Goal: Task Accomplishment & Management: Contribute content

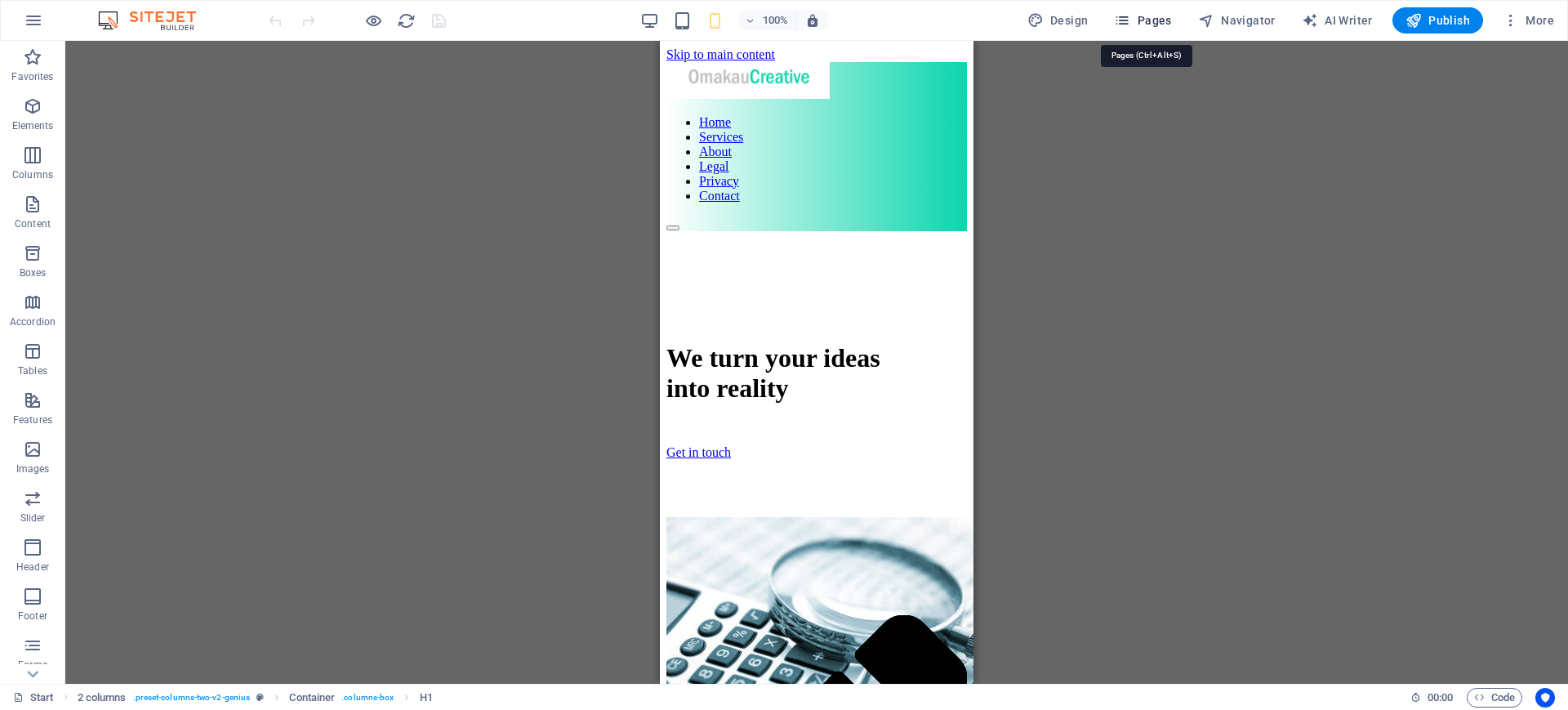
click at [1149, 22] on span "Pages" at bounding box center [1142, 20] width 57 height 16
click at [1156, 13] on span "Pages" at bounding box center [1142, 20] width 57 height 16
click at [1159, 18] on span "Pages" at bounding box center [1142, 20] width 57 height 16
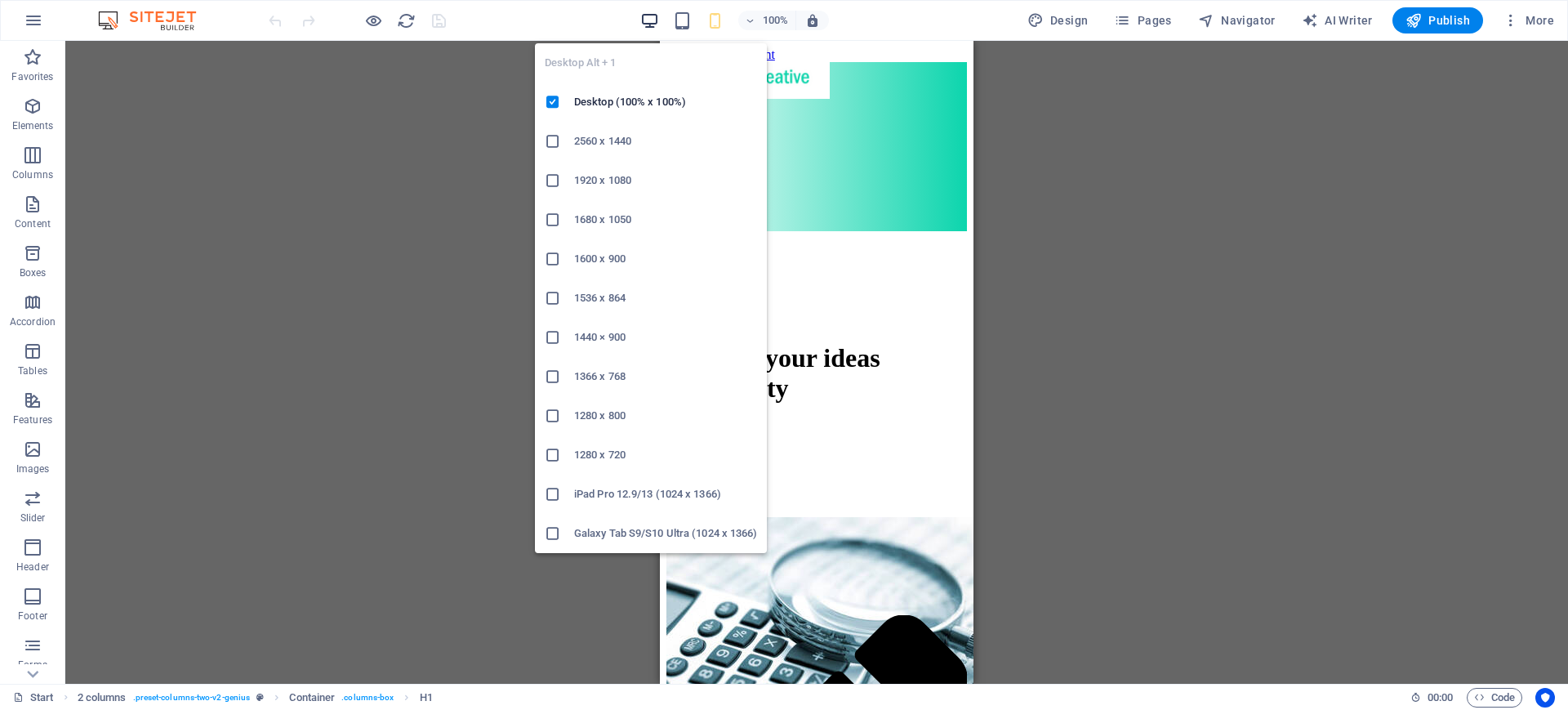
click at [648, 15] on icon "button" at bounding box center [649, 20] width 19 height 19
click at [656, 19] on icon "button" at bounding box center [649, 20] width 19 height 19
click at [594, 101] on h6 "Desktop (100% x 100%)" at bounding box center [666, 102] width 183 height 19
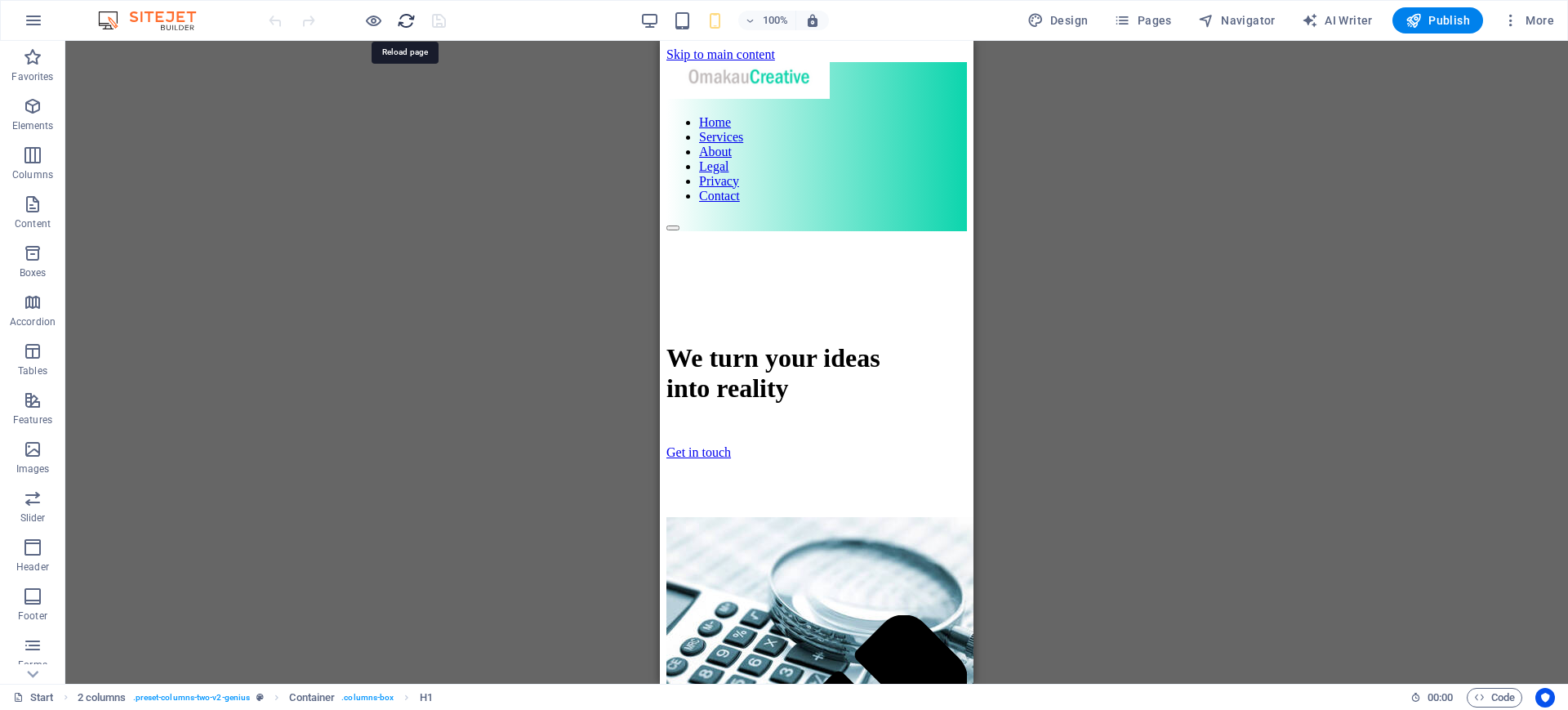
click at [412, 18] on icon "reload" at bounding box center [406, 20] width 19 height 19
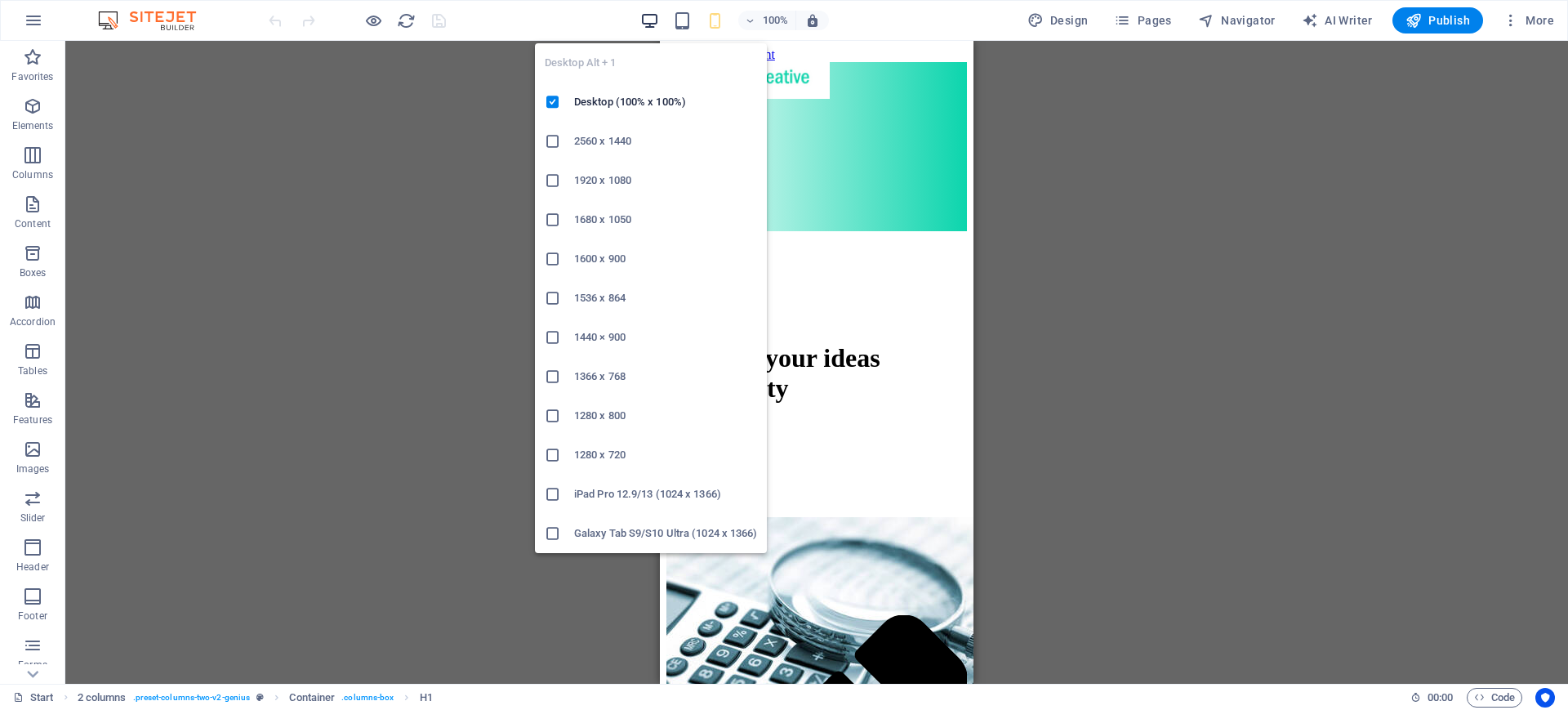
click at [648, 19] on icon "button" at bounding box center [649, 20] width 19 height 19
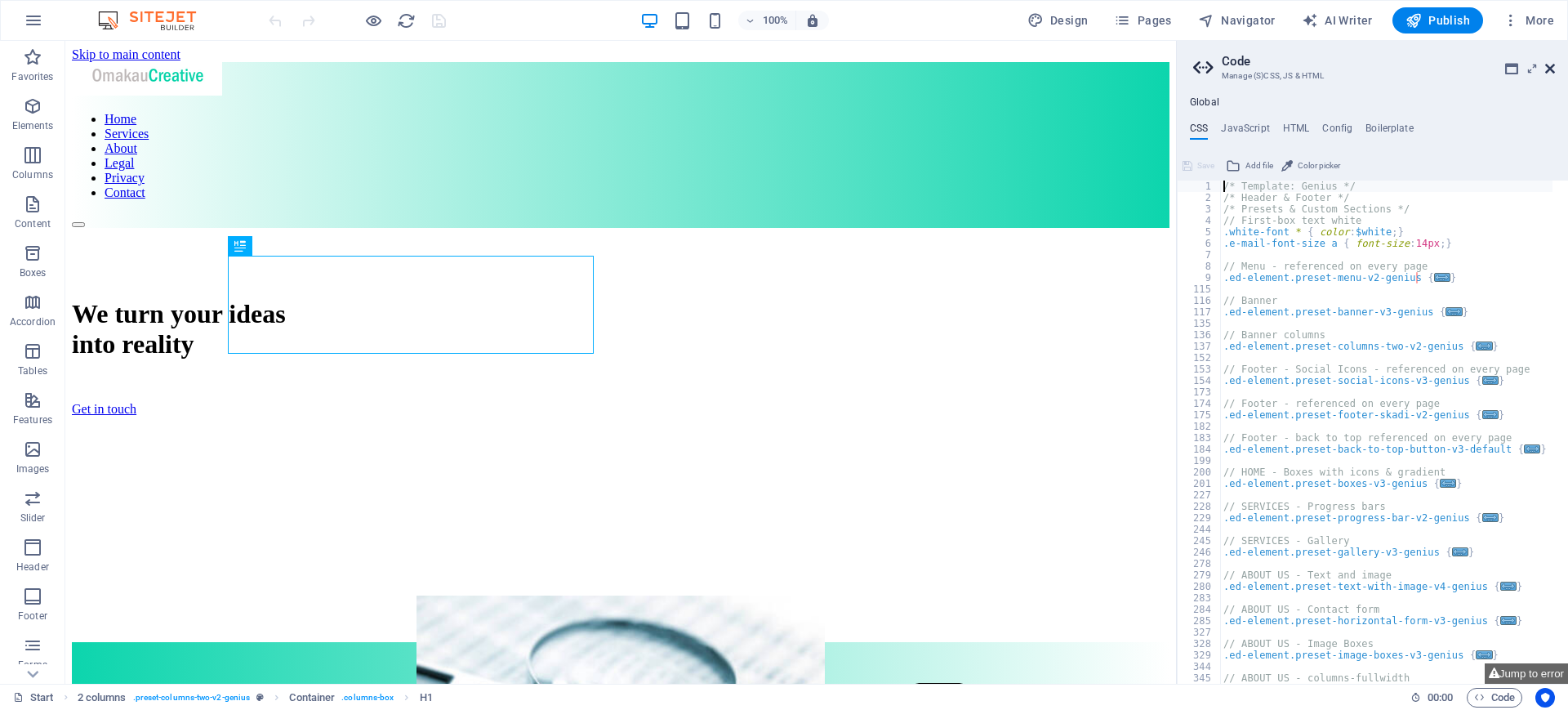
click at [1553, 68] on icon at bounding box center [1550, 69] width 10 height 13
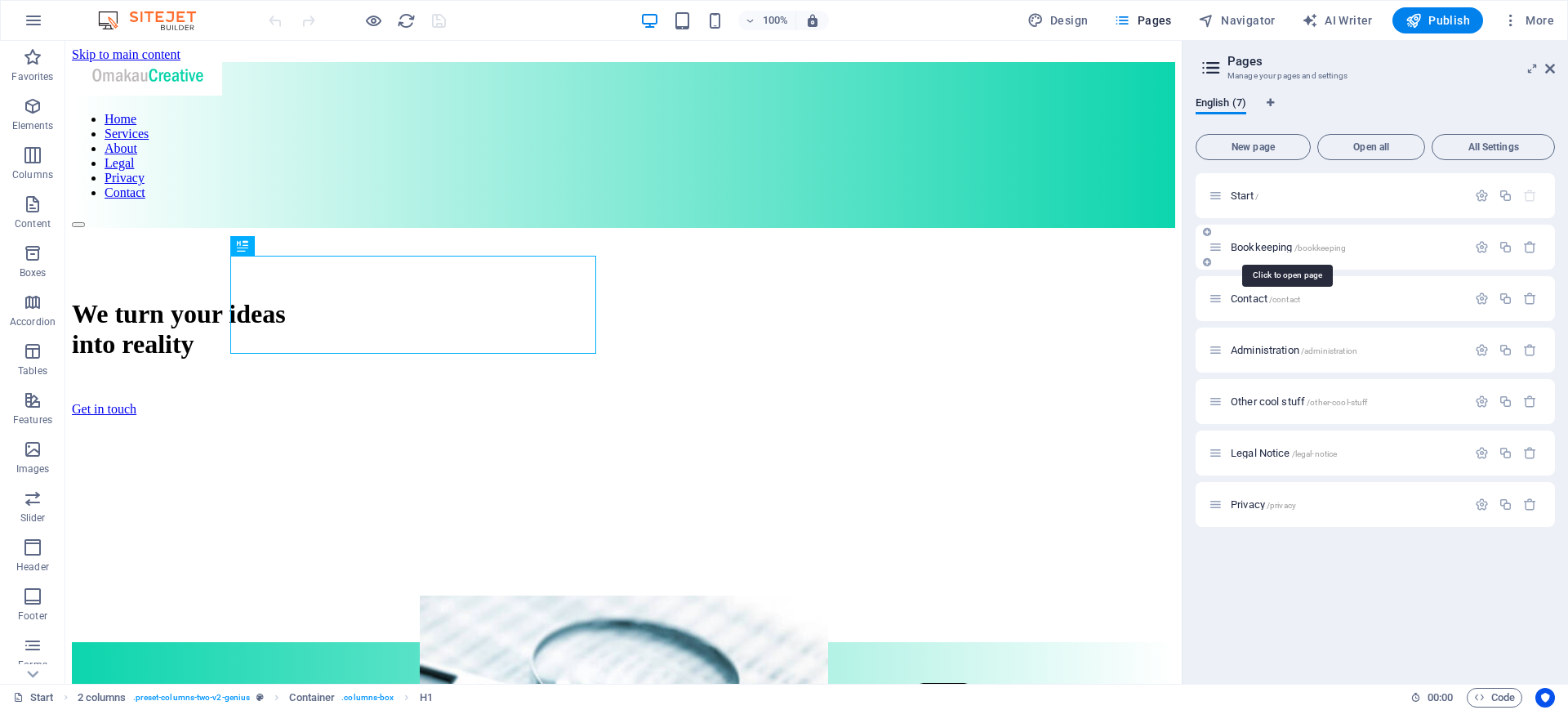
click at [1273, 248] on span "Bookkeeping /bookkeeping" at bounding box center [1288, 246] width 115 height 12
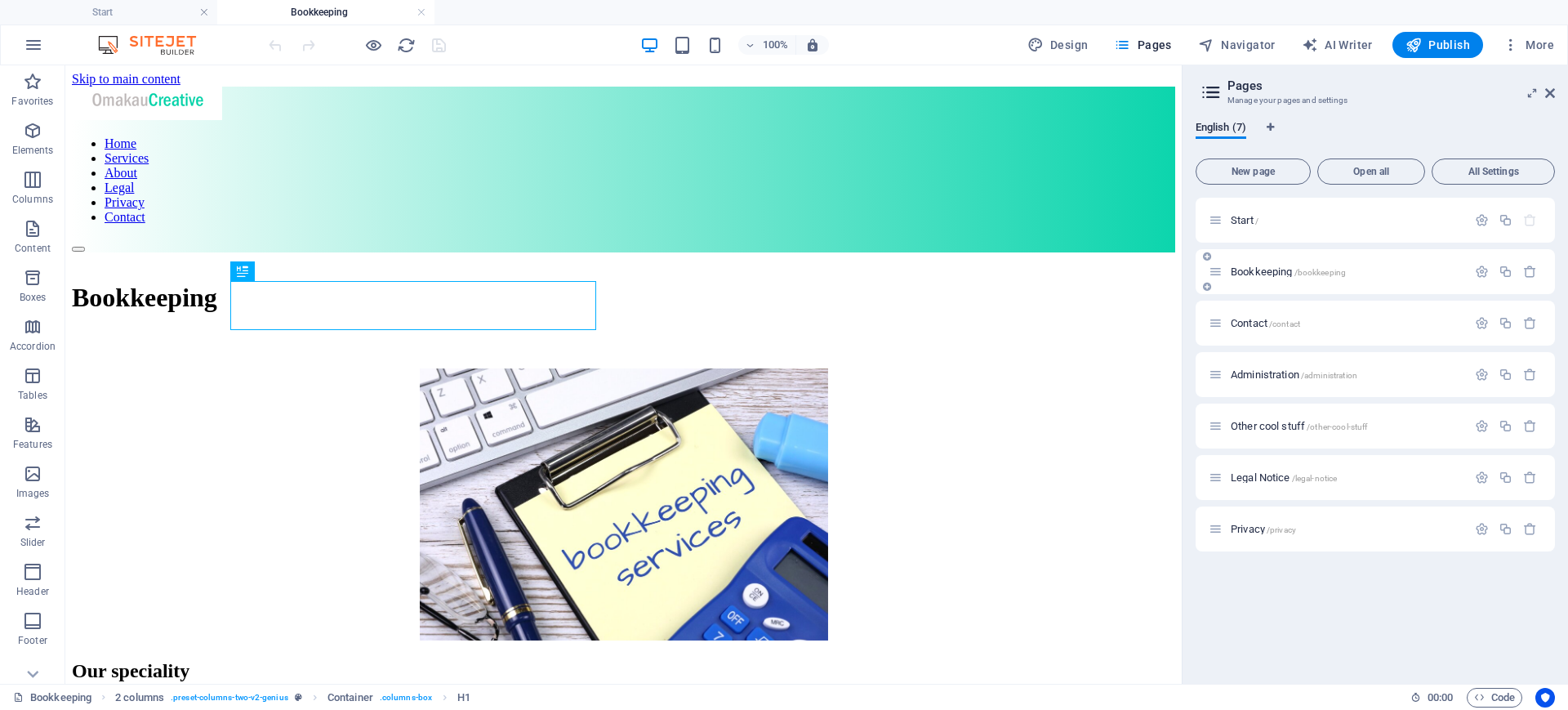
click at [1273, 249] on div "Bookkeeping /bookkeeping" at bounding box center [1375, 271] width 359 height 45
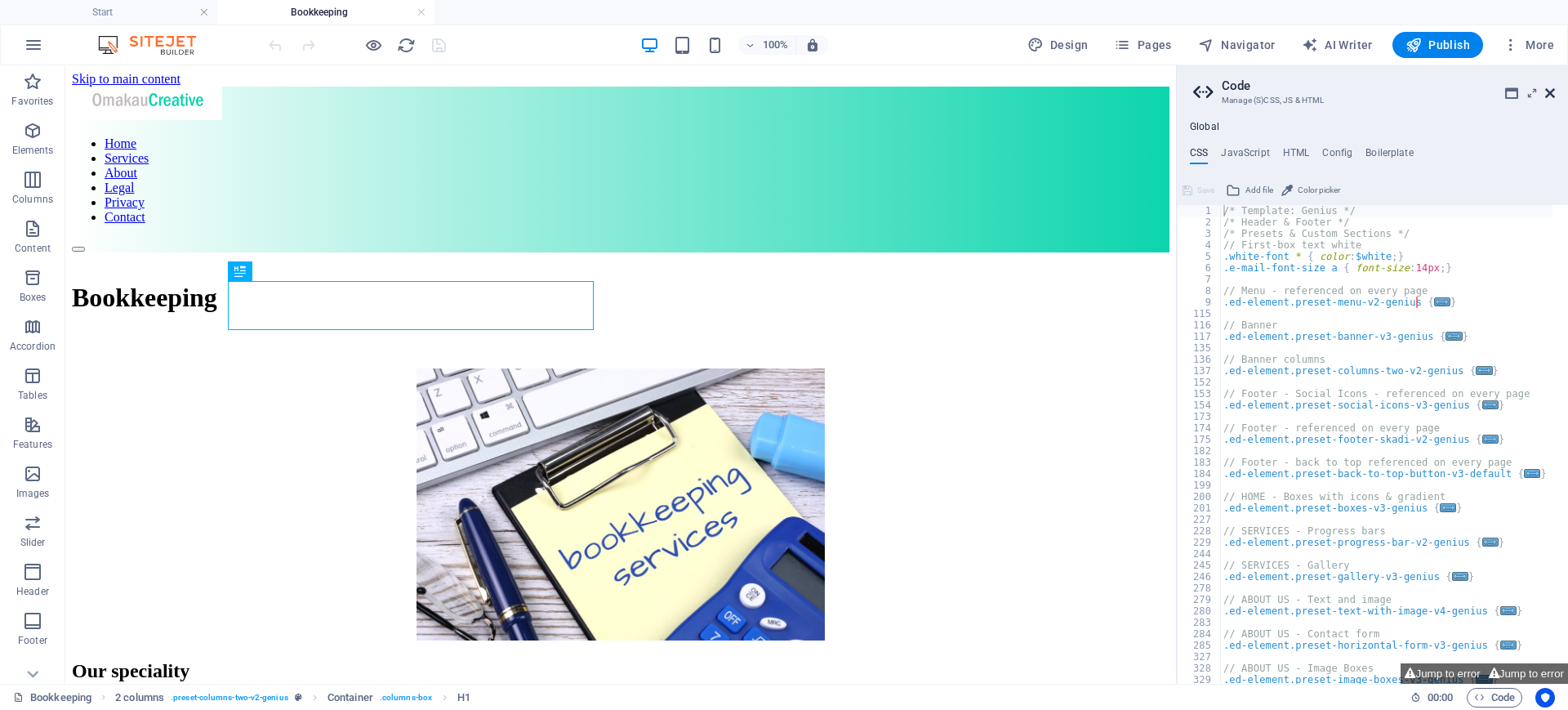
click at [1552, 93] on icon at bounding box center [1550, 93] width 10 height 13
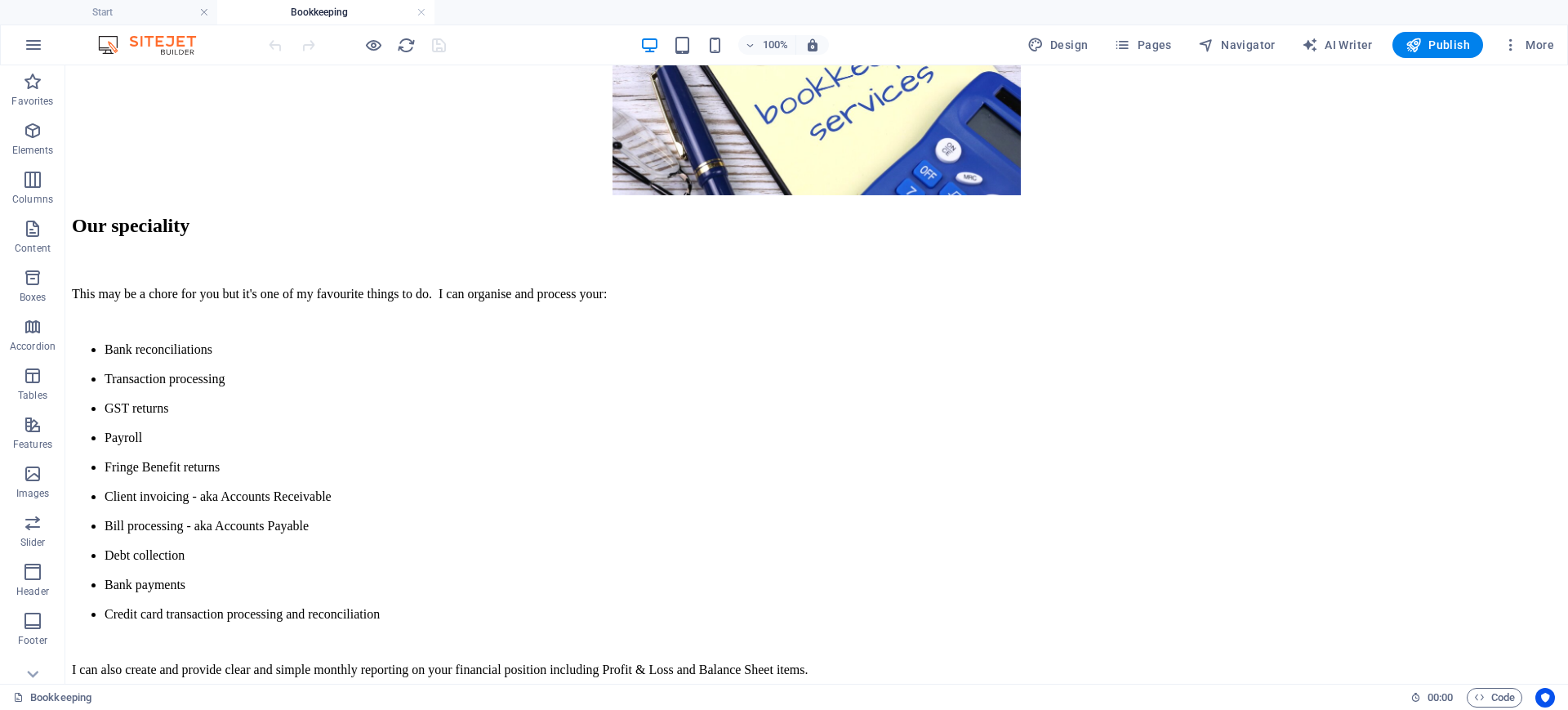
scroll to position [458, 0]
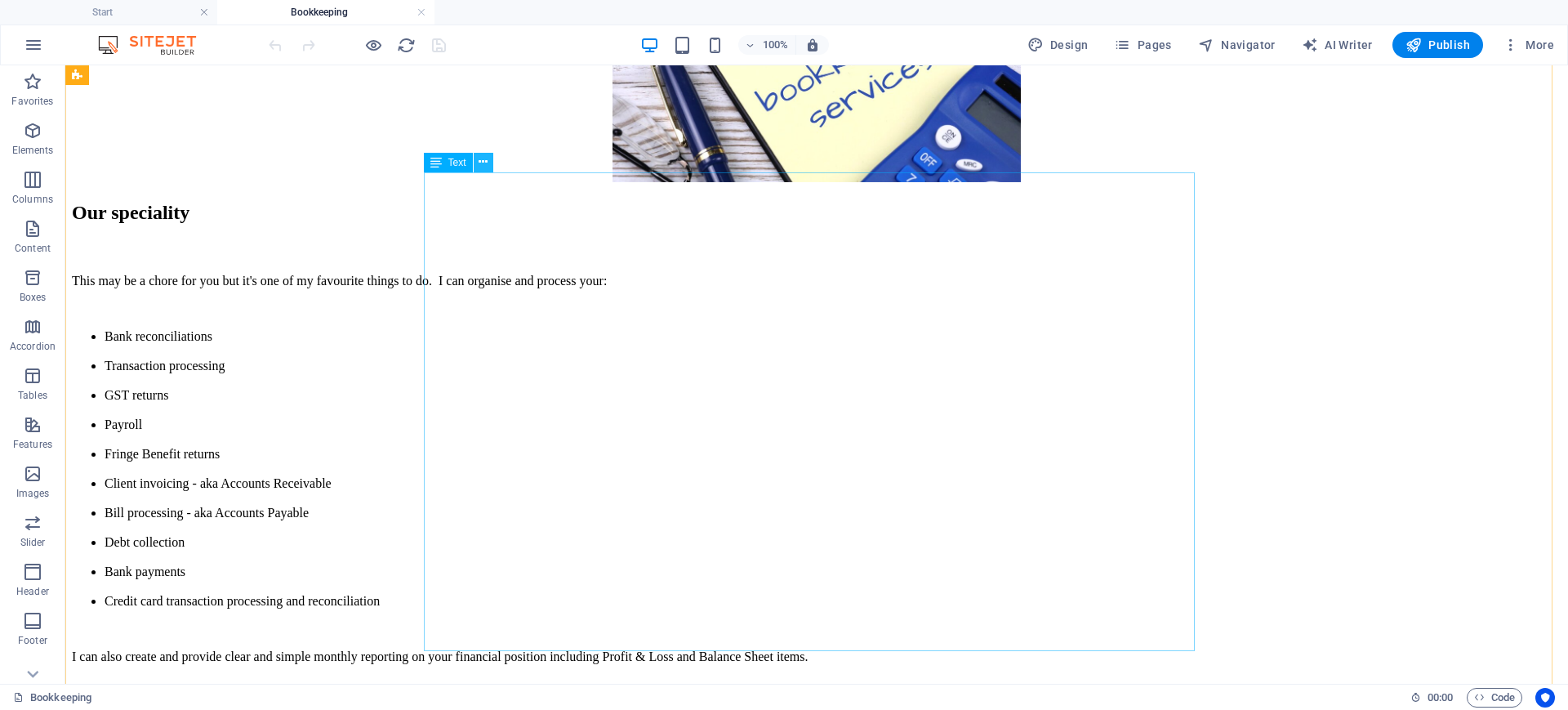
click at [487, 156] on icon at bounding box center [483, 162] width 9 height 17
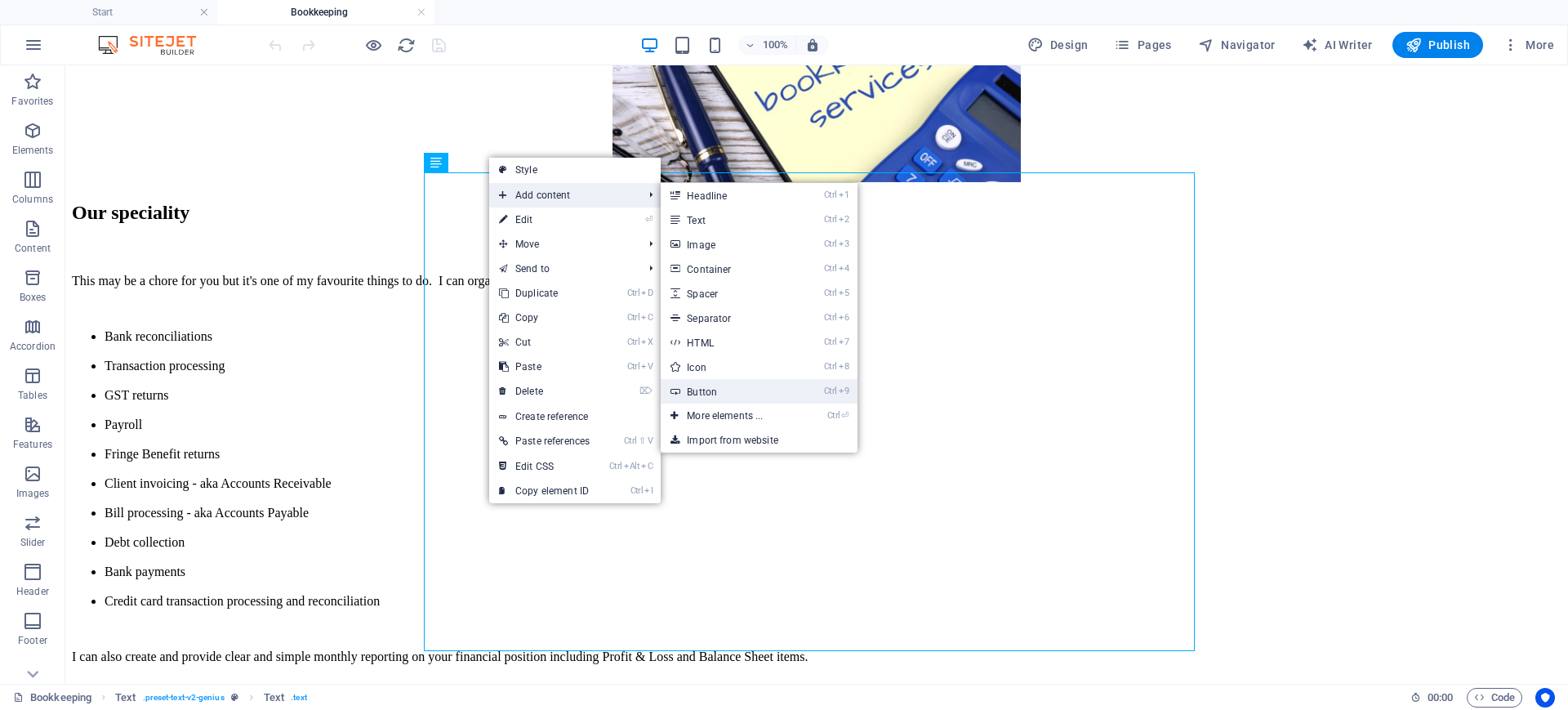
click at [705, 386] on link "Ctrl 9 Button" at bounding box center [727, 391] width 135 height 25
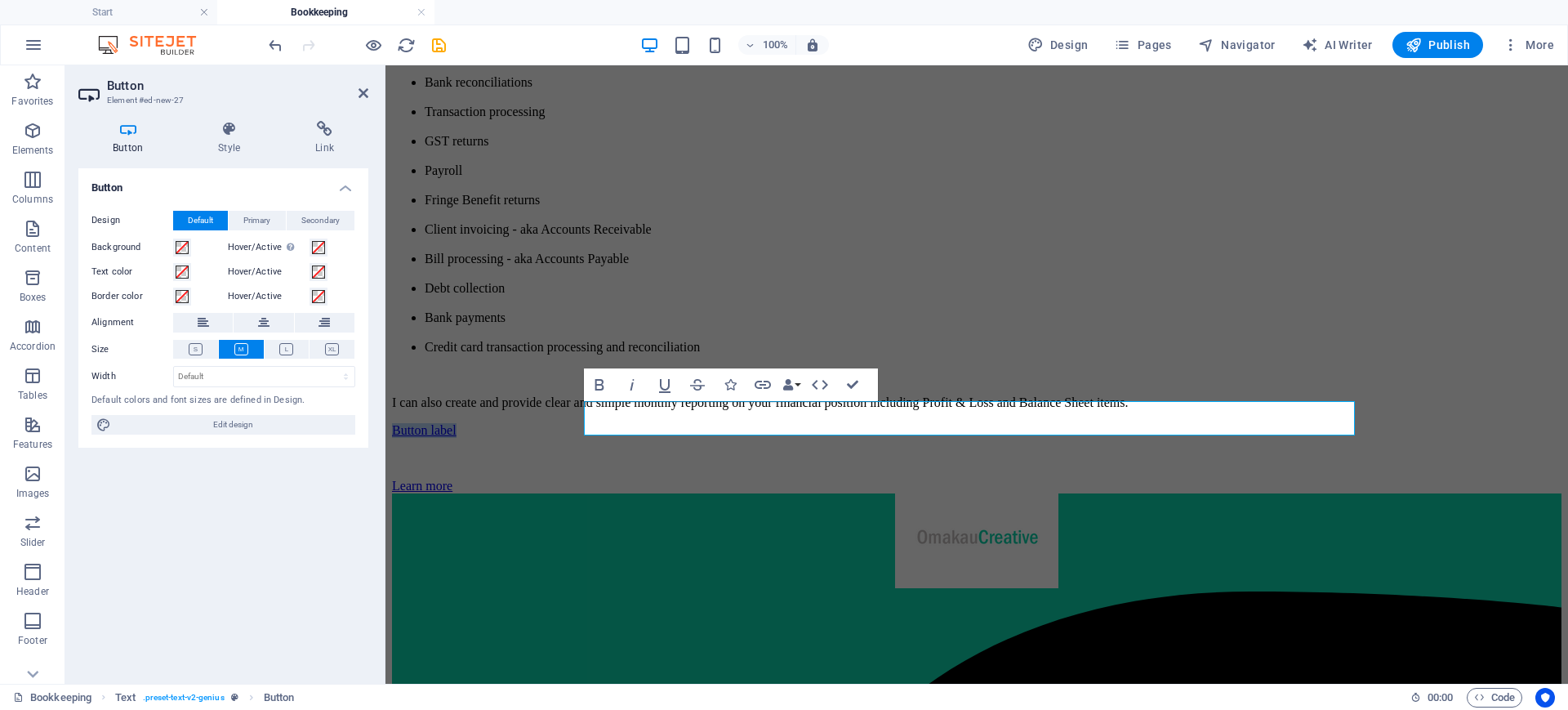
scroll to position [713, 0]
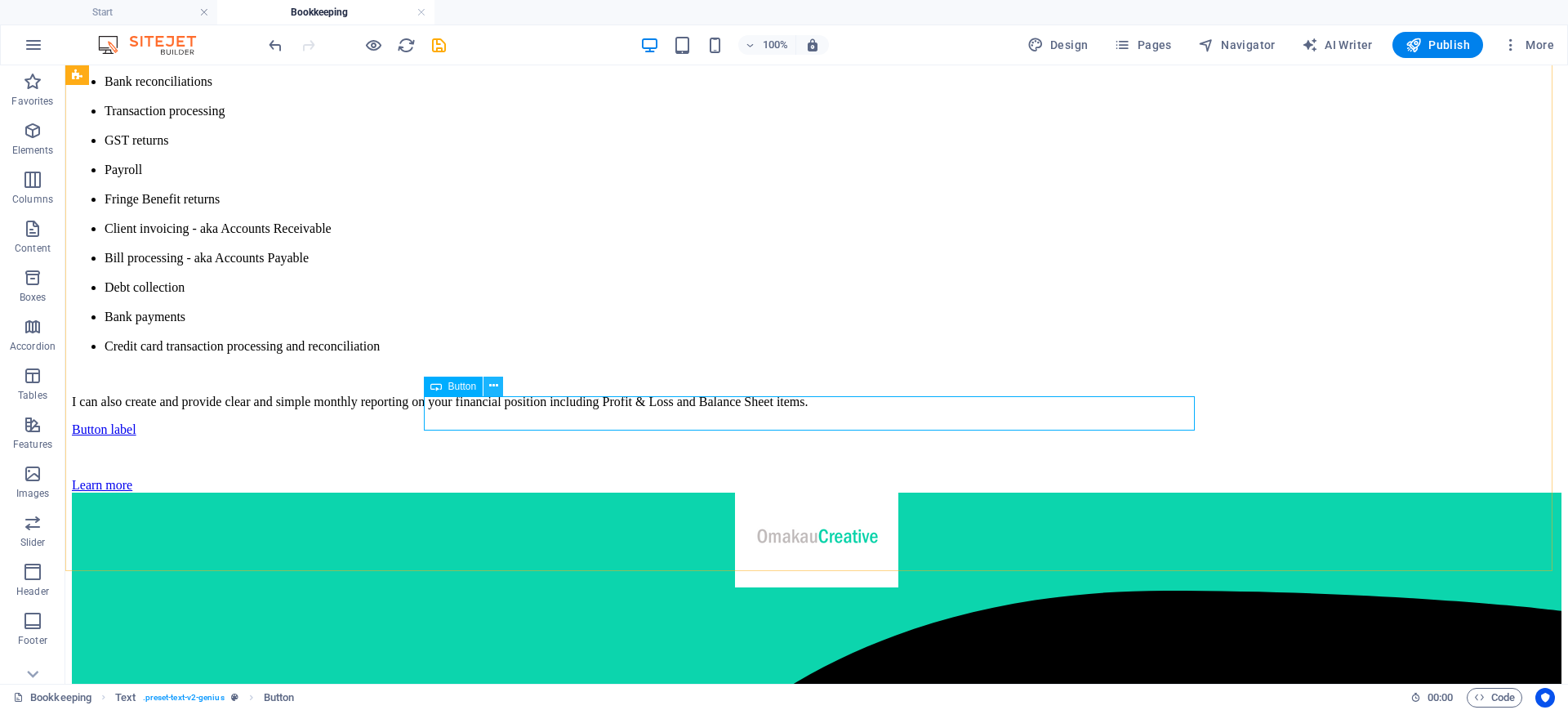
click at [497, 386] on icon at bounding box center [494, 386] width 9 height 17
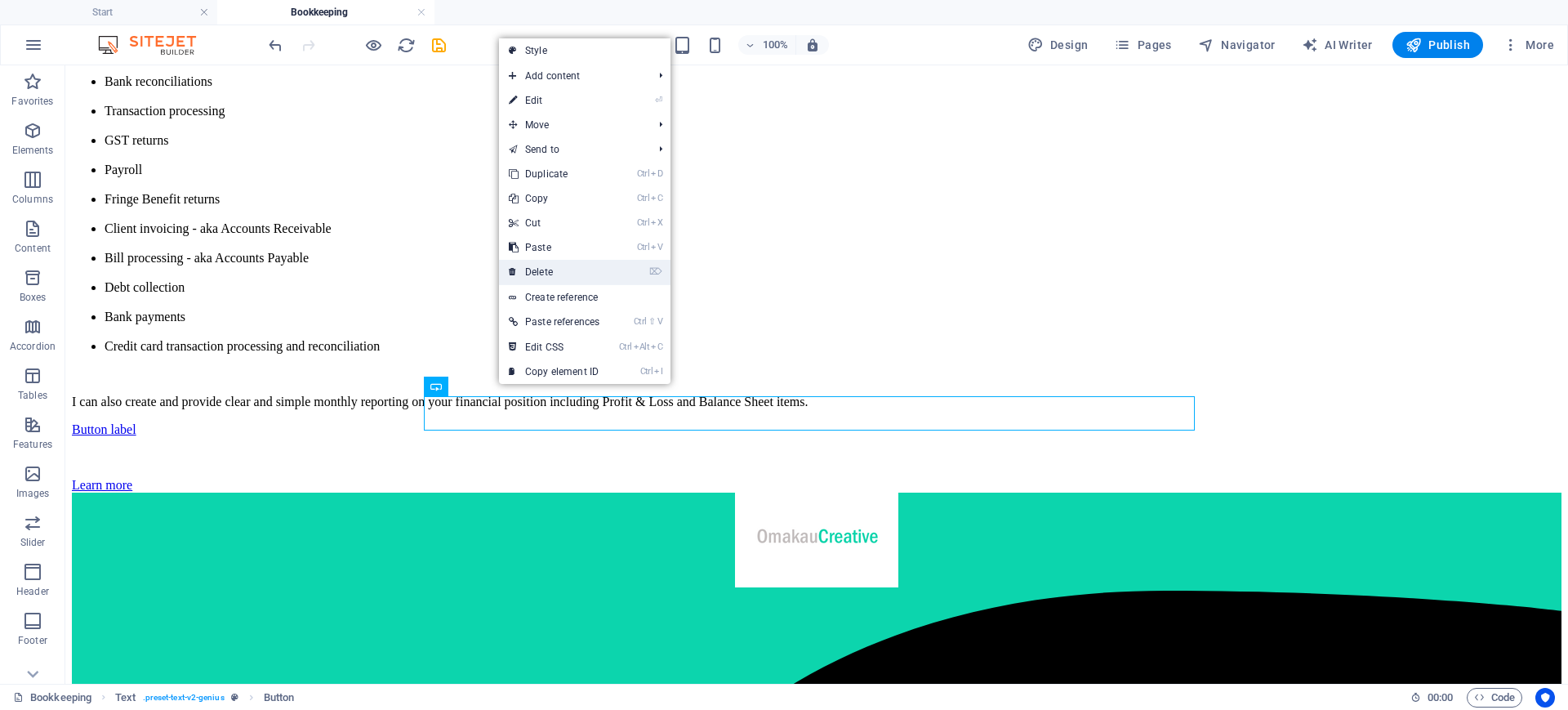
click at [558, 271] on link "⌦ Delete" at bounding box center [554, 271] width 110 height 25
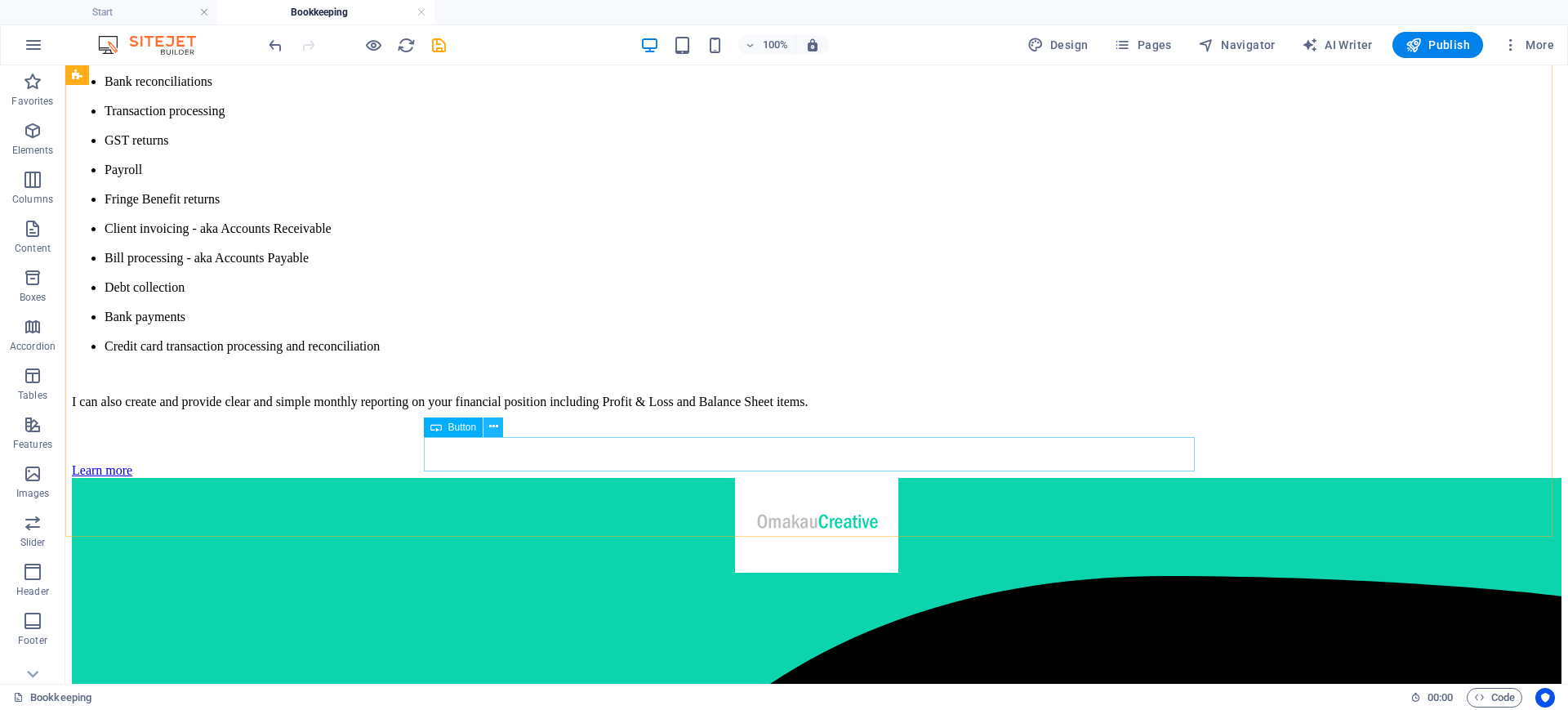
click at [494, 429] on icon at bounding box center [494, 426] width 9 height 17
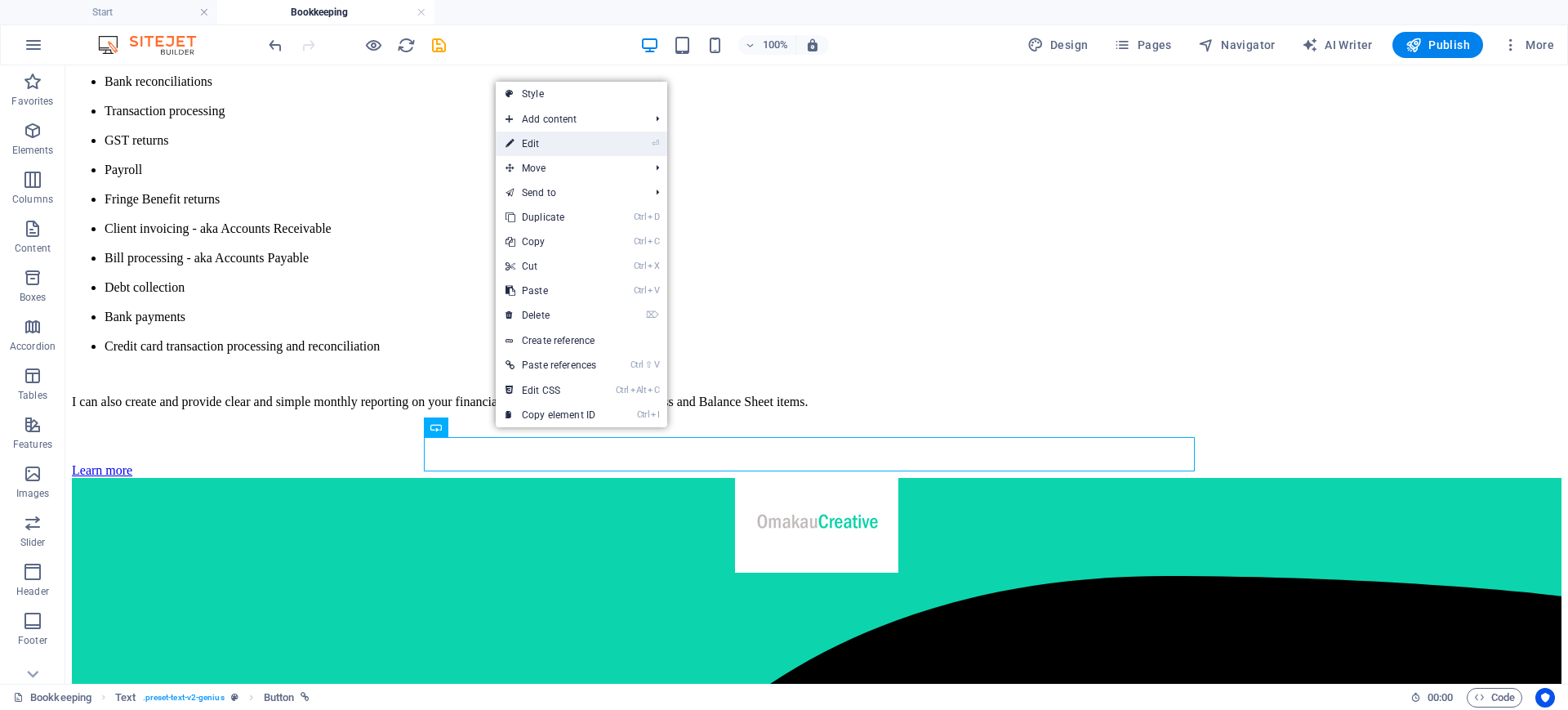
click at [531, 139] on link "⏎ Edit" at bounding box center [550, 144] width 110 height 25
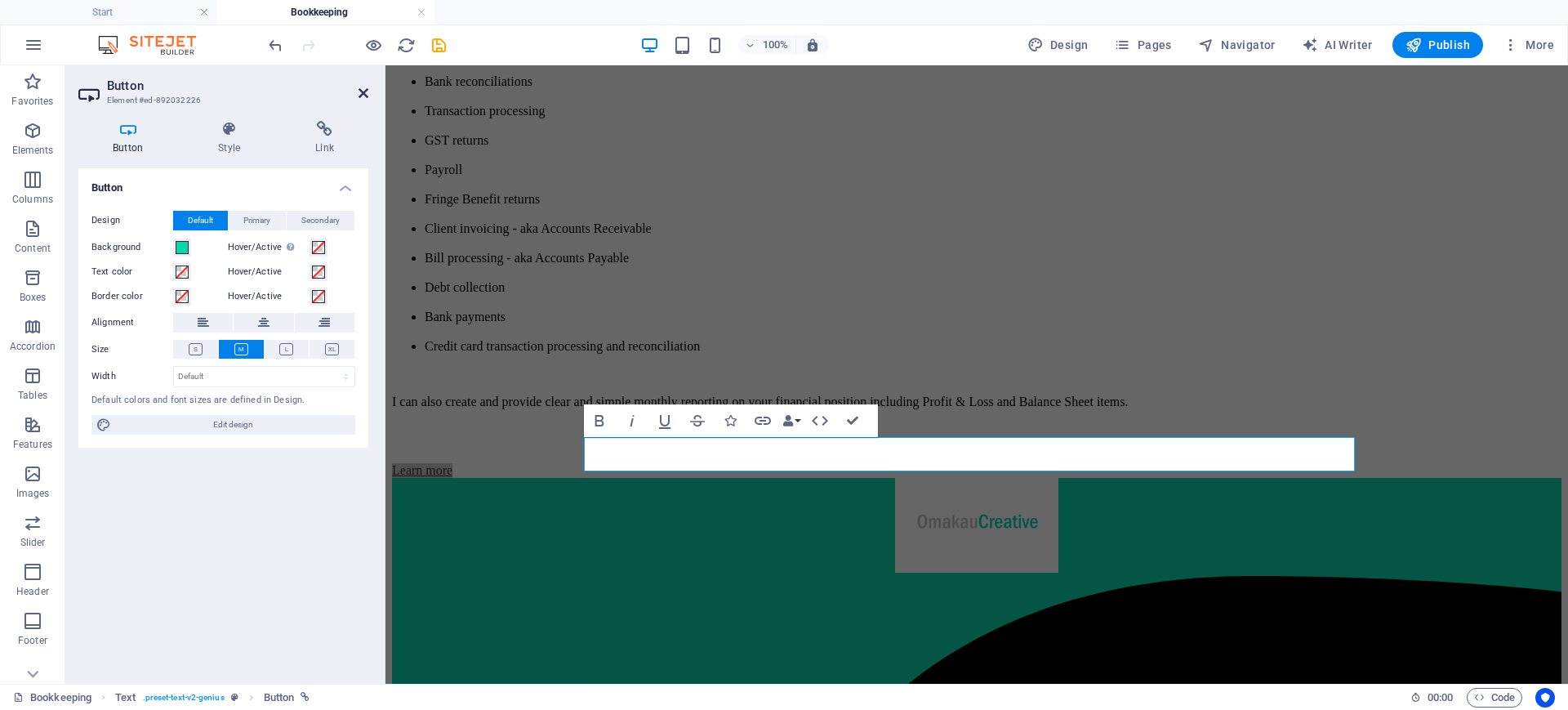
click at [361, 86] on icon at bounding box center [363, 93] width 10 height 13
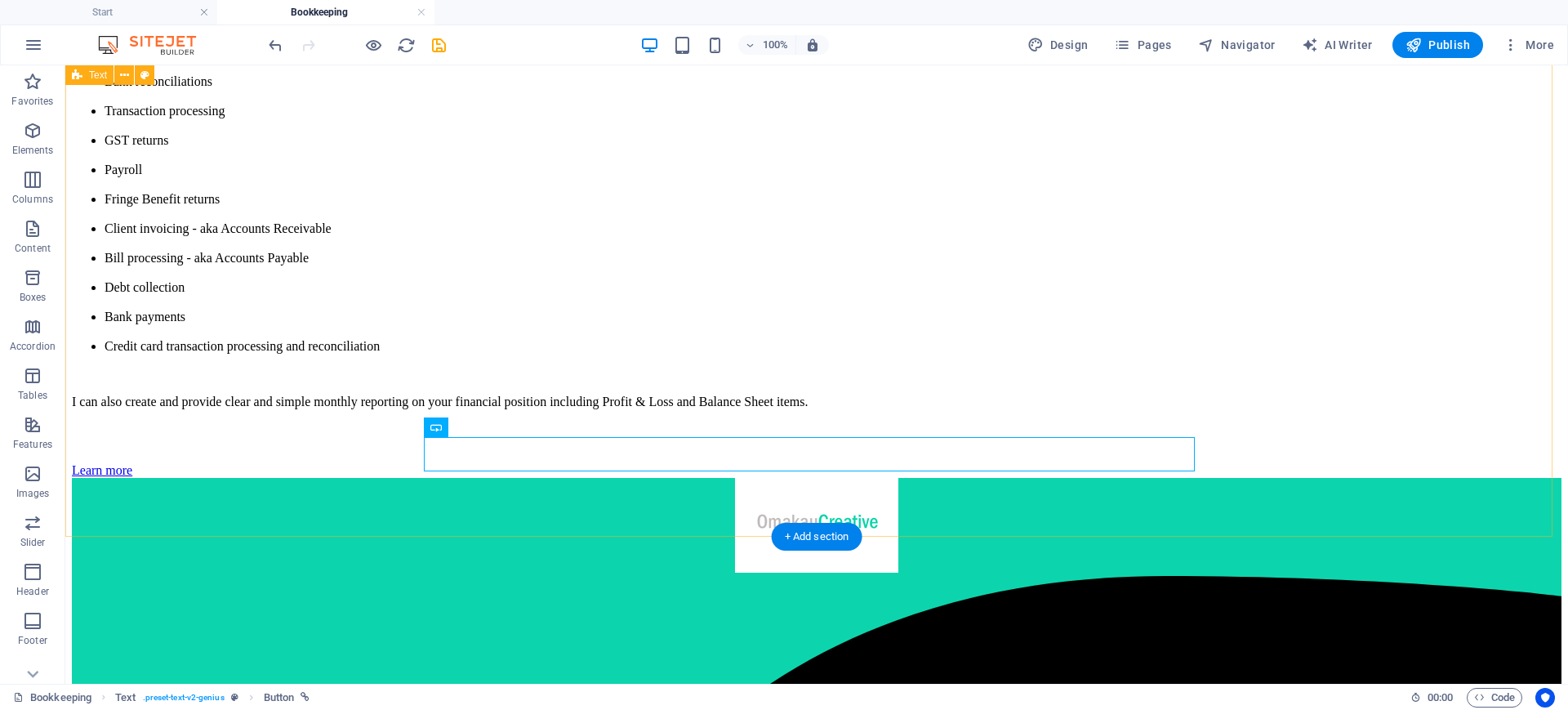
click at [239, 397] on div "Our speciality This may be a chore for you but it's one of my favourite things …" at bounding box center [816, 212] width 1489 height 530
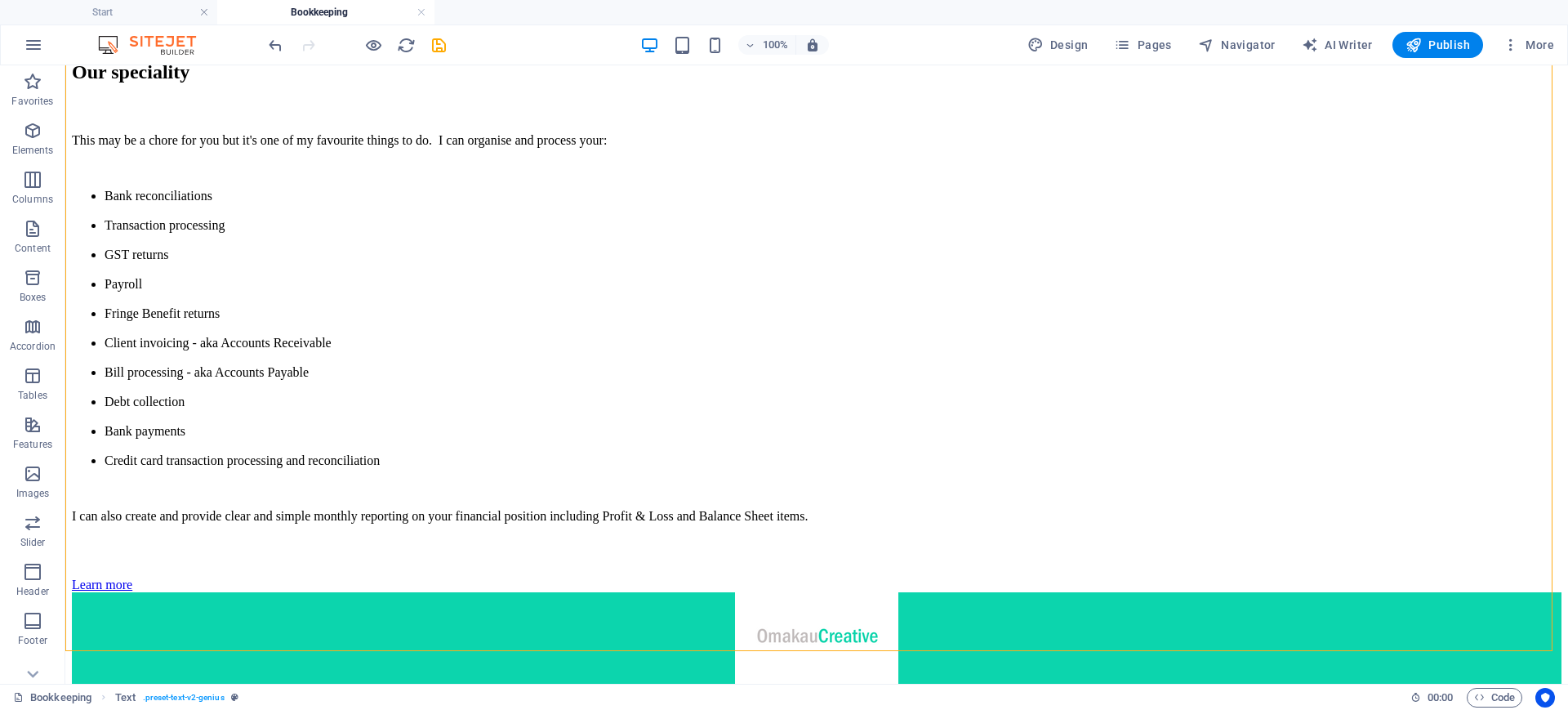
scroll to position [600, 0]
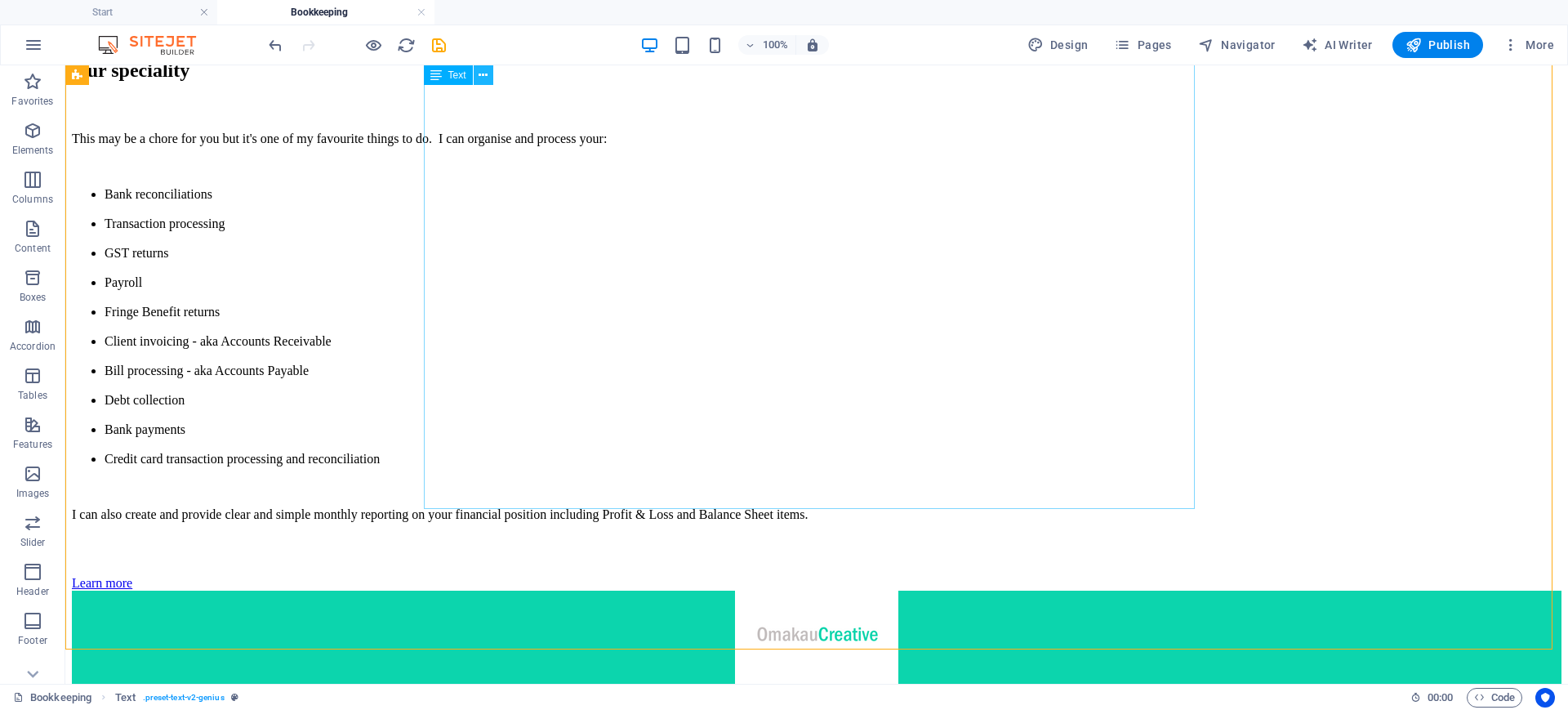
click at [485, 75] on icon at bounding box center [483, 75] width 9 height 17
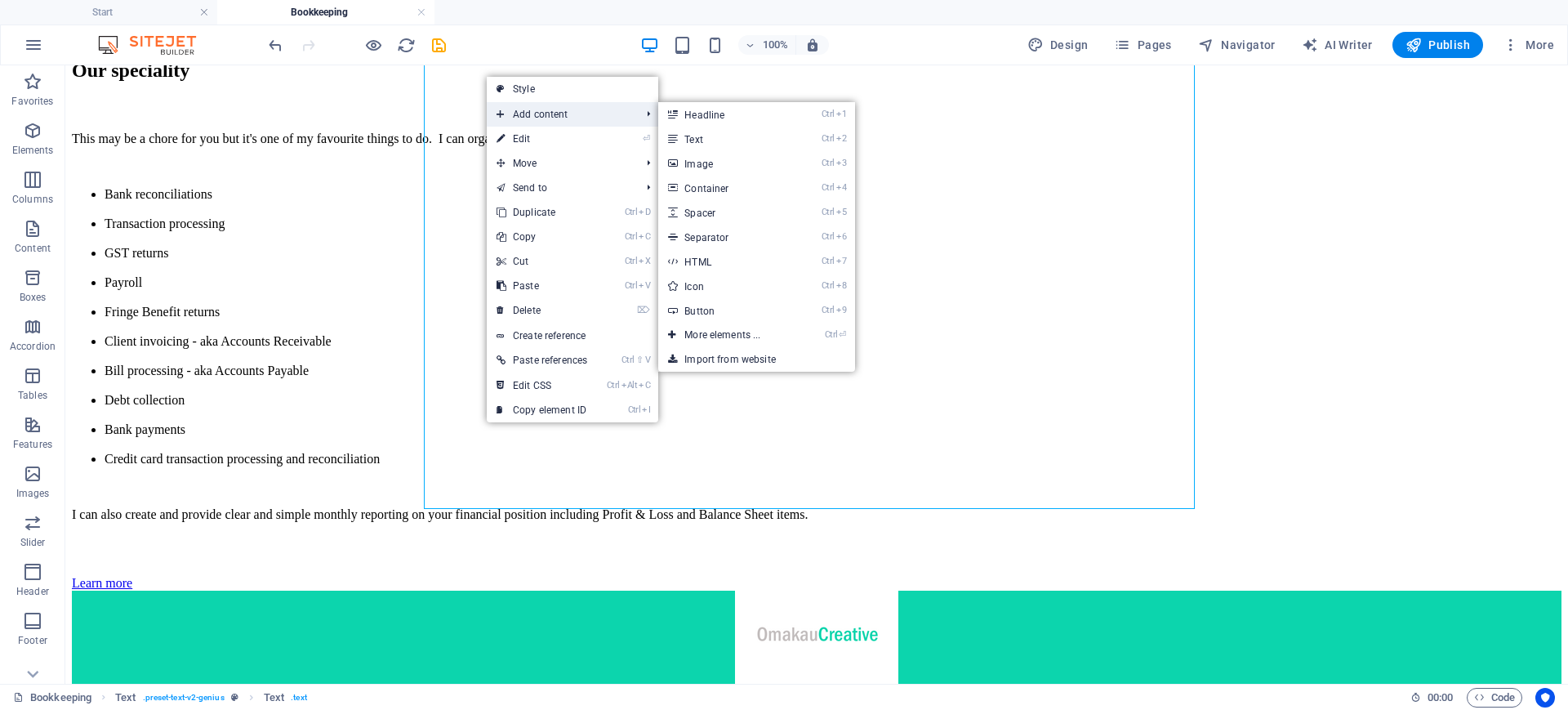
click at [570, 117] on span "Add content" at bounding box center [560, 114] width 147 height 25
click at [736, 337] on link "Ctrl ⏎ More elements ..." at bounding box center [725, 334] width 135 height 25
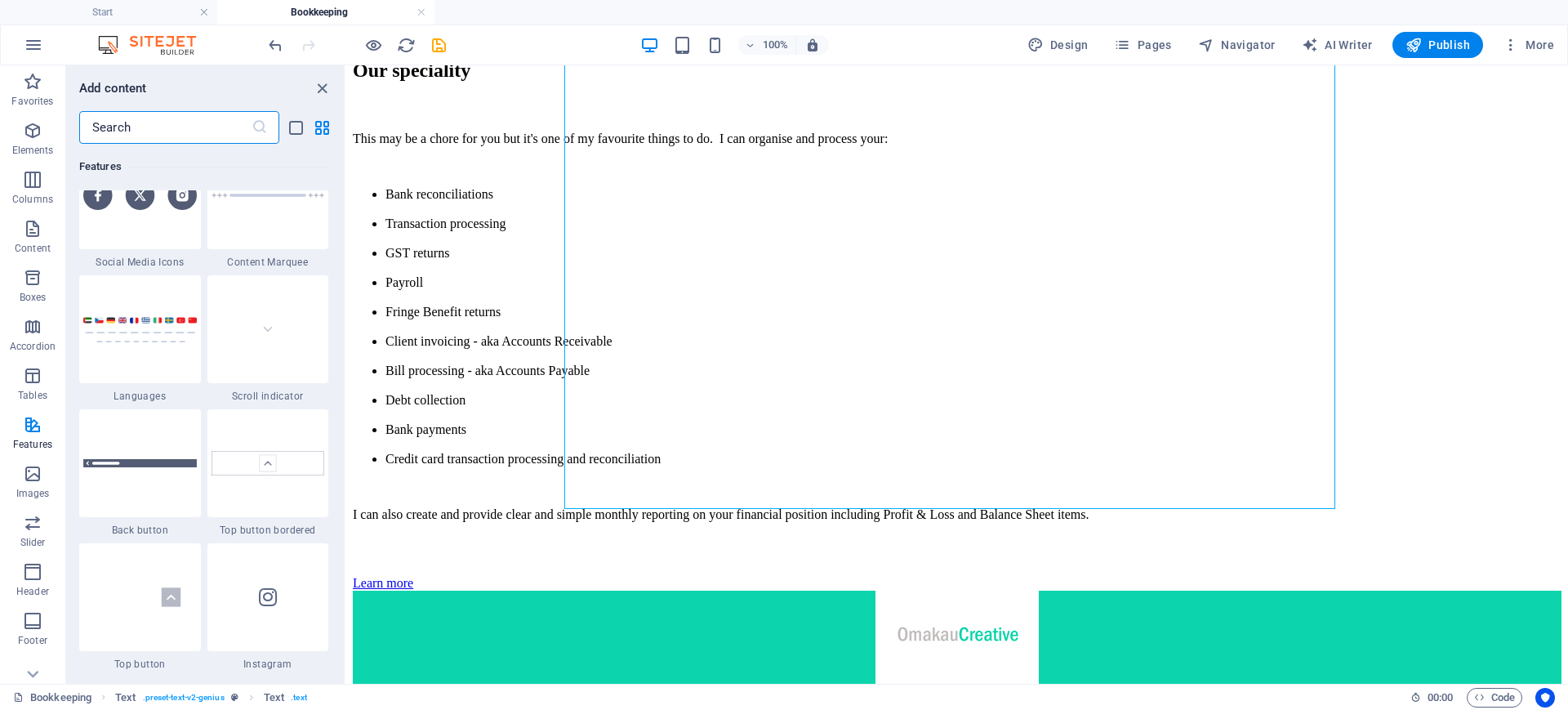
scroll to position [7611, 0]
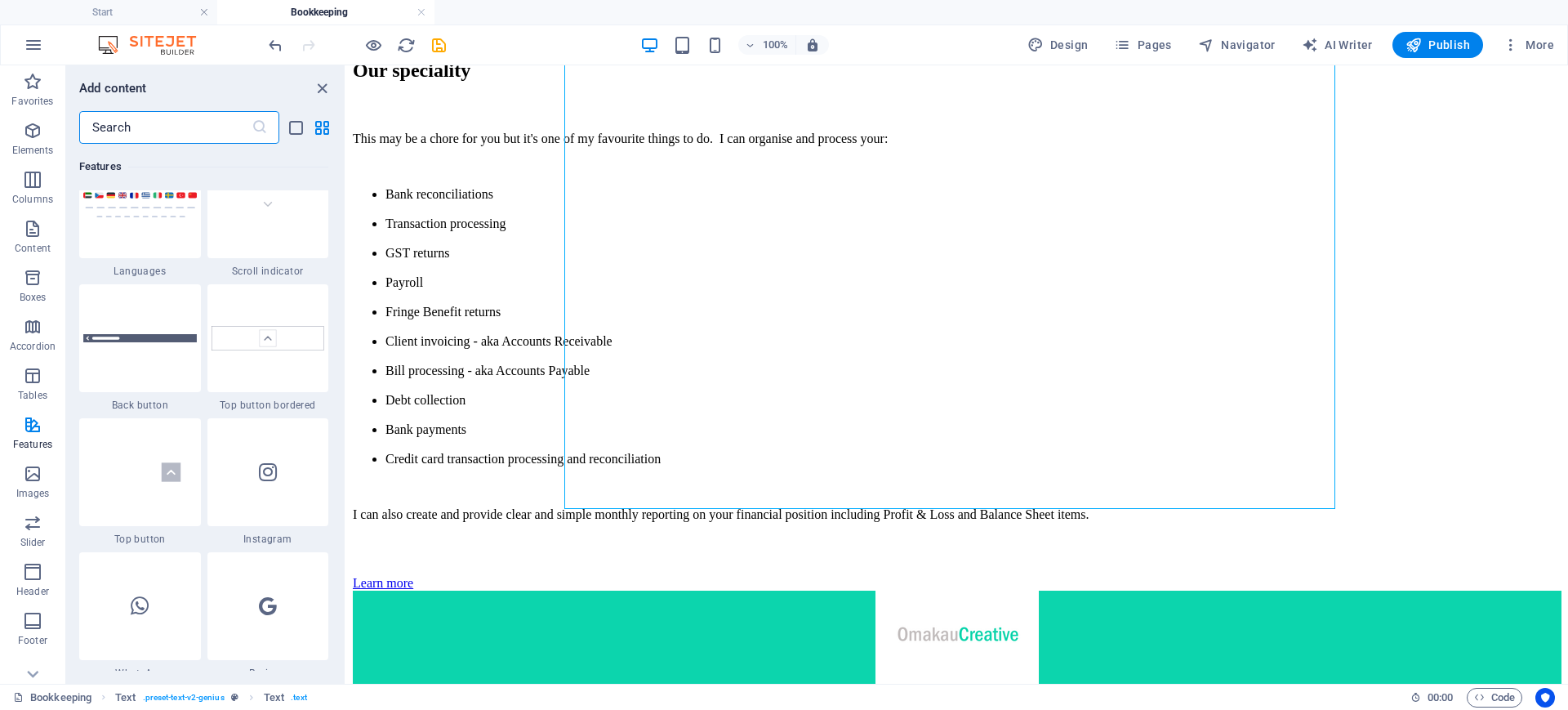
drag, startPoint x: 343, startPoint y: 157, endPoint x: 47, endPoint y: 334, distance: 344.9
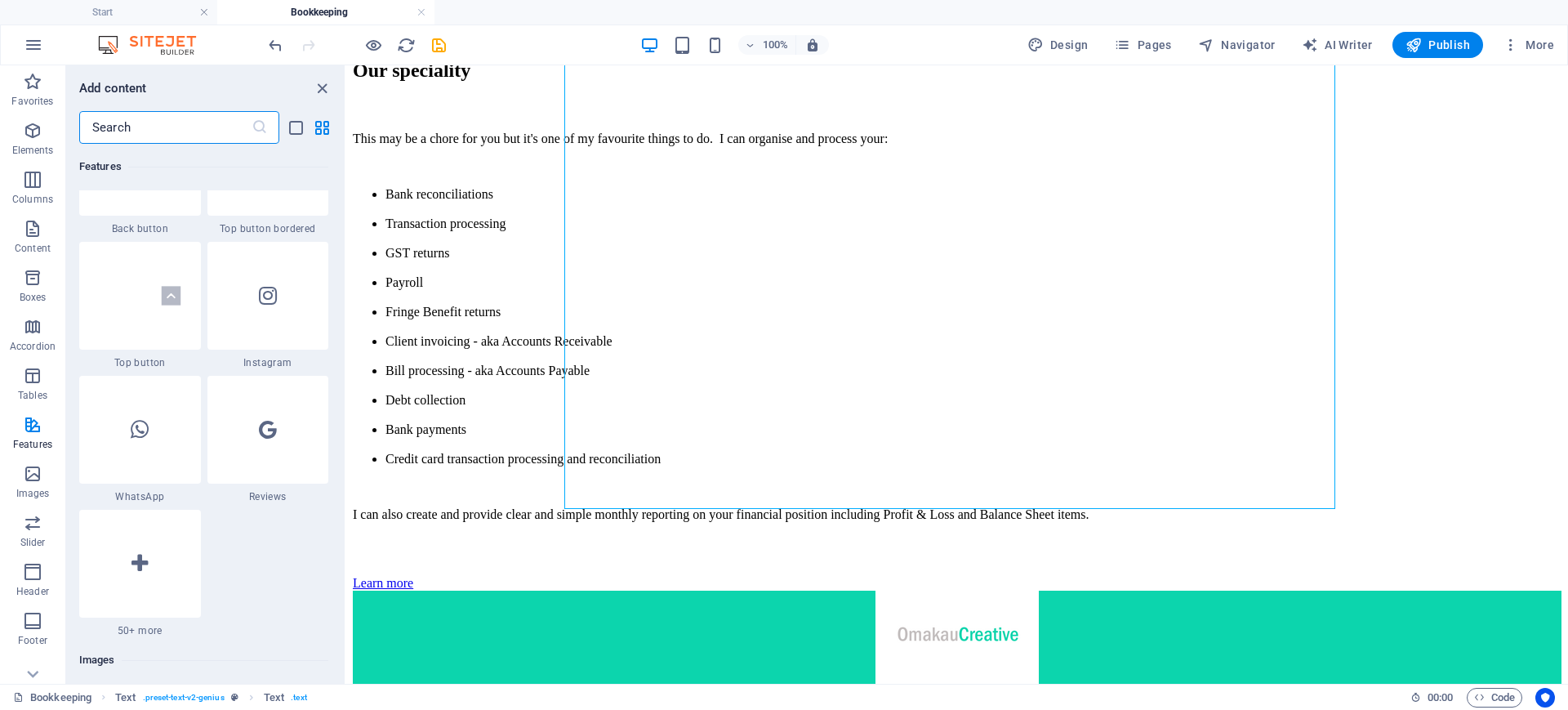
scroll to position [7762, 0]
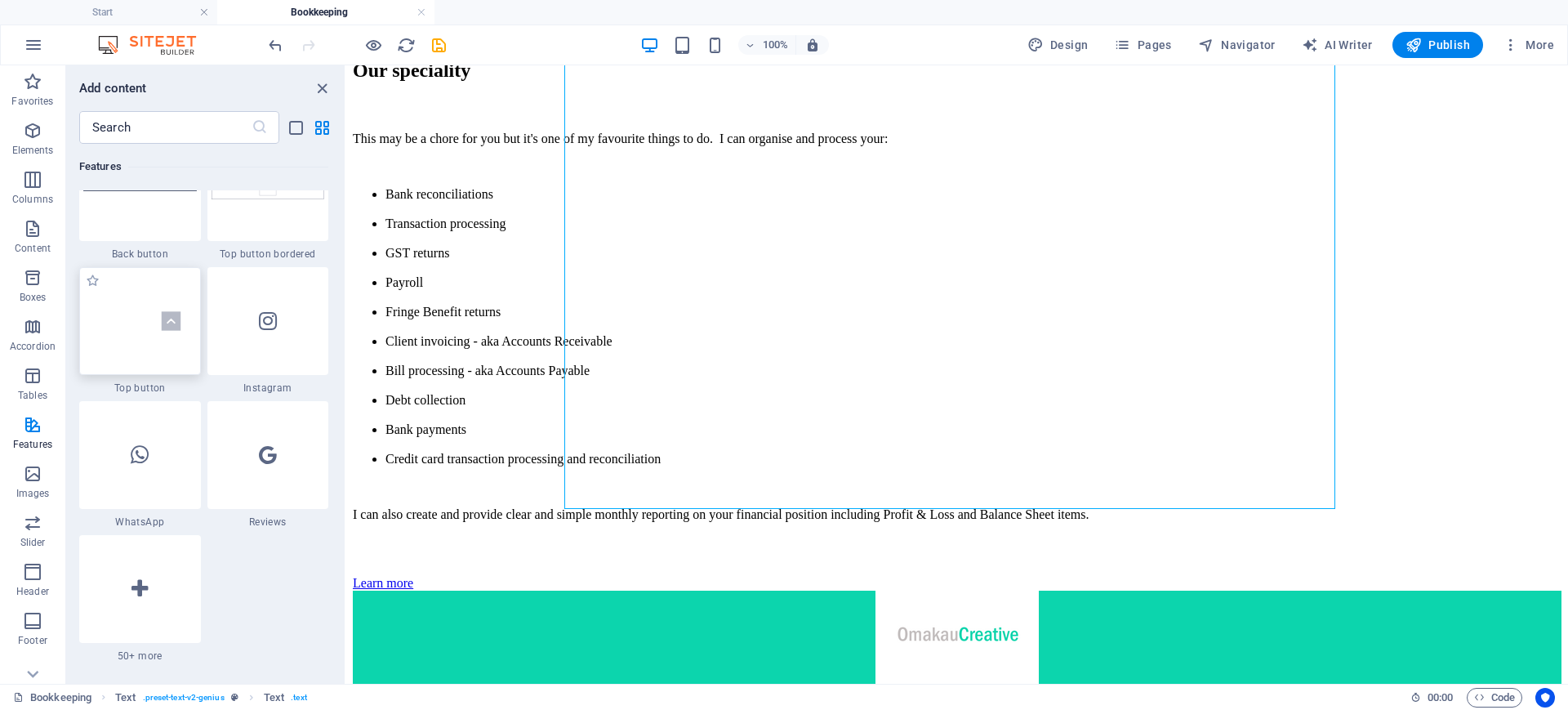
click at [167, 339] on img at bounding box center [140, 321] width 114 height 75
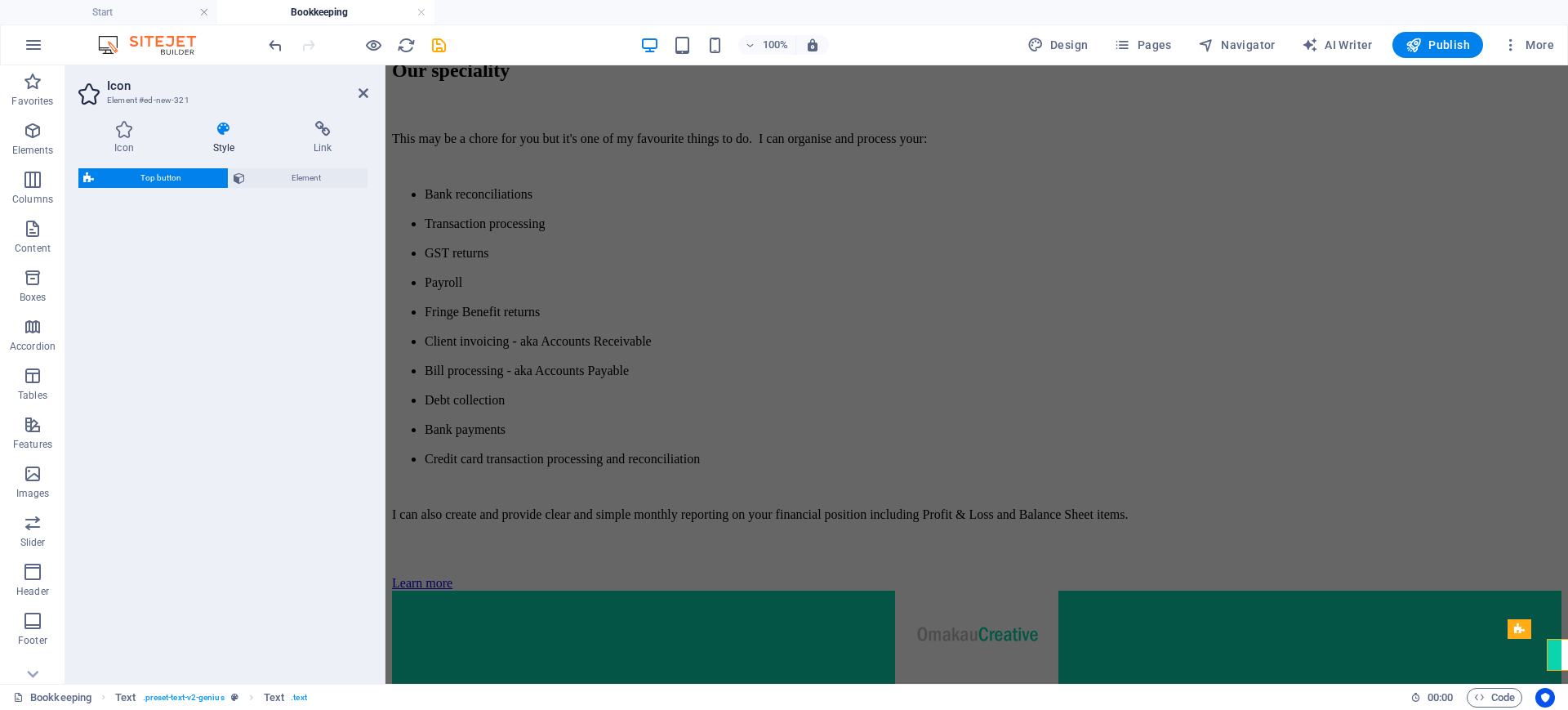
select select "rem"
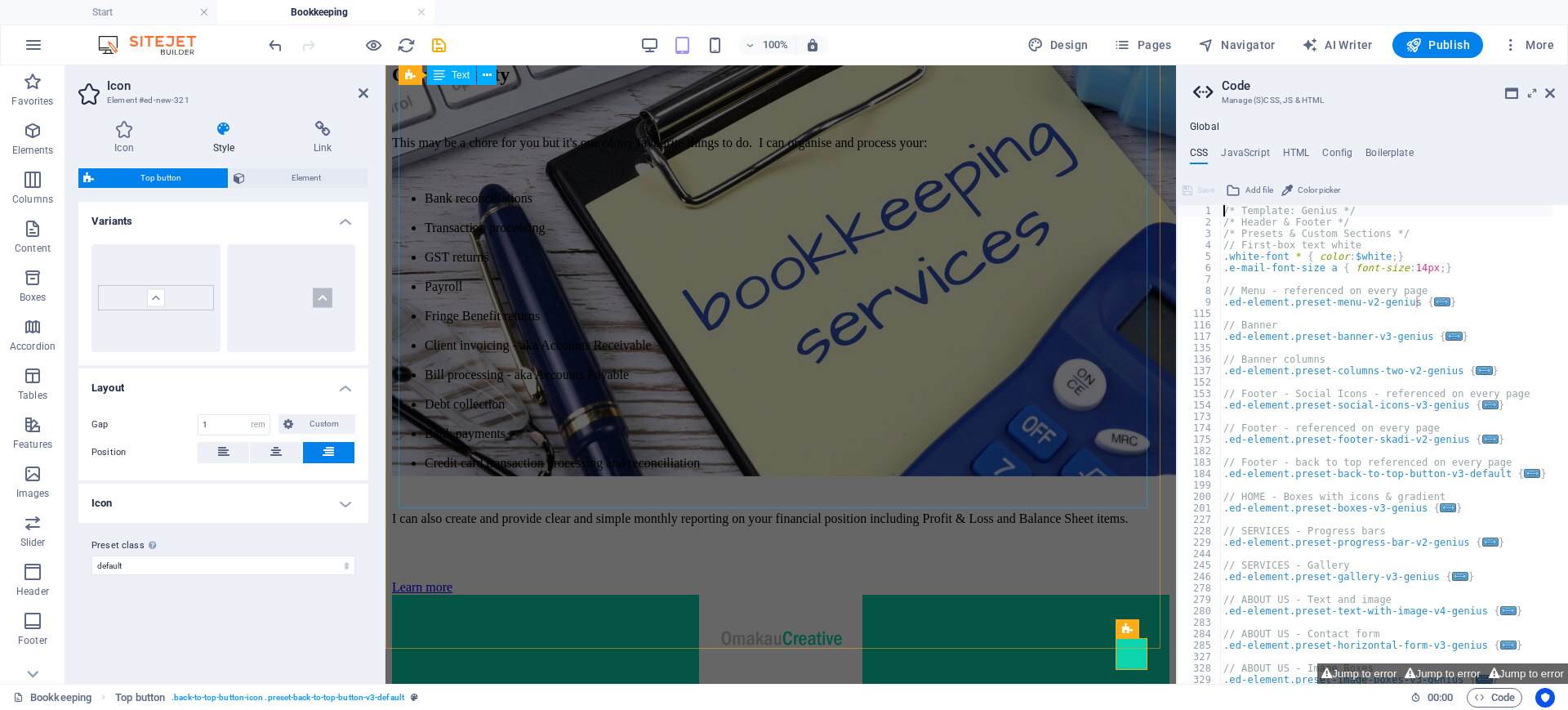
scroll to position [455, 0]
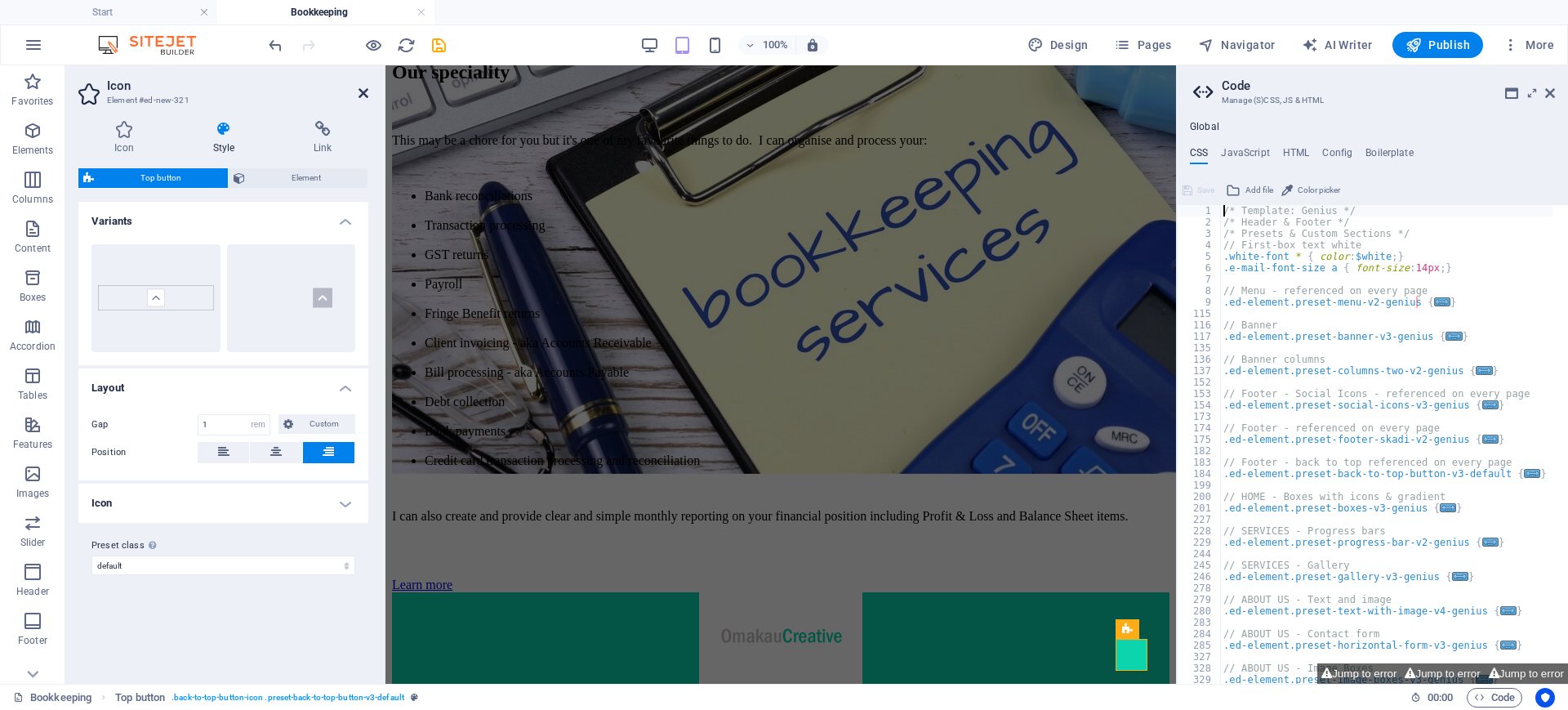
click at [359, 93] on icon at bounding box center [363, 93] width 10 height 13
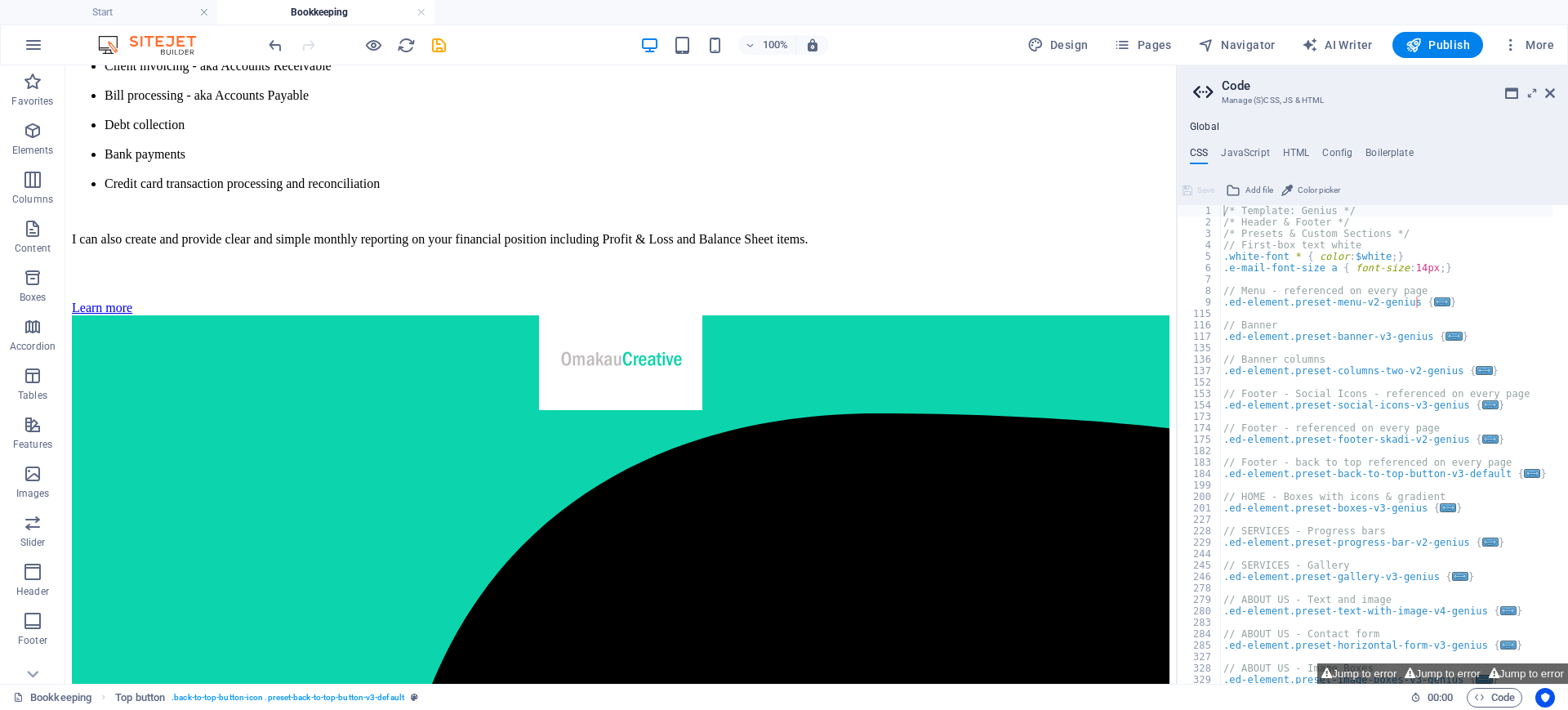
scroll to position [922, 0]
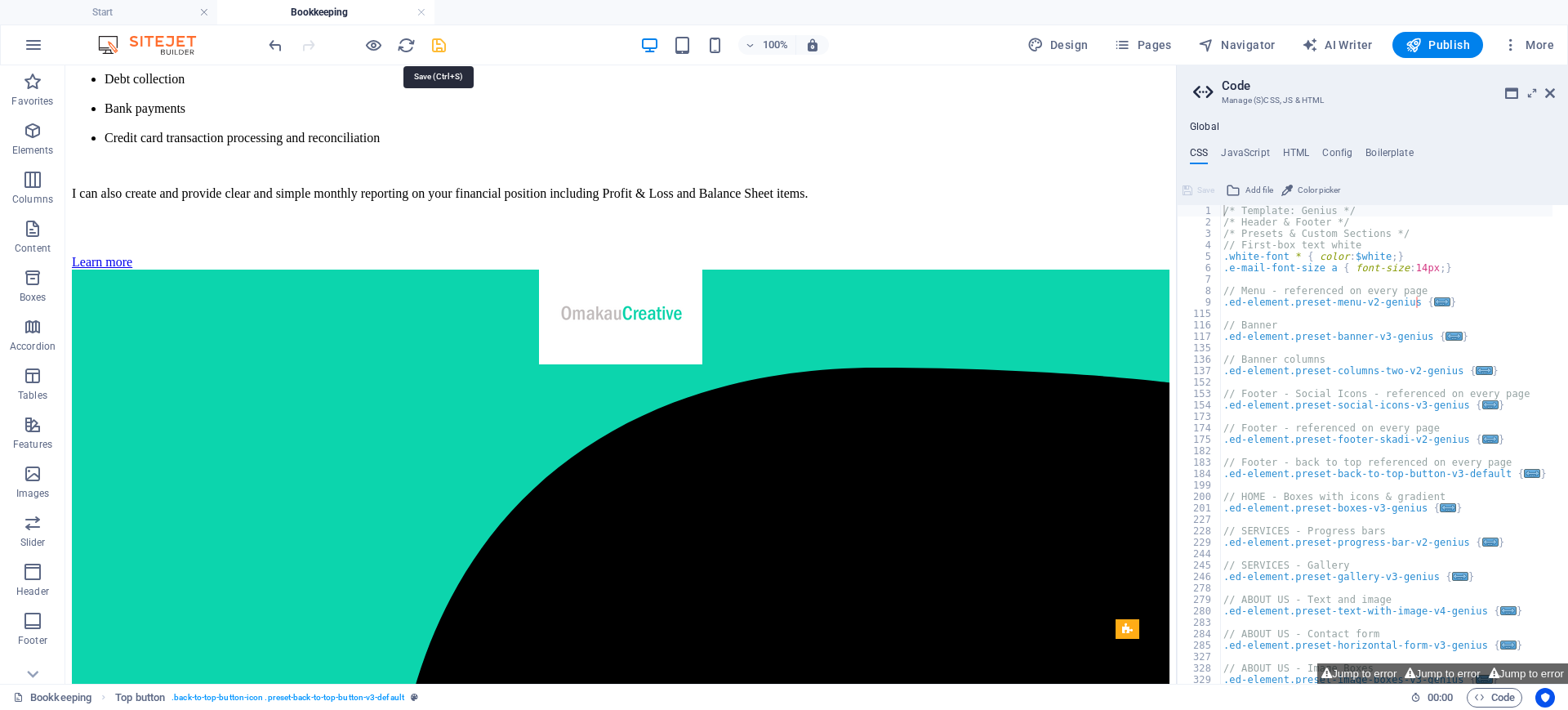
click at [436, 42] on icon "save" at bounding box center [439, 45] width 19 height 19
click at [1553, 92] on icon at bounding box center [1550, 93] width 10 height 13
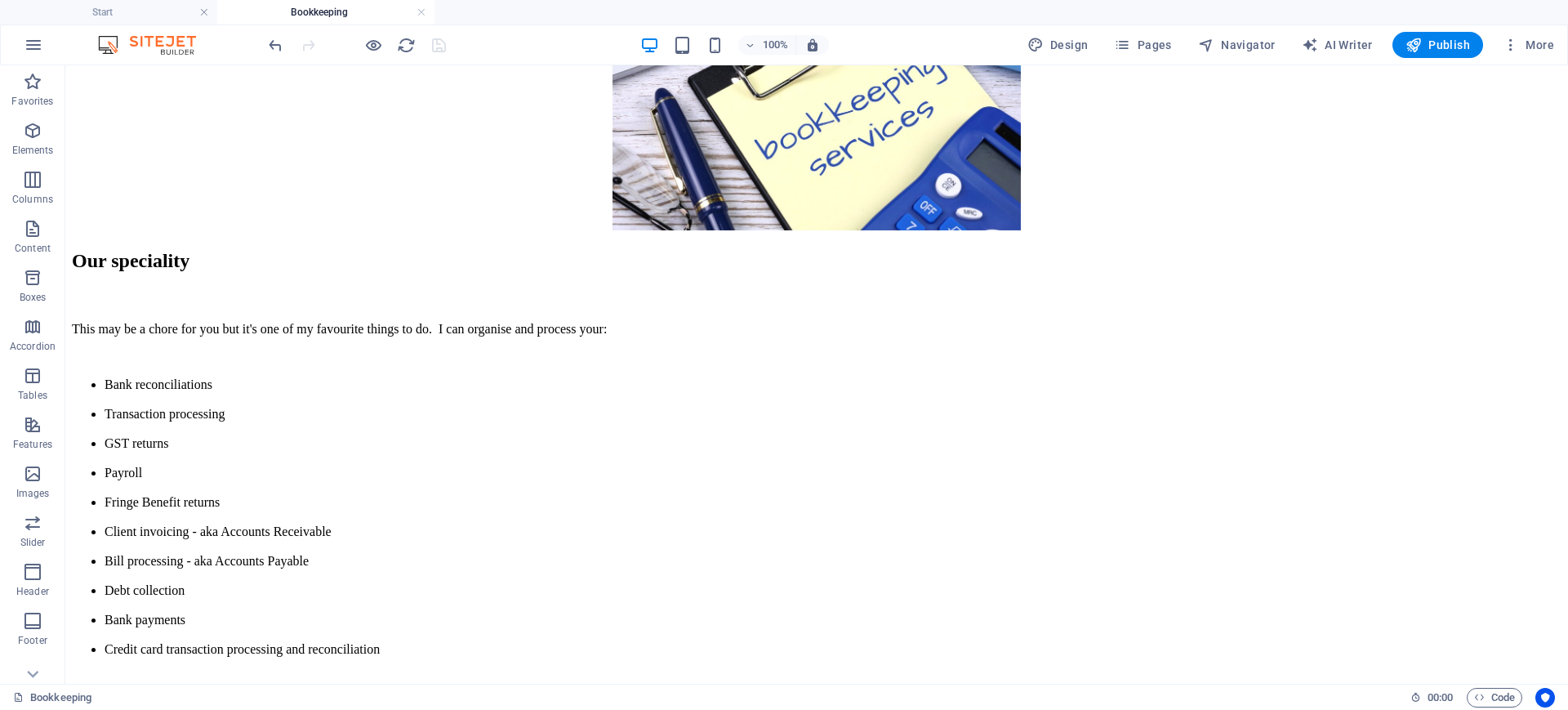
scroll to position [501, 0]
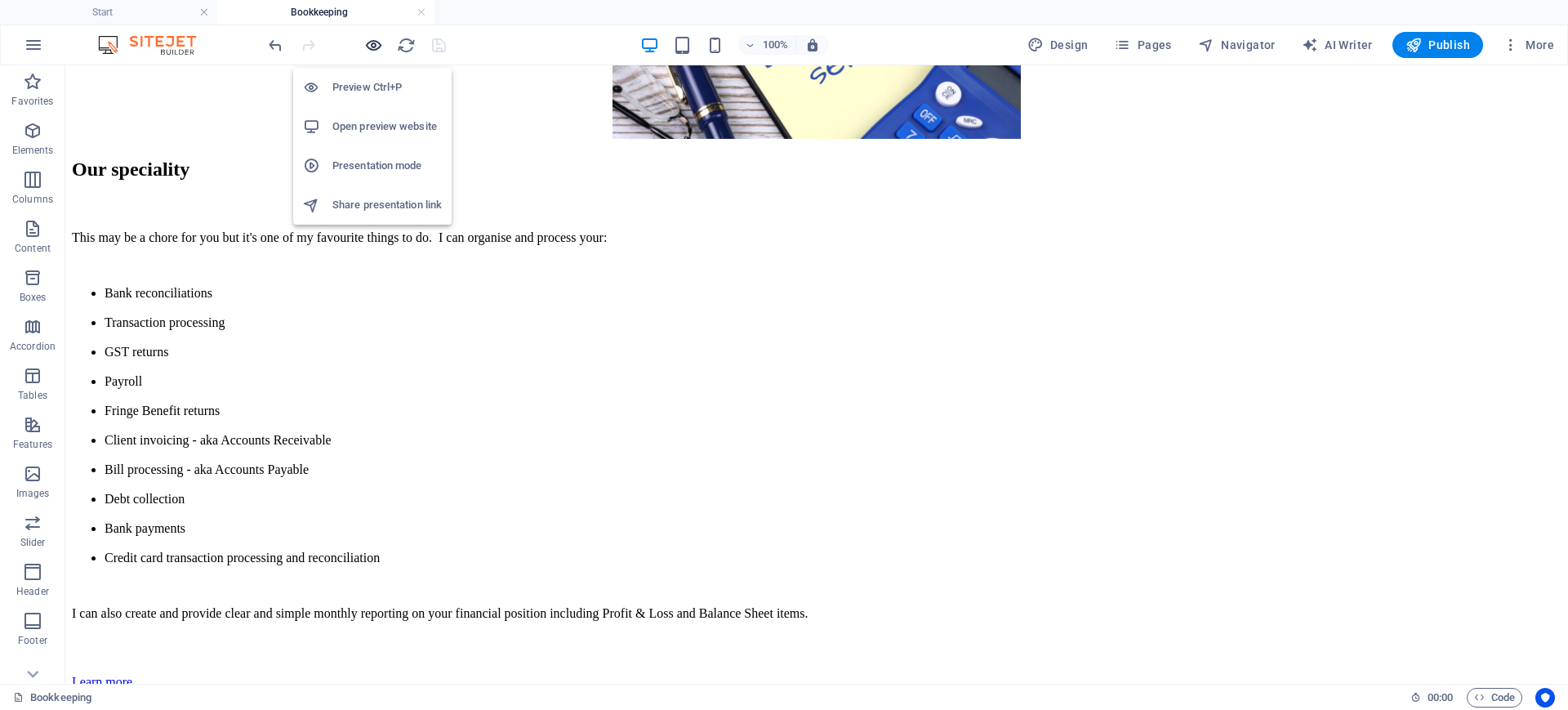
click at [372, 47] on icon "button" at bounding box center [374, 45] width 19 height 19
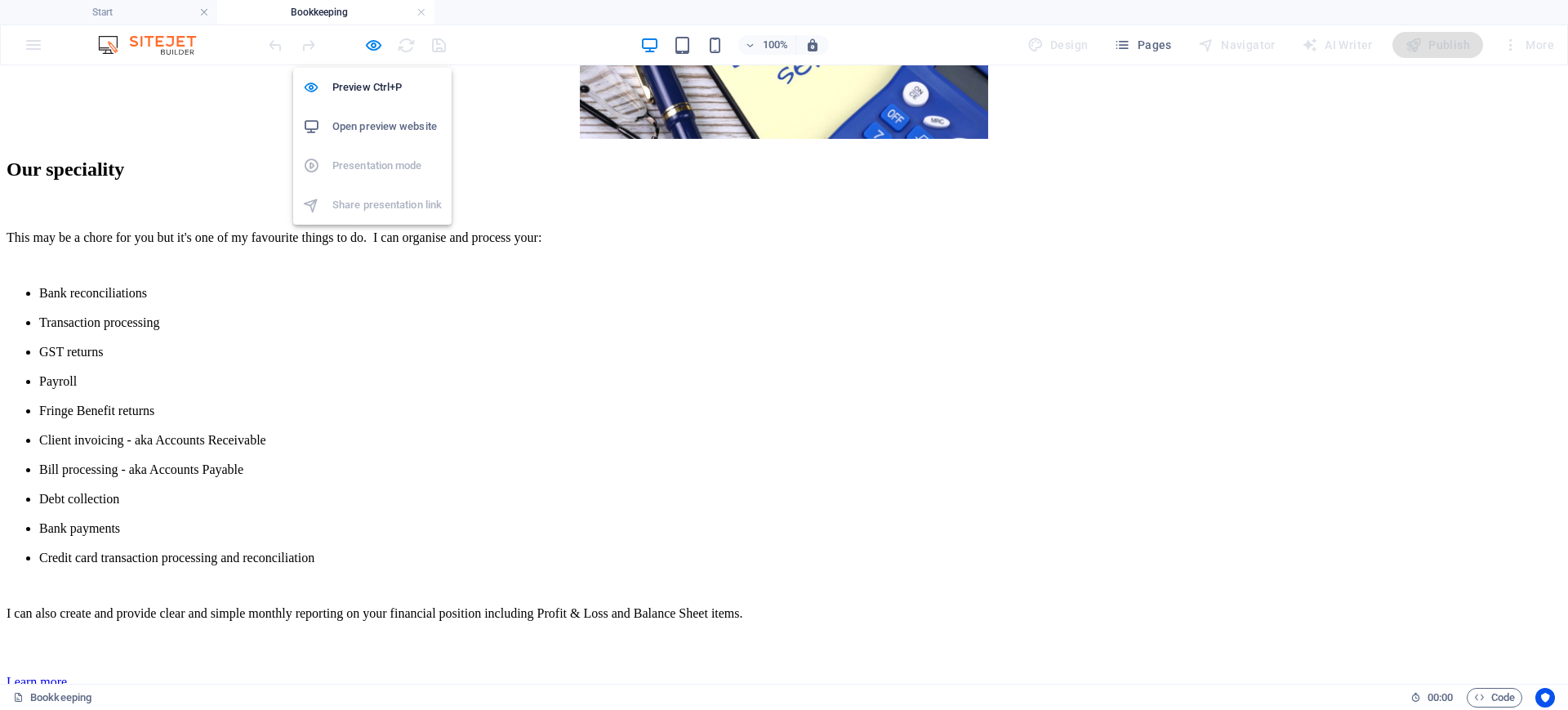
click at [342, 121] on h6 "Open preview website" at bounding box center [387, 126] width 109 height 19
click at [373, 42] on icon "button" at bounding box center [374, 45] width 19 height 19
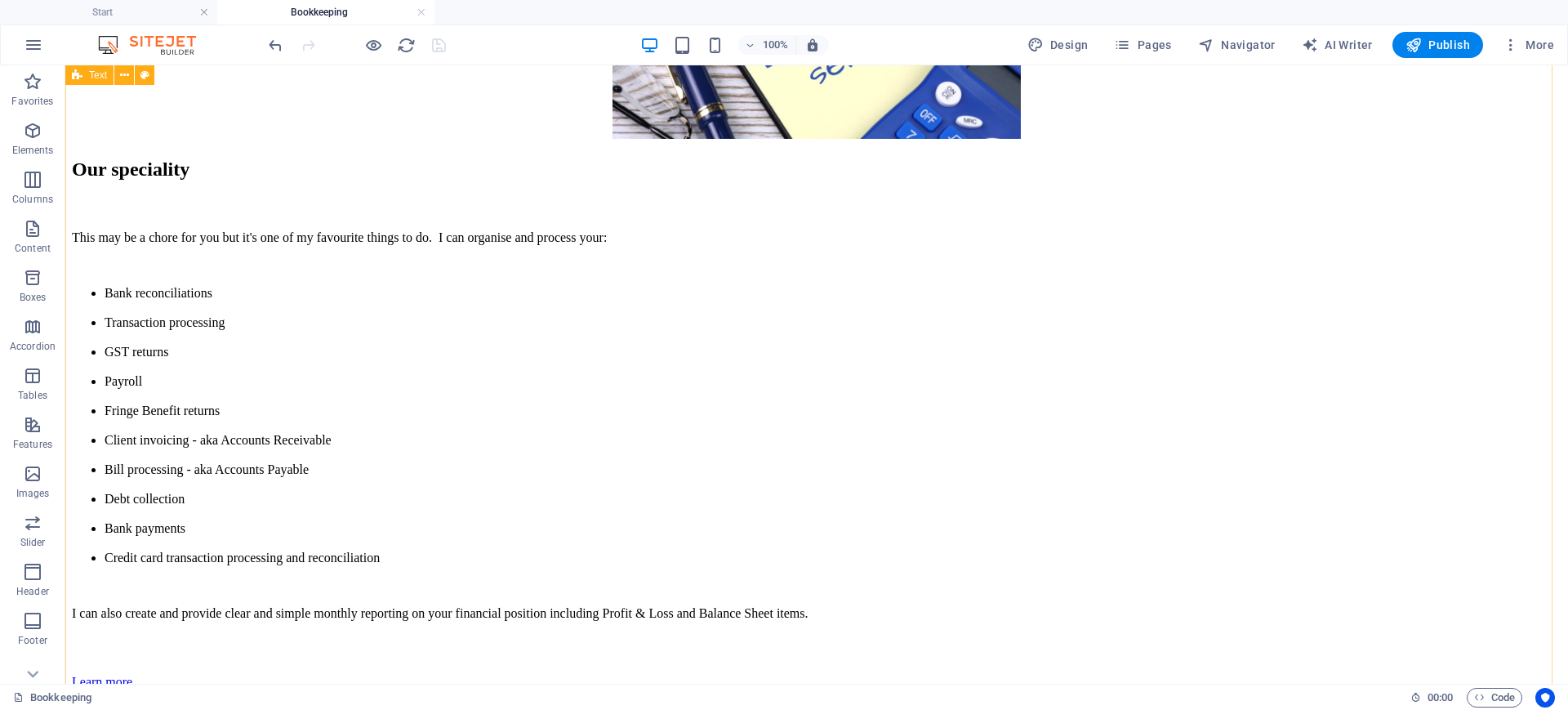
click at [287, 326] on div "Our speciality This may be a chore for you but it's one of my favourite things …" at bounding box center [816, 423] width 1489 height 530
click at [1440, 49] on span "Publish" at bounding box center [1437, 45] width 64 height 16
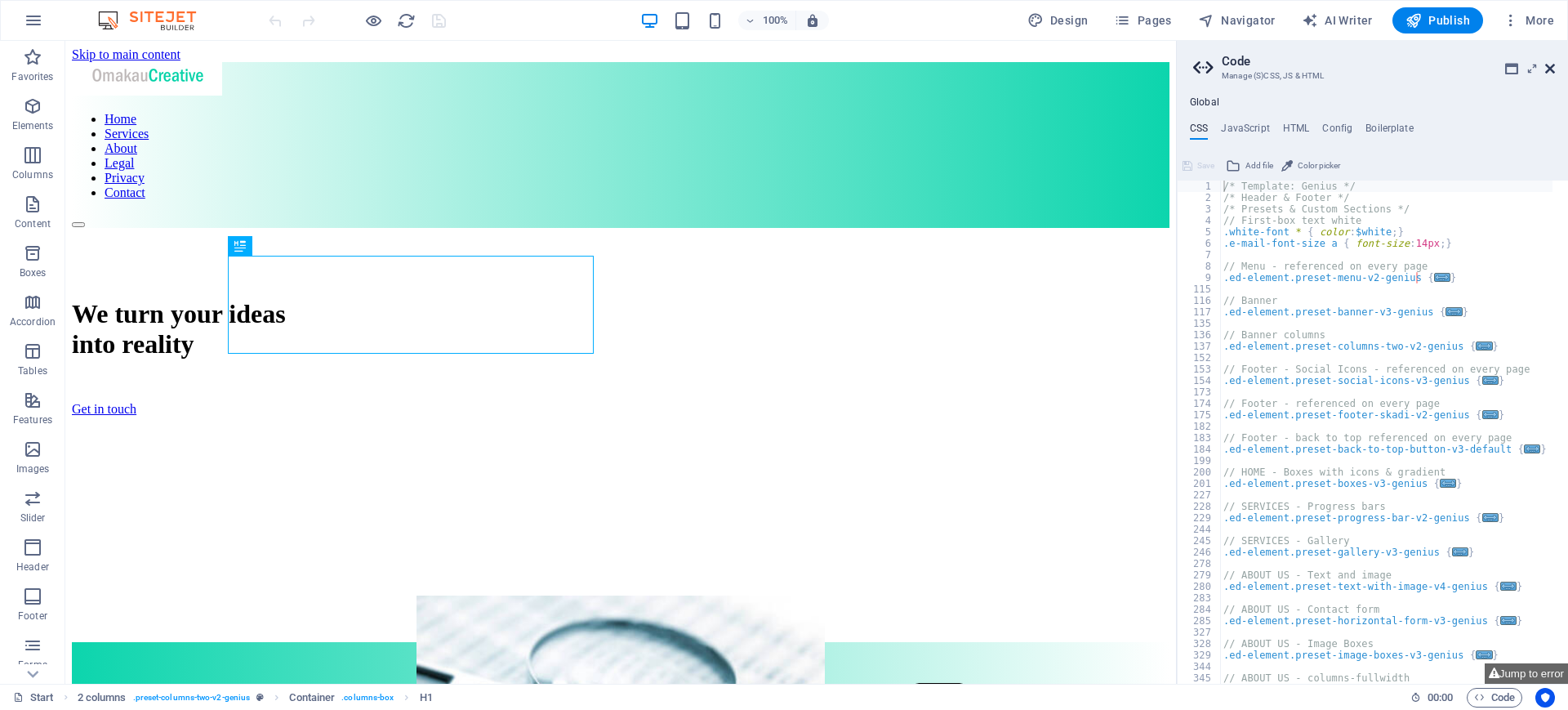
click at [1549, 64] on icon at bounding box center [1550, 69] width 10 height 13
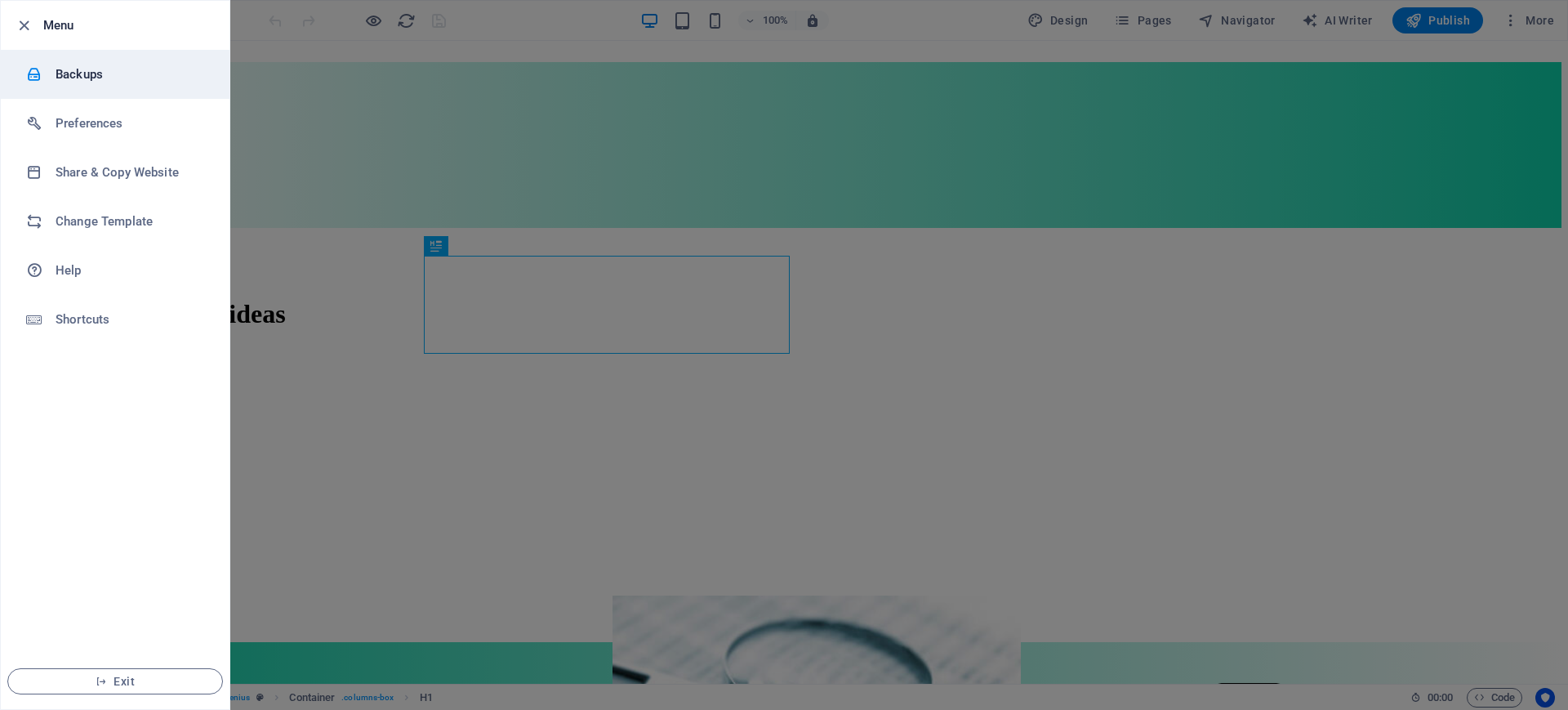
click at [75, 74] on h6 "Backups" at bounding box center [131, 73] width 151 height 19
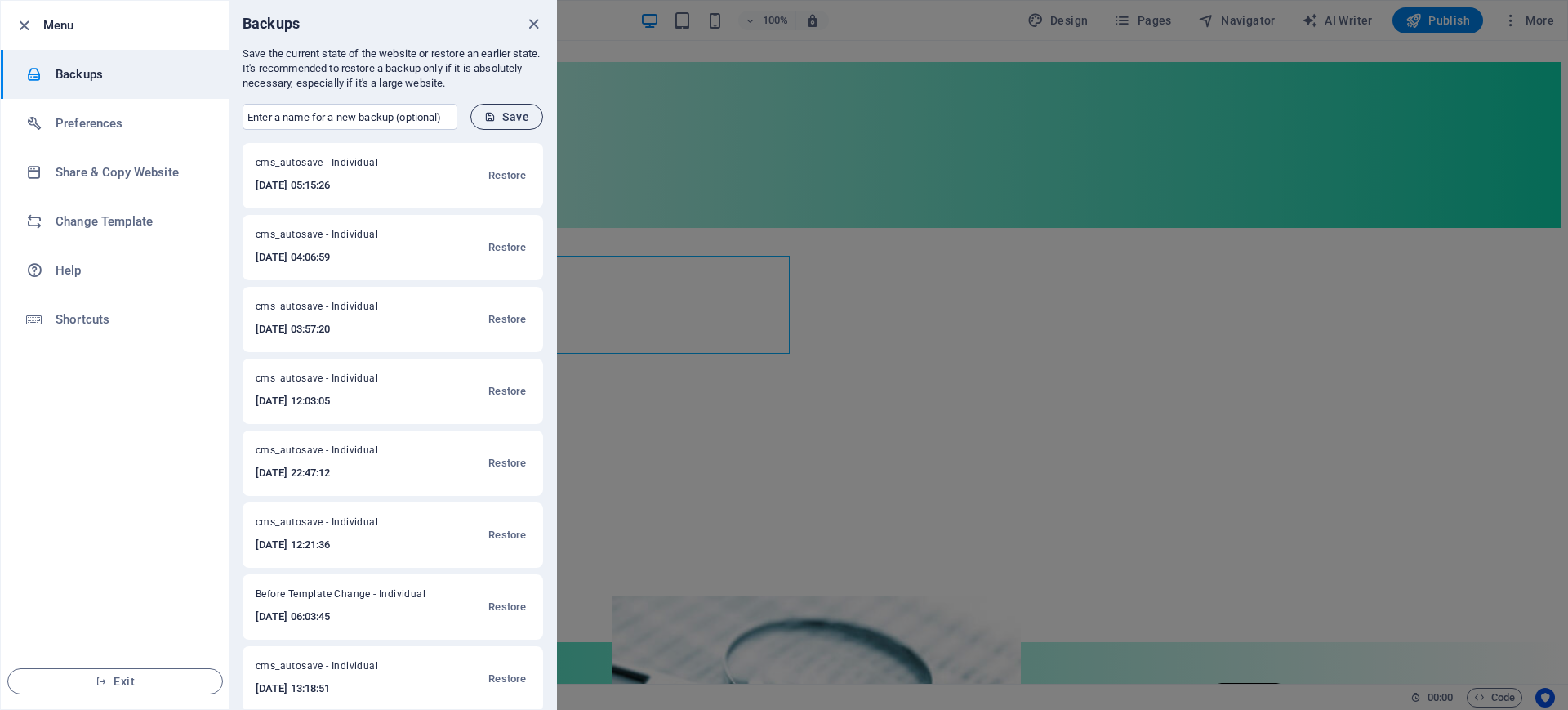
click at [515, 113] on span "Save" at bounding box center [506, 116] width 45 height 13
click at [538, 25] on icon "close" at bounding box center [533, 24] width 19 height 19
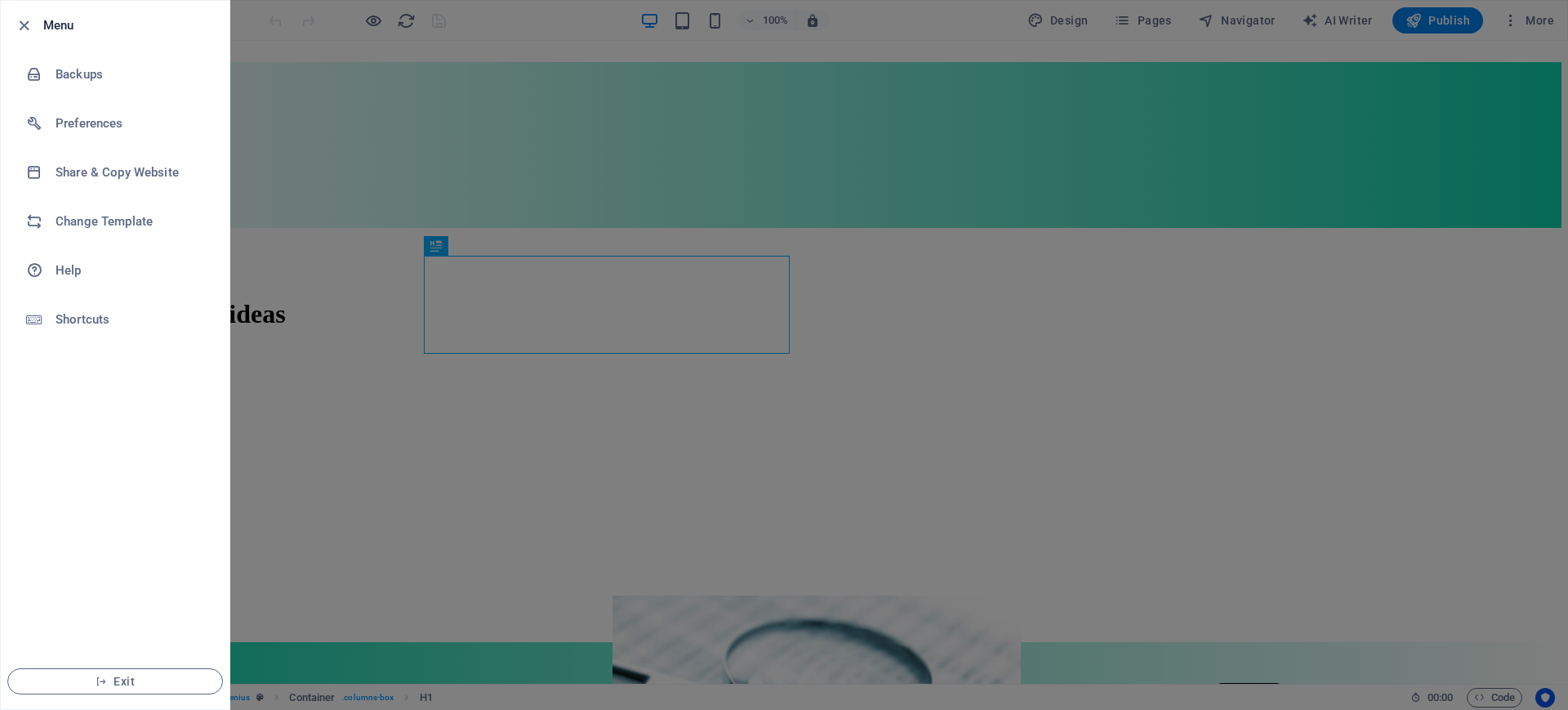
click at [364, 175] on div at bounding box center [784, 355] width 1568 height 710
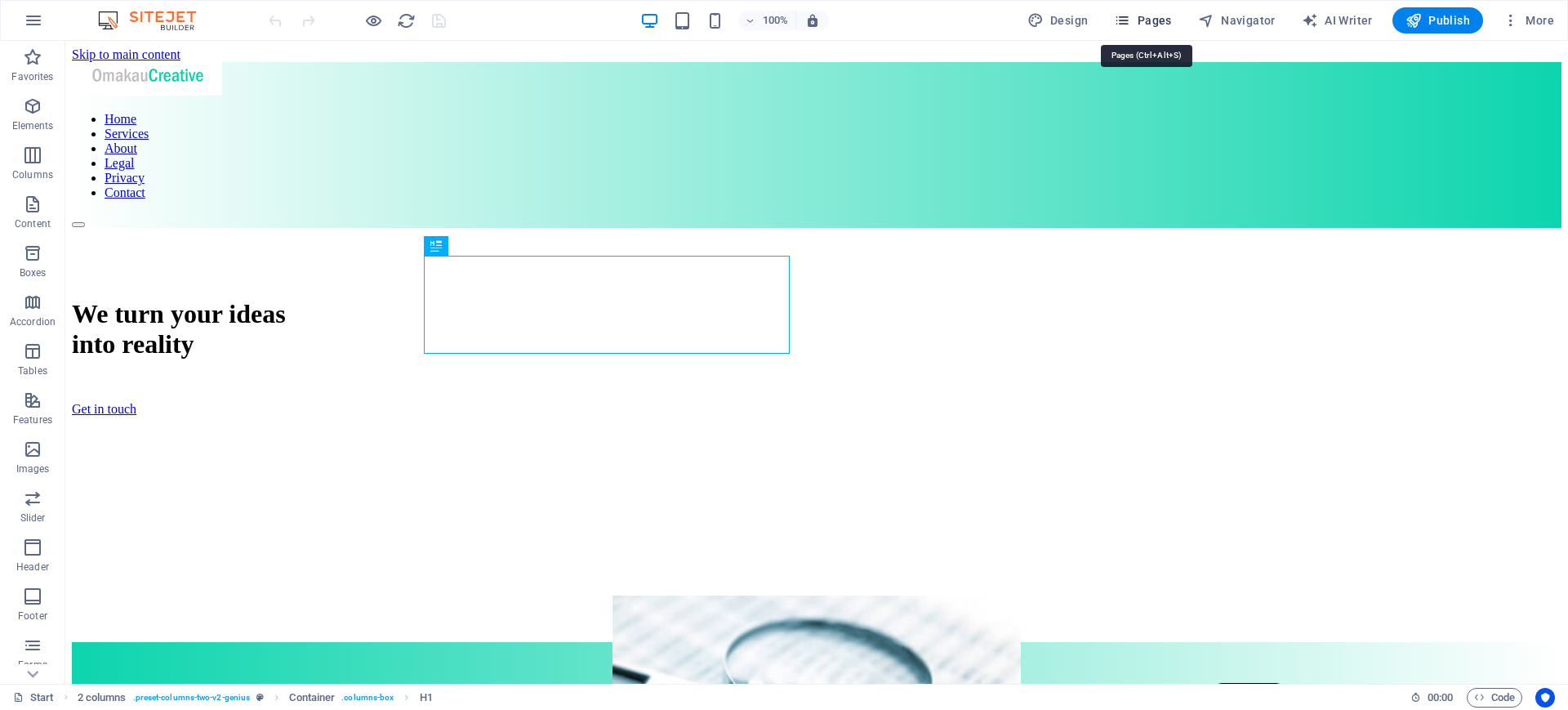
click at [1138, 26] on span "Pages" at bounding box center [1142, 20] width 57 height 16
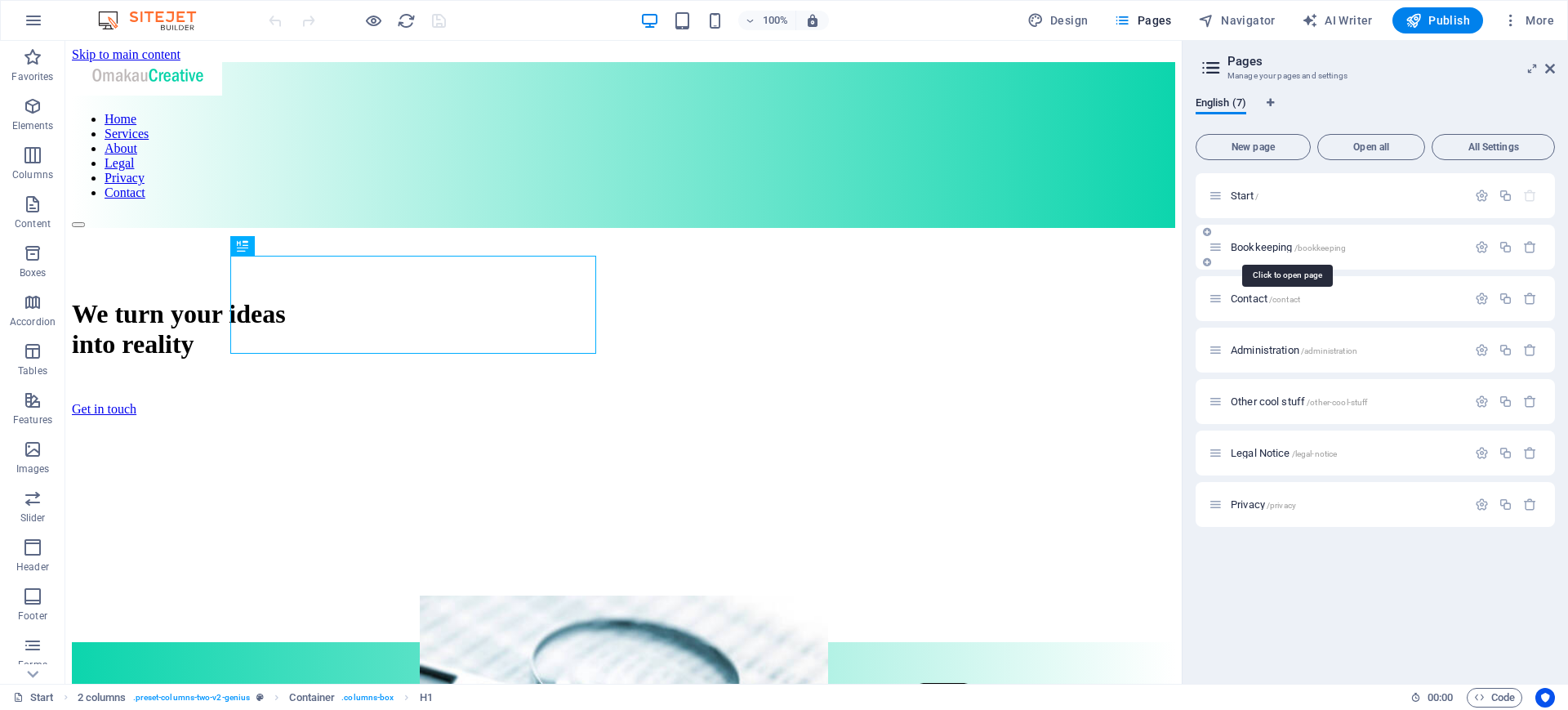
click at [1253, 243] on span "Bookkeeping /bookkeeping" at bounding box center [1288, 246] width 115 height 12
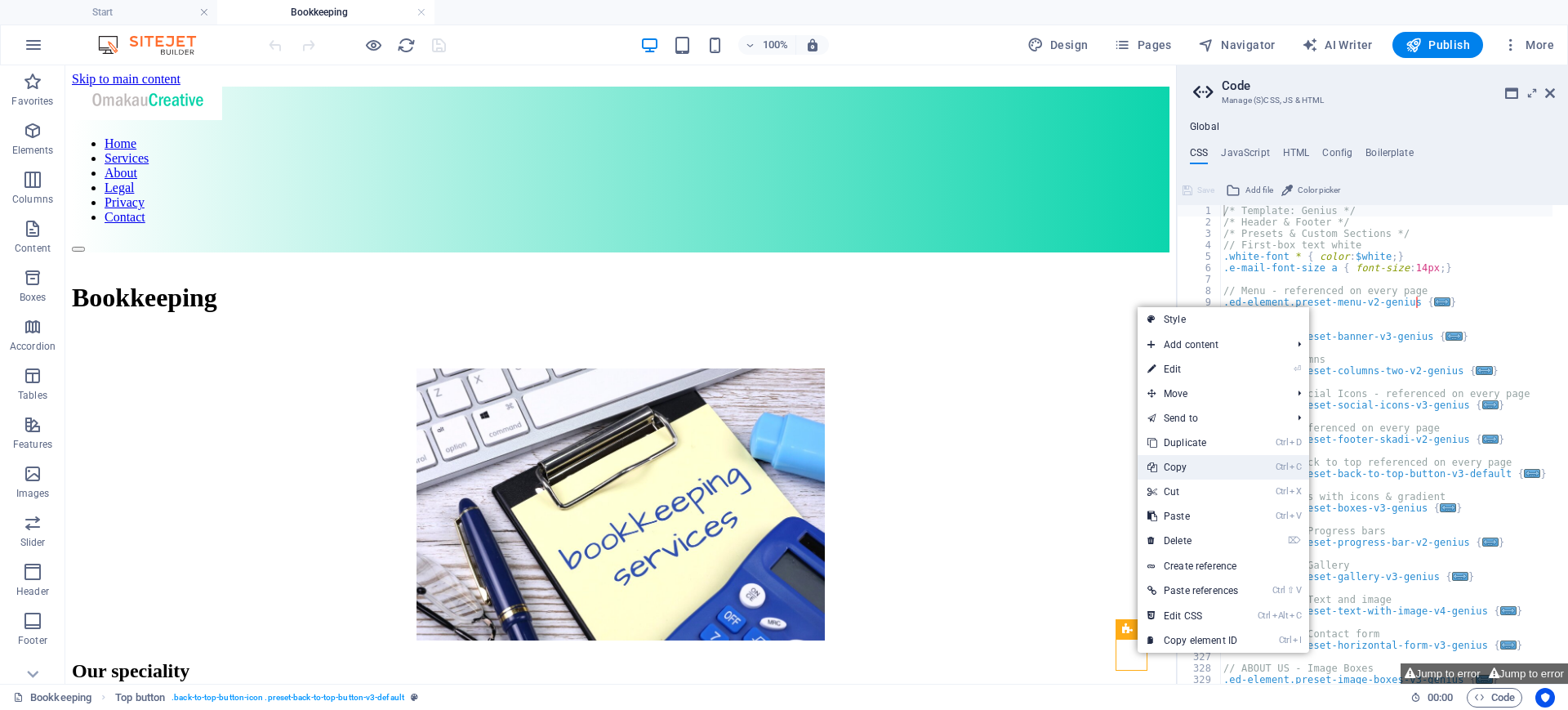
click at [1179, 466] on link "Ctrl C Copy" at bounding box center [1192, 467] width 110 height 25
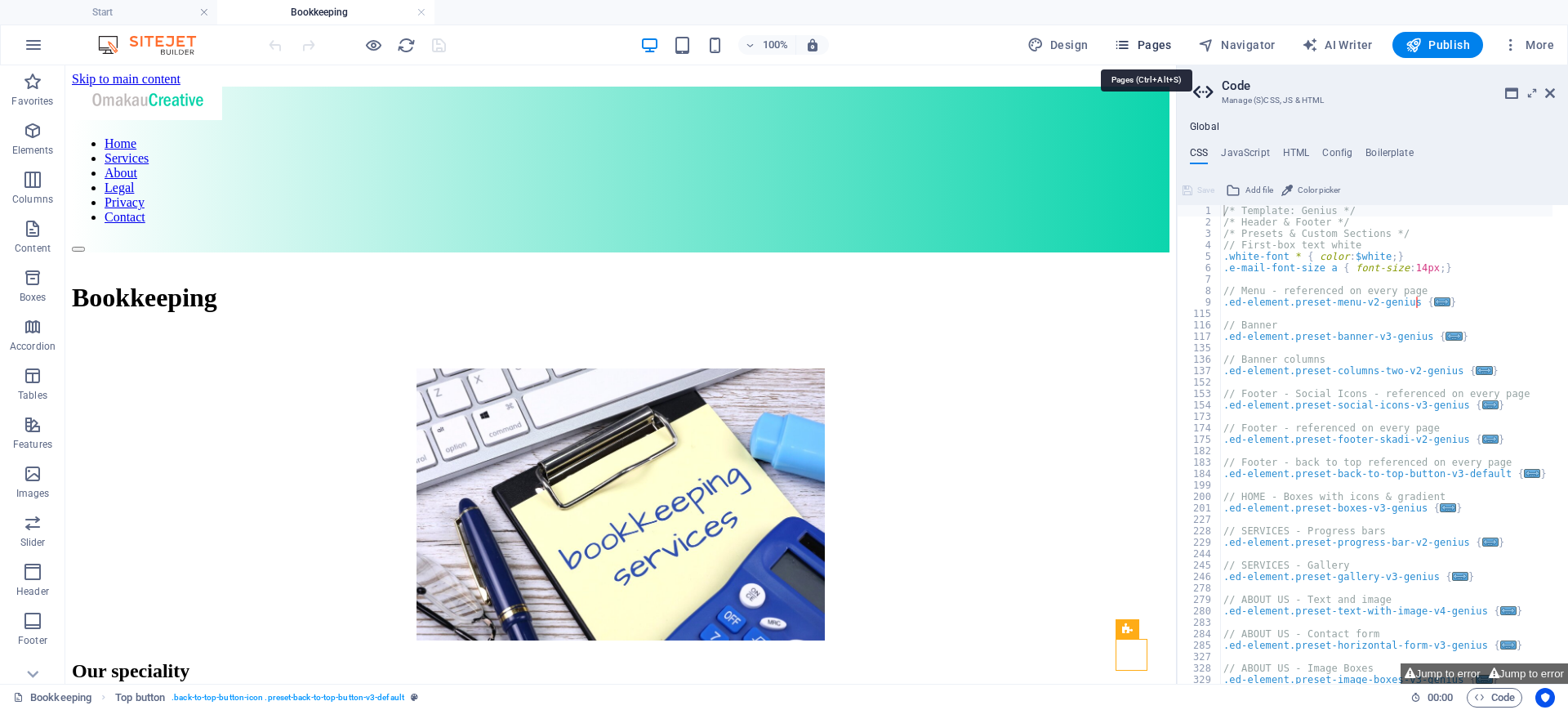
click at [1154, 50] on span "Pages" at bounding box center [1142, 45] width 57 height 16
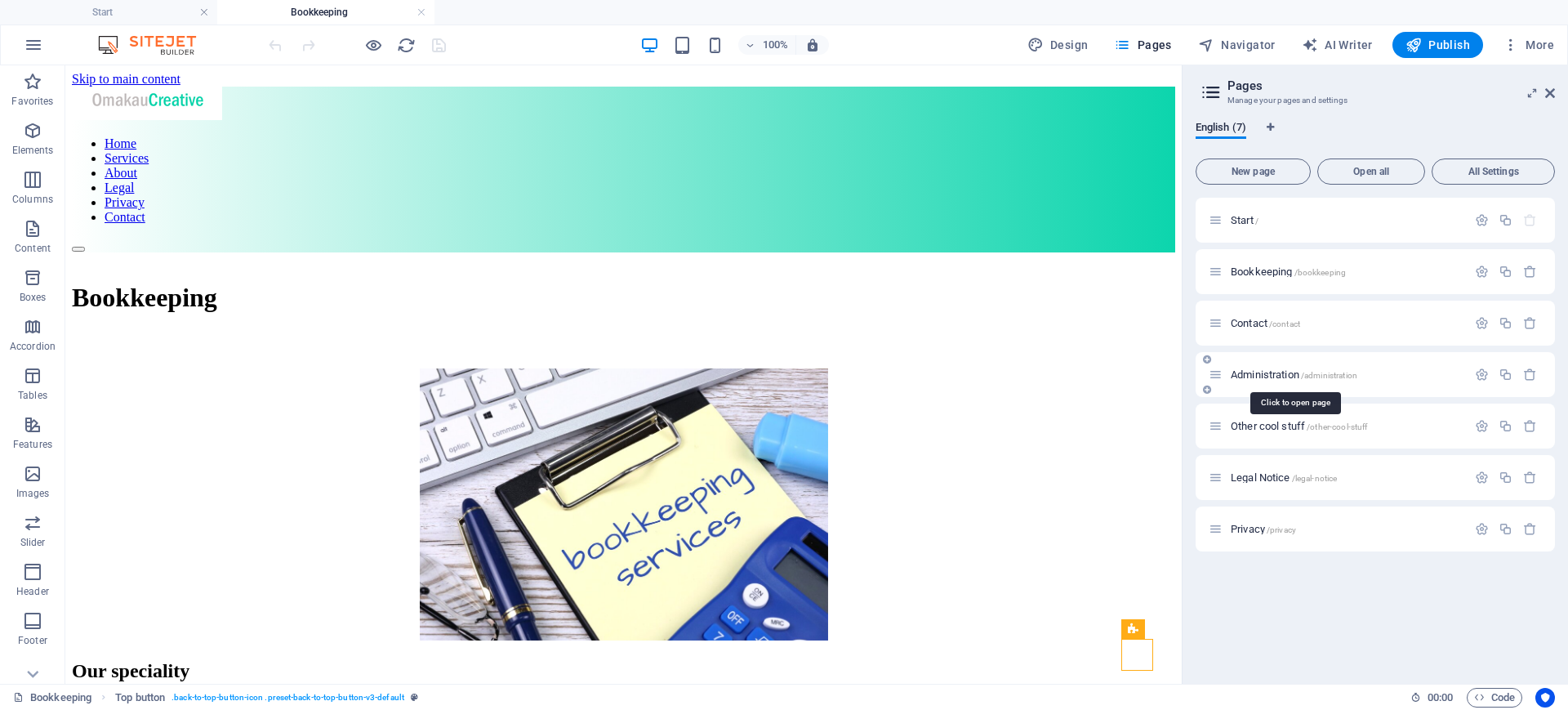
click at [1279, 375] on span "Administration /administration" at bounding box center [1293, 374] width 126 height 12
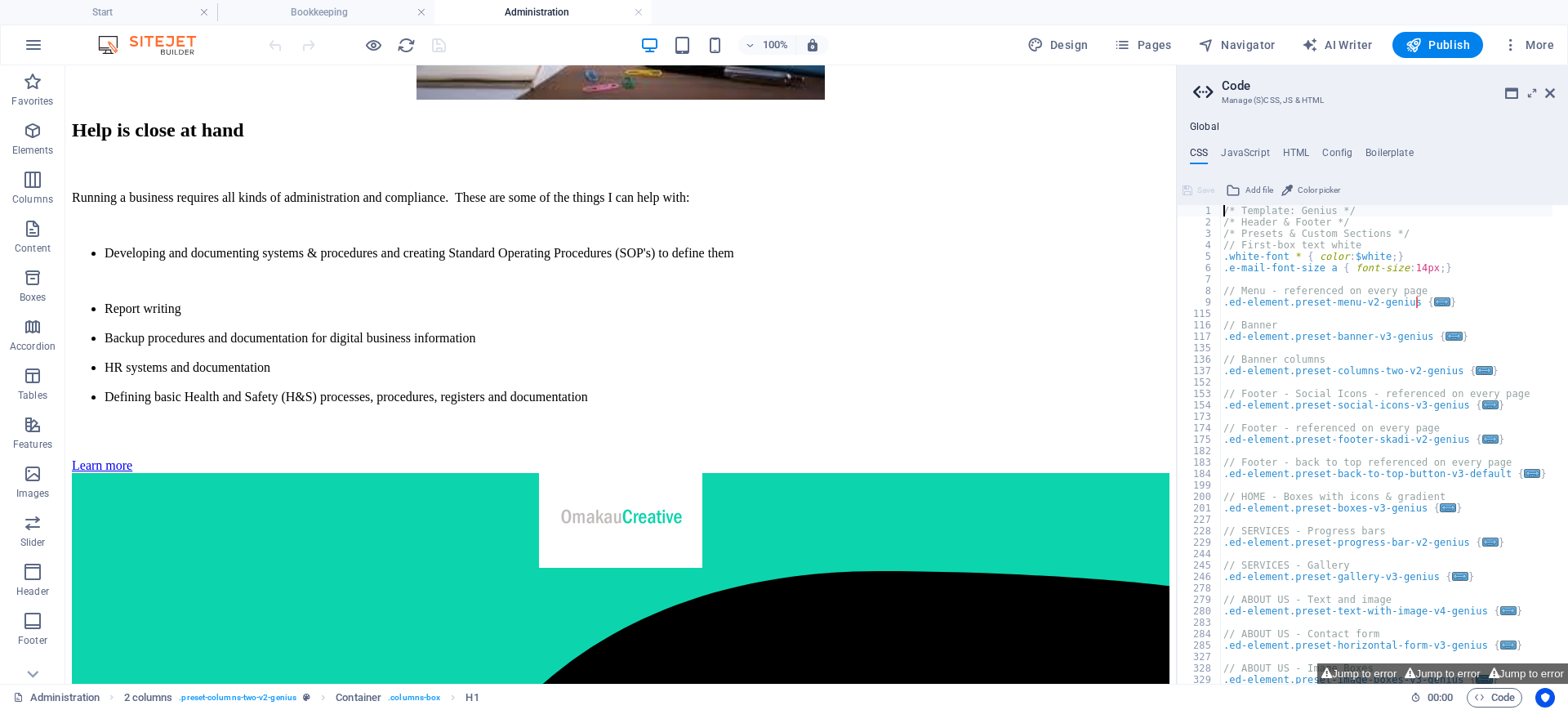
drag, startPoint x: 1173, startPoint y: 165, endPoint x: 1276, endPoint y: 476, distance: 327.6
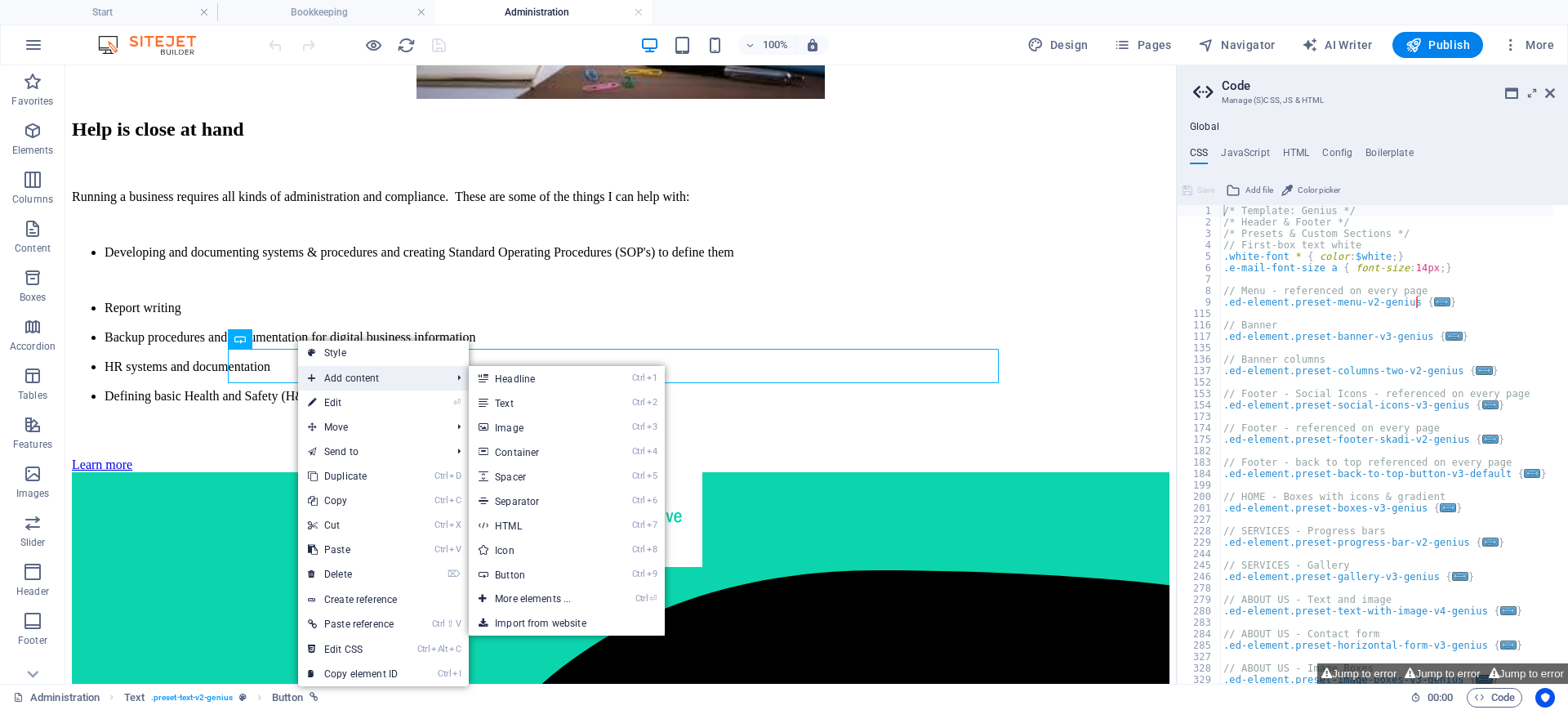
click at [348, 373] on span "Add content" at bounding box center [371, 377] width 147 height 25
click at [378, 377] on span "Add content" at bounding box center [371, 377] width 147 height 25
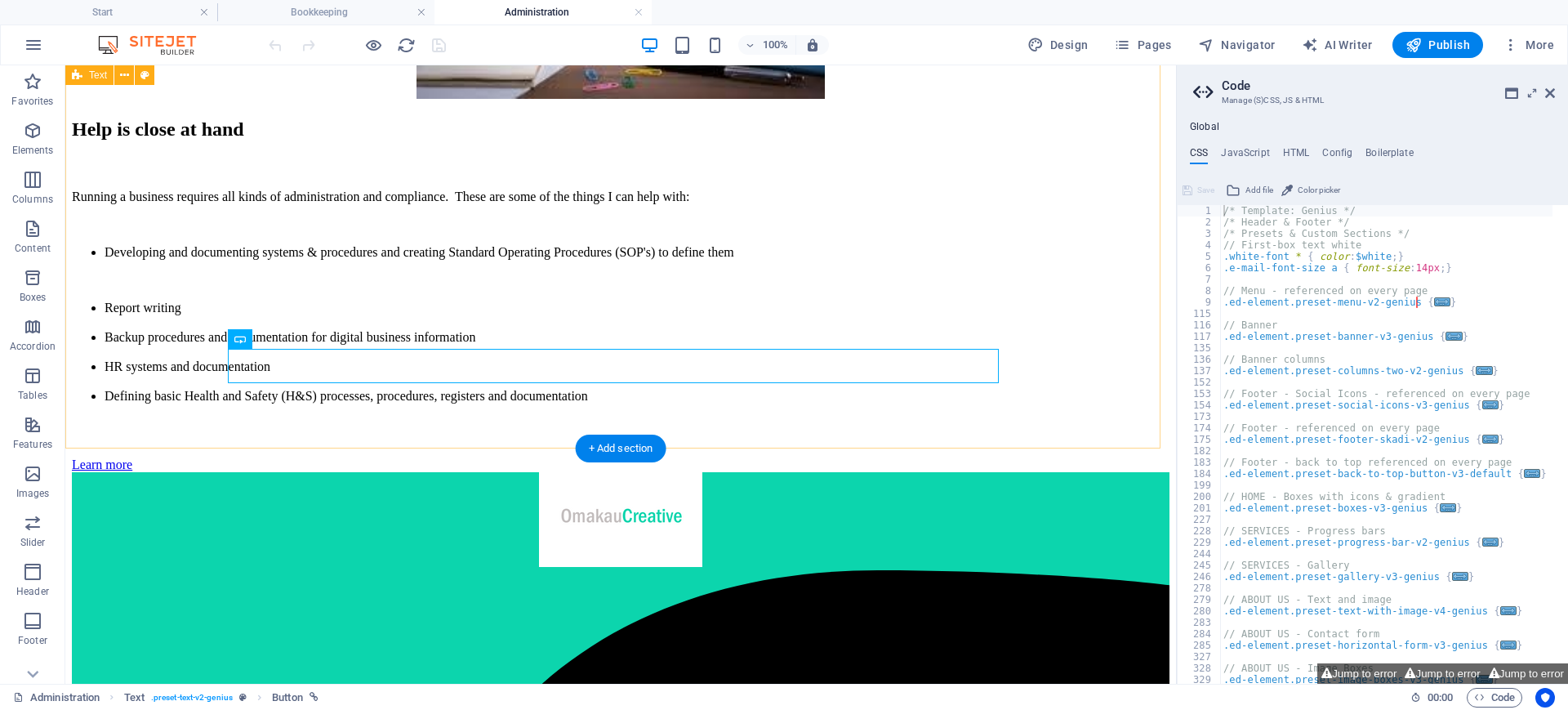
click at [251, 398] on div "Help is close at hand Running a business requires all kinds of administration a…" at bounding box center [620, 295] width 1097 height 355
click at [270, 392] on div "Help is close at hand Running a business requires all kinds of administration a…" at bounding box center [620, 295] width 1097 height 355
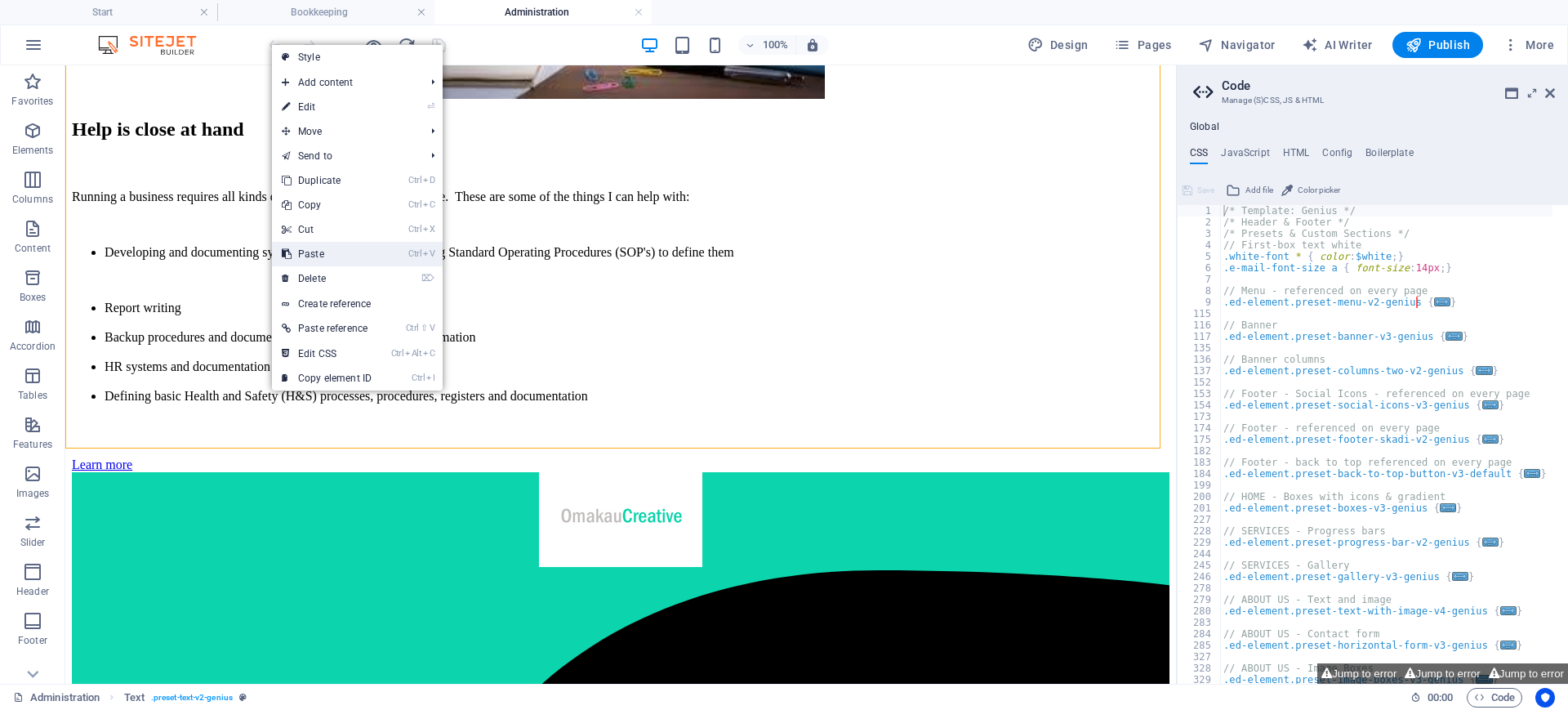
click at [329, 255] on link "Ctrl V Paste" at bounding box center [326, 254] width 109 height 25
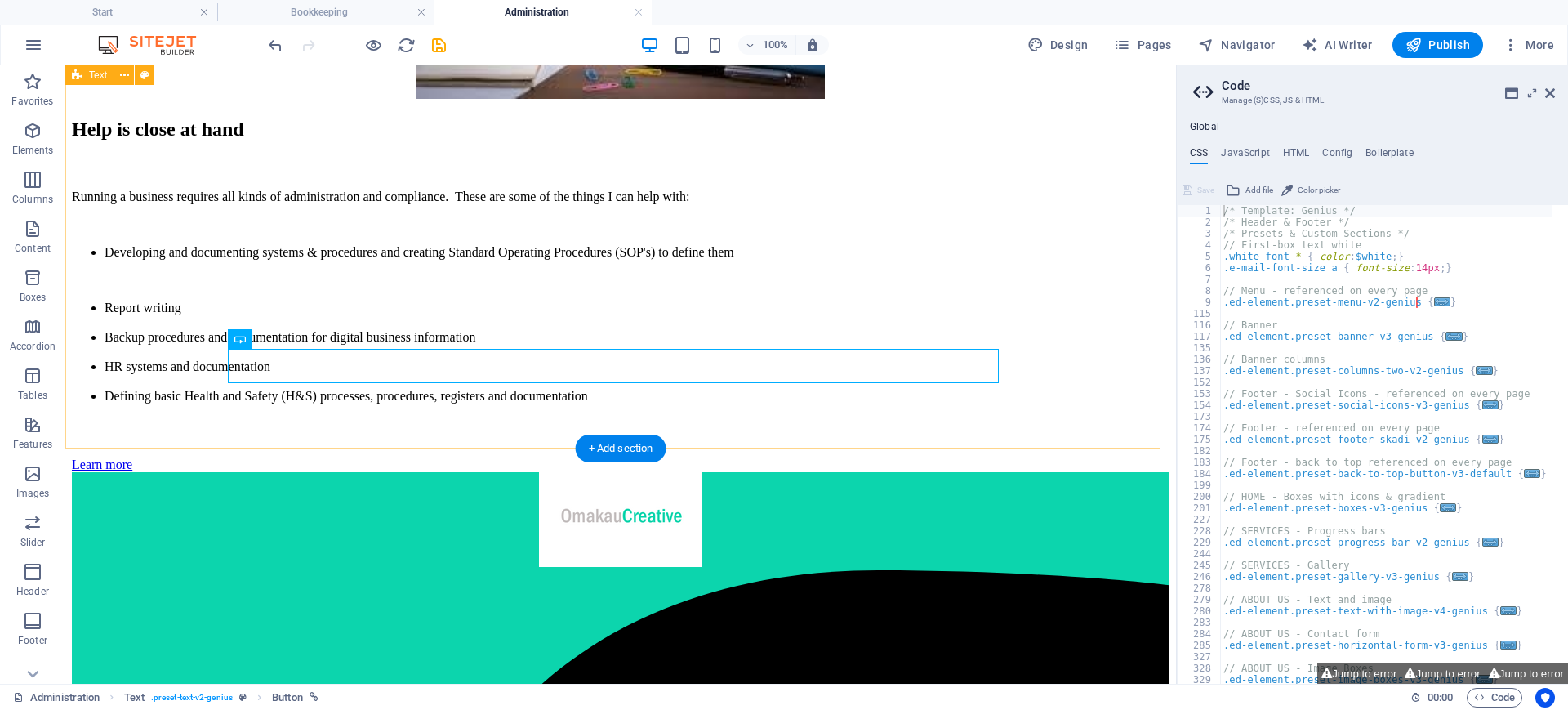
click at [542, 413] on div "Help is close at hand Running a business requires all kinds of administration a…" at bounding box center [620, 295] width 1097 height 355
click at [545, 411] on div "Help is close at hand Running a business requires all kinds of administration a…" at bounding box center [620, 295] width 1097 height 355
click at [553, 401] on div "Help is close at hand Running a business requires all kinds of administration a…" at bounding box center [620, 295] width 1097 height 355
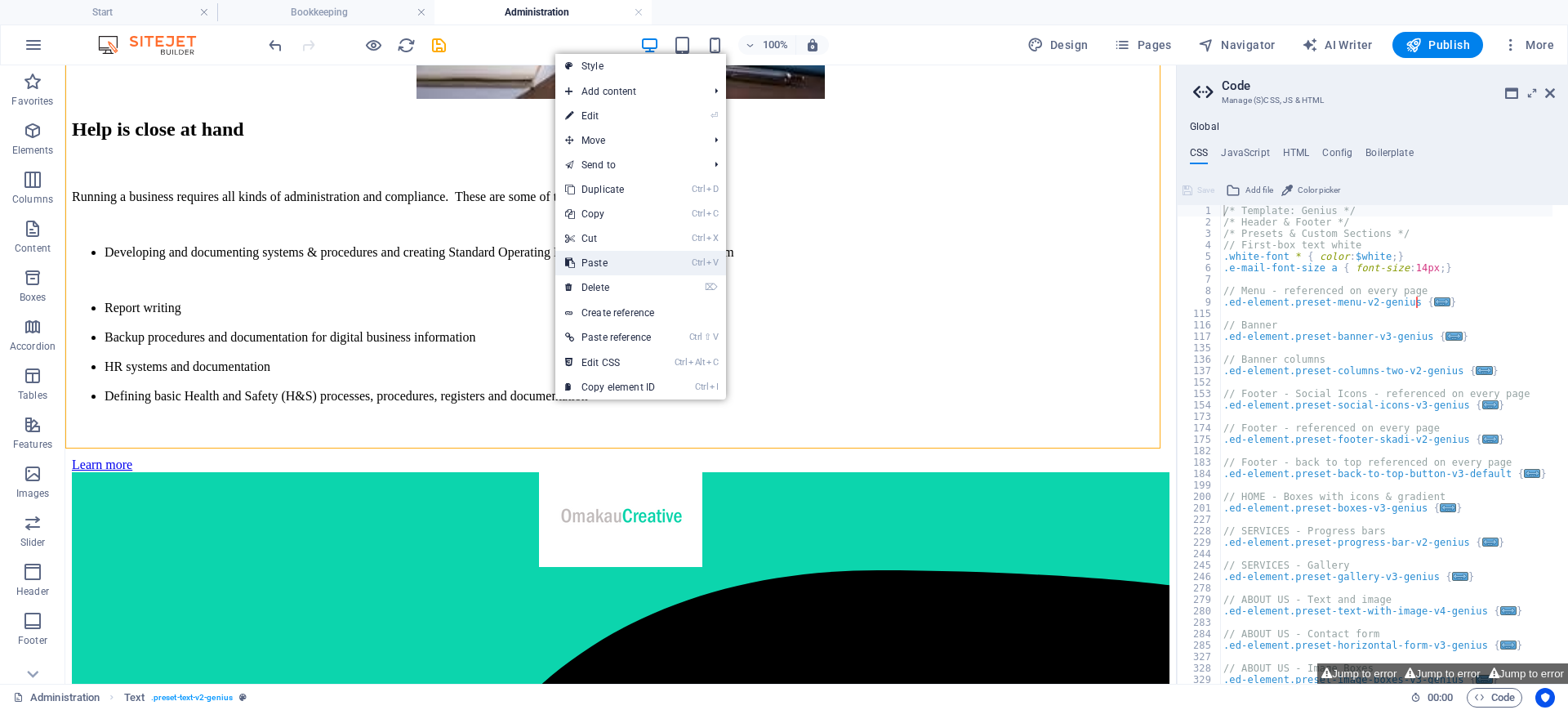
click at [613, 268] on link "Ctrl V Paste" at bounding box center [609, 263] width 109 height 25
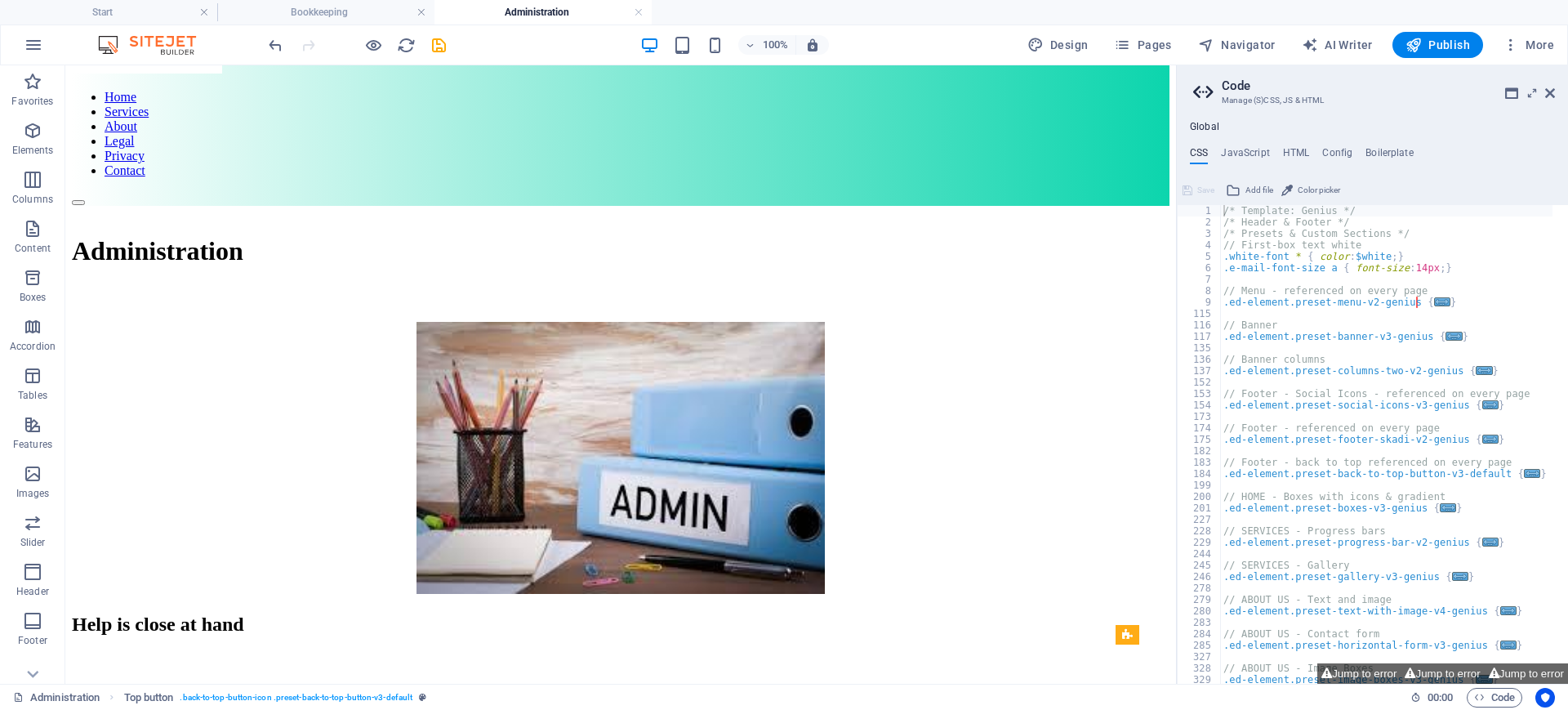
scroll to position [0, 0]
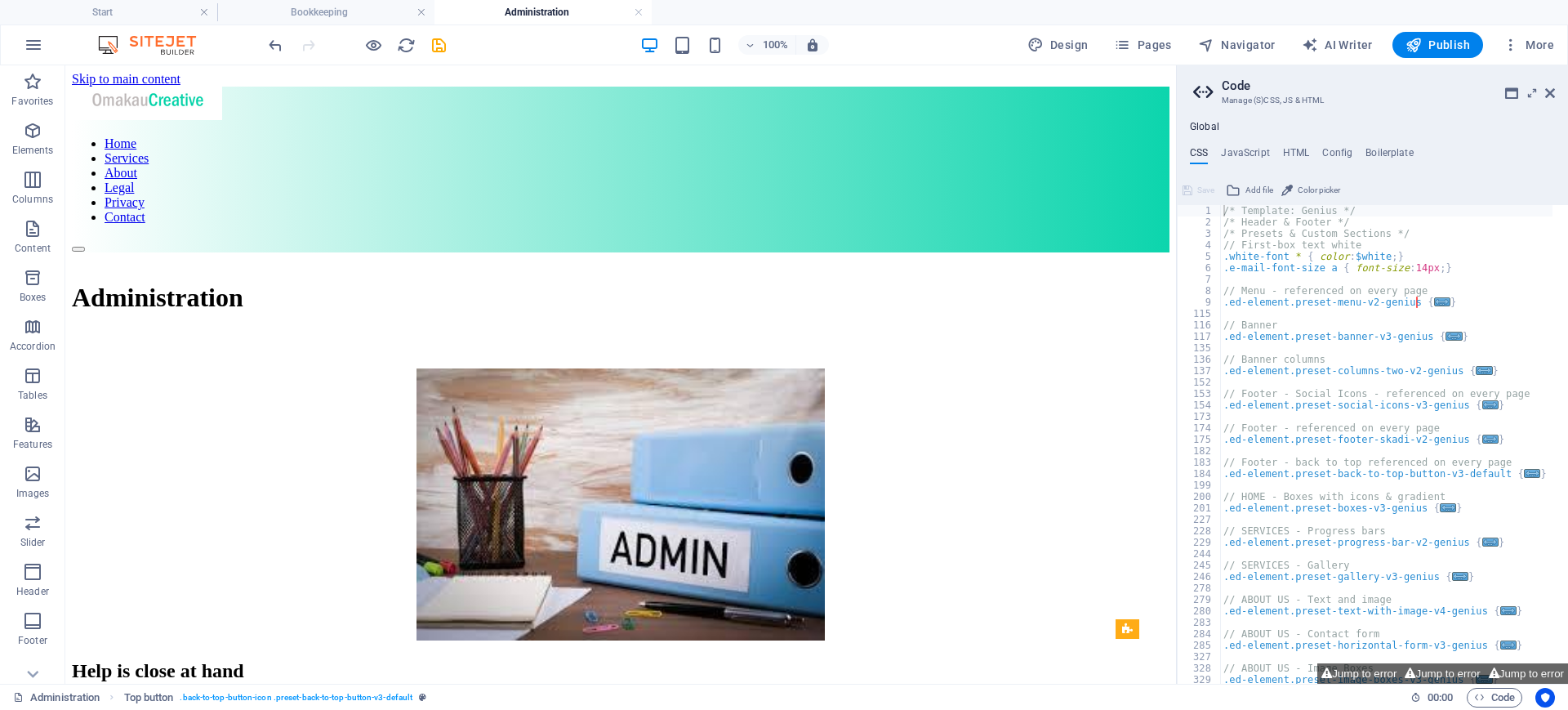
drag, startPoint x: 1168, startPoint y: 377, endPoint x: 1245, endPoint y: 124, distance: 264.5
click at [445, 52] on icon "save" at bounding box center [439, 45] width 19 height 19
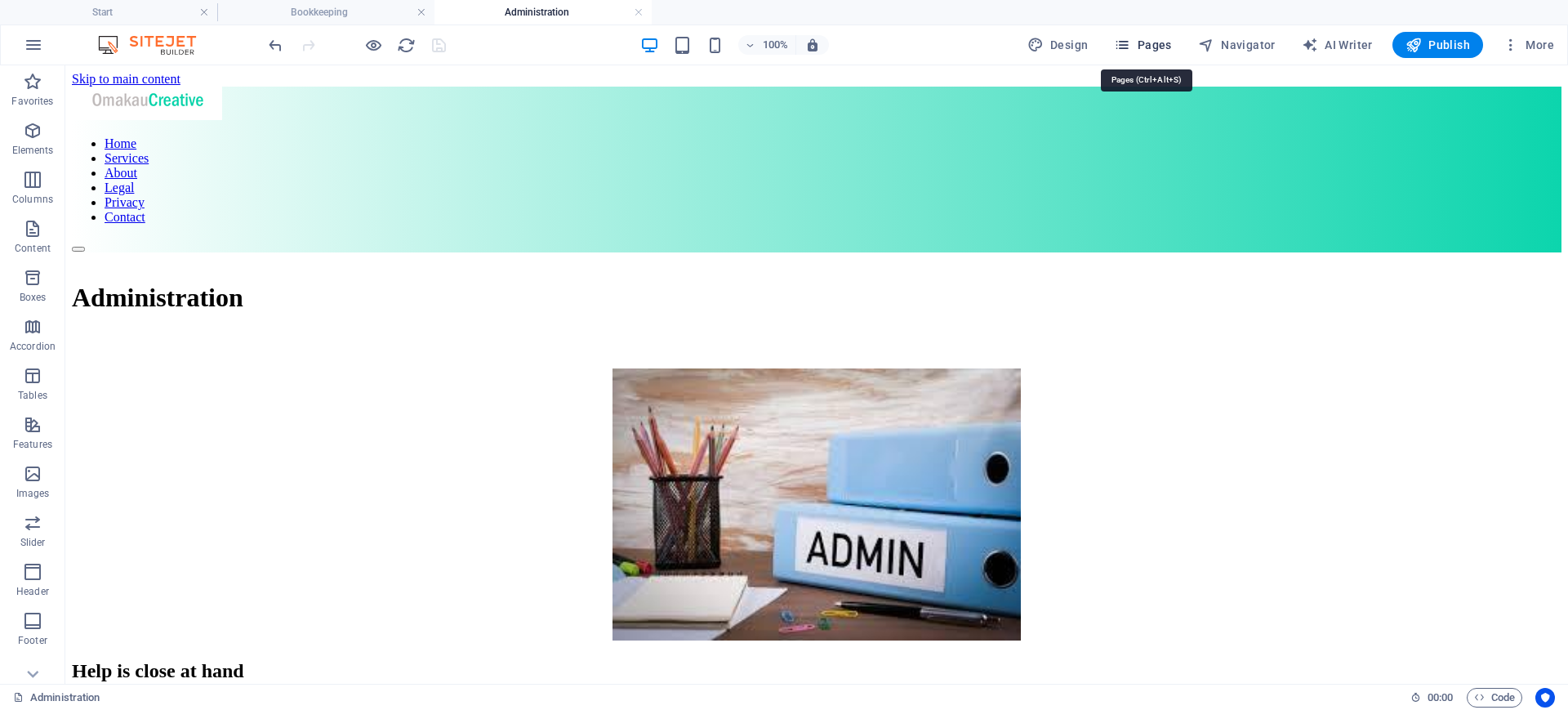
click at [1149, 49] on span "Pages" at bounding box center [1142, 45] width 57 height 16
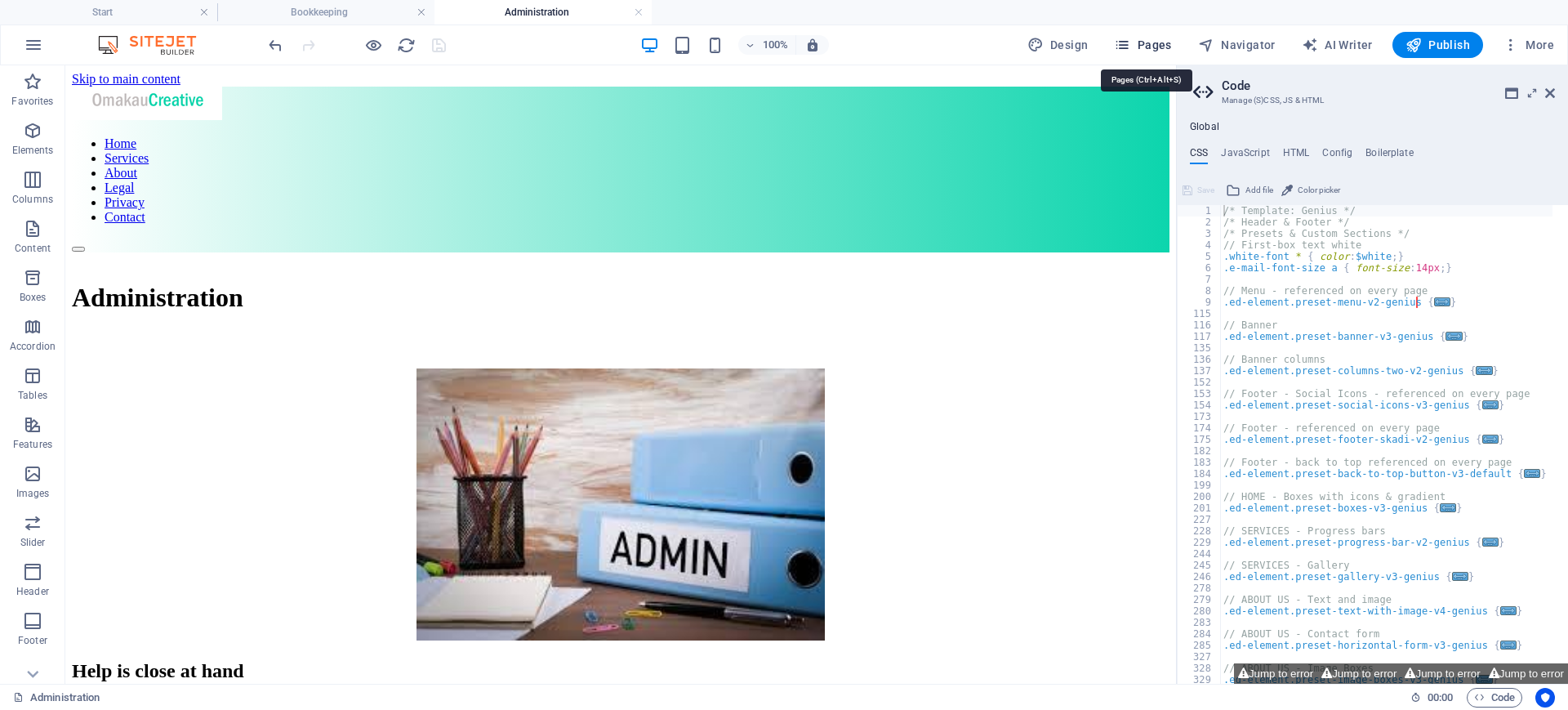
click at [1161, 50] on span "Pages" at bounding box center [1142, 45] width 57 height 16
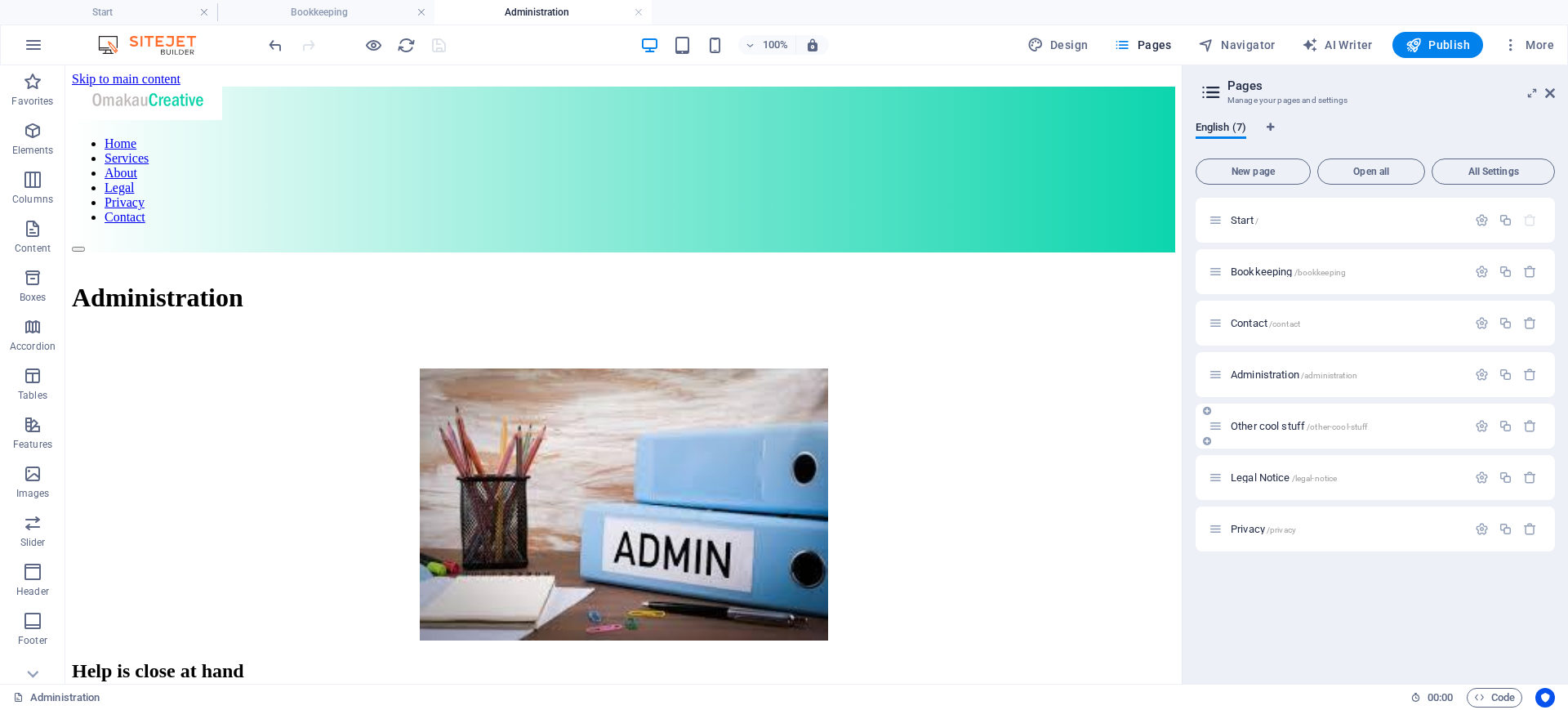
click at [1286, 426] on span "Other cool stuff /other-cool-stuff" at bounding box center [1299, 425] width 137 height 12
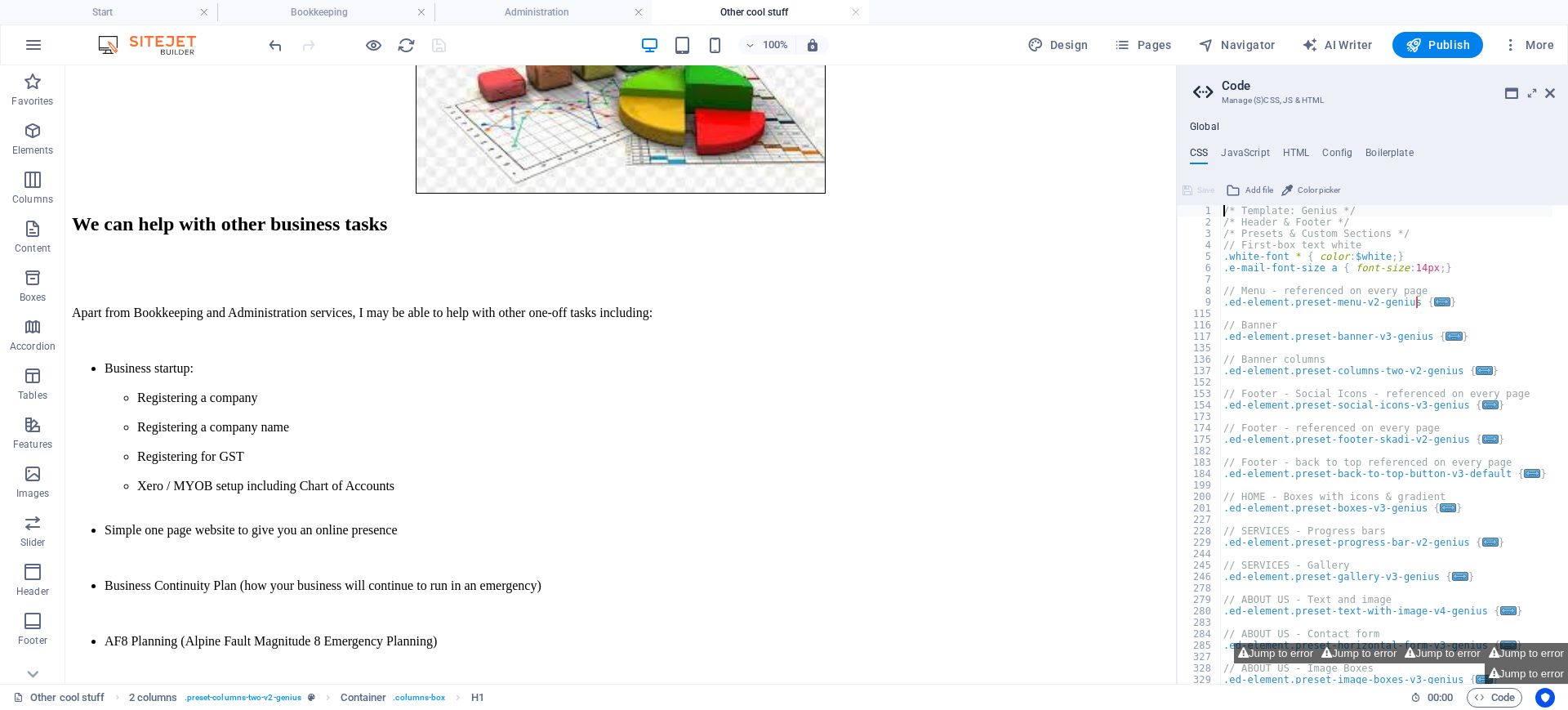
scroll to position [519, 0]
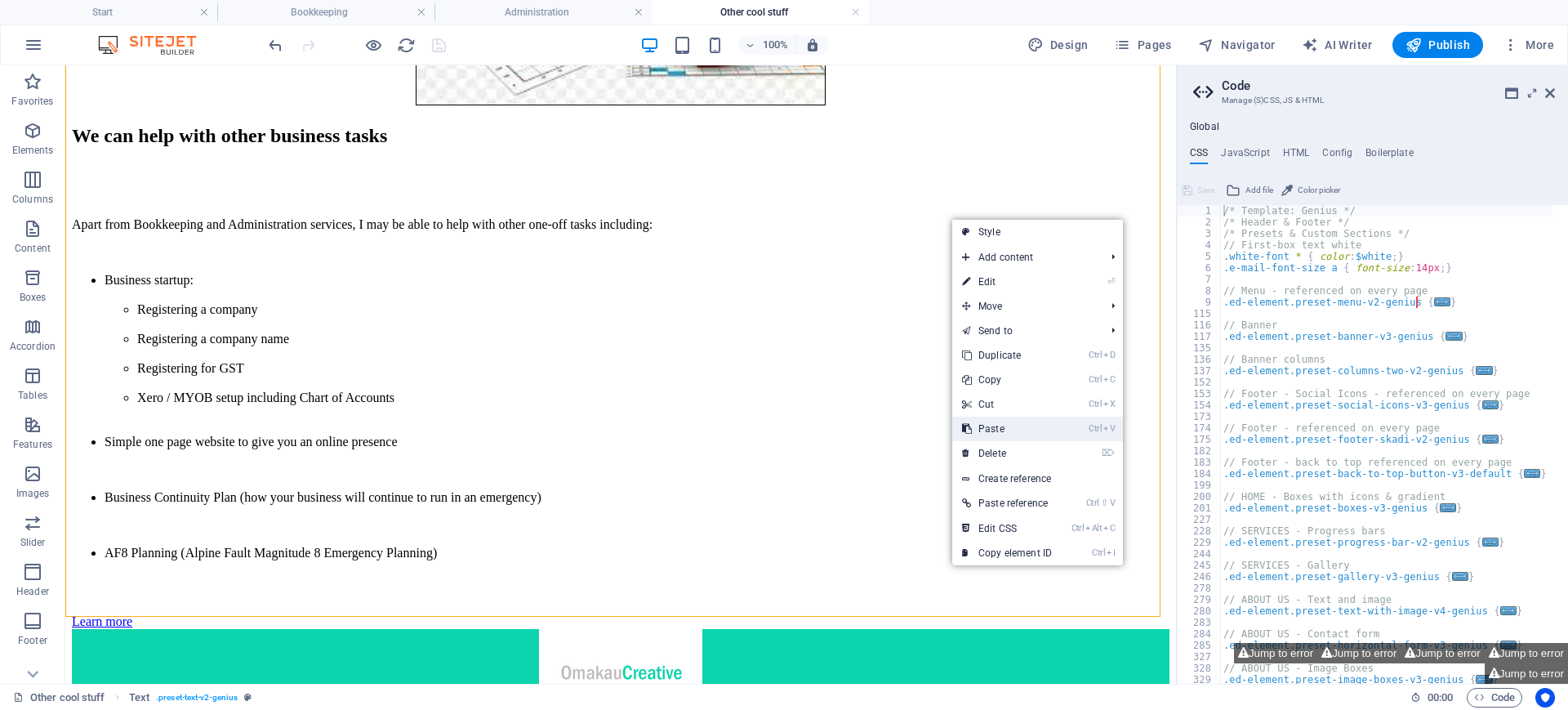
click at [1007, 427] on link "Ctrl V Paste" at bounding box center [1006, 429] width 109 height 25
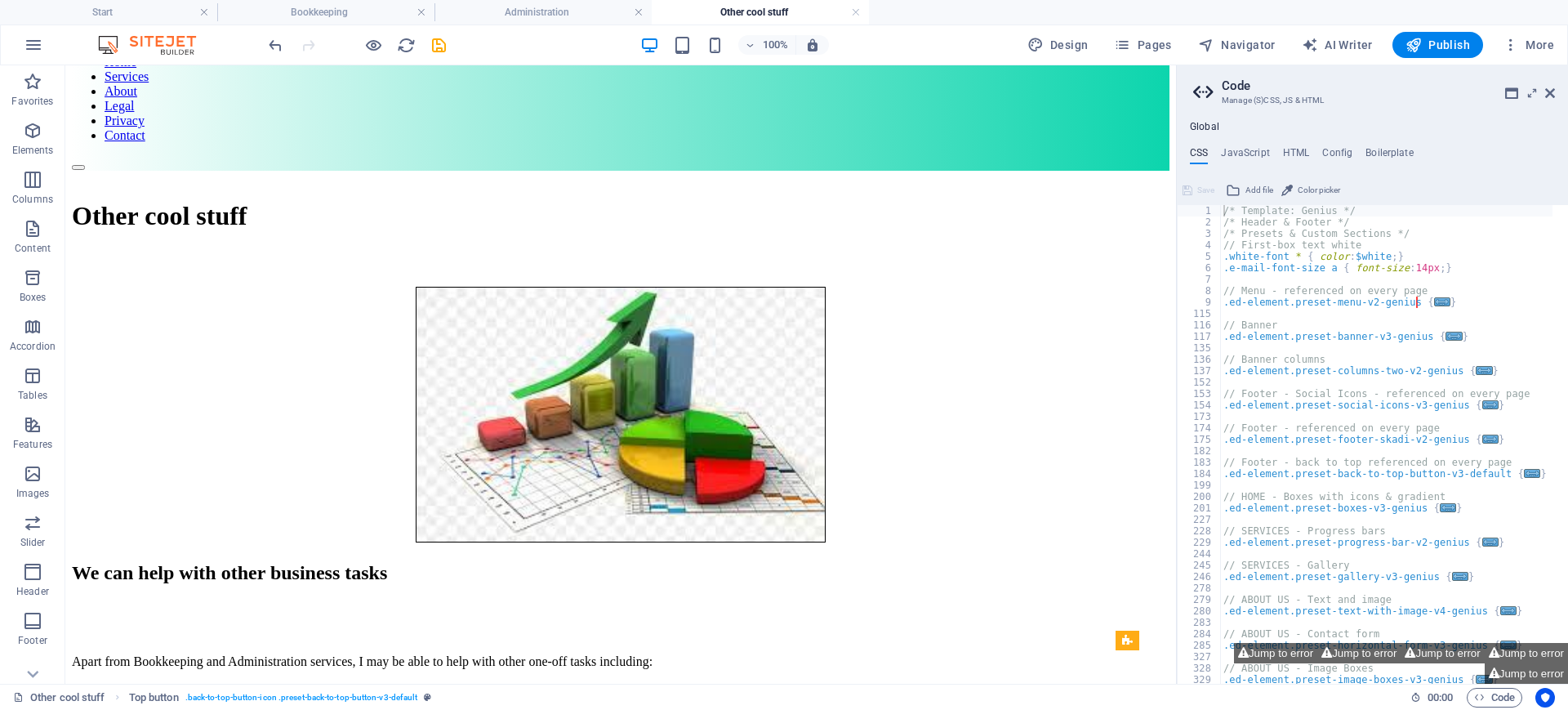
scroll to position [41, 0]
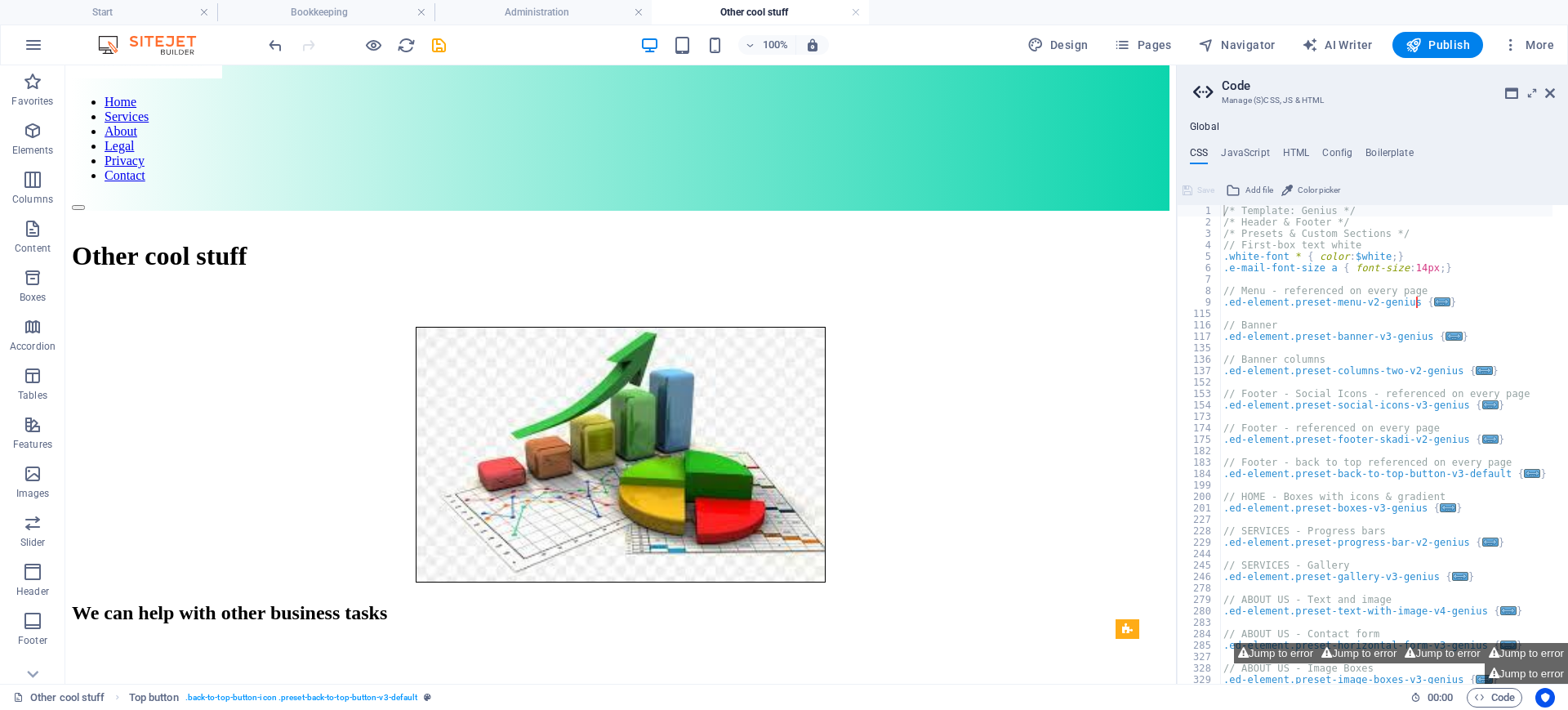
click at [1549, 84] on h2 "Code" at bounding box center [1388, 86] width 333 height 15
click at [1547, 92] on icon at bounding box center [1550, 93] width 10 height 13
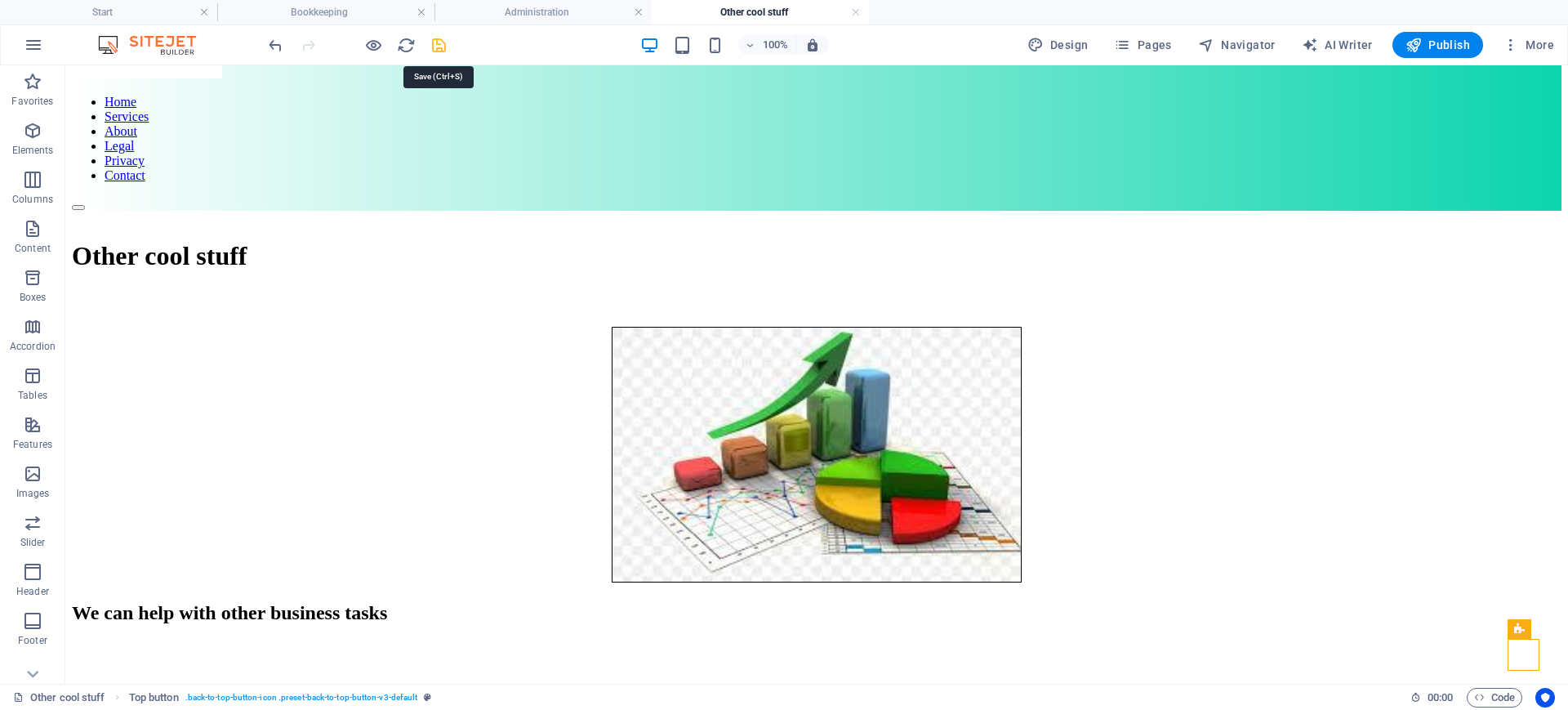
click at [440, 48] on icon "save" at bounding box center [439, 45] width 19 height 19
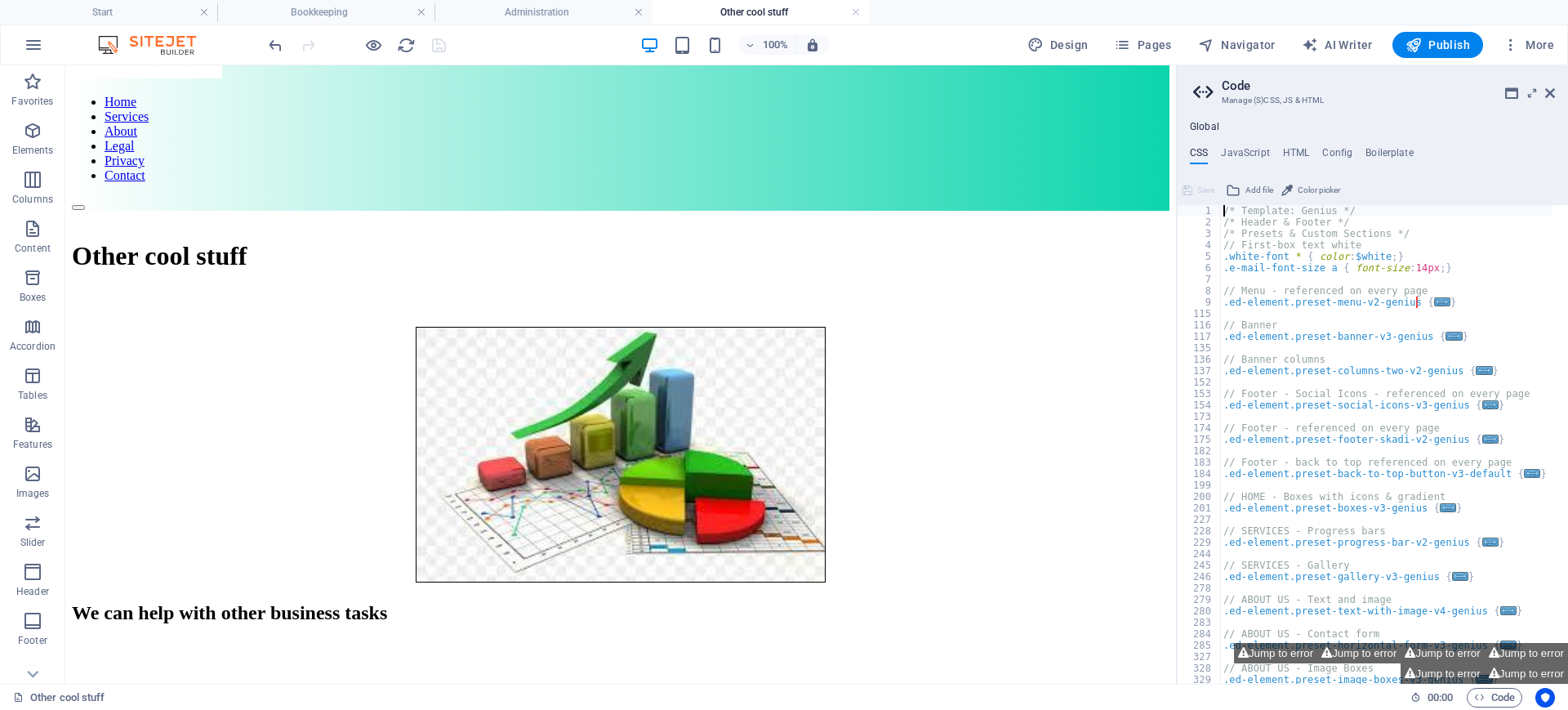
scroll to position [0, 0]
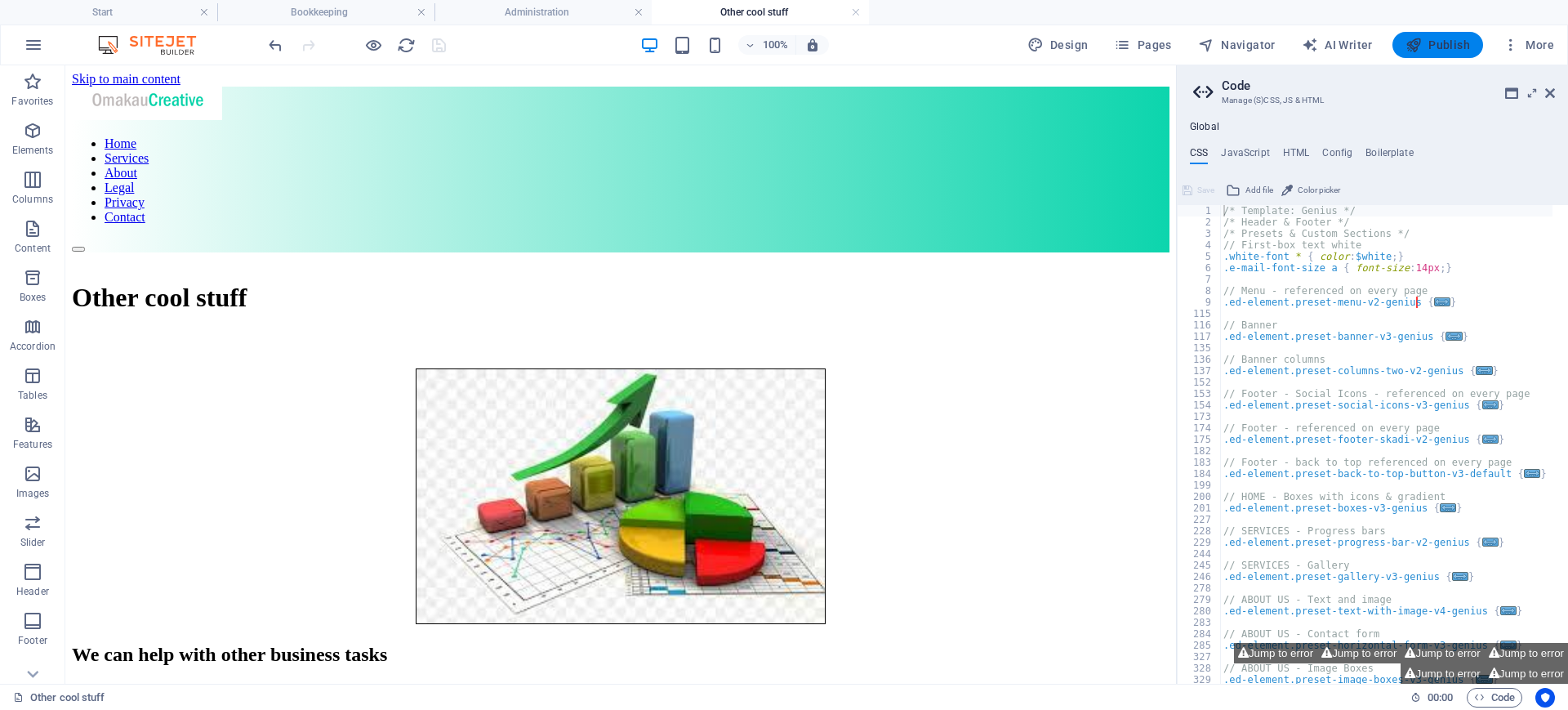
click at [1432, 42] on span "Publish" at bounding box center [1437, 45] width 64 height 16
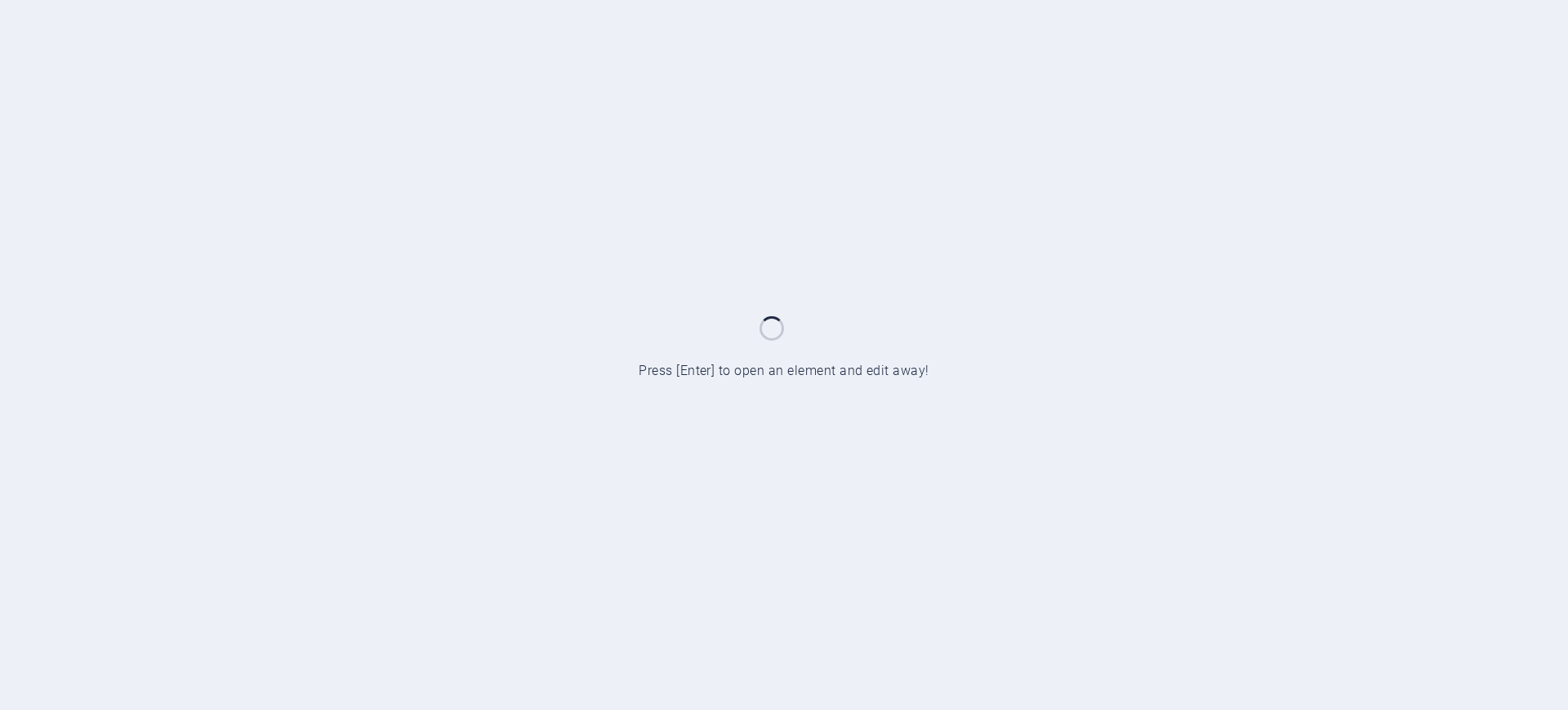
click at [590, 226] on div at bounding box center [784, 355] width 1568 height 710
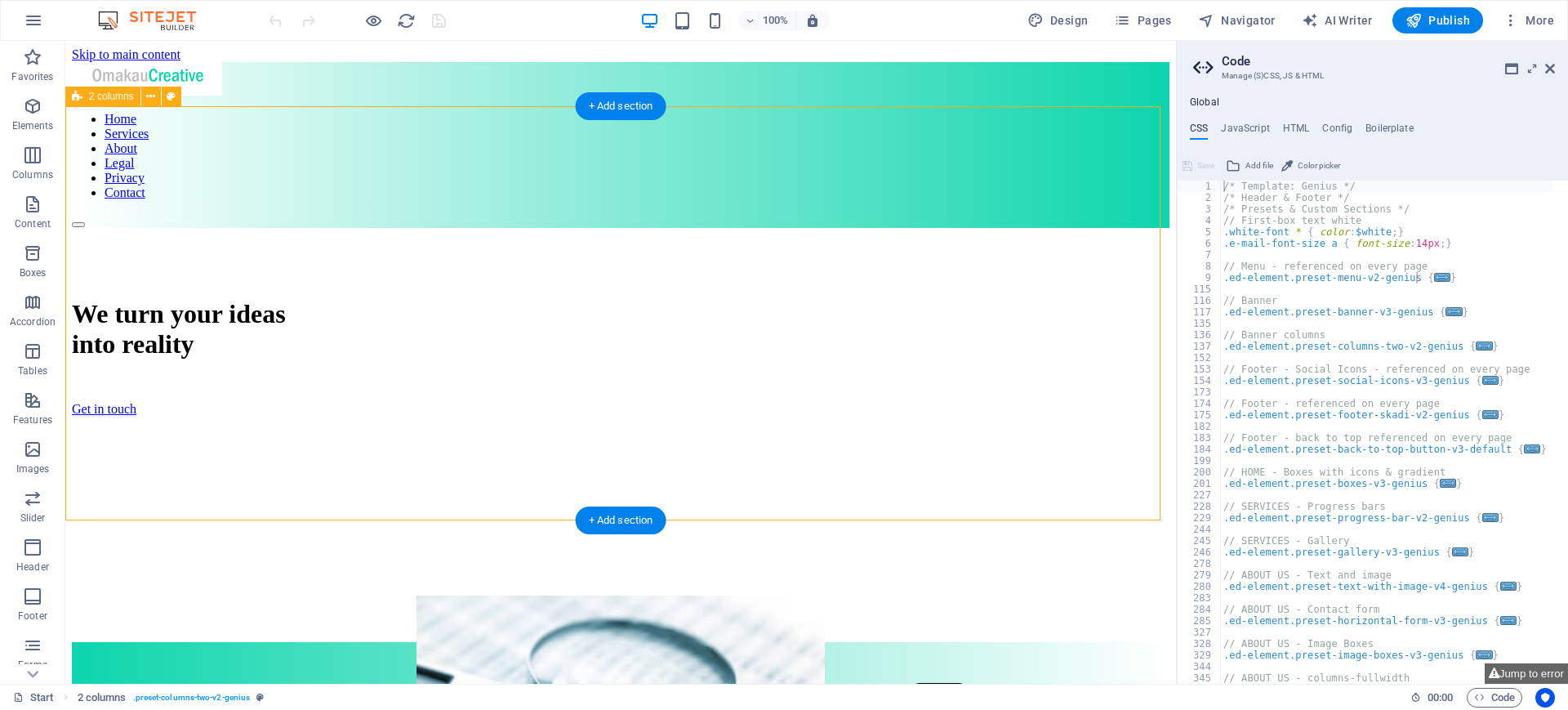
drag, startPoint x: 183, startPoint y: 322, endPoint x: 209, endPoint y: 218, distance: 107.2
click at [209, 228] on div "We turn your ideas into reality Get in touch" at bounding box center [620, 435] width 1097 height 414
click at [167, 228] on div "We turn your ideas into reality Get in touch" at bounding box center [620, 435] width 1097 height 414
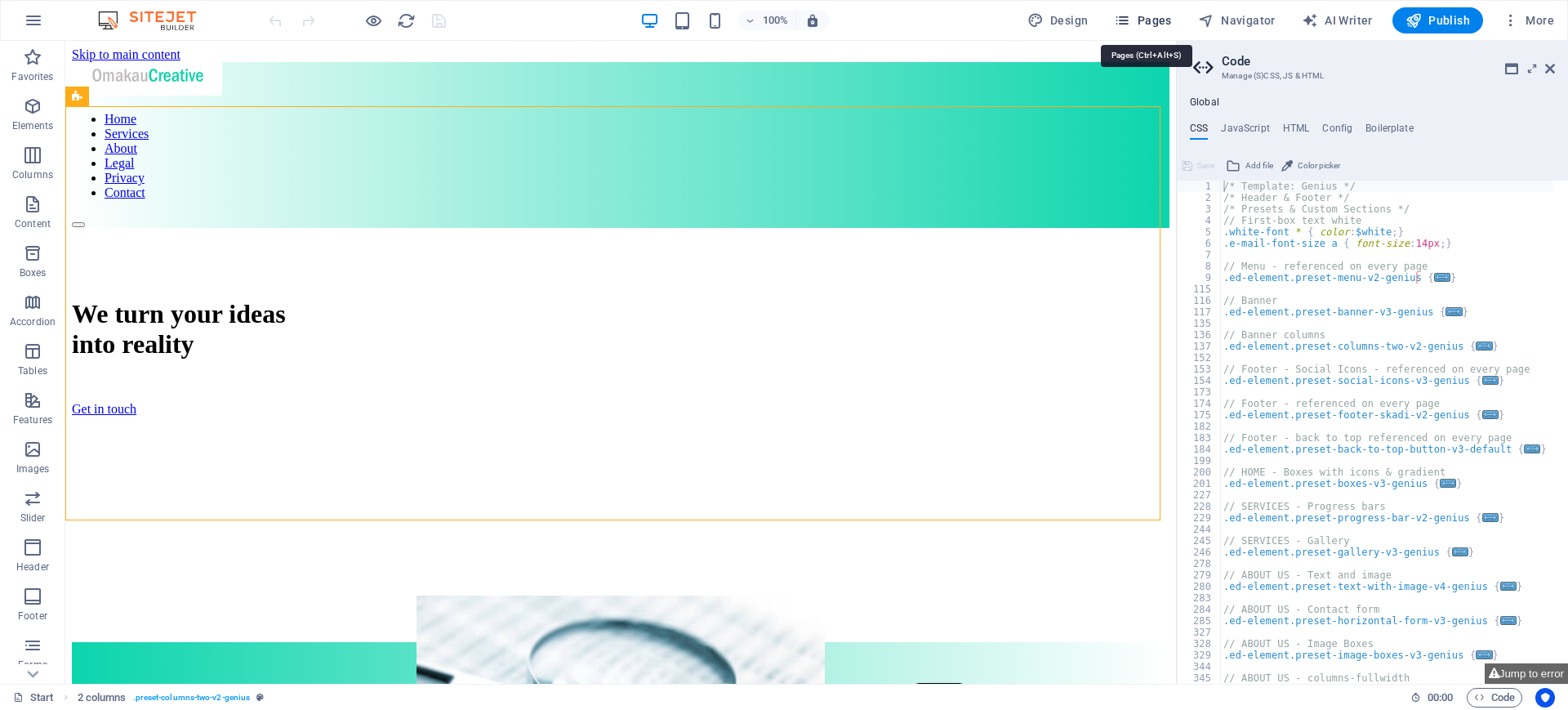
click at [1154, 16] on span "Pages" at bounding box center [1142, 20] width 57 height 16
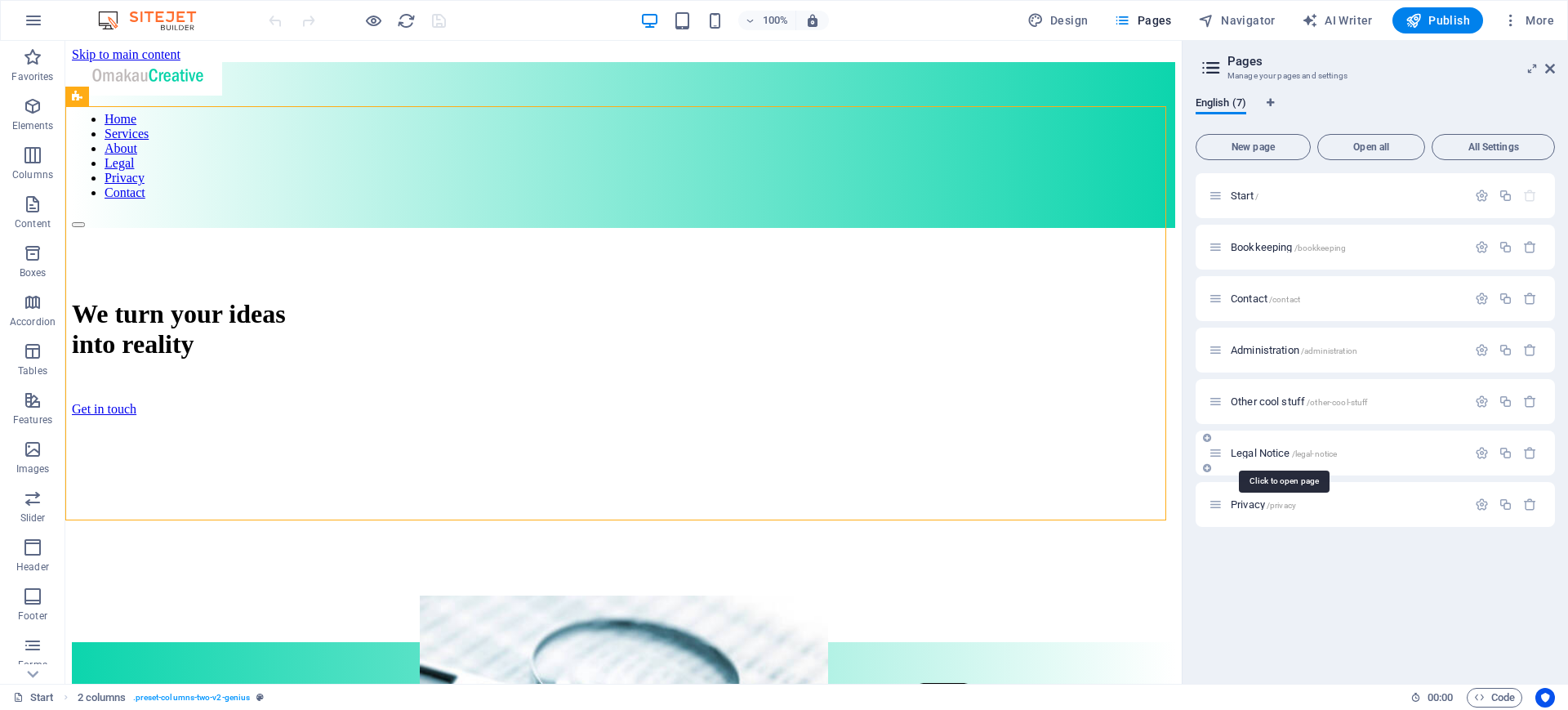
click at [1251, 455] on span "Legal Notice /legal-notice" at bounding box center [1283, 453] width 106 height 12
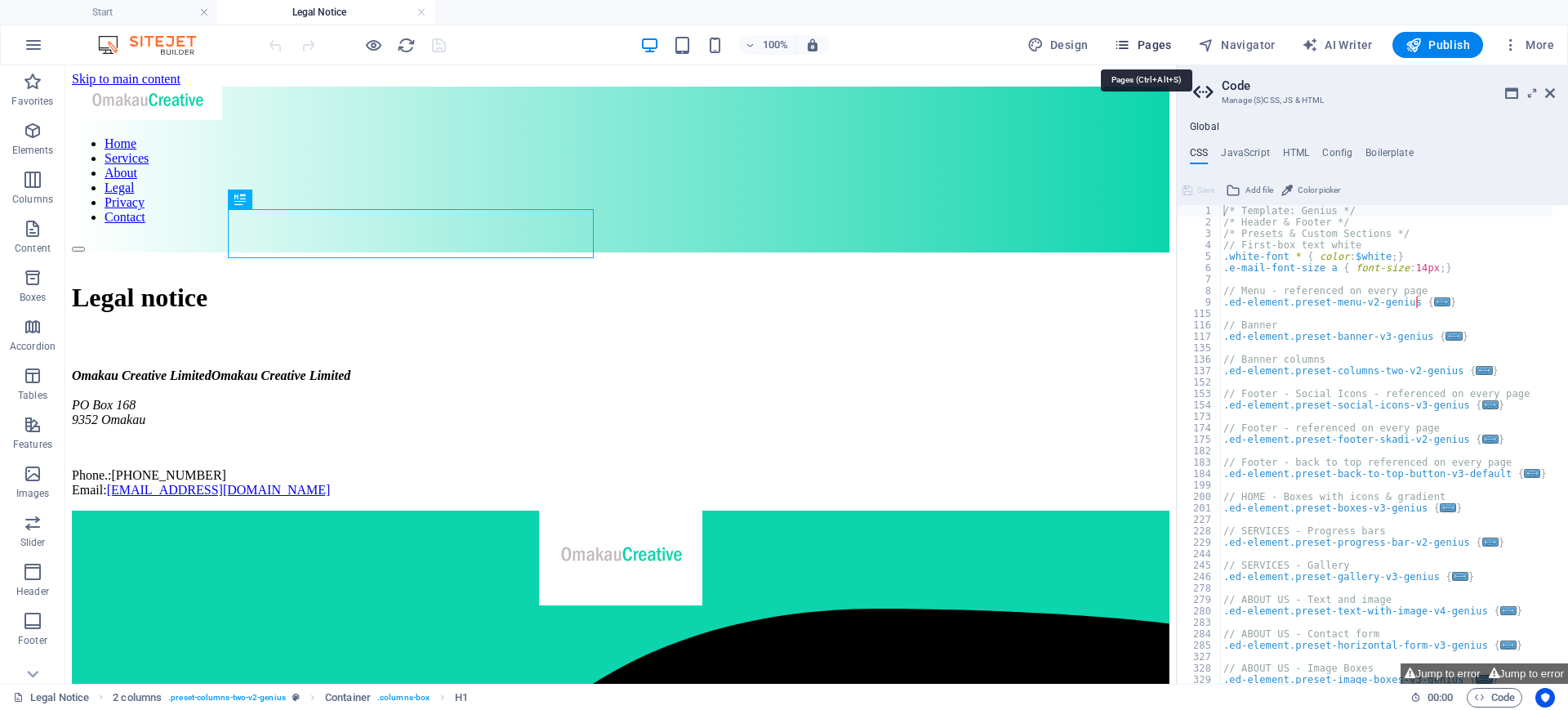
click at [1139, 49] on span "Pages" at bounding box center [1142, 45] width 57 height 16
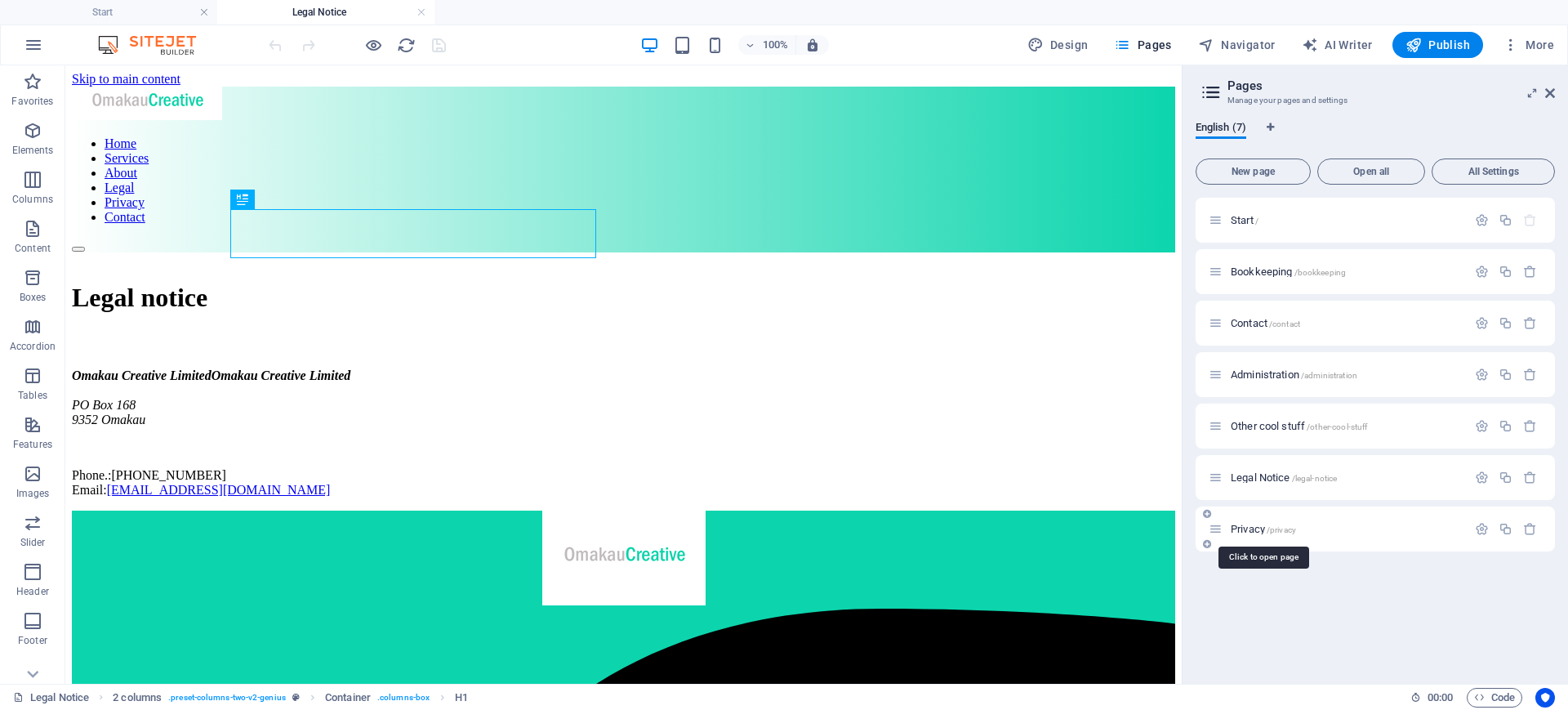
click at [1235, 530] on span "Privacy /privacy" at bounding box center [1262, 529] width 65 height 12
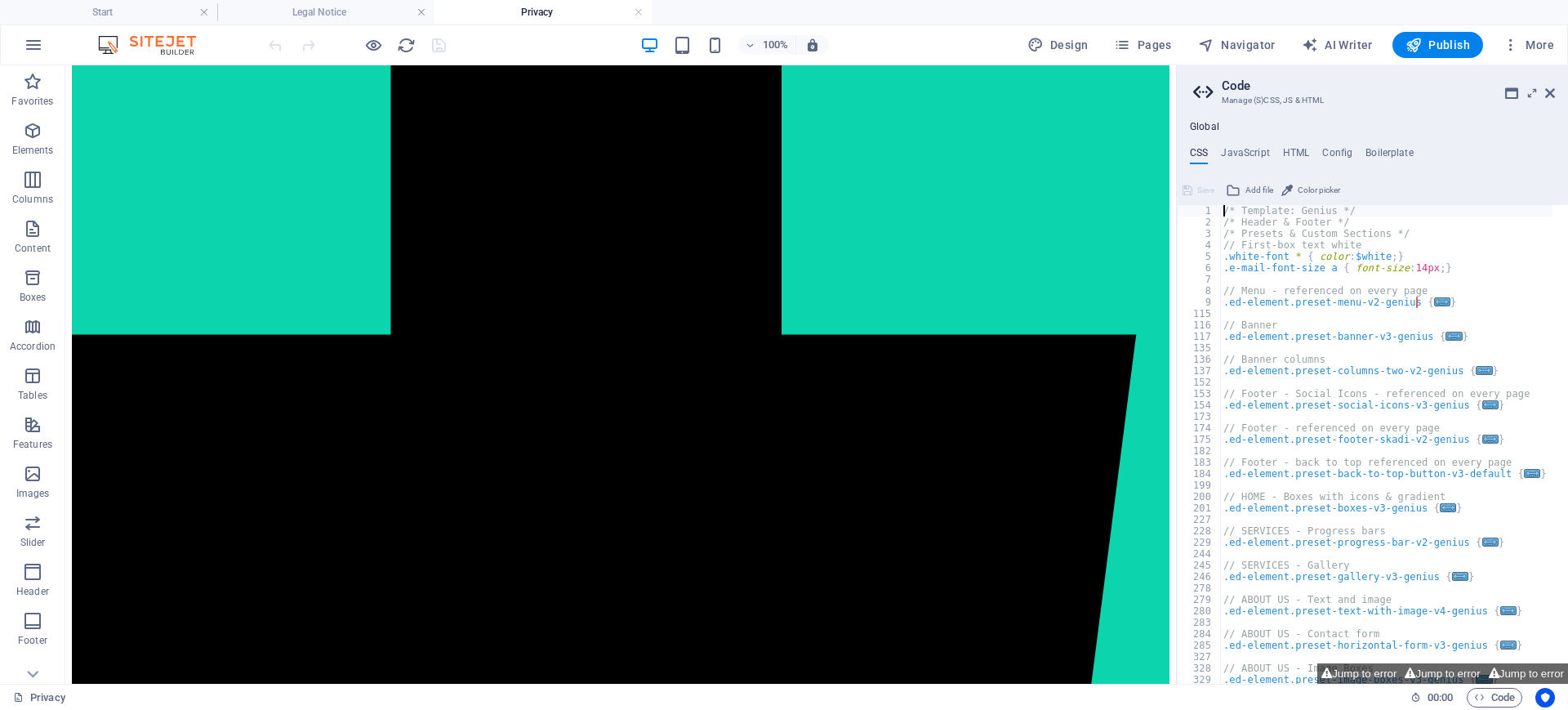
scroll to position [4238, 0]
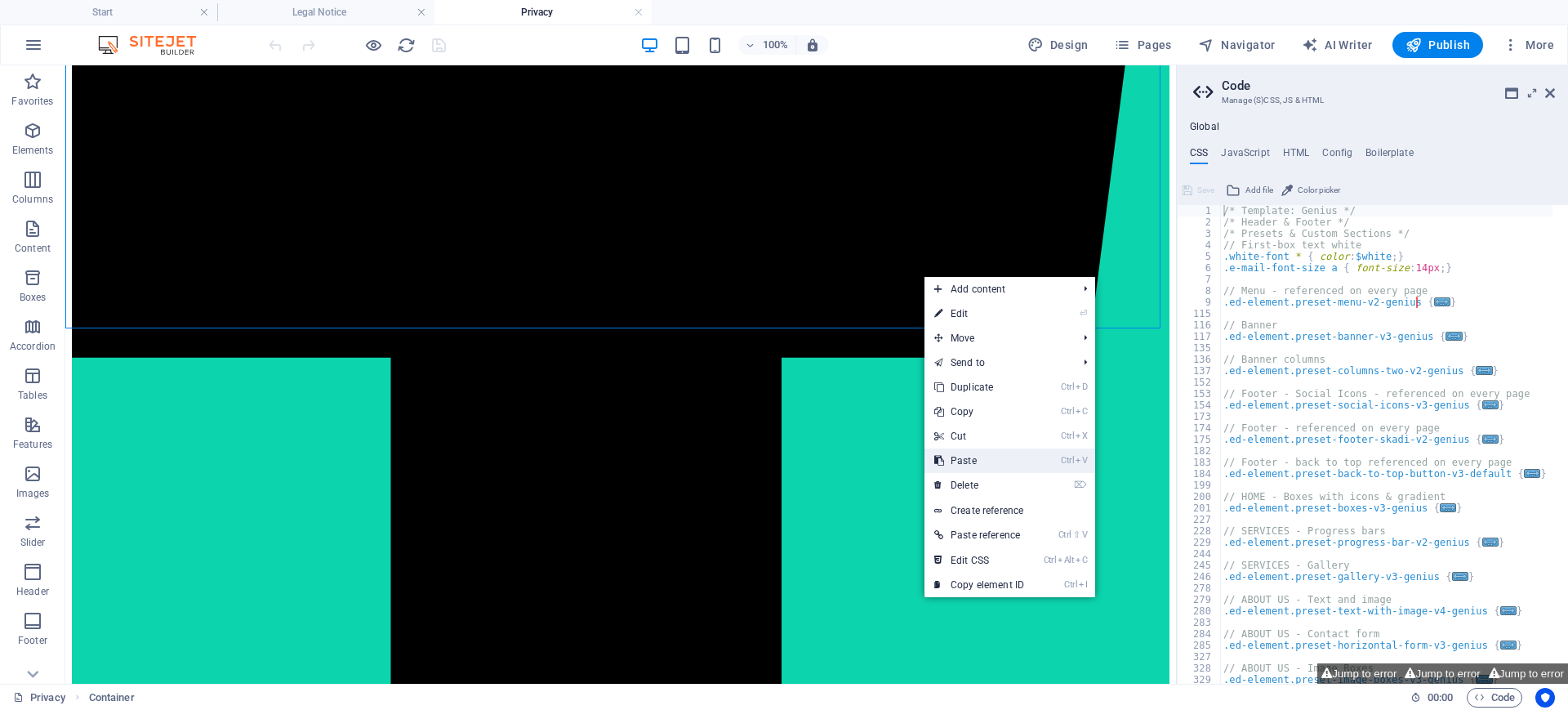
click at [982, 461] on link "Ctrl V Paste" at bounding box center [978, 460] width 109 height 25
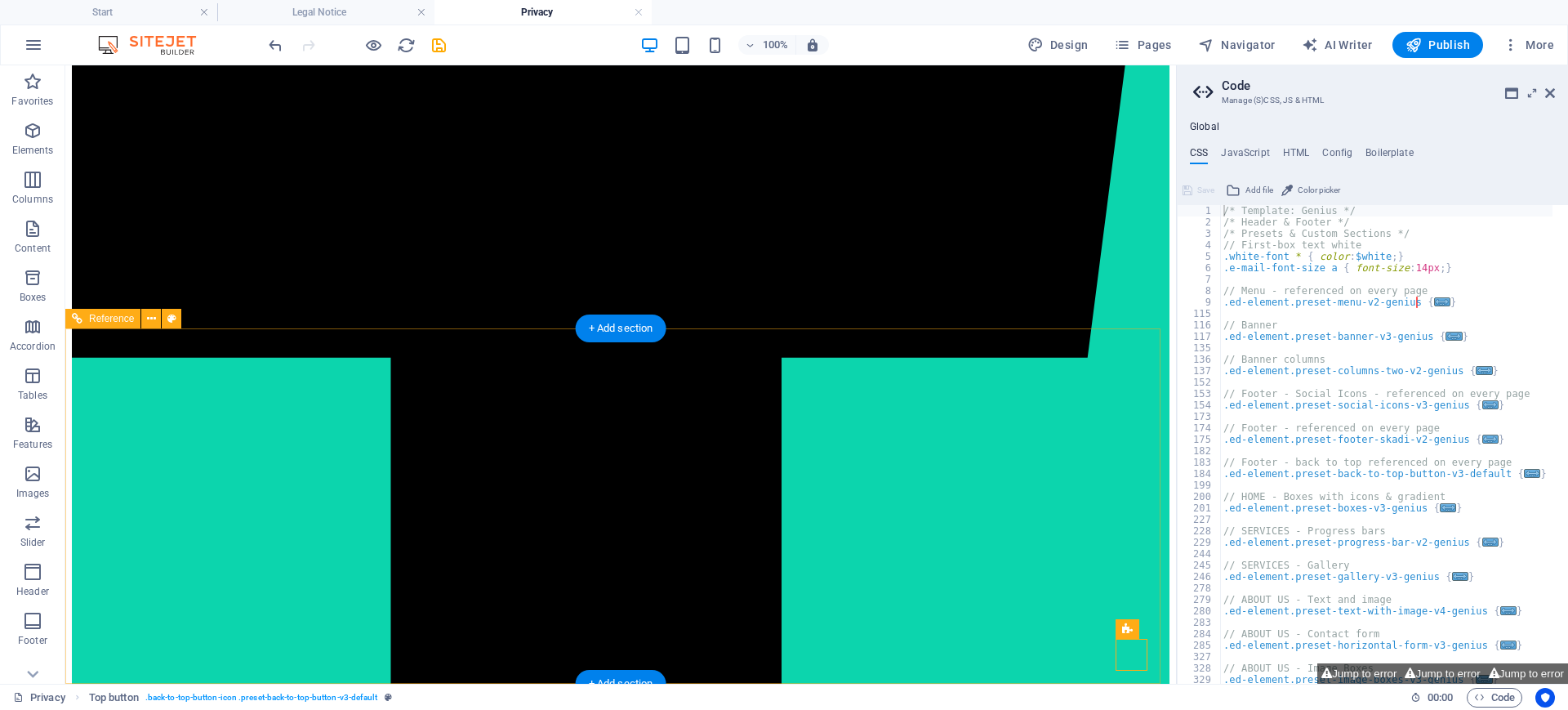
click at [982, 461] on div "helpme@omakaucreative.co.nz | Legal Notice | Privacy Policy" at bounding box center [620, 222] width 1097 height 2278
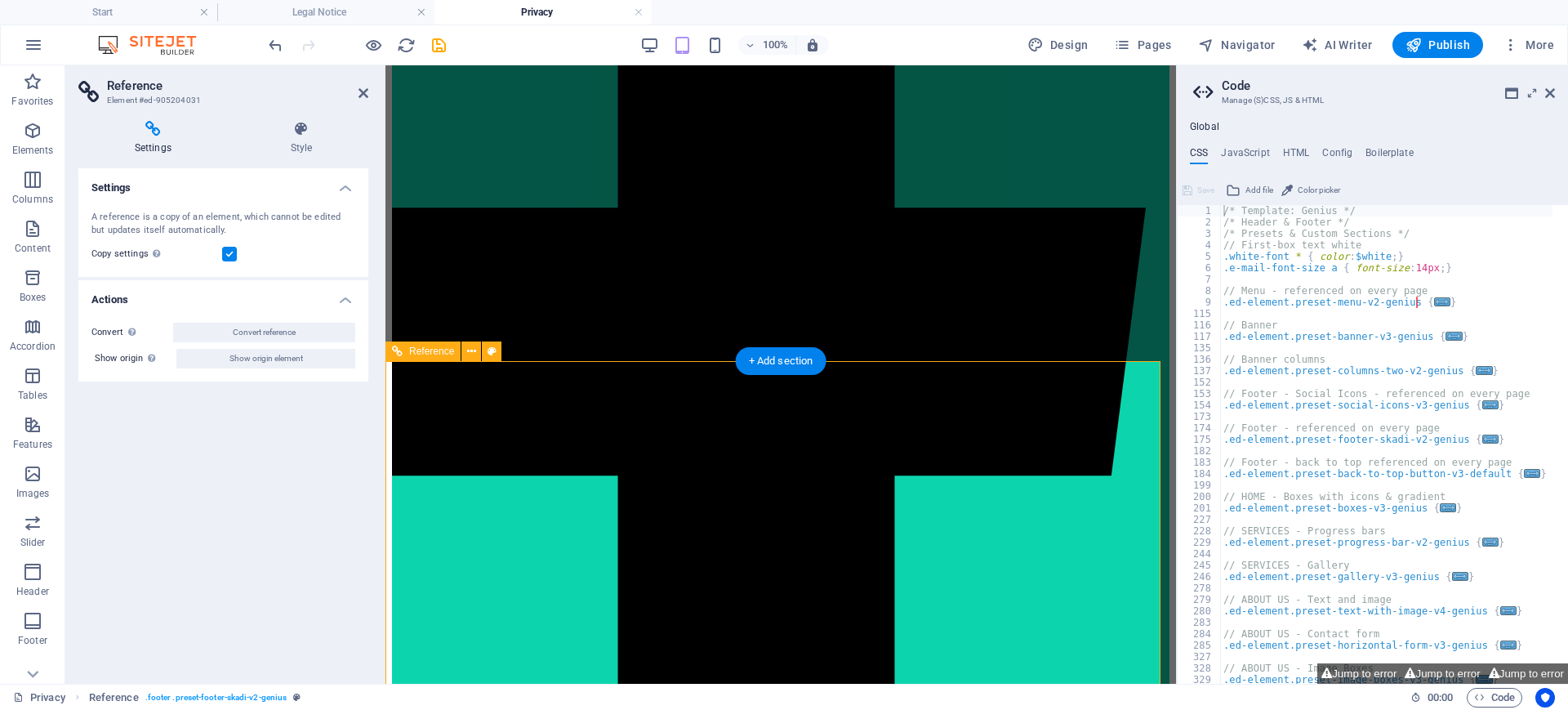
scroll to position [4163, 0]
click at [1552, 89] on icon at bounding box center [1550, 93] width 10 height 13
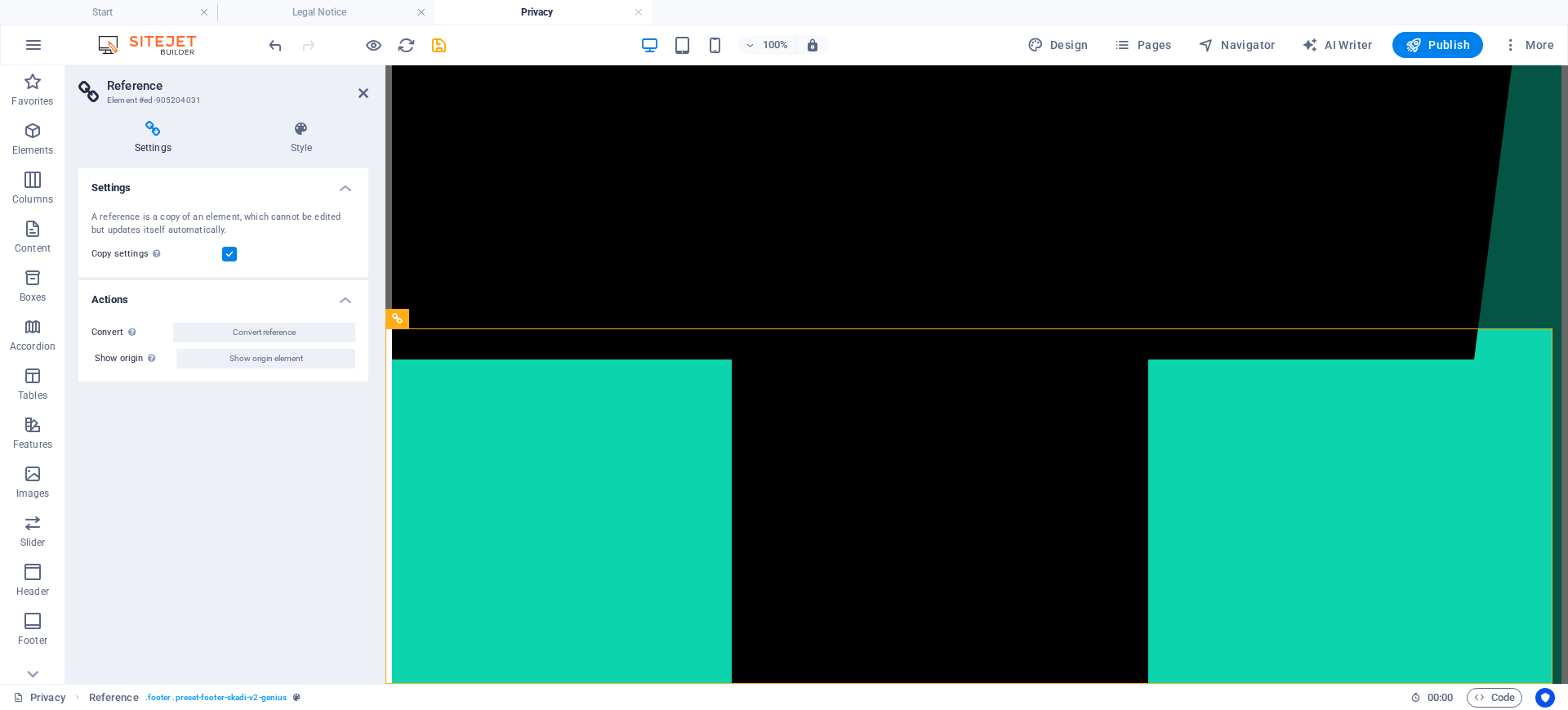
scroll to position [4238, 0]
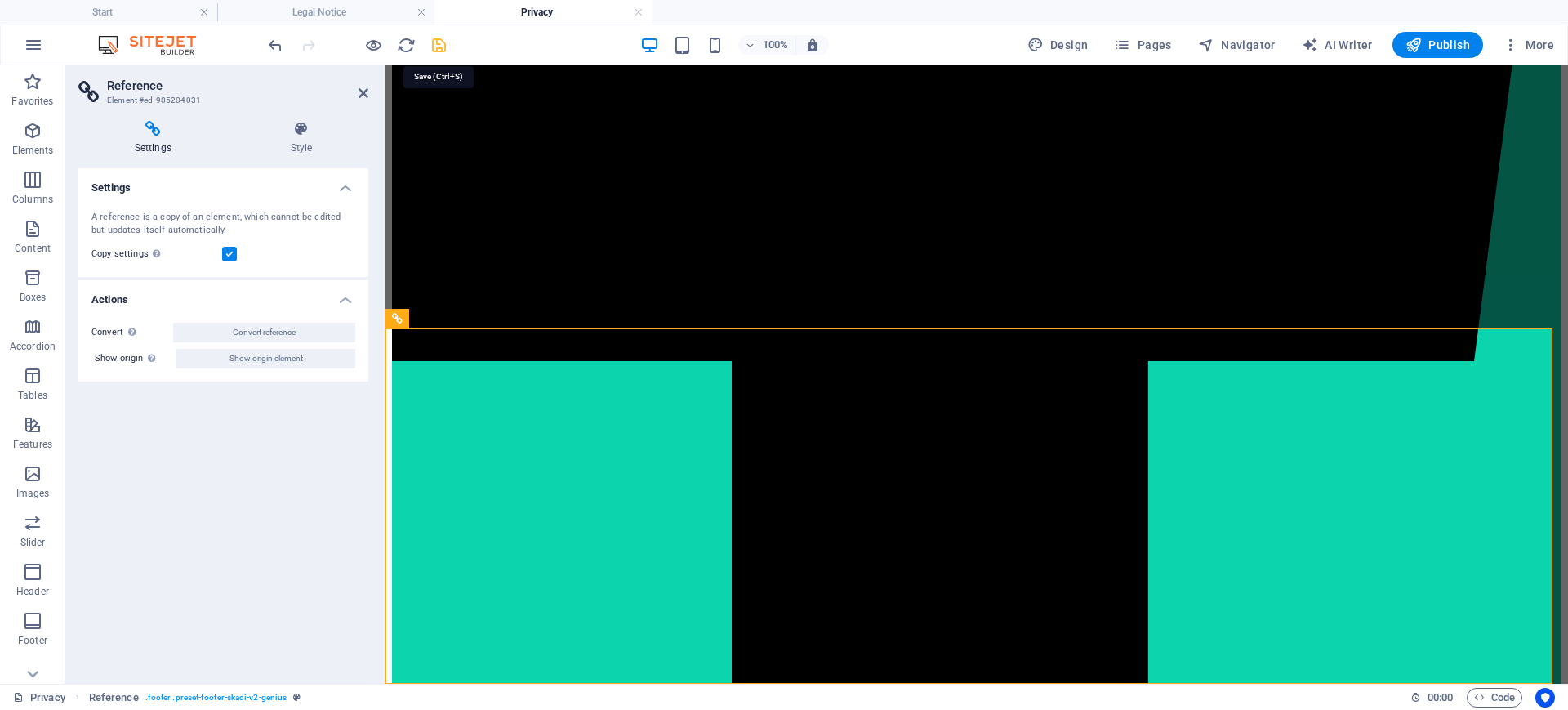
click at [441, 44] on icon "save" at bounding box center [439, 45] width 19 height 19
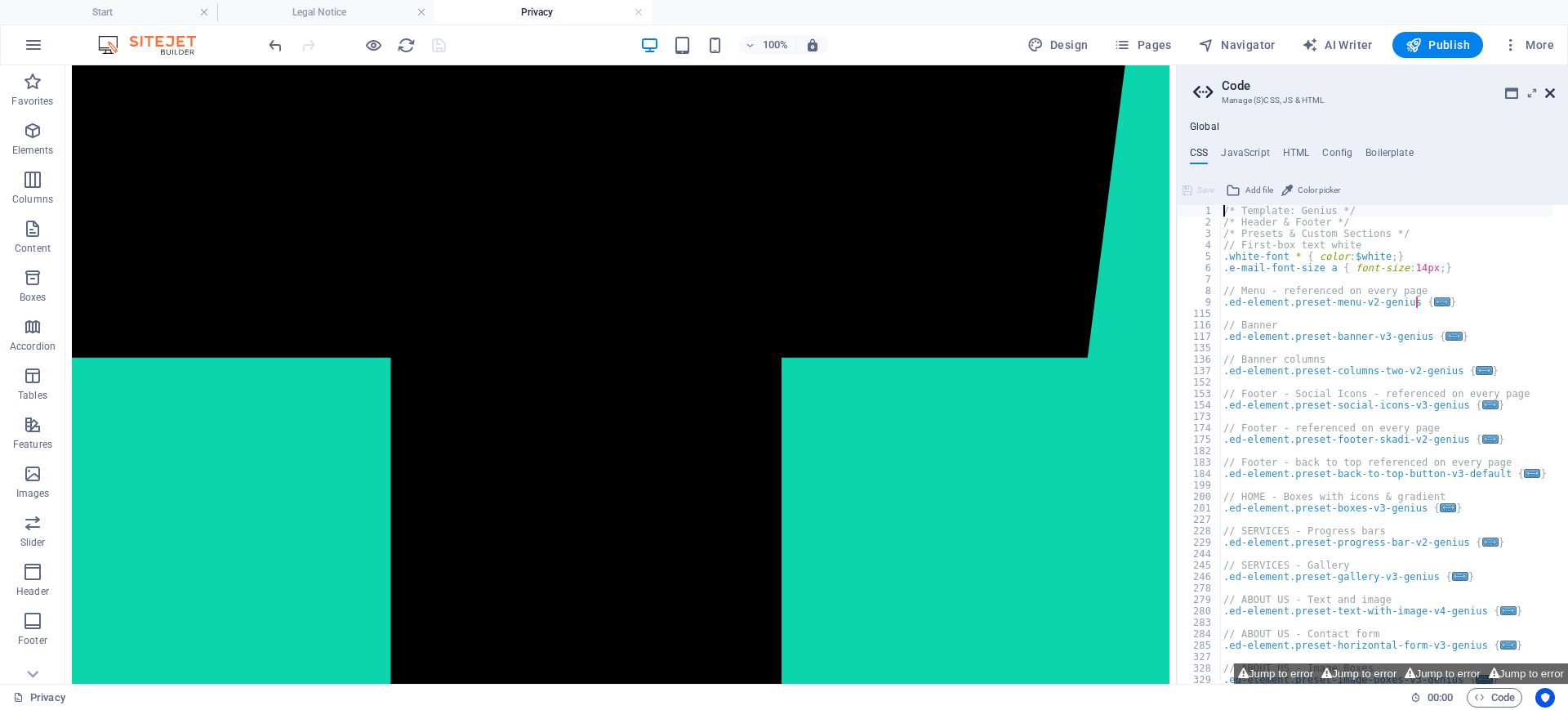
click at [1553, 97] on icon at bounding box center [1550, 93] width 10 height 13
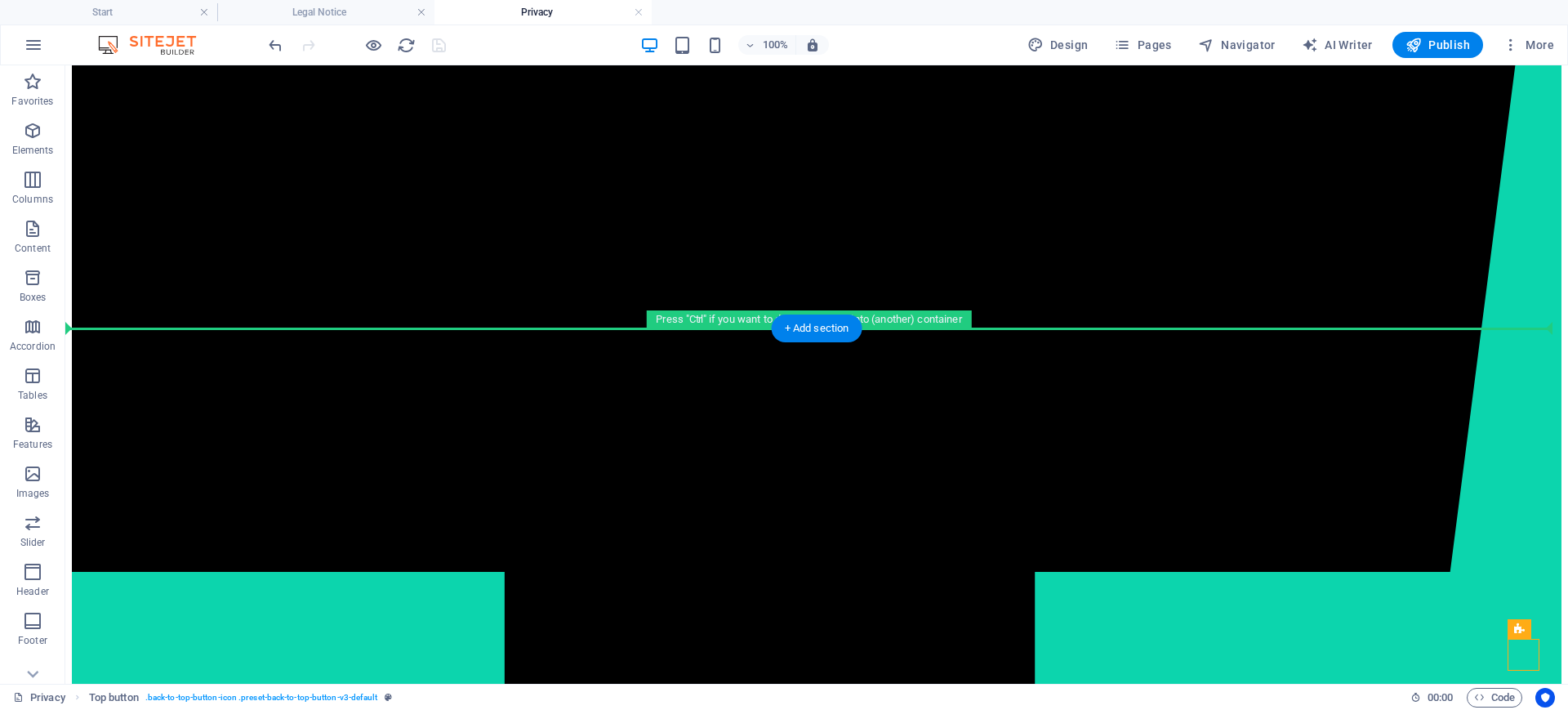
drag, startPoint x: 1525, startPoint y: 650, endPoint x: 1497, endPoint y: 253, distance: 398.0
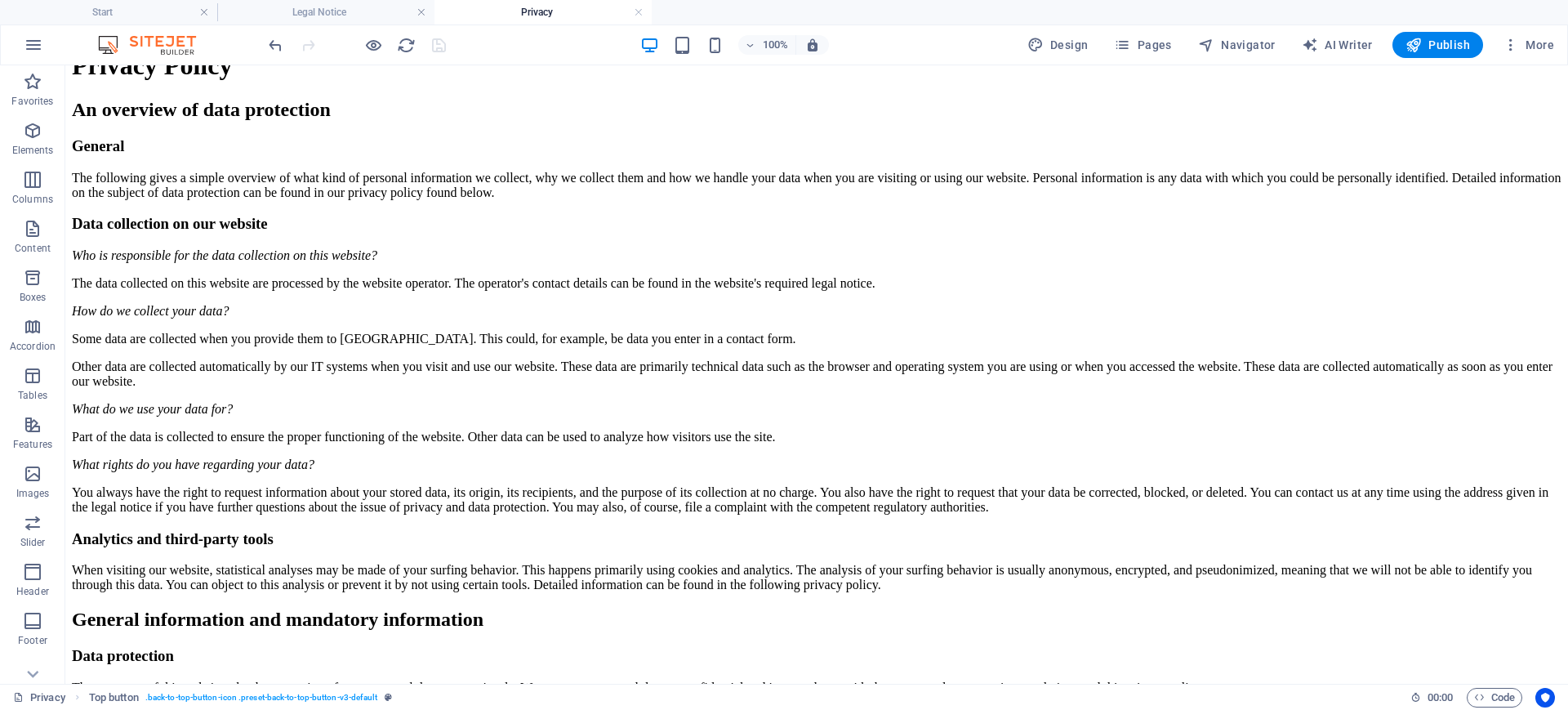
scroll to position [0, 0]
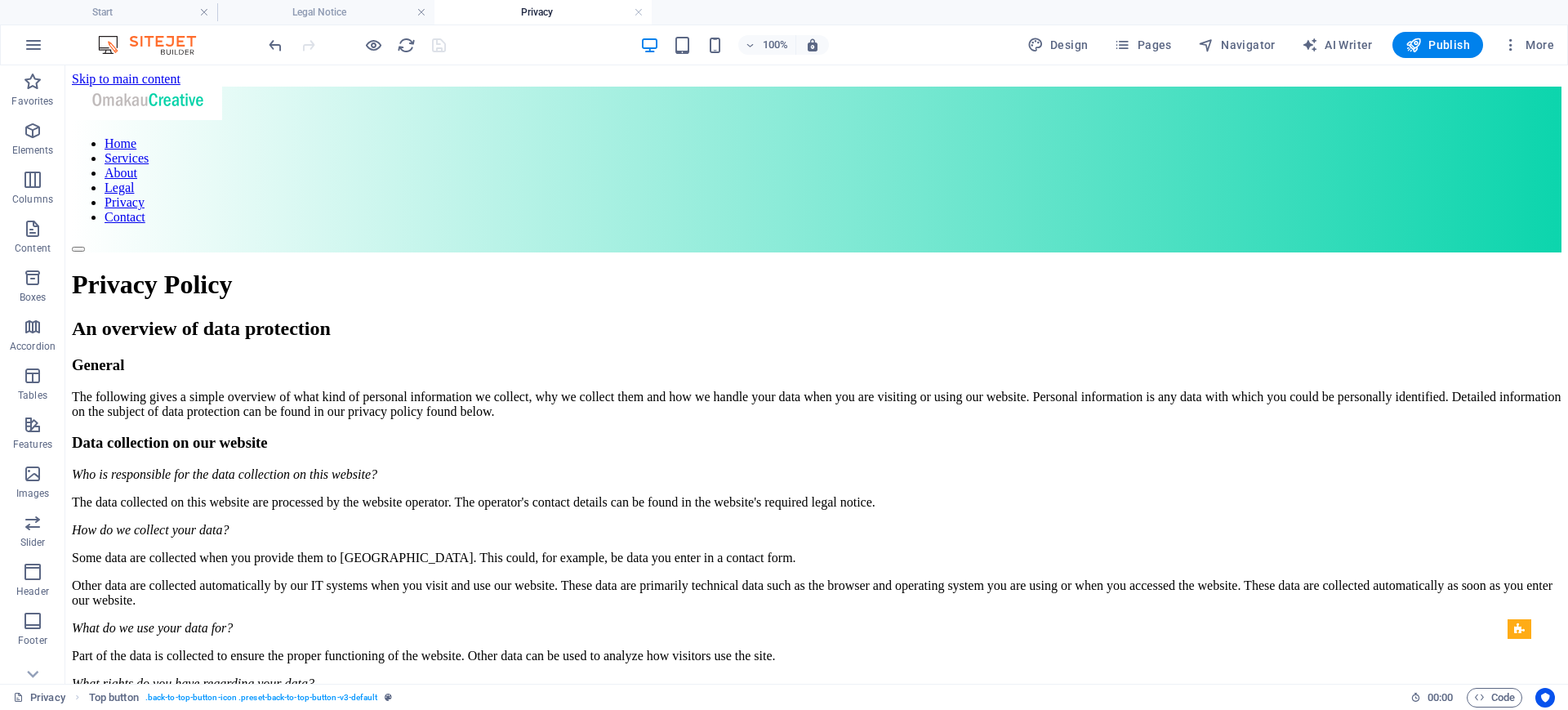
drag, startPoint x: 1560, startPoint y: 423, endPoint x: 1579, endPoint y: 123, distance: 300.6
click at [1136, 44] on span "Pages" at bounding box center [1142, 45] width 57 height 16
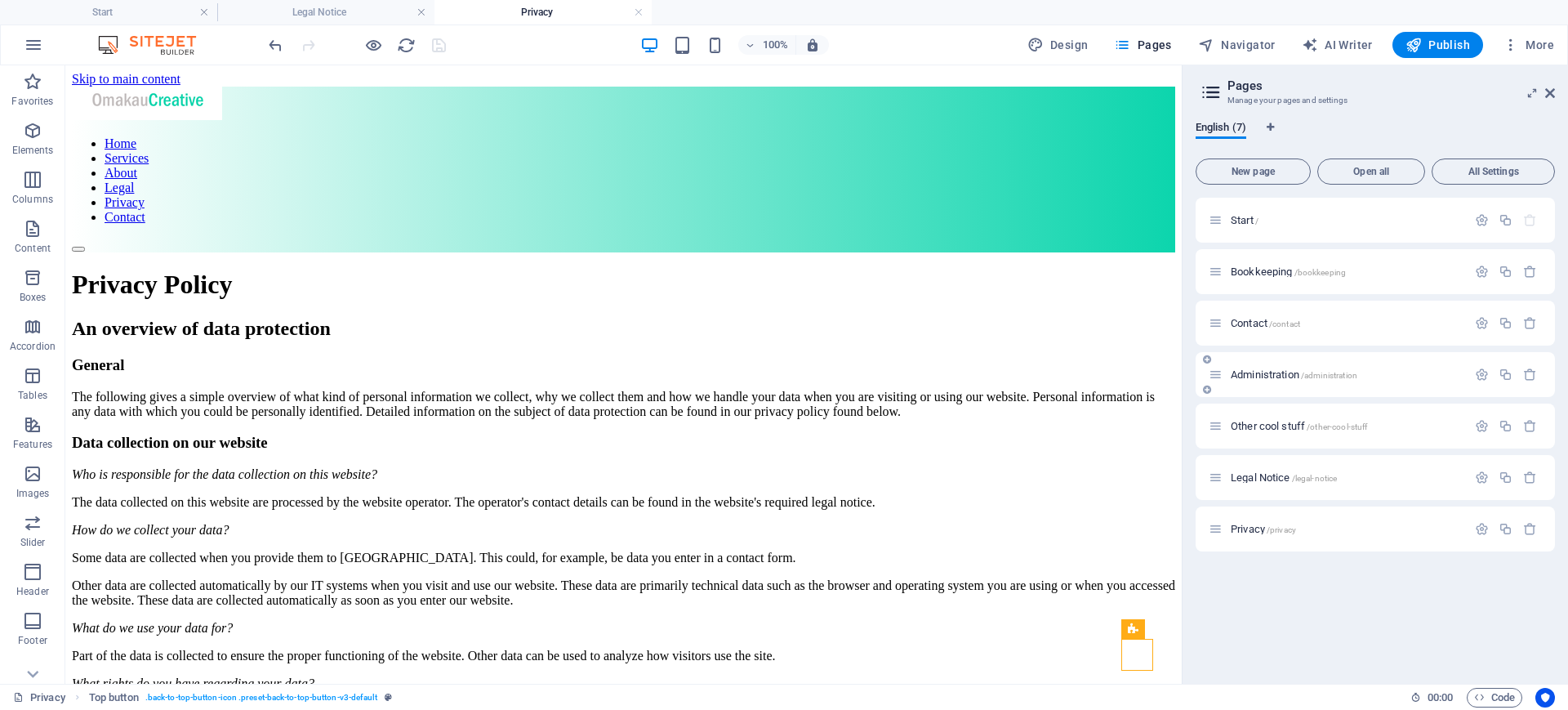
click at [1293, 387] on div "Administration /administration" at bounding box center [1375, 374] width 359 height 45
click at [1247, 379] on span "Administration /administration" at bounding box center [1293, 374] width 126 height 12
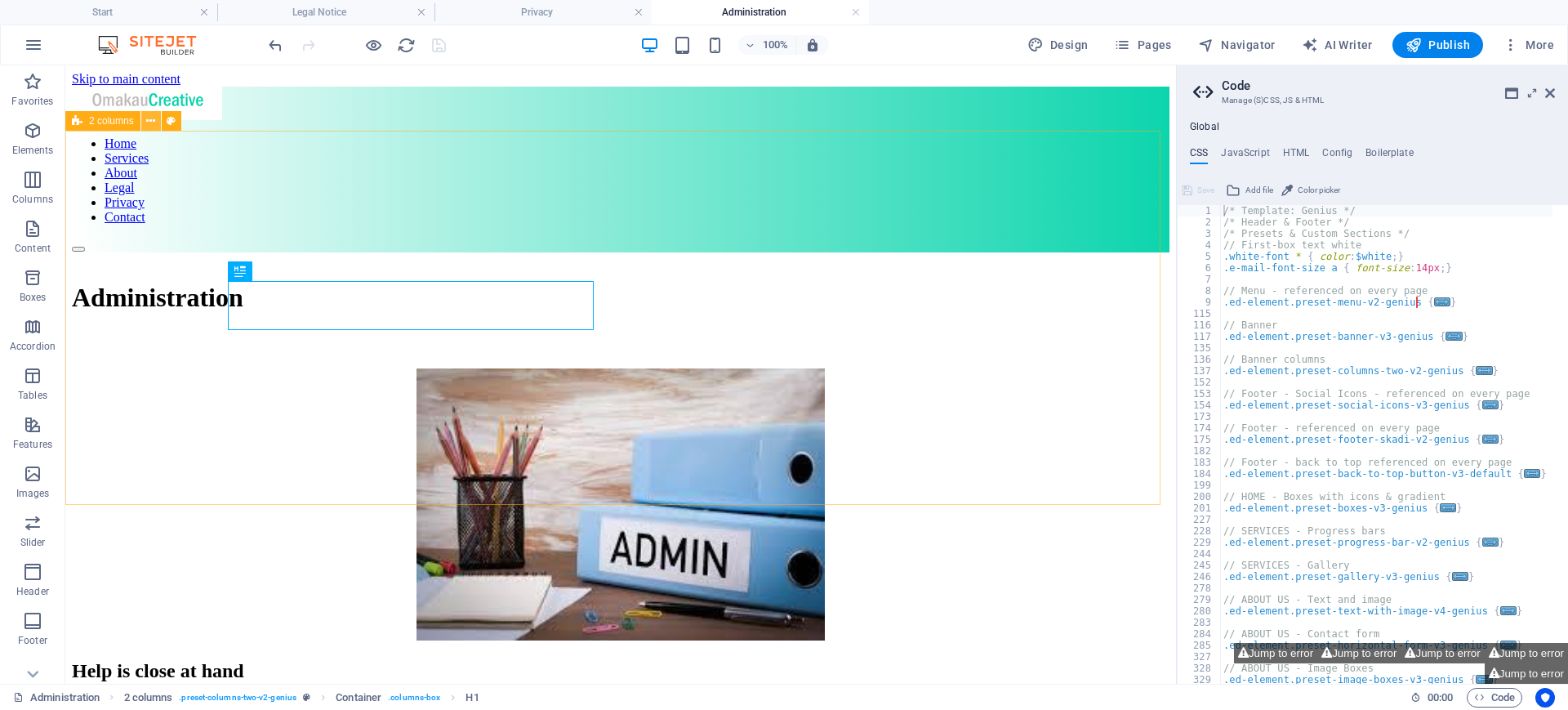
click at [154, 118] on icon at bounding box center [151, 121] width 9 height 17
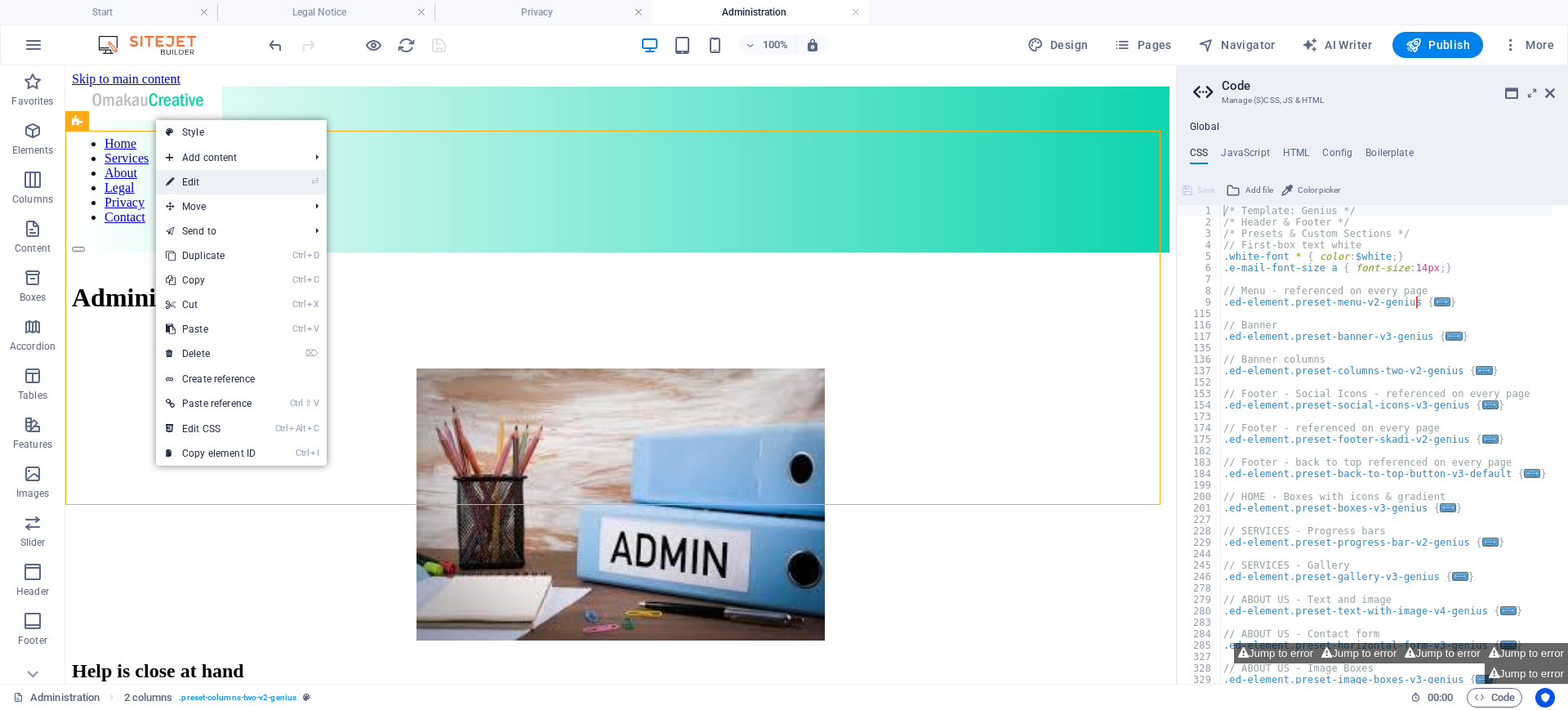
click at [192, 180] on link "⏎ Edit" at bounding box center [210, 181] width 109 height 25
select select "px"
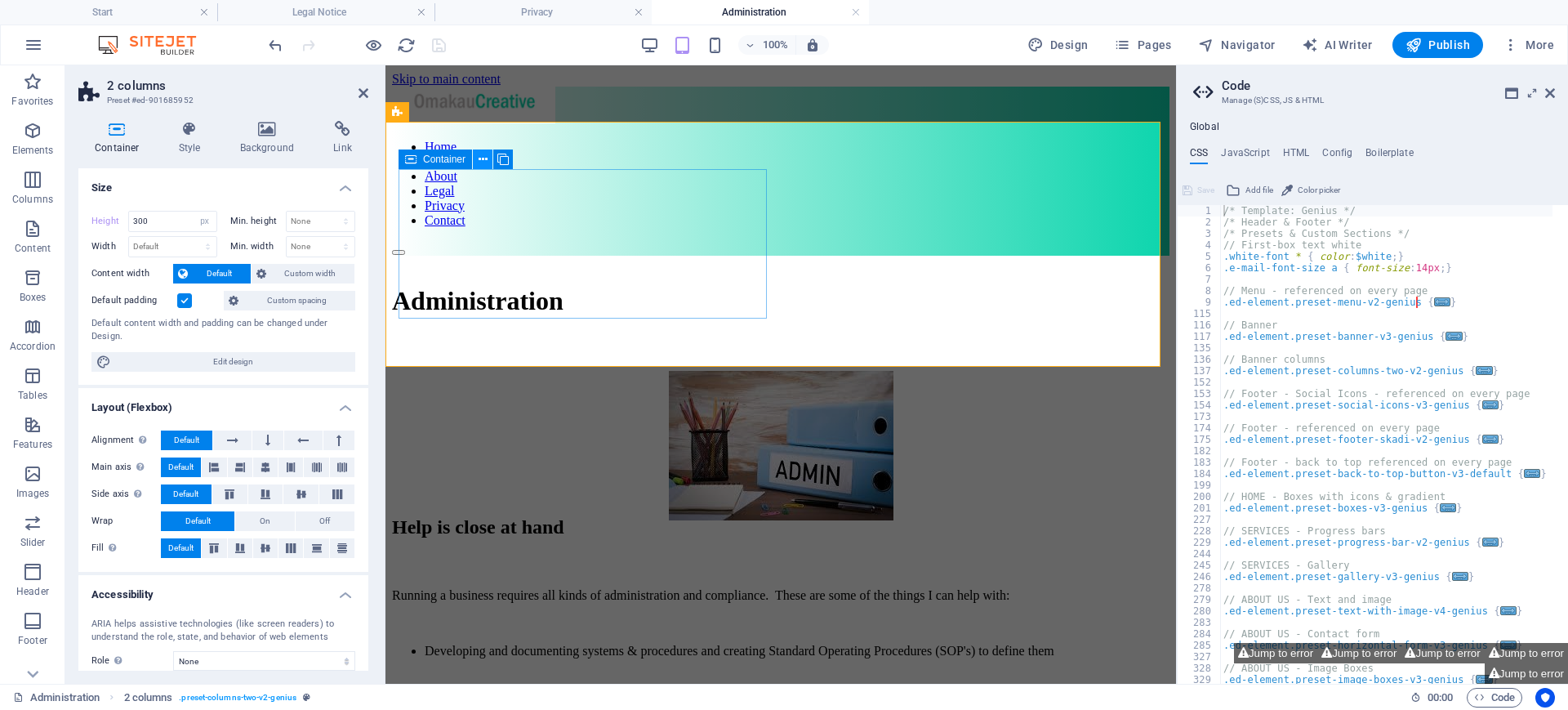
click at [489, 158] on button at bounding box center [482, 158] width 19 height 19
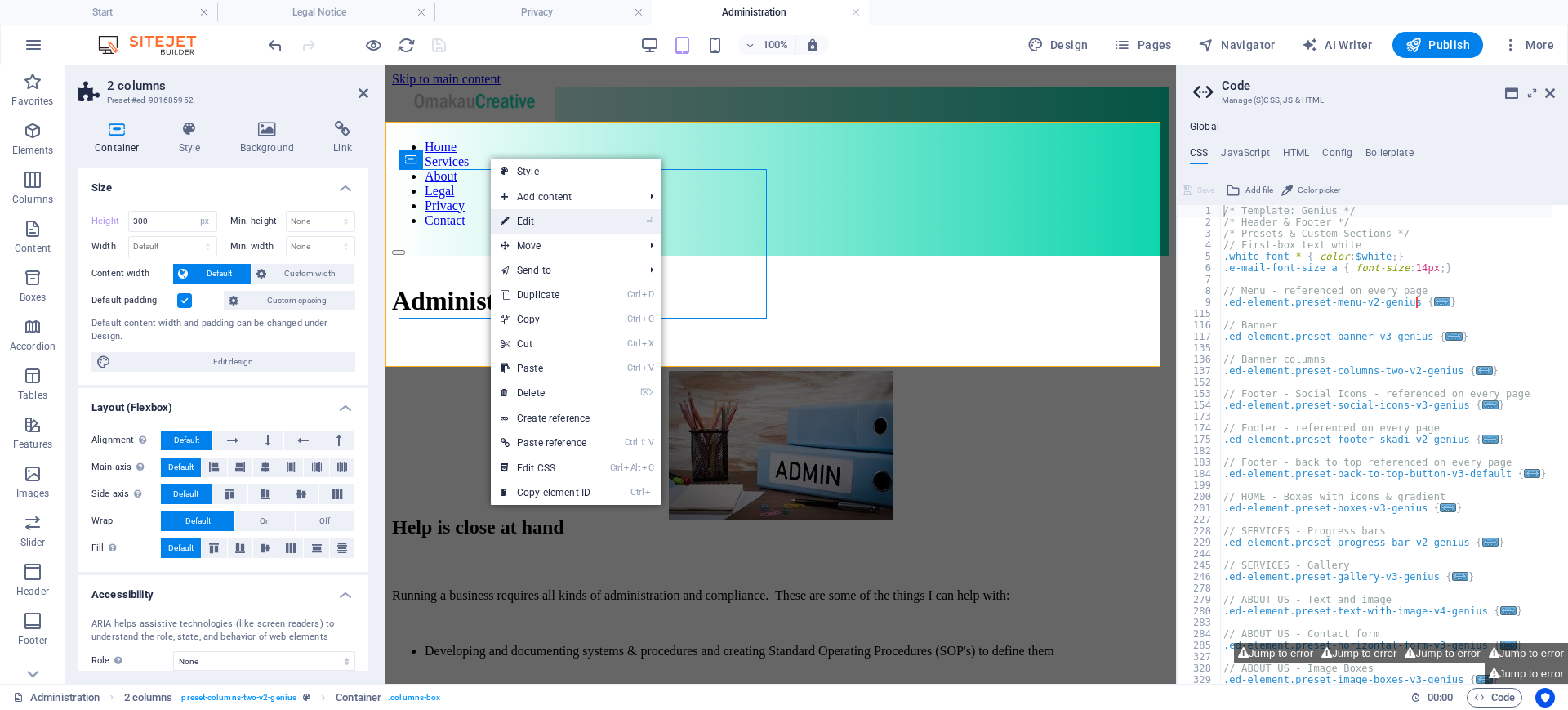
click at [550, 222] on link "⏎ Edit" at bounding box center [545, 221] width 109 height 25
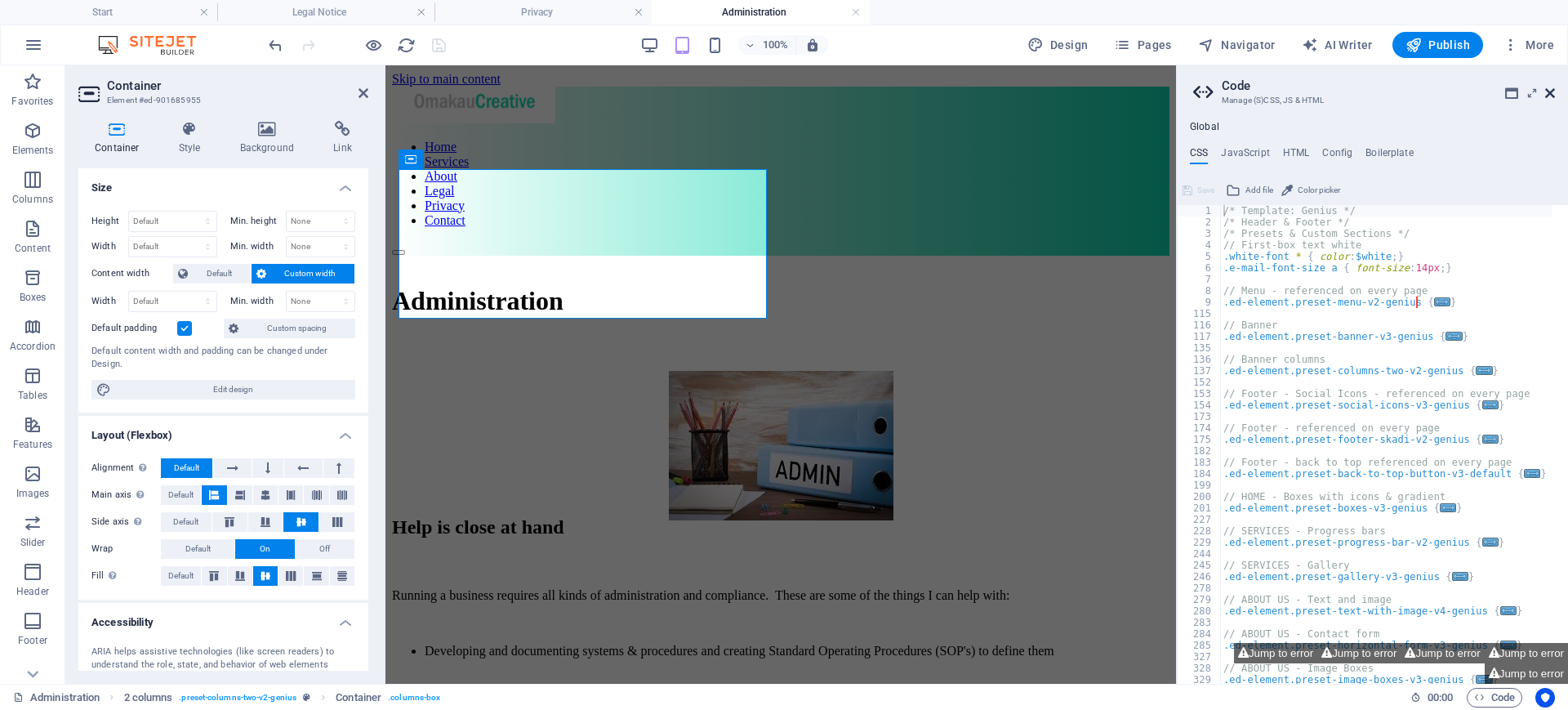
click at [1546, 93] on icon at bounding box center [1550, 93] width 10 height 13
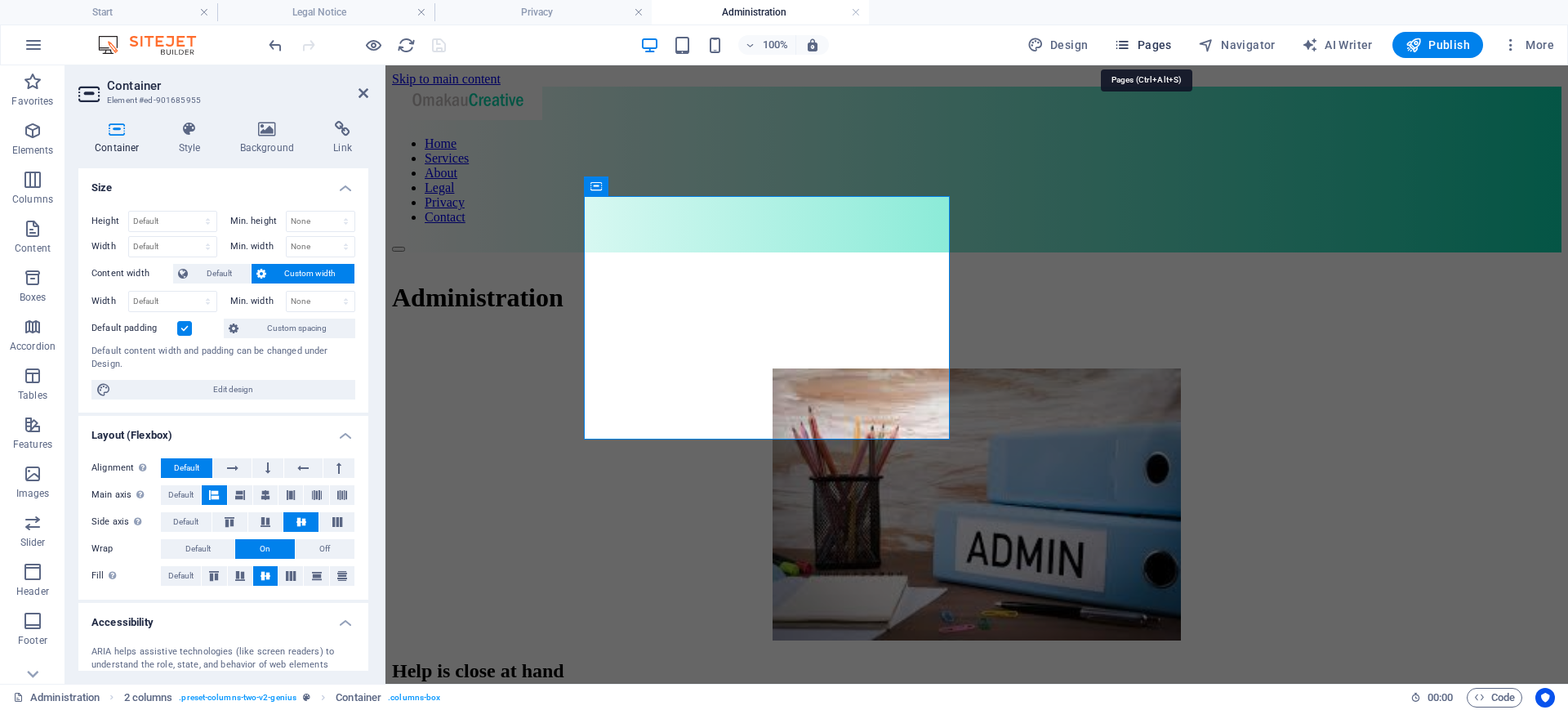
click at [1130, 38] on icon "button" at bounding box center [1122, 45] width 16 height 16
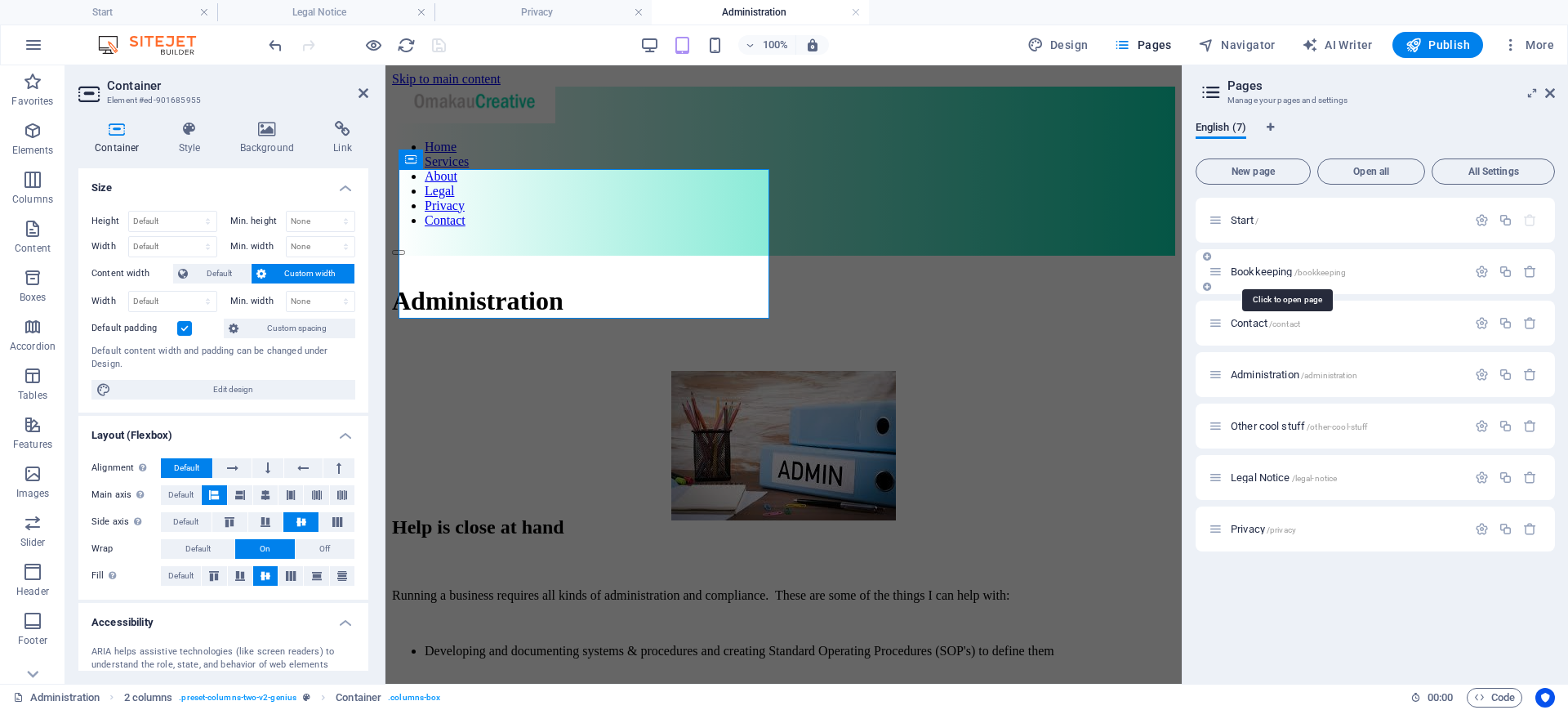
click at [1287, 268] on span "Bookkeeping /bookkeeping" at bounding box center [1288, 271] width 115 height 12
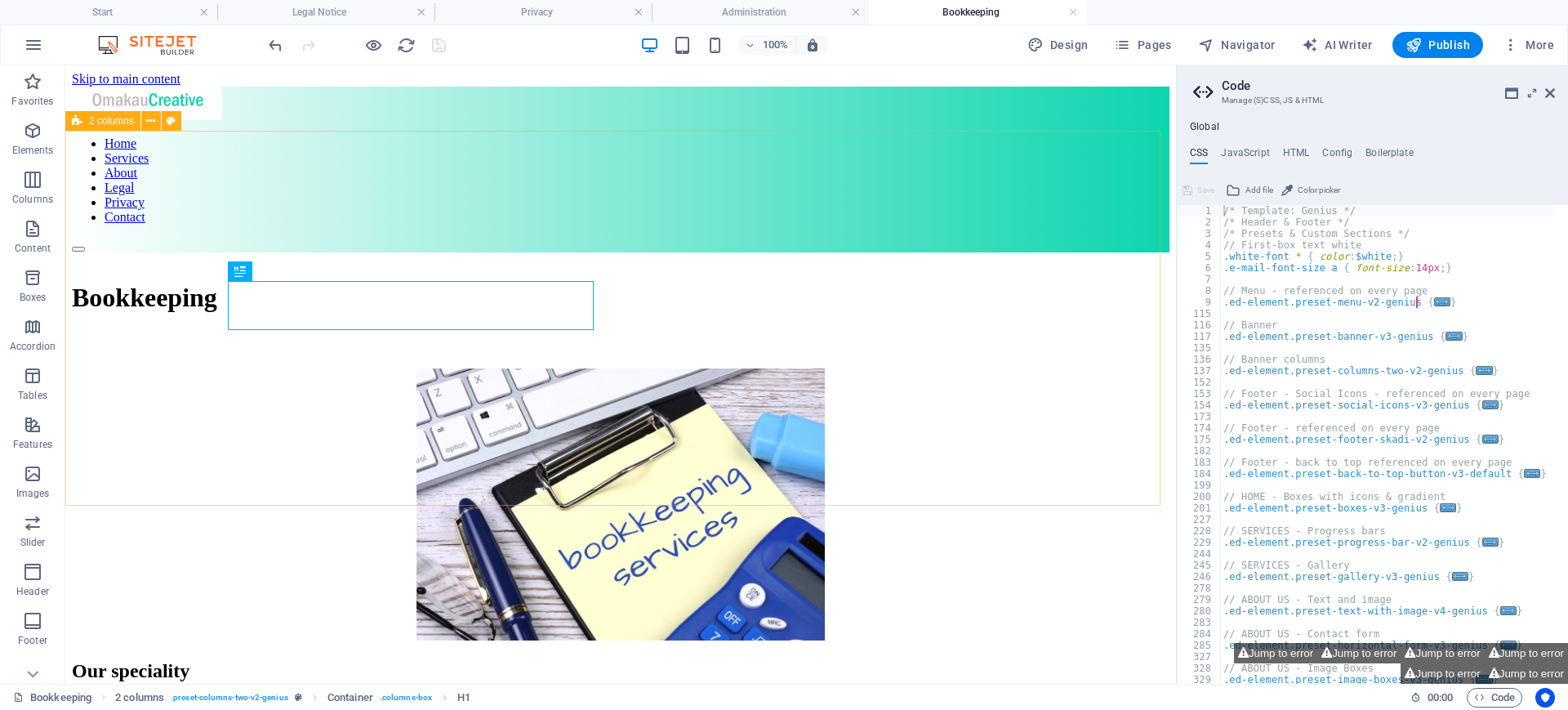
drag, startPoint x: 218, startPoint y: 191, endPoint x: 143, endPoint y: 109, distance: 111.1
click at [158, 120] on button at bounding box center [150, 120] width 19 height 19
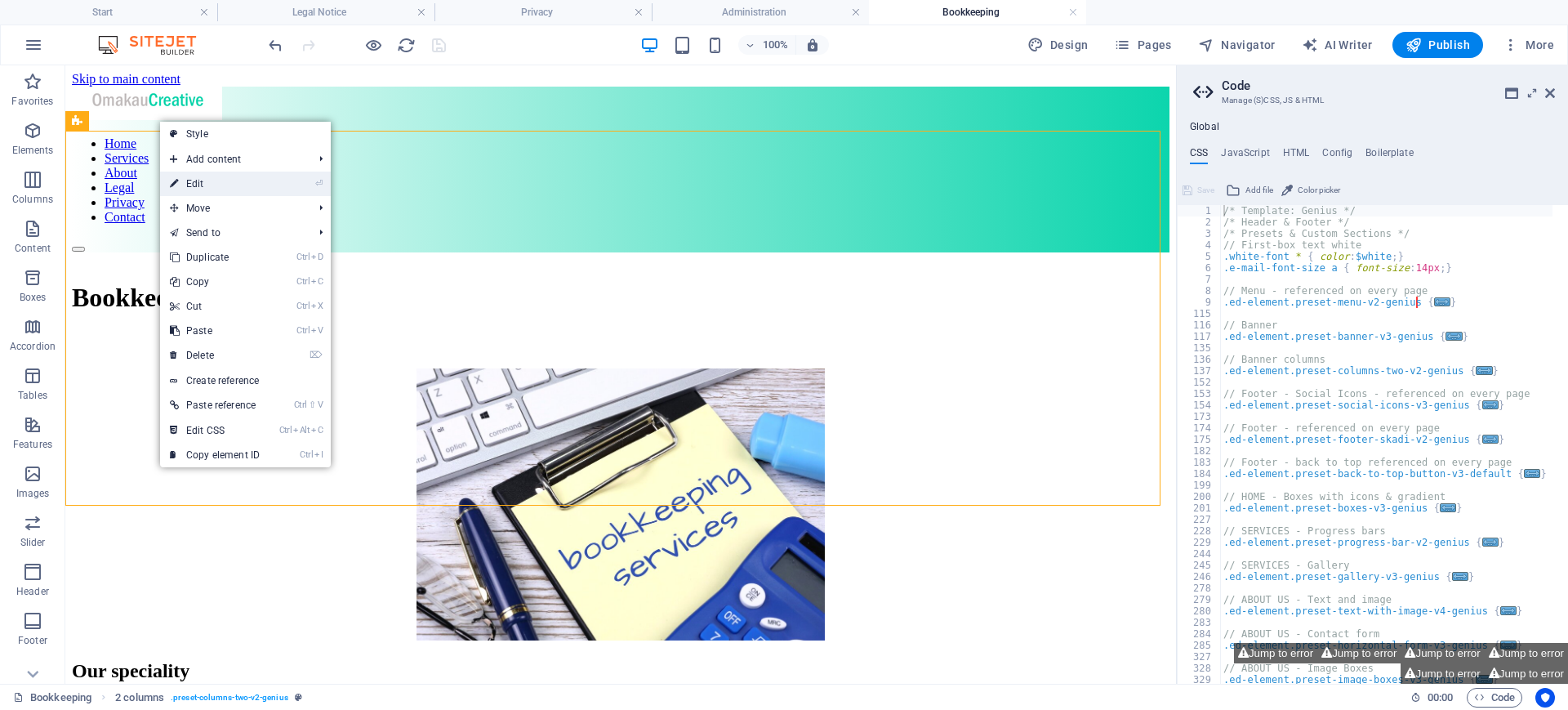
click at [191, 191] on link "⏎ Edit" at bounding box center [214, 183] width 109 height 25
select select "px"
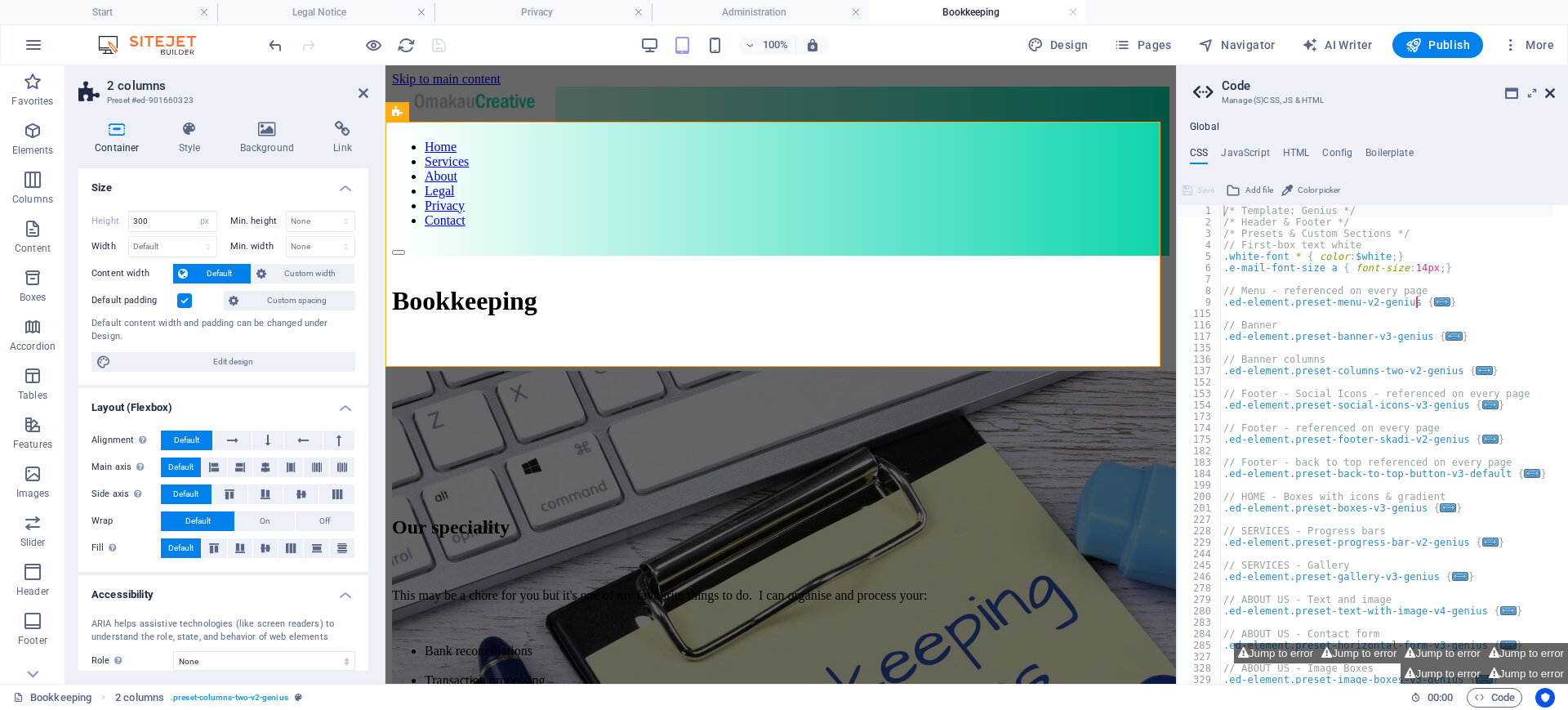
click at [1552, 93] on icon at bounding box center [1550, 93] width 10 height 13
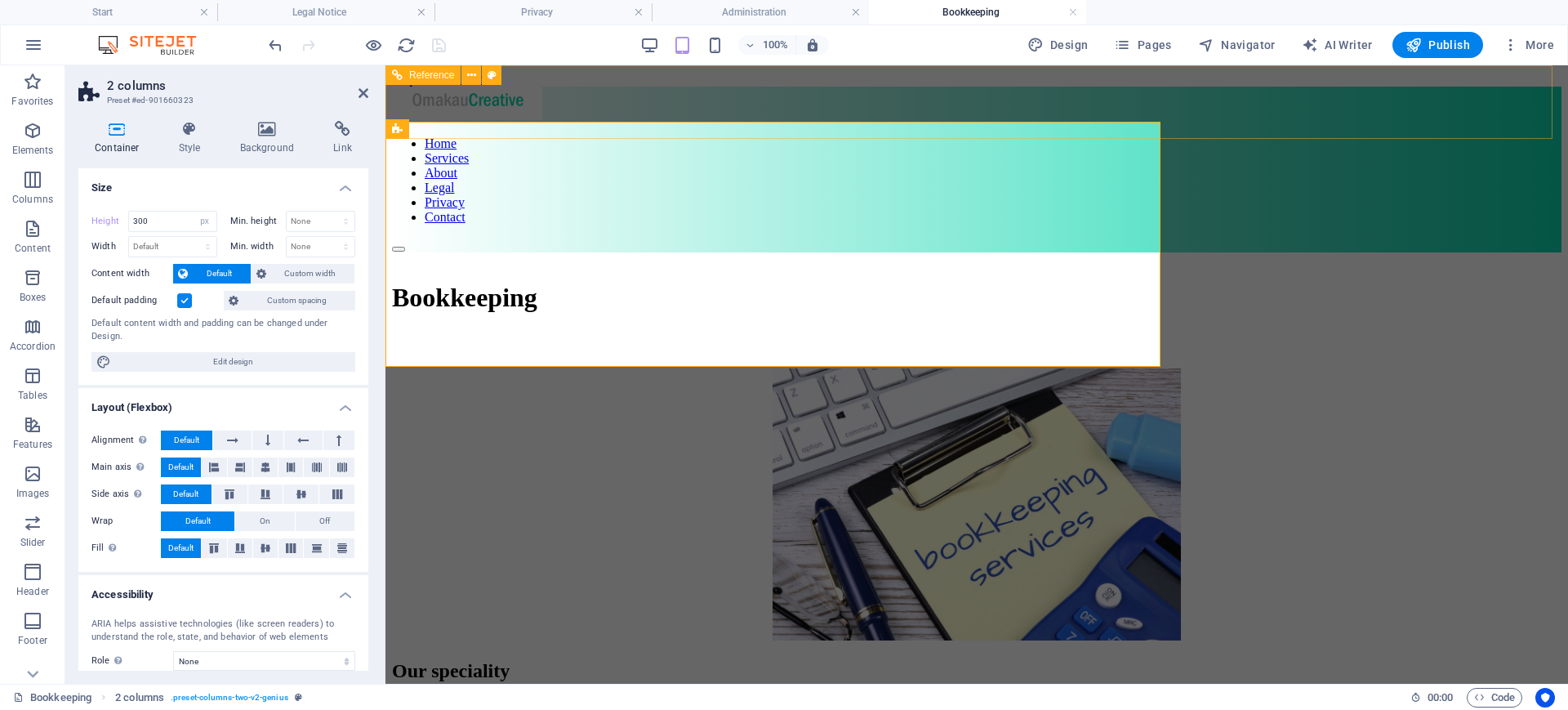
select select "DISABLED_OPTION_VALUE"
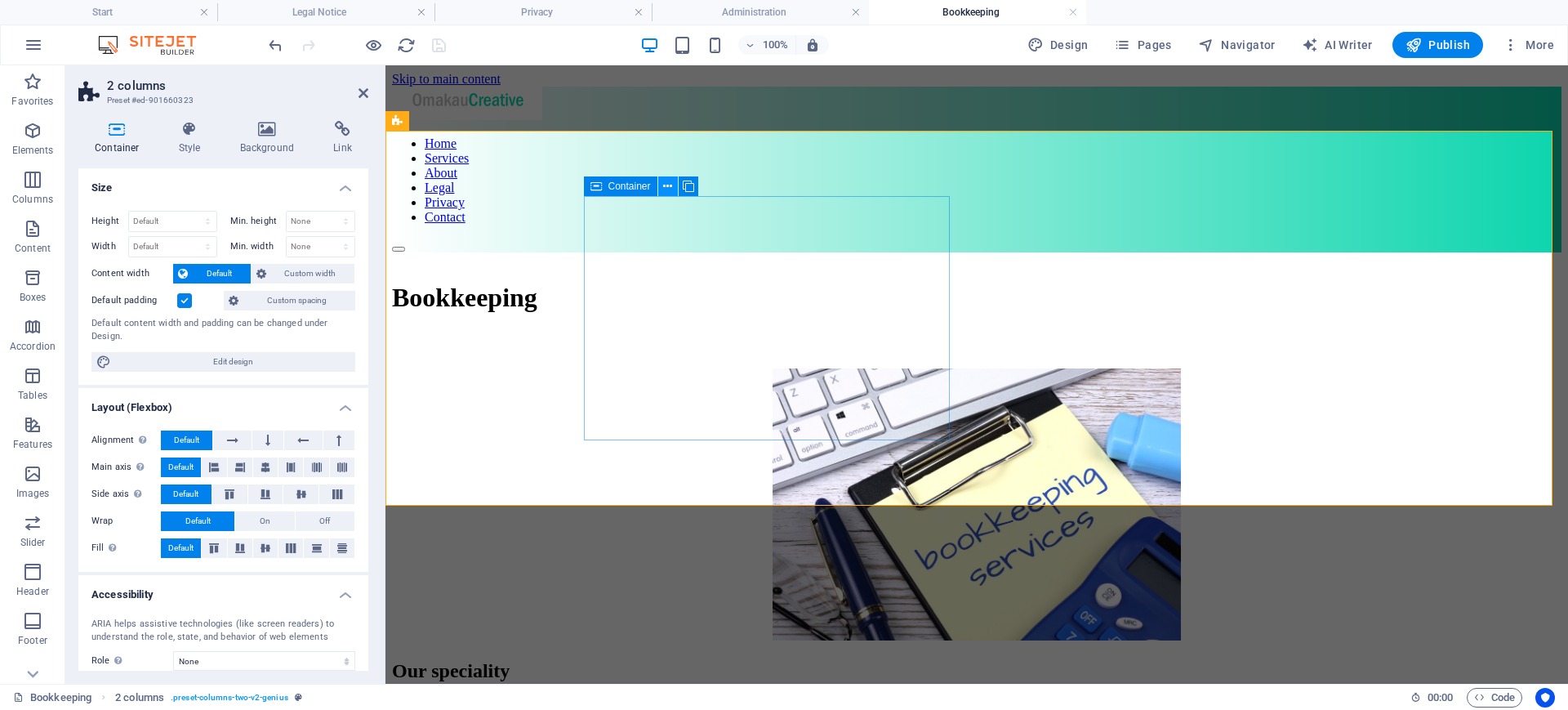
click at [663, 188] on icon at bounding box center [668, 186] width 9 height 17
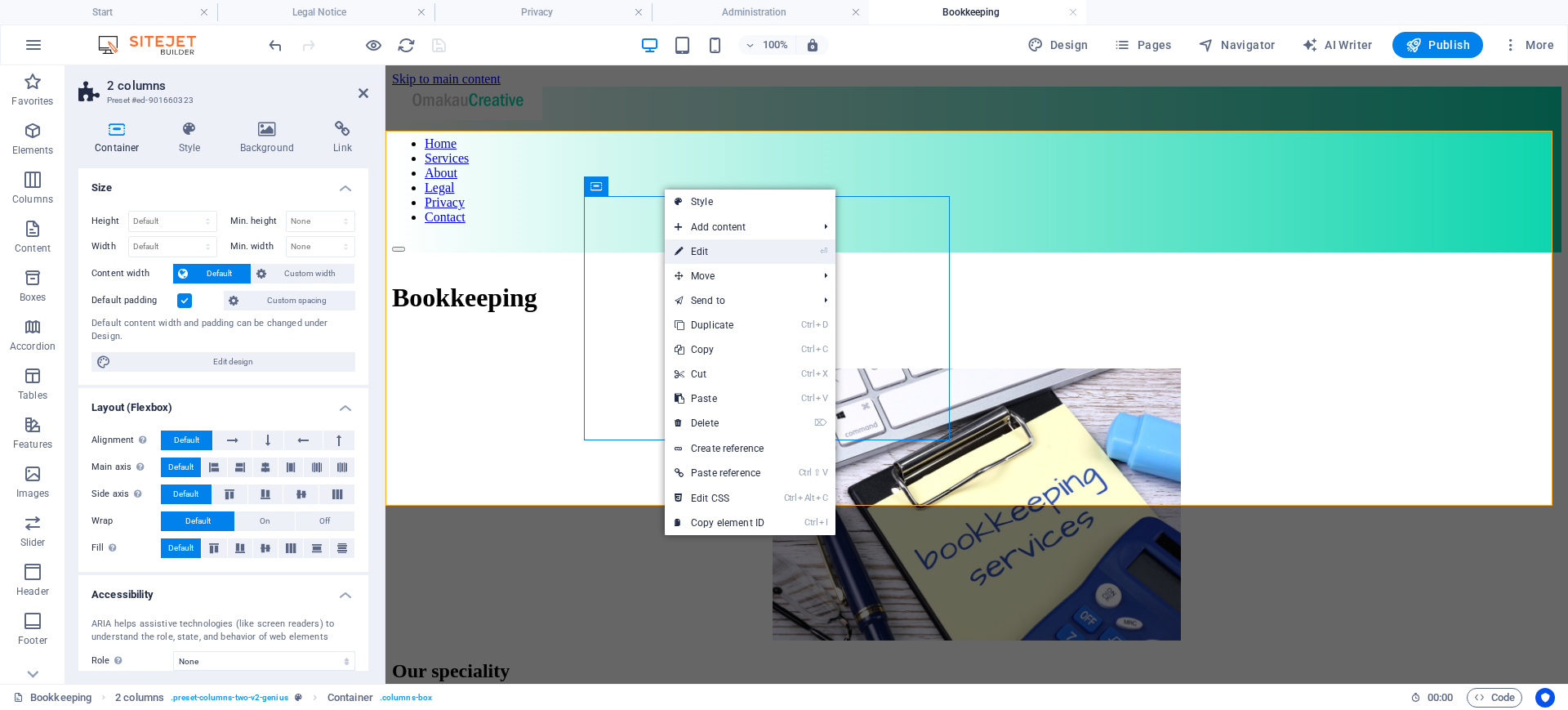
click at [723, 246] on link "⏎ Edit" at bounding box center [719, 251] width 109 height 25
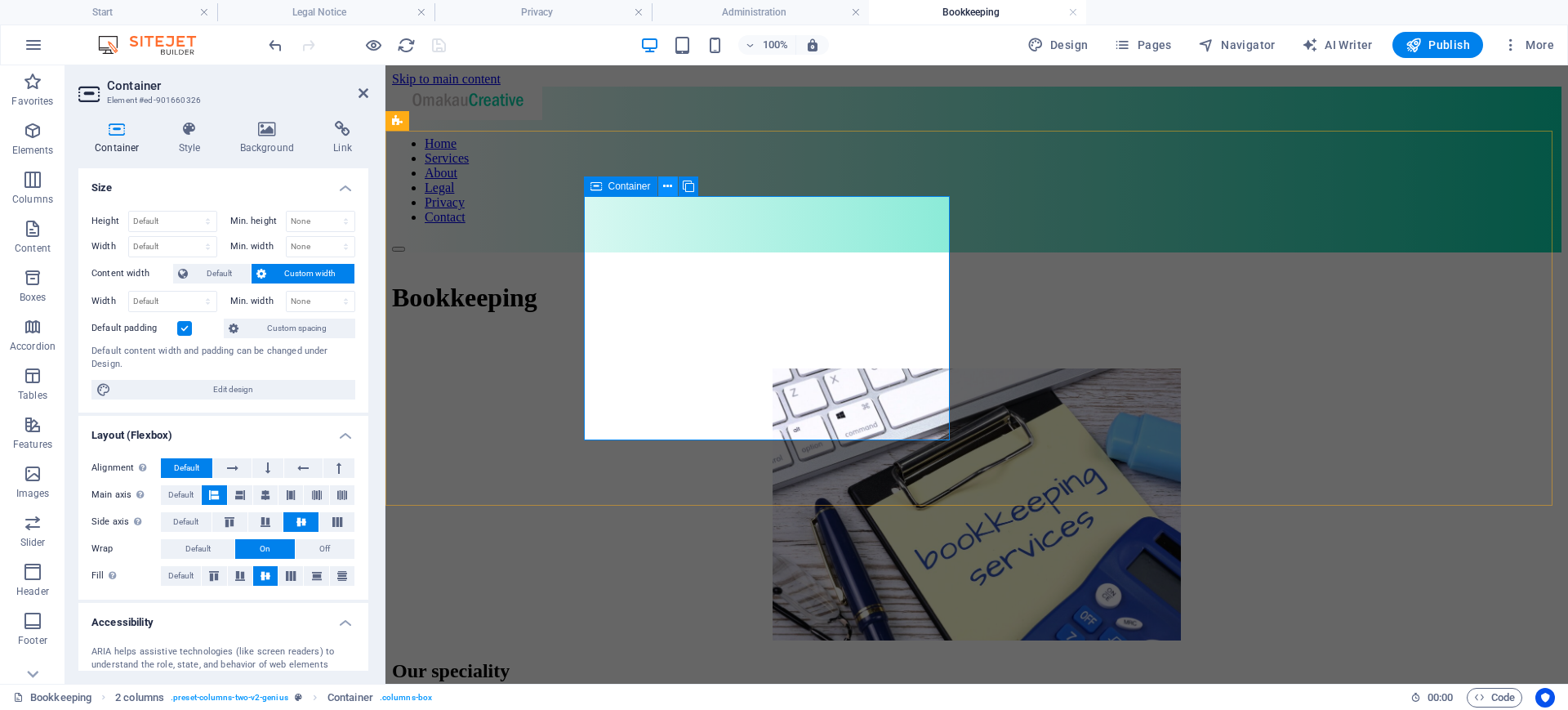
click at [669, 188] on icon at bounding box center [668, 186] width 9 height 17
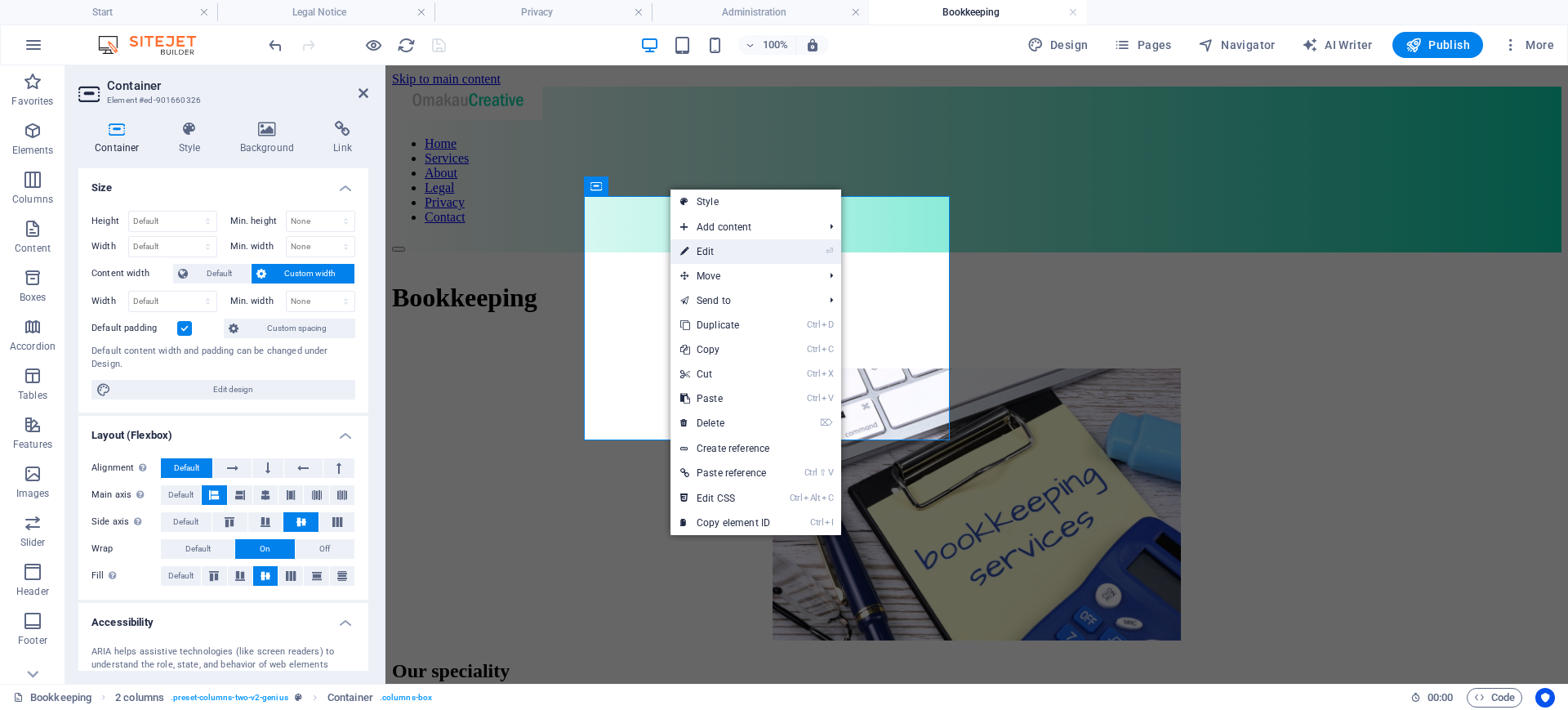
click at [718, 251] on link "⏎ Edit" at bounding box center [724, 251] width 109 height 25
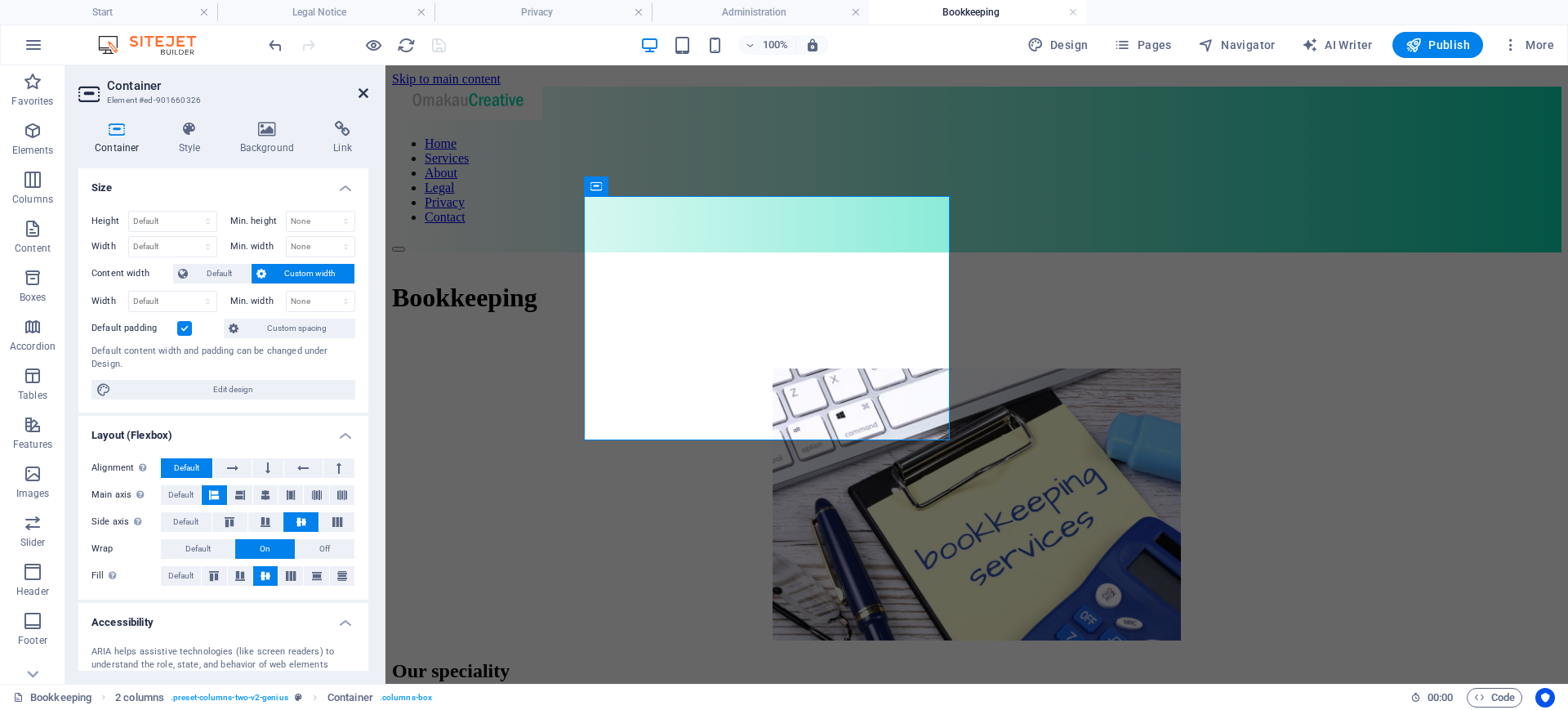
click at [362, 93] on icon at bounding box center [363, 93] width 10 height 13
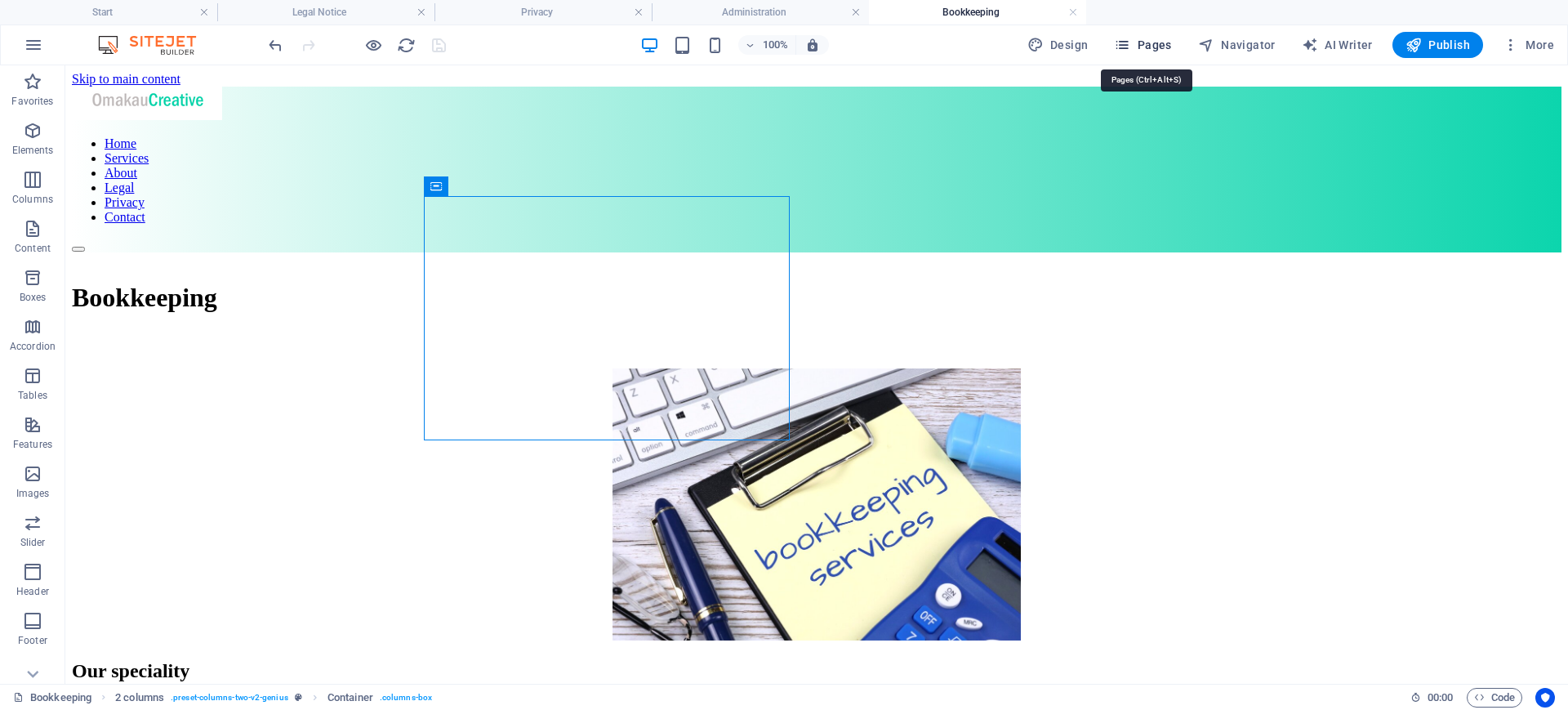
click at [1152, 40] on span "Pages" at bounding box center [1142, 45] width 57 height 16
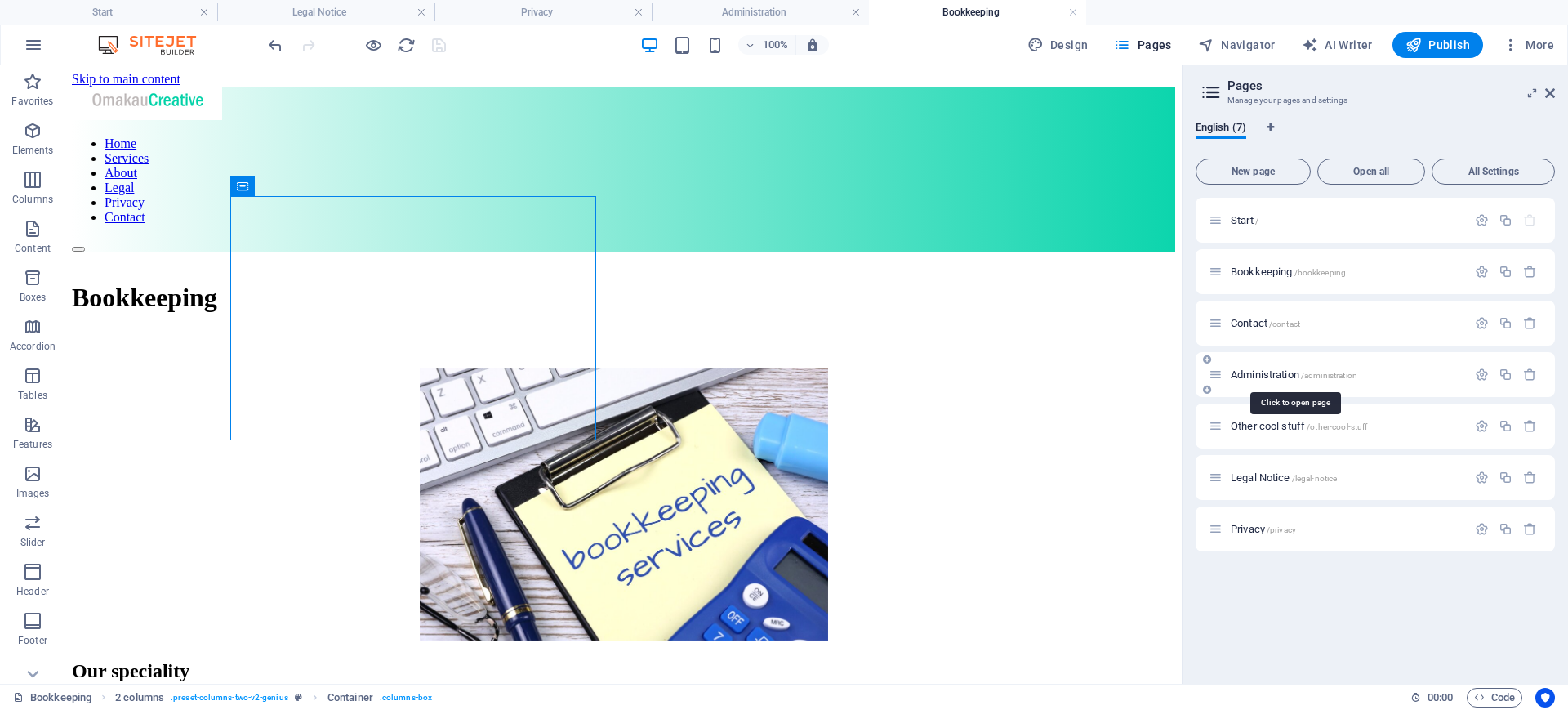
click at [1279, 368] on span "Administration /administration" at bounding box center [1293, 374] width 126 height 12
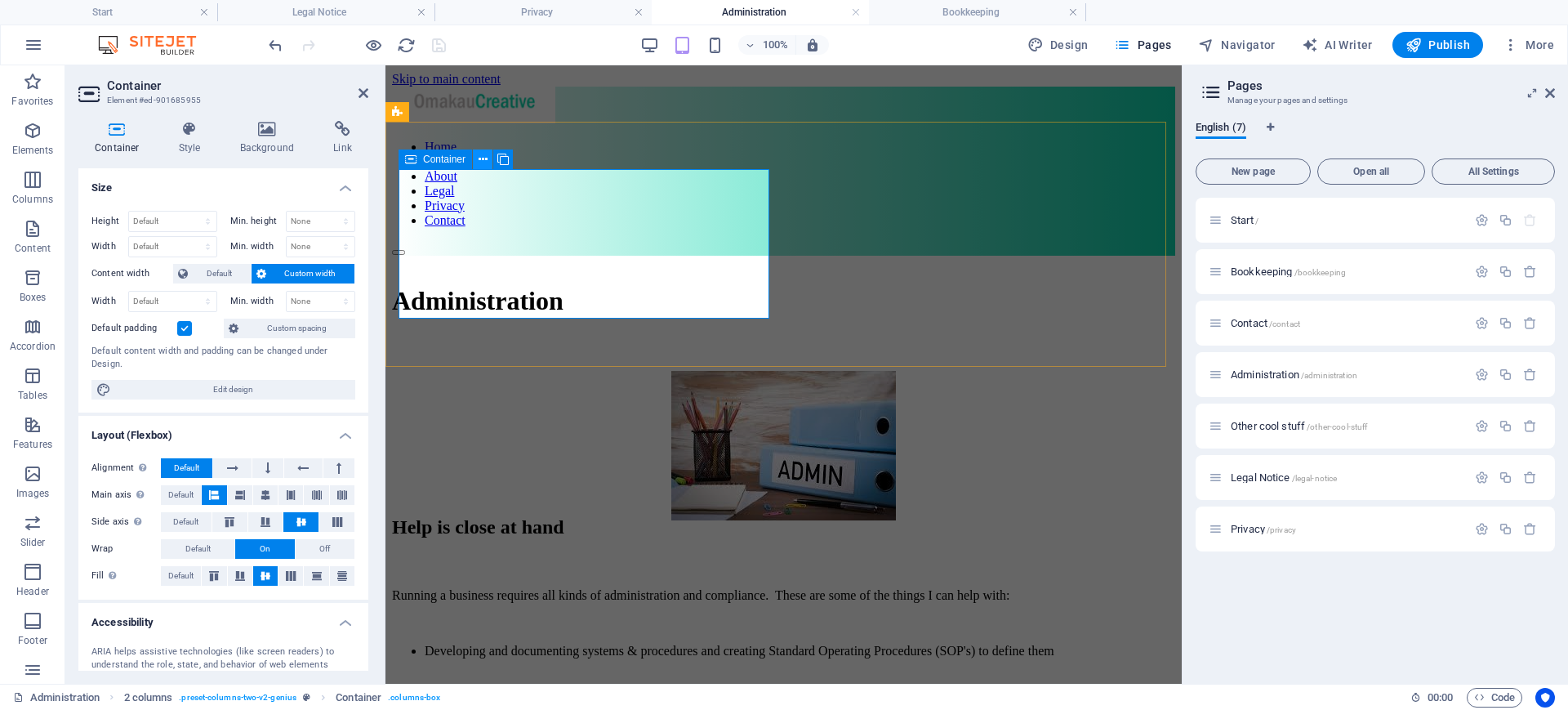
click at [485, 153] on icon at bounding box center [483, 159] width 9 height 17
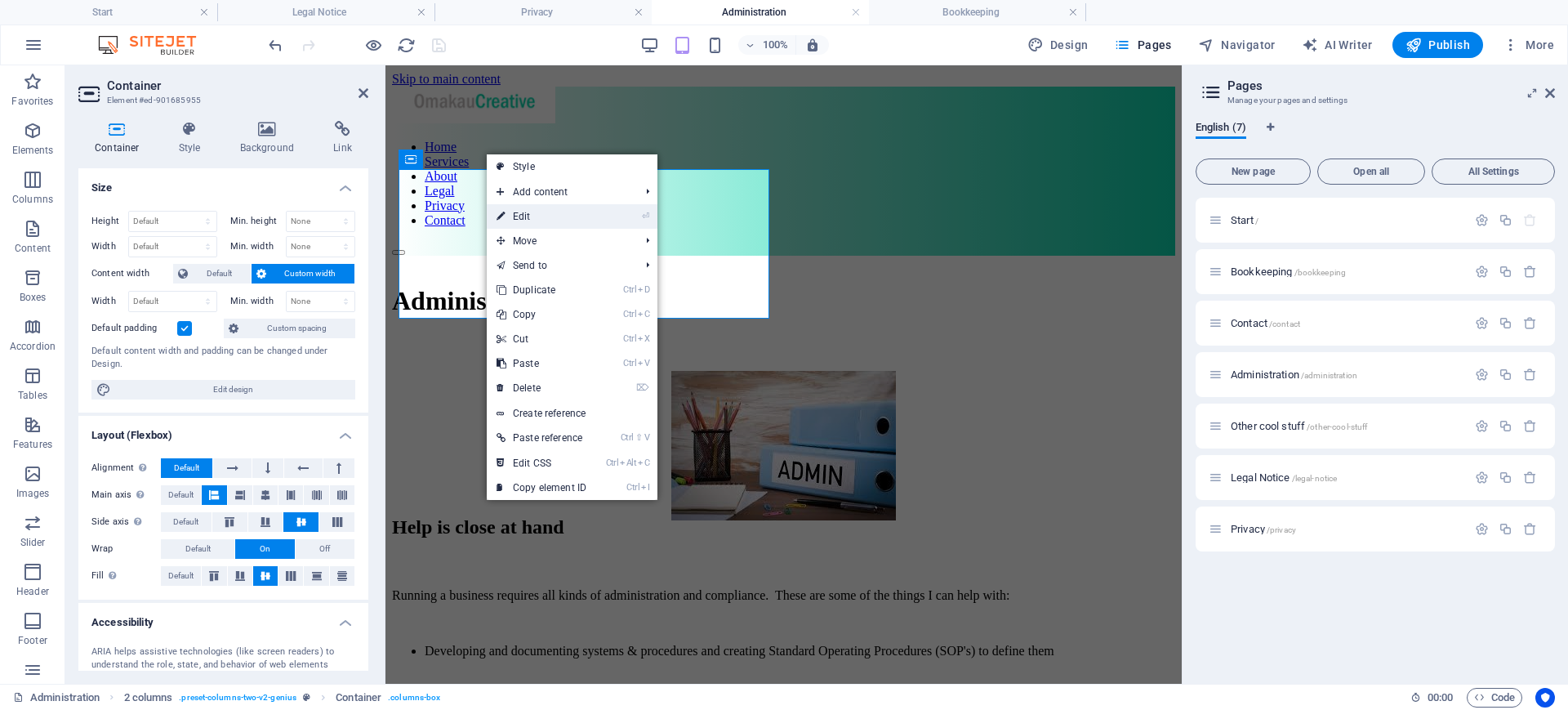
click at [538, 219] on link "⏎ Edit" at bounding box center [540, 216] width 109 height 25
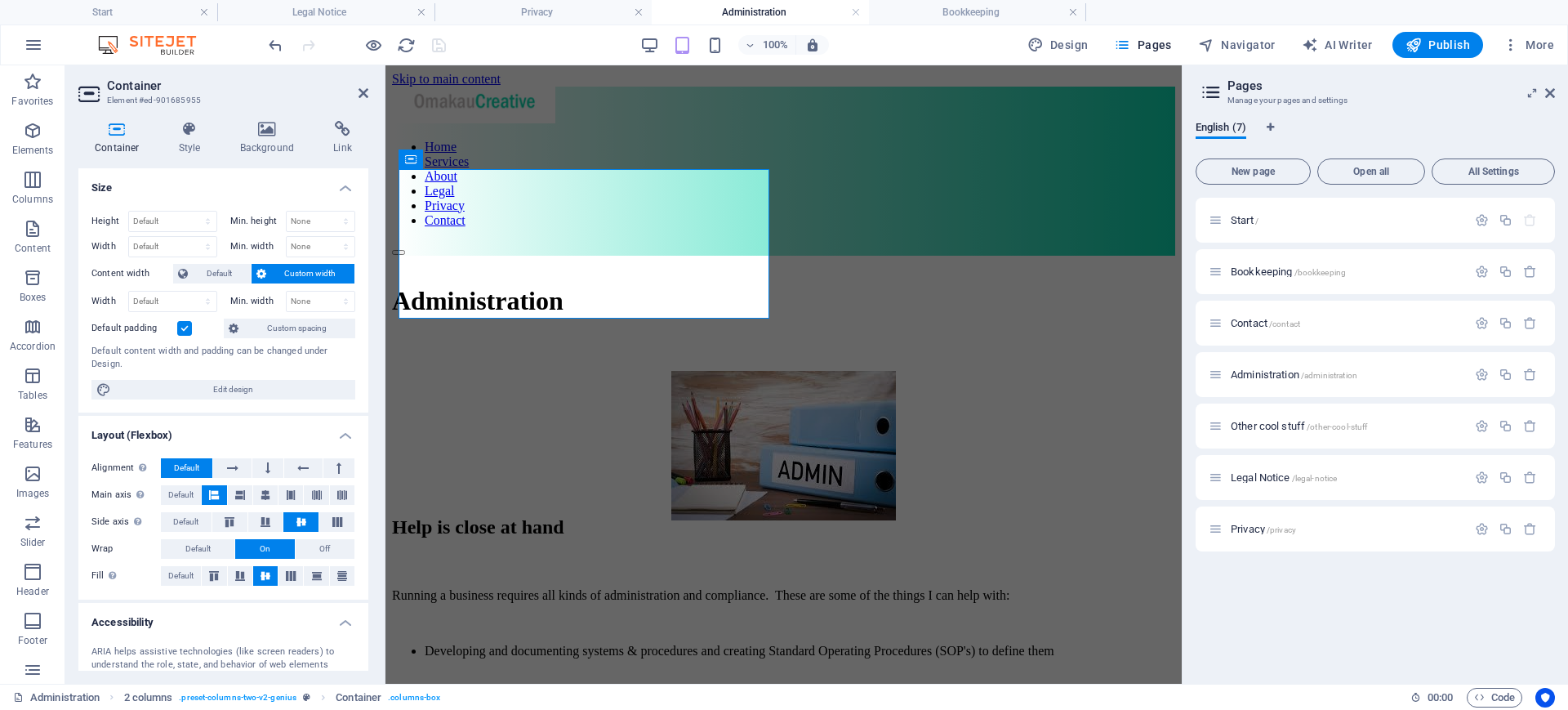
click at [319, 275] on span "Custom width" at bounding box center [310, 273] width 79 height 19
click at [289, 267] on span "Custom width" at bounding box center [310, 273] width 79 height 19
click at [305, 271] on span "Custom width" at bounding box center [310, 273] width 79 height 19
click at [284, 272] on span "Custom width" at bounding box center [310, 273] width 79 height 19
click at [190, 130] on icon at bounding box center [190, 129] width 55 height 16
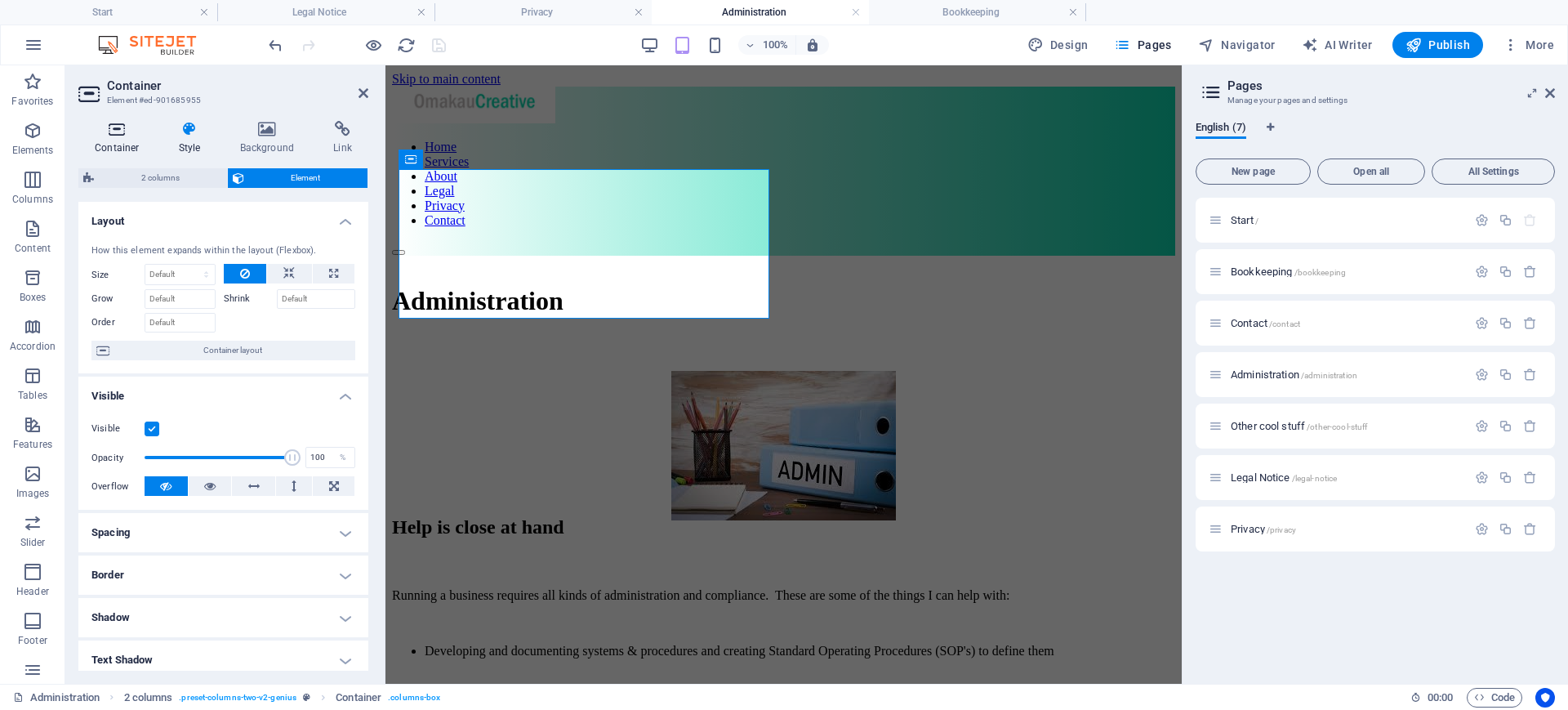
click at [112, 134] on icon at bounding box center [117, 129] width 78 height 16
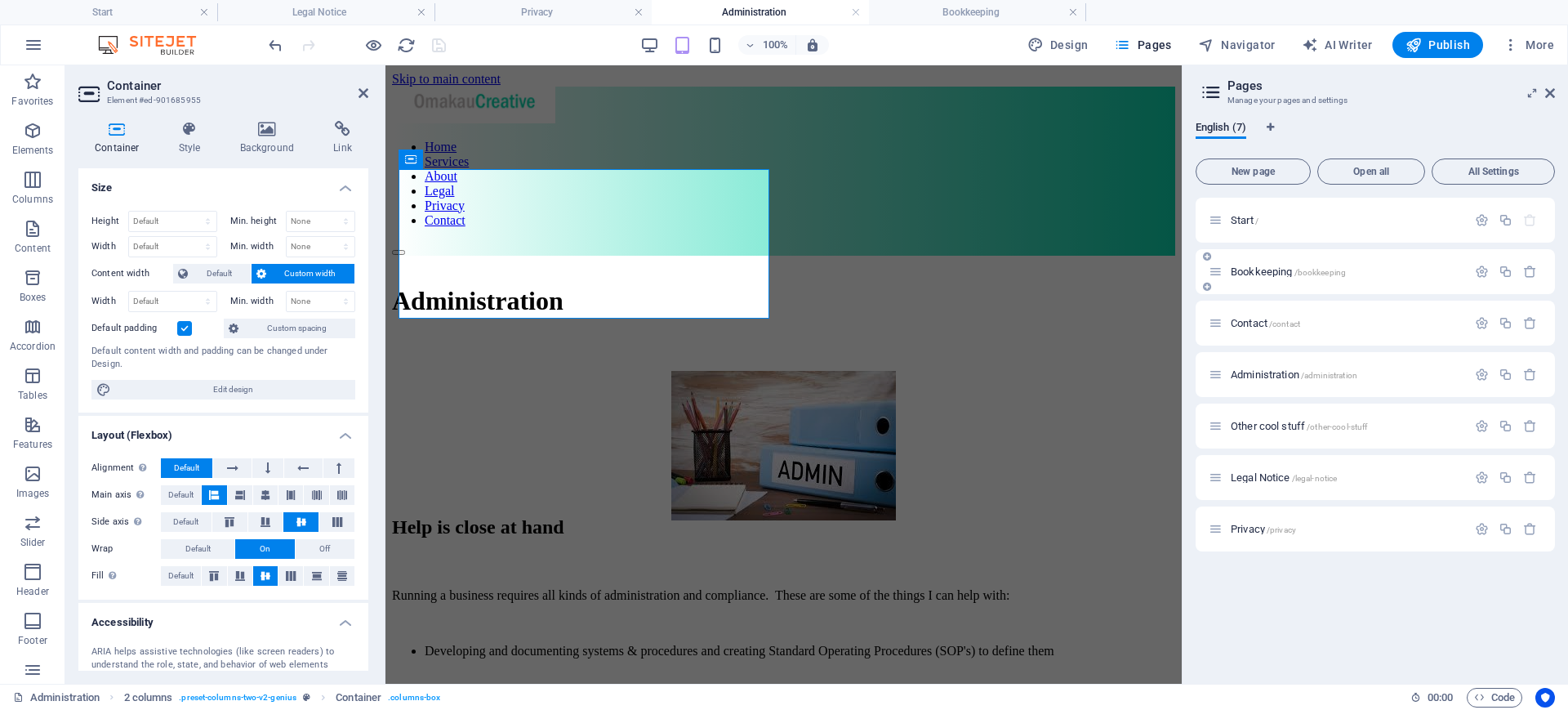
click at [1252, 264] on div "Bookkeeping /bookkeeping" at bounding box center [1337, 271] width 258 height 19
click at [1253, 277] on div "Bookkeeping /bookkeeping" at bounding box center [1337, 271] width 258 height 19
click at [1225, 268] on div "Bookkeeping /bookkeeping" at bounding box center [1345, 272] width 241 height 11
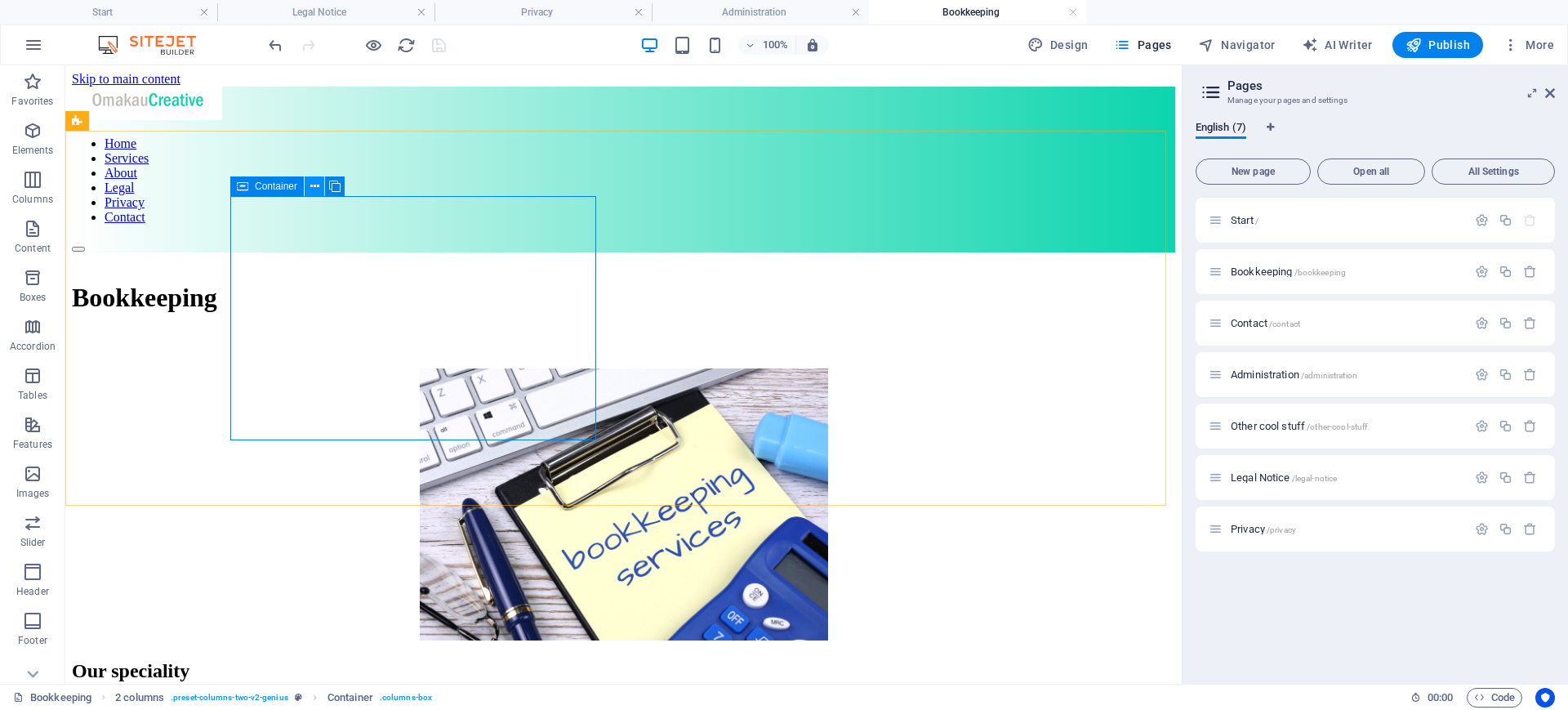
click at [316, 185] on icon at bounding box center [315, 186] width 9 height 17
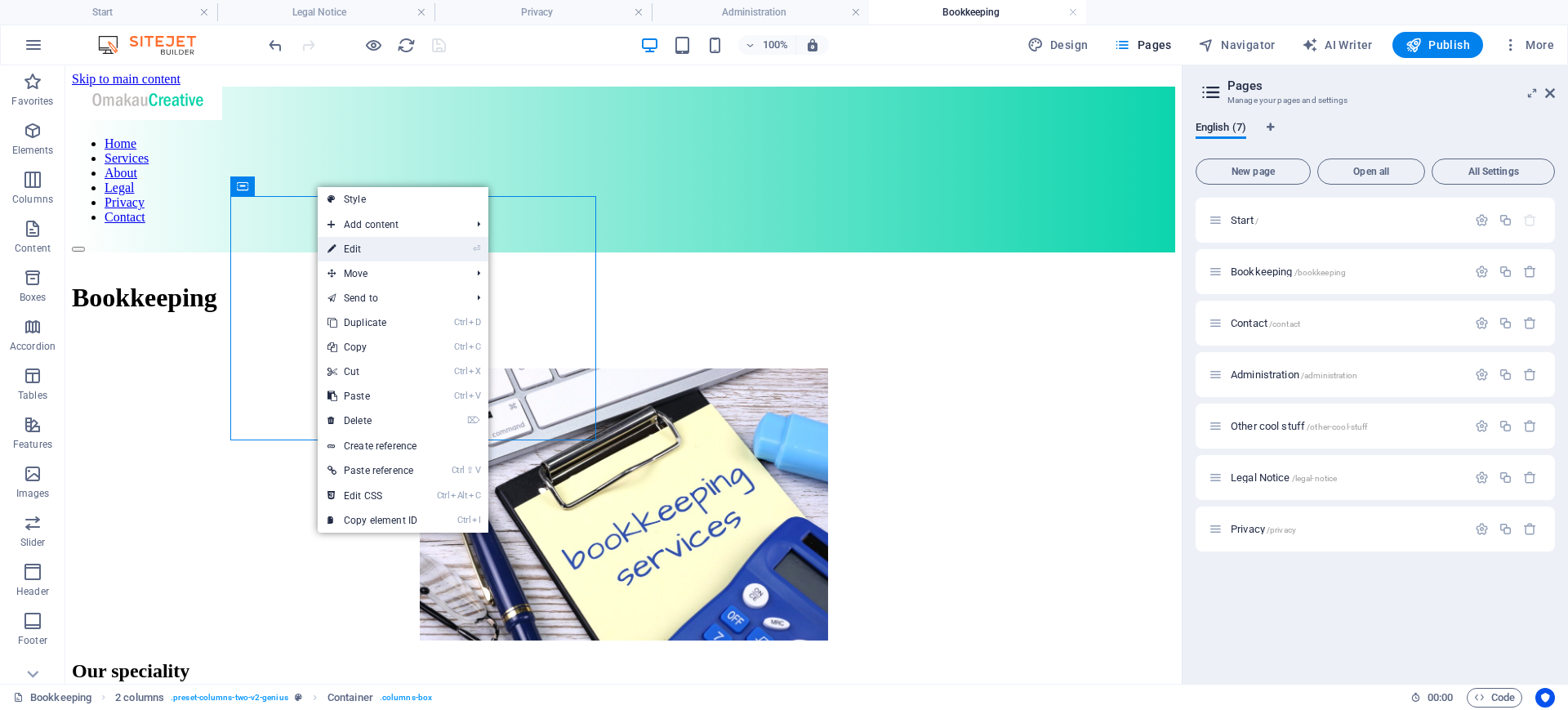
click at [346, 245] on link "⏎ Edit" at bounding box center [372, 249] width 109 height 25
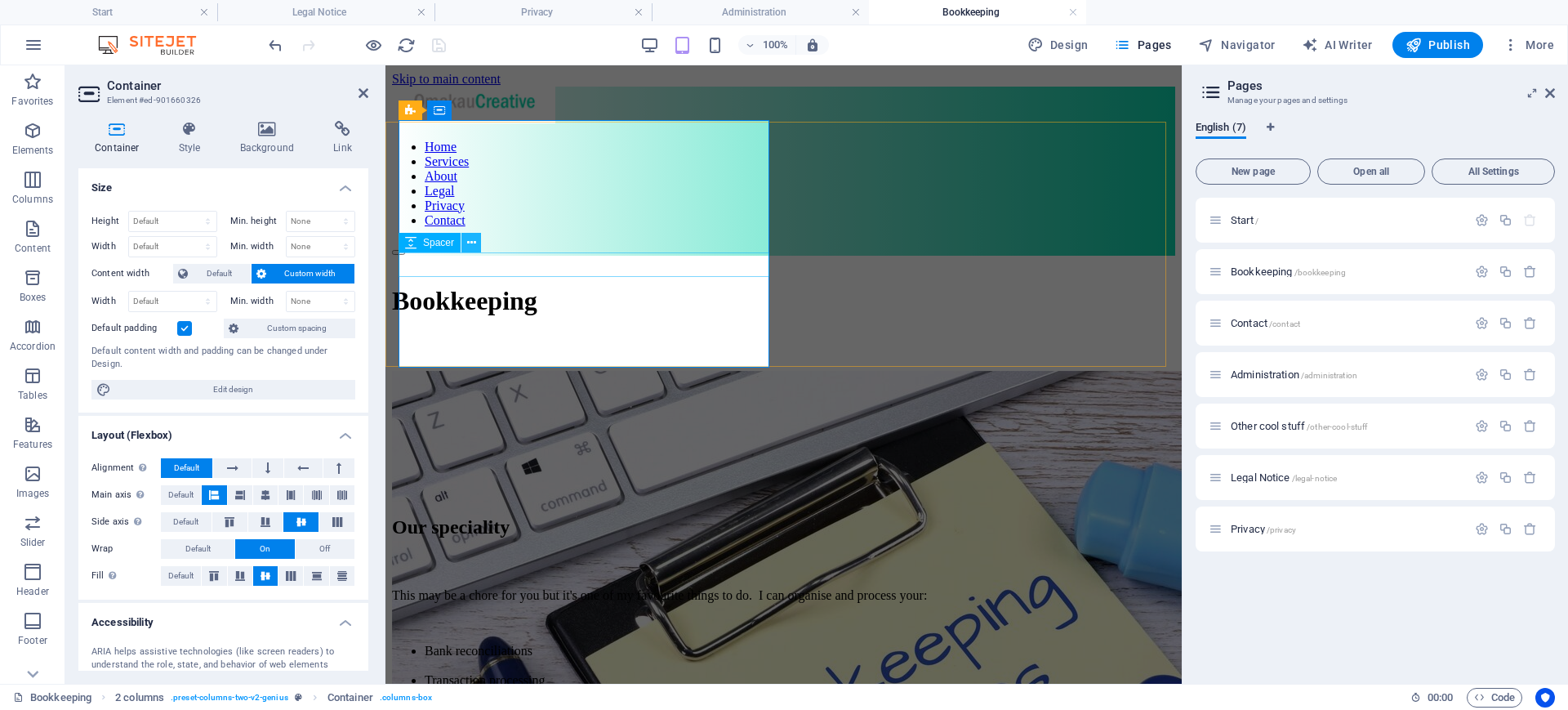
click at [473, 239] on icon at bounding box center [472, 243] width 9 height 17
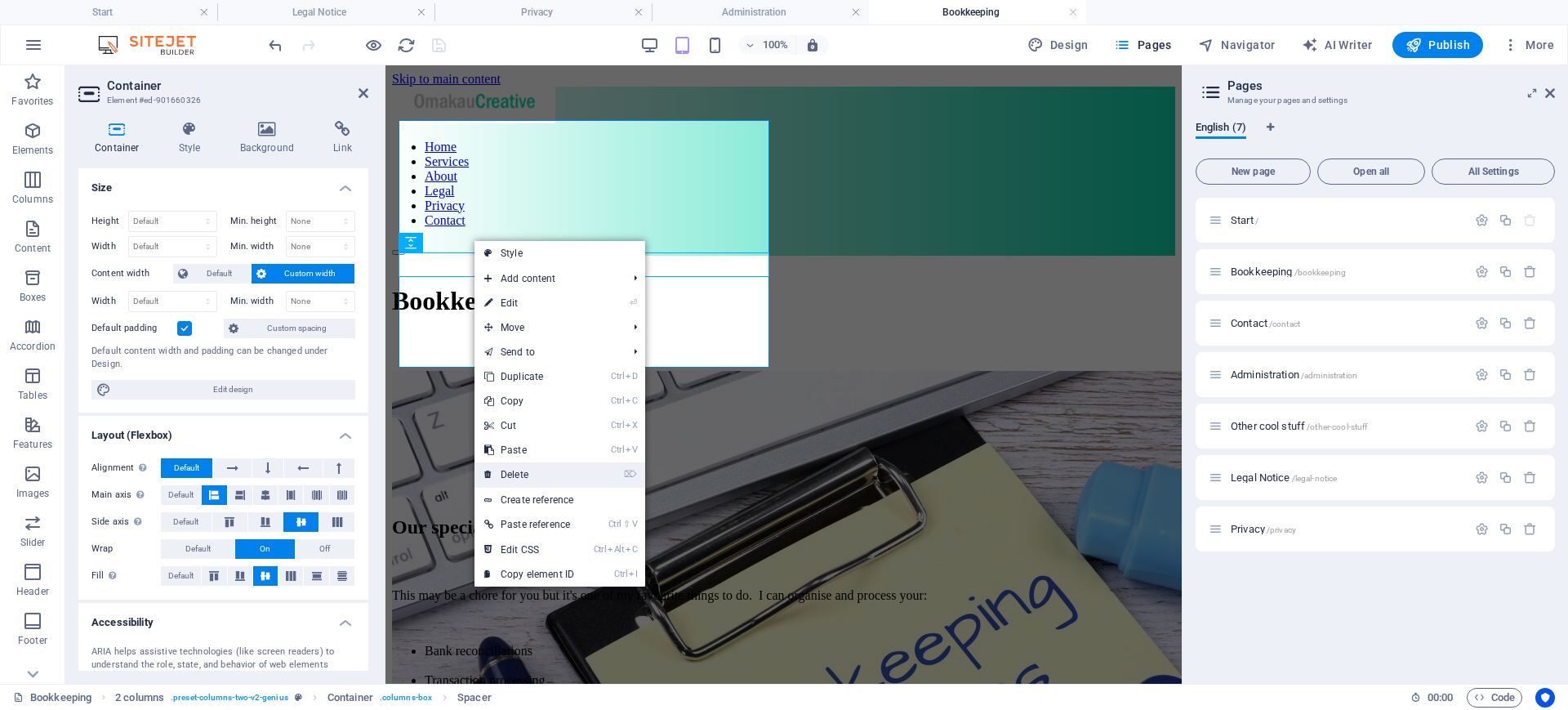
click at [517, 474] on link "⌦ Delete" at bounding box center [528, 475] width 109 height 25
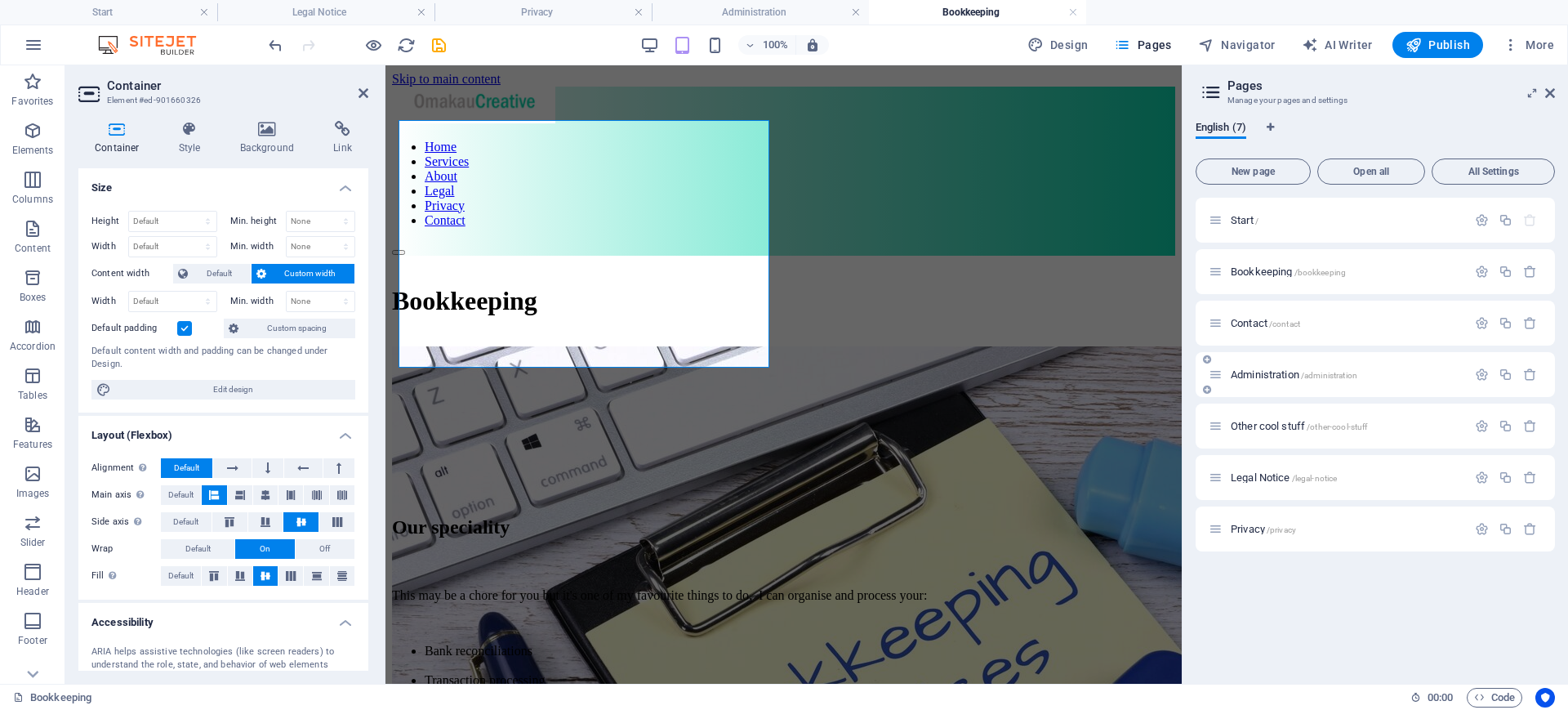
click at [1253, 379] on span "Administration /administration" at bounding box center [1293, 374] width 126 height 12
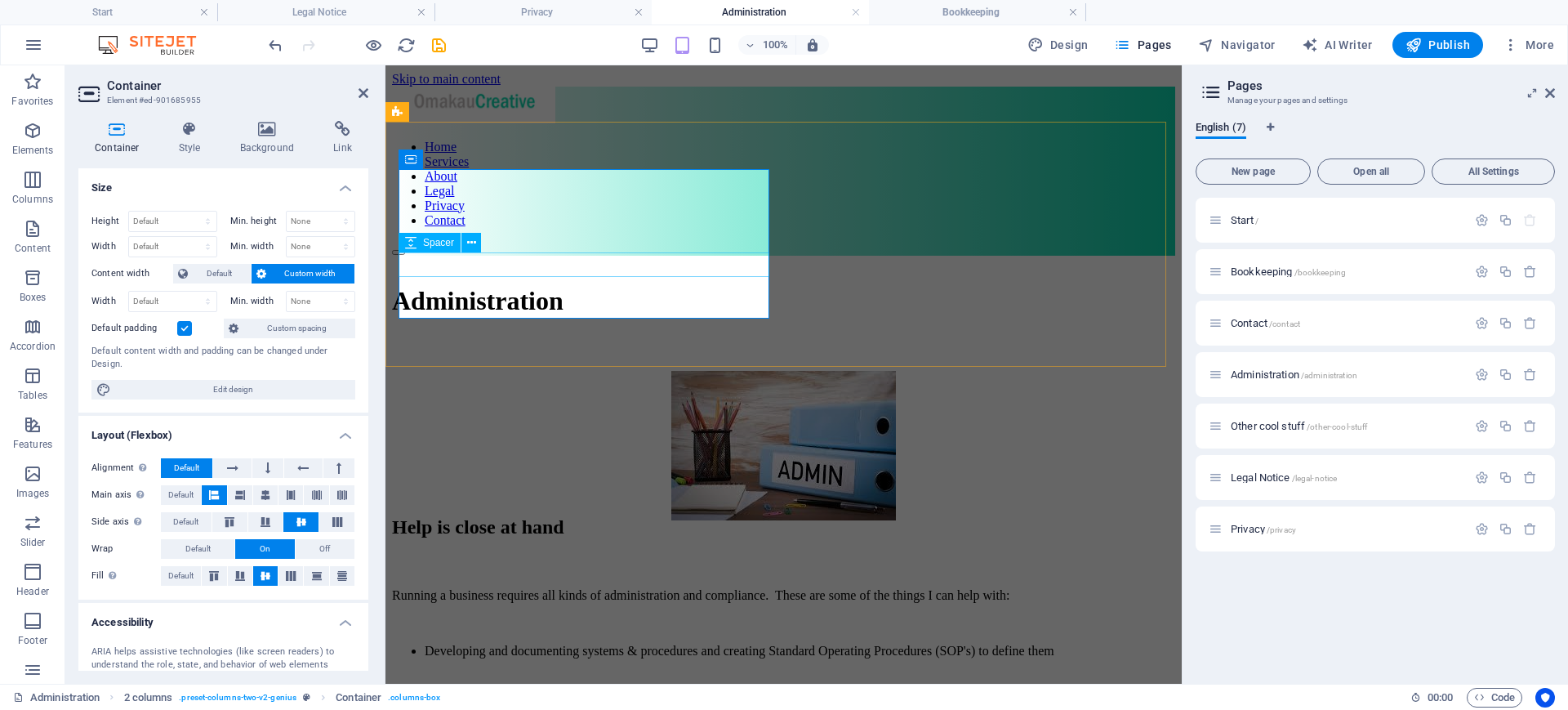
click at [584, 333] on div at bounding box center [783, 345] width 783 height 25
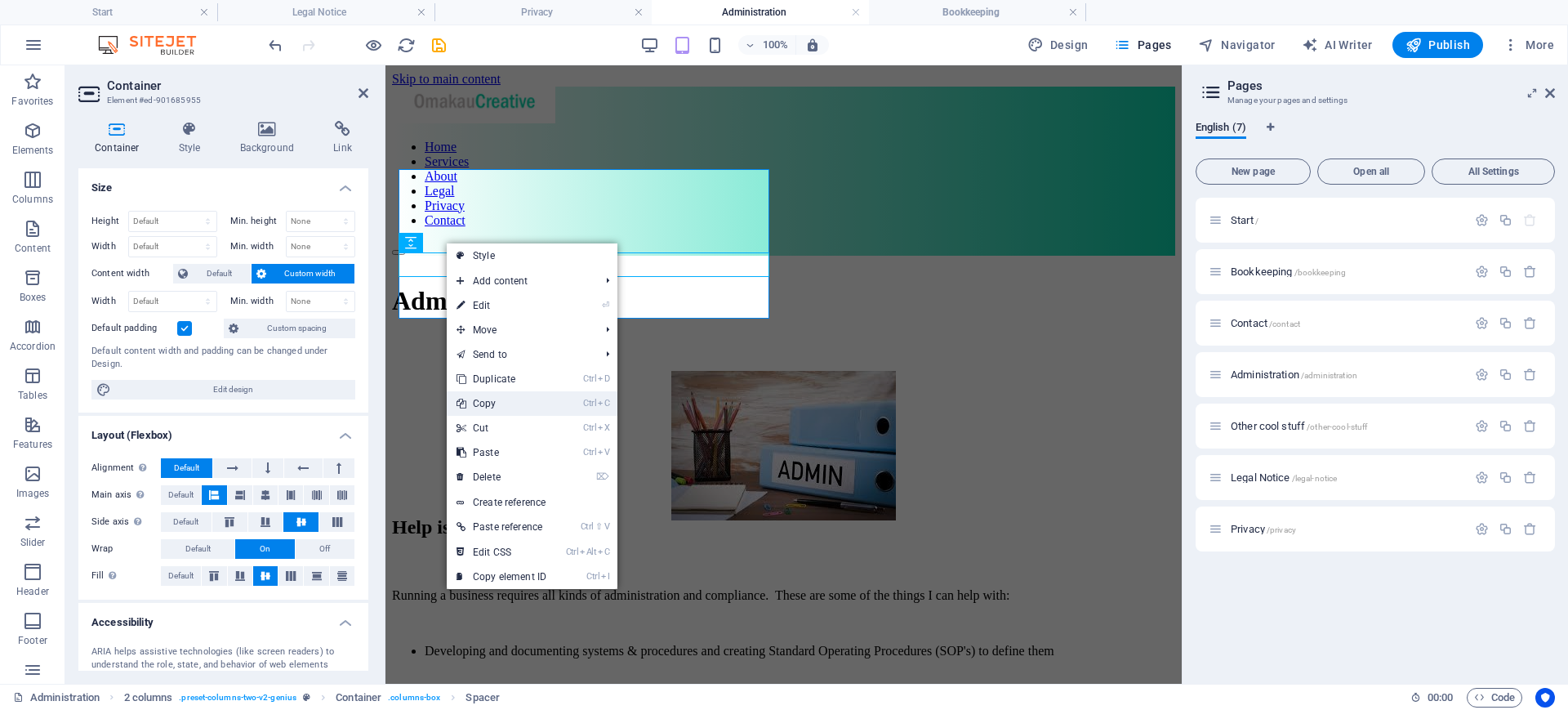
click at [494, 394] on link "Ctrl C Copy" at bounding box center [501, 403] width 109 height 25
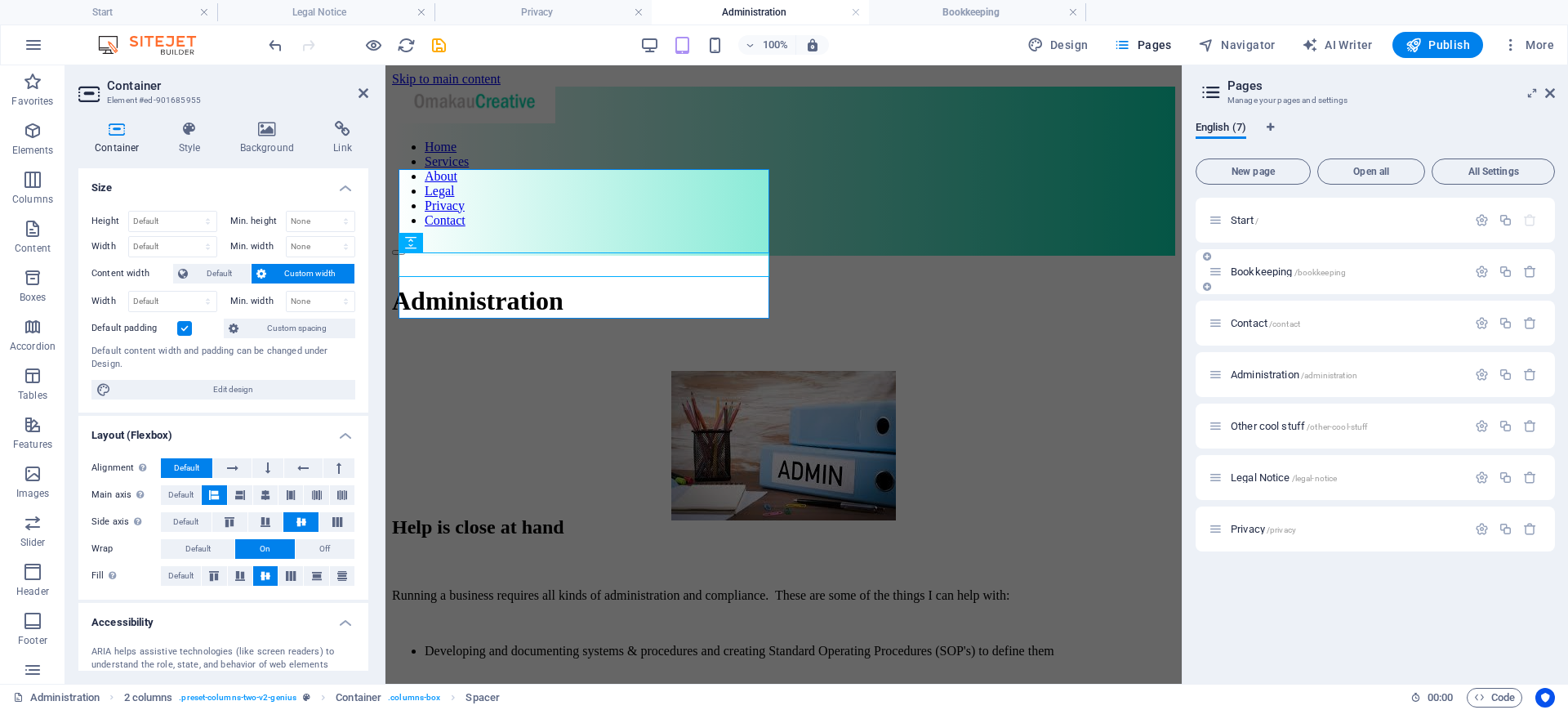
click at [1265, 269] on span "Bookkeeping /bookkeeping" at bounding box center [1288, 271] width 115 height 12
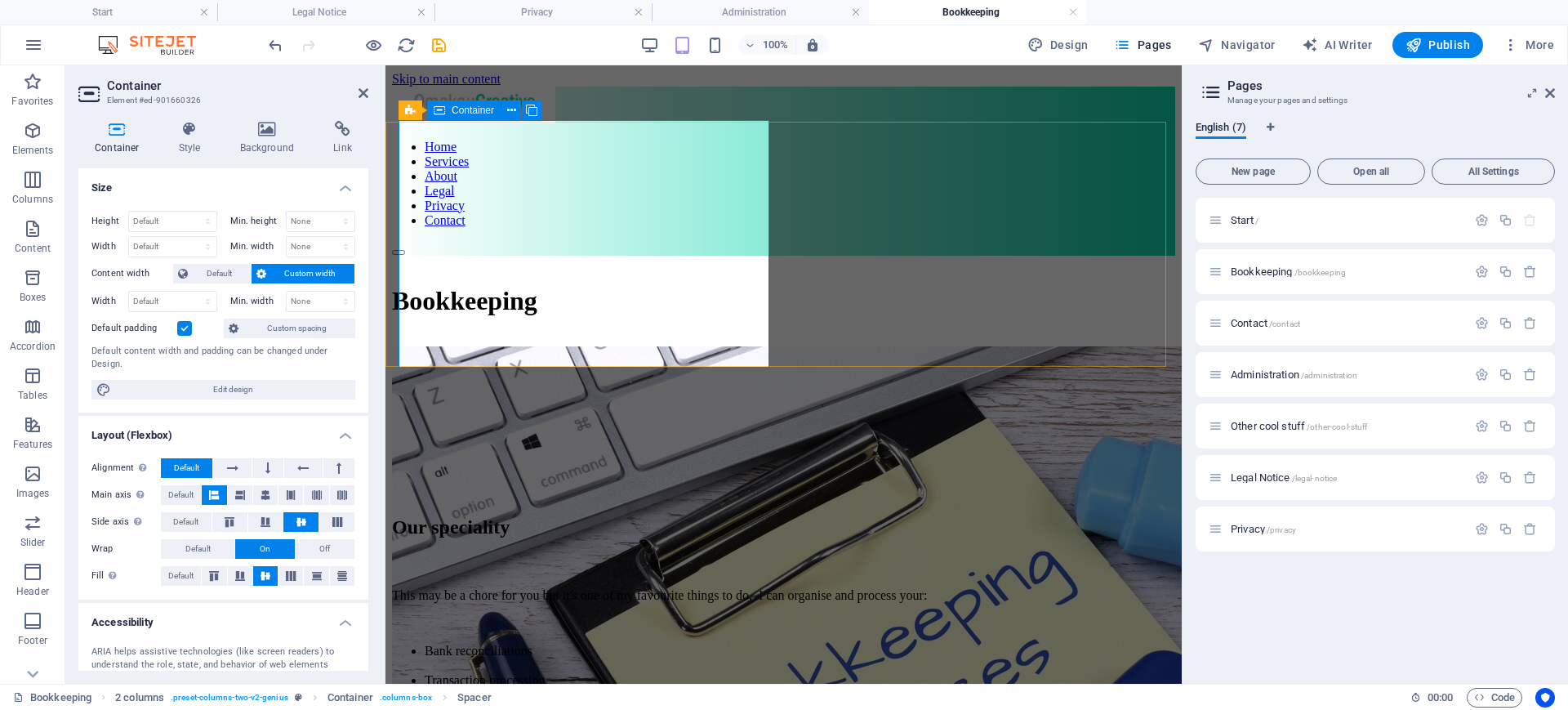
click at [491, 272] on div "Bookkeeping" at bounding box center [783, 301] width 783 height 92
click at [410, 272] on div "Bookkeeping" at bounding box center [783, 301] width 783 height 92
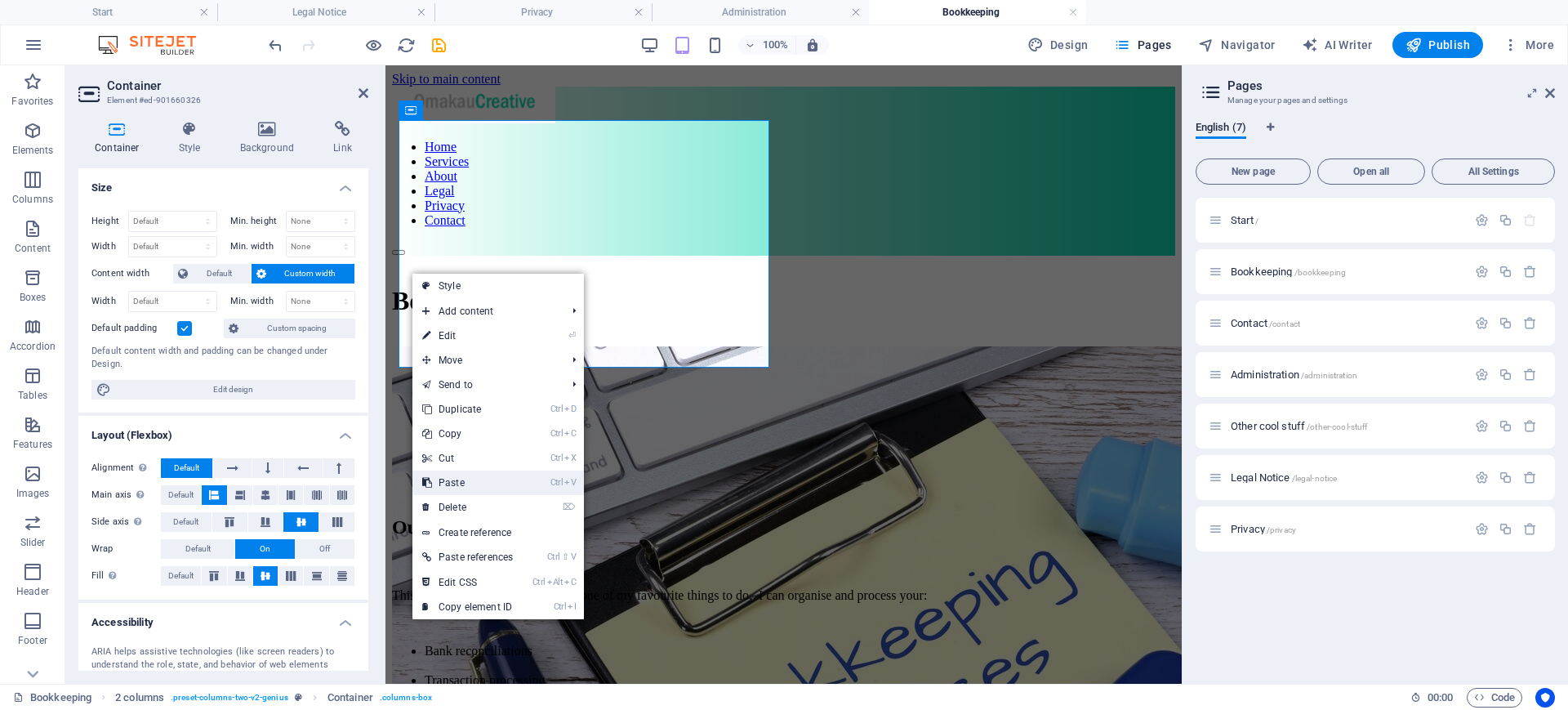
click at [457, 490] on link "Ctrl V Paste" at bounding box center [467, 482] width 110 height 25
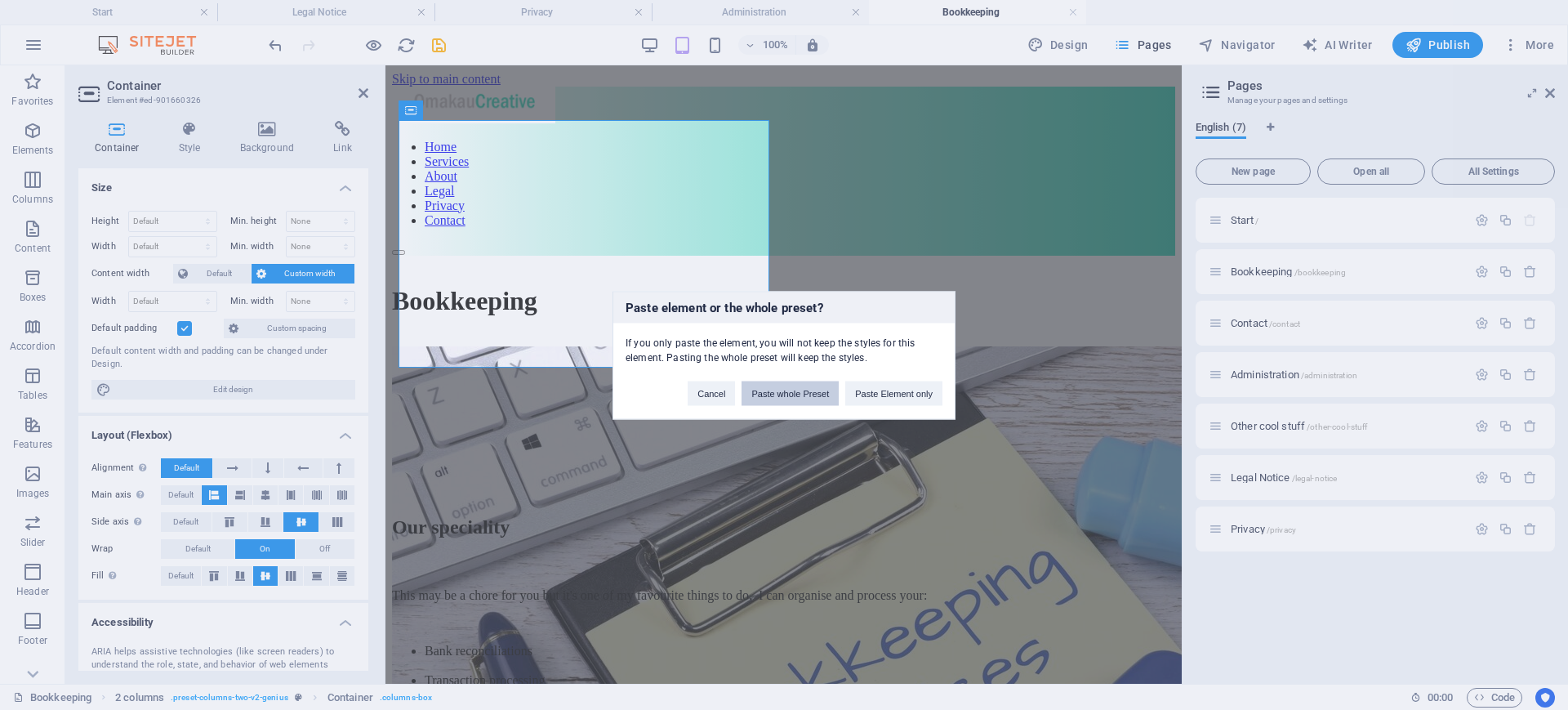
click at [784, 392] on button "Paste whole Preset" at bounding box center [789, 392] width 97 height 25
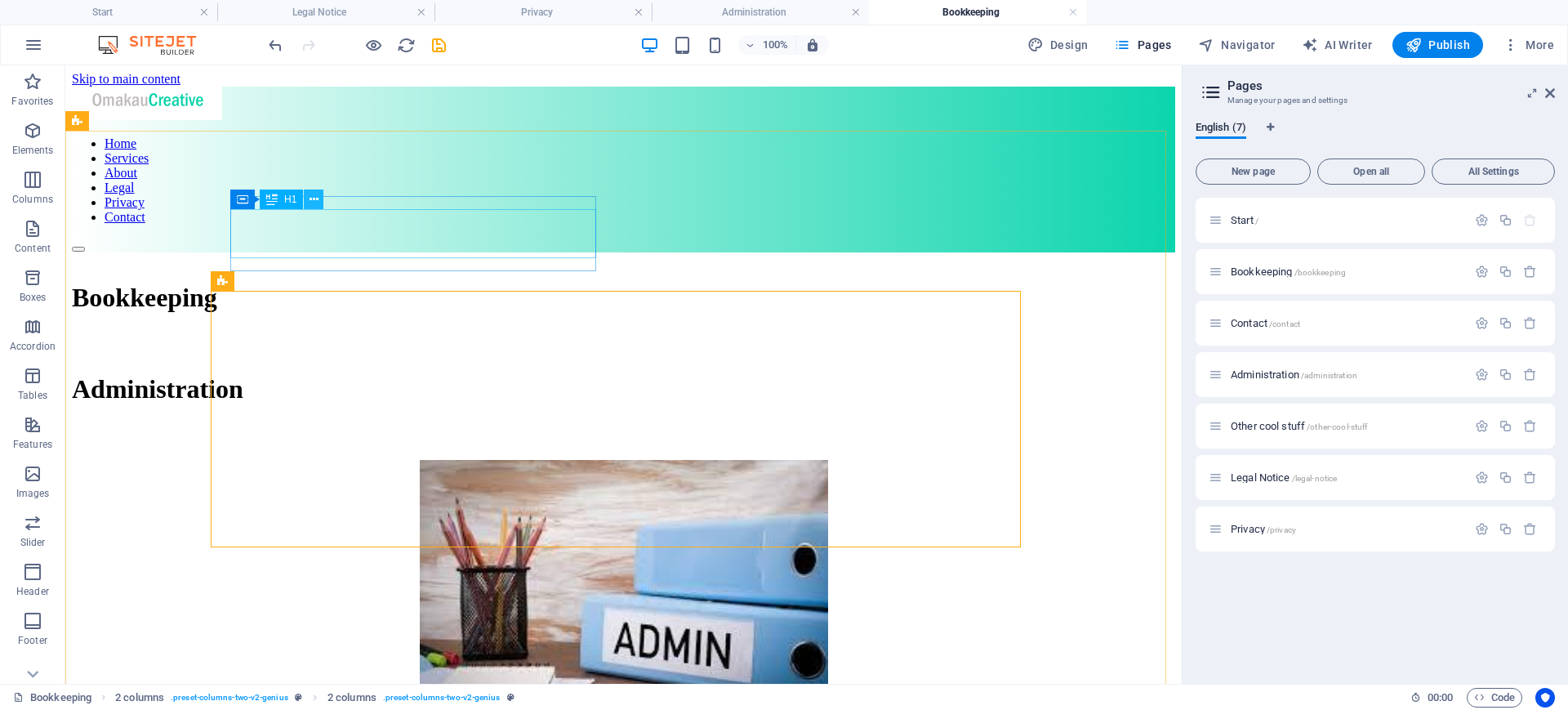
click at [319, 200] on button at bounding box center [313, 199] width 19 height 19
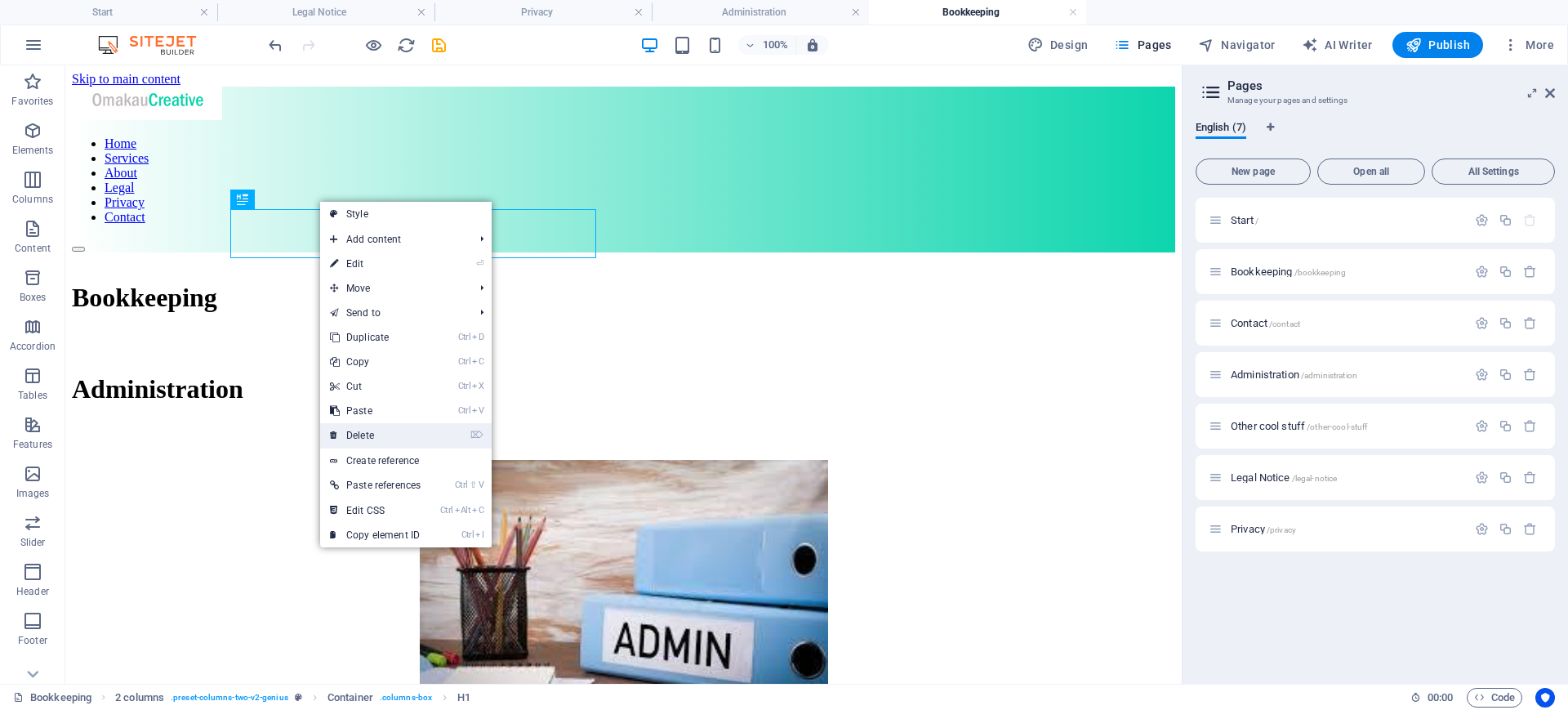
click at [391, 431] on link "⌦ Delete" at bounding box center [375, 435] width 110 height 25
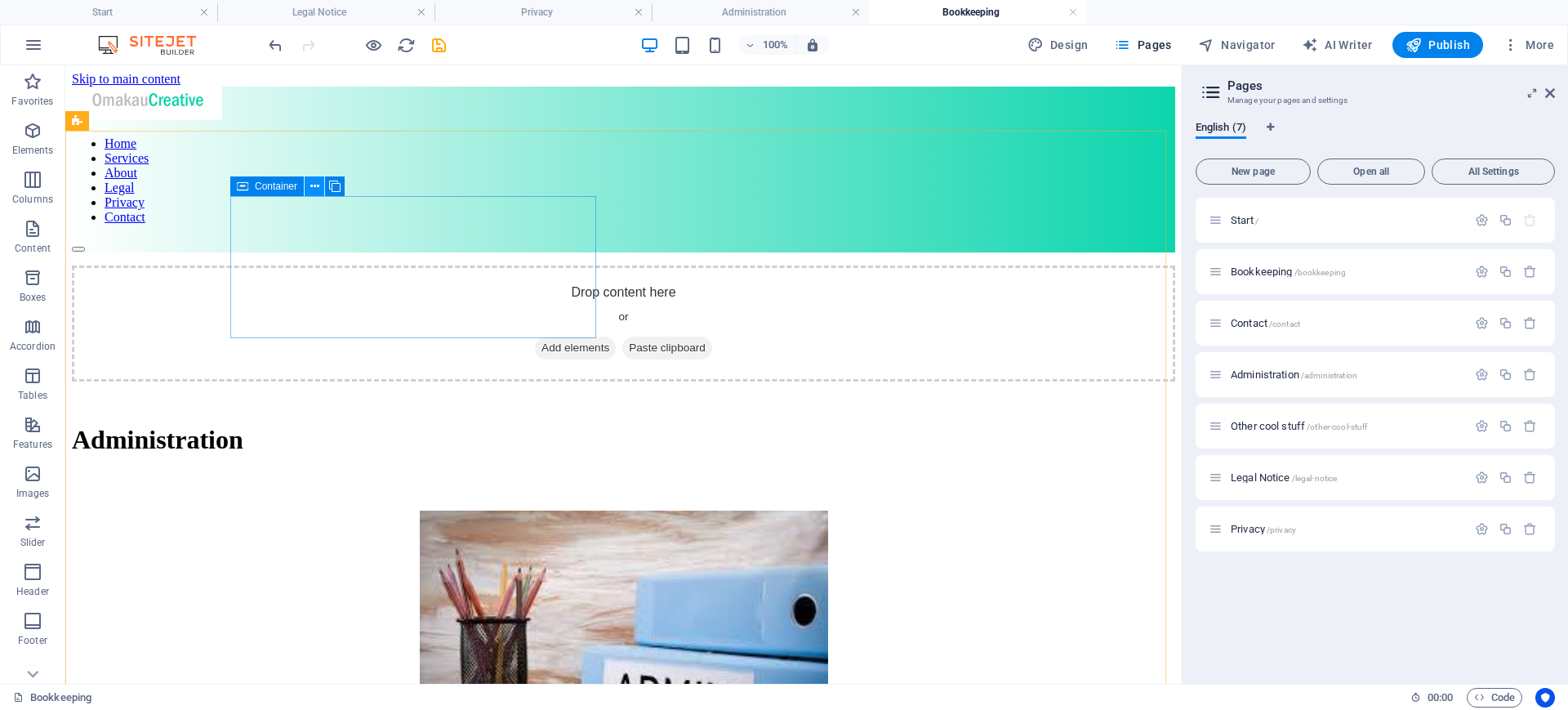
click at [311, 190] on icon at bounding box center [315, 186] width 9 height 17
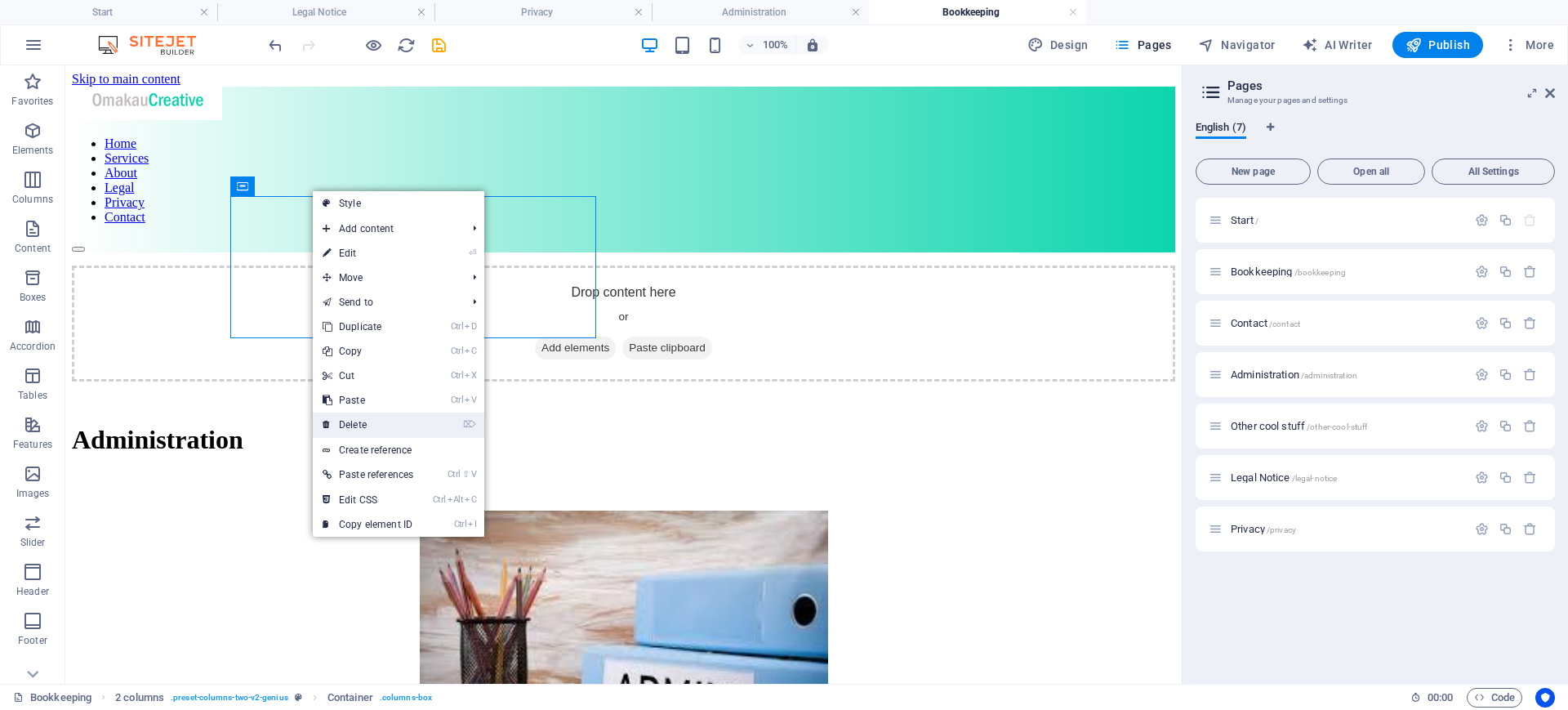
click at [364, 421] on link "⌦ Delete" at bounding box center [367, 424] width 110 height 25
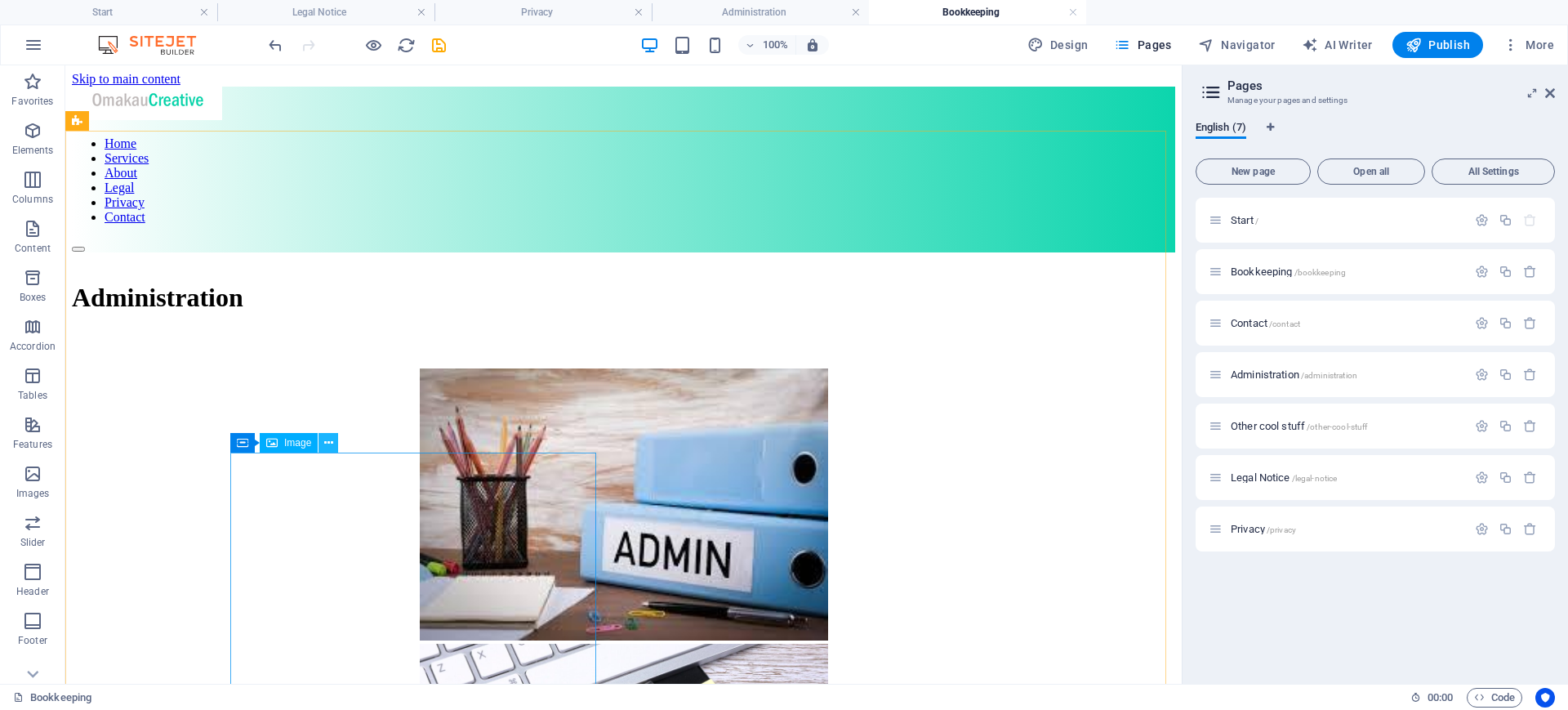
click at [327, 442] on icon at bounding box center [329, 442] width 9 height 17
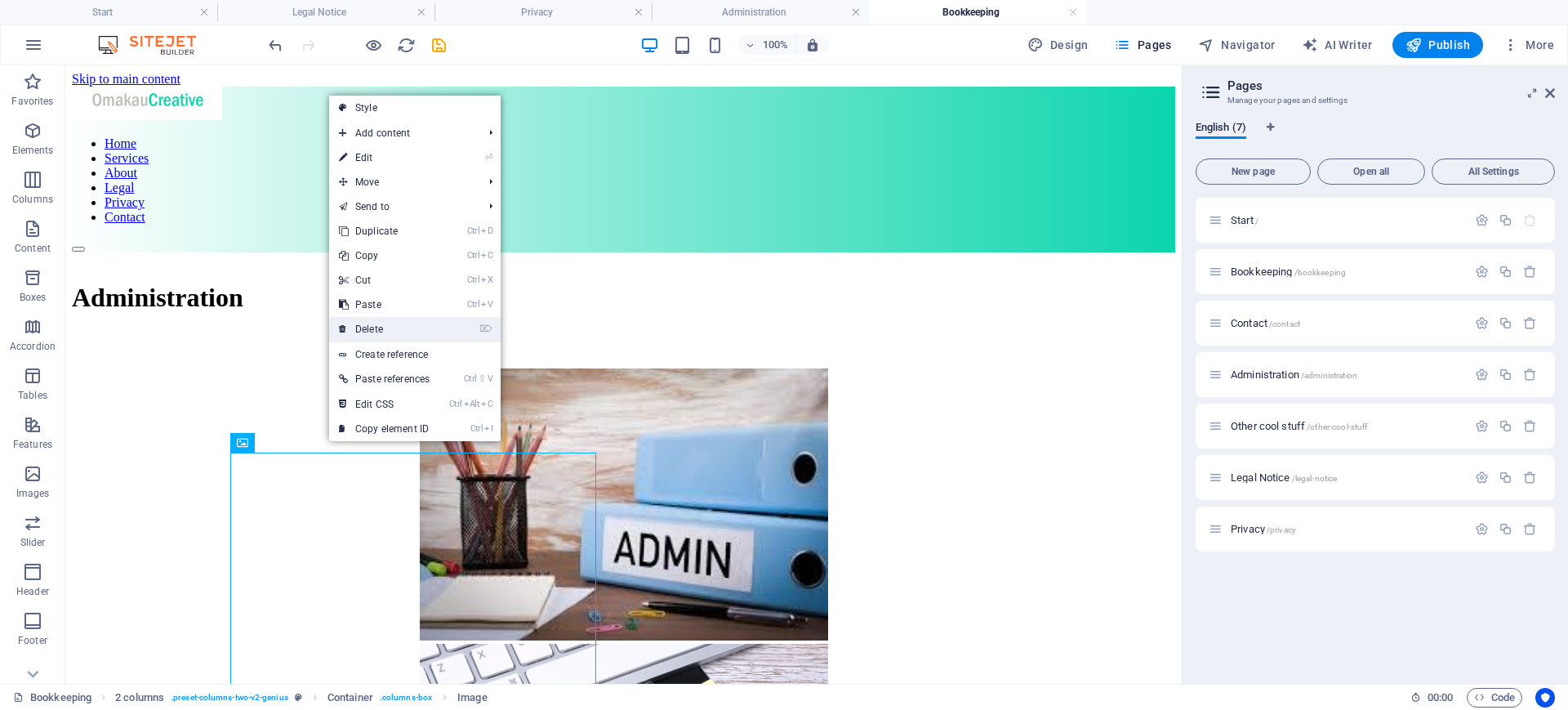
click at [382, 326] on link "⌦ Delete" at bounding box center [384, 329] width 110 height 25
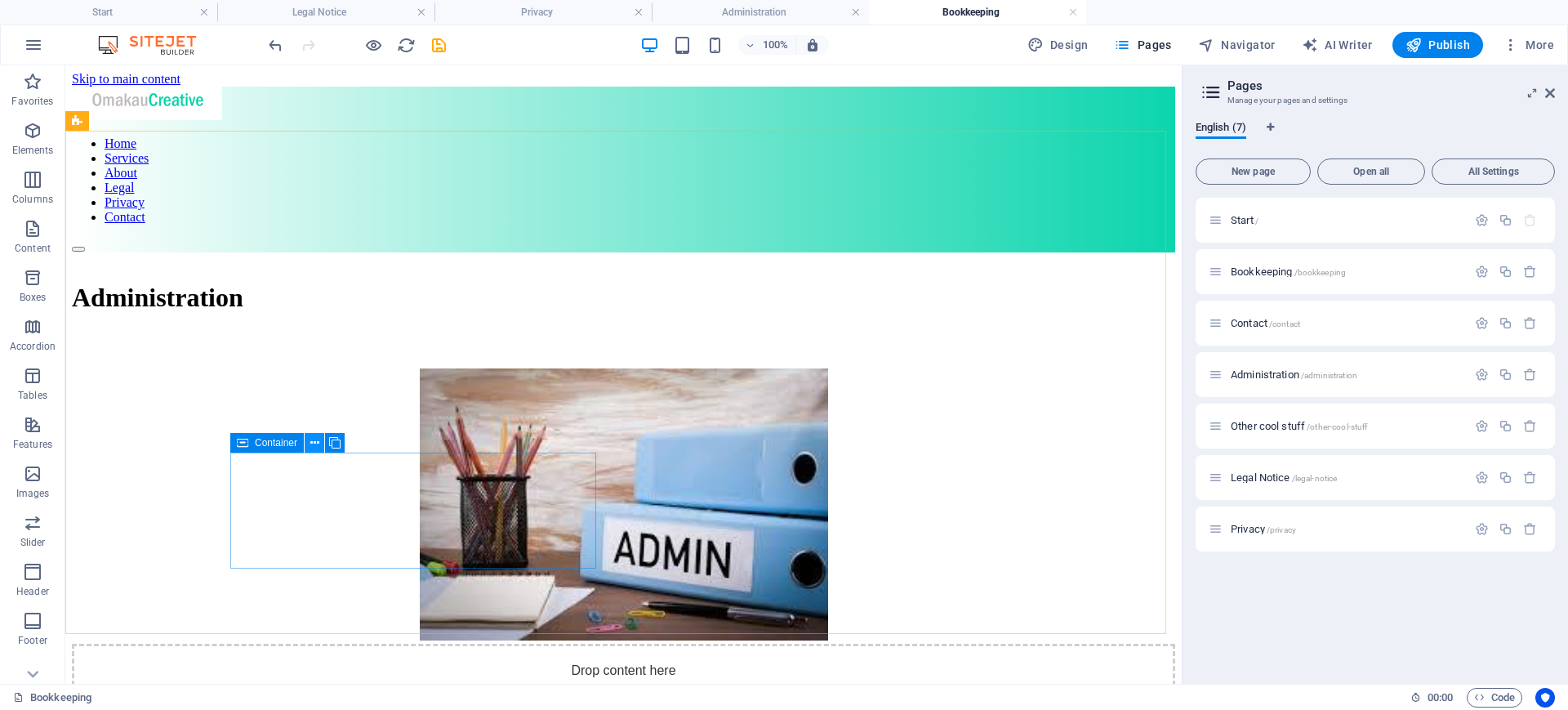
click at [317, 438] on icon at bounding box center [315, 442] width 9 height 17
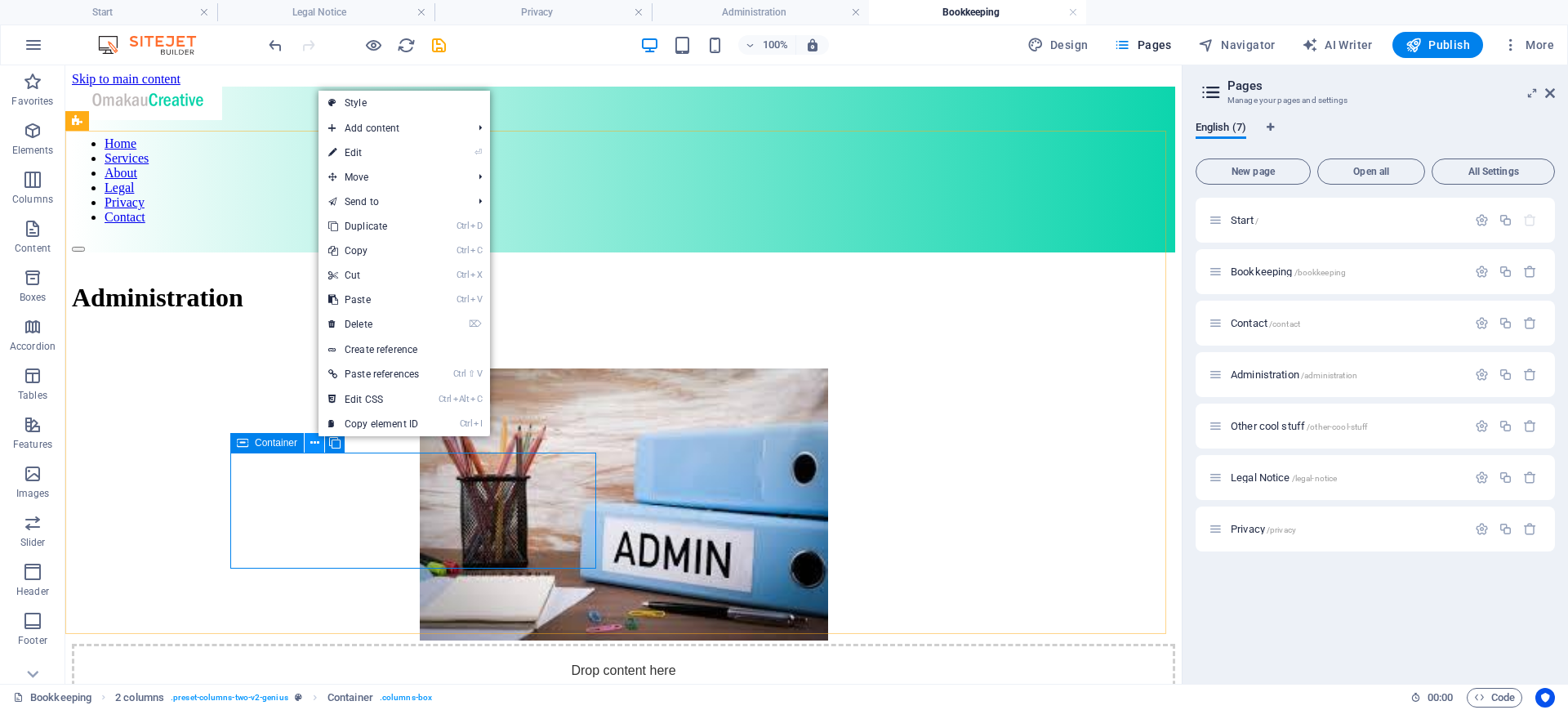
click at [316, 444] on icon at bounding box center [315, 442] width 9 height 17
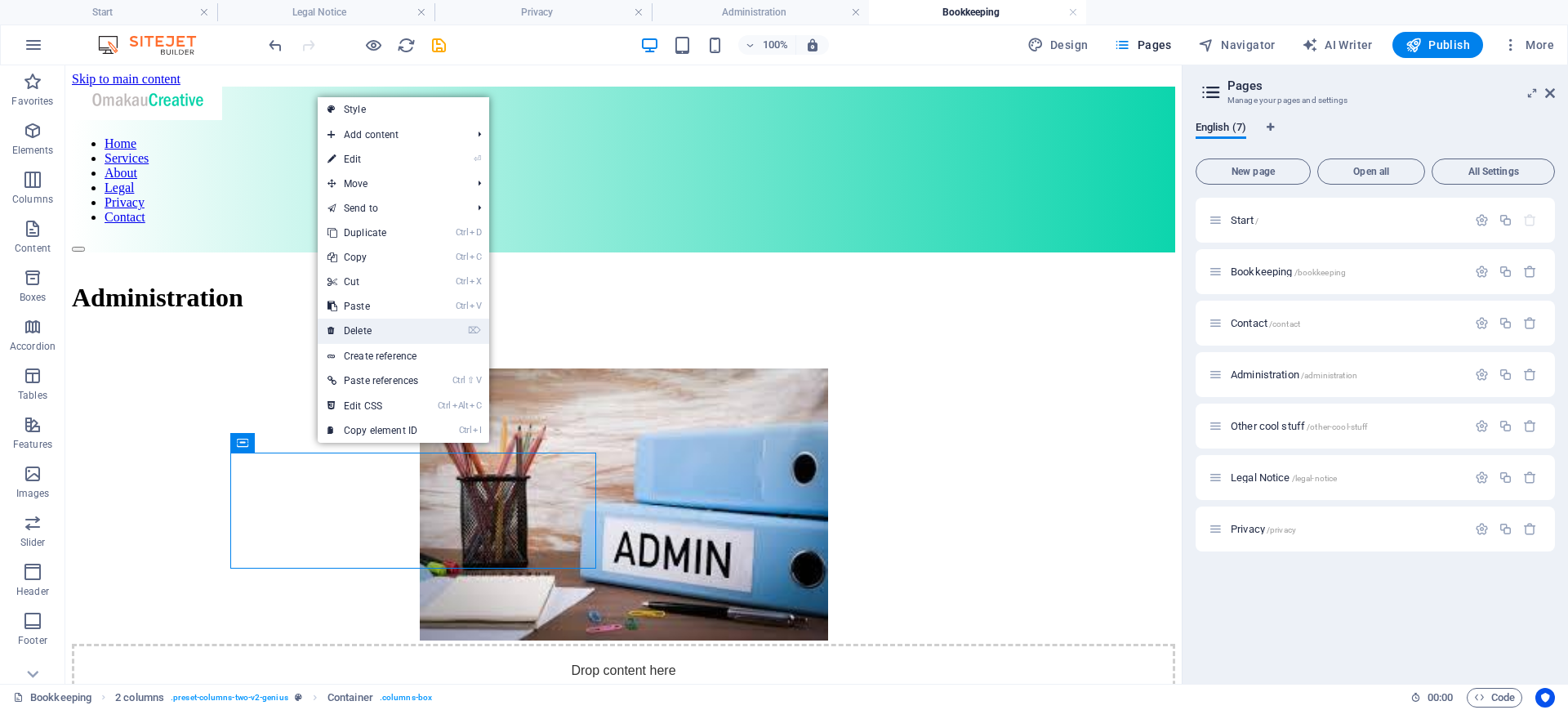
click at [366, 330] on link "⌦ Delete" at bounding box center [373, 331] width 110 height 25
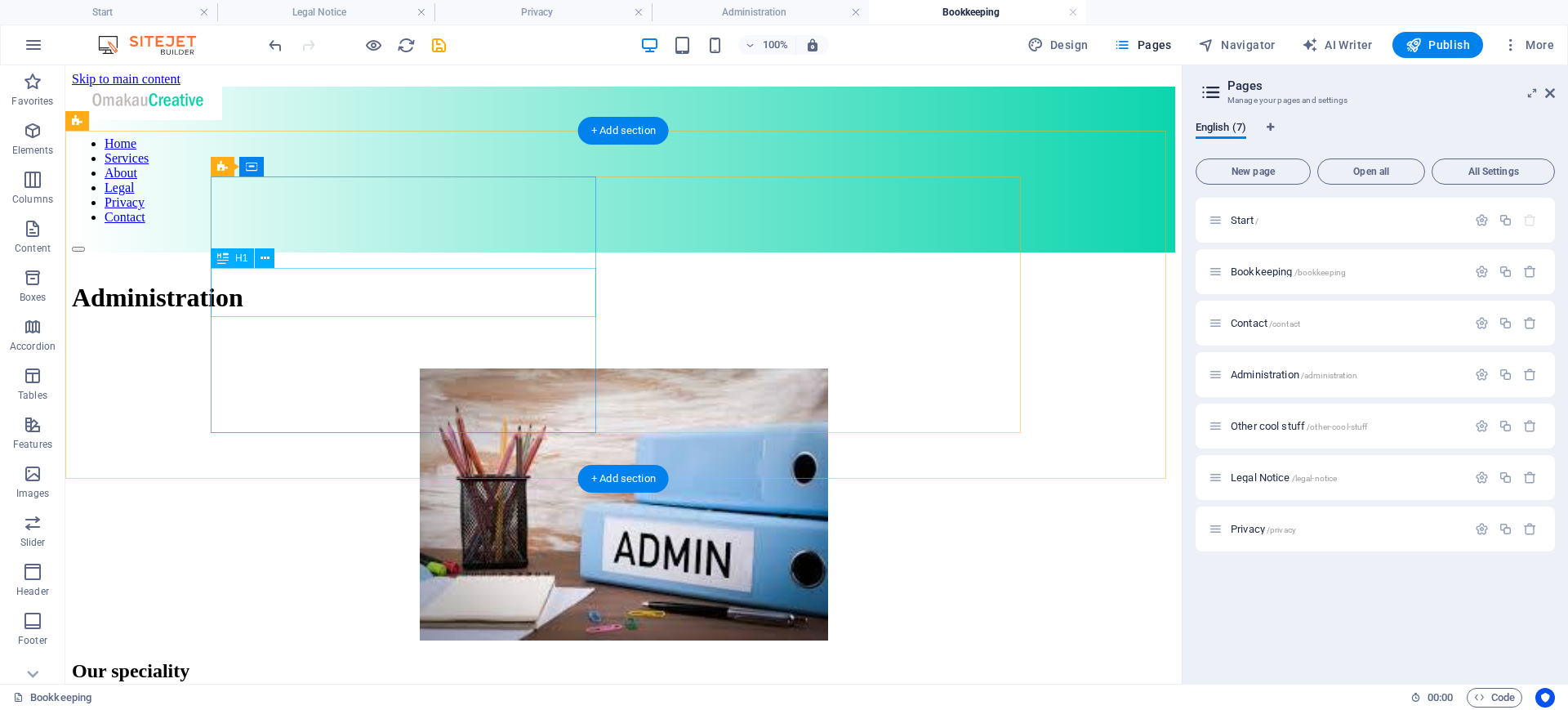
click at [466, 291] on div "Administration" at bounding box center [623, 297] width 1103 height 30
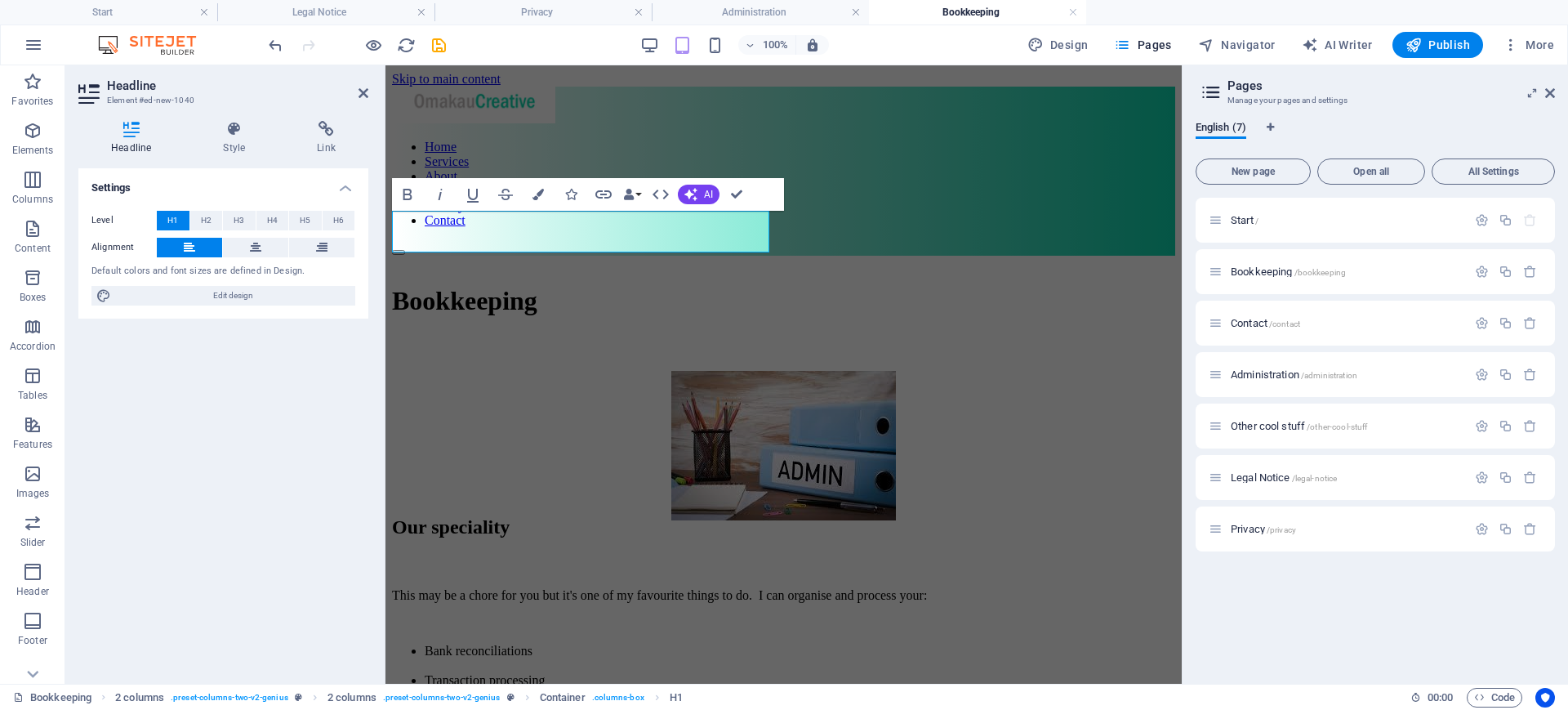
click at [288, 472] on div "Settings Level H1 H2 H3 H4 H5 H6 Alignment Default colors and font sizes are de…" at bounding box center [223, 420] width 289 height 502
click at [370, 92] on aside "Headline Element #ed-new-1040 Headline Style Link Settings Level H1 H2 H3 H4 H5…" at bounding box center [224, 374] width 320 height 618
click at [359, 94] on icon at bounding box center [363, 93] width 10 height 13
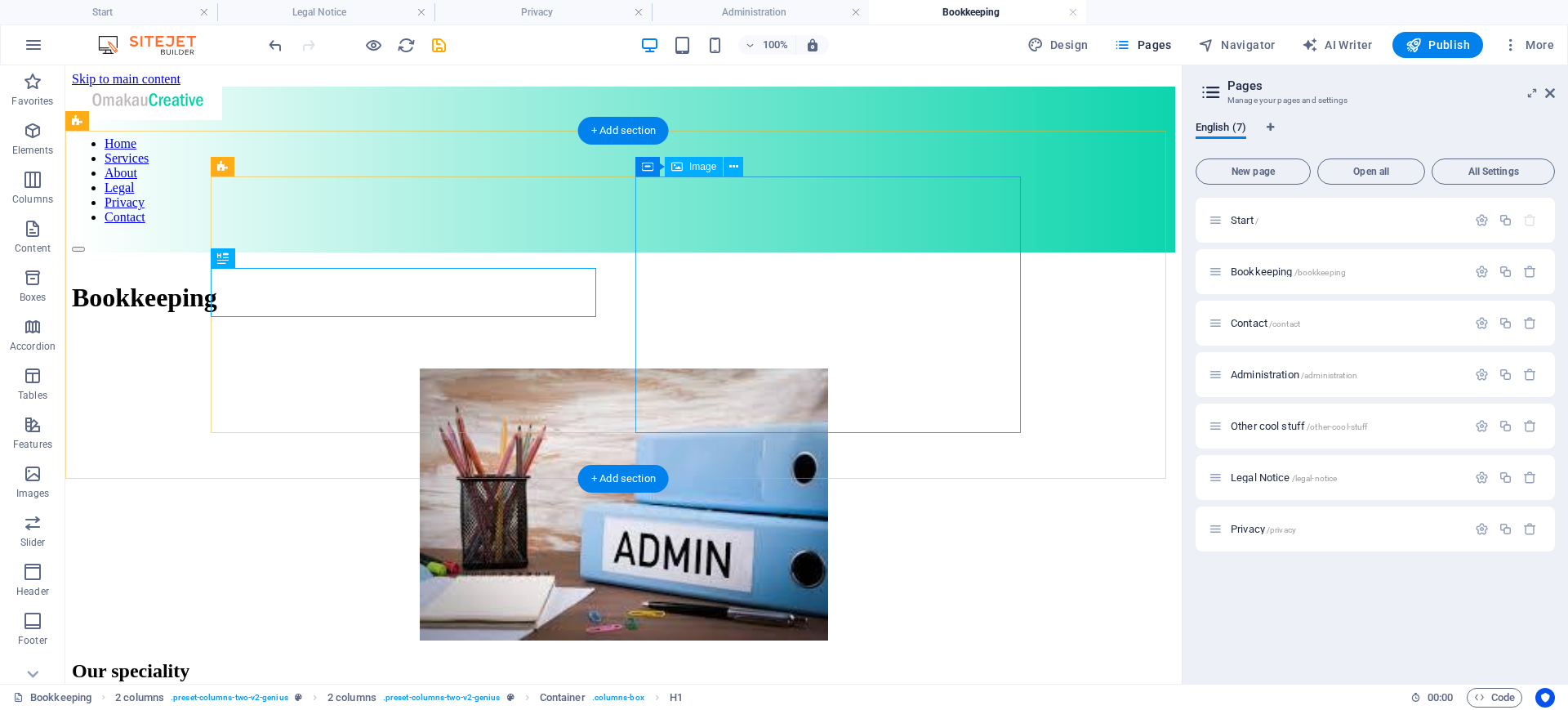
click at [765, 370] on figure at bounding box center [623, 506] width 1103 height 275
click at [738, 164] on button at bounding box center [733, 166] width 19 height 19
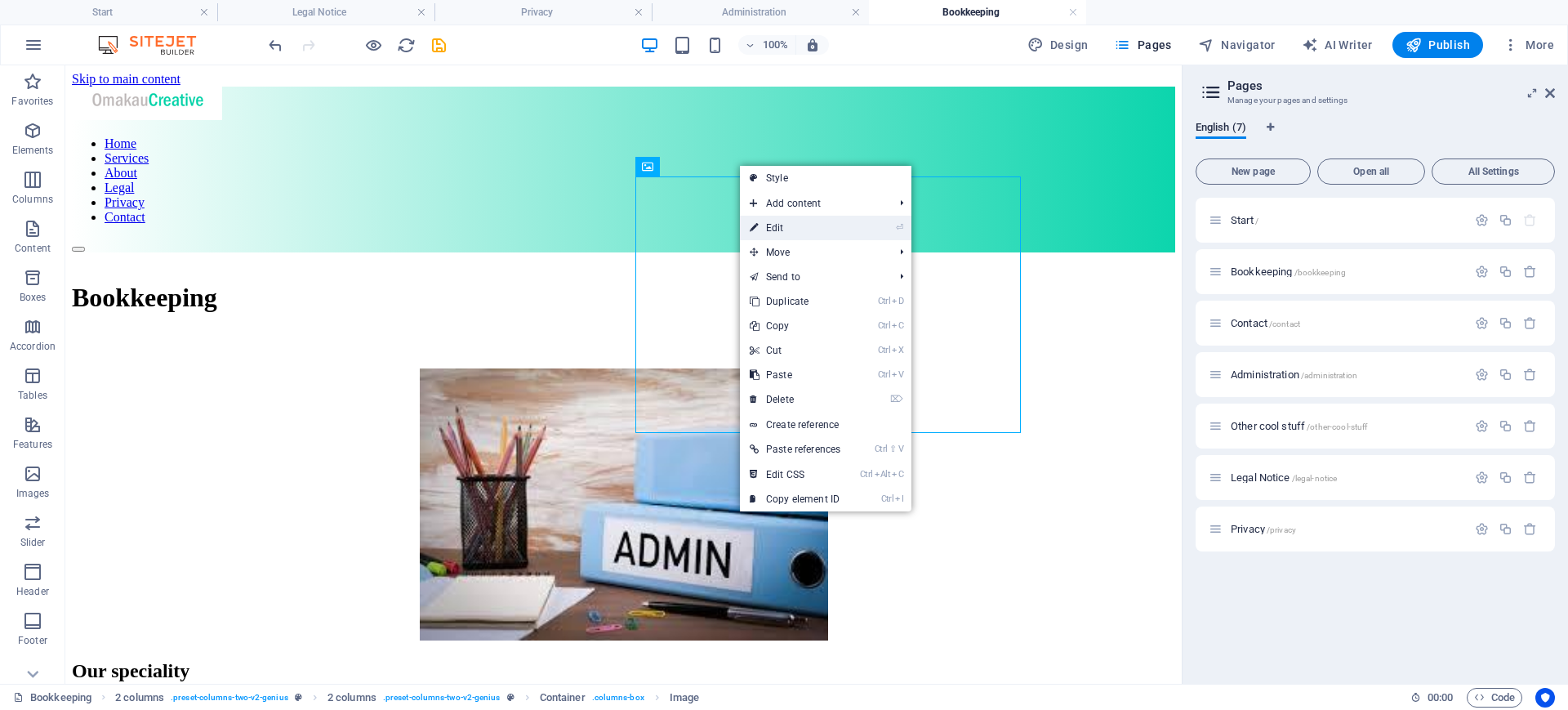
click at [789, 231] on link "⏎ Edit" at bounding box center [795, 227] width 110 height 25
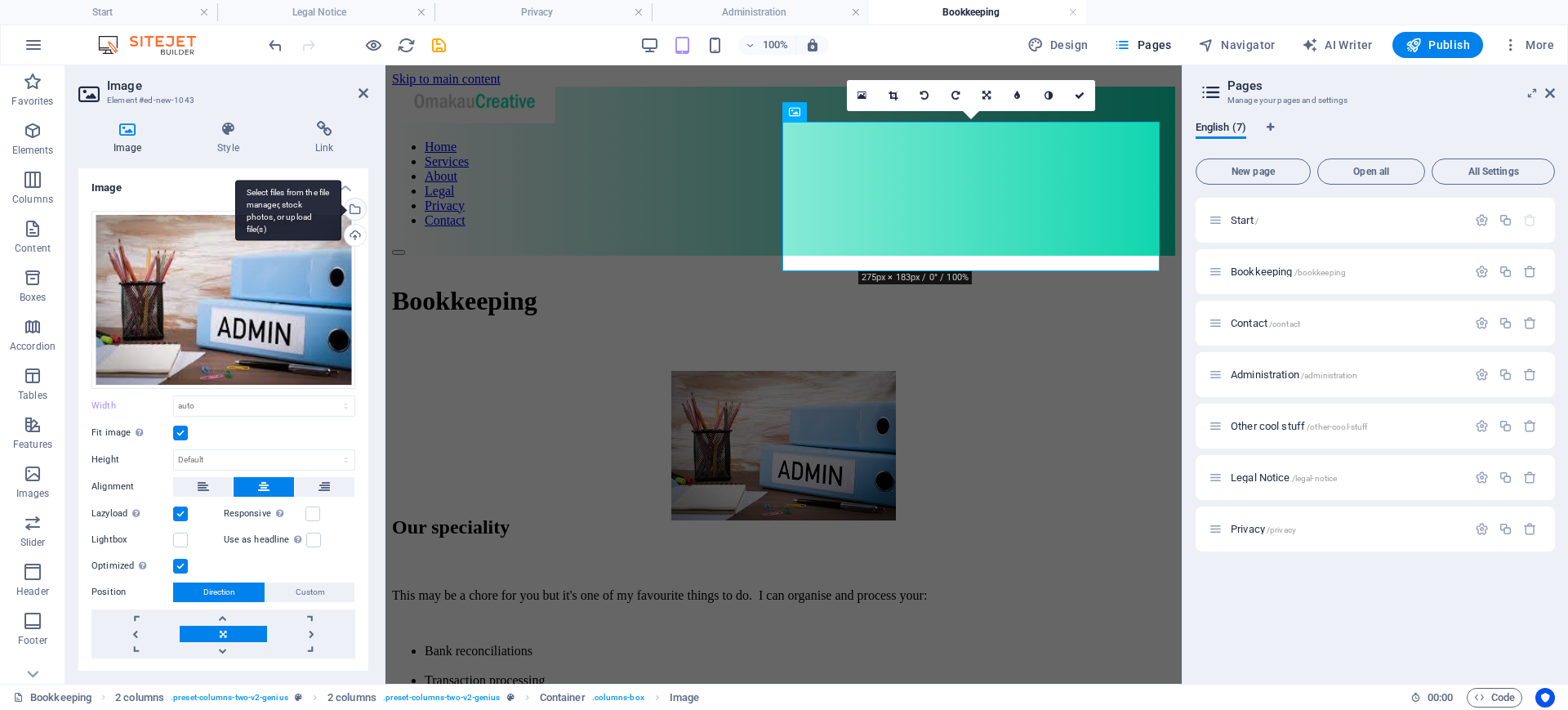
click at [350, 213] on div "Select files from the file manager, stock photos, or upload file(s)" at bounding box center [354, 211] width 25 height 25
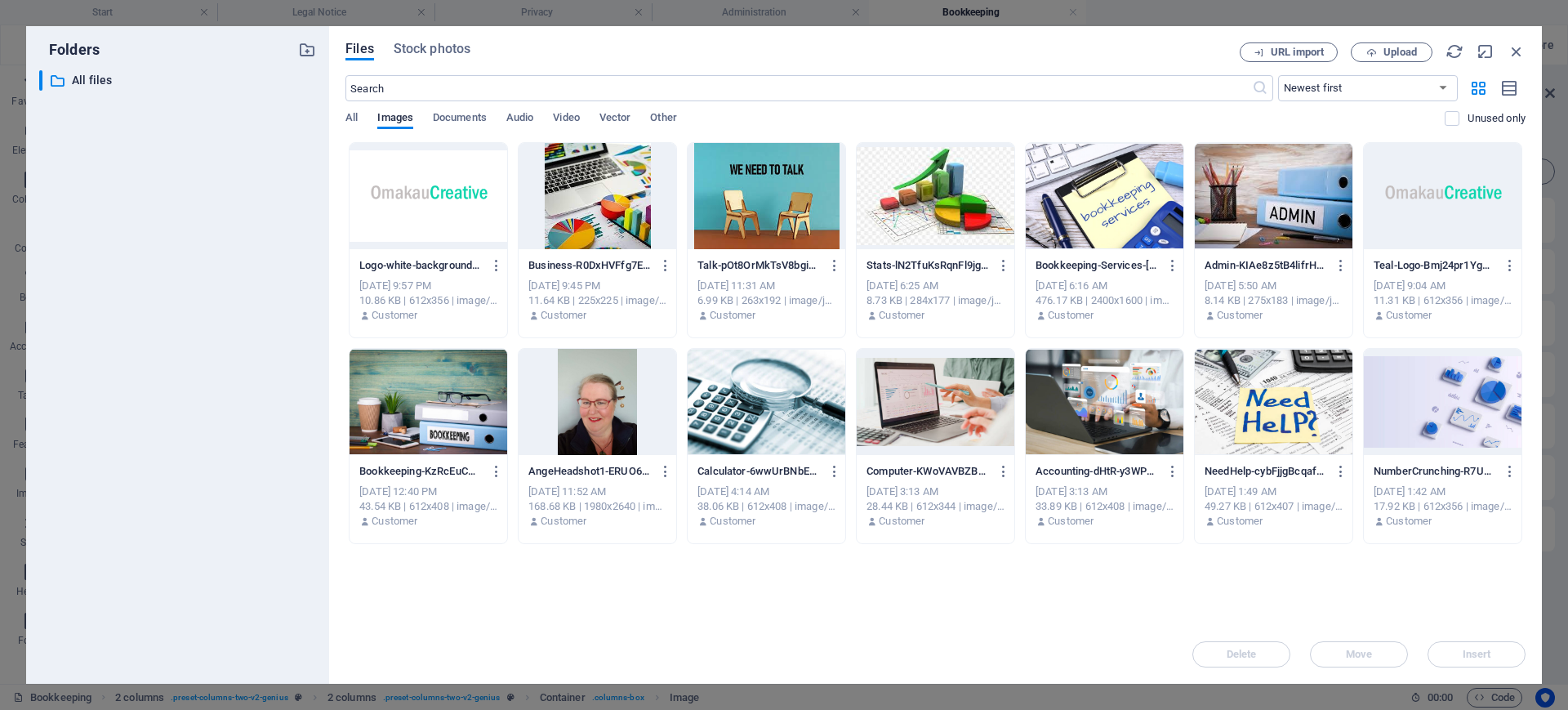
click at [1150, 213] on div at bounding box center [1105, 196] width 158 height 106
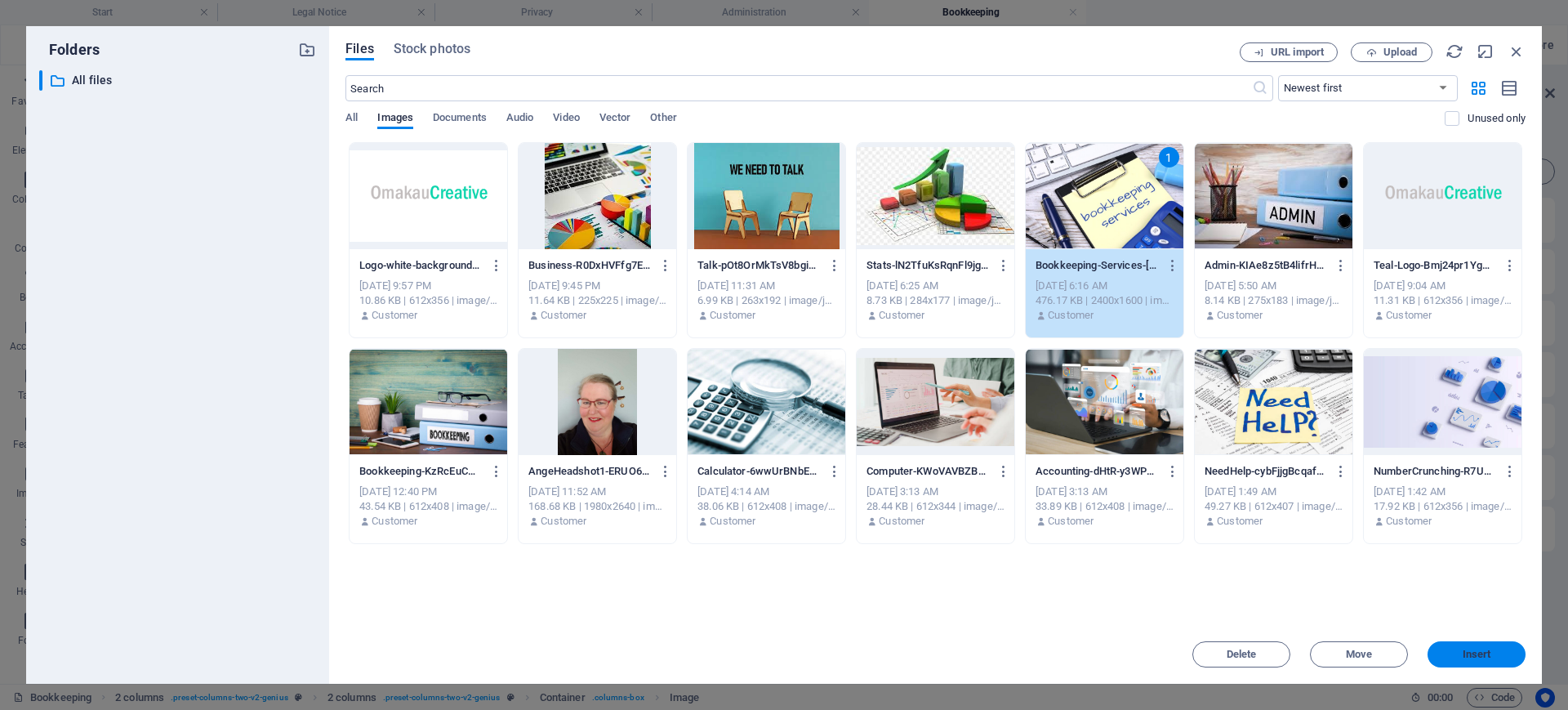
click at [1465, 650] on span "Insert" at bounding box center [1476, 654] width 28 height 10
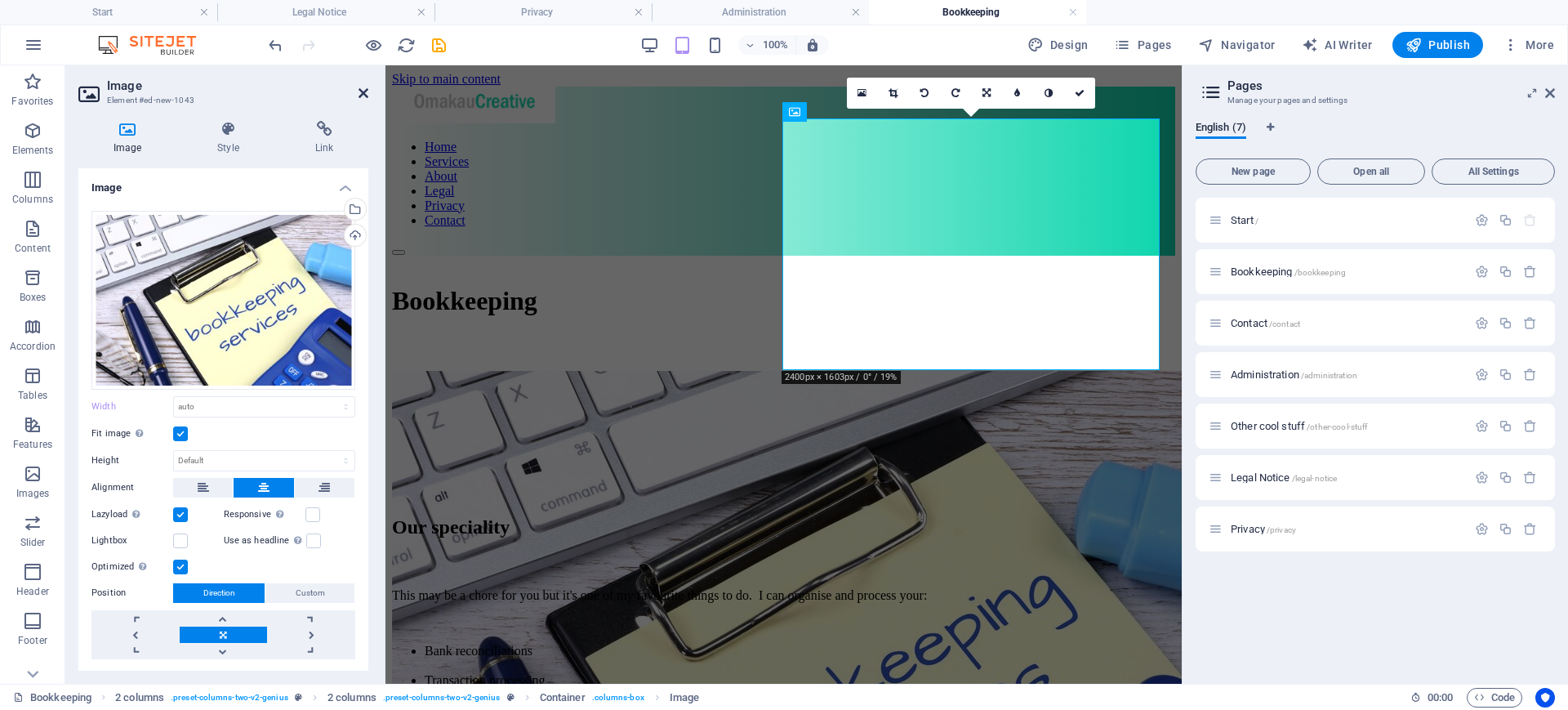
click at [358, 89] on icon at bounding box center [363, 93] width 10 height 13
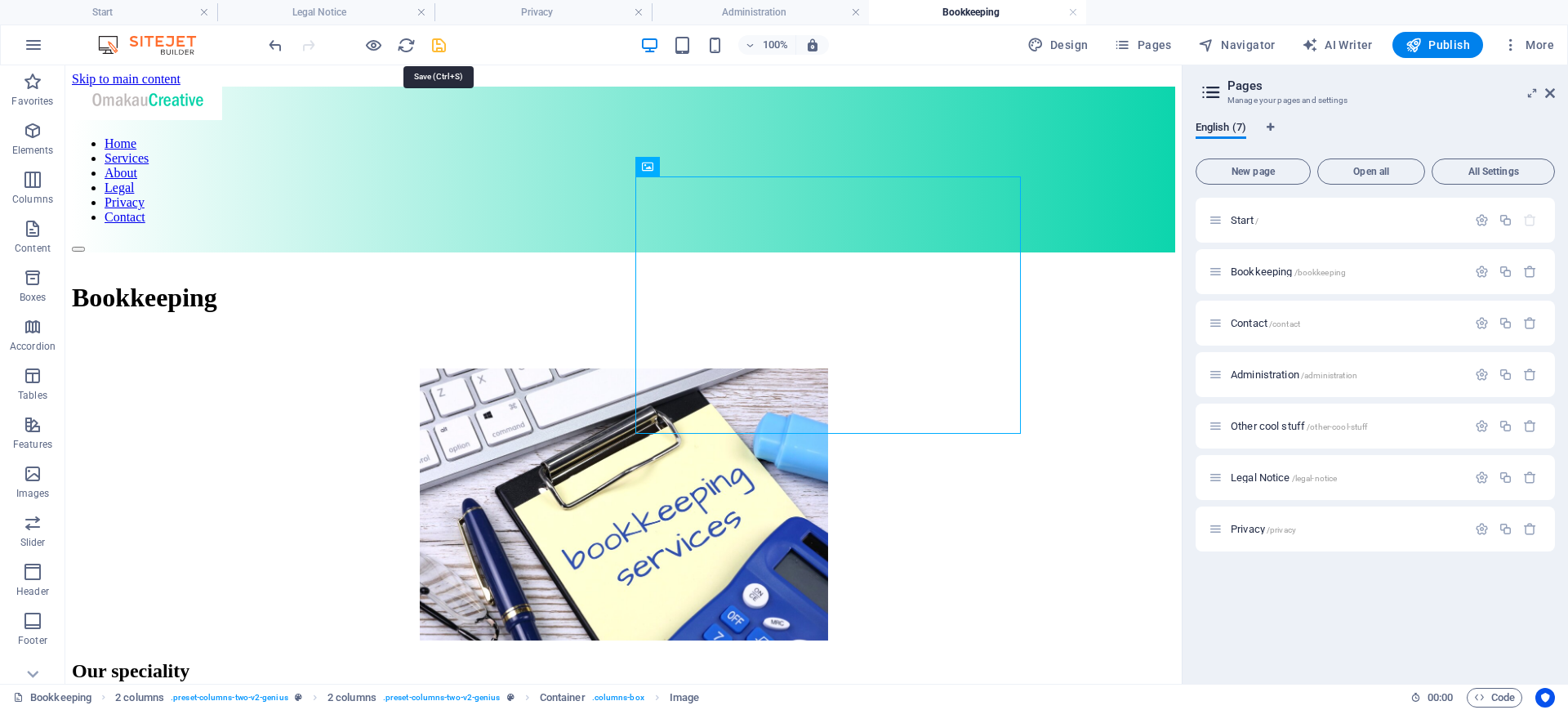
click at [443, 46] on icon "save" at bounding box center [439, 45] width 19 height 19
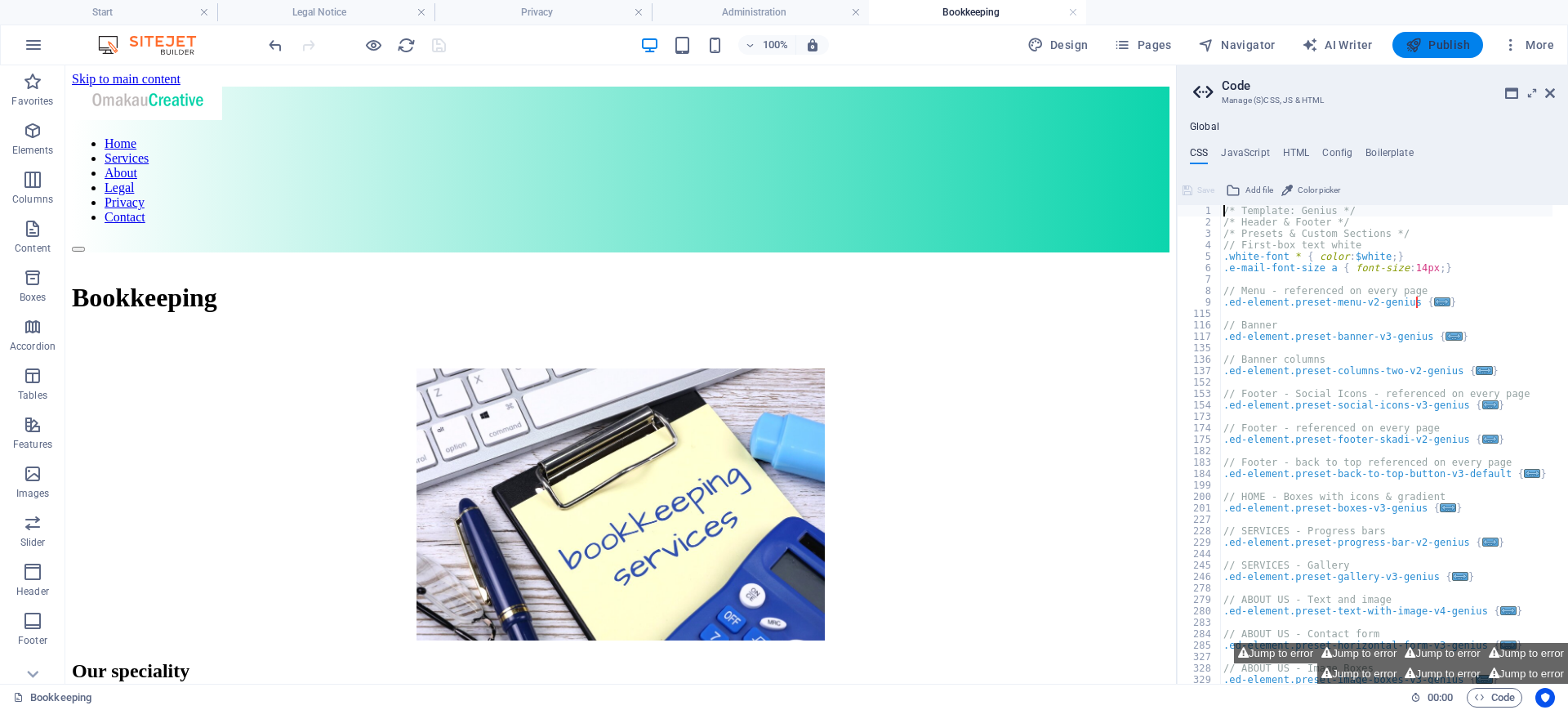
click at [1430, 51] on span "Publish" at bounding box center [1437, 45] width 64 height 16
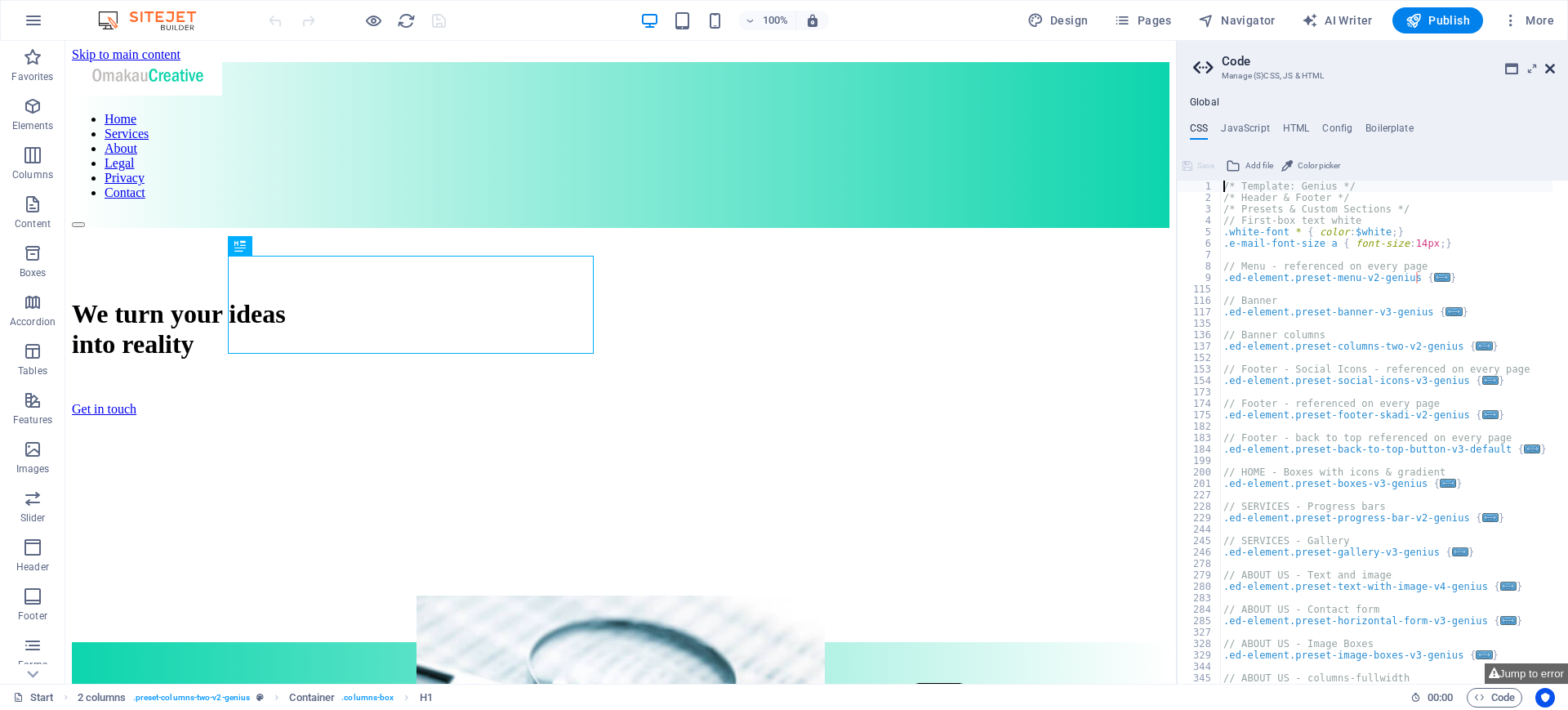
click at [1546, 70] on icon at bounding box center [1550, 69] width 10 height 13
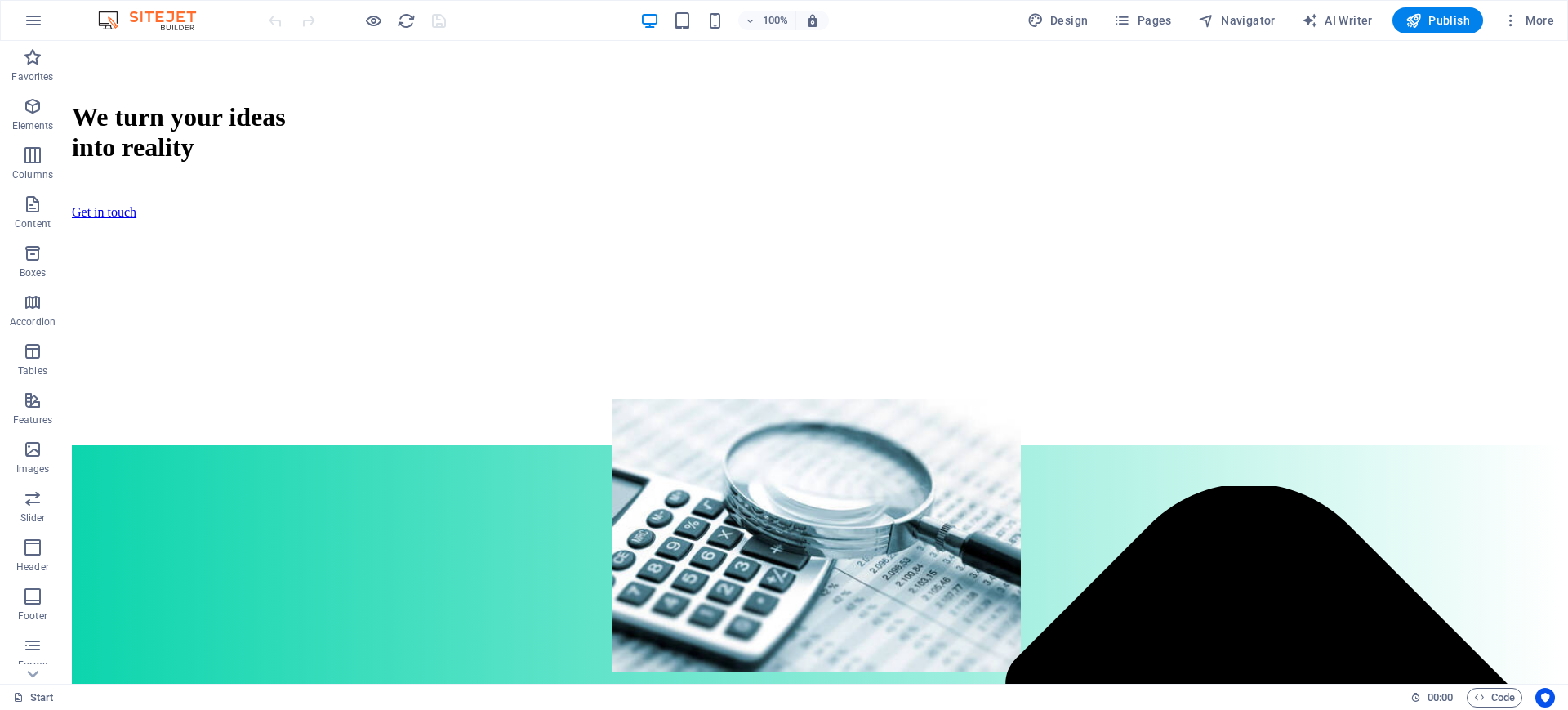
scroll to position [267, 0]
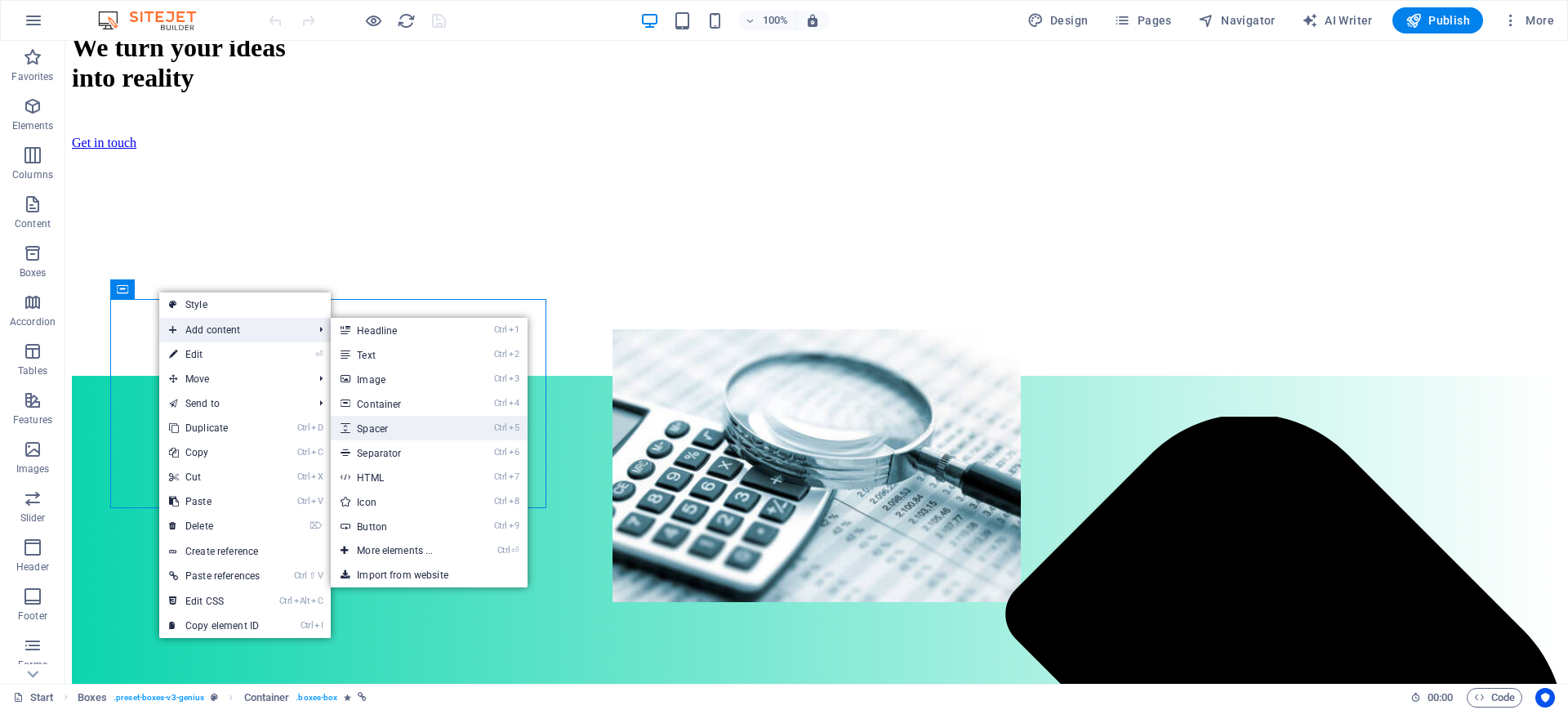
click at [402, 422] on link "Ctrl 5 Spacer" at bounding box center [397, 428] width 135 height 25
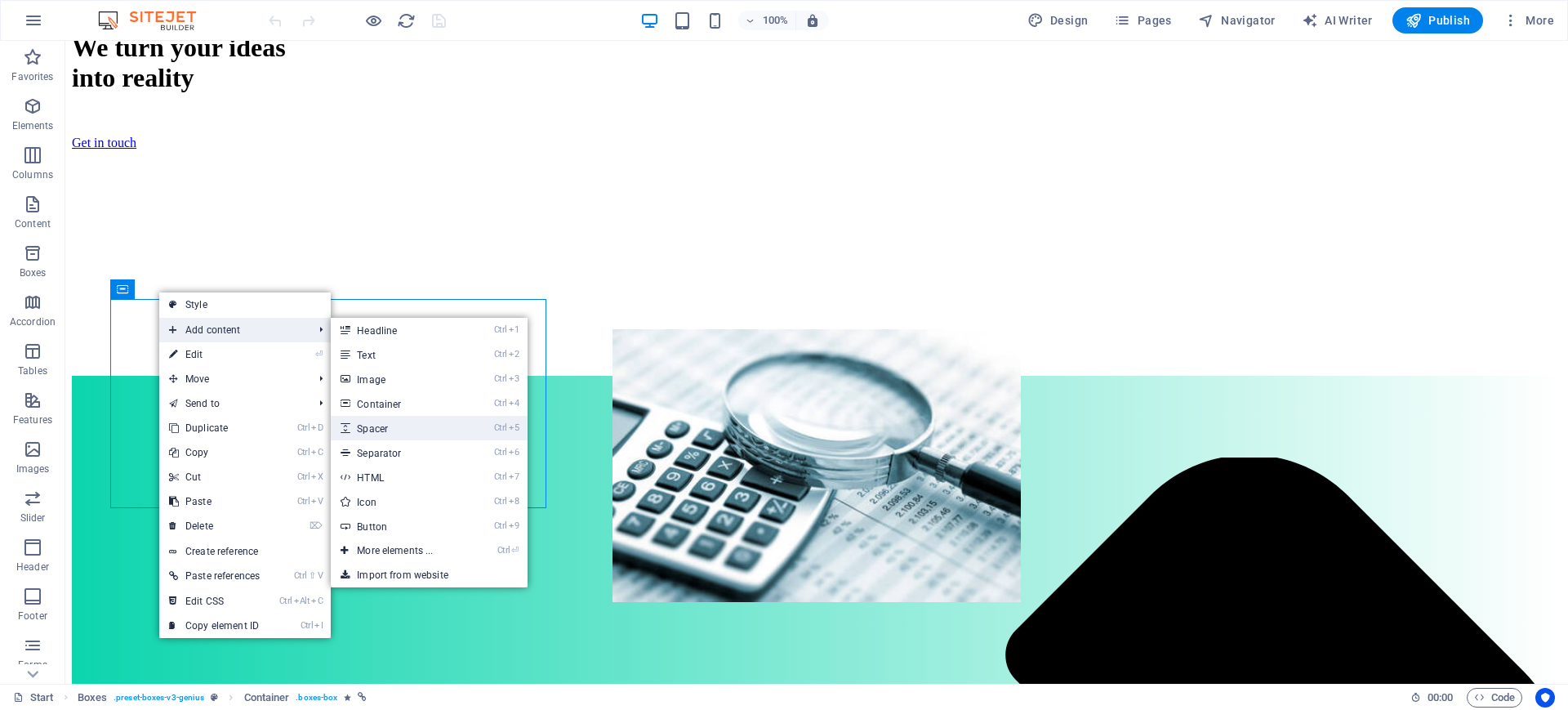
select select "px"
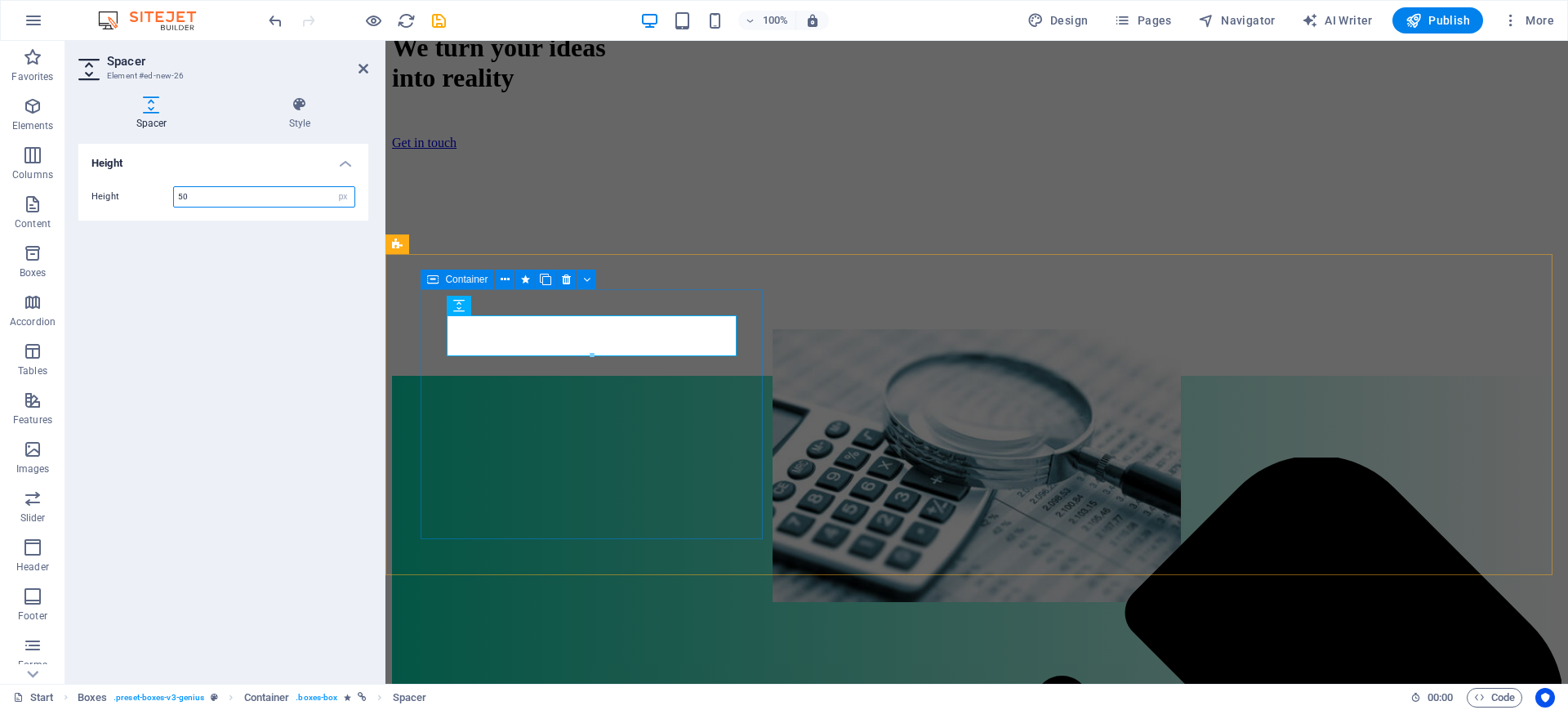
drag, startPoint x: 869, startPoint y: 350, endPoint x: 538, endPoint y: 513, distance: 369.0
drag, startPoint x: 866, startPoint y: 343, endPoint x: 527, endPoint y: 501, distance: 374.0
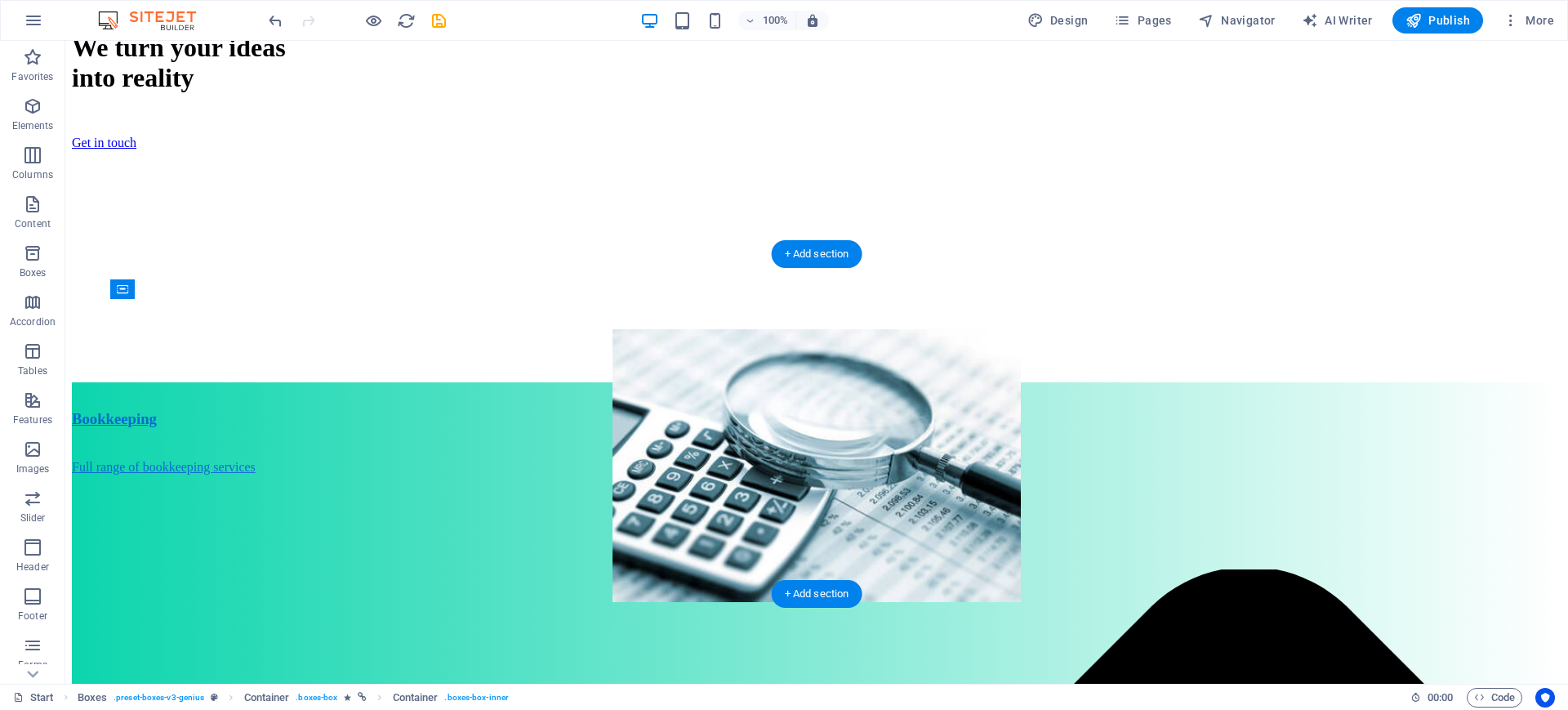
drag, startPoint x: 523, startPoint y: 465, endPoint x: 432, endPoint y: 341, distance: 153.8
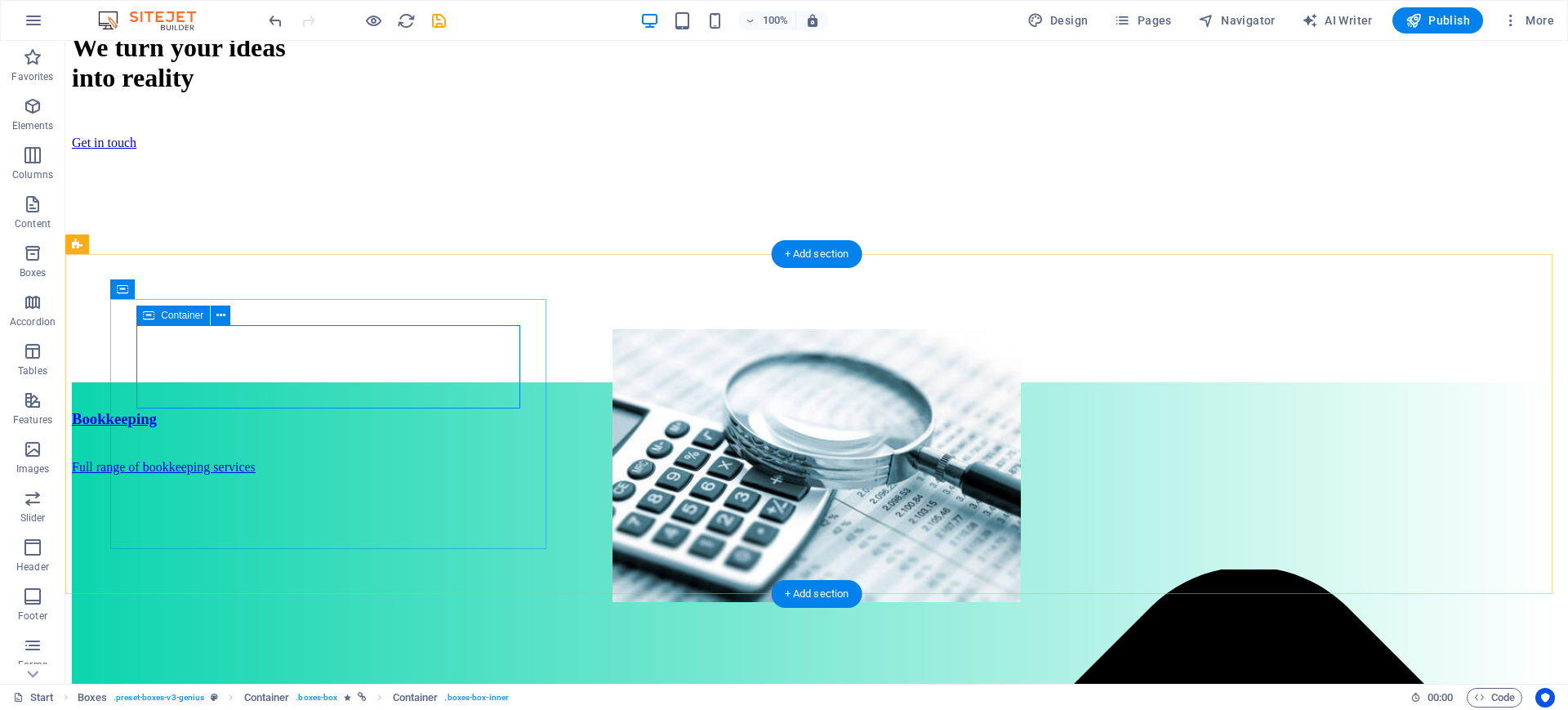
drag, startPoint x: 397, startPoint y: 517, endPoint x: 332, endPoint y: 325, distance: 202.7
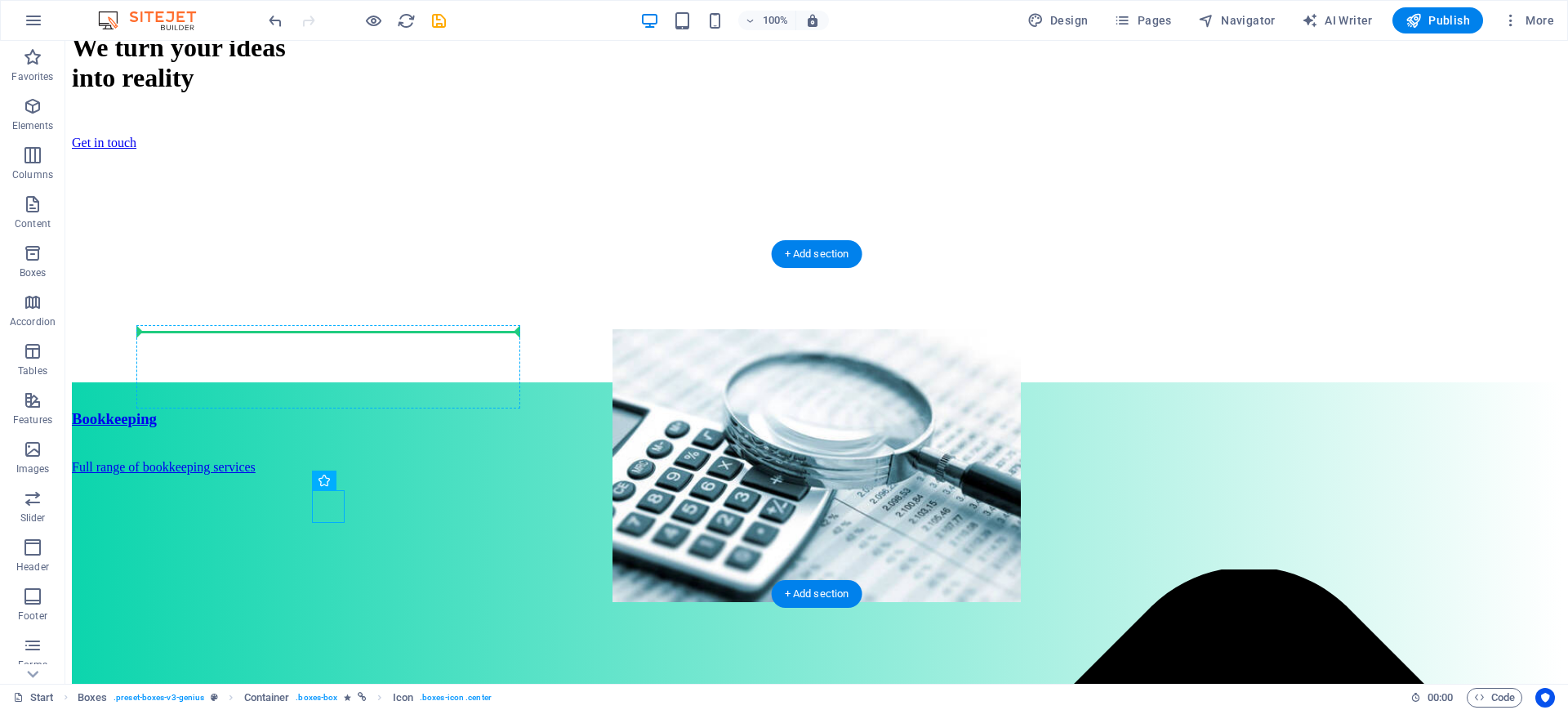
drag, startPoint x: 397, startPoint y: 518, endPoint x: 305, endPoint y: 355, distance: 187.2
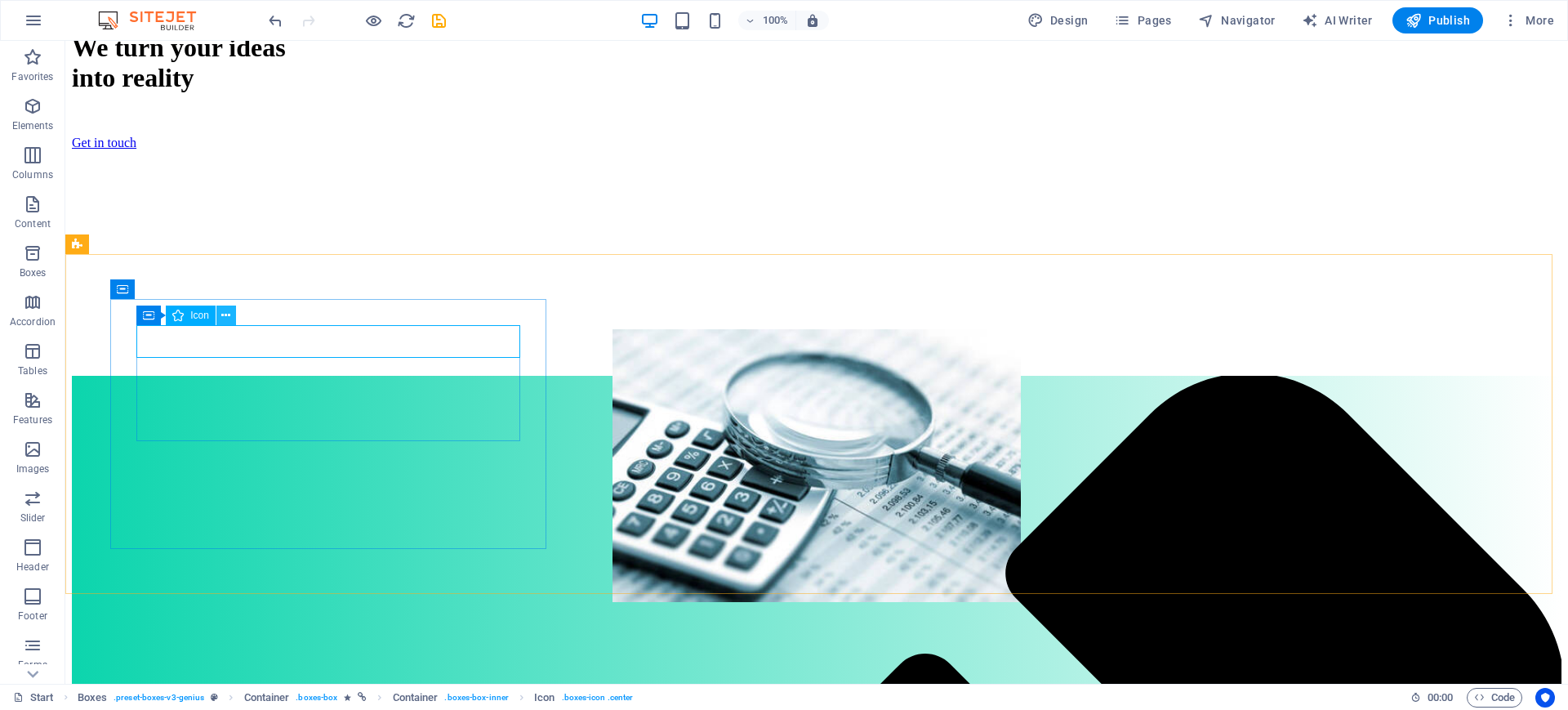
click at [231, 312] on button at bounding box center [225, 314] width 19 height 19
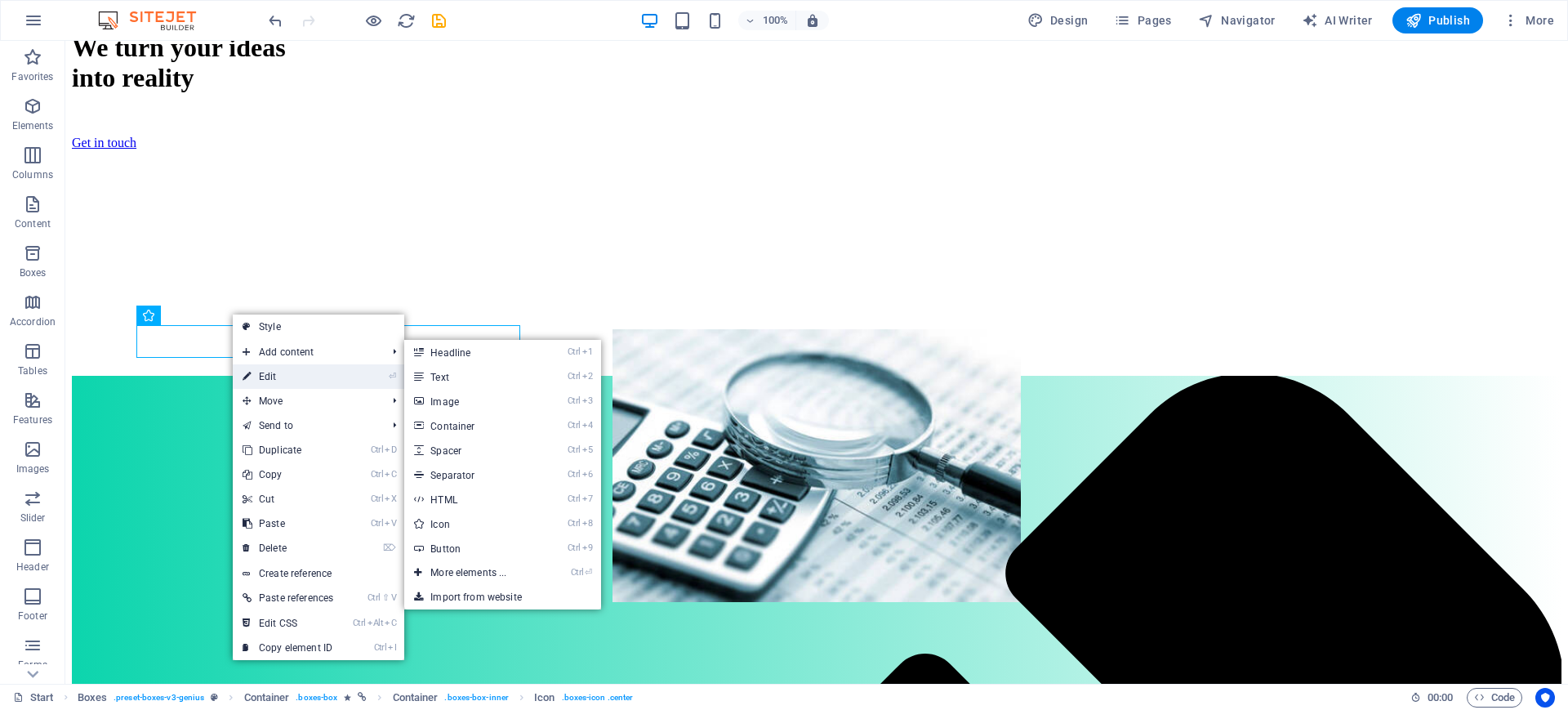
click at [271, 374] on link "⏎ Edit" at bounding box center [288, 377] width 110 height 25
select select "xMidYMid"
select select "px"
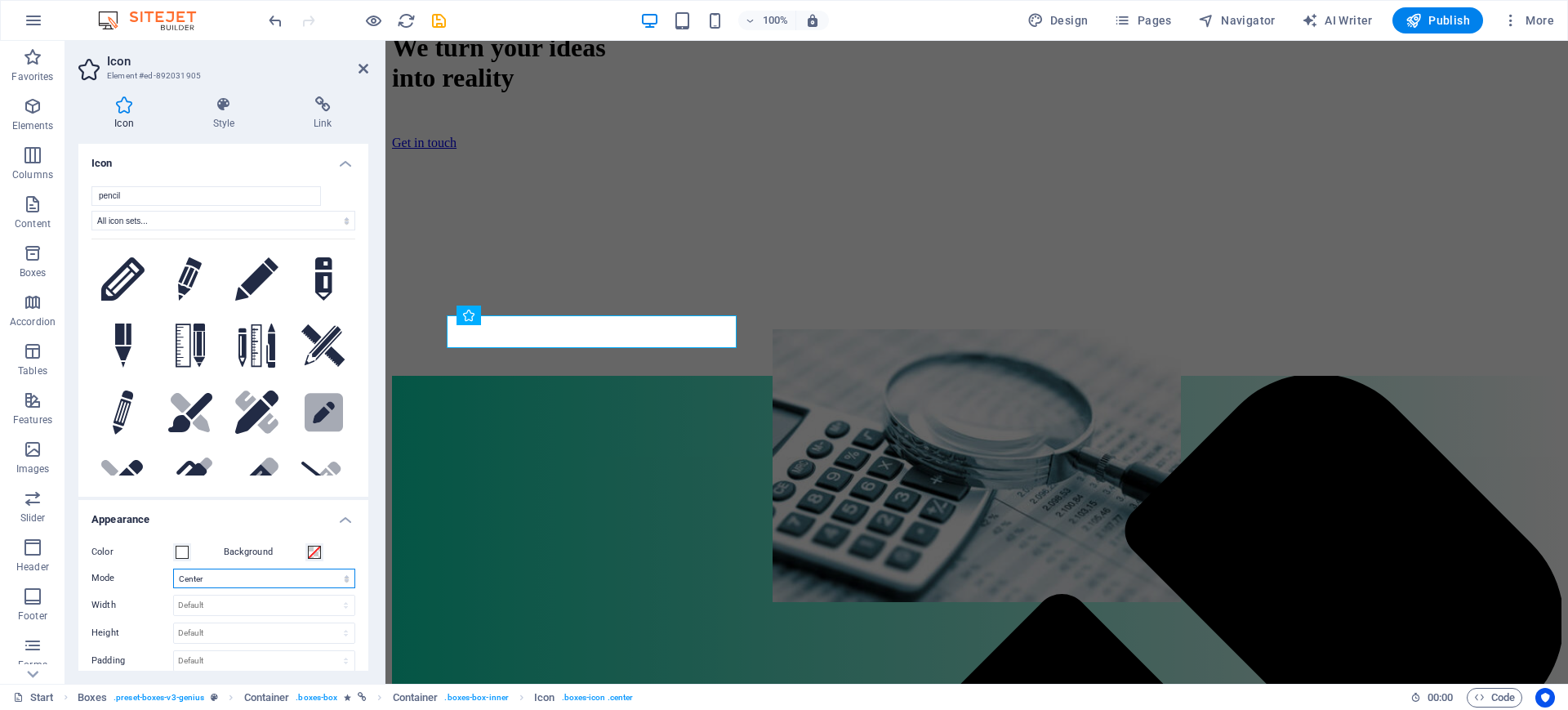
click at [222, 579] on select "Scale Left Center Right" at bounding box center [264, 577] width 182 height 19
click at [173, 568] on select "Scale Left Center Right" at bounding box center [264, 577] width 182 height 19
click at [359, 71] on icon at bounding box center [363, 69] width 10 height 13
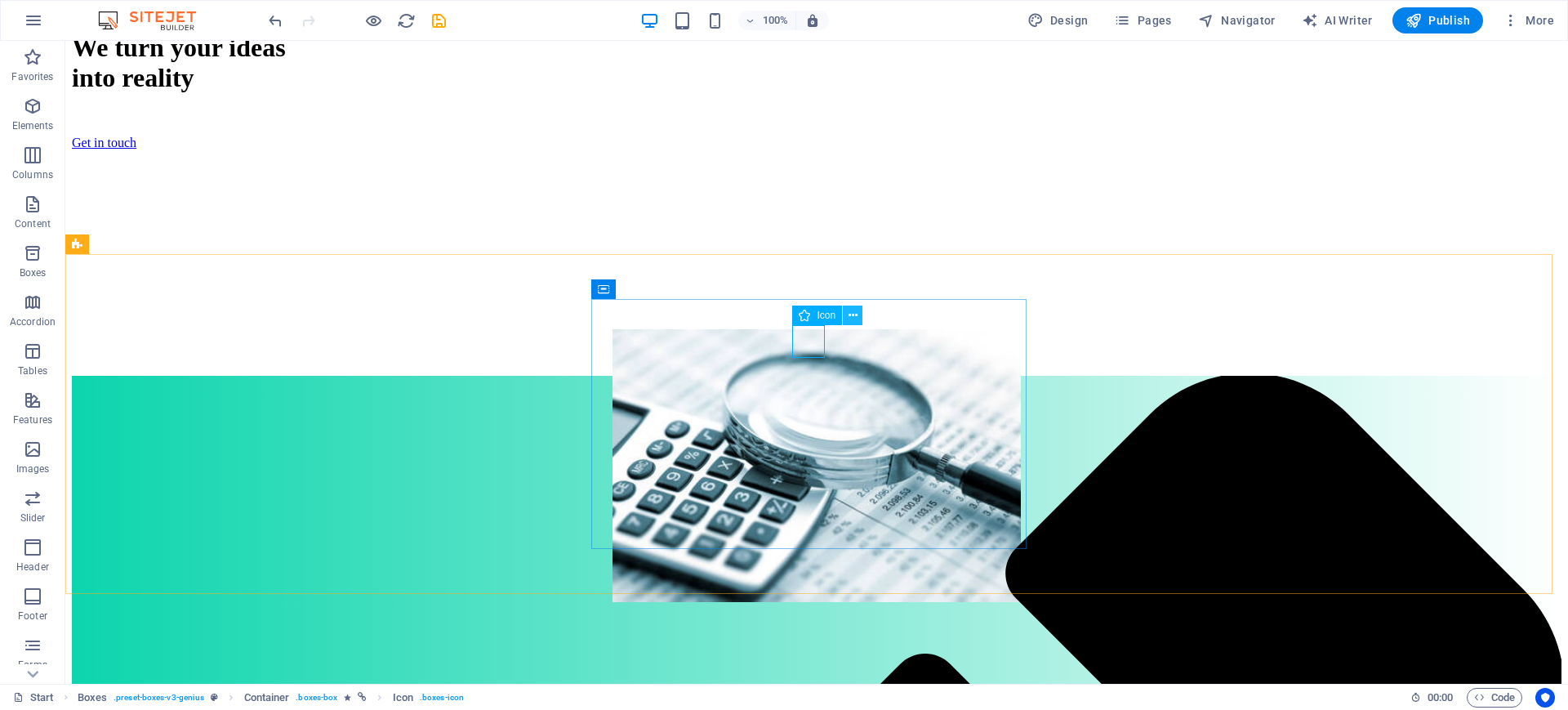
click at [852, 318] on icon at bounding box center [853, 315] width 9 height 17
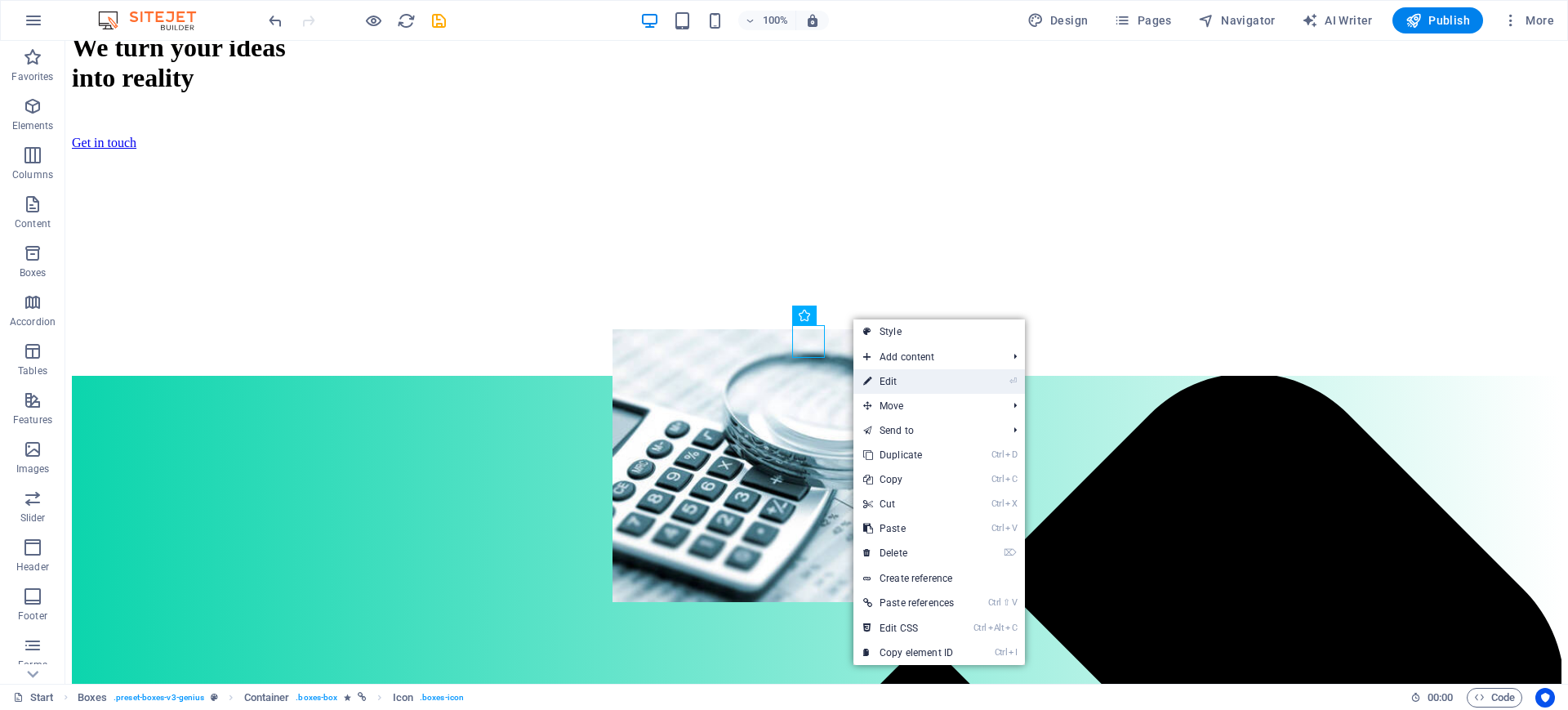
click at [872, 380] on link "⏎ Edit" at bounding box center [909, 381] width 110 height 25
select select "xMidYMid"
select select "px"
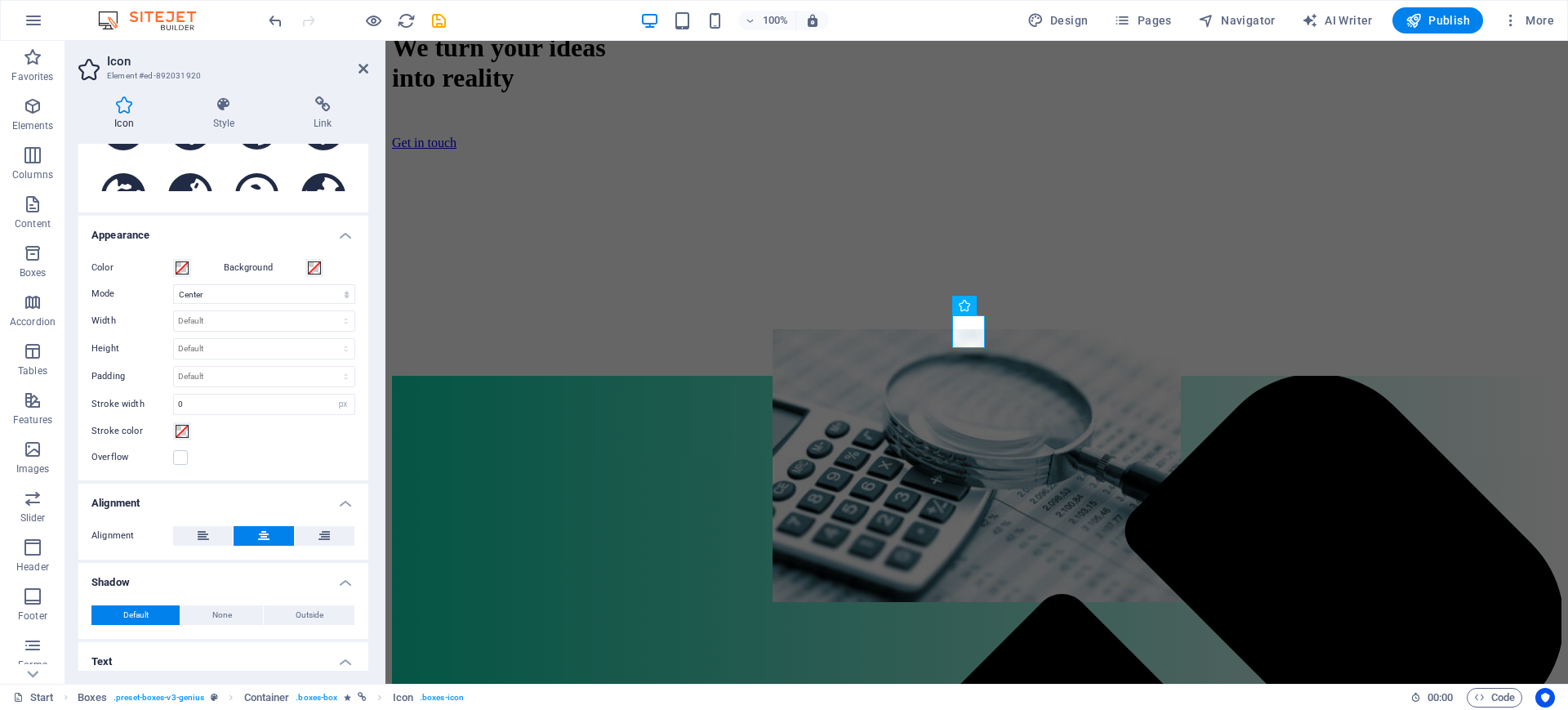
scroll to position [289, 0]
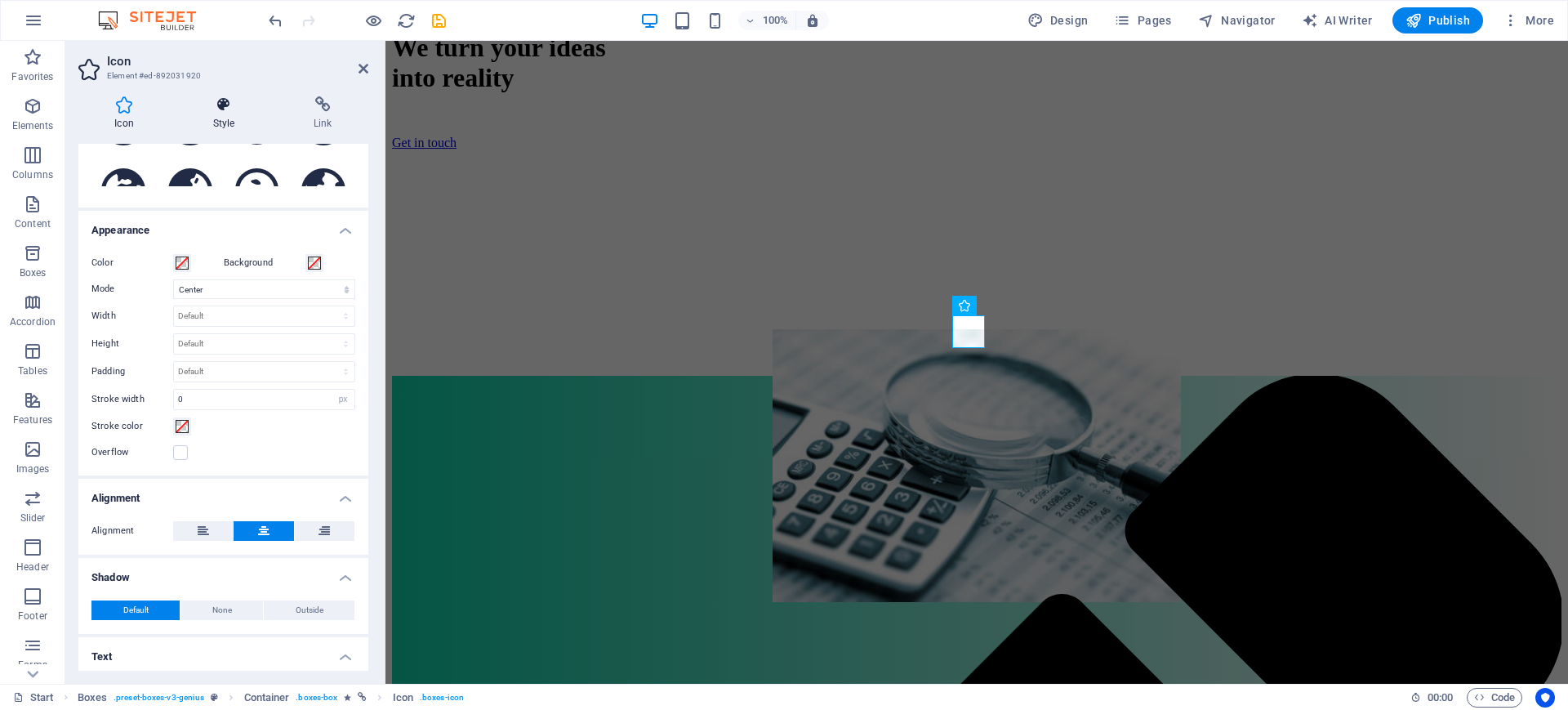
click at [228, 105] on icon at bounding box center [223, 104] width 94 height 16
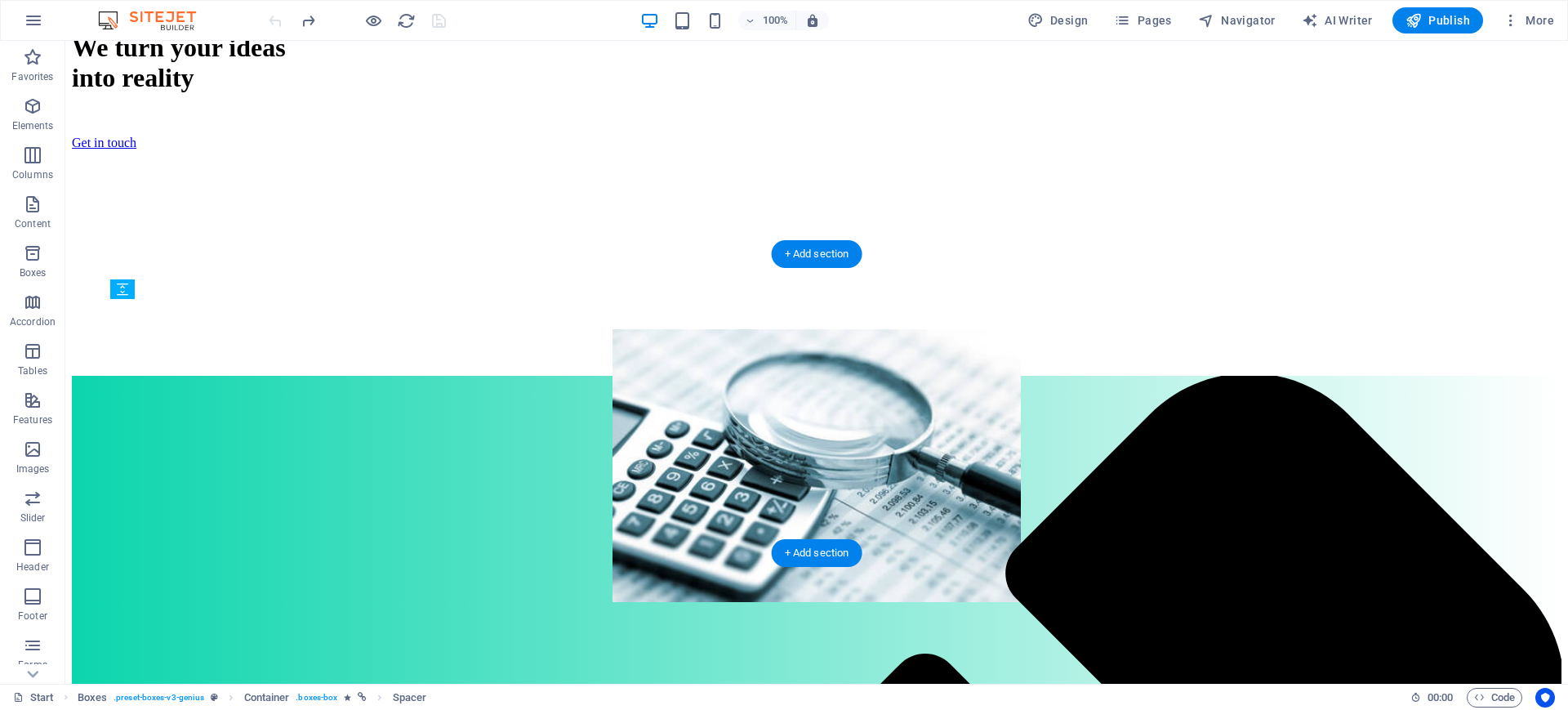
drag, startPoint x: 559, startPoint y: 346, endPoint x: 422, endPoint y: 474, distance: 187.5
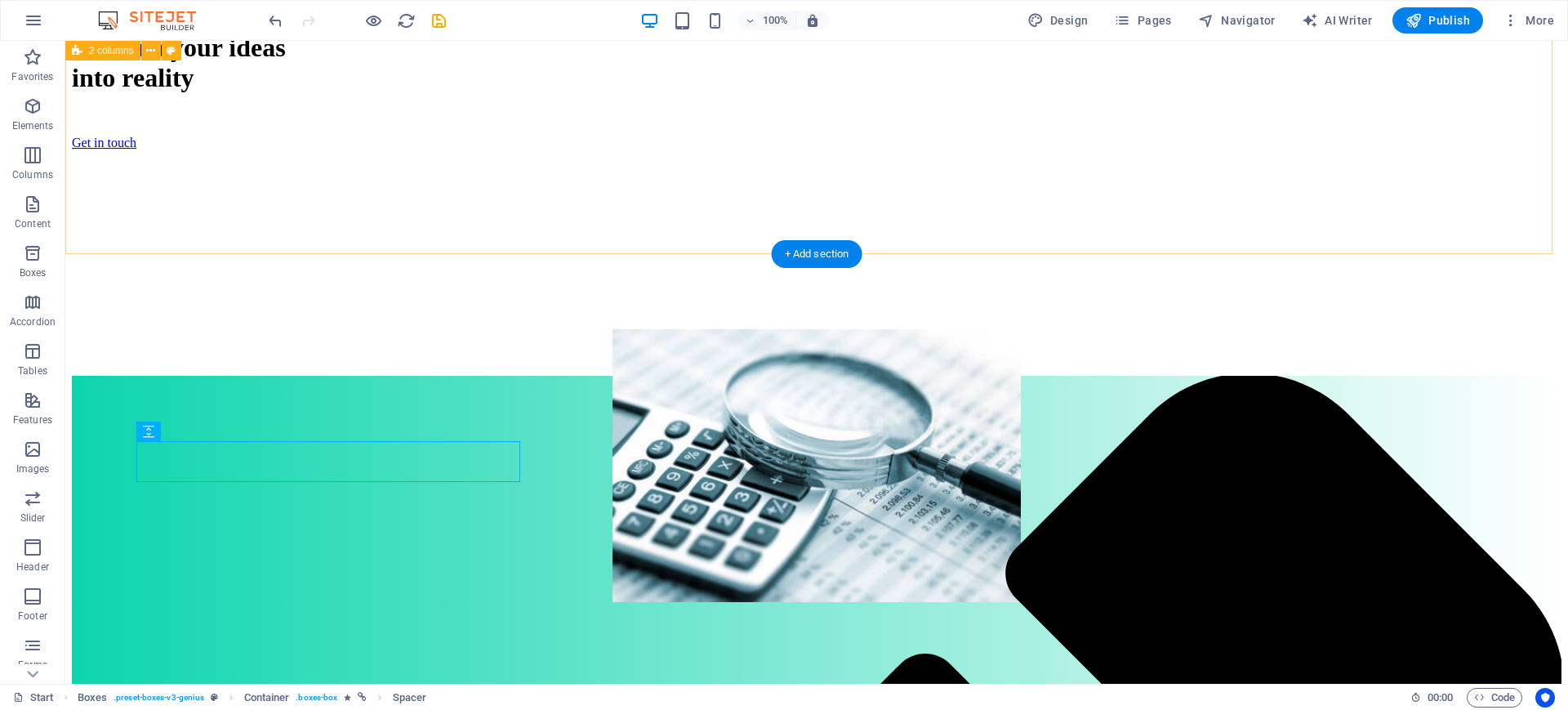
click at [408, 229] on div "We turn your ideas into reality Get in touch" at bounding box center [816, 169] width 1489 height 414
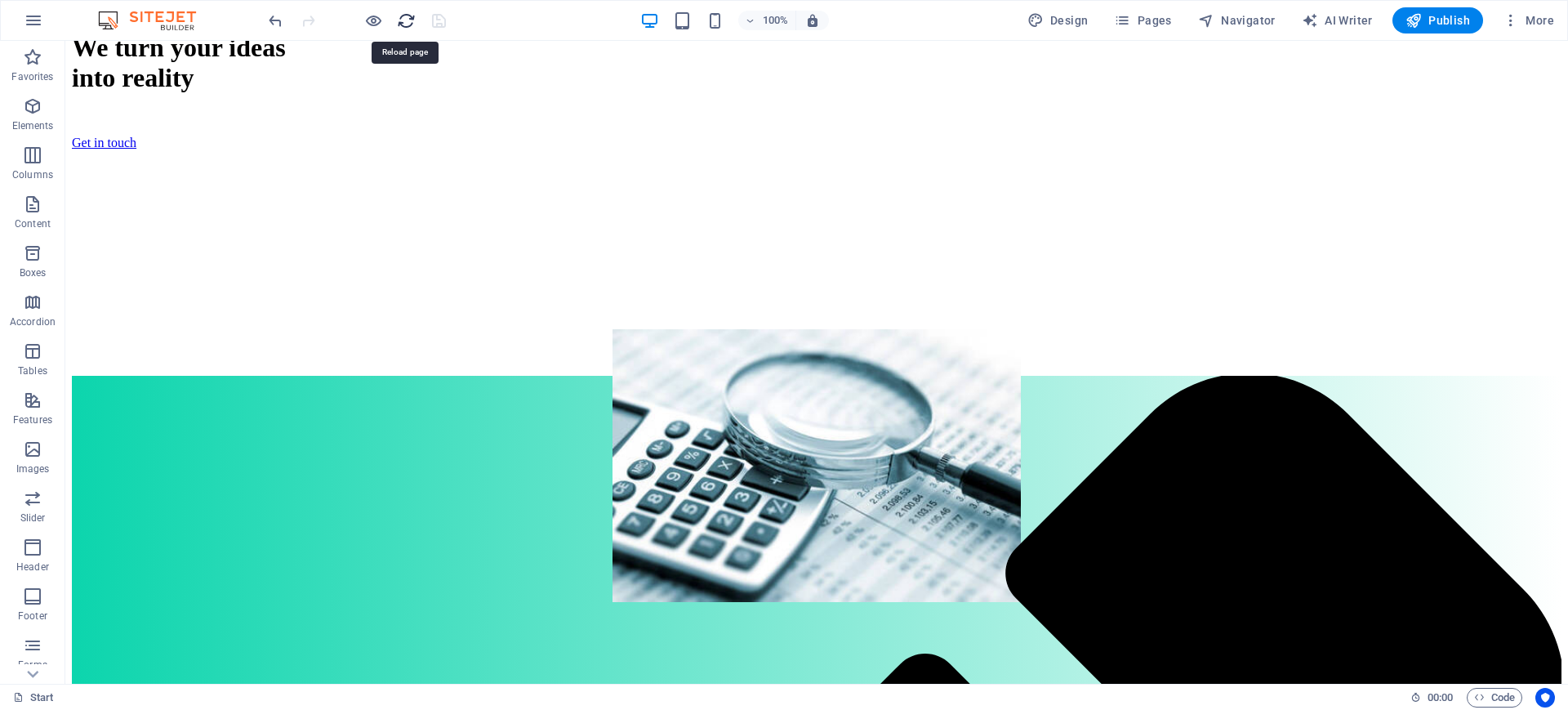
click at [408, 19] on icon "reload" at bounding box center [406, 20] width 19 height 19
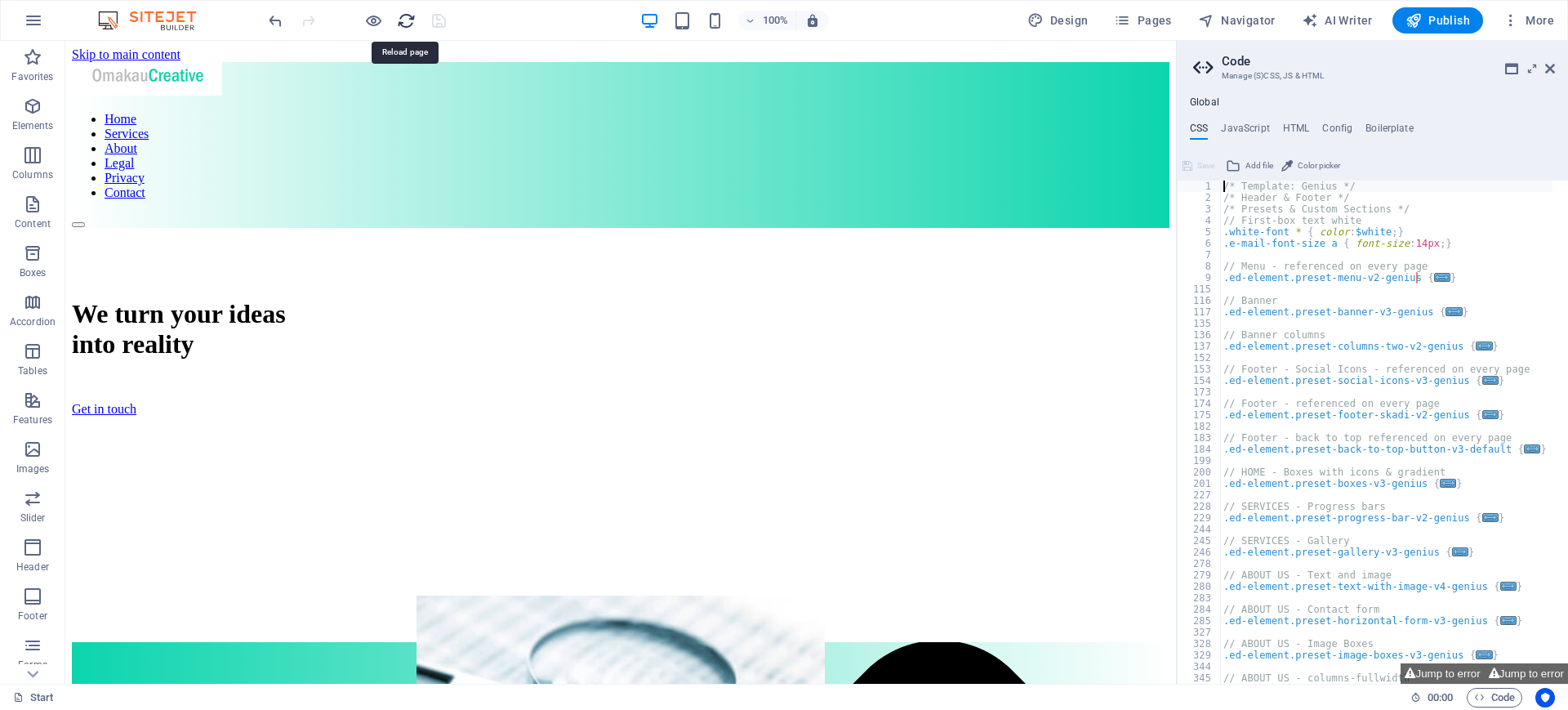
scroll to position [0, 0]
click at [1546, 71] on icon at bounding box center [1550, 69] width 10 height 13
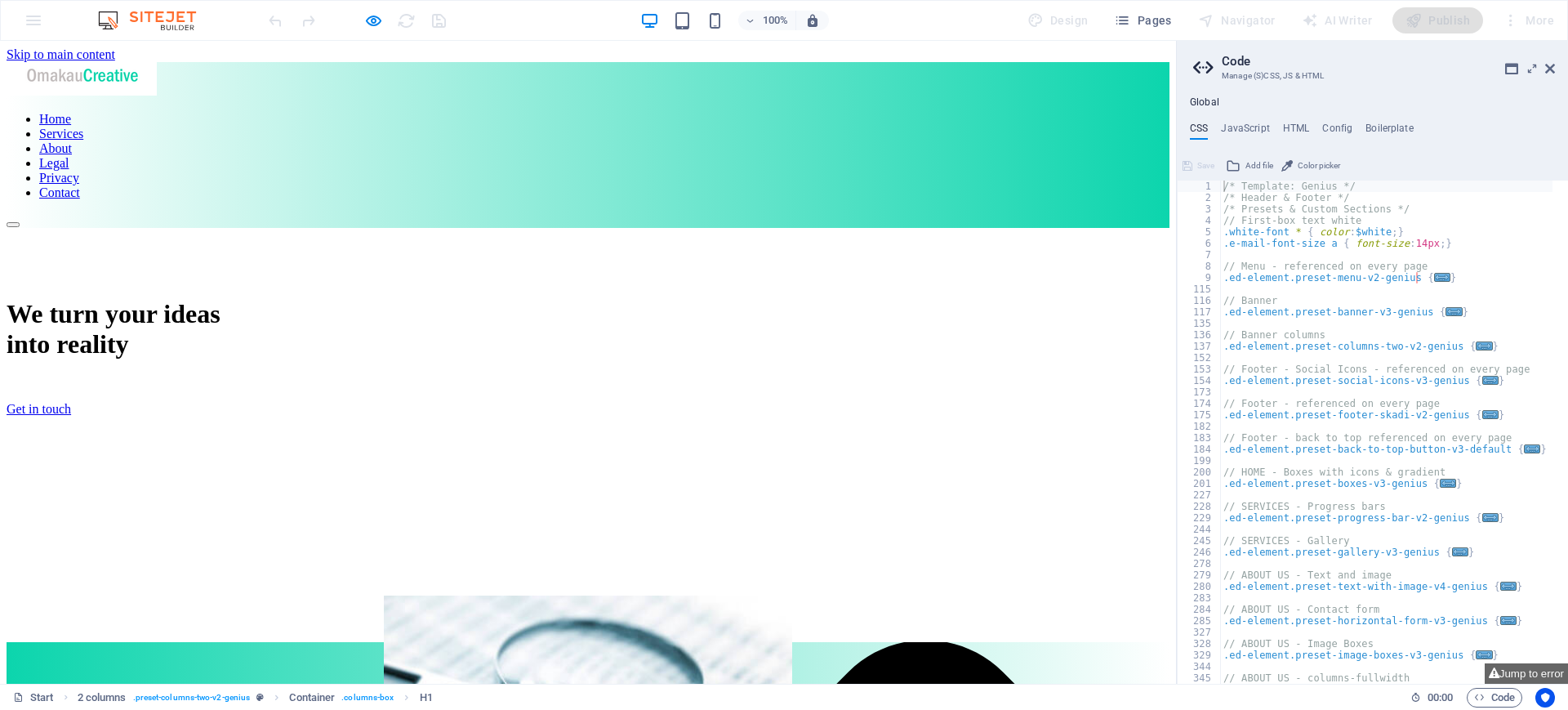
click at [1553, 59] on h2 "Code" at bounding box center [1388, 61] width 333 height 15
click at [1547, 67] on icon at bounding box center [1550, 69] width 10 height 13
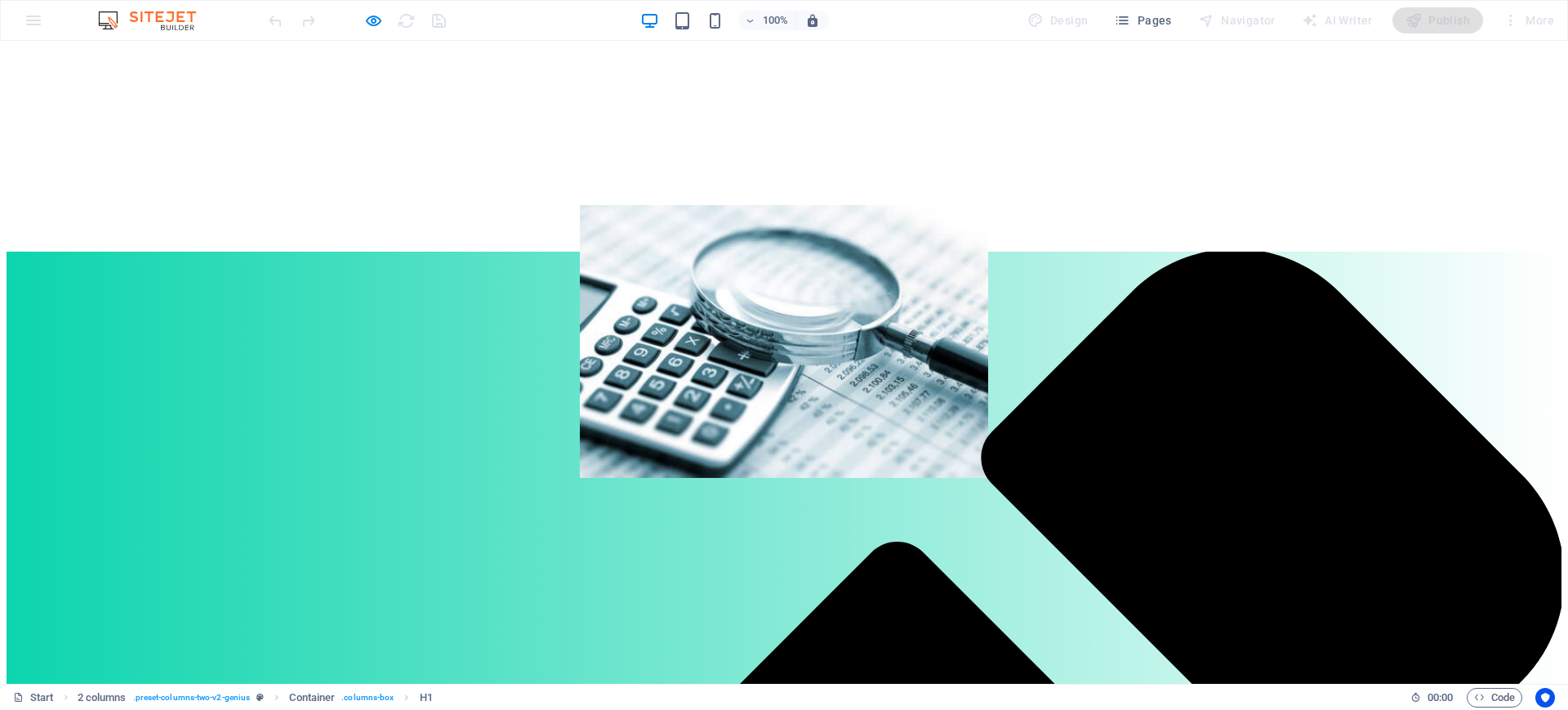
scroll to position [406, 0]
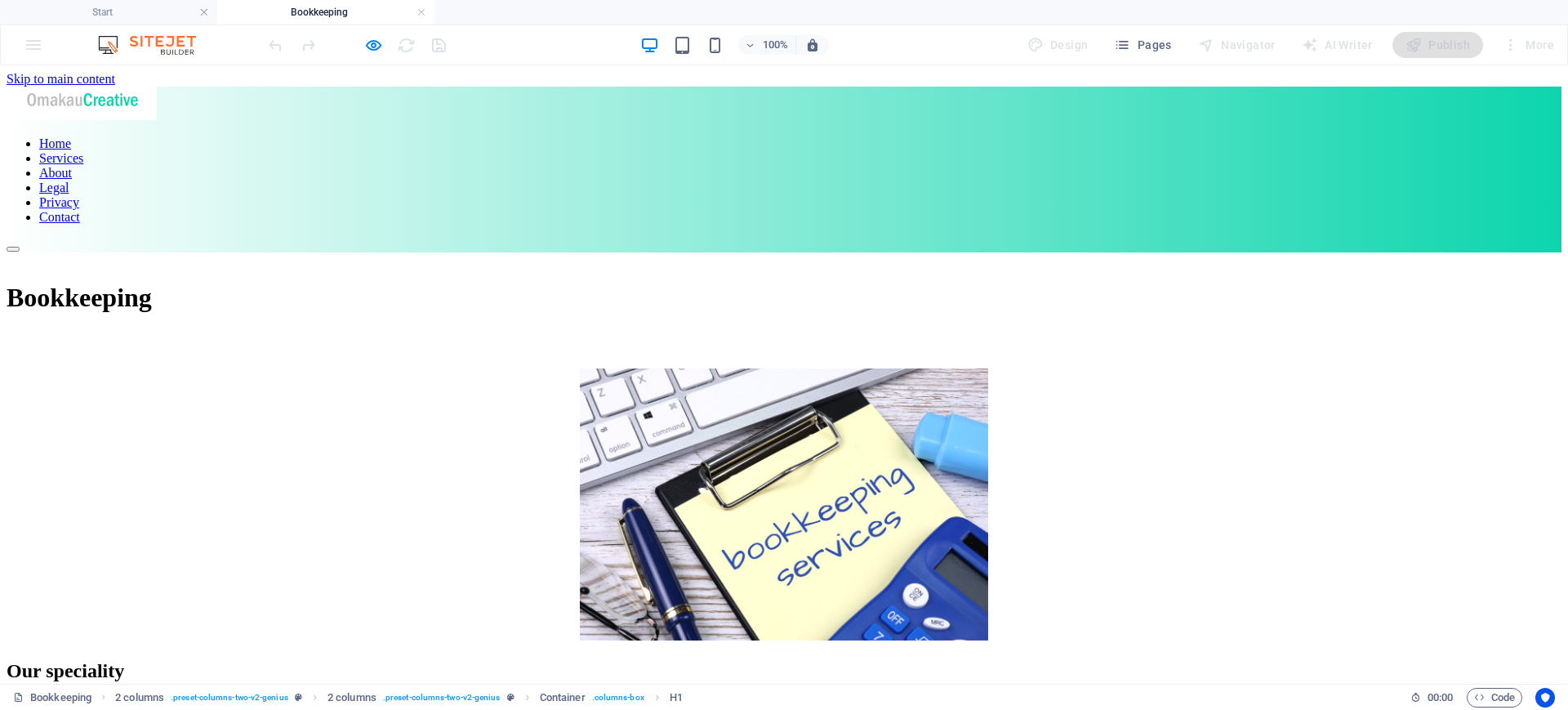
scroll to position [0, 0]
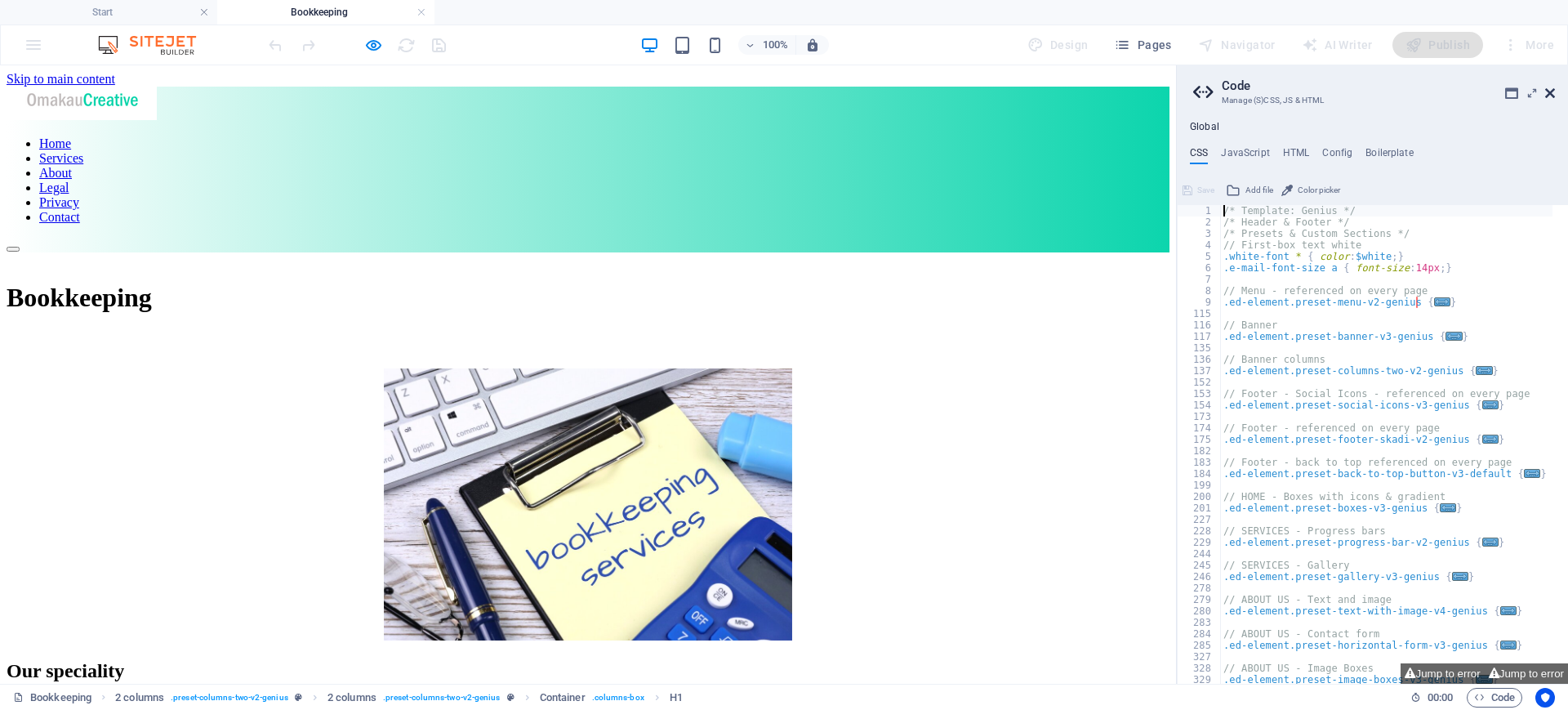
click at [1552, 87] on icon at bounding box center [1550, 93] width 10 height 13
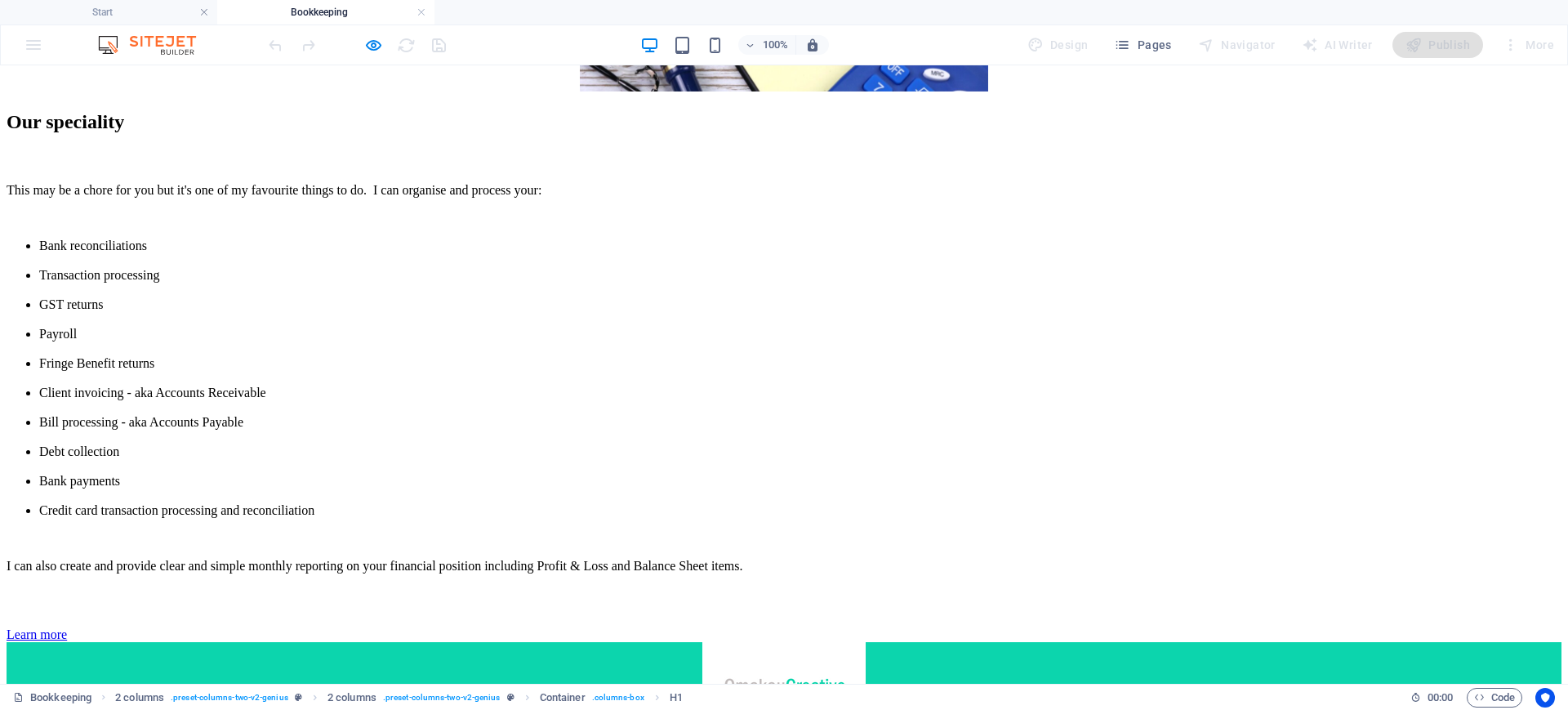
scroll to position [553, 0]
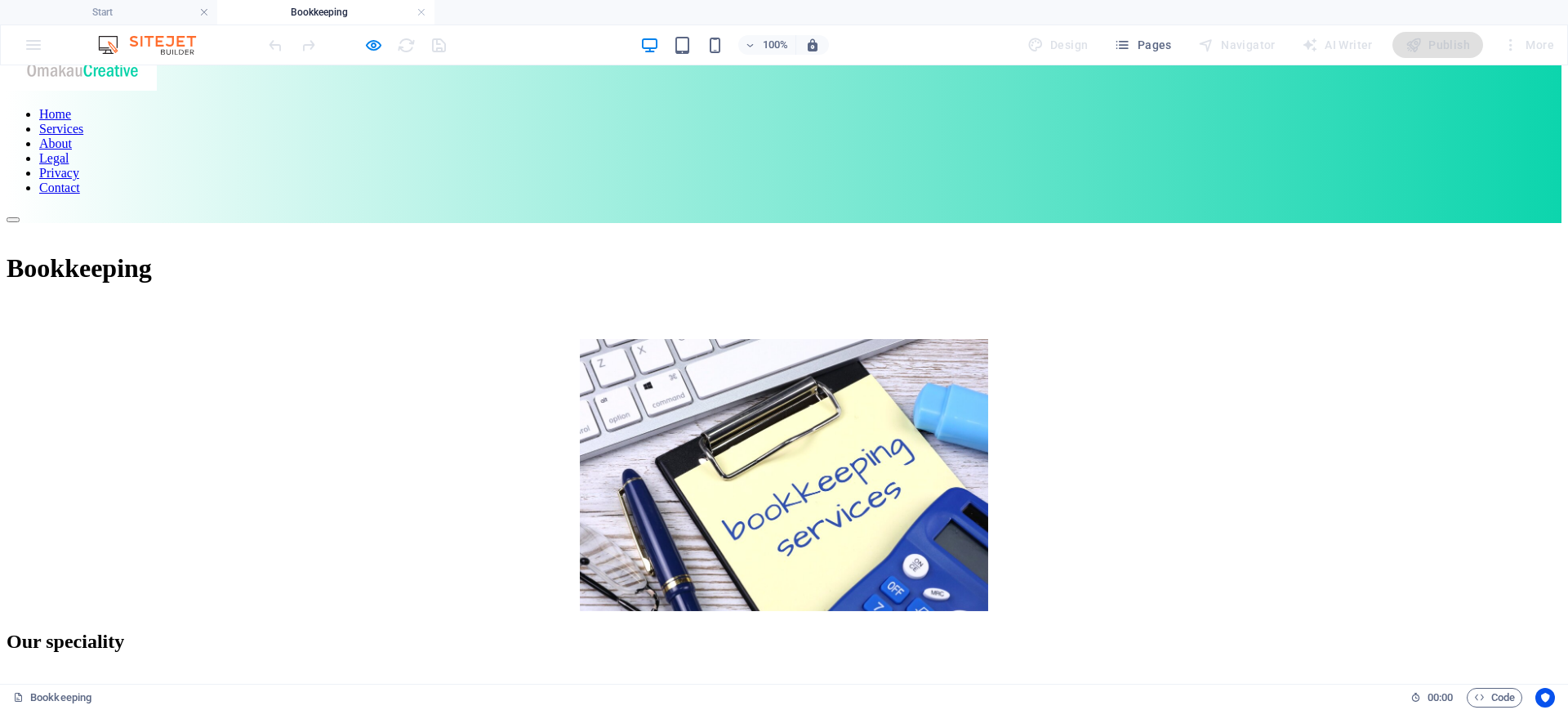
scroll to position [0, 0]
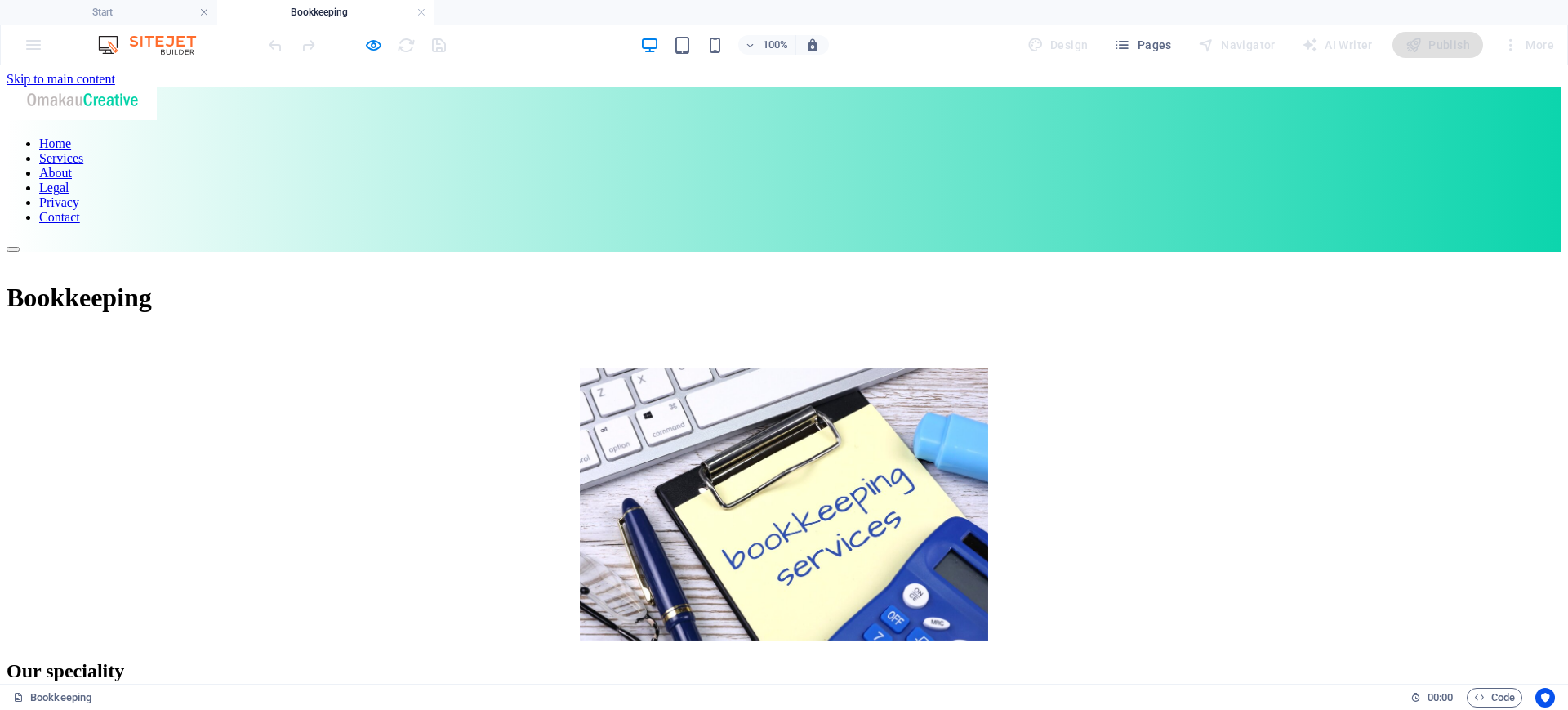
click at [680, 137] on nav "Home Services About Legal Privacy Contact" at bounding box center [783, 180] width 1554 height 88
click at [682, 137] on nav "Home Services About Legal Privacy Contact" at bounding box center [783, 180] width 1554 height 88
click at [671, 137] on nav "Home Services About Legal Privacy Contact" at bounding box center [783, 180] width 1554 height 88
click at [679, 137] on nav "Home Services About Legal Privacy Contact" at bounding box center [783, 180] width 1554 height 88
click at [665, 137] on nav "Home Services About Legal Privacy Contact" at bounding box center [783, 180] width 1554 height 88
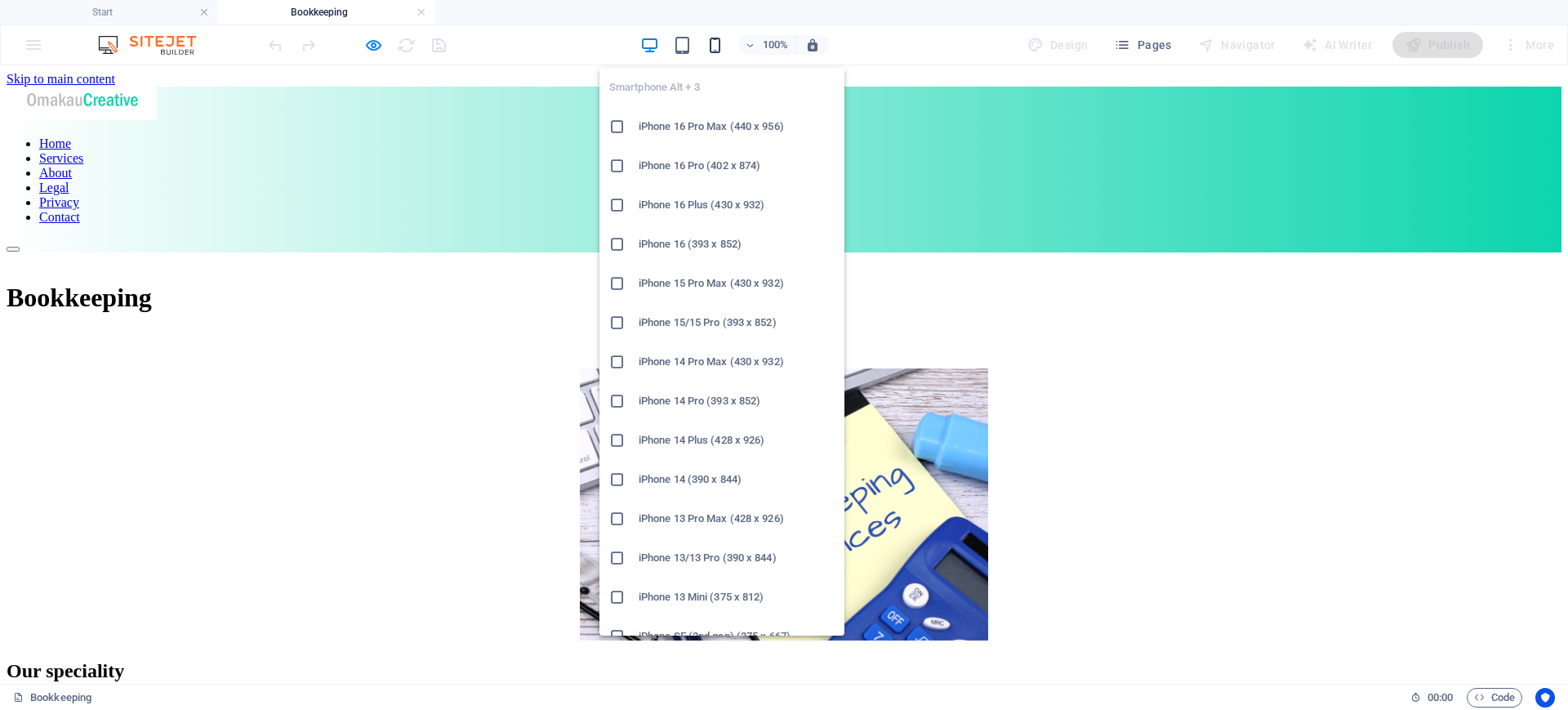
click at [717, 48] on icon "button" at bounding box center [714, 45] width 19 height 19
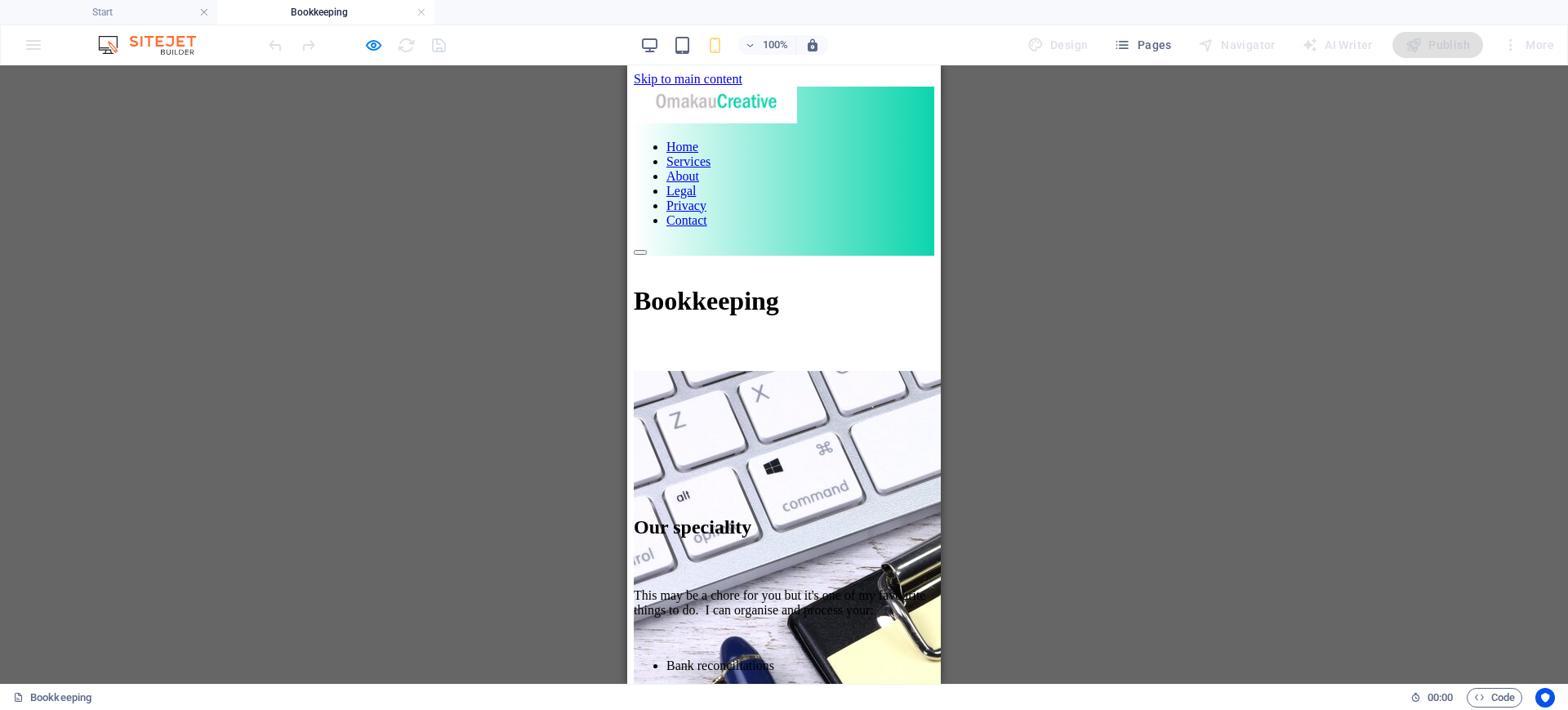
click at [394, 276] on div "Drag here to replace the existing content. Press “Ctrl” if you want to create a…" at bounding box center [784, 374] width 1568 height 618
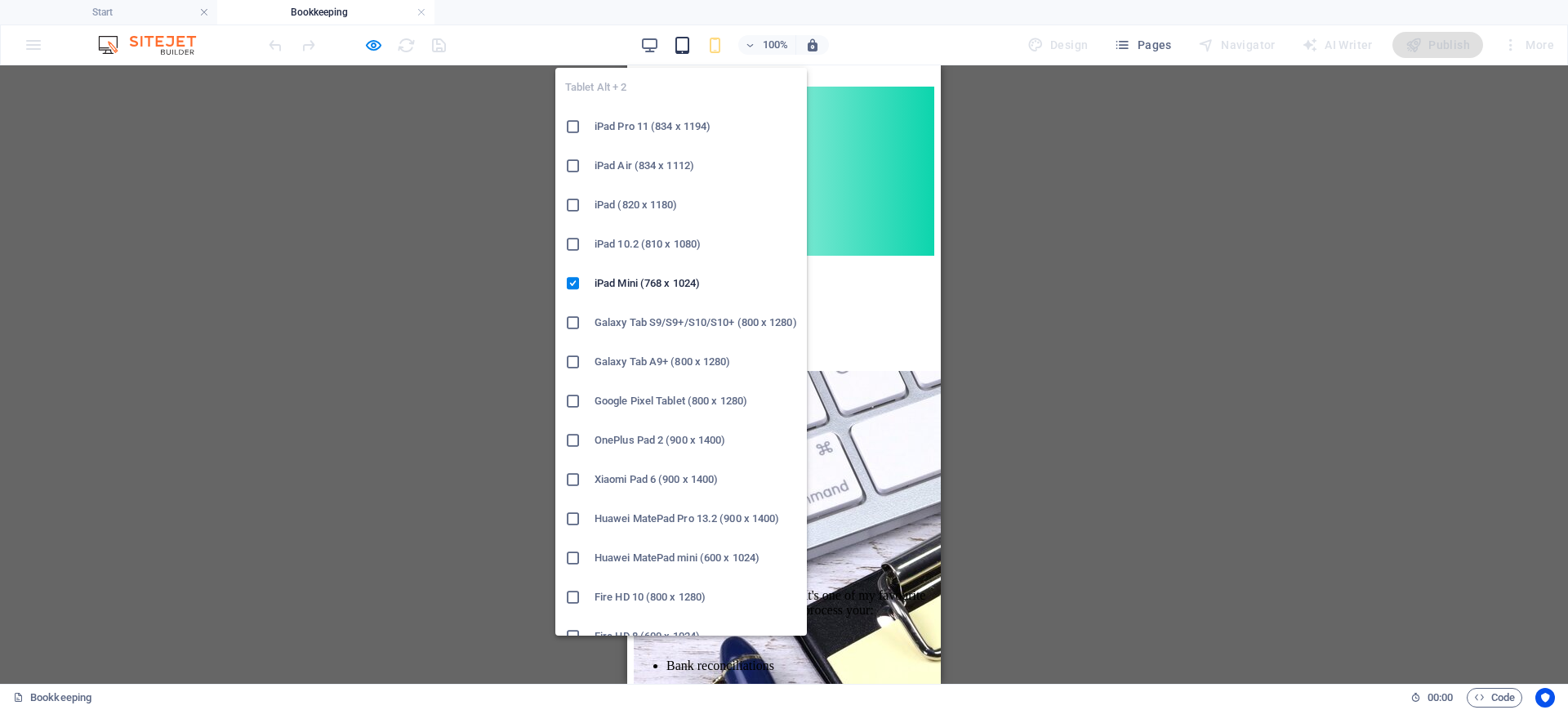
click at [686, 45] on icon "button" at bounding box center [682, 45] width 19 height 19
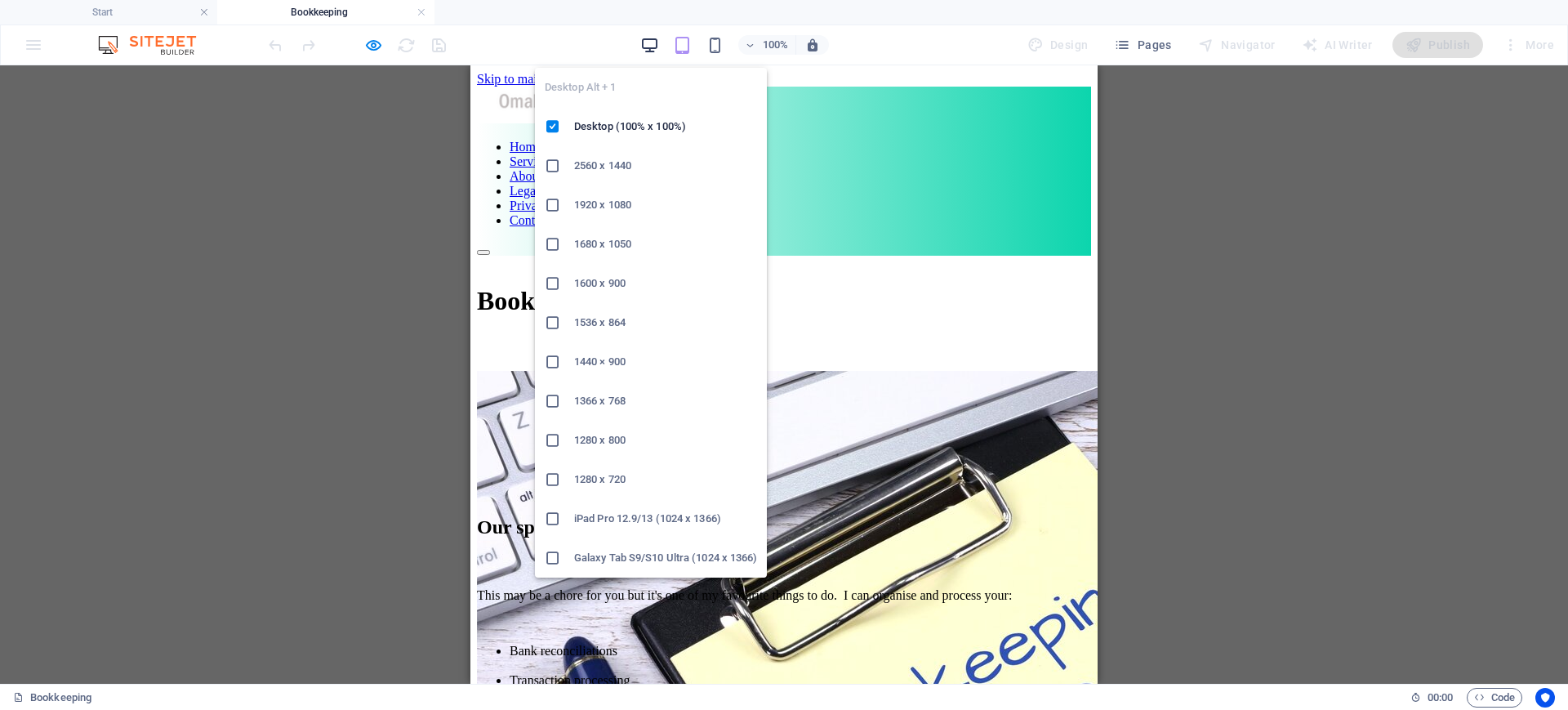
click at [656, 40] on icon "button" at bounding box center [649, 45] width 19 height 19
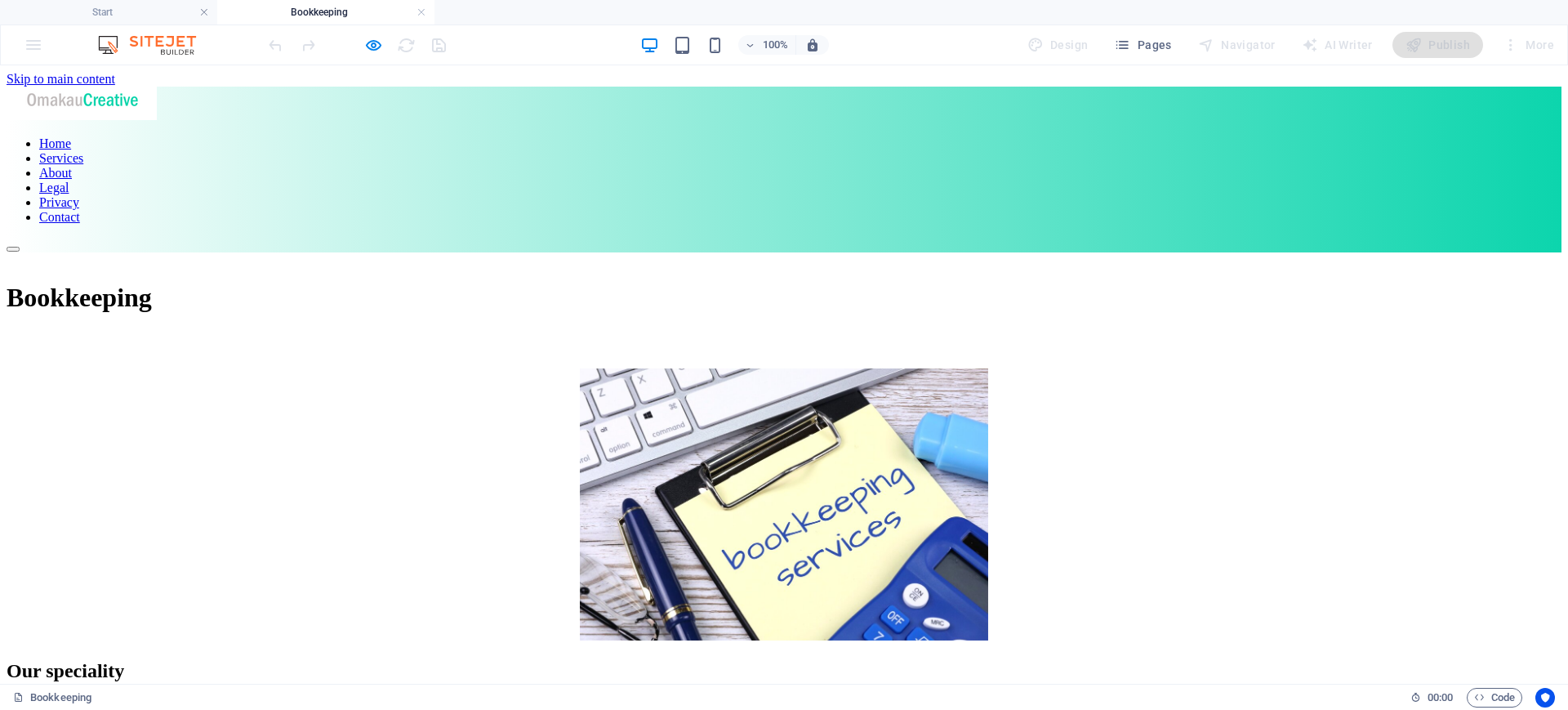
click at [214, 296] on div "Bookkeeping" at bounding box center [783, 447] width 1554 height 391
click at [485, 252] on div "Bookkeeping" at bounding box center [783, 310] width 1554 height 116
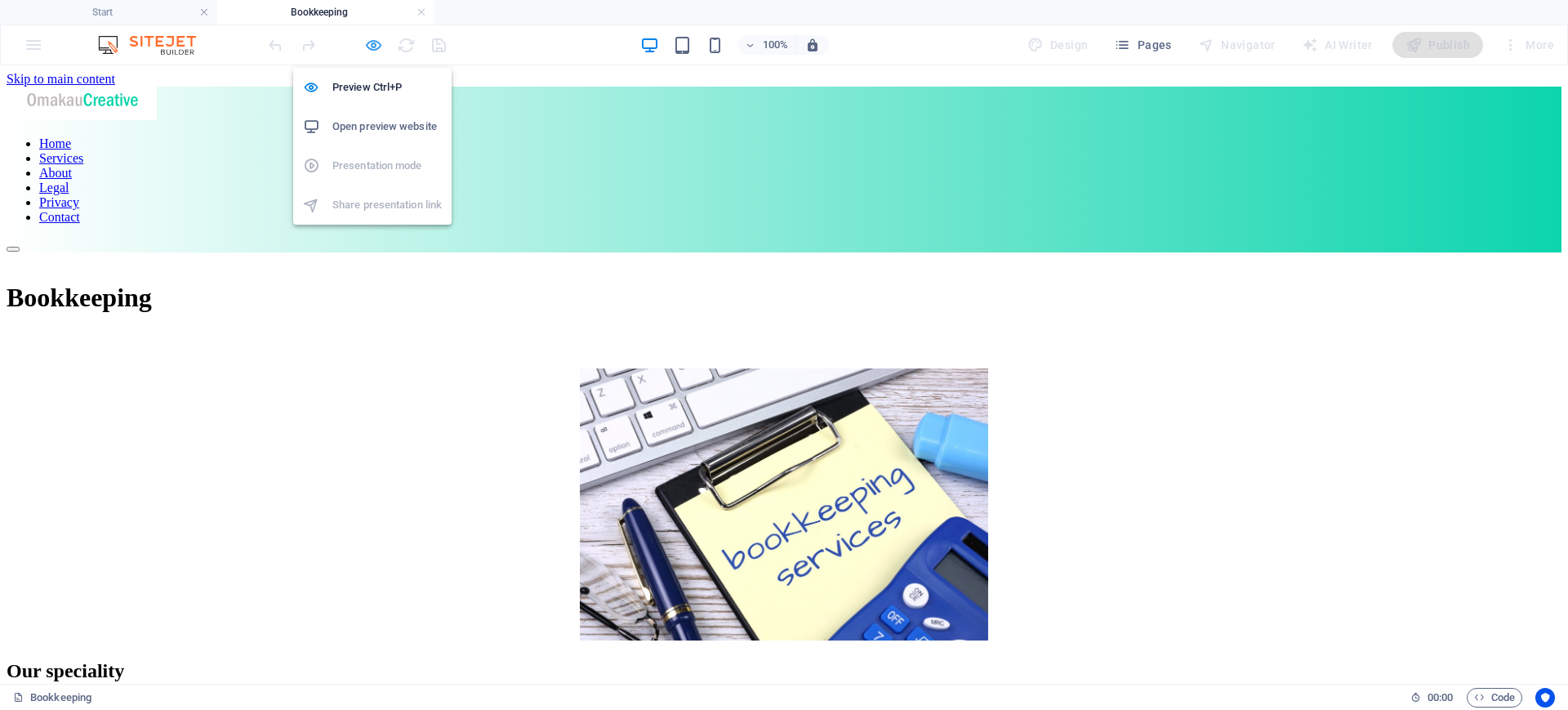
click at [378, 49] on icon "button" at bounding box center [374, 45] width 19 height 19
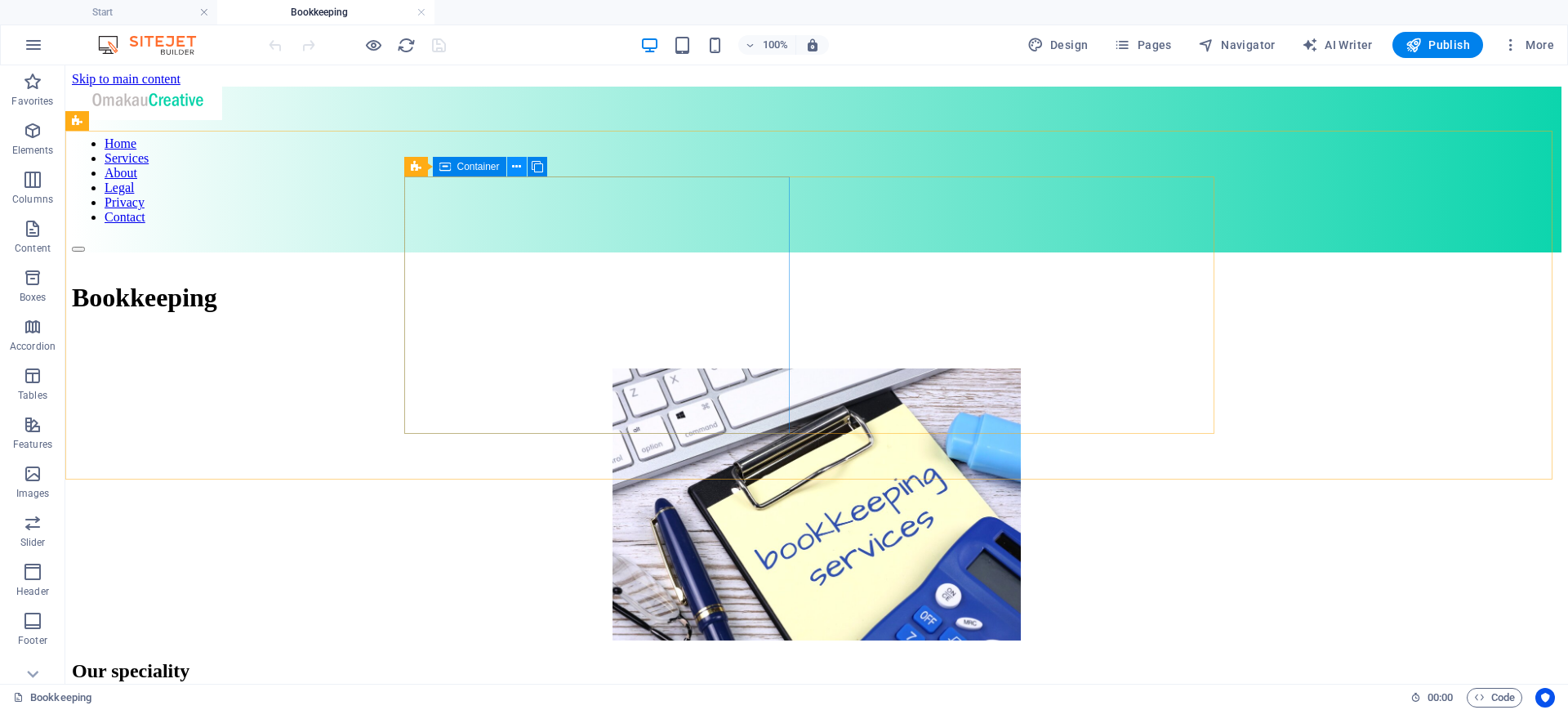
click at [514, 159] on icon at bounding box center [517, 167] width 9 height 17
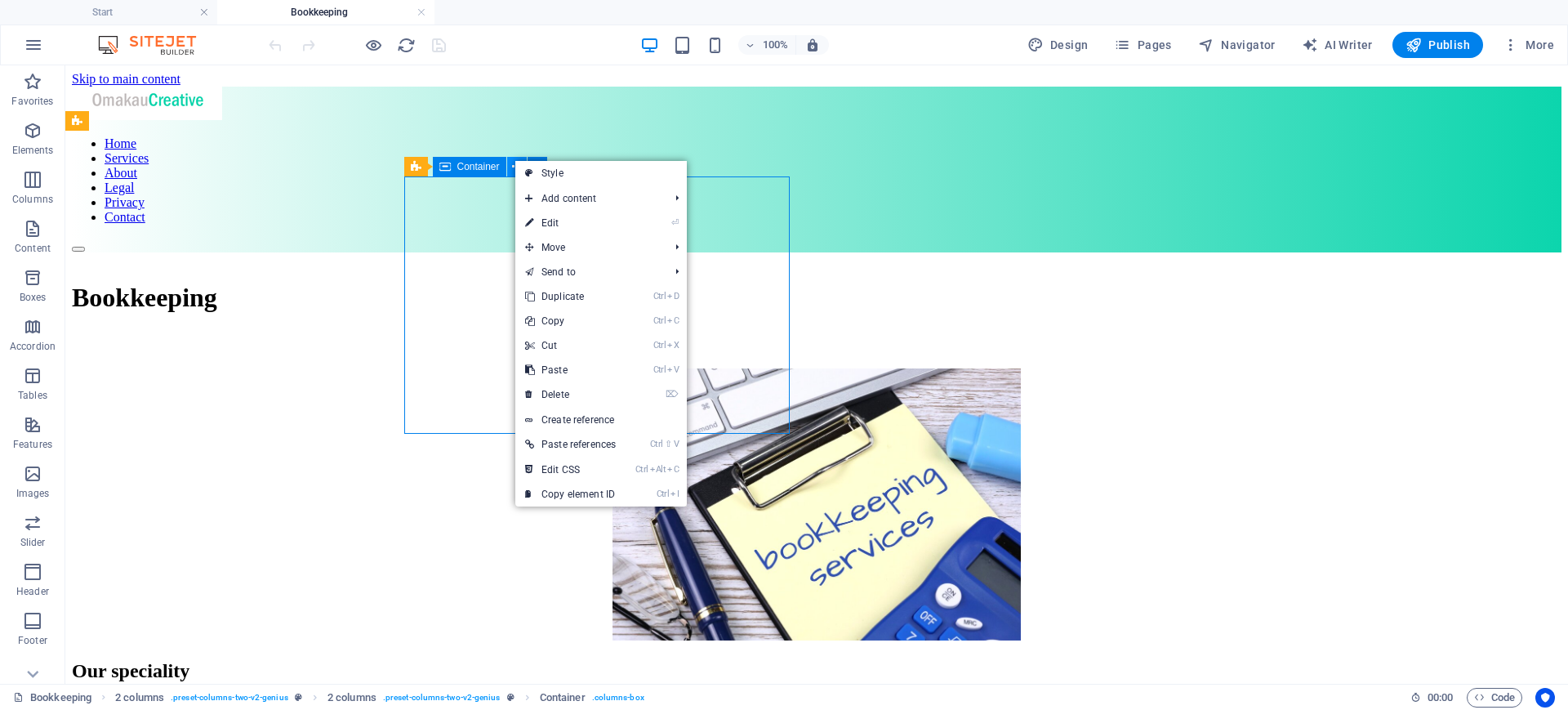
click at [514, 159] on icon at bounding box center [517, 167] width 9 height 17
click at [554, 223] on link "⏎ Edit" at bounding box center [571, 223] width 110 height 25
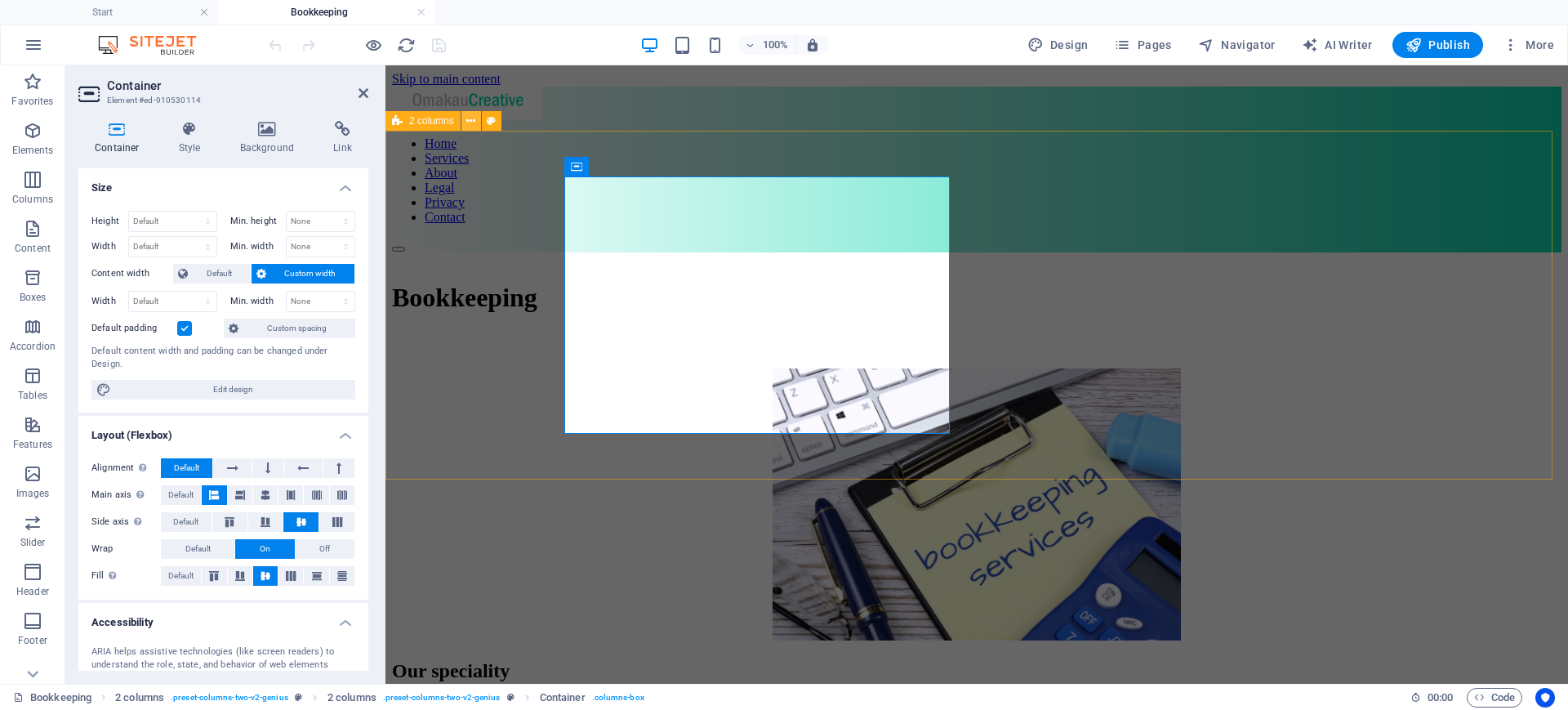
click at [470, 124] on icon at bounding box center [471, 121] width 9 height 17
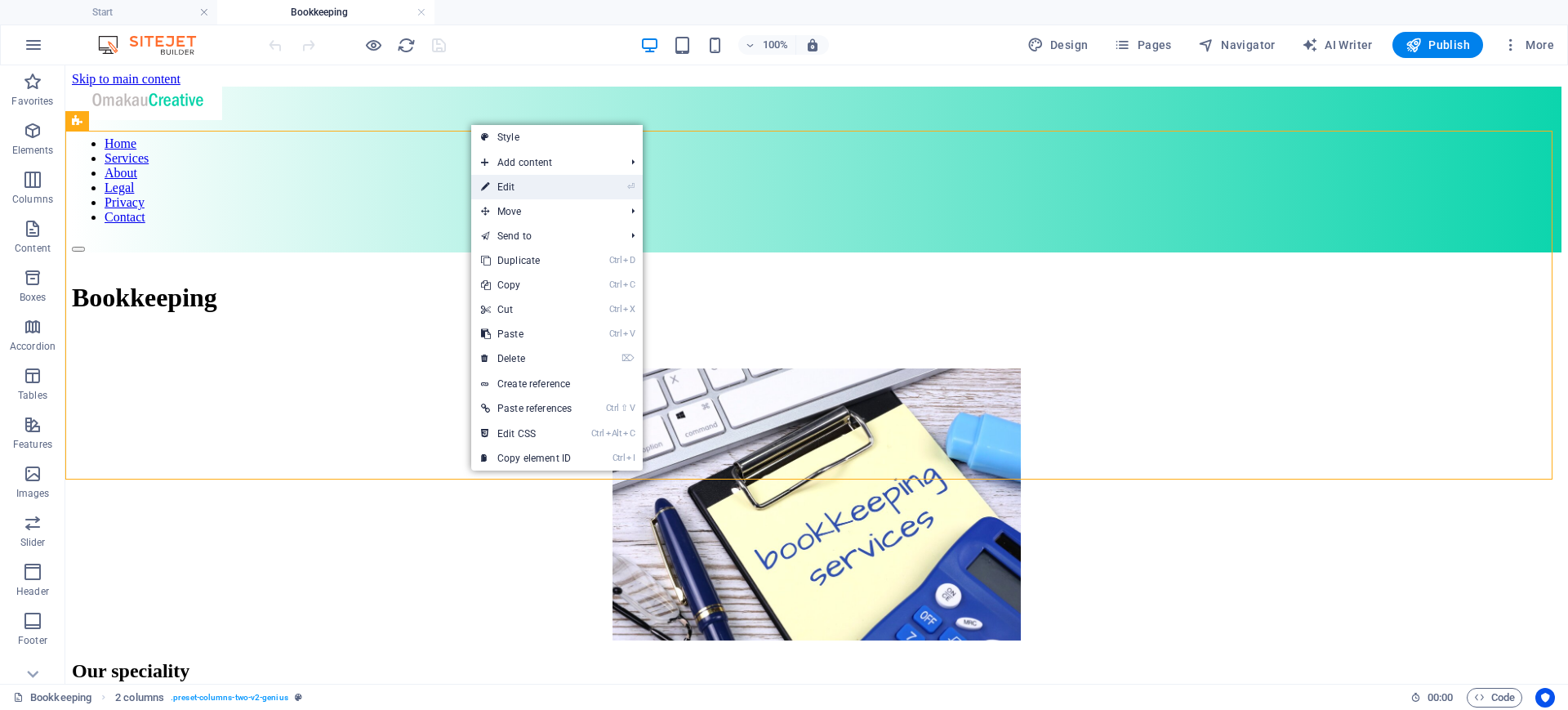
click at [508, 187] on link "⏎ Edit" at bounding box center [526, 187] width 110 height 25
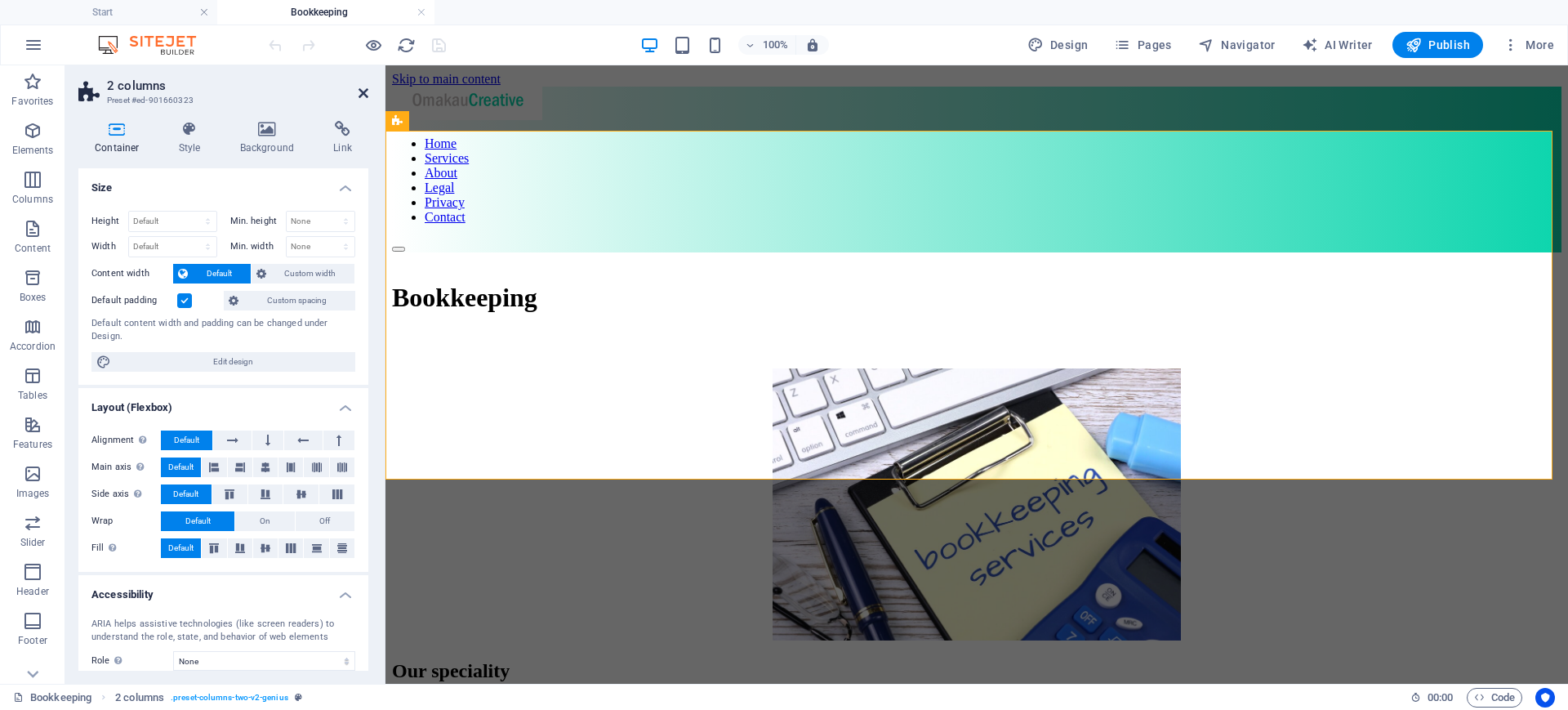
click at [358, 88] on icon at bounding box center [363, 93] width 10 height 13
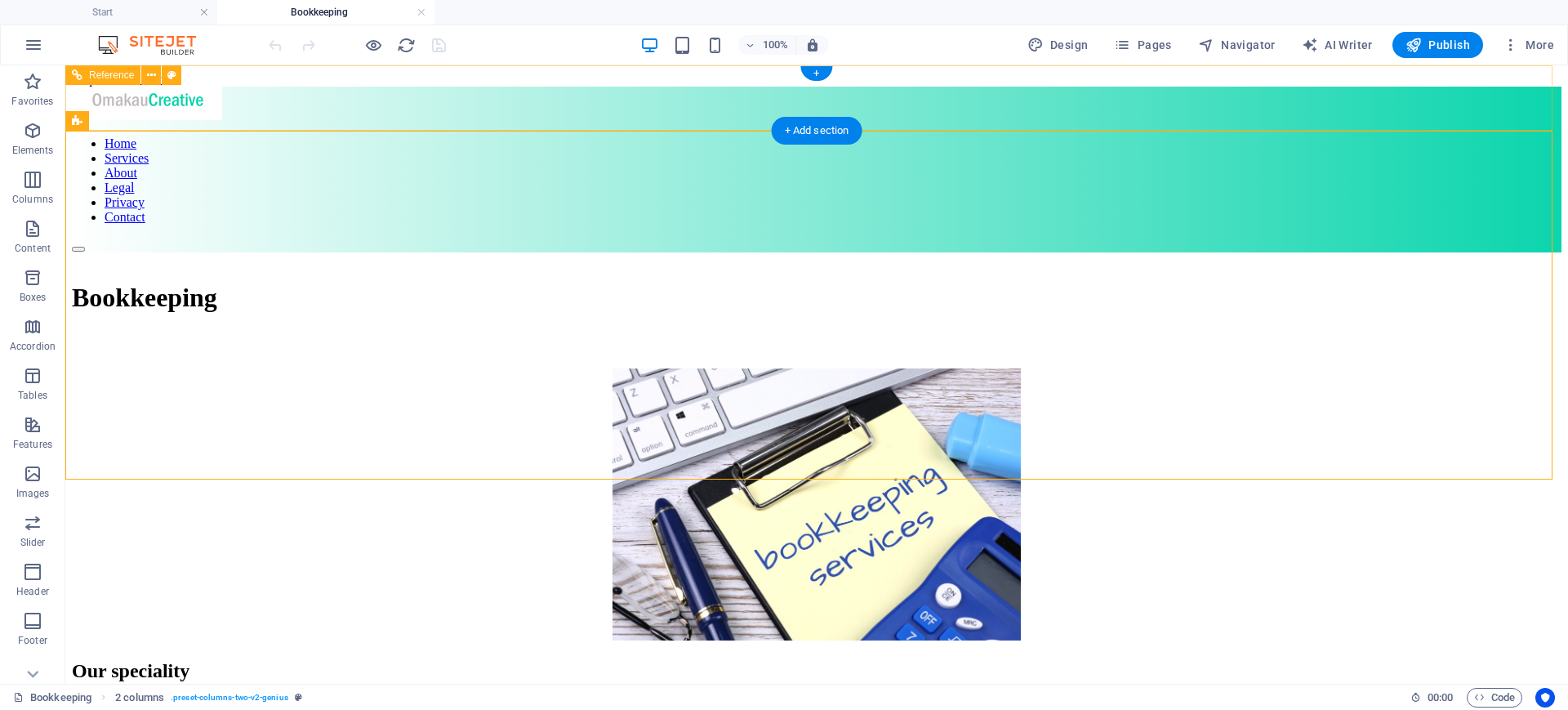
click at [703, 137] on nav "Home Services About Legal Privacy Contact" at bounding box center [816, 180] width 1489 height 88
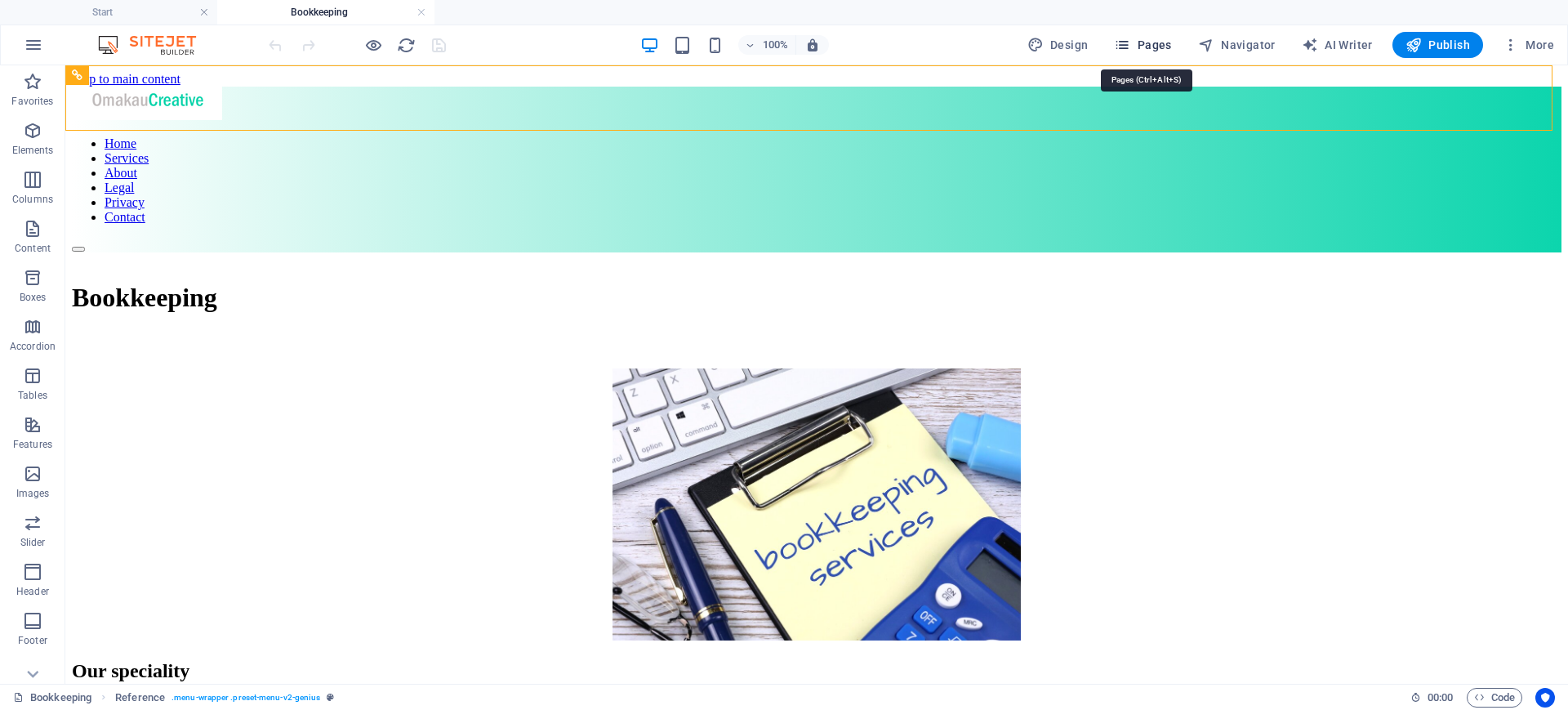
click at [1152, 49] on span "Pages" at bounding box center [1142, 45] width 57 height 16
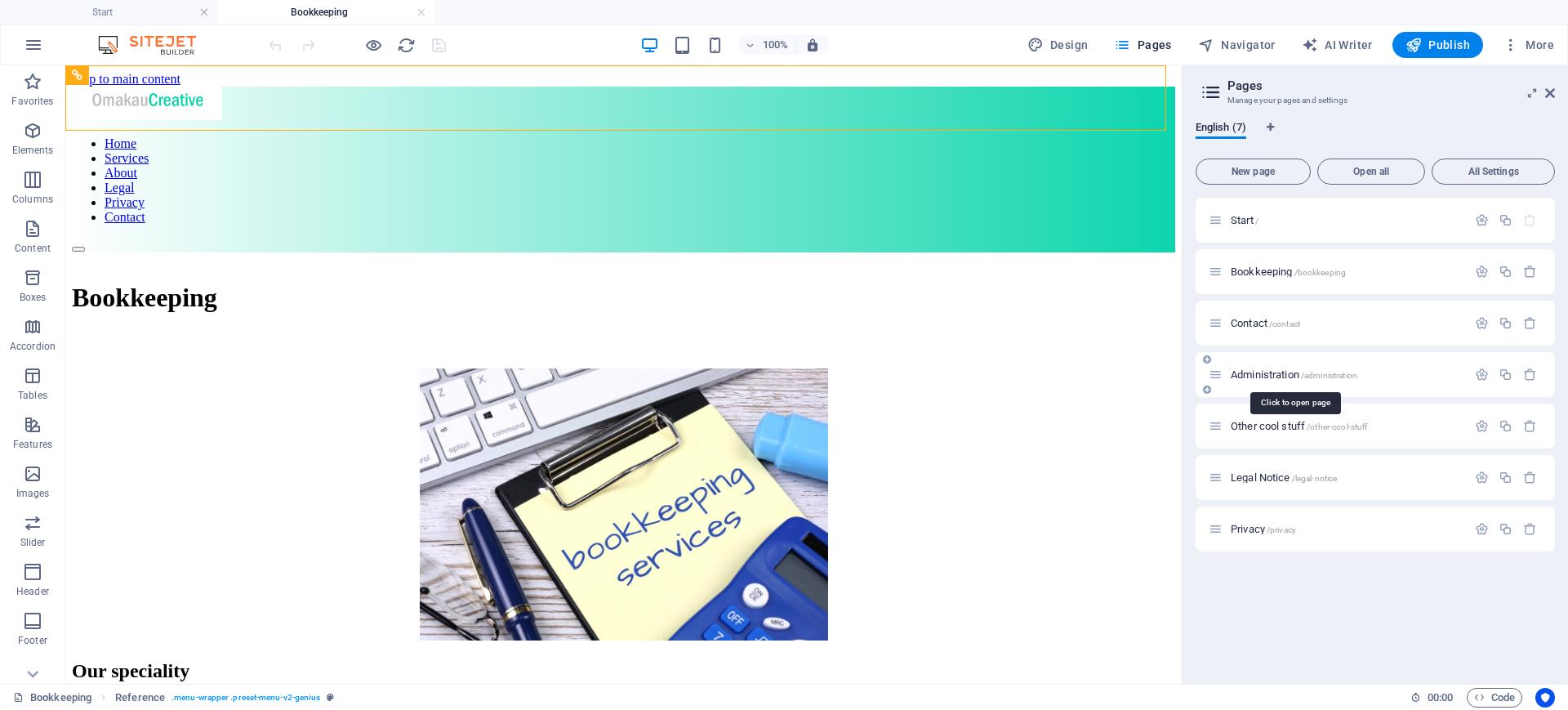
click at [1286, 372] on span "Administration /administration" at bounding box center [1293, 374] width 126 height 12
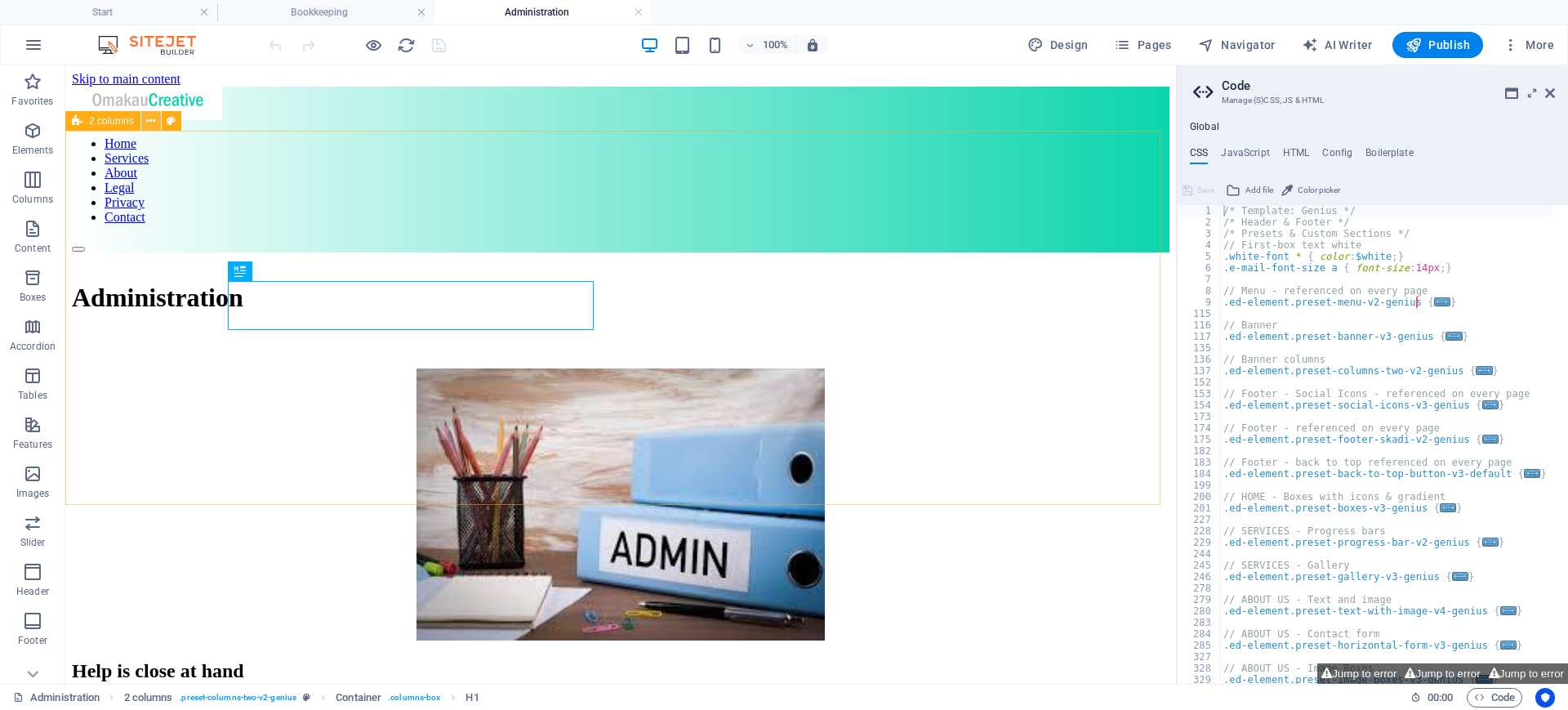
click at [152, 125] on icon at bounding box center [151, 121] width 9 height 17
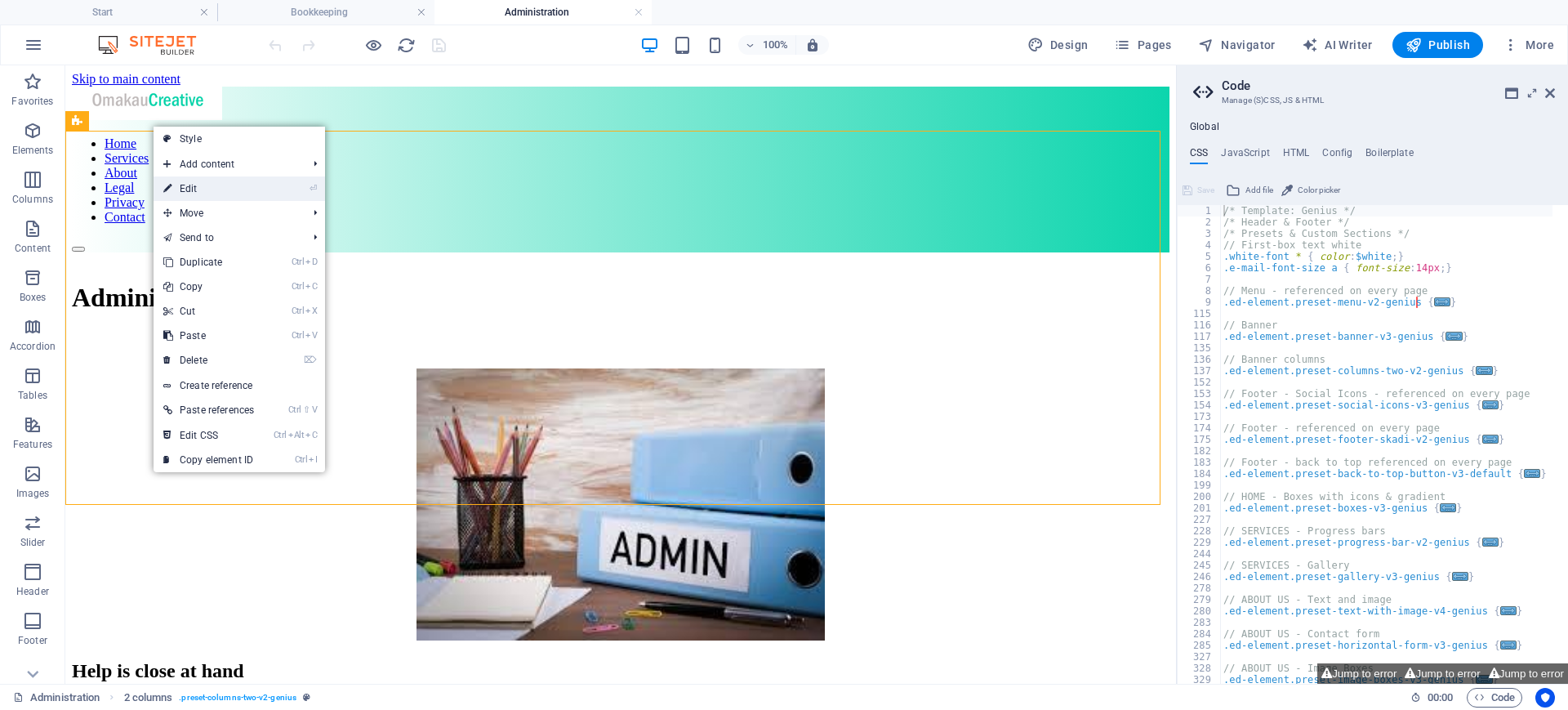
click at [205, 191] on link "⏎ Edit" at bounding box center [209, 189] width 110 height 25
select select "px"
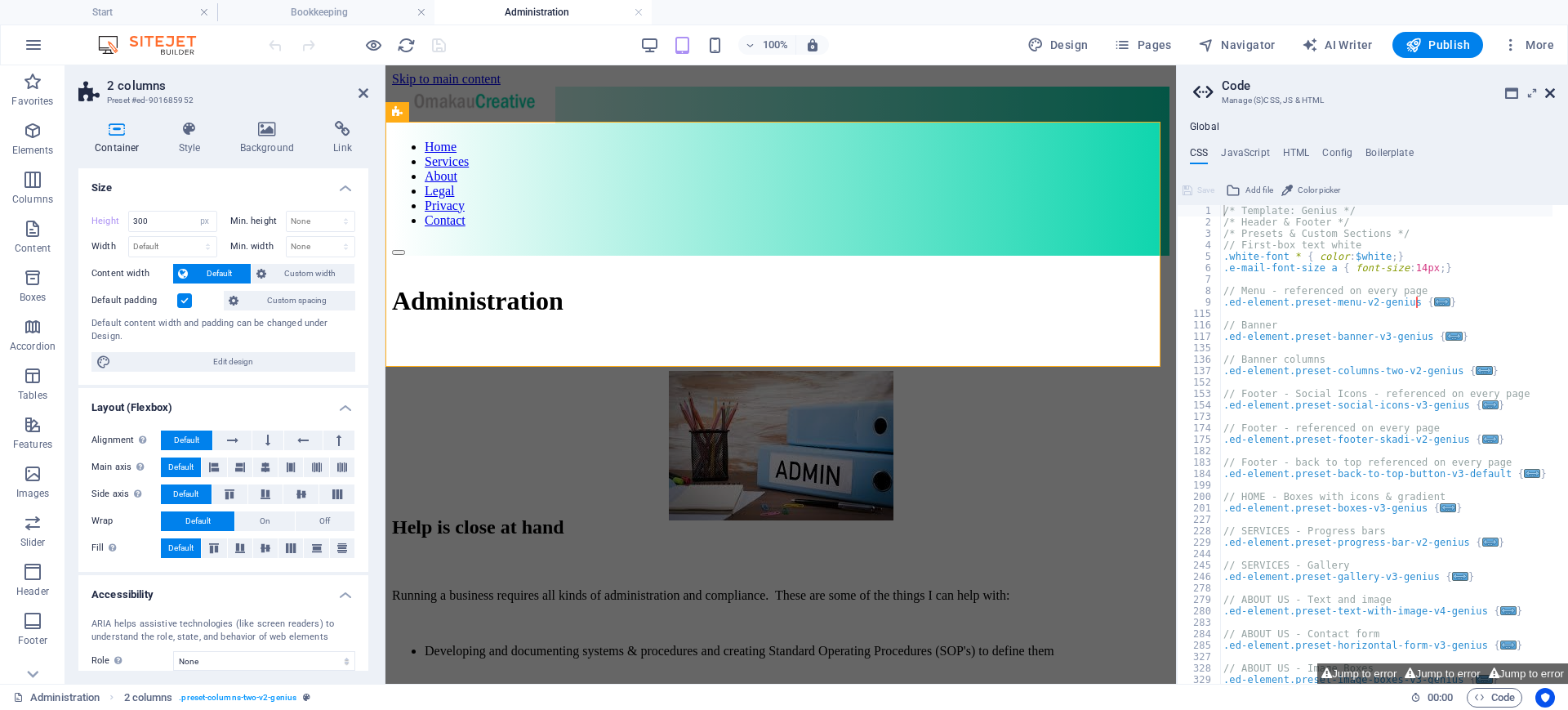
click at [1552, 93] on icon at bounding box center [1550, 93] width 10 height 13
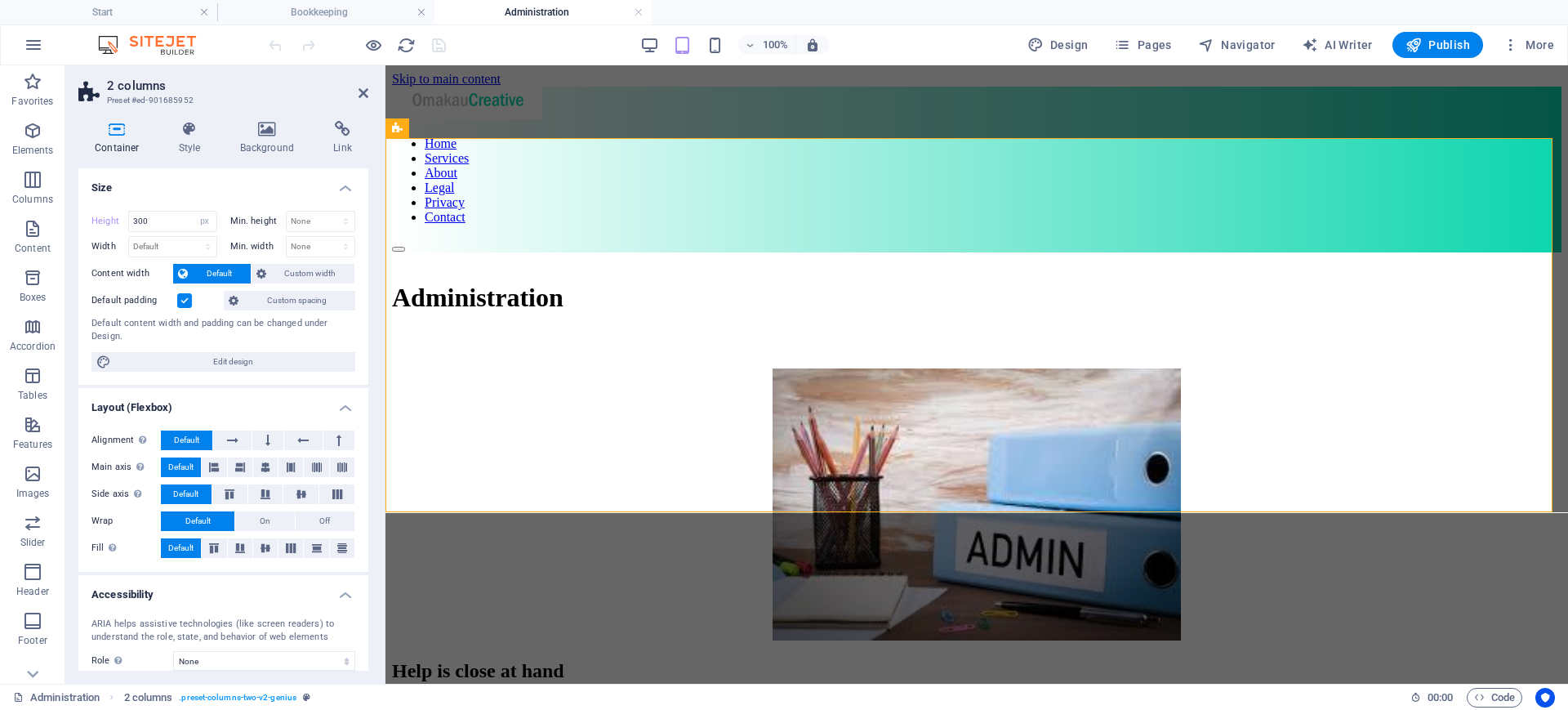
select select "DISABLED_OPTION_VALUE"
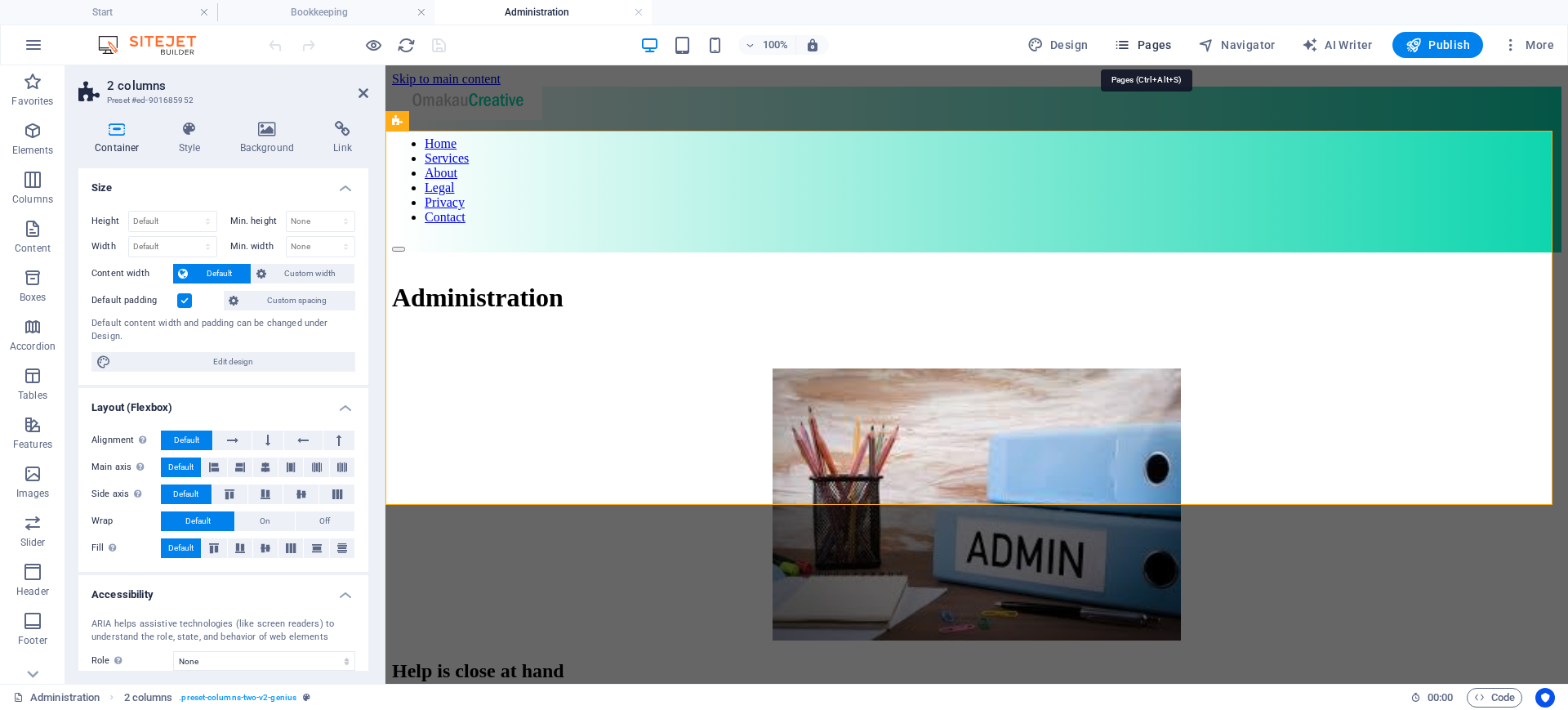
click at [1150, 49] on span "Pages" at bounding box center [1142, 45] width 57 height 16
type input "300"
select select "px"
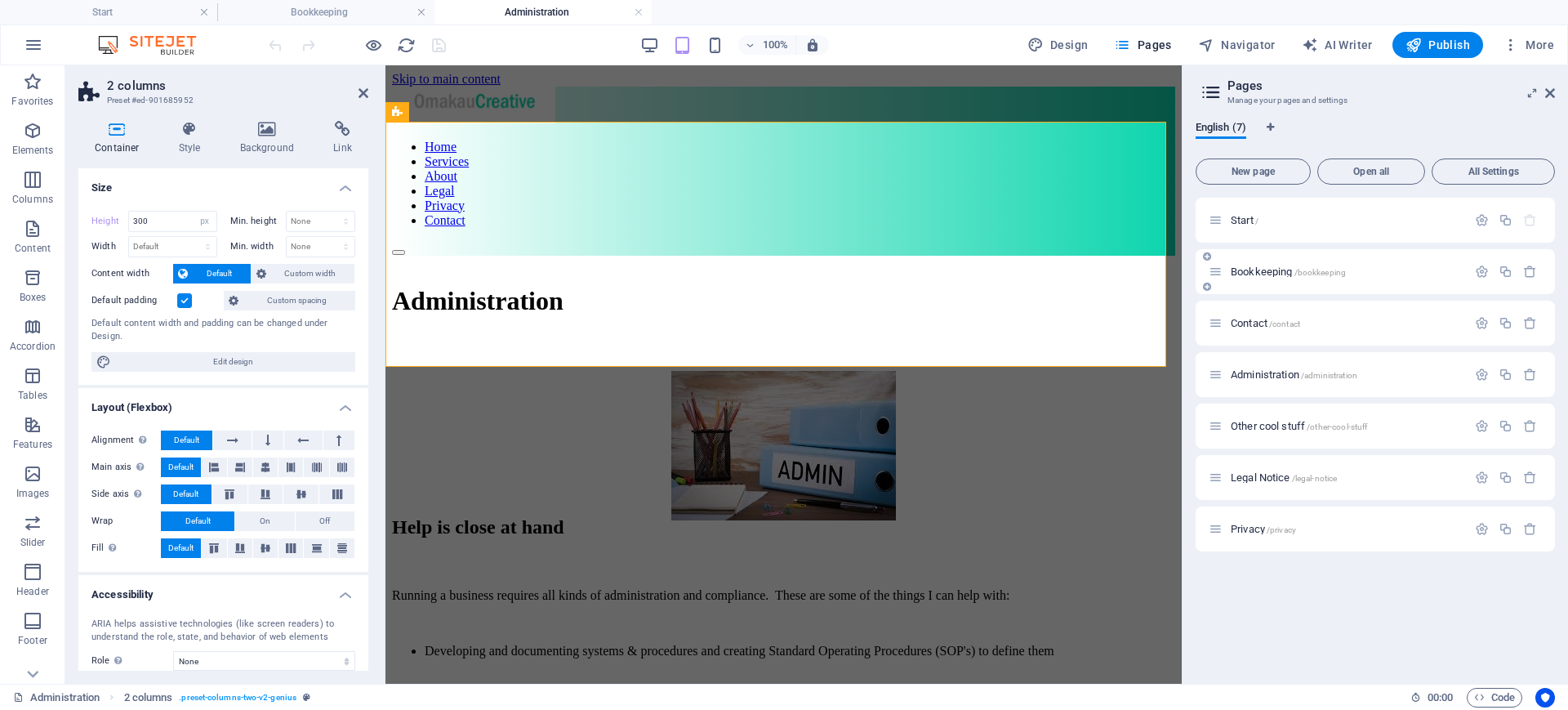
click at [1255, 278] on div "Bookkeeping /bookkeeping" at bounding box center [1337, 271] width 258 height 19
click at [1267, 268] on span "Bookkeeping /bookkeeping" at bounding box center [1288, 271] width 115 height 12
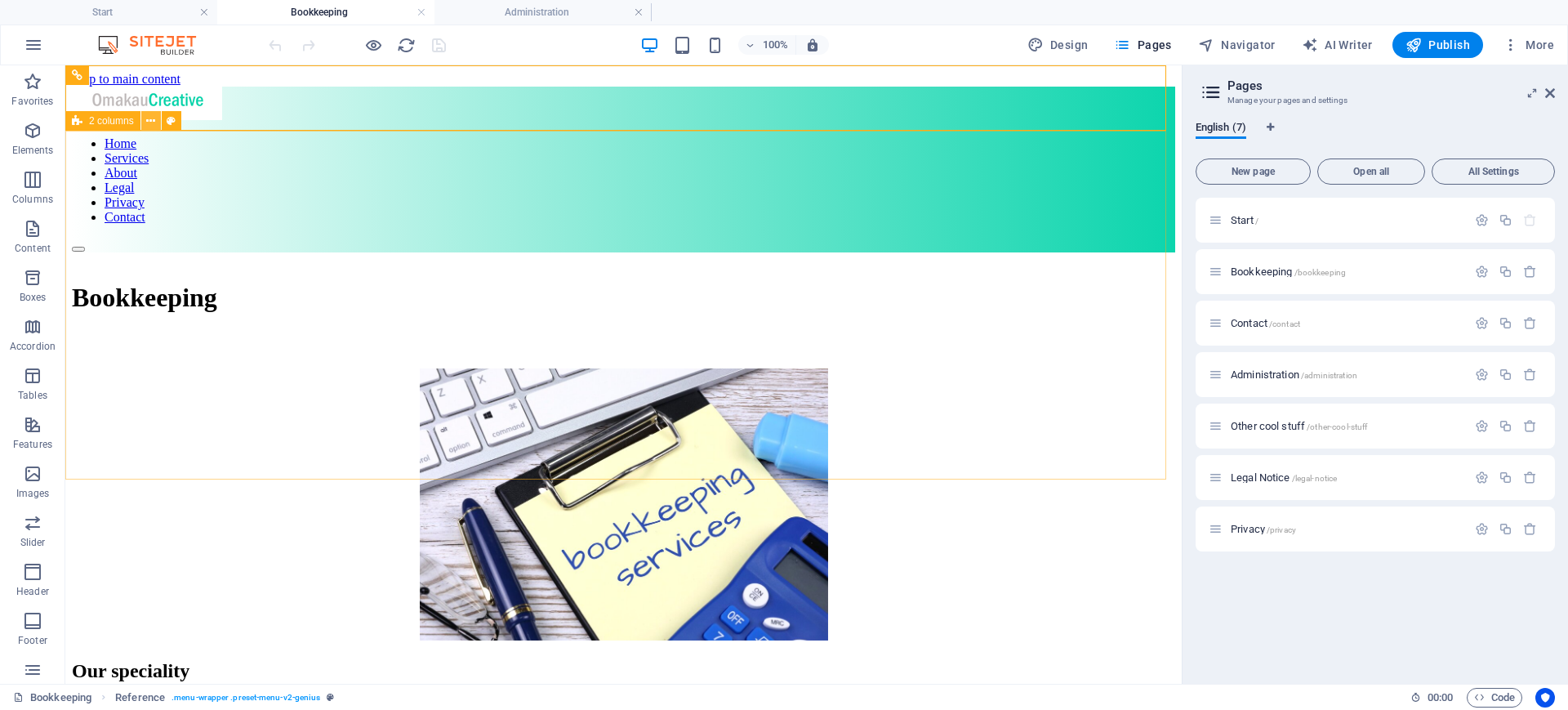
click at [152, 116] on icon at bounding box center [151, 121] width 9 height 17
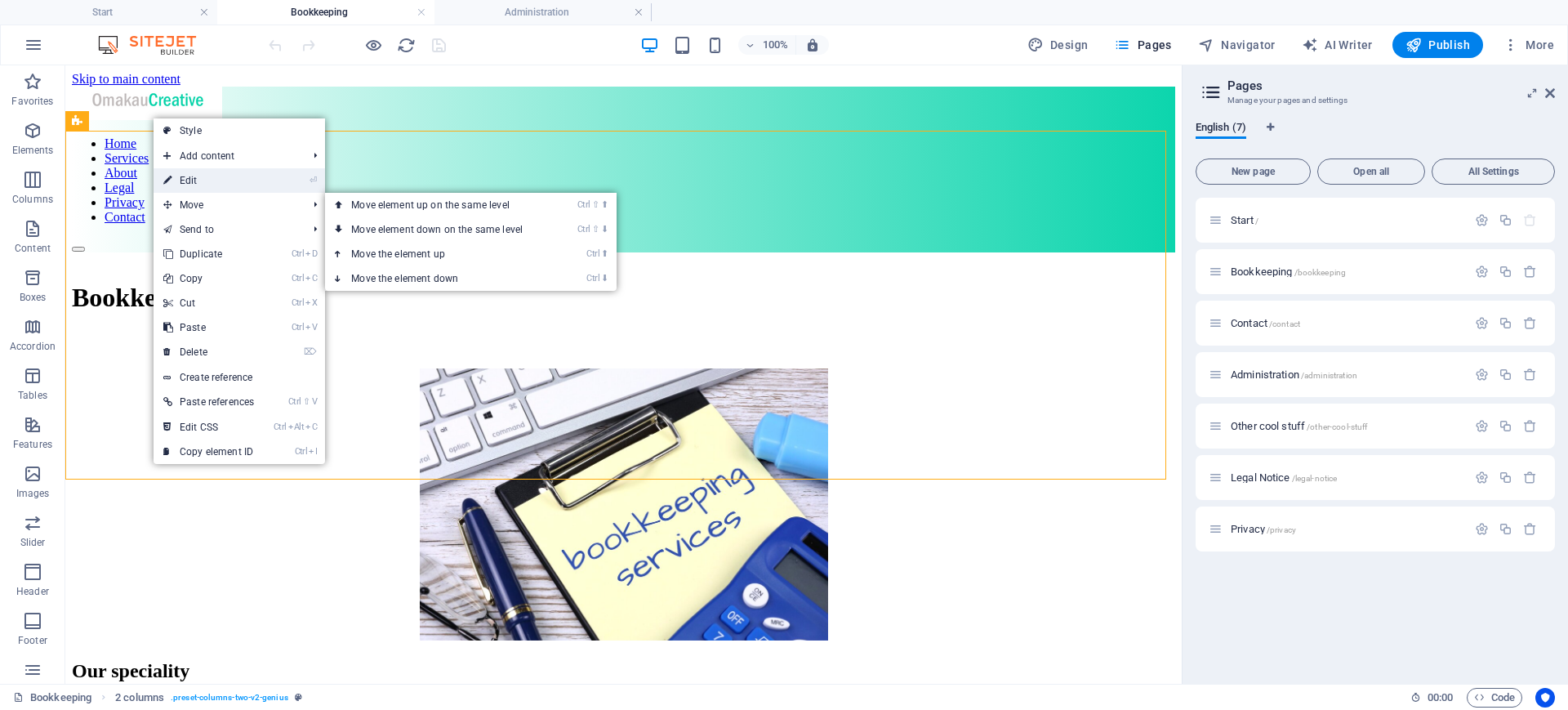
click at [195, 176] on link "⏎ Edit" at bounding box center [209, 180] width 110 height 25
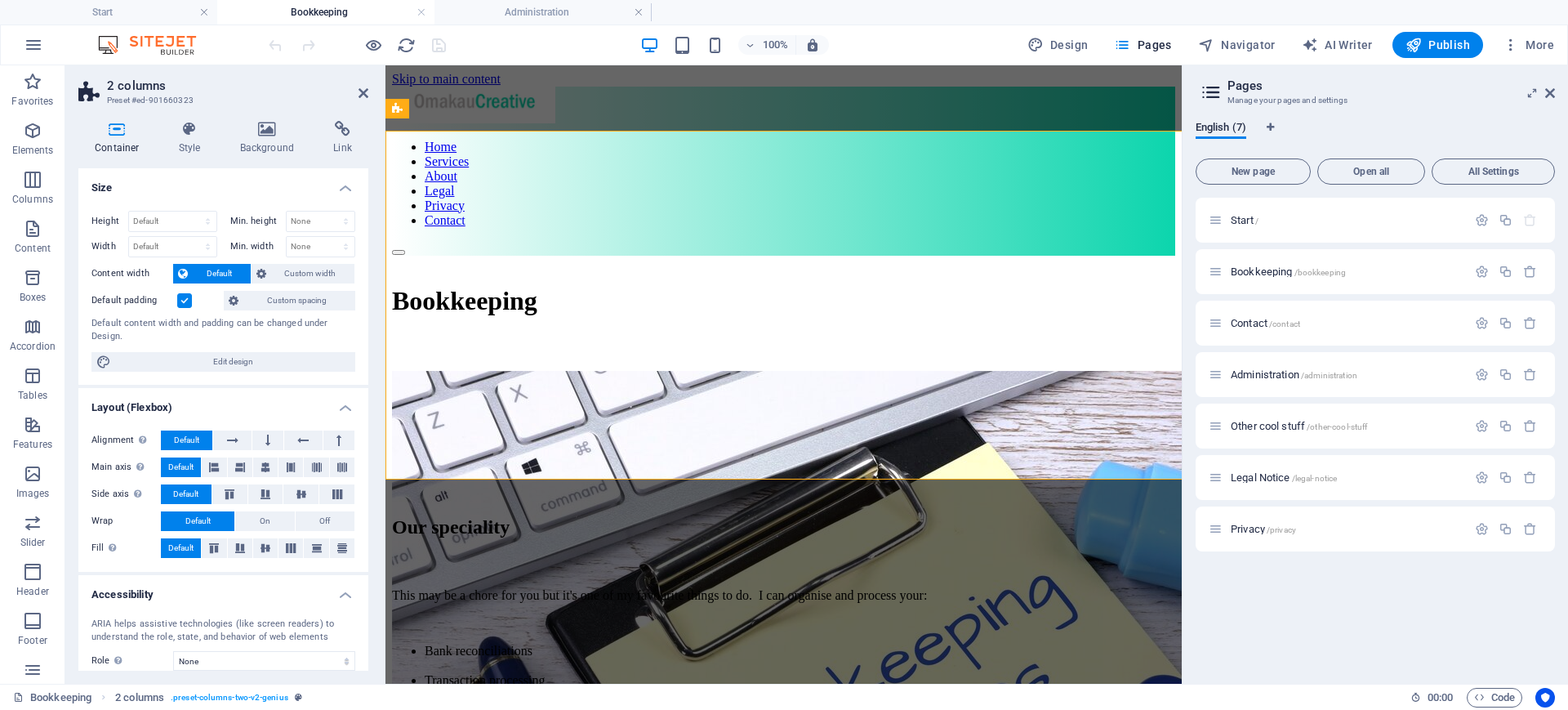
type input "300"
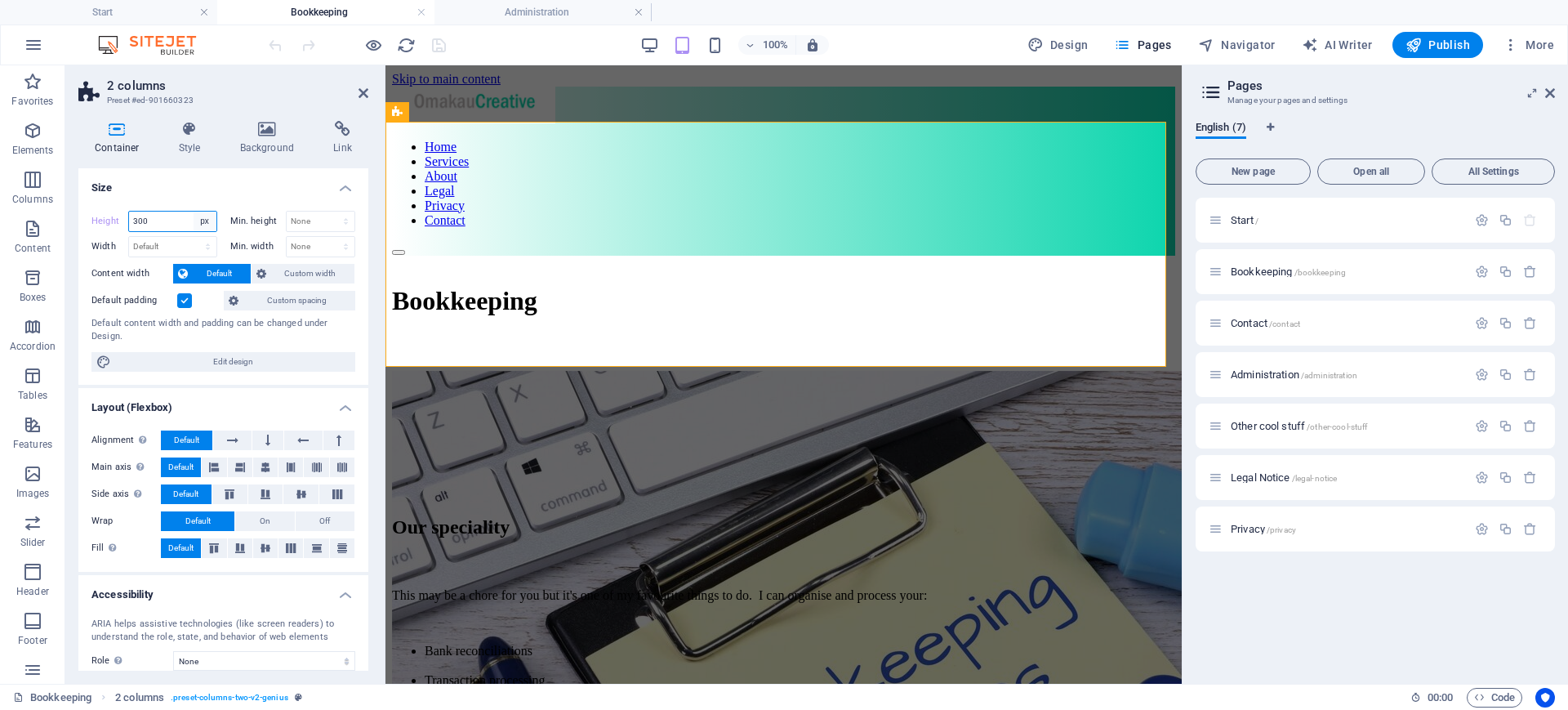
click at [193, 222] on select "Default px rem % vh vw" at bounding box center [204, 221] width 23 height 19
select select "default"
click at [193, 212] on select "Default px rem % vh vw" at bounding box center [204, 221] width 23 height 19
type input "300"
click at [206, 216] on select "Default px rem % vh vw" at bounding box center [204, 221] width 23 height 19
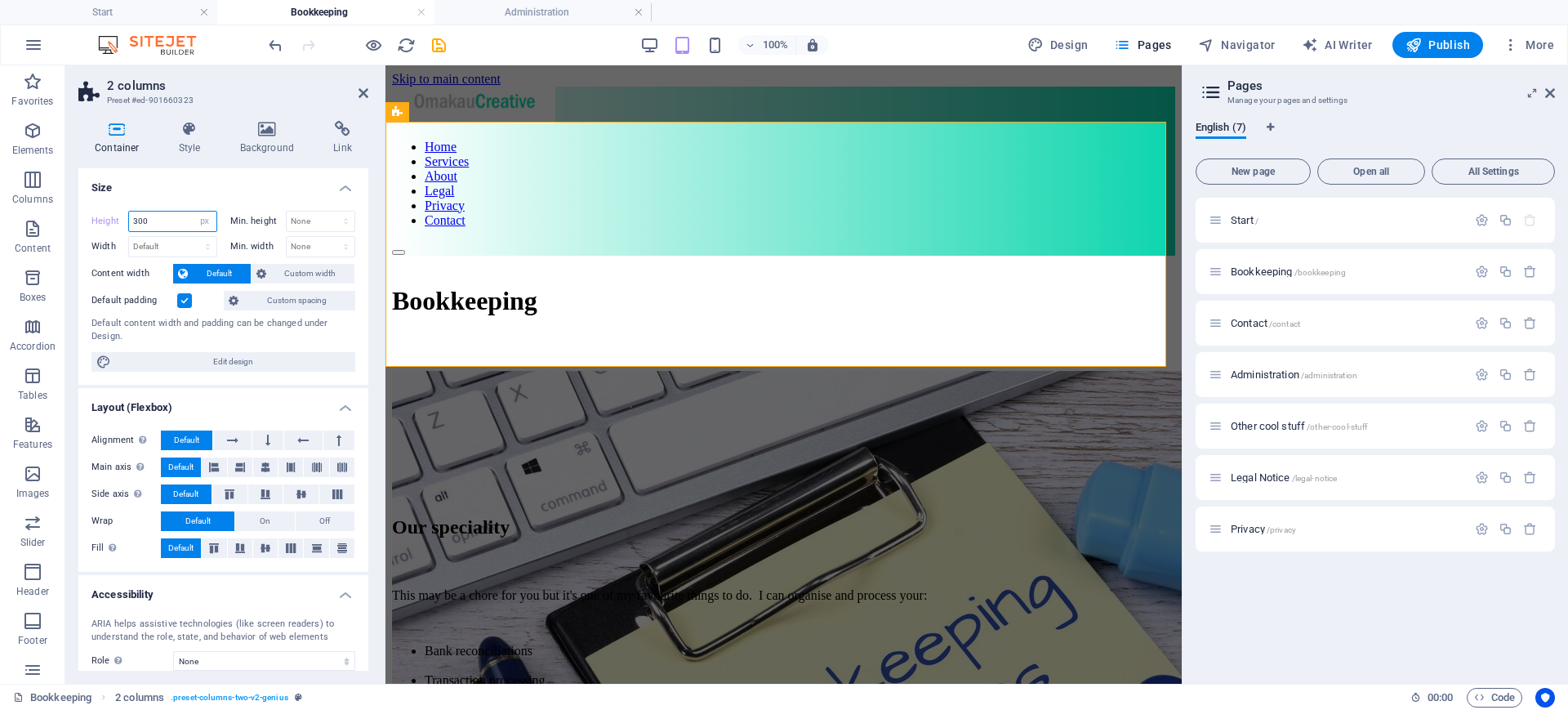
select select "default"
click at [193, 212] on select "Default px rem % vh vw" at bounding box center [204, 221] width 23 height 19
type input "300"
select select "px"
click at [171, 222] on input "300" at bounding box center [172, 221] width 87 height 19
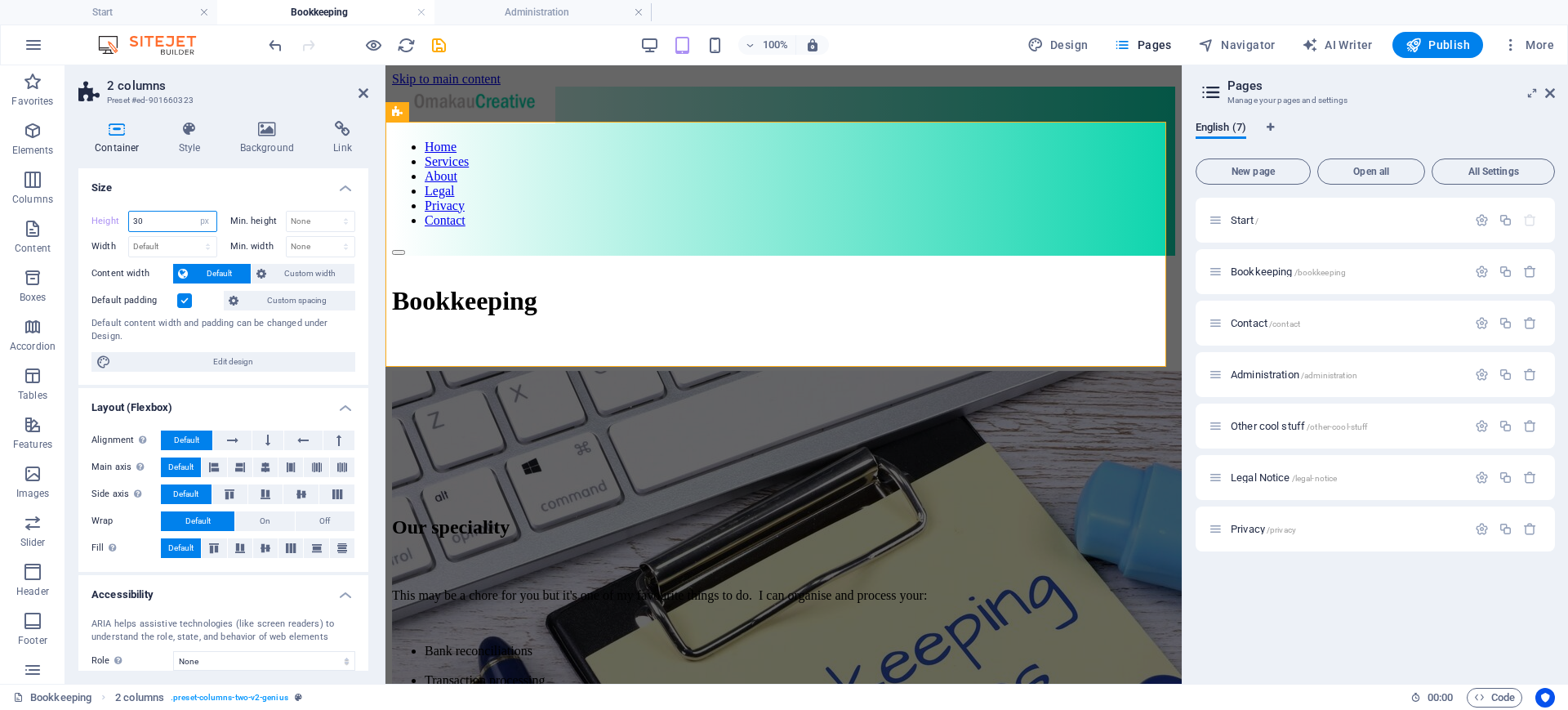
type input "3"
click at [201, 218] on select "Default px rem % vh vw" at bounding box center [204, 221] width 23 height 19
select select "default"
click at [193, 212] on select "Default px rem % vh vw" at bounding box center [204, 221] width 23 height 19
type input "300"
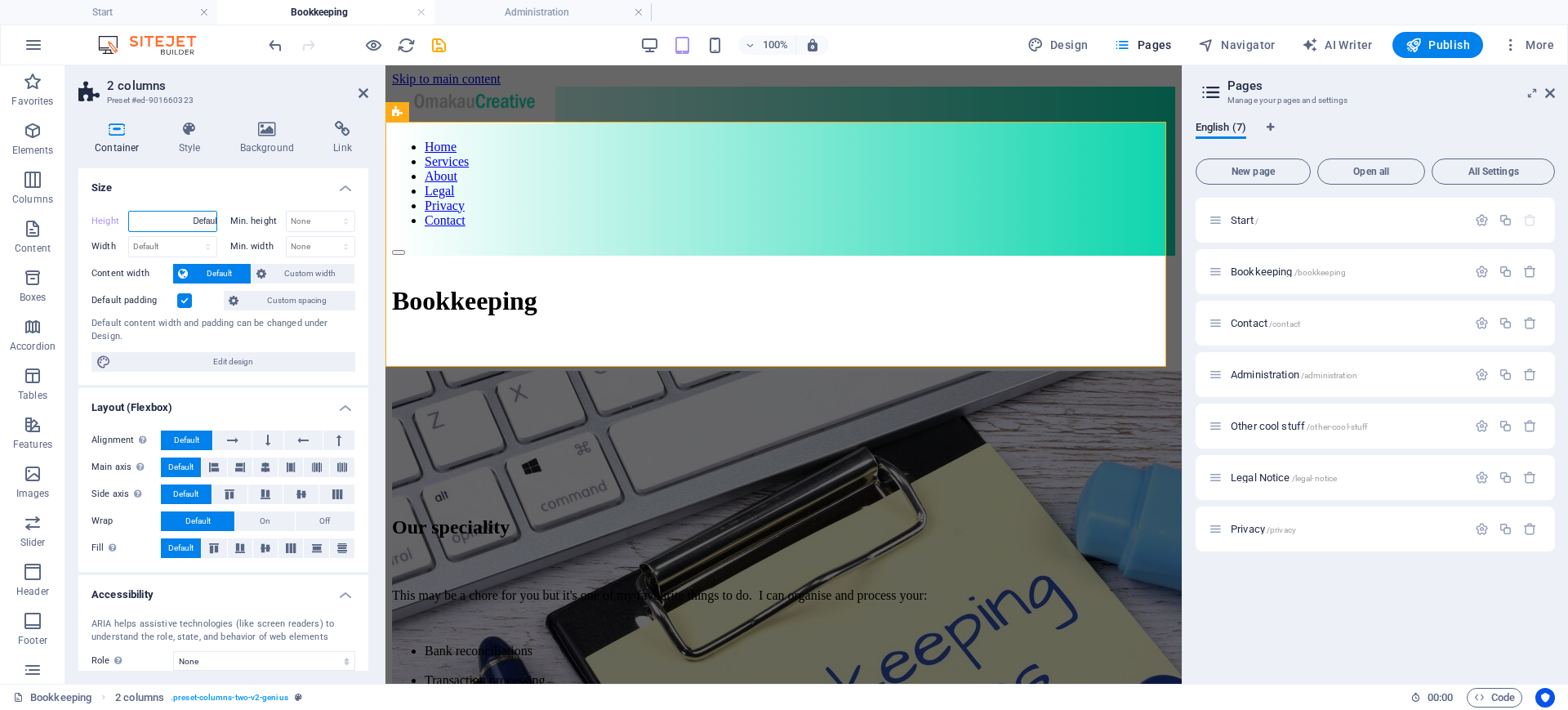
select select "px"
click at [361, 91] on icon at bounding box center [363, 93] width 10 height 13
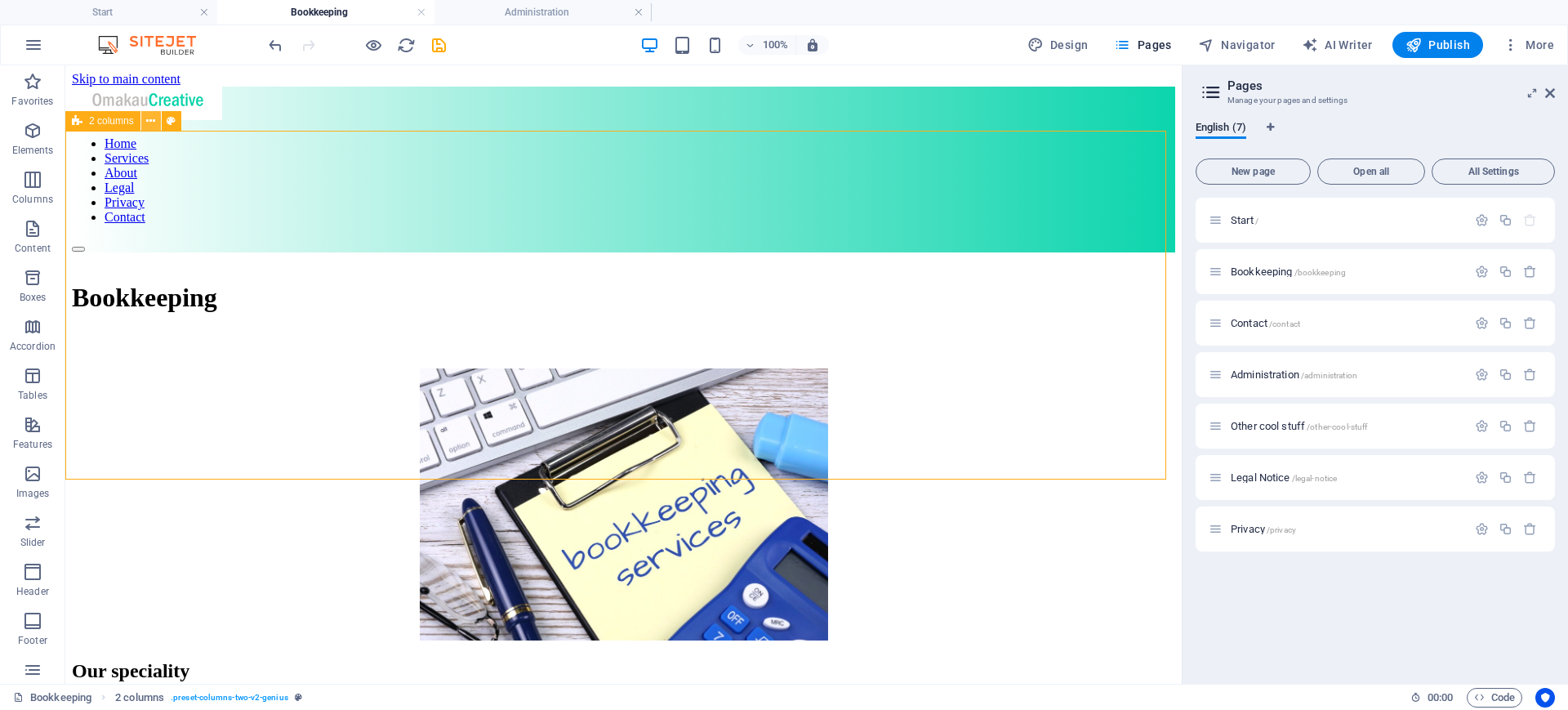
click at [147, 118] on icon at bounding box center [151, 121] width 9 height 17
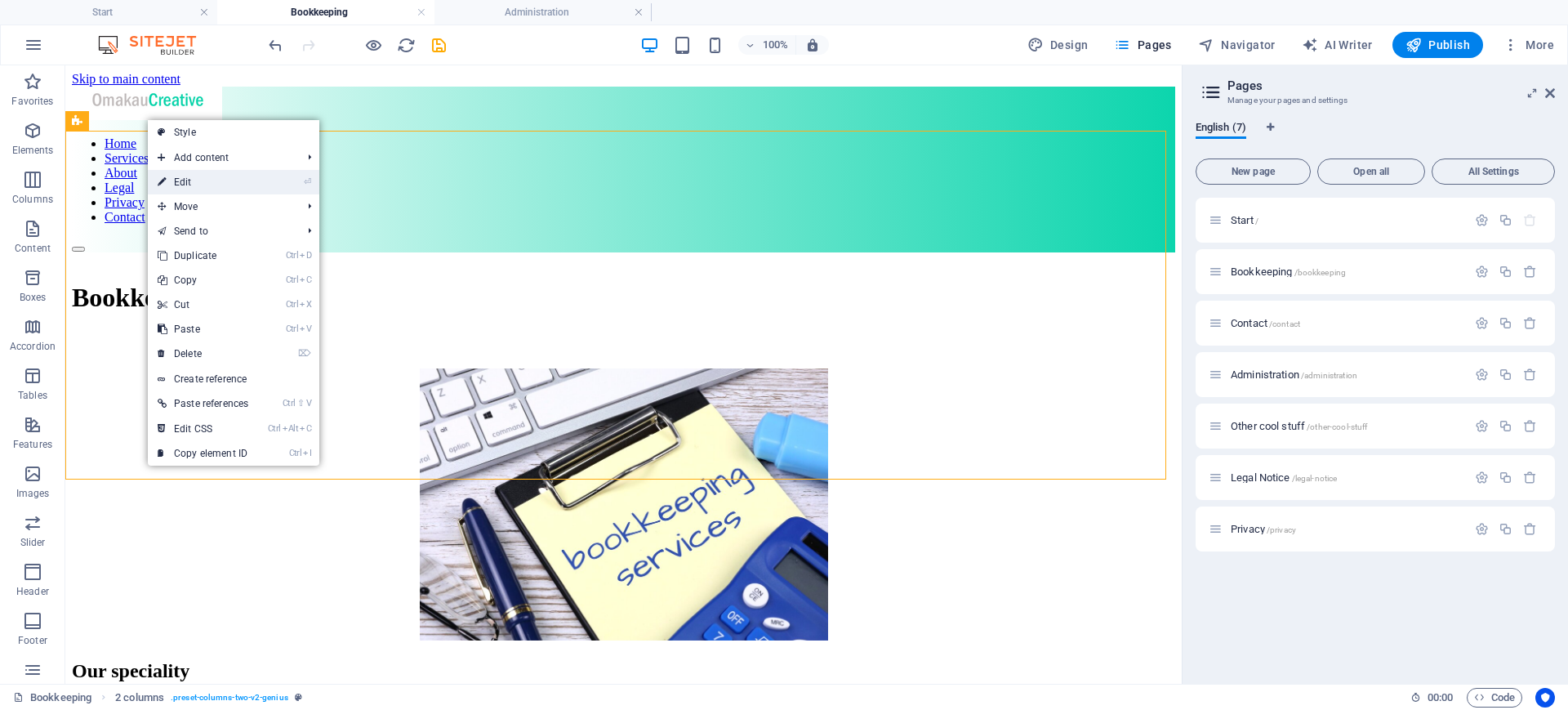
click at [197, 176] on link "⏎ Edit" at bounding box center [202, 181] width 110 height 25
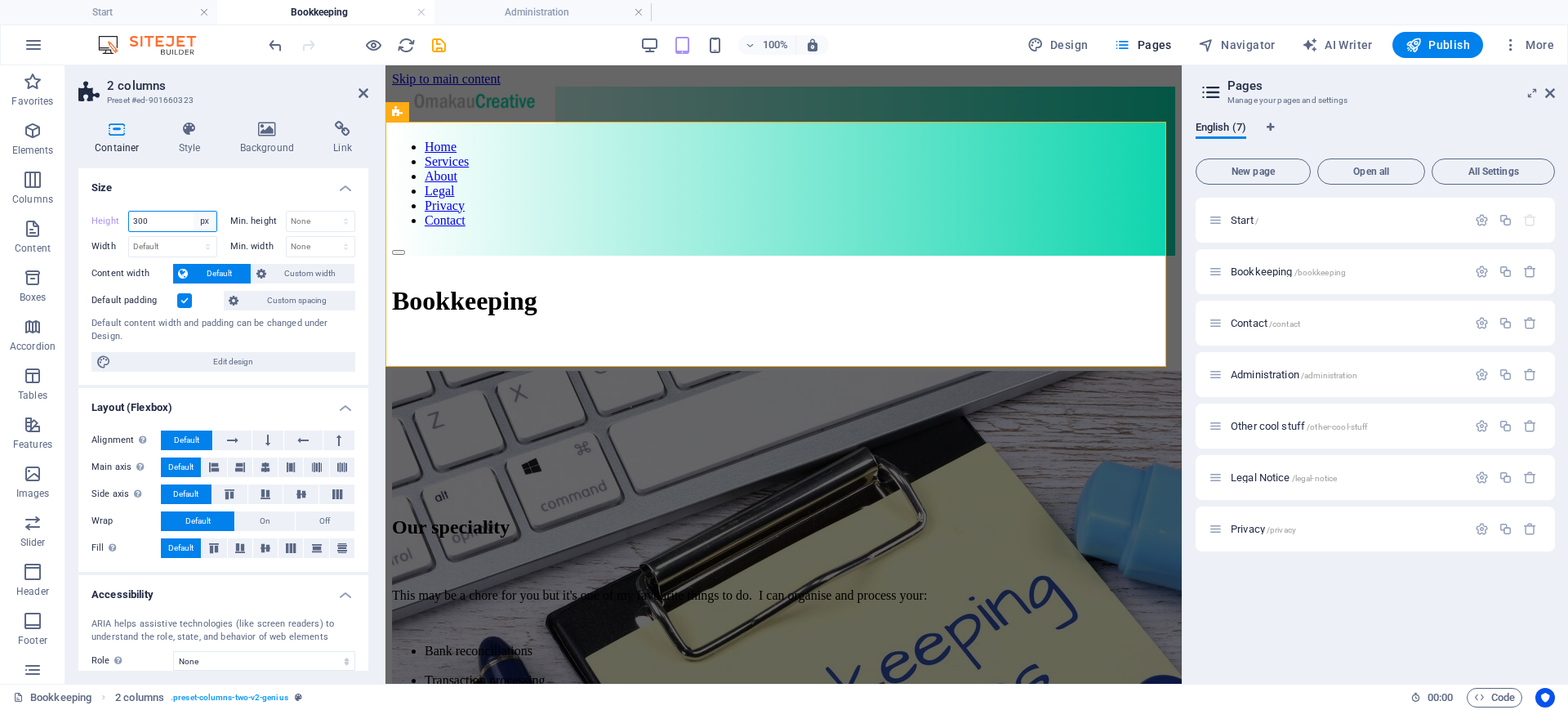
click at [196, 222] on select "Default px rem % vh vw" at bounding box center [204, 221] width 23 height 19
select select "default"
click at [193, 212] on select "Default px rem % vh vw" at bounding box center [204, 221] width 23 height 19
type input "300"
click at [207, 221] on select "Default px rem % vh vw" at bounding box center [204, 221] width 23 height 19
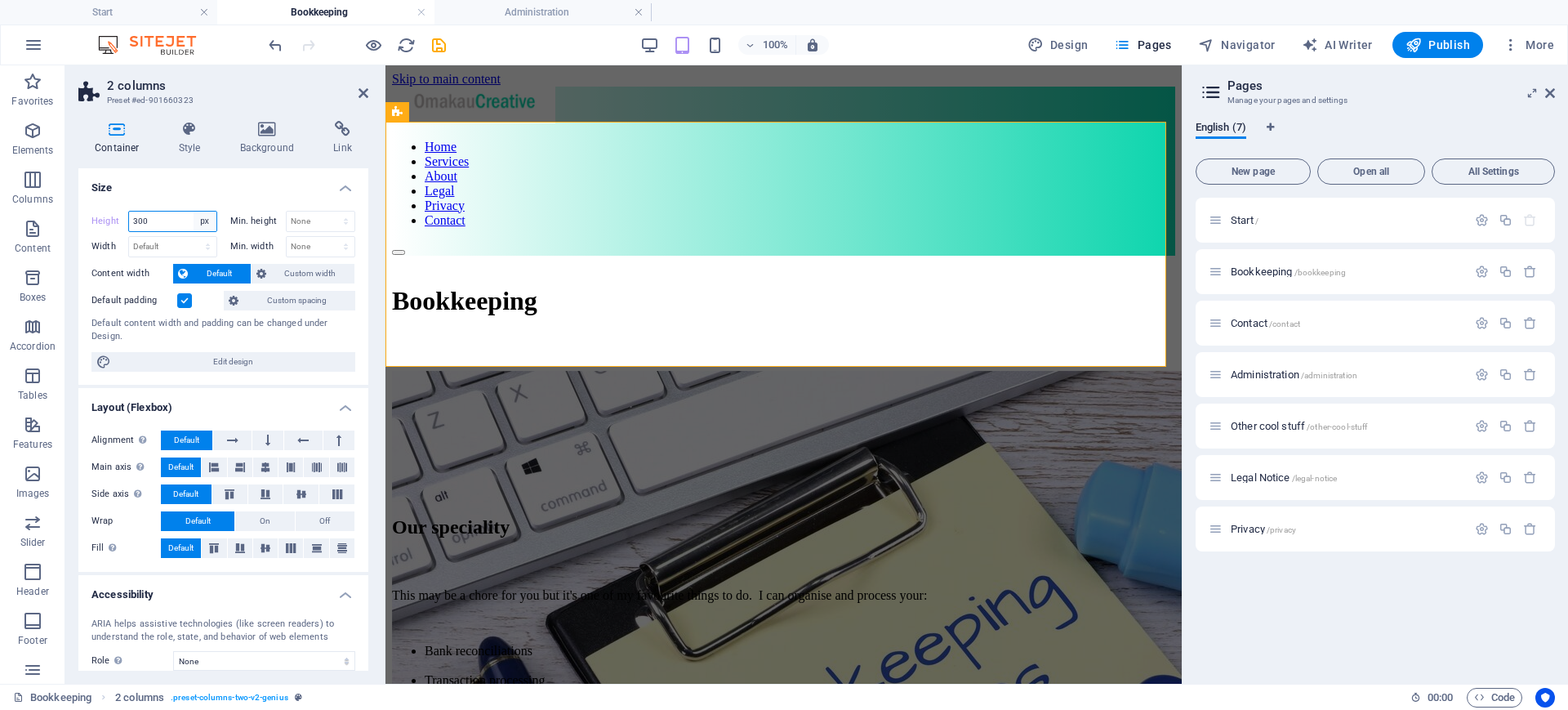
select select "default"
click at [193, 212] on select "Default px rem % vh vw" at bounding box center [204, 221] width 23 height 19
type input "300"
select select "px"
click at [1427, 95] on h3 "Manage your pages and settings" at bounding box center [1375, 101] width 295 height 15
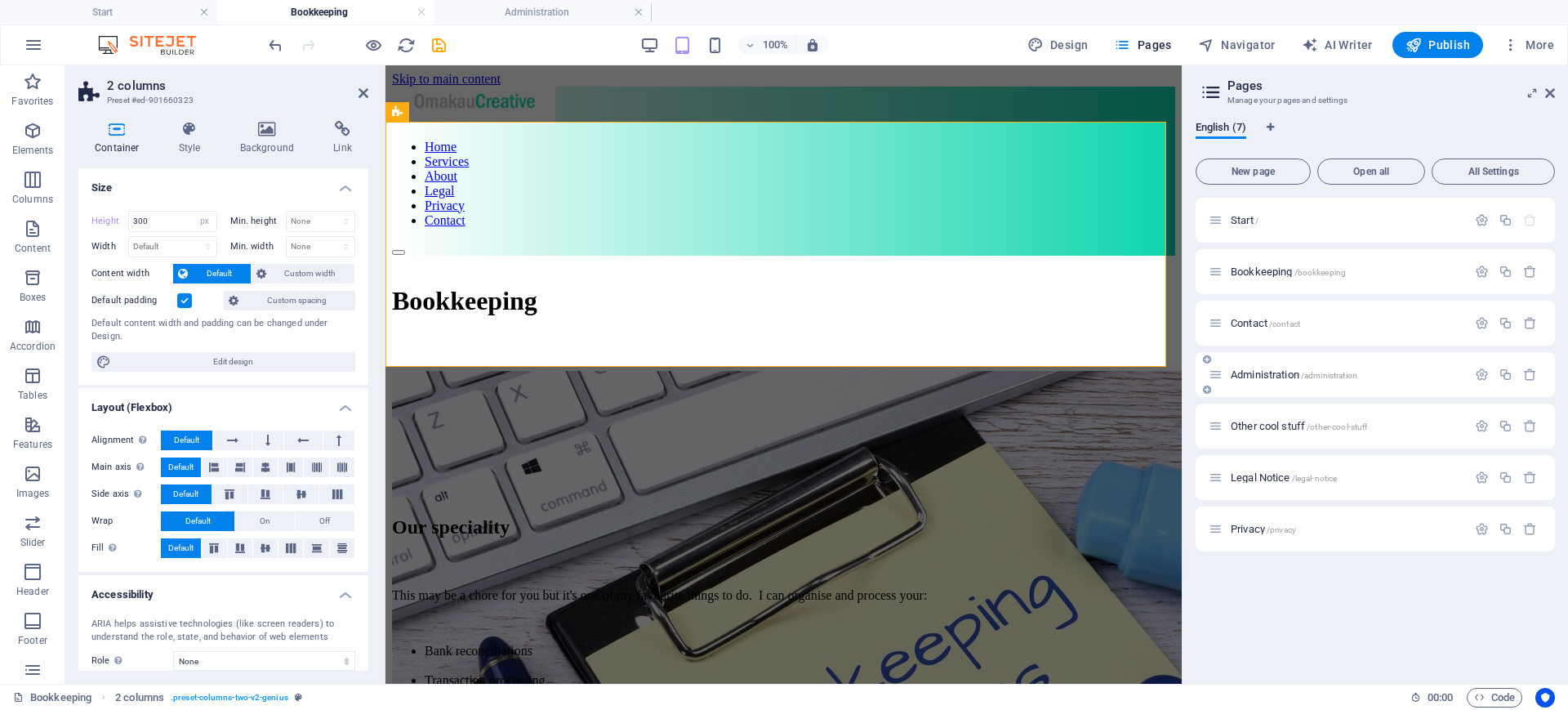
click at [1249, 374] on span "Administration /administration" at bounding box center [1293, 374] width 126 height 12
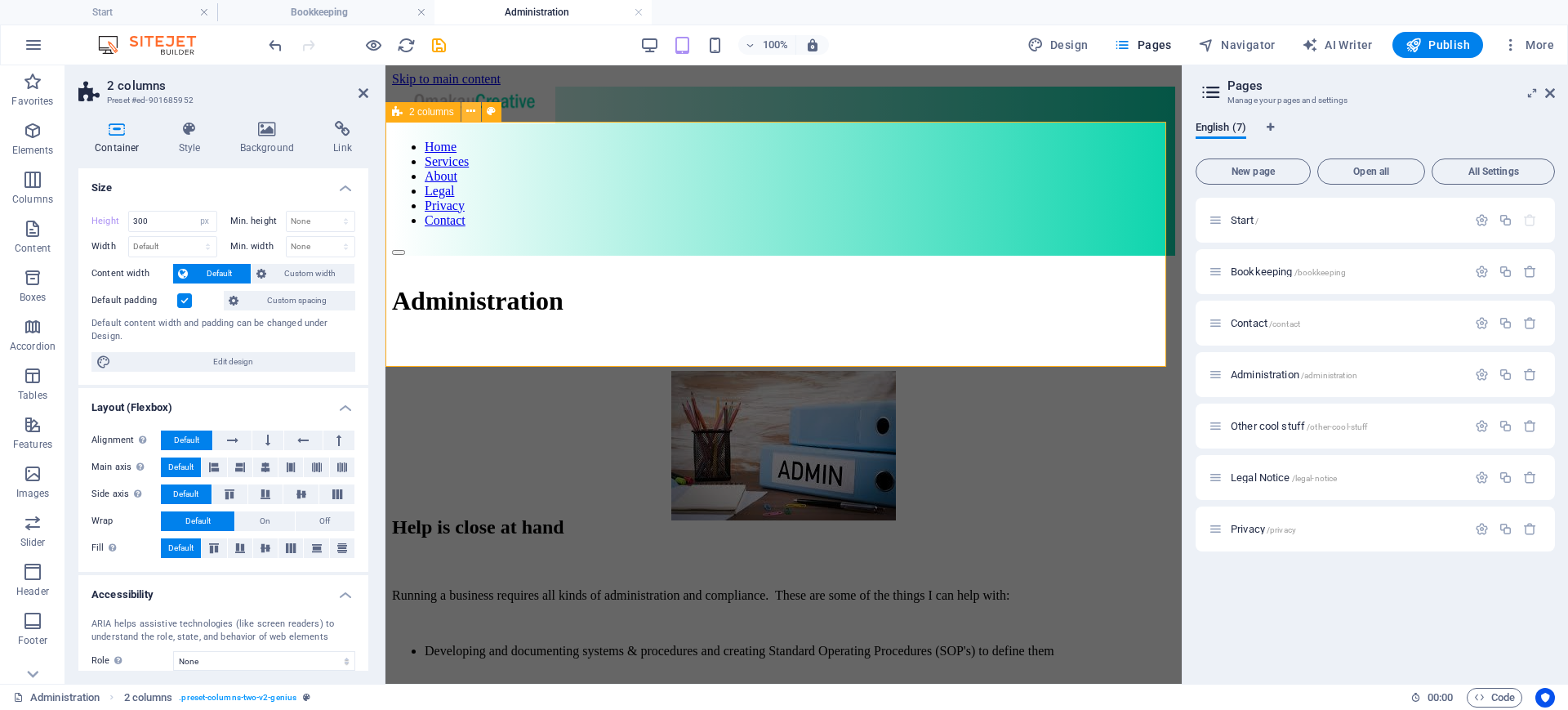
click at [470, 111] on icon at bounding box center [471, 111] width 9 height 17
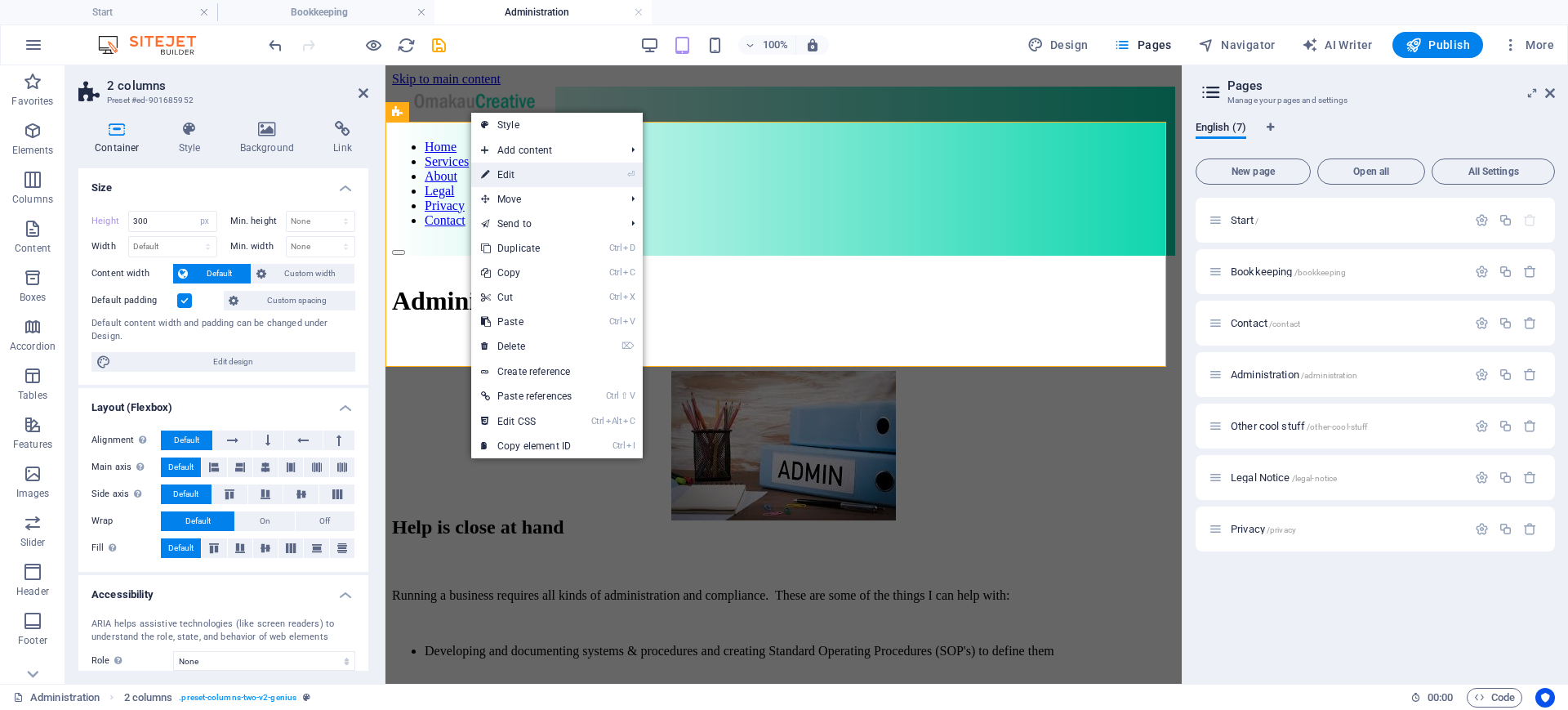
click at [503, 179] on link "⏎ Edit" at bounding box center [526, 174] width 110 height 25
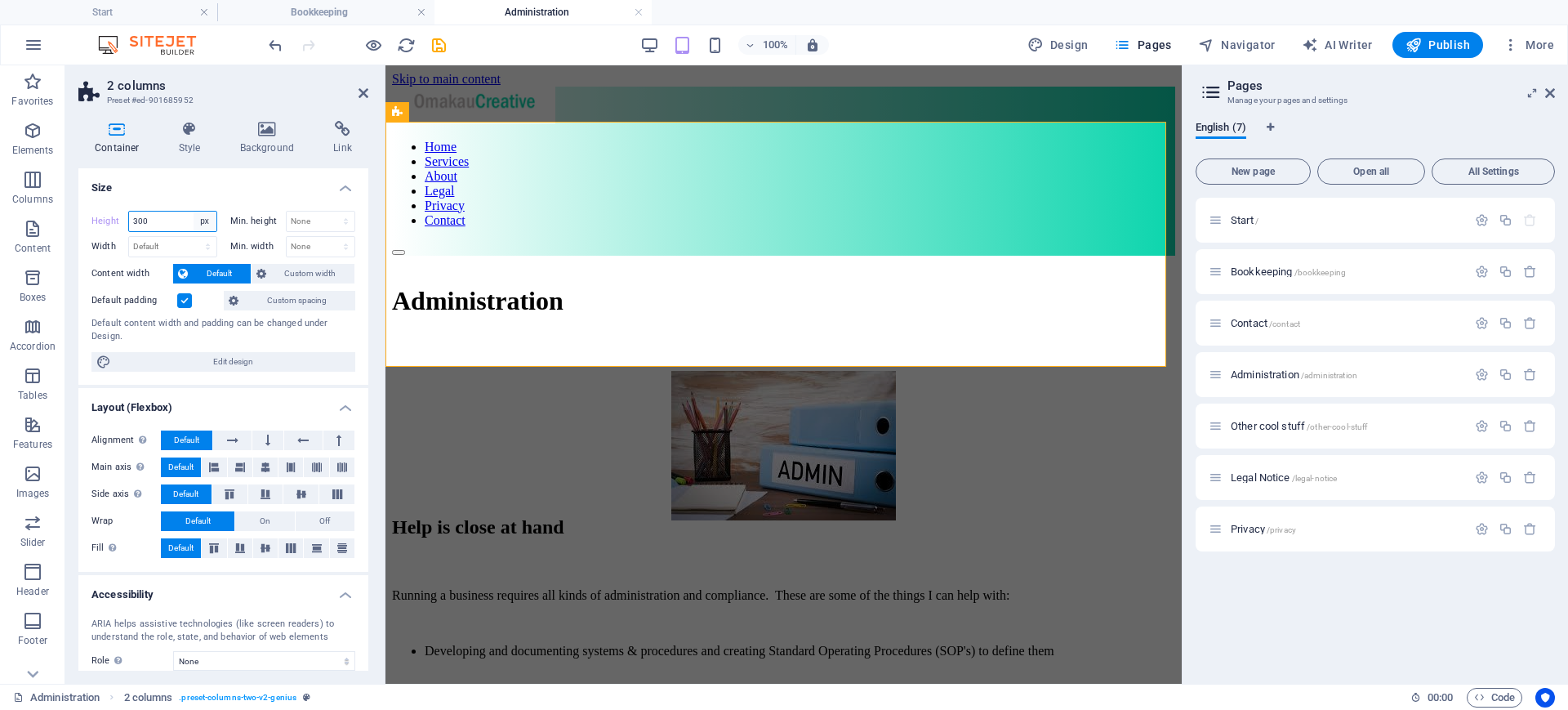
click at [204, 217] on select "Default px rem % vh vw" at bounding box center [204, 221] width 23 height 19
select select "default"
click at [193, 212] on select "Default px rem % vh vw" at bounding box center [204, 221] width 23 height 19
type input "300"
select select "px"
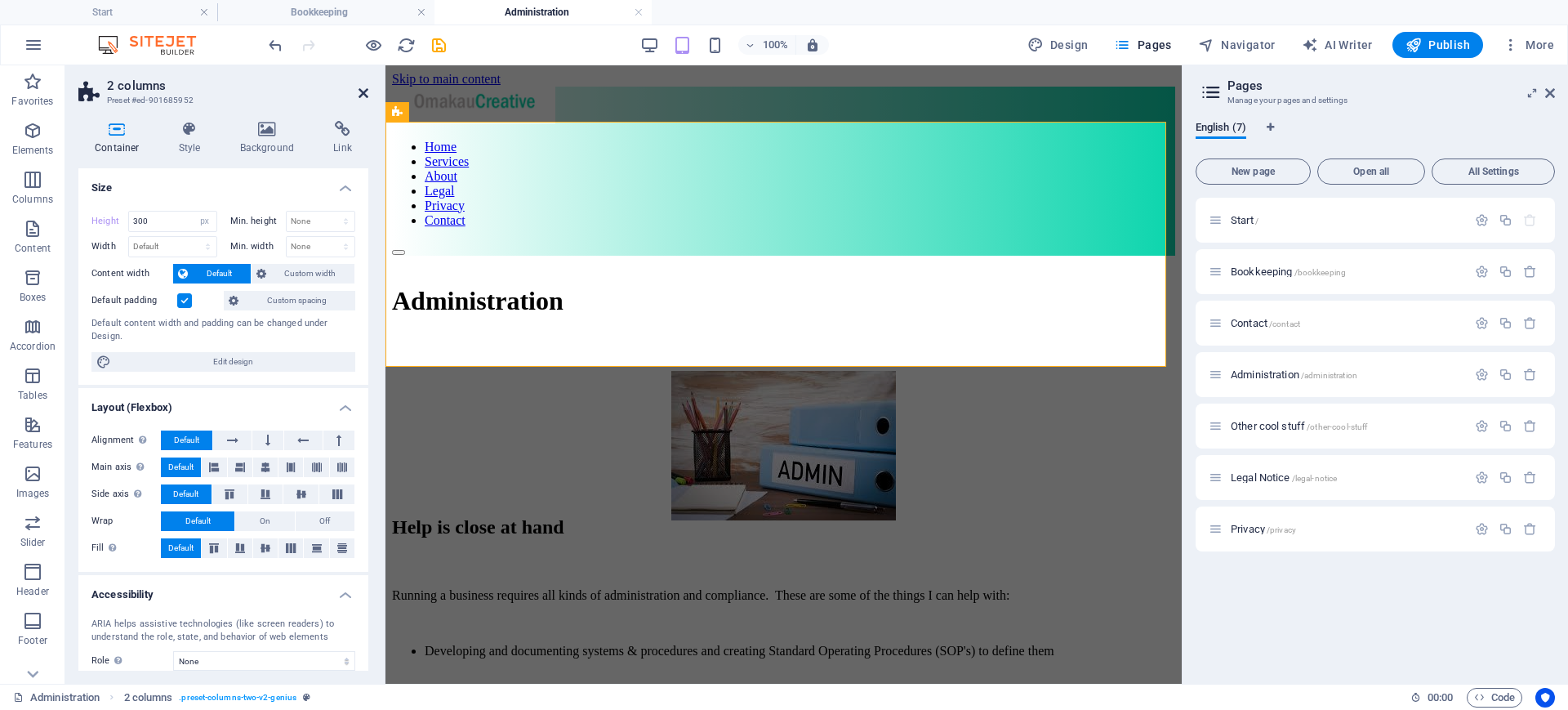
click at [364, 98] on icon at bounding box center [363, 93] width 10 height 13
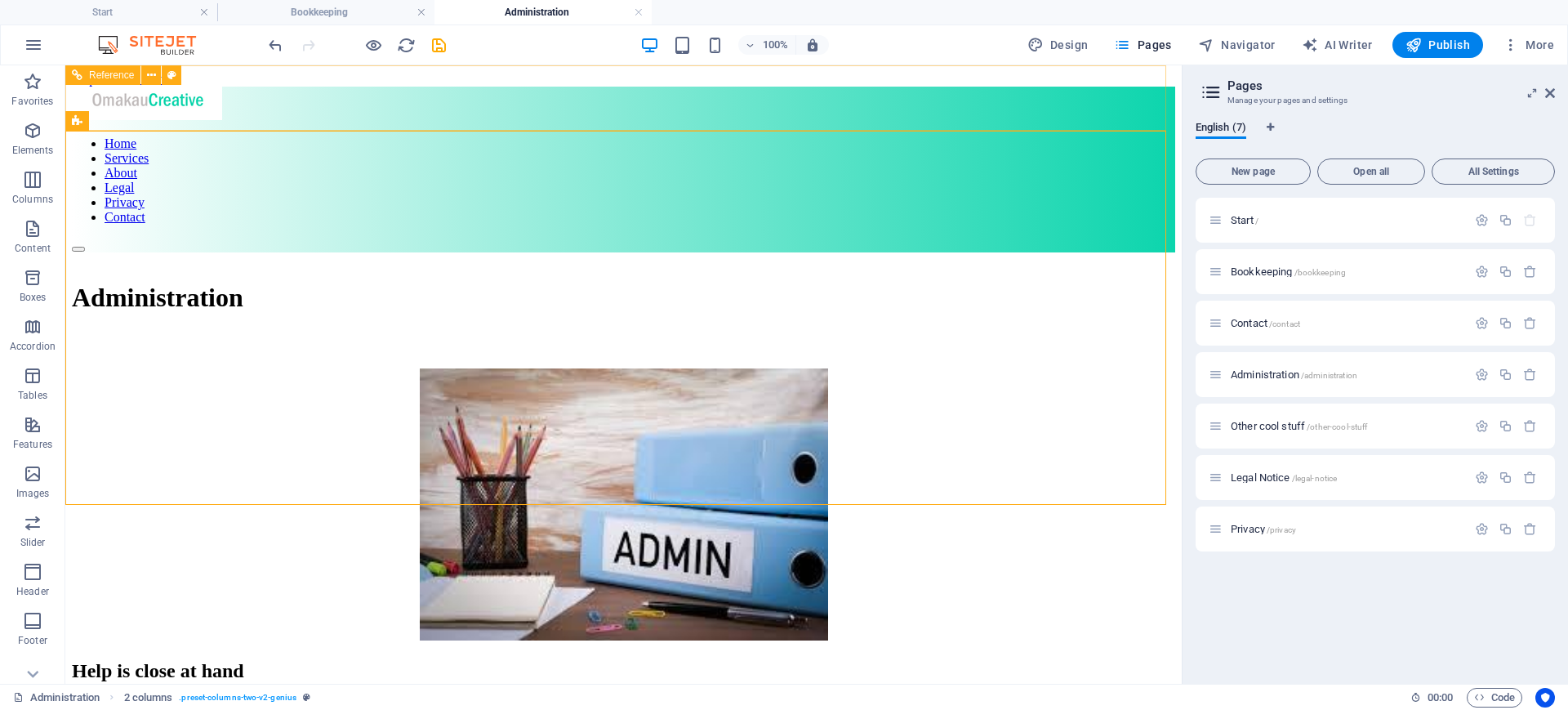
drag, startPoint x: 152, startPoint y: 122, endPoint x: 116, endPoint y: 52, distance: 78.7
click at [116, 65] on section "Favorites Elements Columns Content Boxes Accordion Tables Features Images Slide…" at bounding box center [591, 374] width 1181 height 618
click at [159, 129] on div "Home Services About Legal Privacy Contact" at bounding box center [623, 169] width 1103 height 166
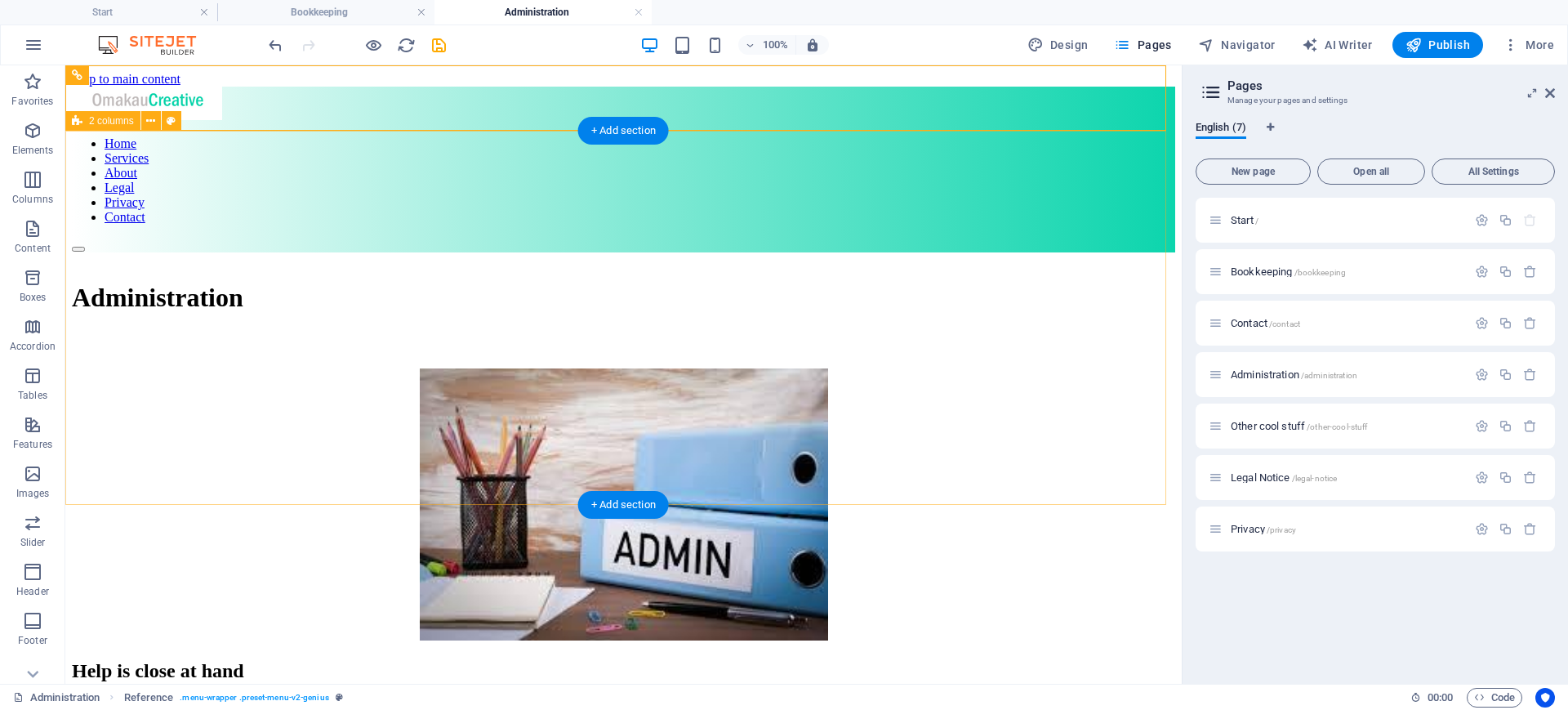
click at [149, 252] on div "Administration" at bounding box center [623, 447] width 1103 height 391
click at [153, 123] on icon at bounding box center [151, 121] width 9 height 17
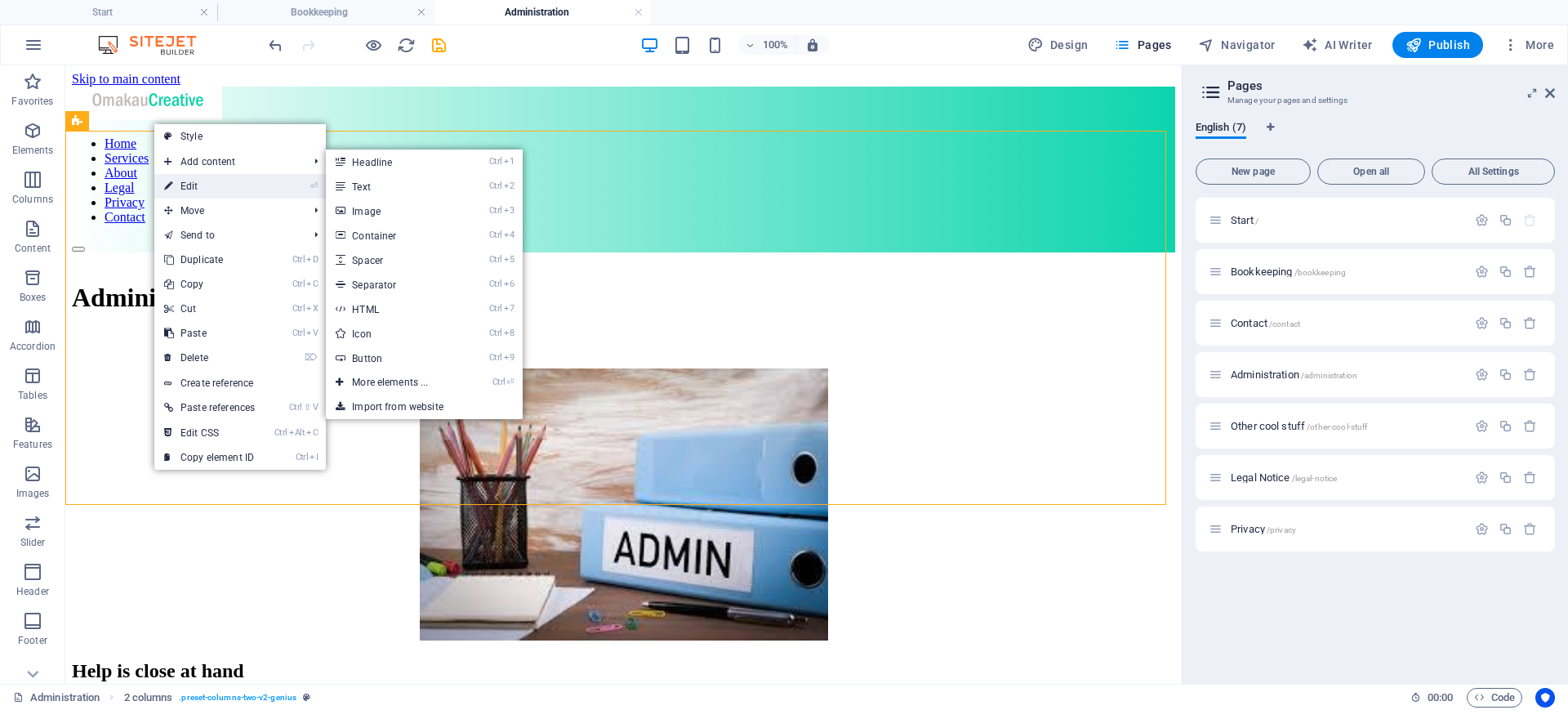
click at [190, 184] on link "⏎ Edit" at bounding box center [209, 186] width 110 height 25
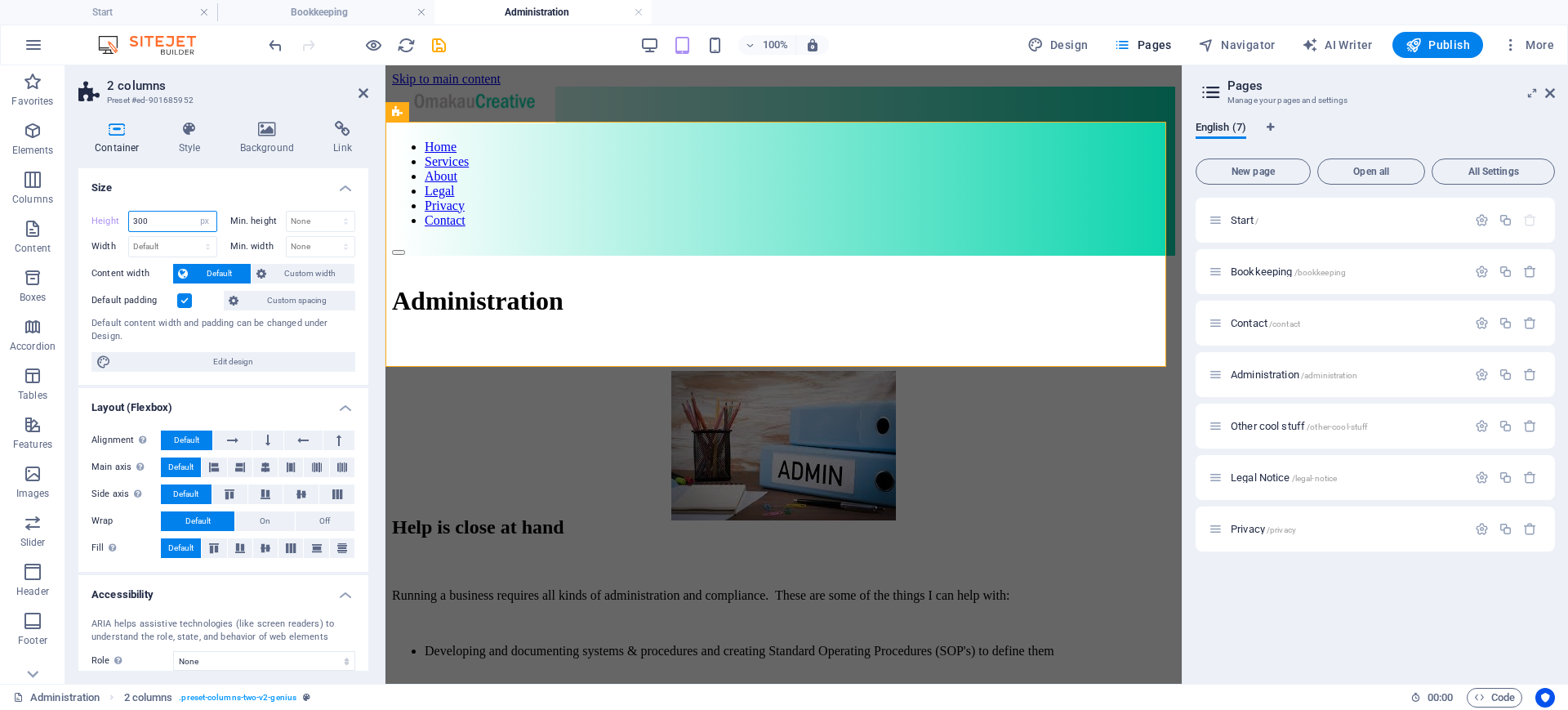
click at [173, 222] on input "300" at bounding box center [172, 221] width 87 height 19
click at [201, 224] on select "Default px rem % vh vw" at bounding box center [204, 221] width 23 height 19
select select "default"
click at [193, 212] on select "Default px rem % vh vw" at bounding box center [204, 221] width 23 height 19
type input "300"
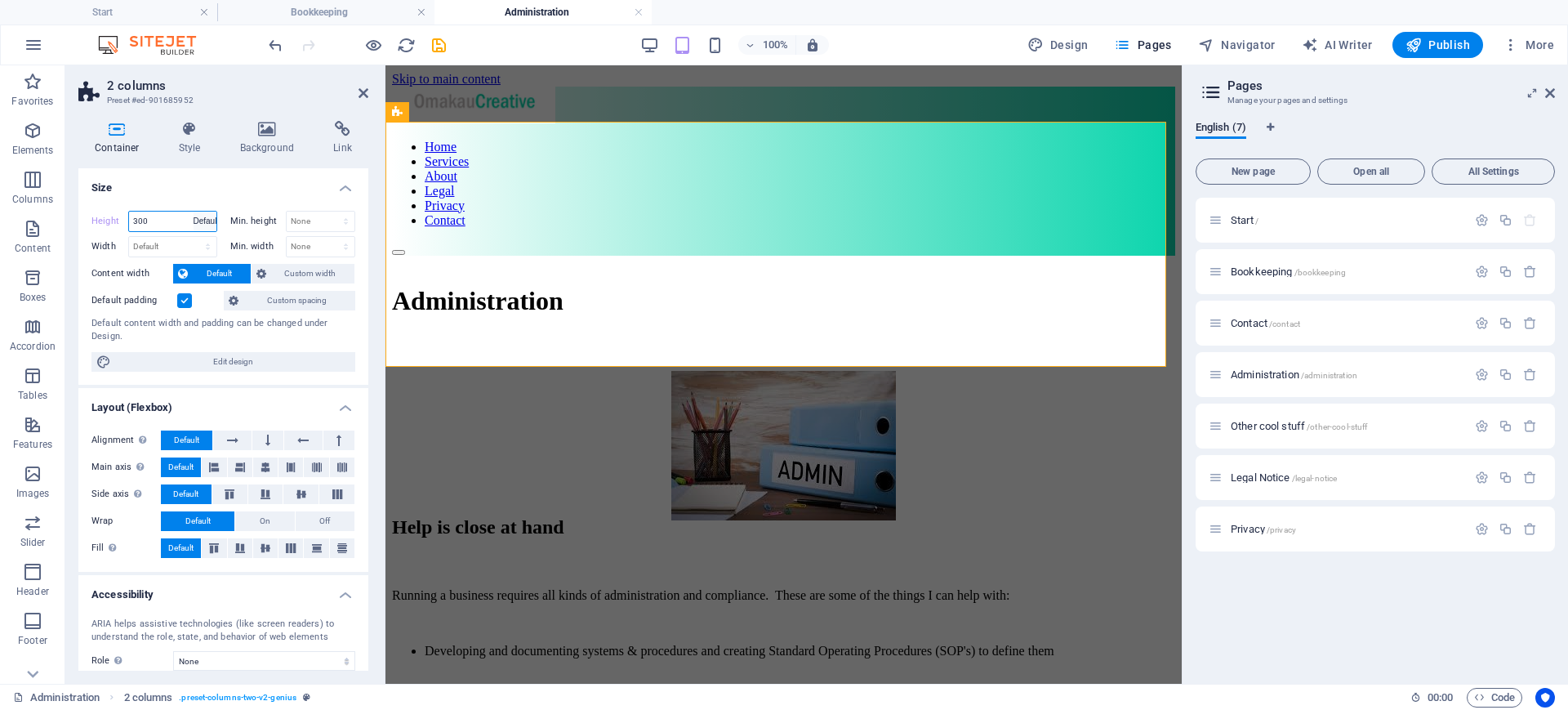
select select "px"
click at [1282, 643] on div "Start / Bookkeeping /bookkeeping Contact /contact Administration /administratio…" at bounding box center [1375, 434] width 359 height 473
click at [1261, 377] on span "Administration /administration" at bounding box center [1293, 374] width 126 height 12
click at [365, 92] on icon at bounding box center [363, 93] width 10 height 13
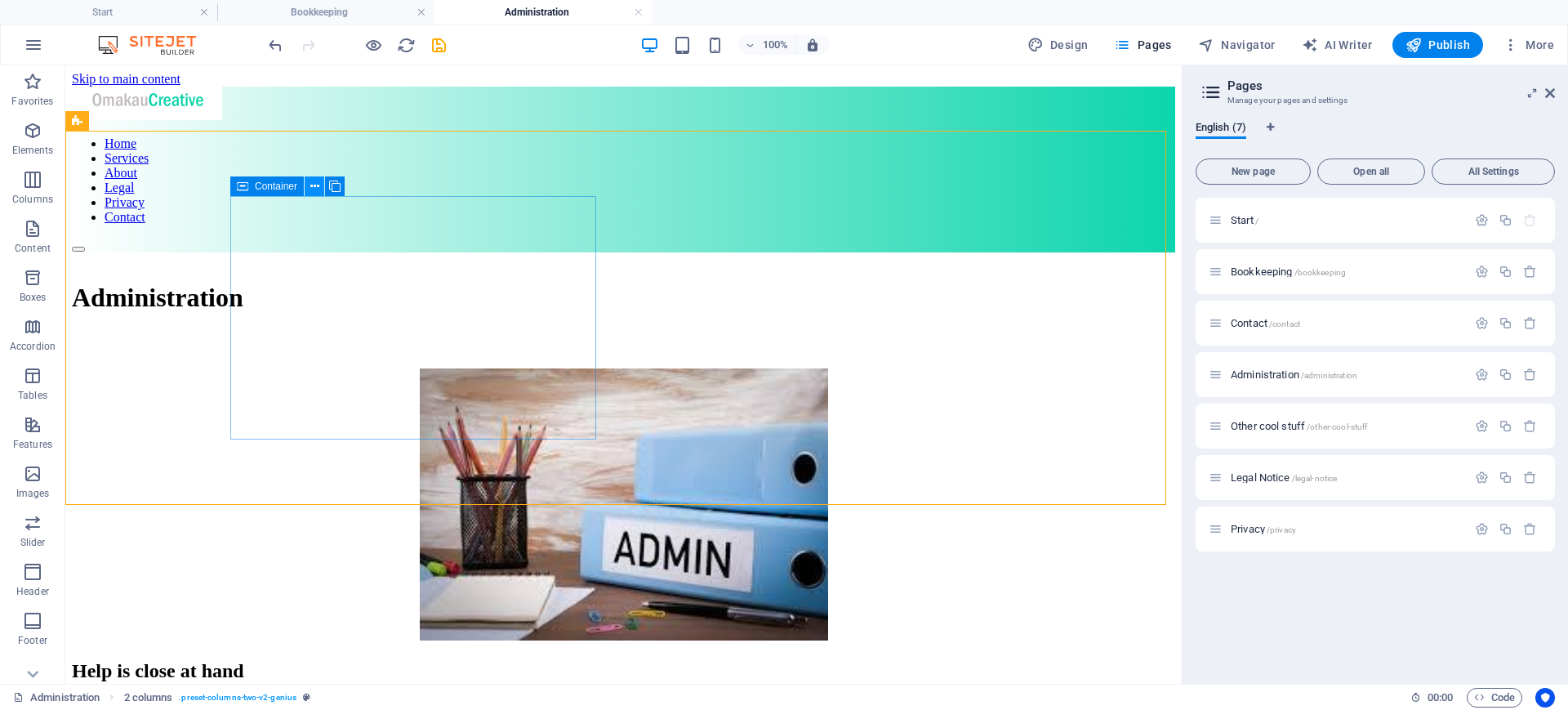
click at [316, 187] on icon at bounding box center [315, 186] width 9 height 17
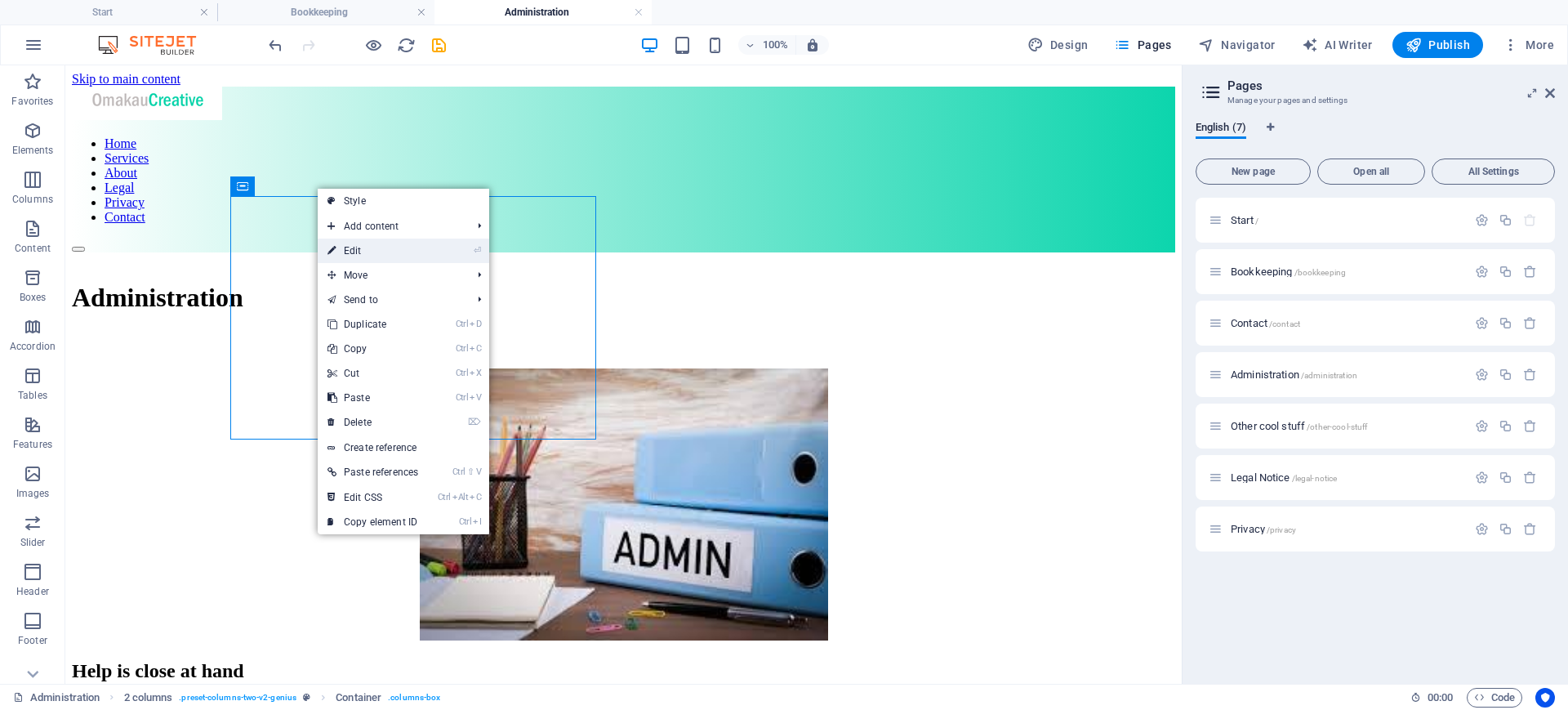
click at [359, 251] on link "⏎ Edit" at bounding box center [373, 250] width 110 height 25
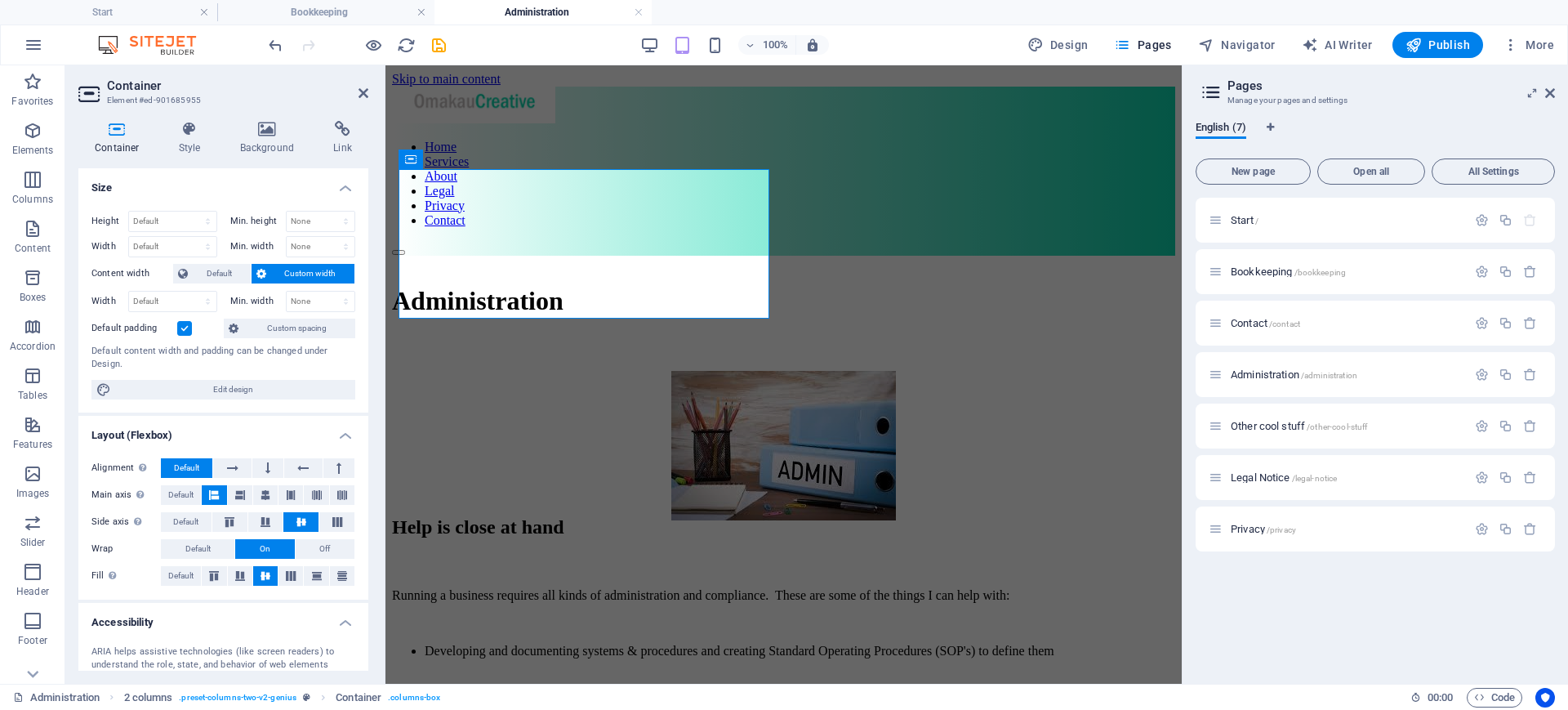
click at [363, 83] on h2 "Container" at bounding box center [237, 86] width 261 height 15
click at [365, 94] on icon at bounding box center [363, 93] width 10 height 13
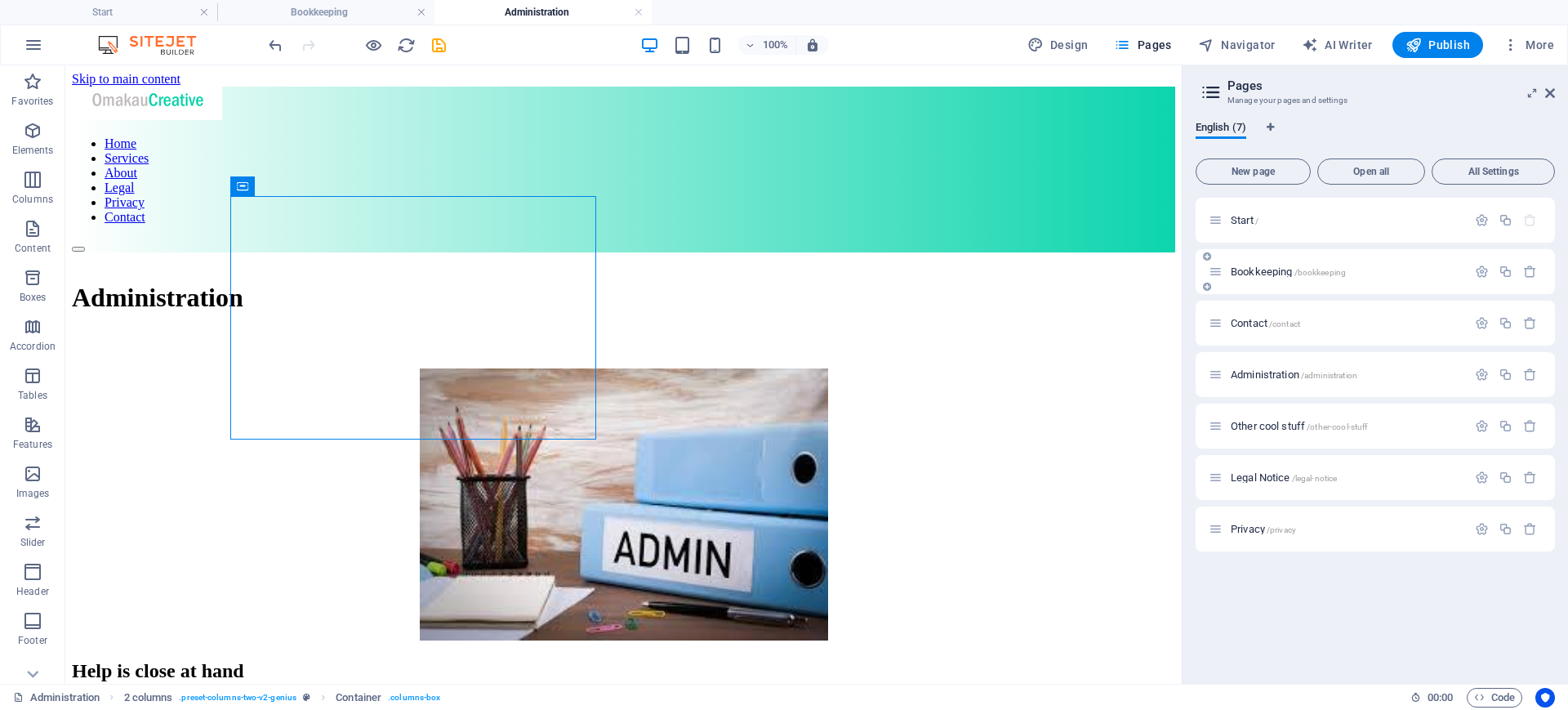
click at [1245, 262] on div "Bookkeeping /bookkeeping" at bounding box center [1337, 271] width 258 height 19
click at [1280, 274] on span "Bookkeeping /bookkeeping" at bounding box center [1288, 271] width 115 height 12
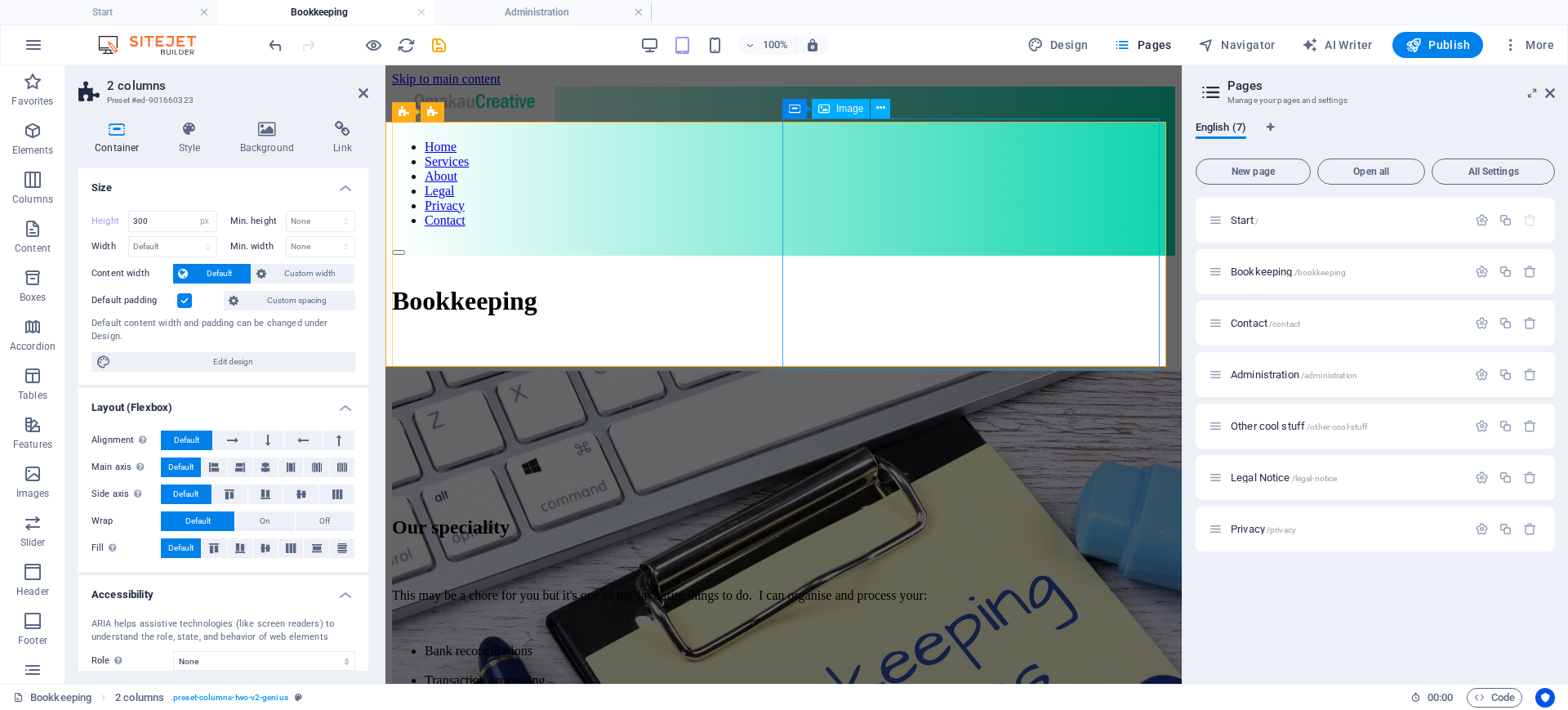
click at [801, 371] on figure at bounding box center [783, 651] width 783 height 561
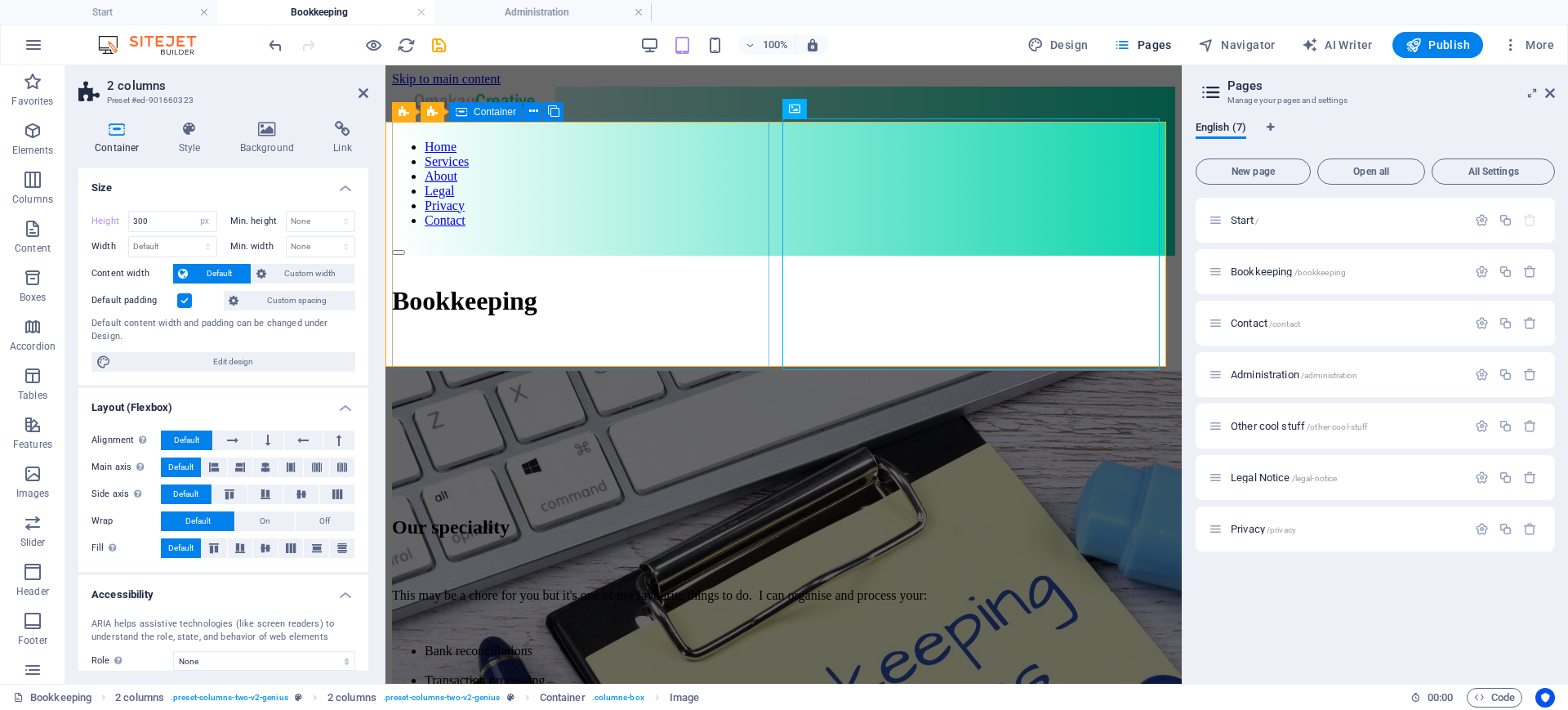
click at [634, 256] on div "Bookkeeping" at bounding box center [783, 313] width 783 height 116
click at [407, 108] on div "2 columns" at bounding box center [423, 111] width 75 height 19
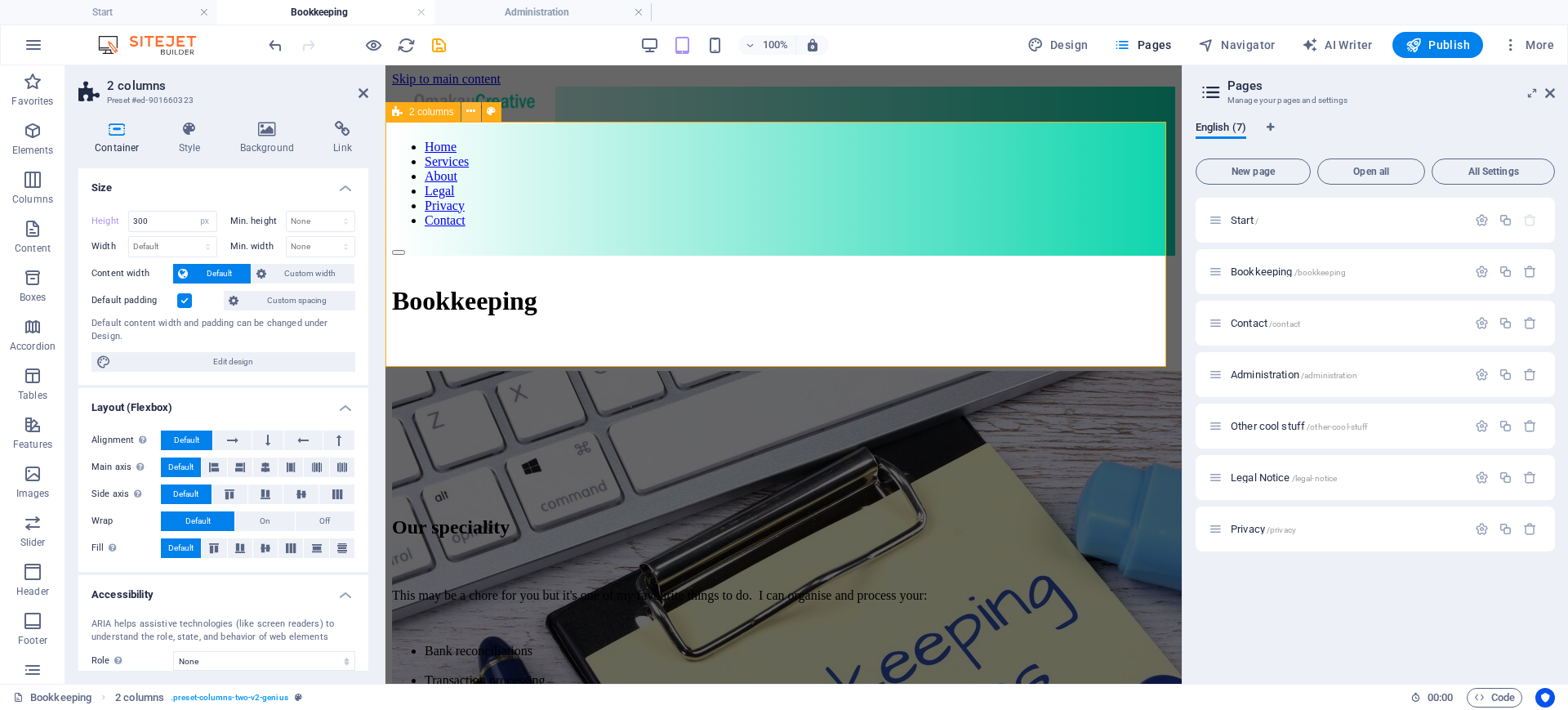
click at [468, 109] on icon at bounding box center [471, 111] width 9 height 17
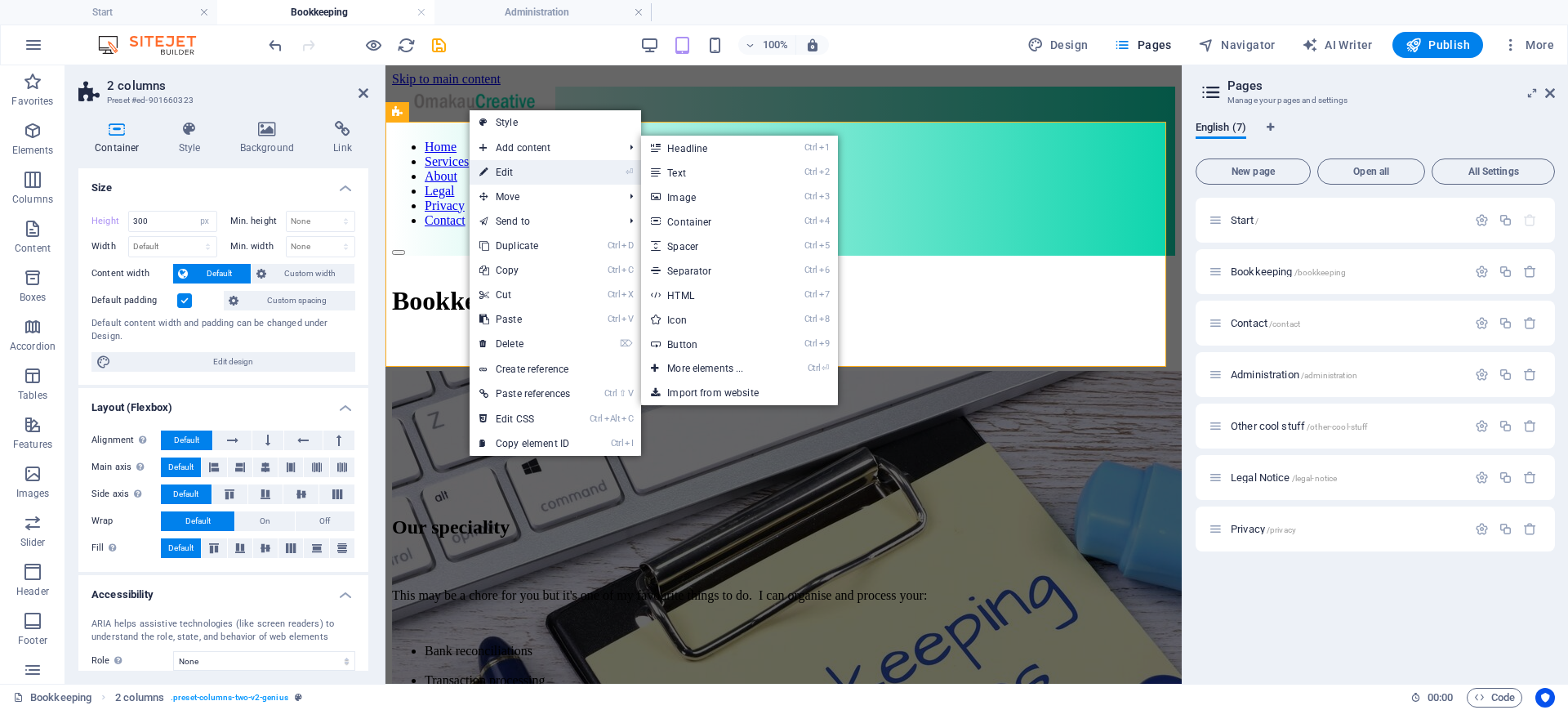
click at [494, 176] on link "⏎ Edit" at bounding box center [525, 172] width 110 height 25
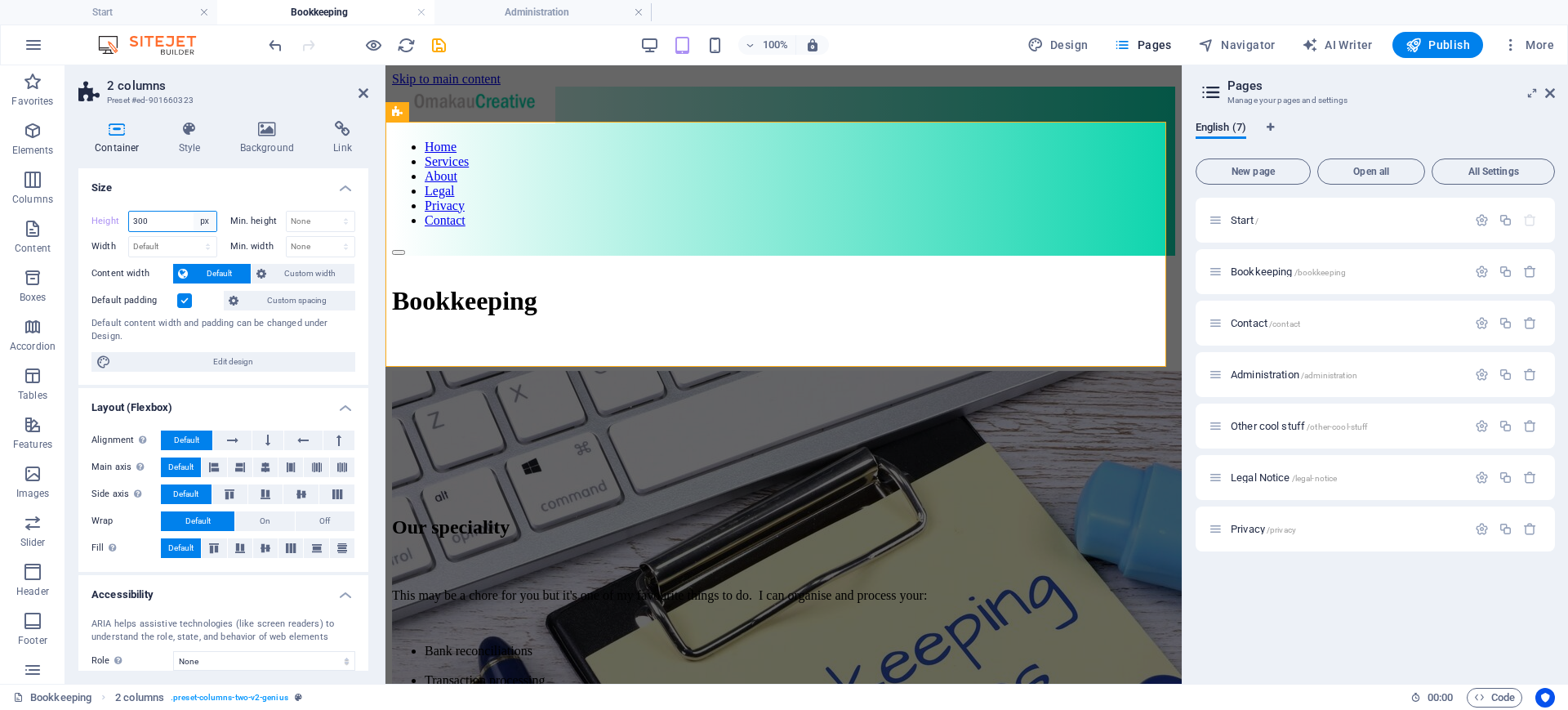
click at [200, 224] on select "Default px rem % vh vw" at bounding box center [204, 221] width 23 height 19
click at [193, 212] on select "Default px rem % vh vw" at bounding box center [204, 221] width 23 height 19
click at [369, 84] on aside "2 columns Preset #ed-901660323 Container Style Background Link Size Height 300 …" at bounding box center [224, 374] width 320 height 618
click at [358, 94] on icon at bounding box center [363, 93] width 10 height 13
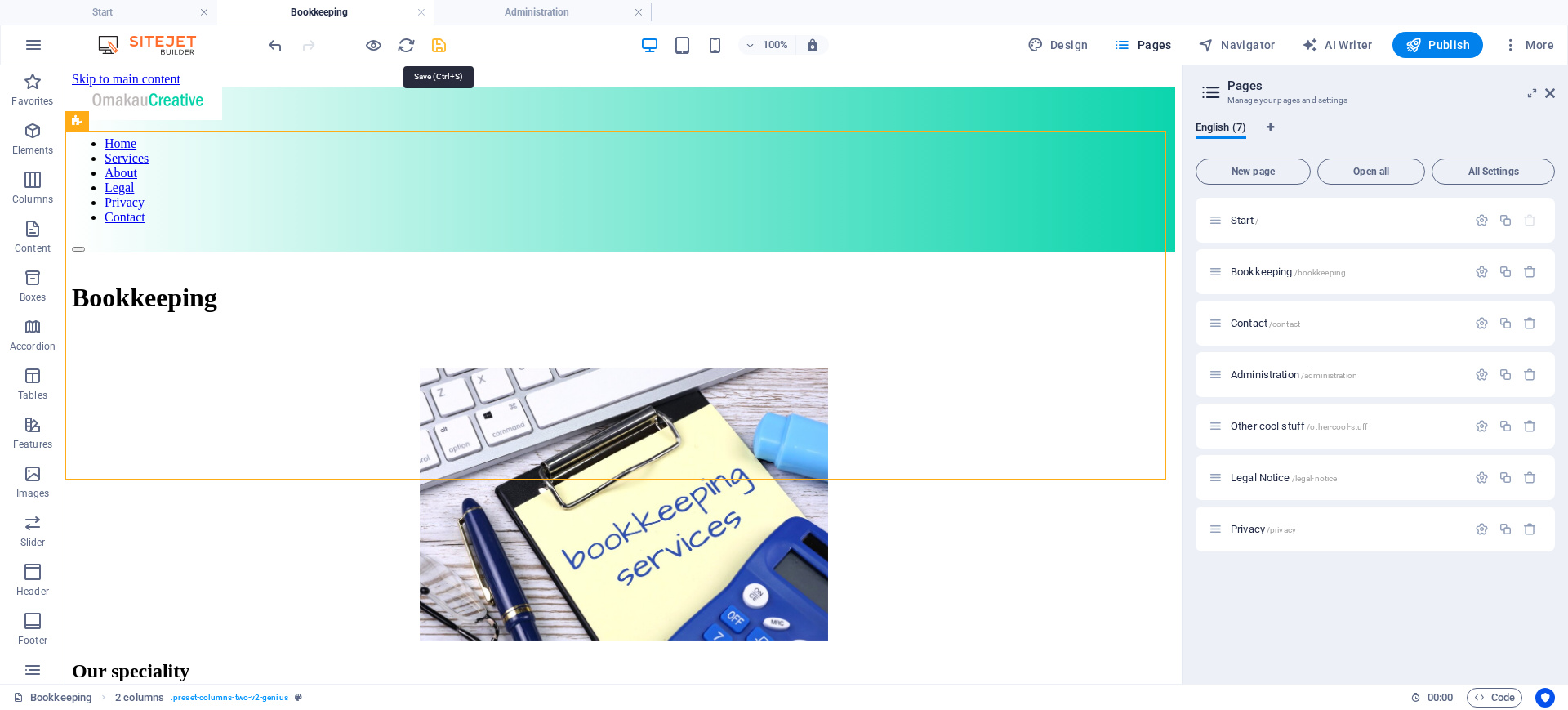
click at [441, 49] on icon "save" at bounding box center [439, 45] width 19 height 19
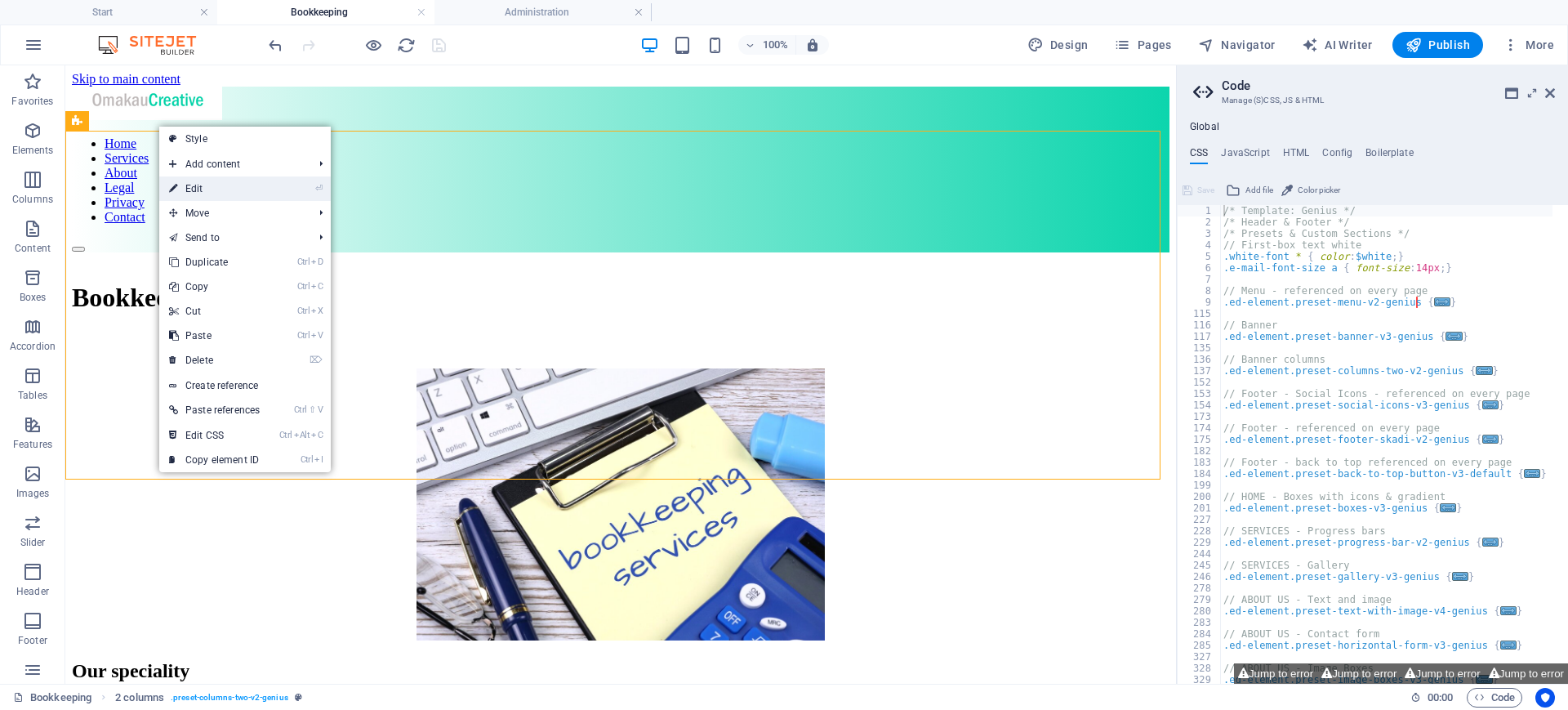
click at [184, 193] on link "⏎ Edit" at bounding box center [214, 189] width 110 height 25
select select "px"
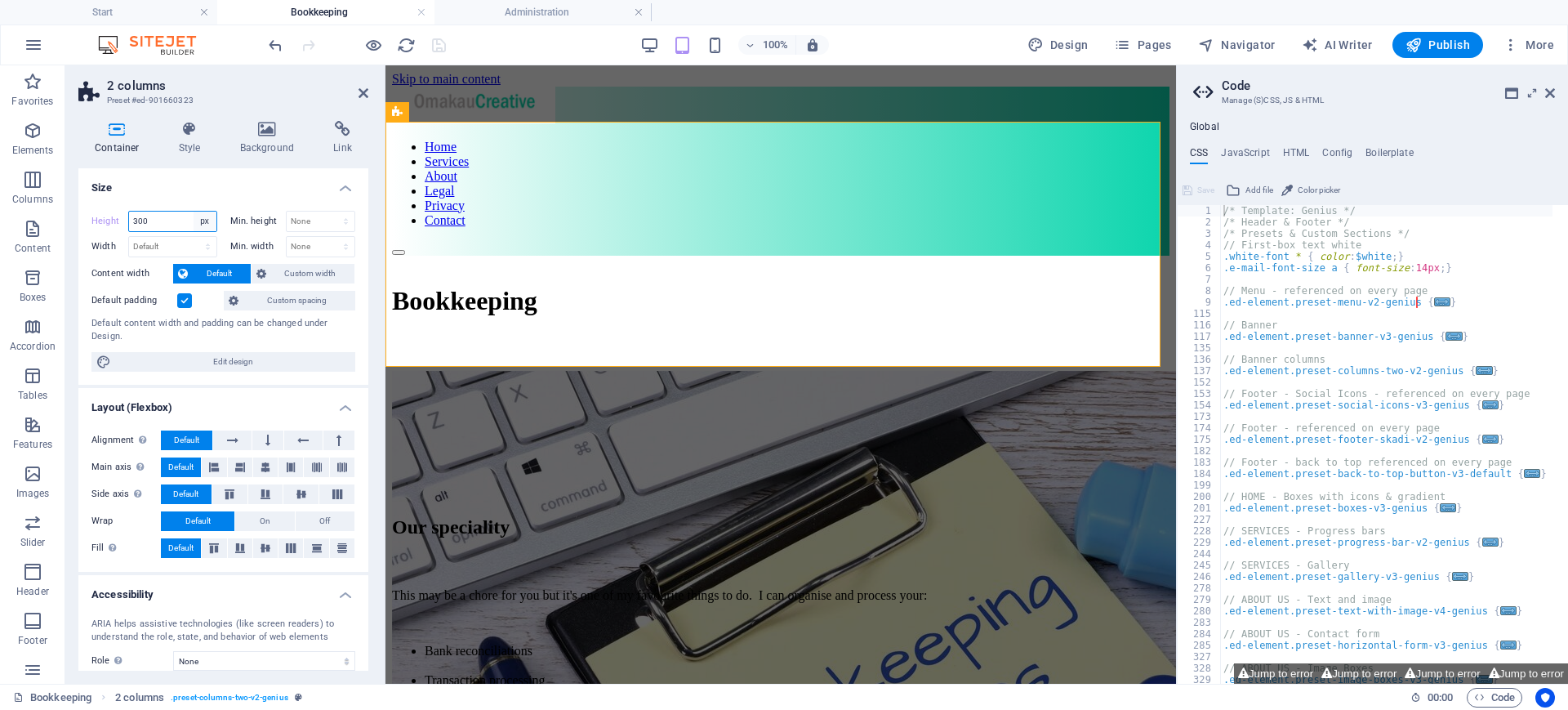
click at [207, 217] on select "Default px rem % vh vw" at bounding box center [204, 221] width 23 height 19
click at [358, 98] on icon at bounding box center [363, 93] width 10 height 13
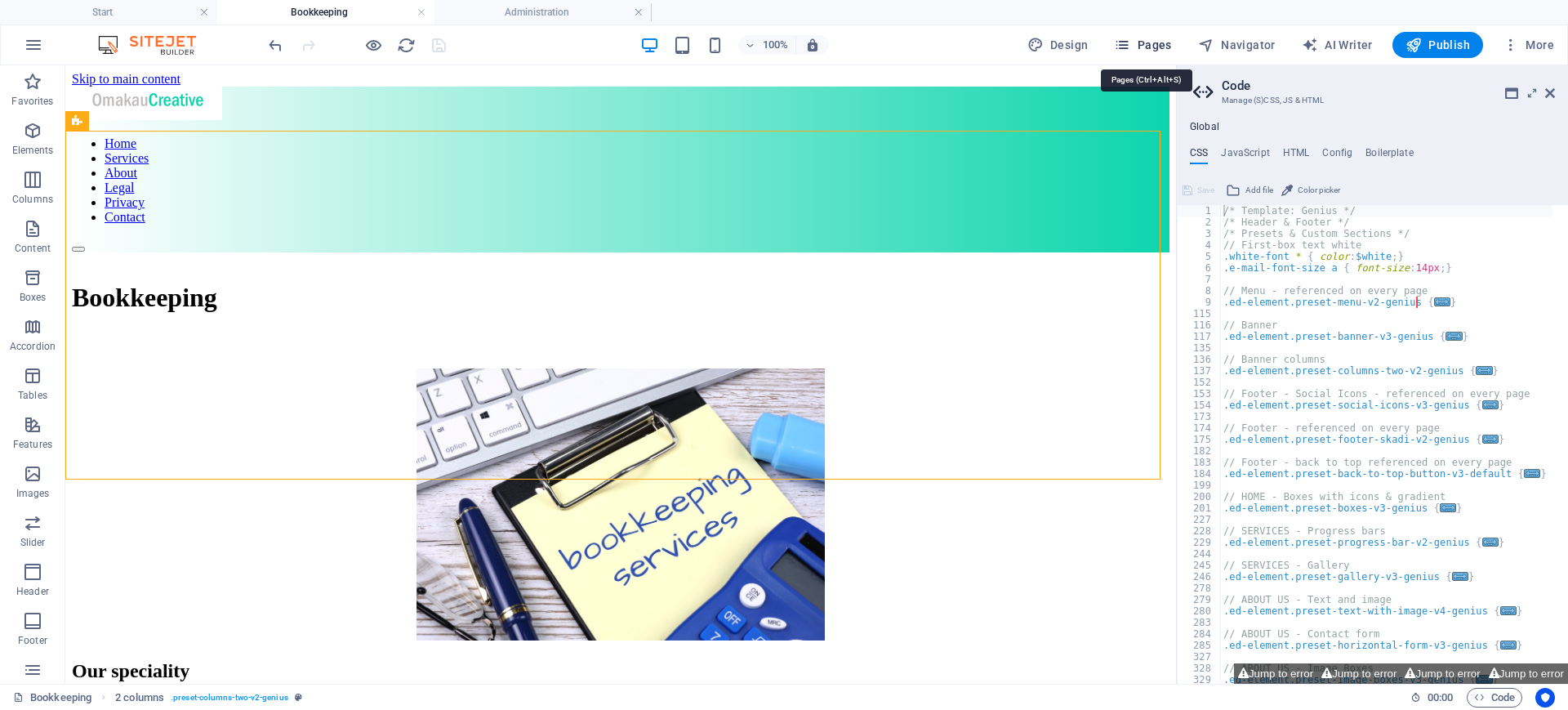
click at [1142, 49] on span "Pages" at bounding box center [1142, 45] width 57 height 16
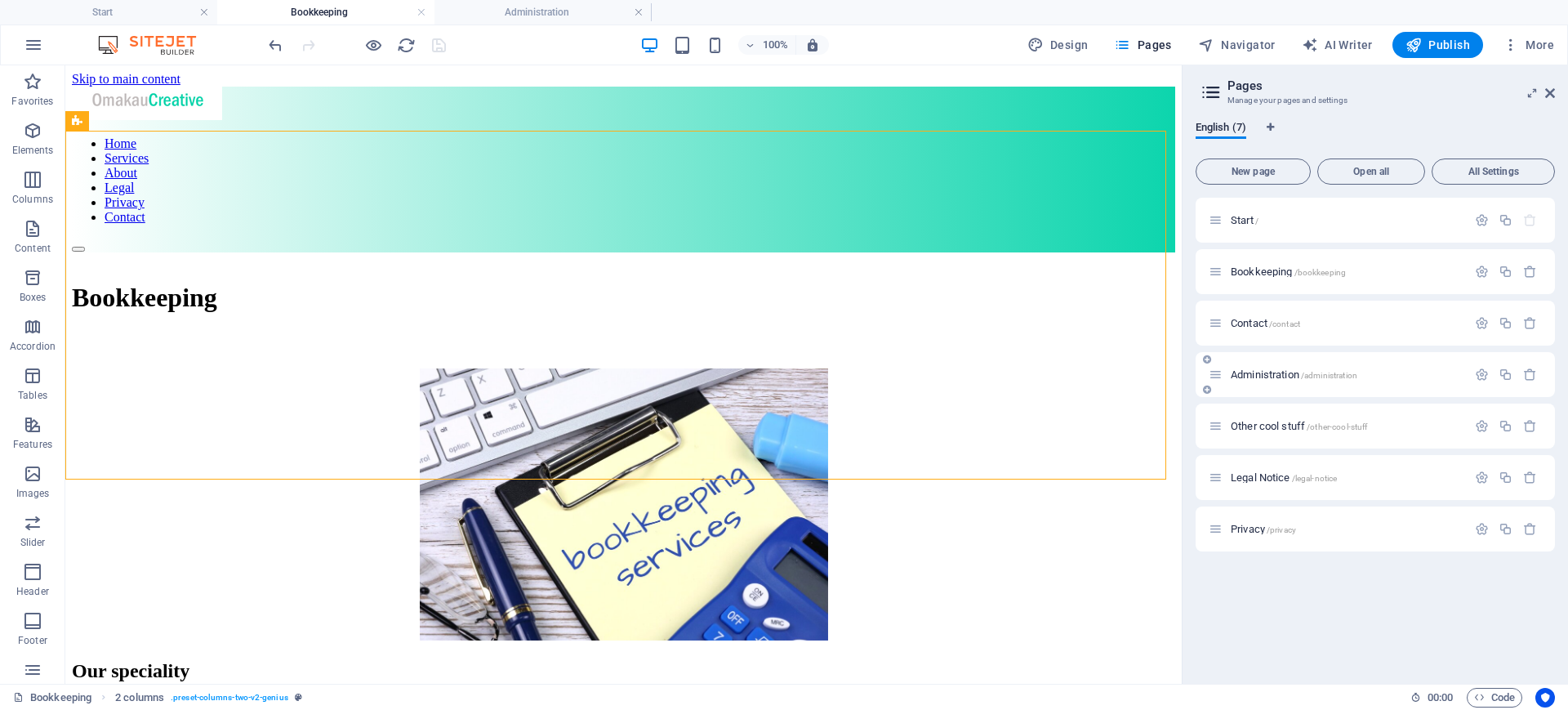
click at [1260, 365] on div "Administration /administration" at bounding box center [1337, 374] width 258 height 19
click at [1256, 375] on span "Administration /administration" at bounding box center [1293, 374] width 126 height 12
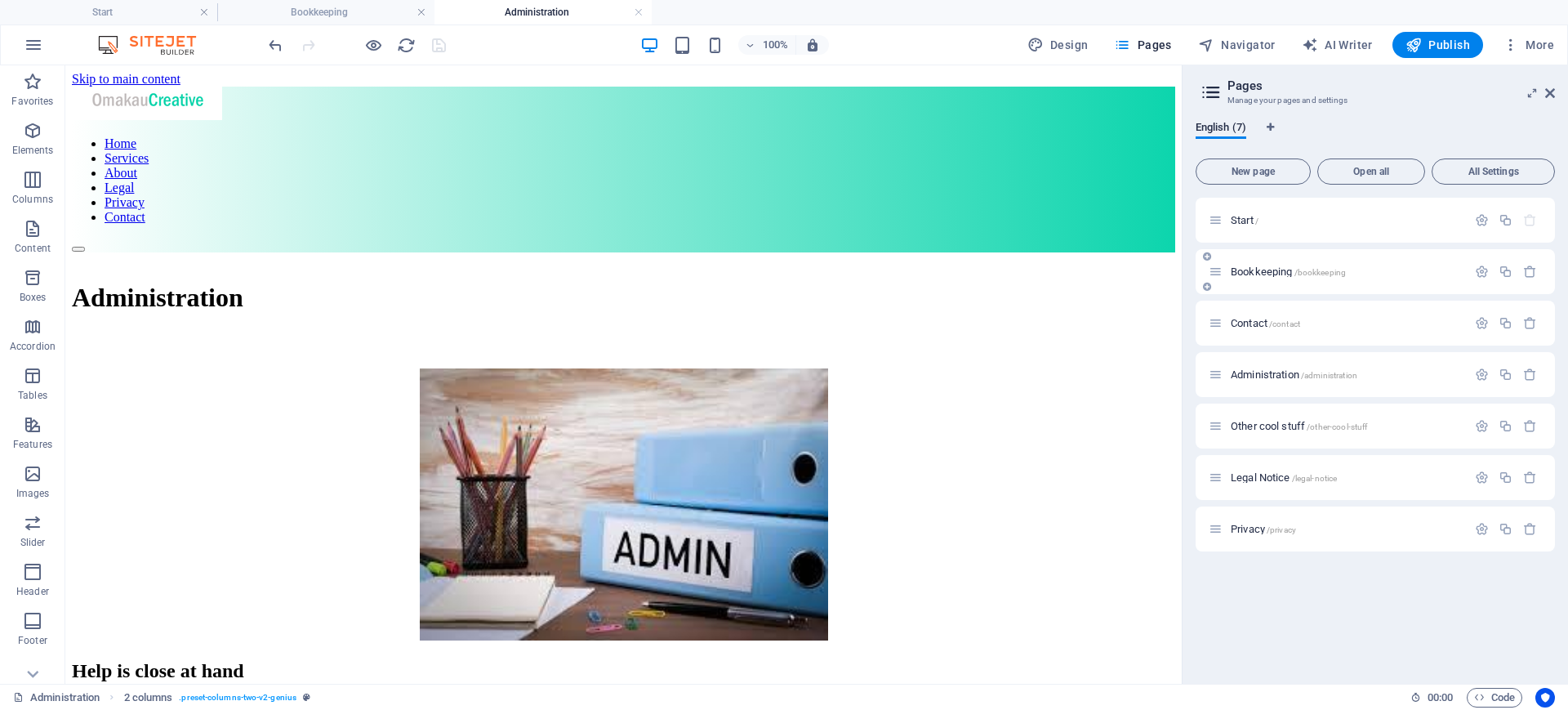
click at [1267, 277] on div "Bookkeeping /bookkeeping" at bounding box center [1337, 271] width 258 height 19
click at [1303, 274] on span "/bookkeeping" at bounding box center [1320, 272] width 52 height 9
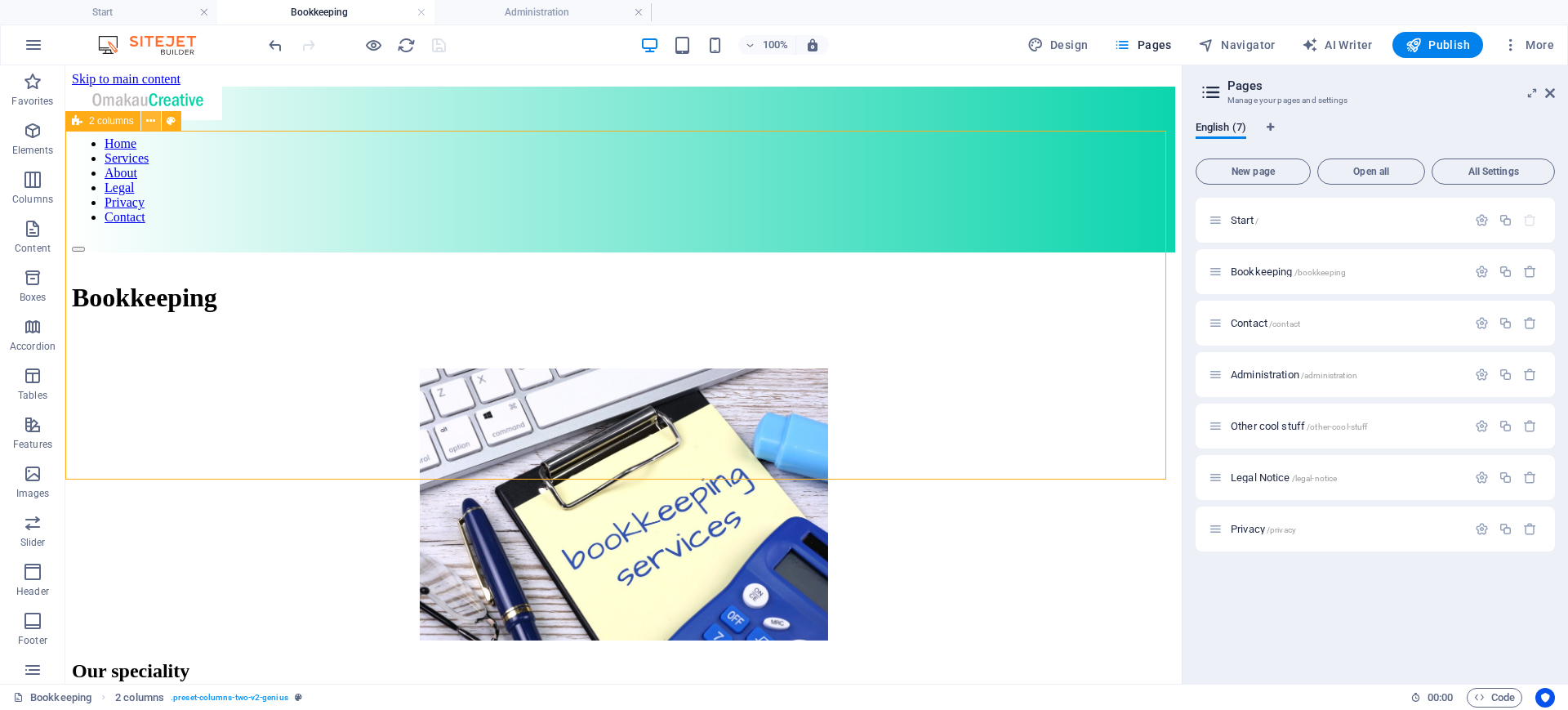
click at [147, 123] on icon at bounding box center [151, 121] width 9 height 17
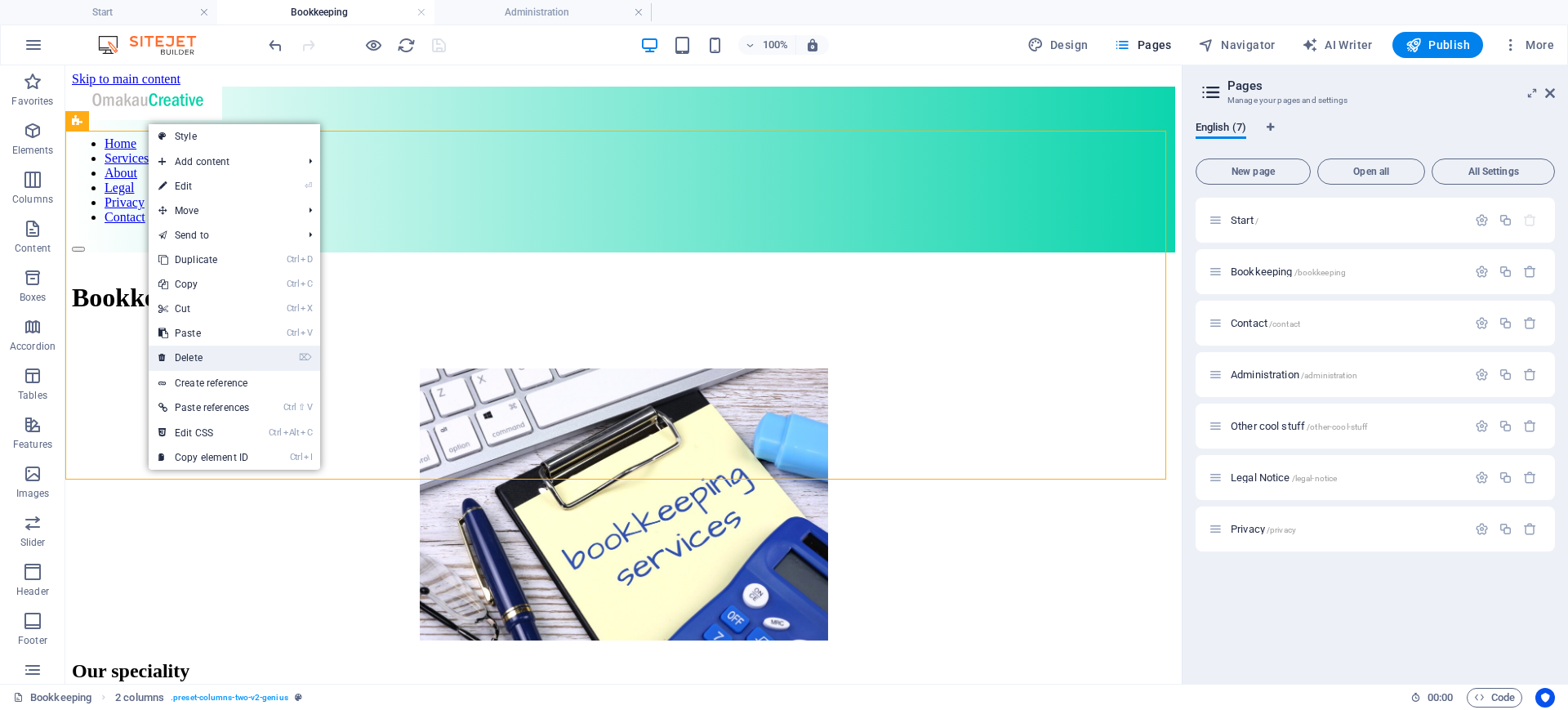
click at [211, 362] on link "⌦ Delete" at bounding box center [203, 357] width 110 height 25
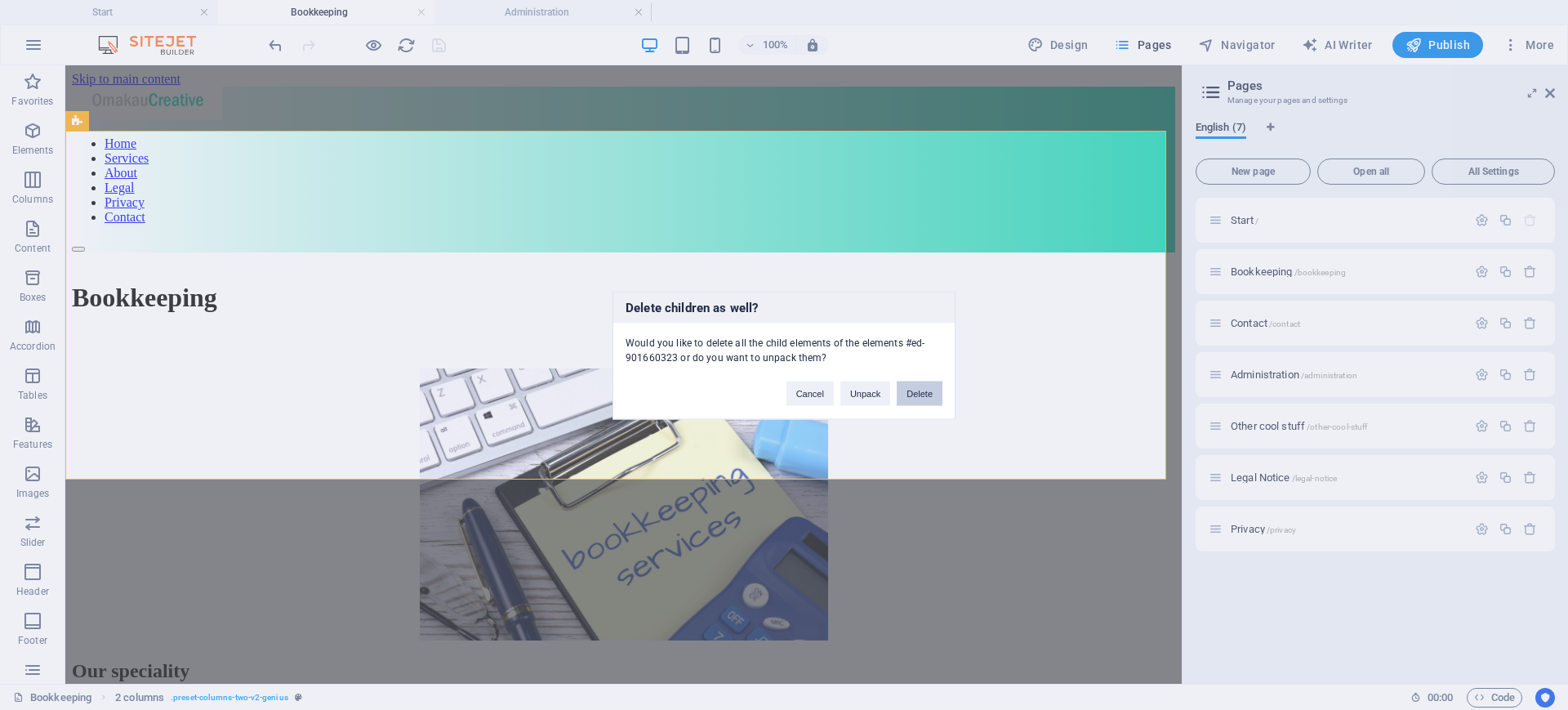
click at [923, 395] on button "Delete" at bounding box center [920, 392] width 46 height 25
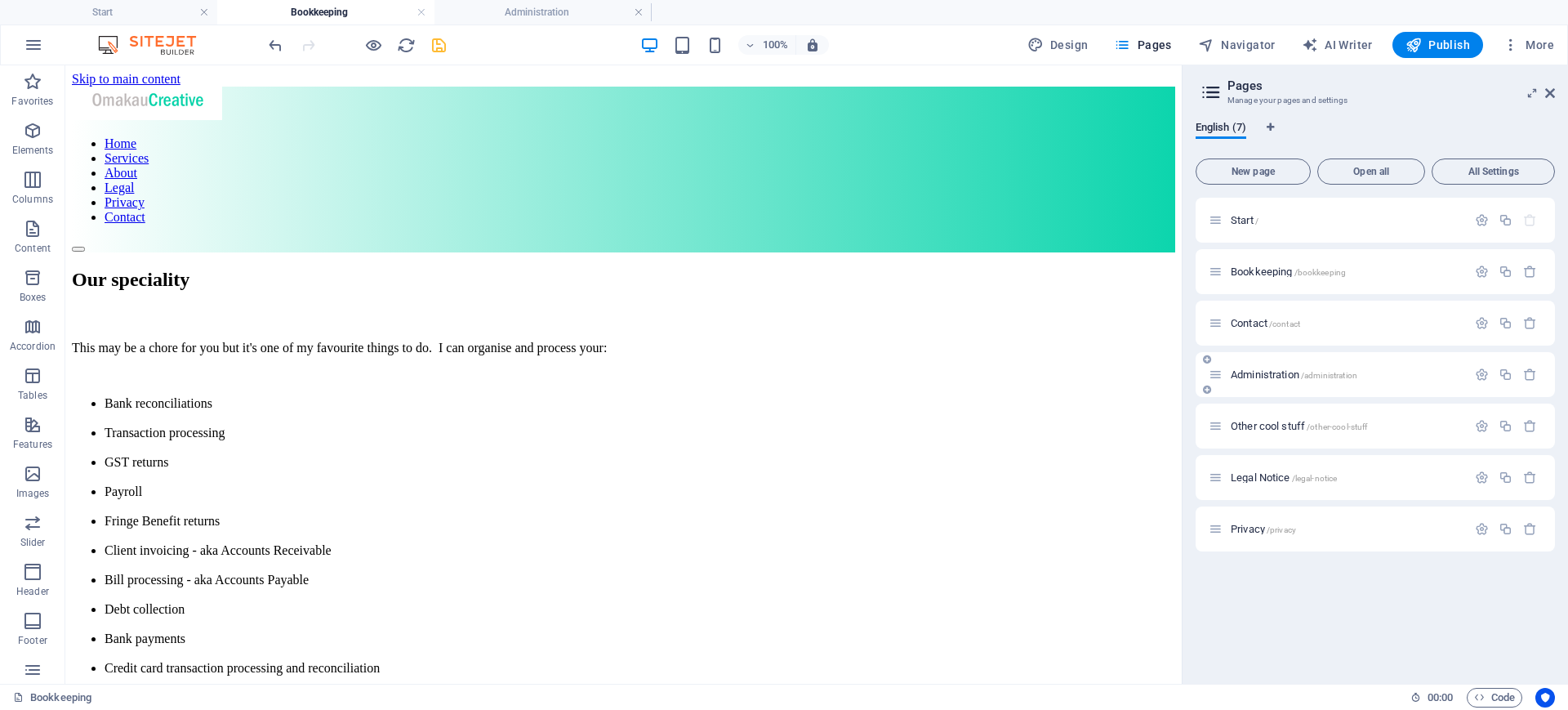
click at [1278, 374] on span "Administration /administration" at bounding box center [1293, 374] width 126 height 12
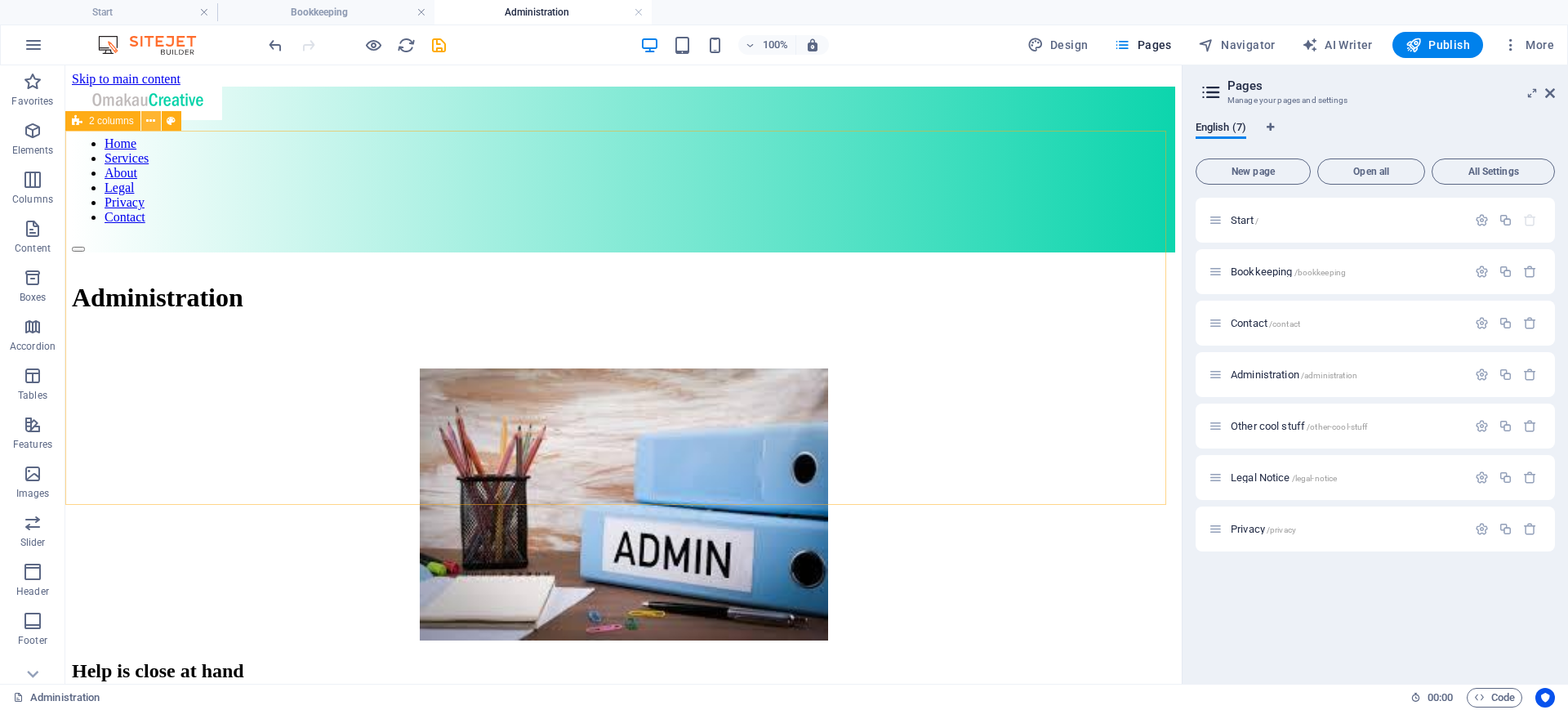
click at [151, 121] on icon at bounding box center [151, 121] width 9 height 17
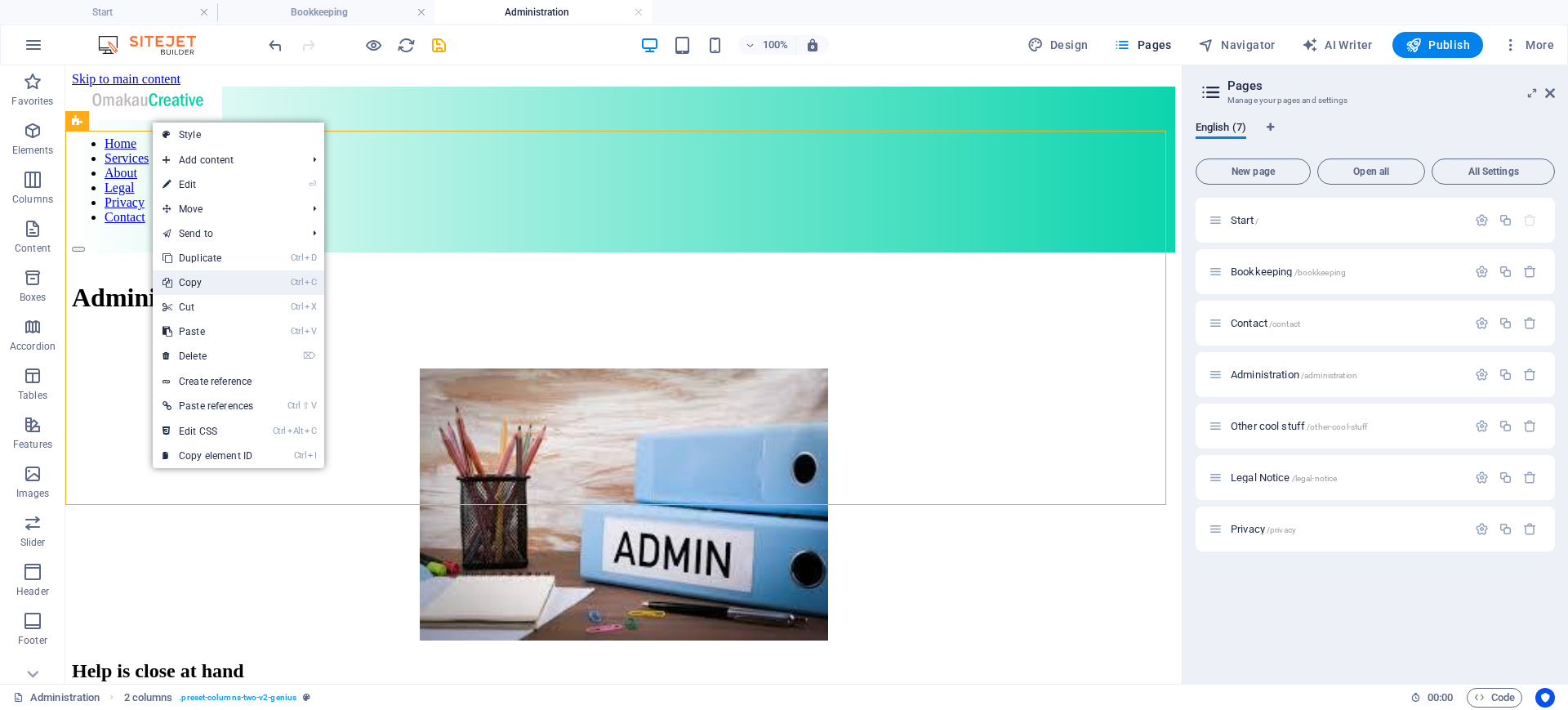
click at [207, 280] on link "Ctrl C Copy" at bounding box center [208, 282] width 110 height 25
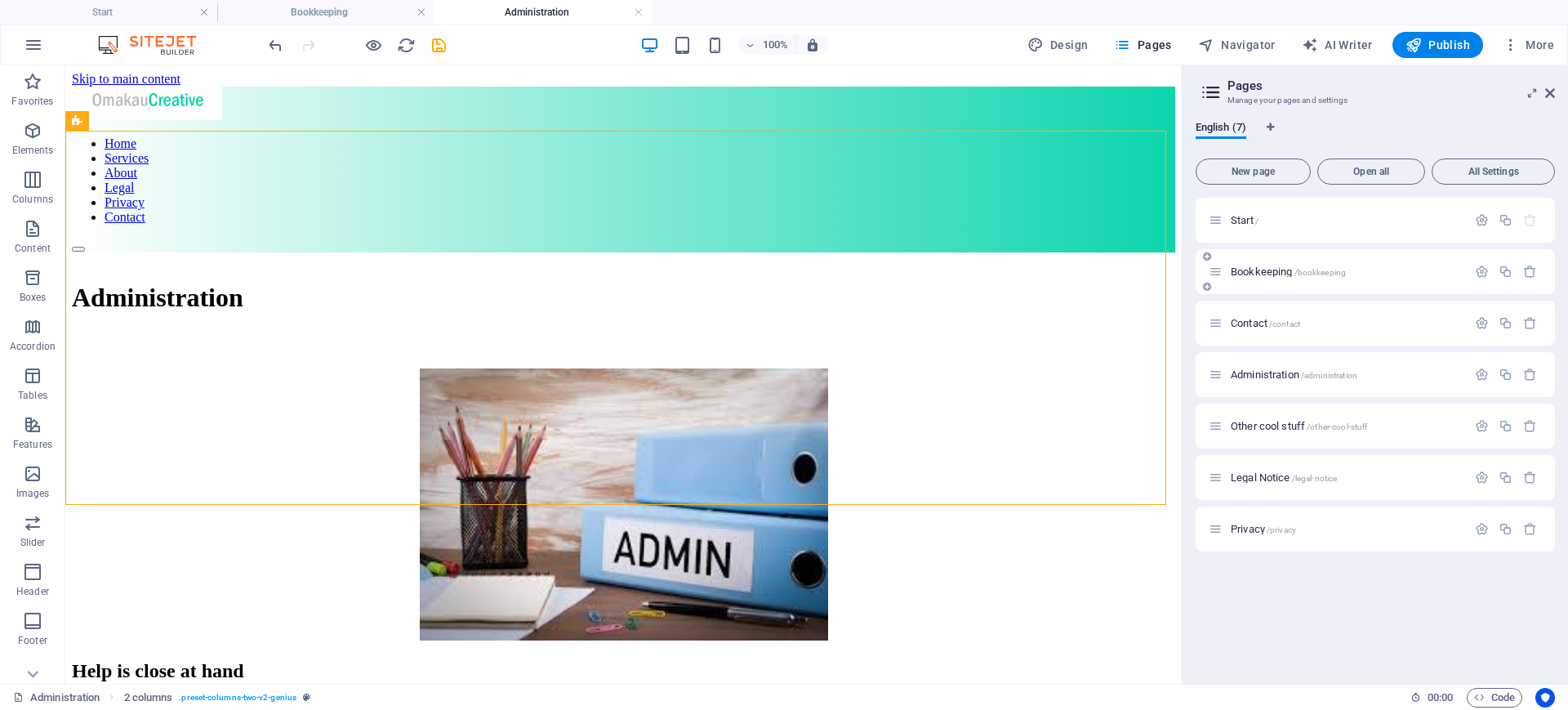
click at [1271, 268] on span "Bookkeeping /bookkeeping" at bounding box center [1288, 271] width 115 height 12
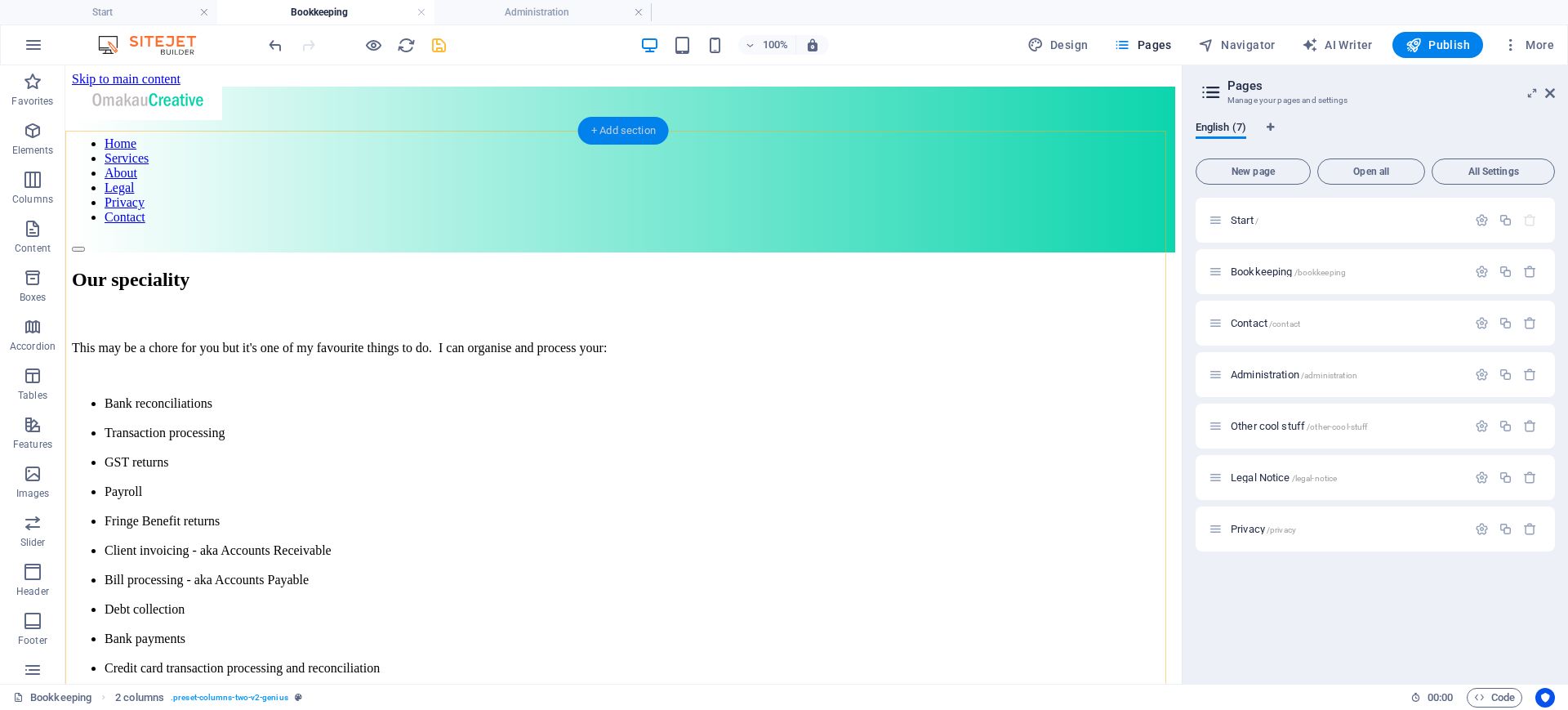
click at [615, 132] on div "+ Add section" at bounding box center [623, 130] width 91 height 27
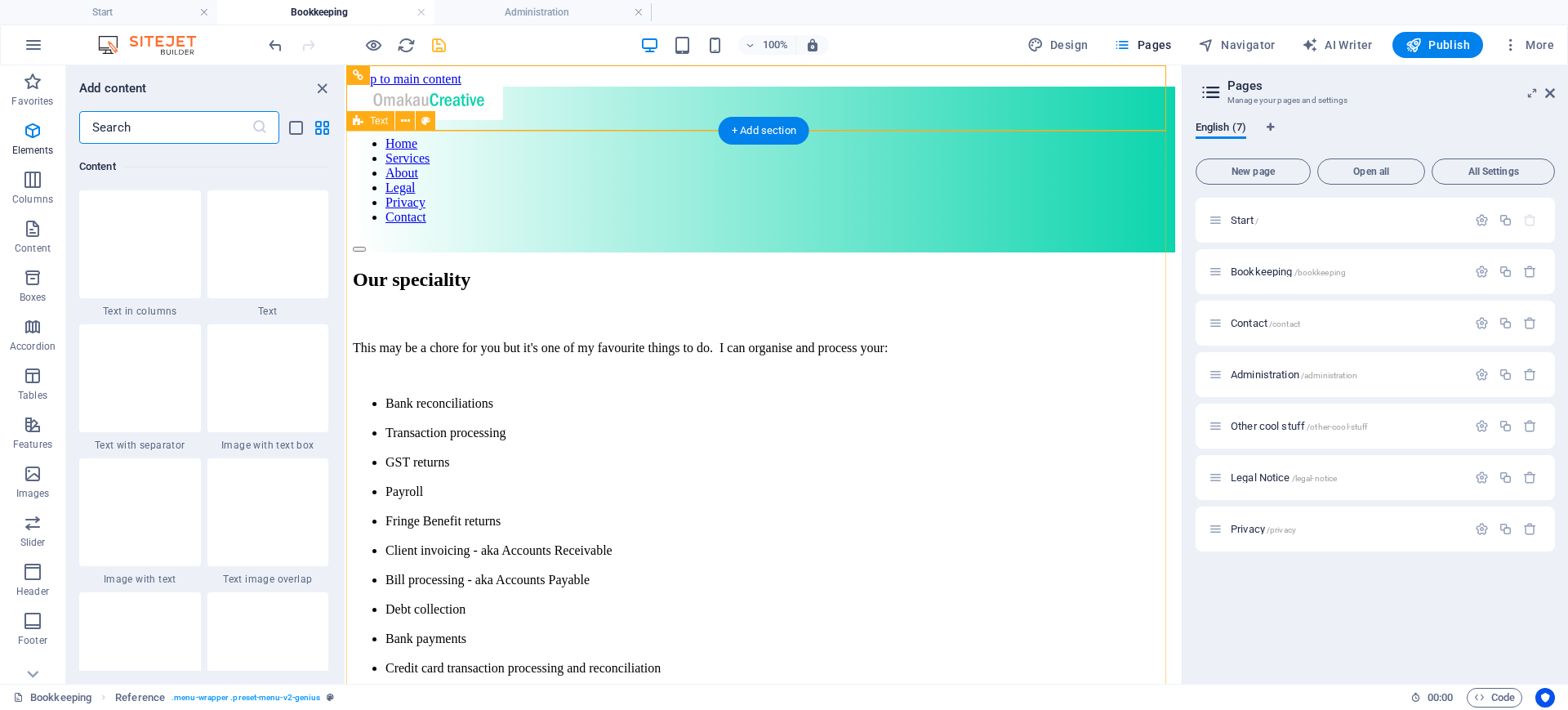
scroll to position [2857, 0]
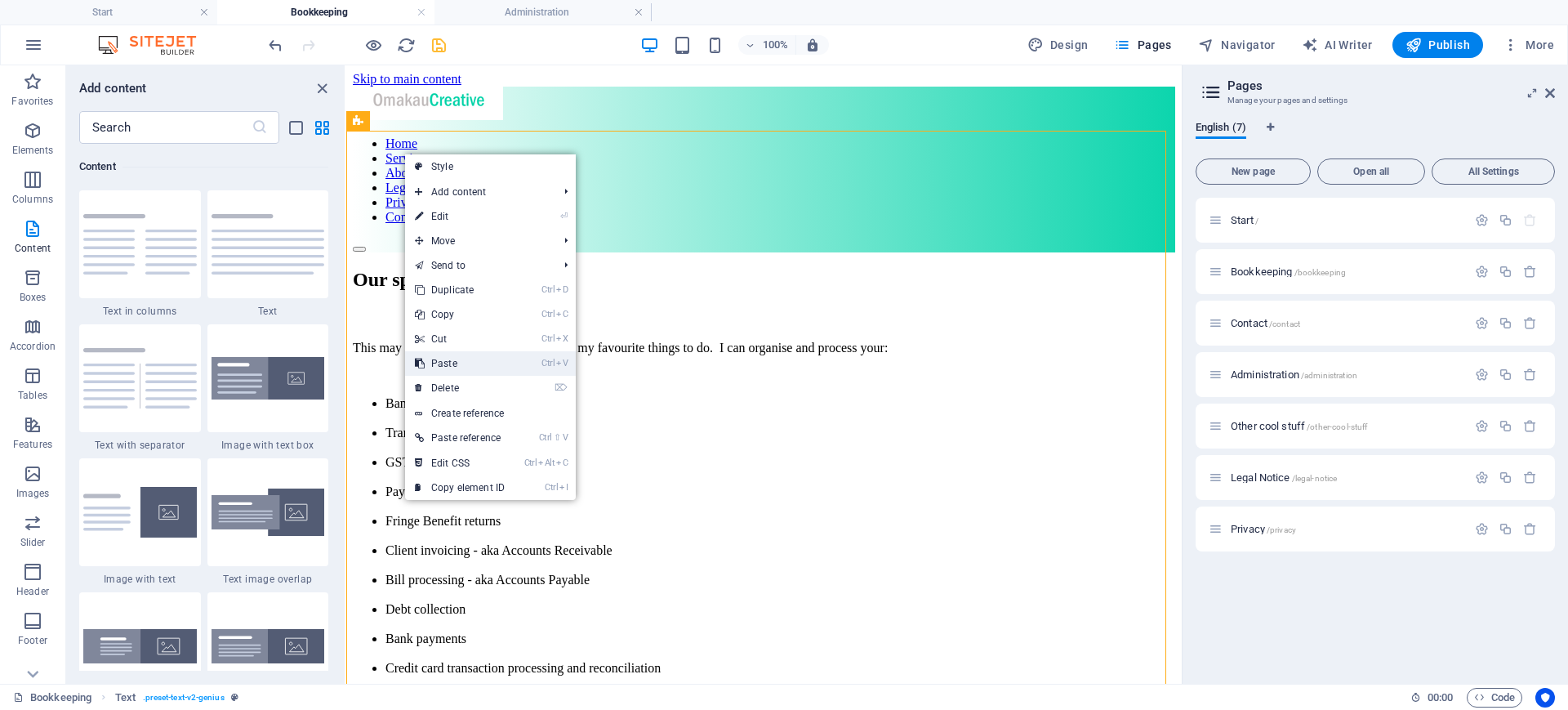
click at [456, 357] on link "Ctrl V Paste" at bounding box center [459, 363] width 109 height 25
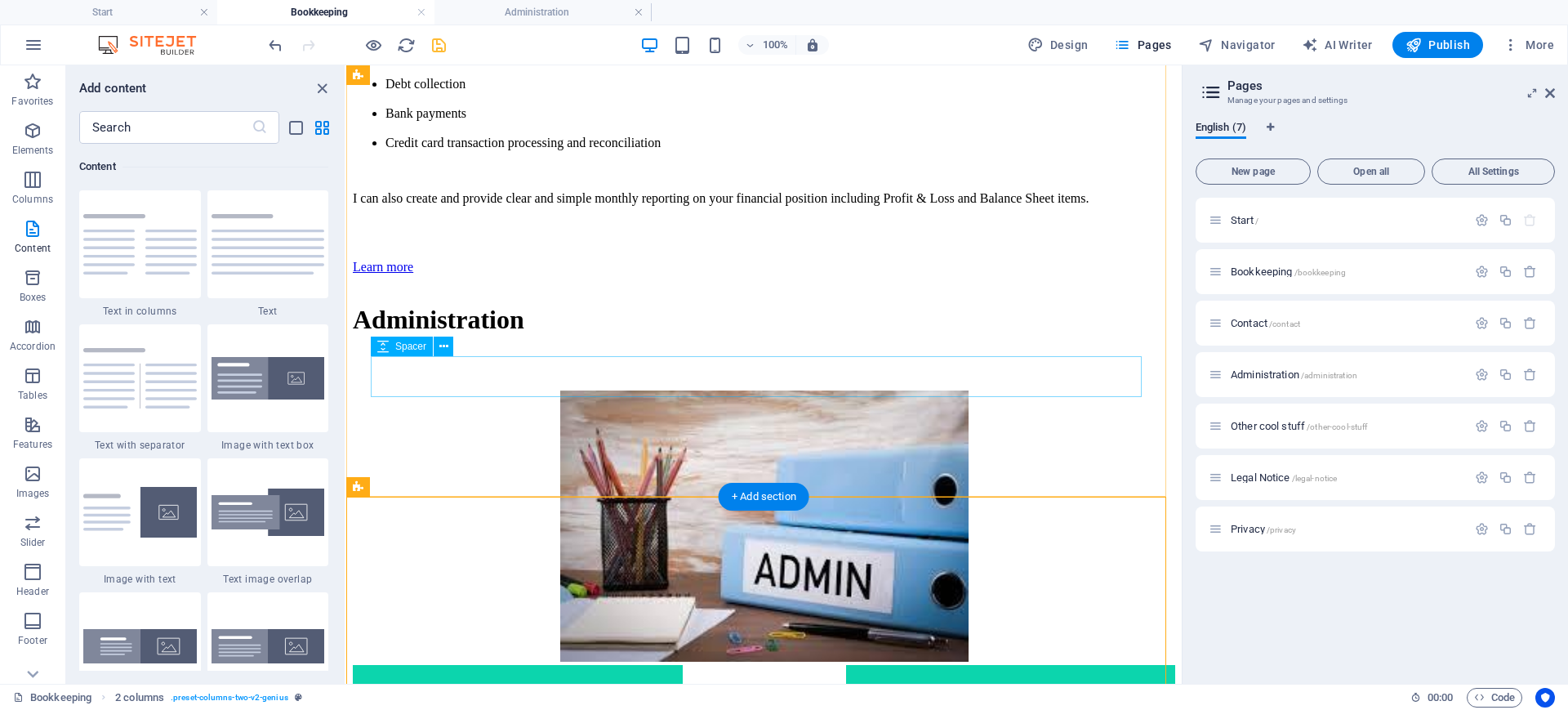
scroll to position [688, 0]
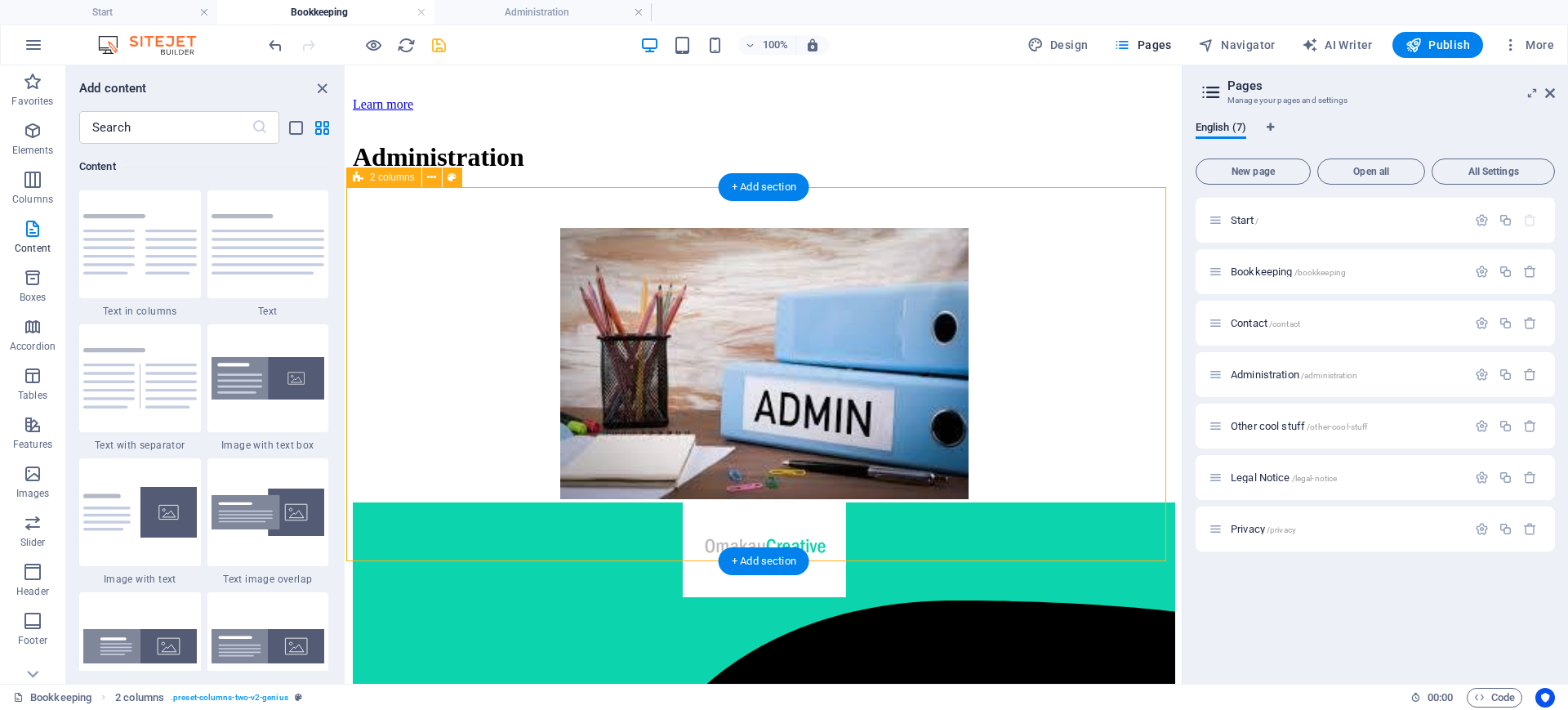
click at [397, 188] on div "Administration" at bounding box center [764, 307] width 822 height 391
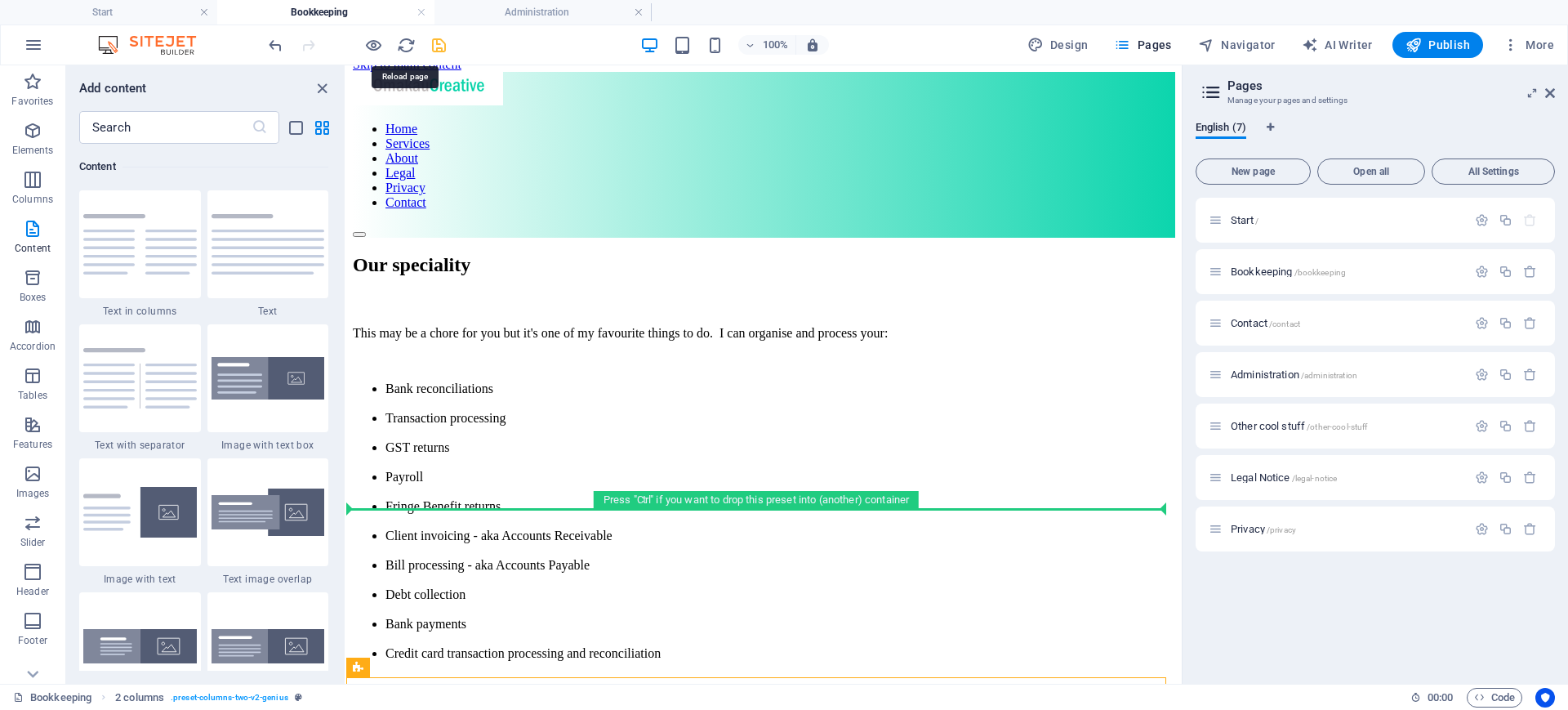
scroll to position [0, 0]
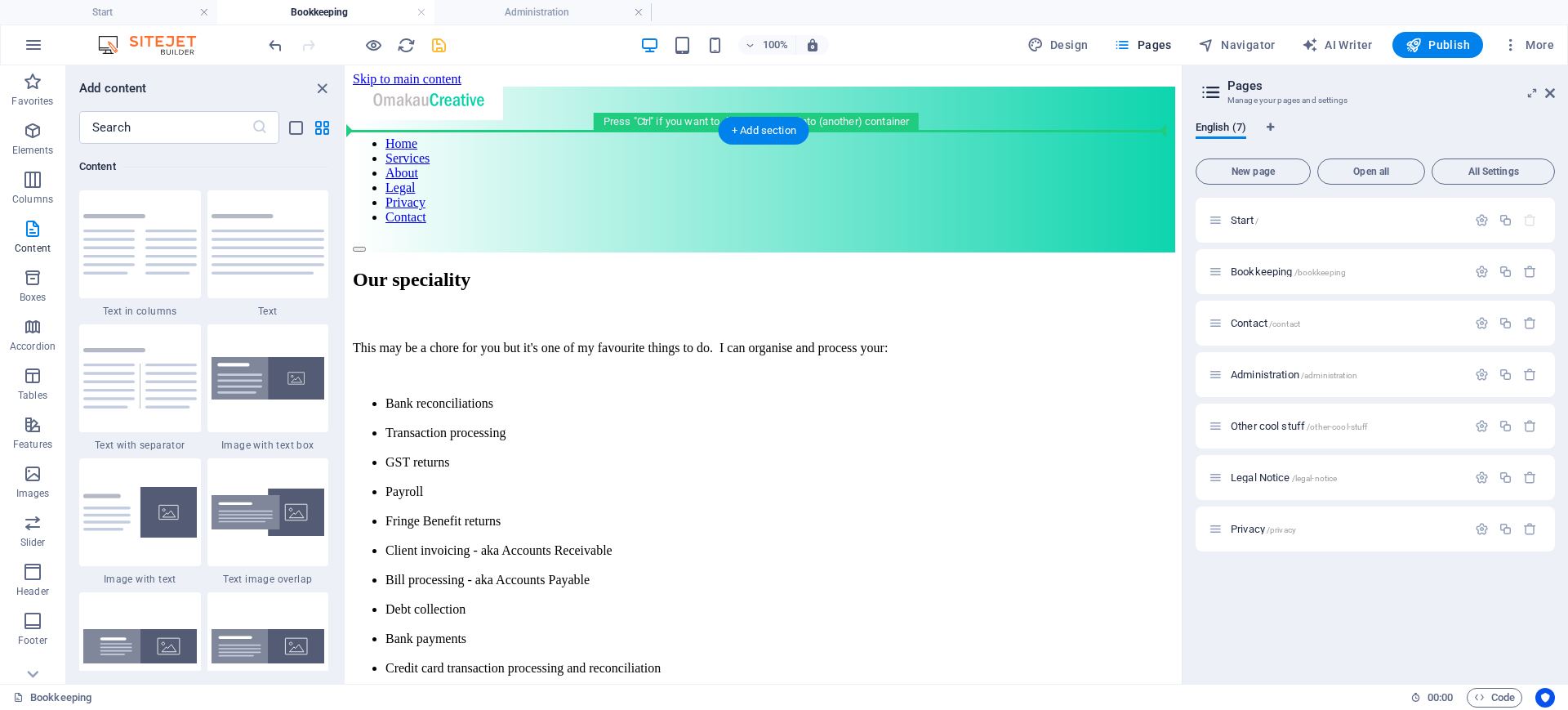
drag, startPoint x: 746, startPoint y: 240, endPoint x: 401, endPoint y: 159, distance: 354.4
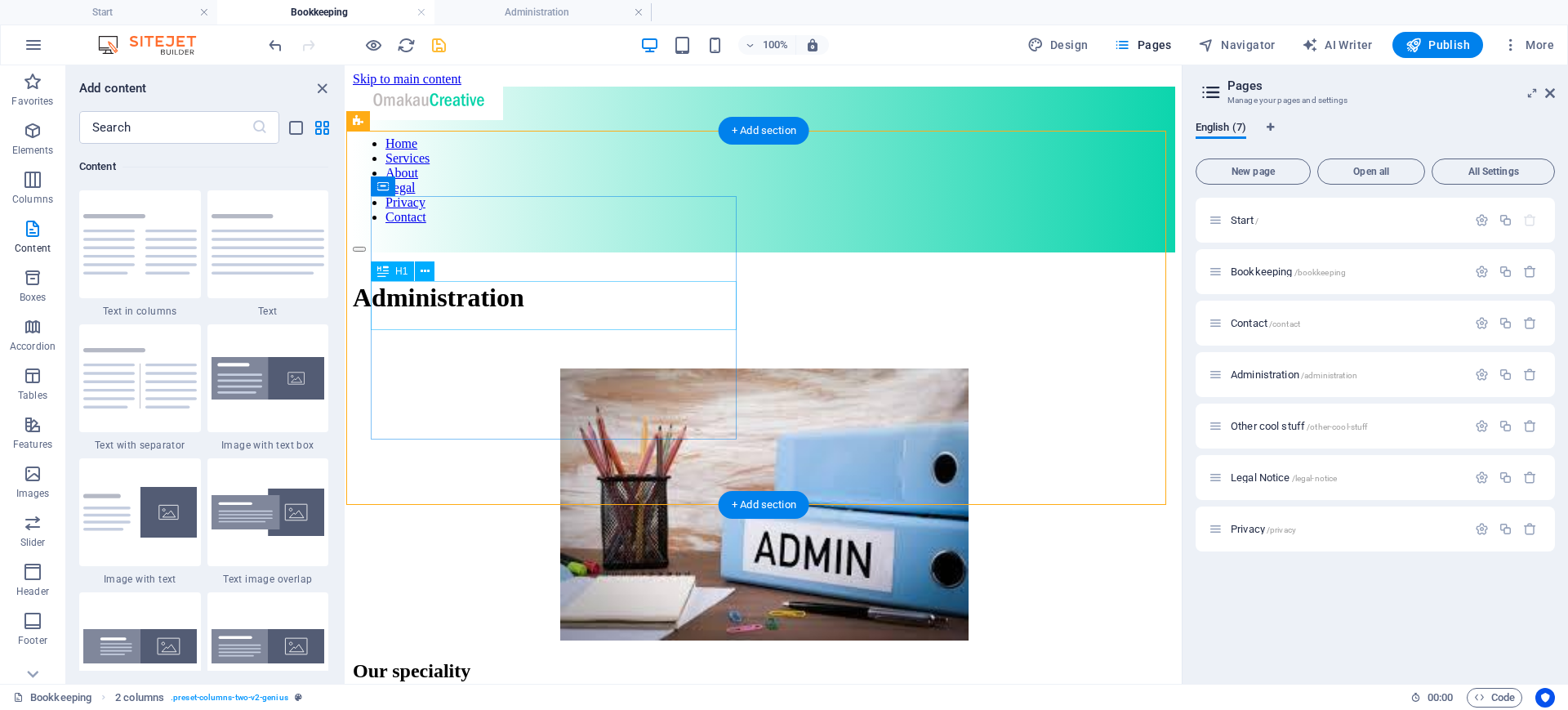
click at [639, 299] on div "Administration" at bounding box center [764, 297] width 822 height 30
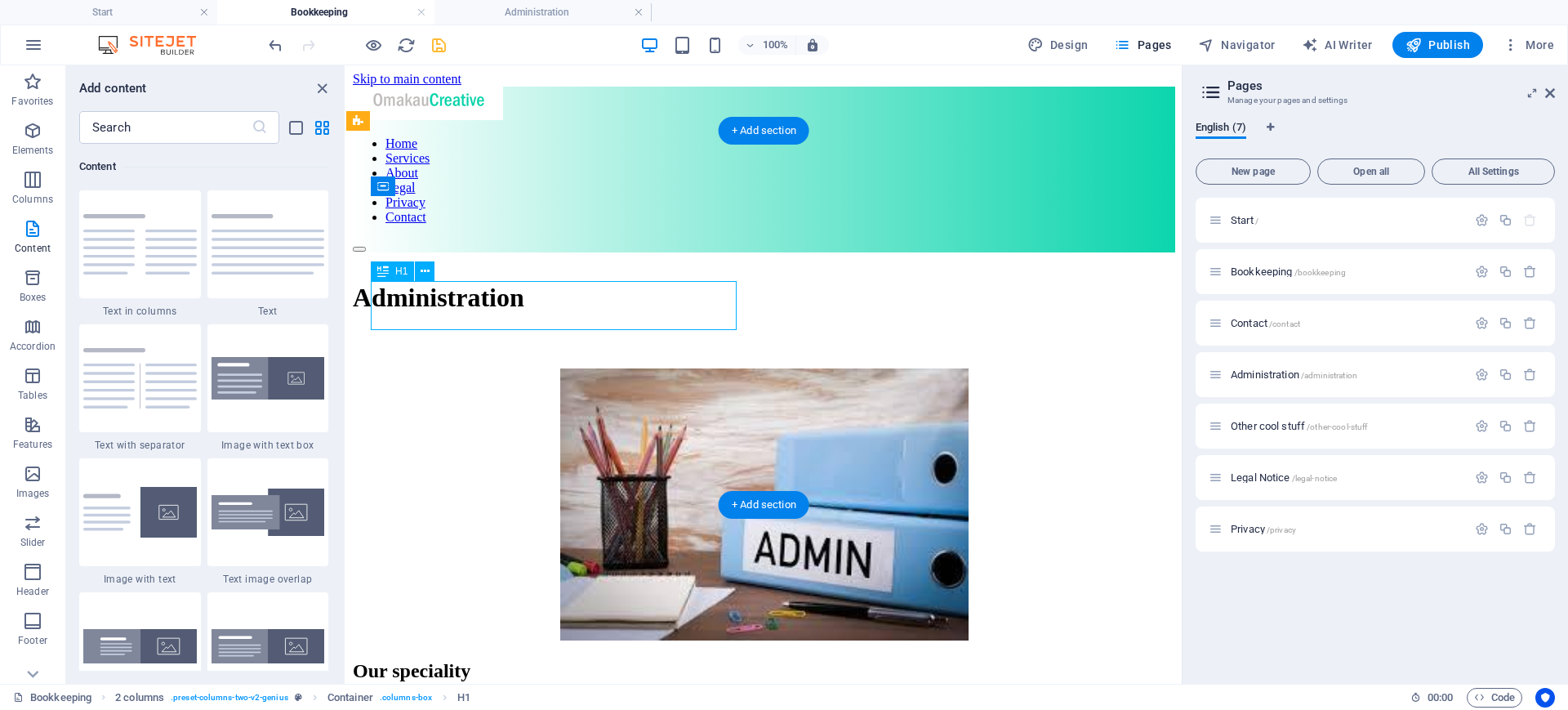
click at [633, 312] on div "Administration" at bounding box center [764, 297] width 822 height 30
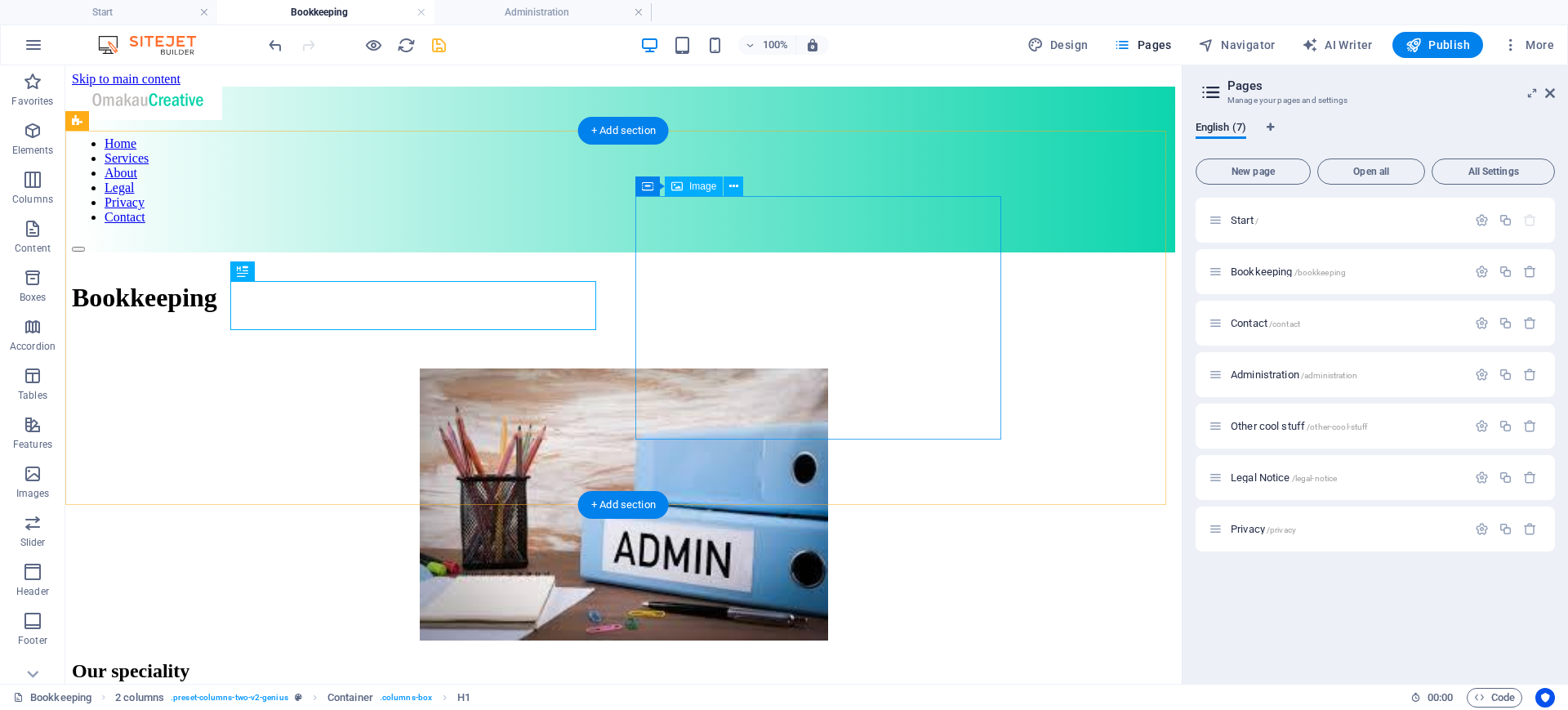
click at [838, 368] on figure at bounding box center [623, 506] width 1103 height 275
click at [734, 186] on icon at bounding box center [734, 186] width 9 height 17
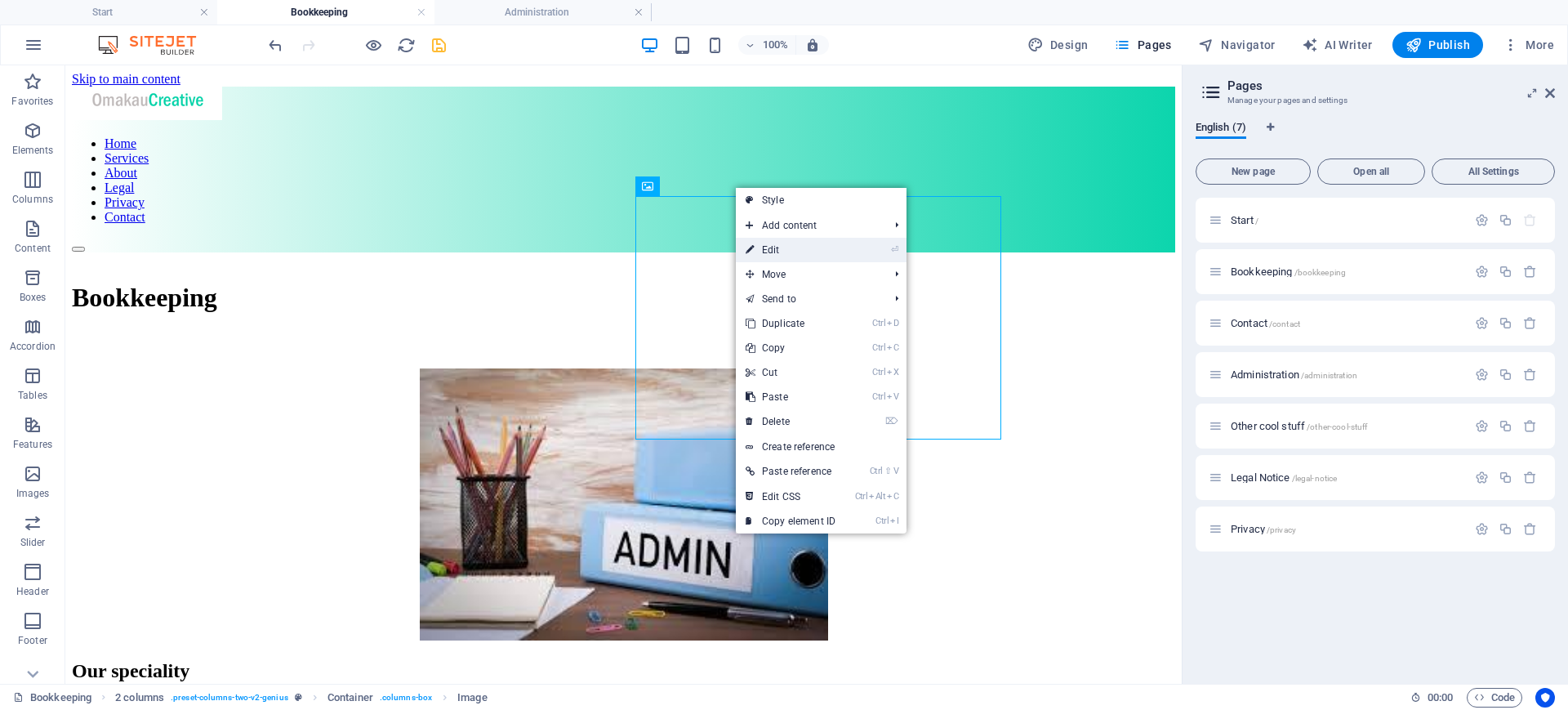
click at [780, 246] on link "⏎ Edit" at bounding box center [789, 249] width 109 height 25
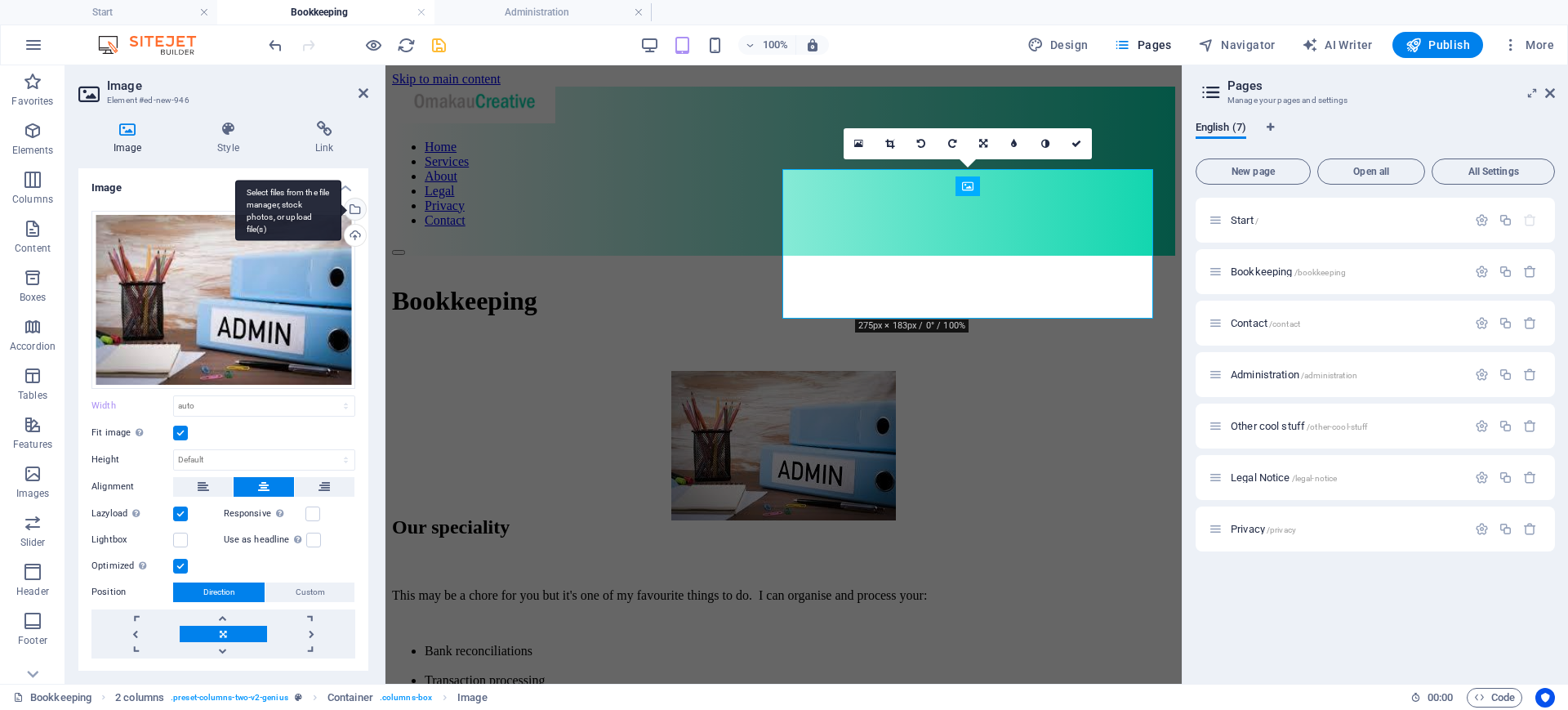
click at [351, 206] on div "Select files from the file manager, stock photos, or upload file(s)" at bounding box center [354, 211] width 25 height 25
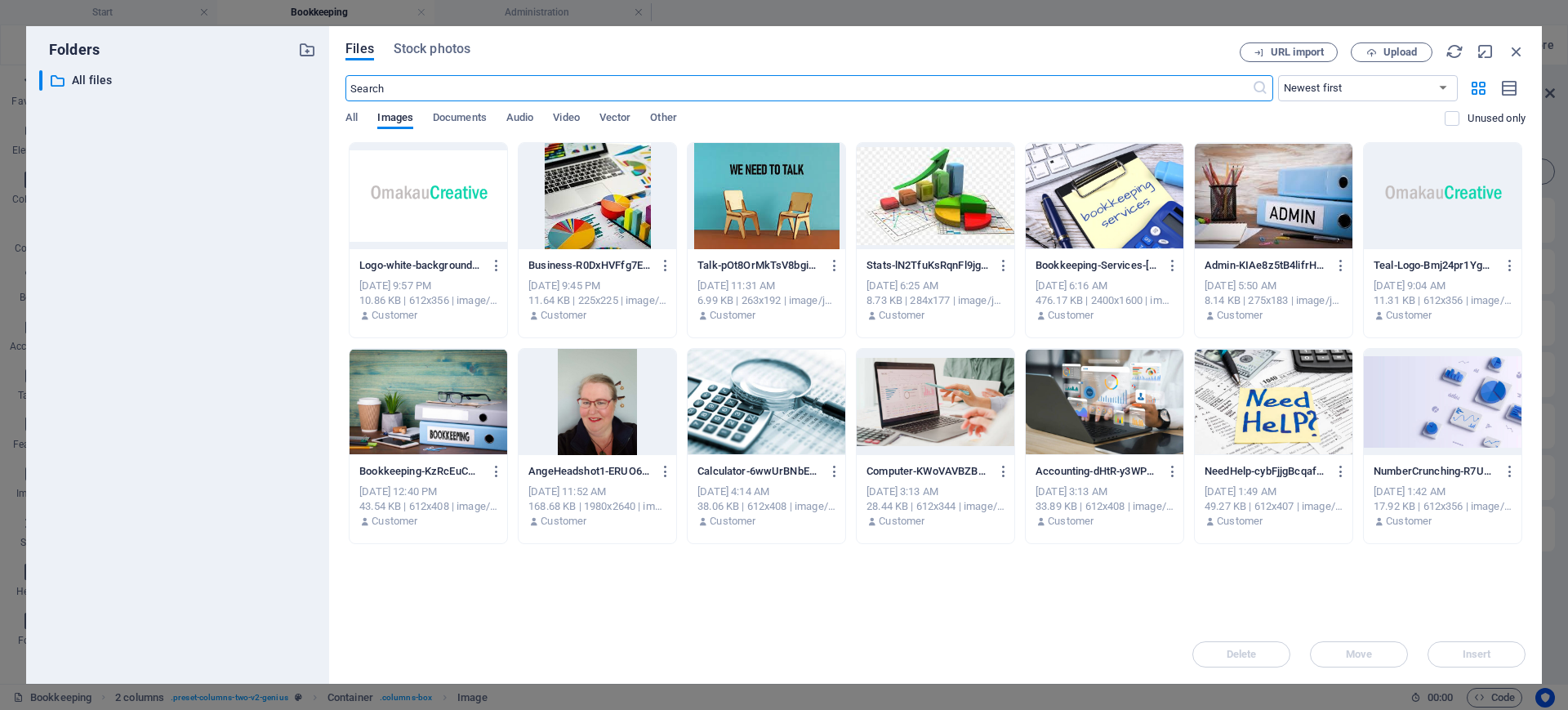
click at [410, 408] on div at bounding box center [429, 402] width 158 height 106
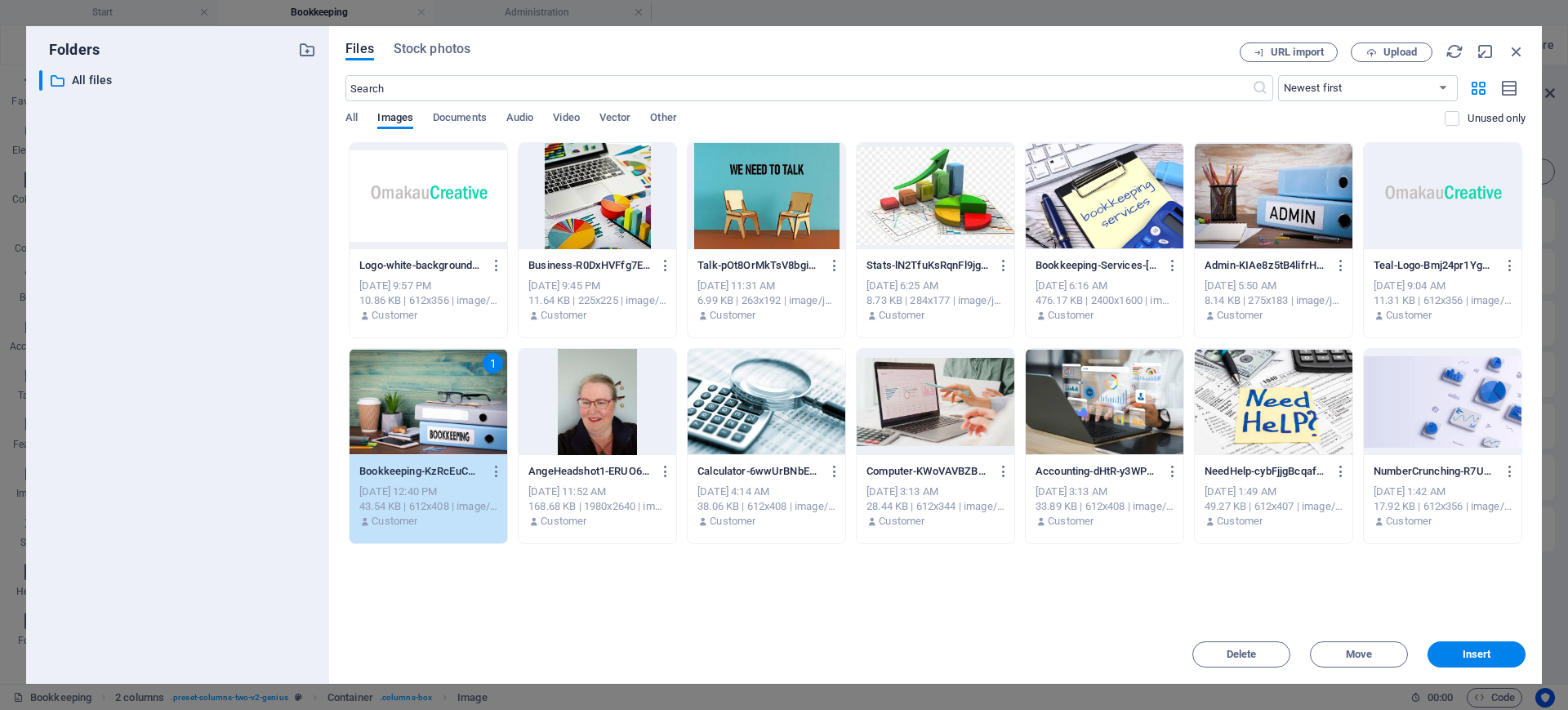
click at [410, 408] on div "1" at bounding box center [429, 402] width 158 height 106
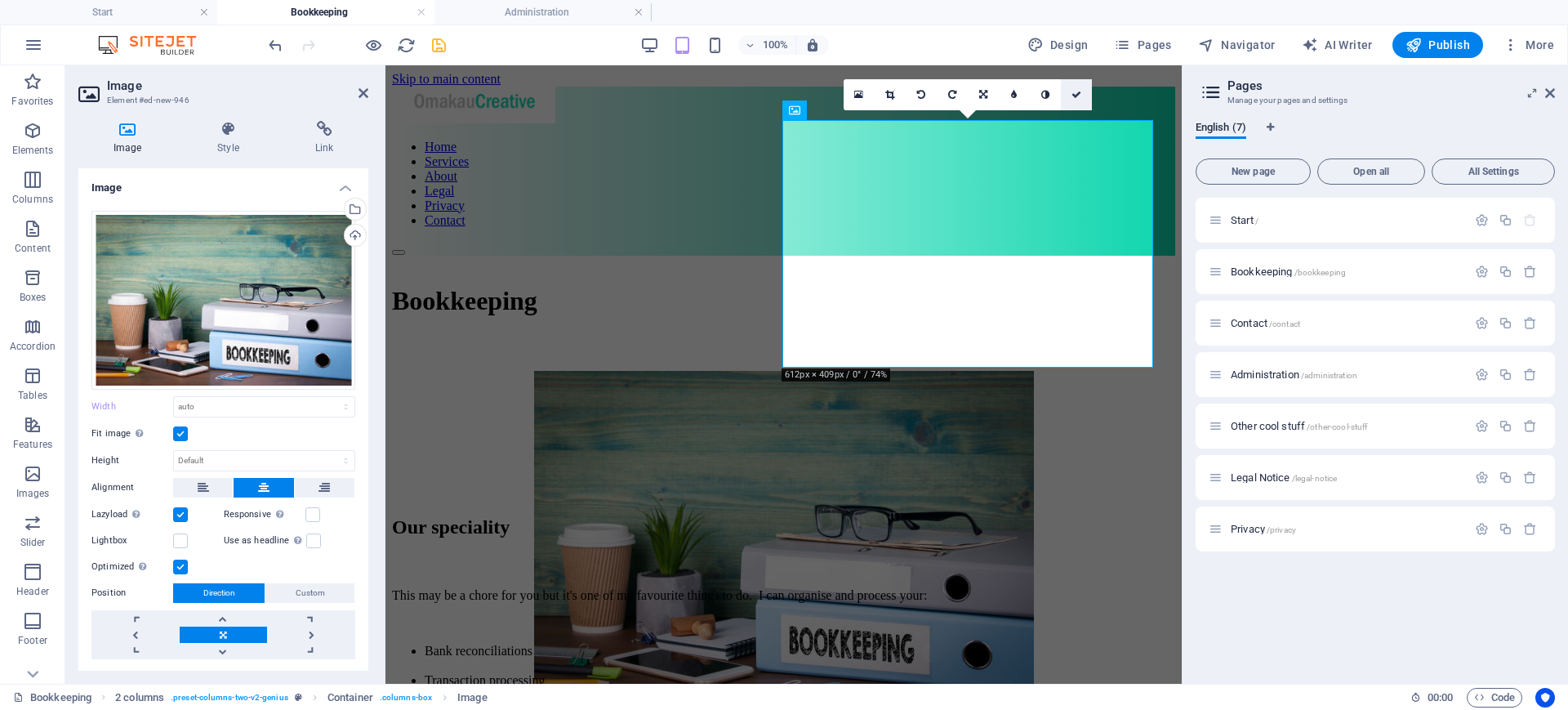
click at [1075, 94] on icon at bounding box center [1076, 94] width 10 height 10
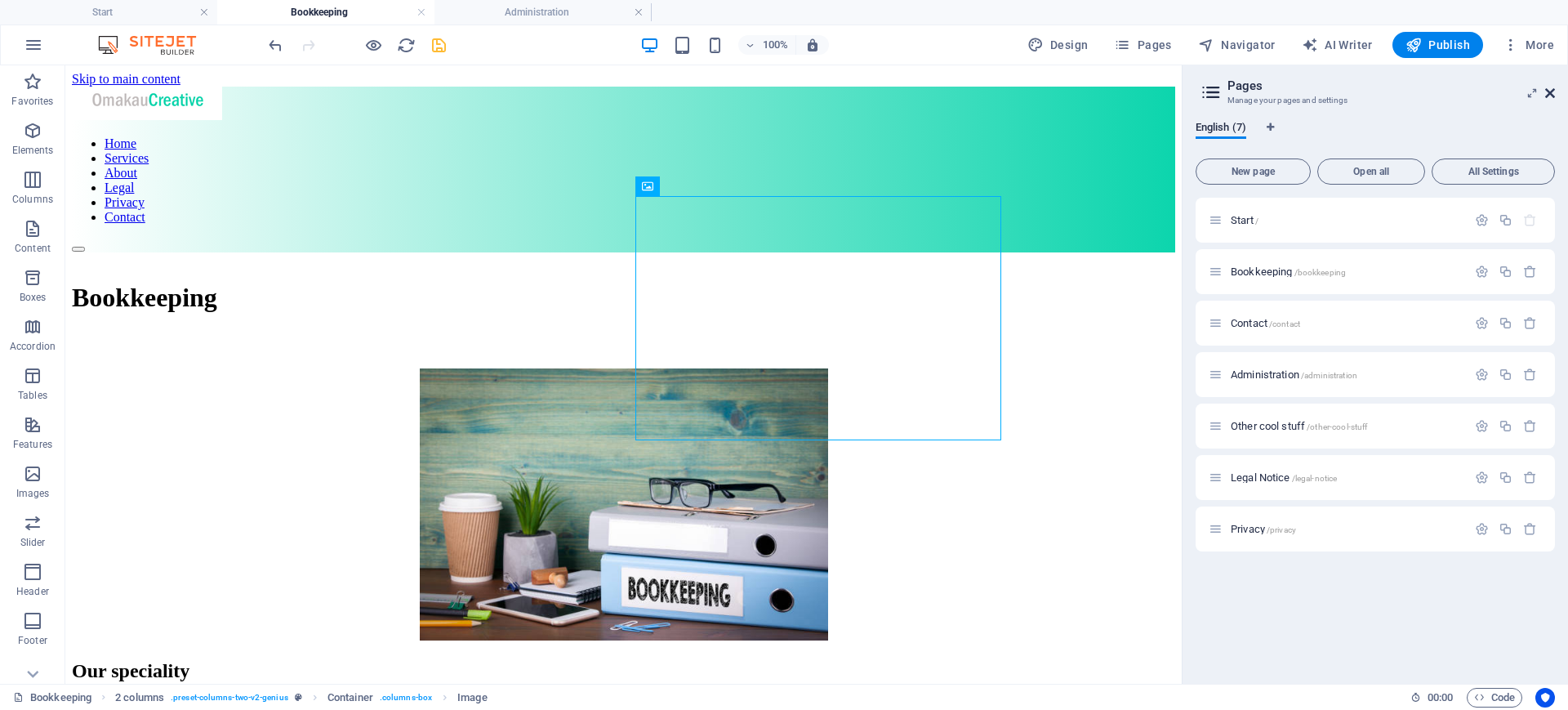
click at [1553, 92] on icon at bounding box center [1550, 93] width 10 height 13
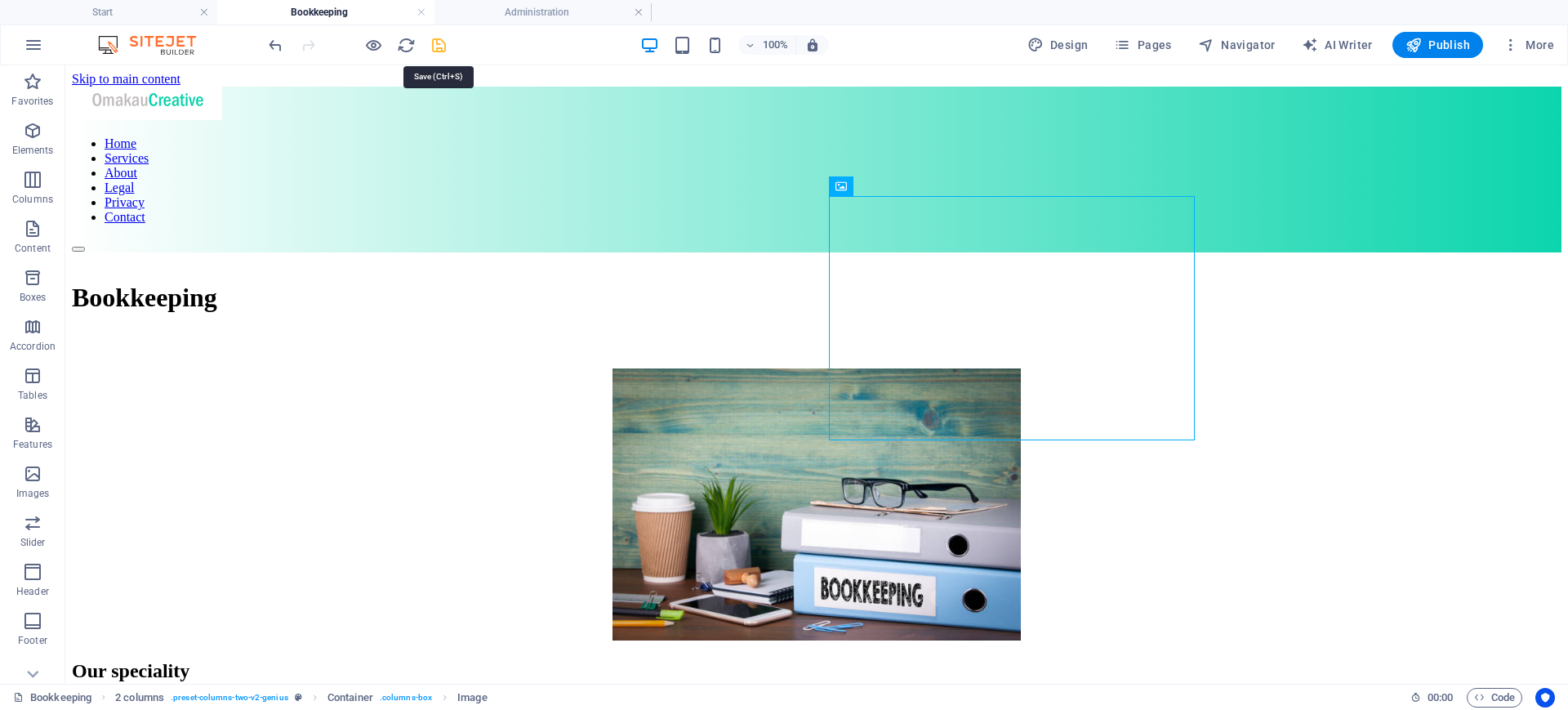
click at [440, 45] on icon "save" at bounding box center [439, 45] width 19 height 19
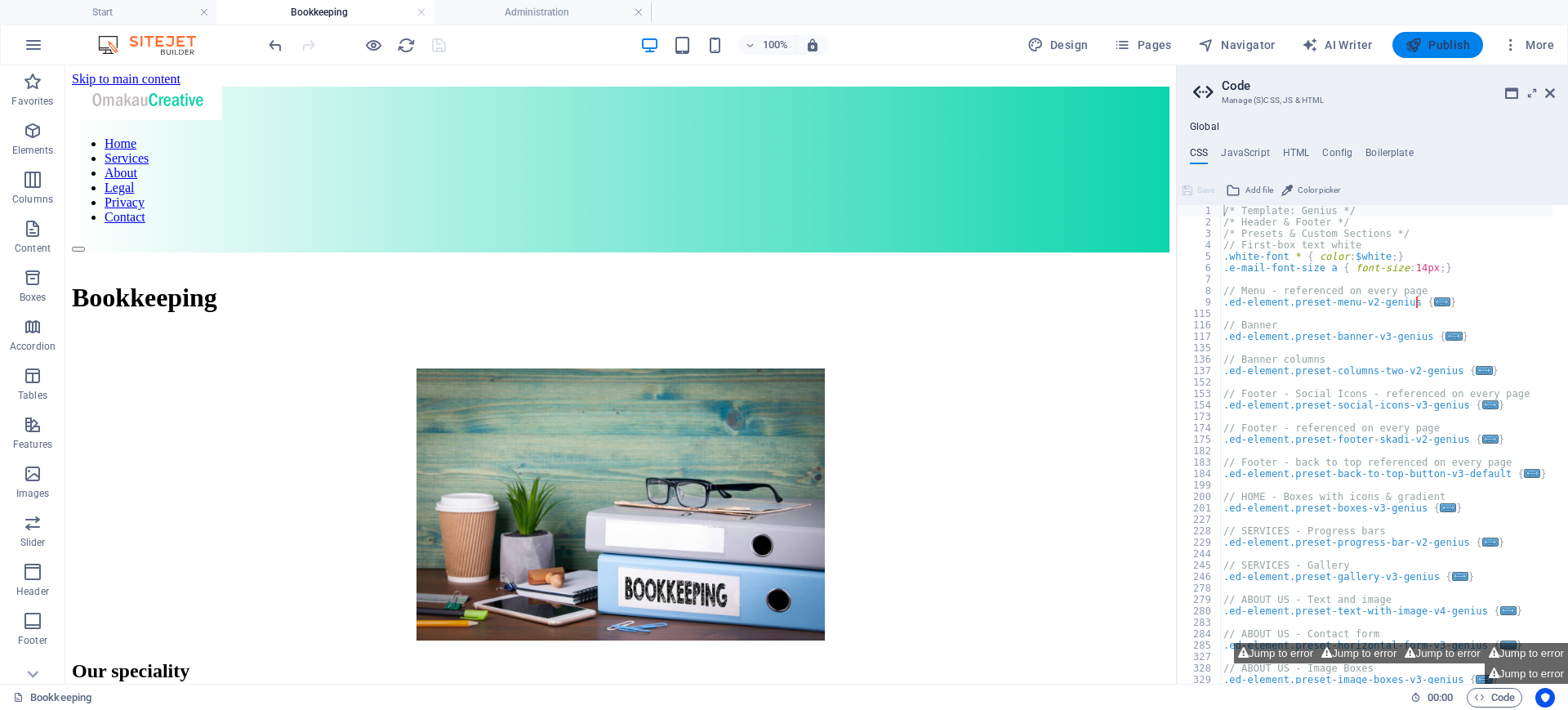
click at [1435, 46] on span "Publish" at bounding box center [1437, 45] width 64 height 16
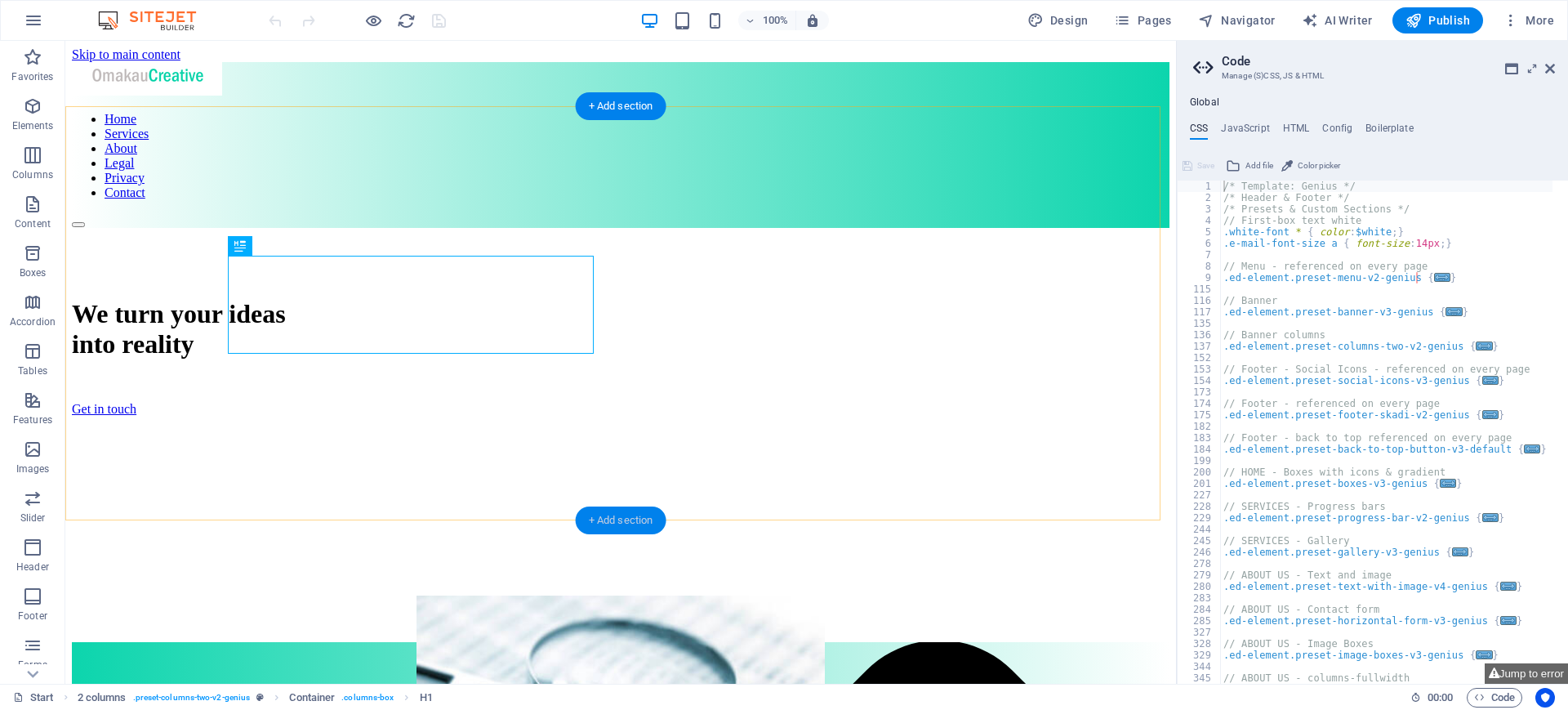
click at [614, 515] on div "+ Add section" at bounding box center [620, 520] width 91 height 27
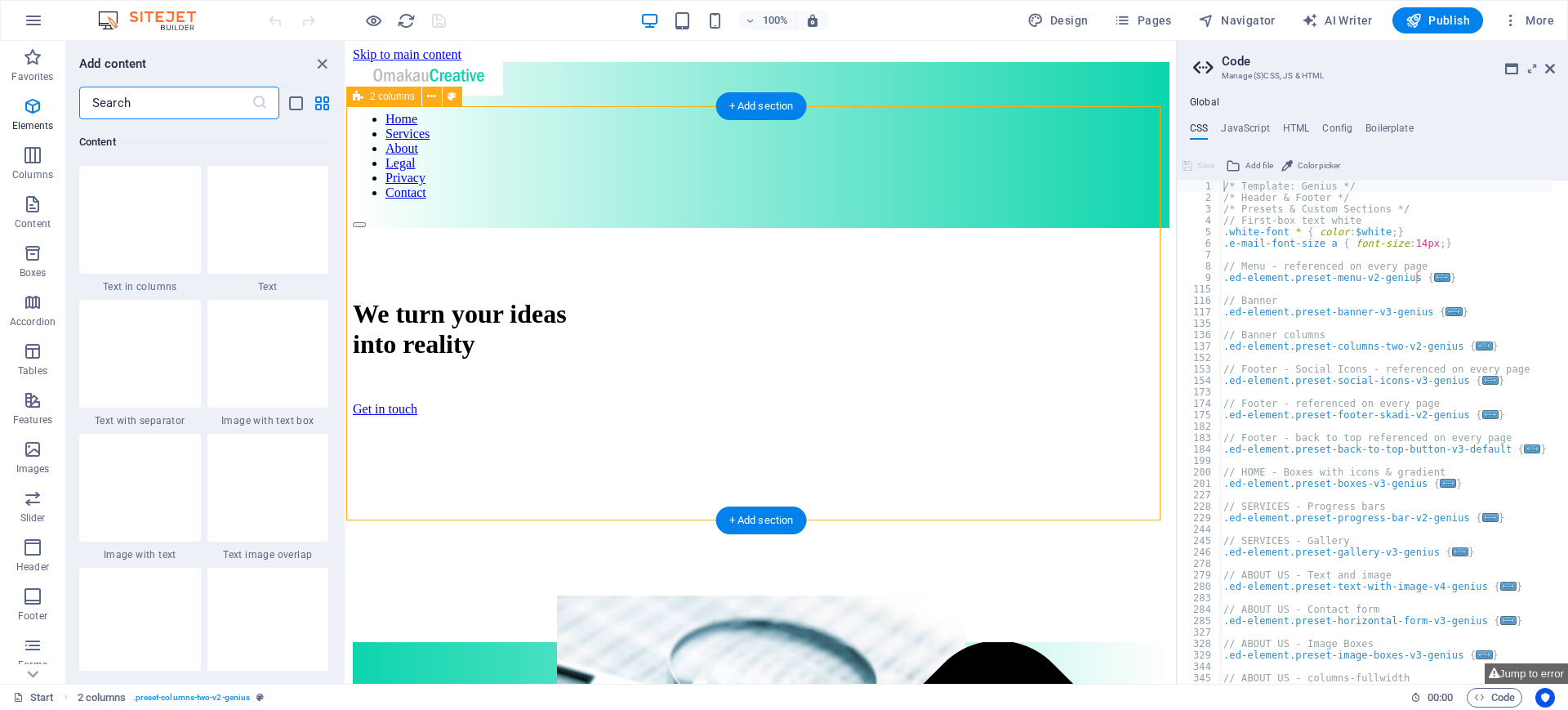
scroll to position [2857, 0]
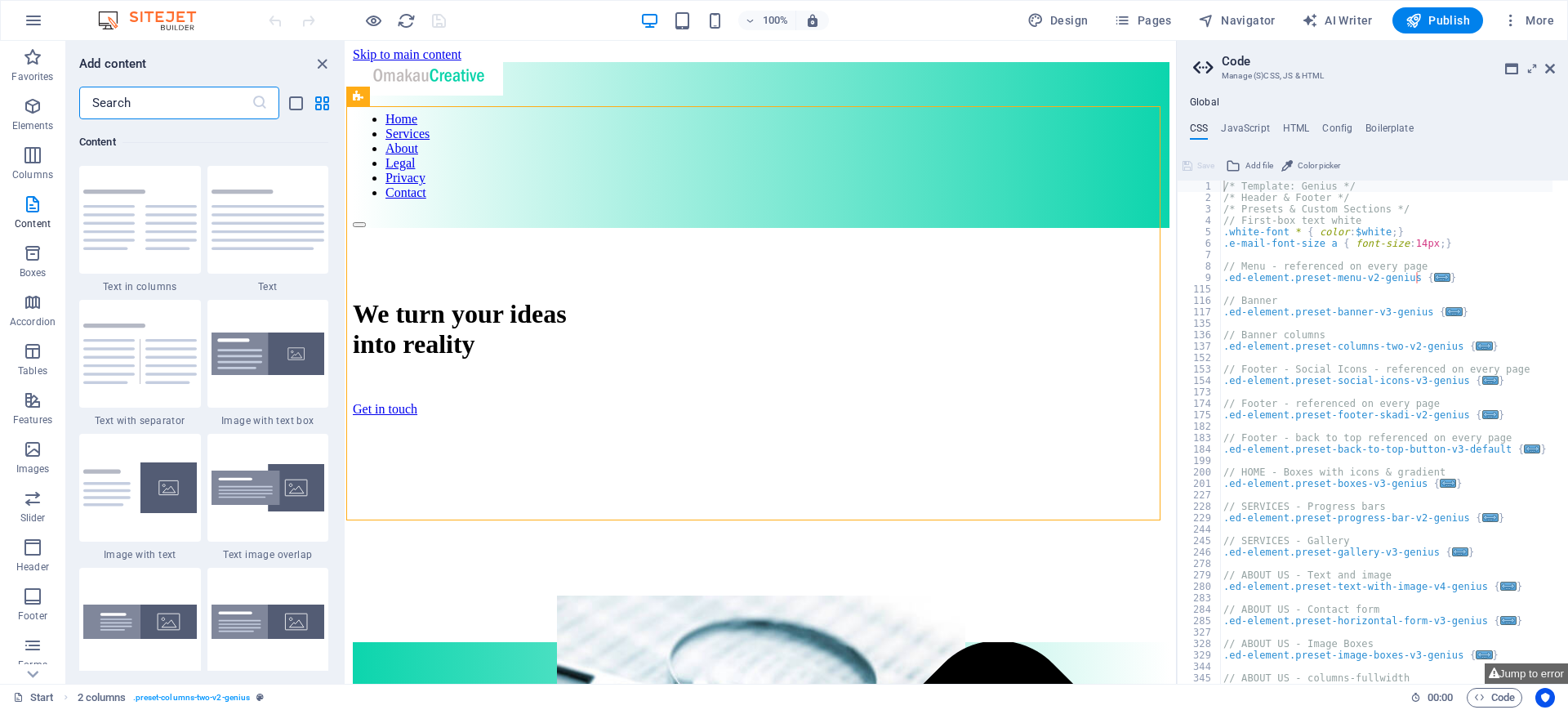
click at [201, 103] on input "text" at bounding box center [165, 103] width 172 height 33
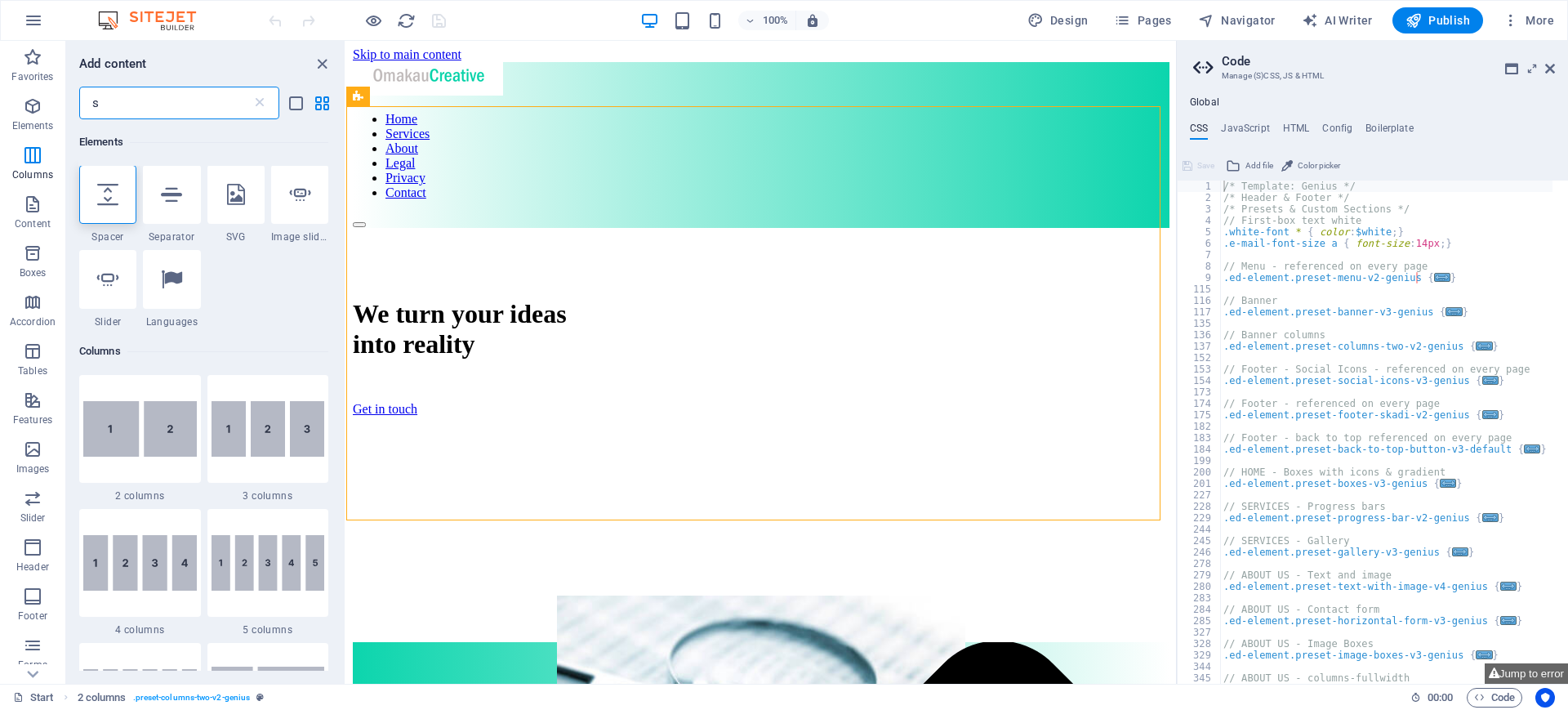
scroll to position [0, 0]
type input "s"
click at [176, 194] on icon at bounding box center [171, 194] width 21 height 21
select select "%"
select select "px"
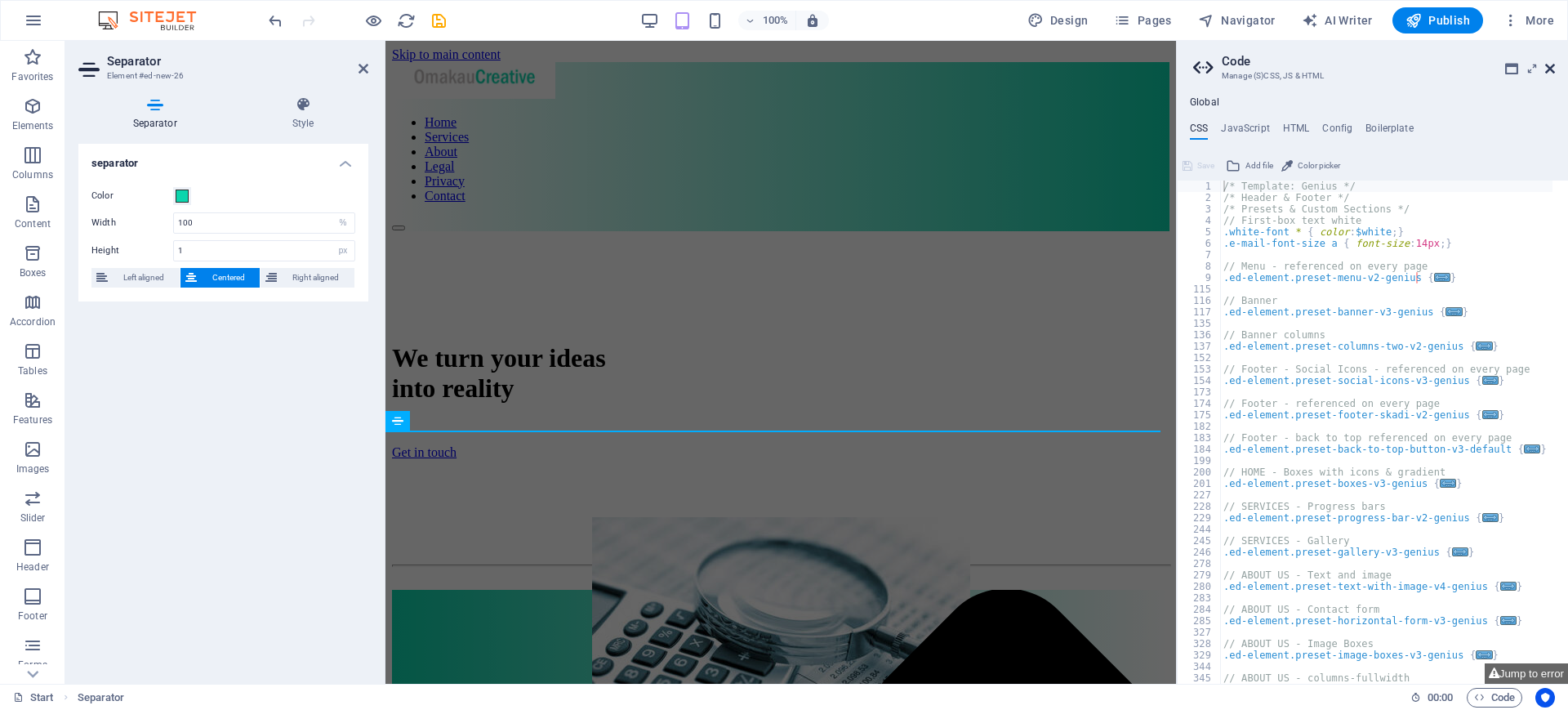
click at [1545, 67] on icon at bounding box center [1550, 69] width 10 height 13
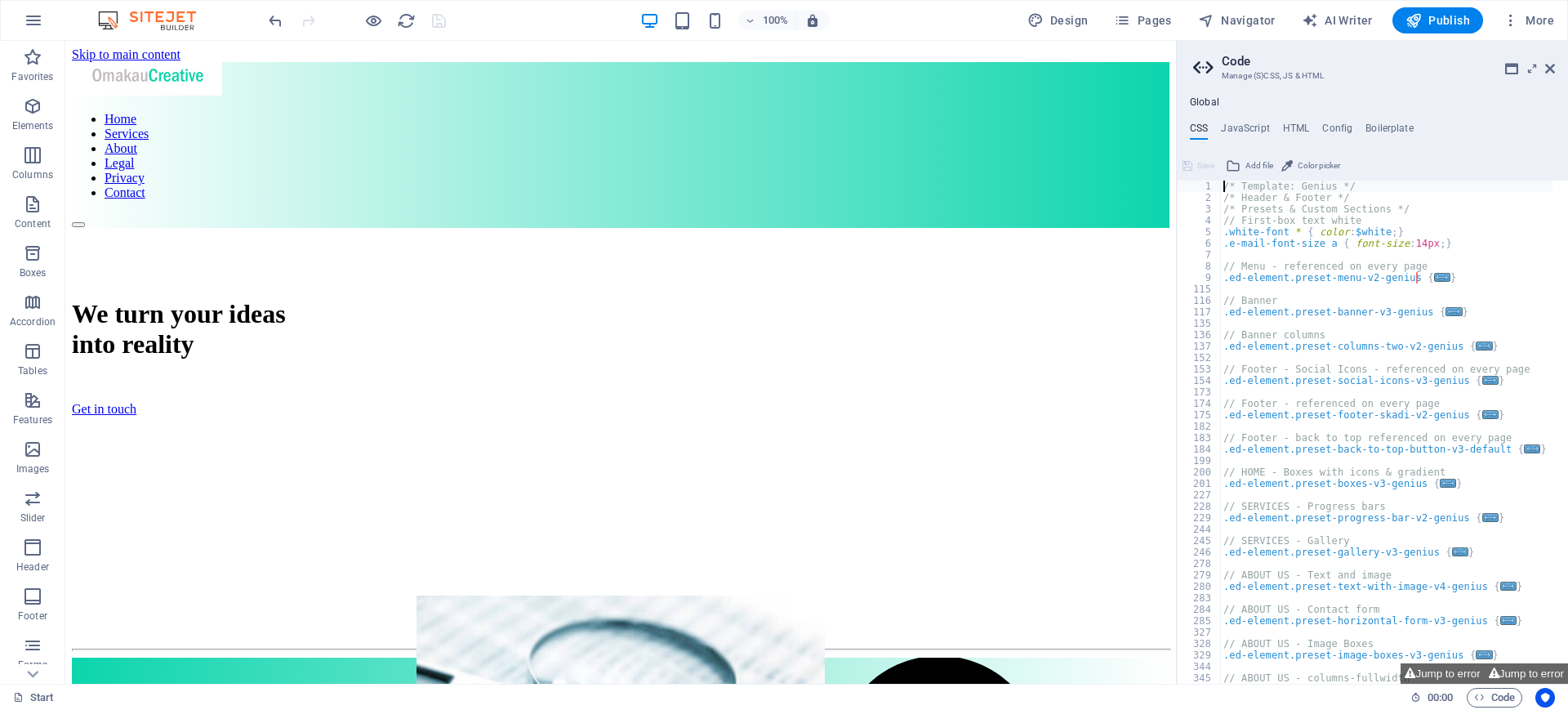
drag, startPoint x: 1561, startPoint y: 90, endPoint x: 1624, endPoint y: 102, distance: 64.1
click at [1552, 64] on icon at bounding box center [1550, 69] width 10 height 13
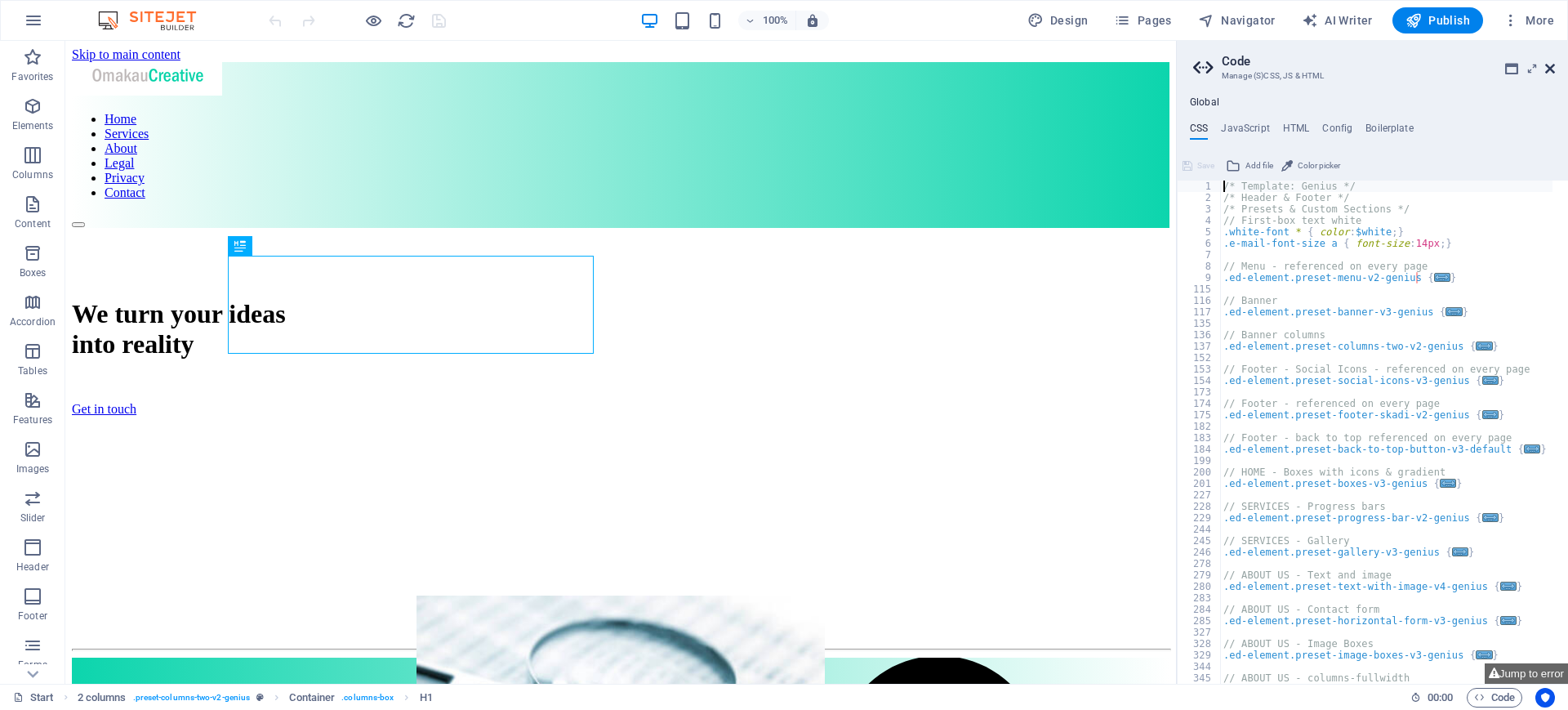
click at [1549, 66] on icon at bounding box center [1550, 69] width 10 height 13
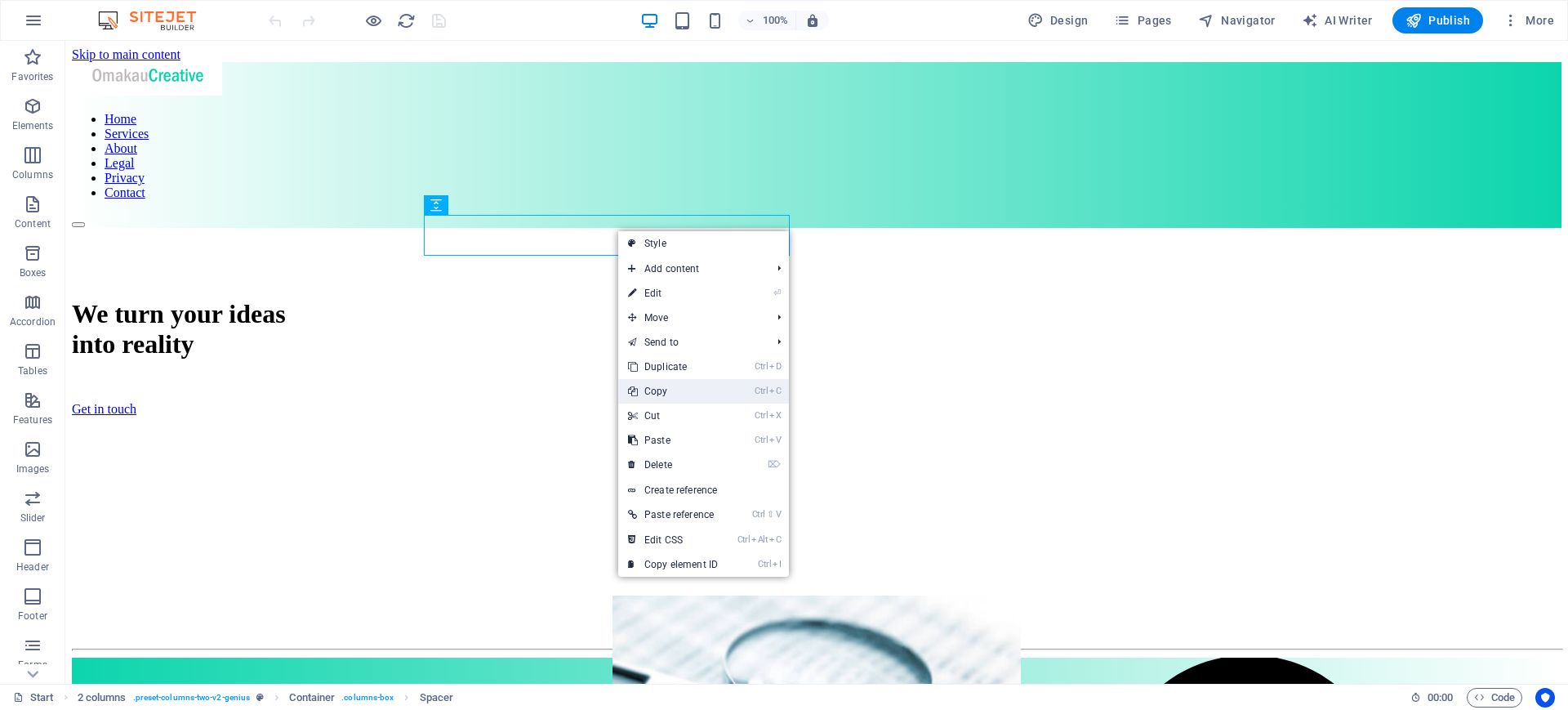
click at [666, 385] on link "Ctrl C Copy" at bounding box center [672, 391] width 109 height 25
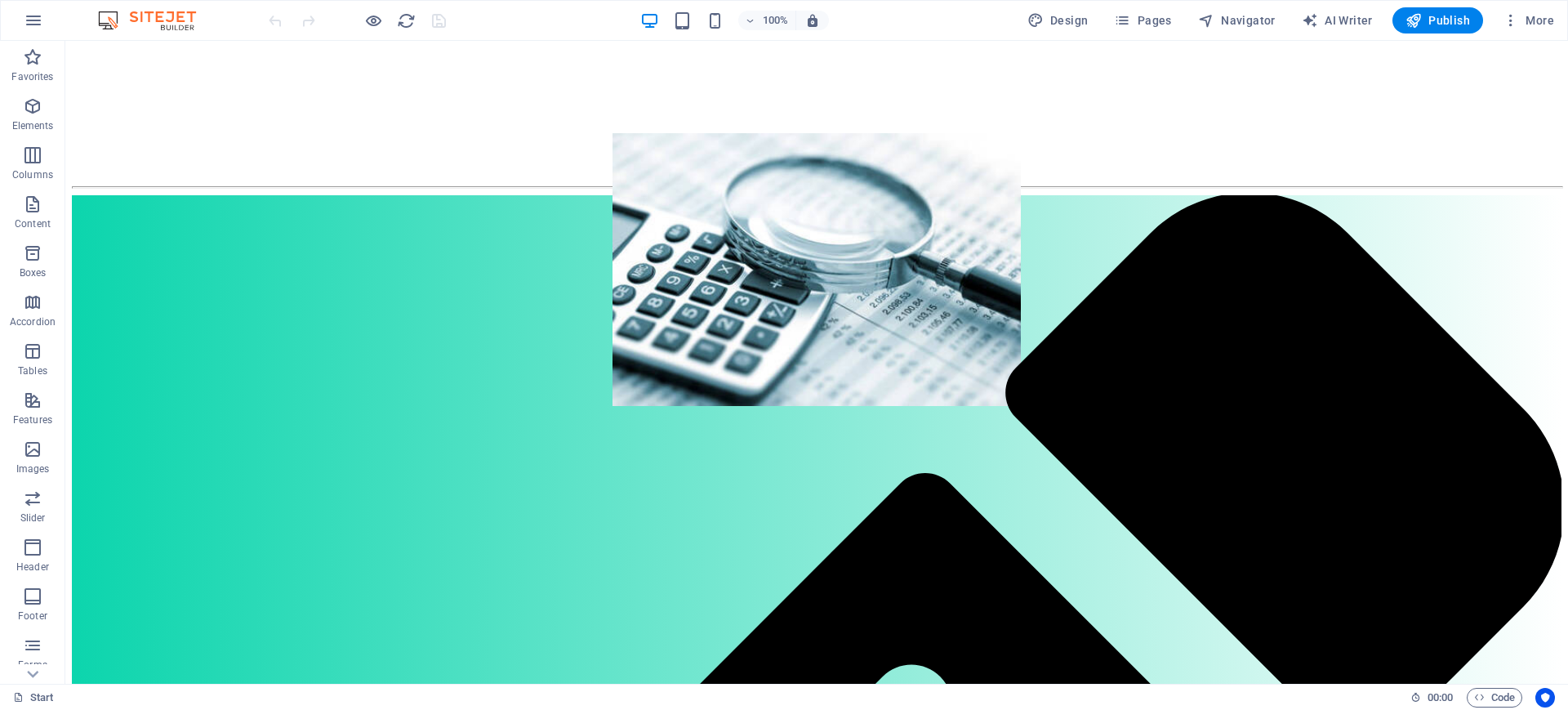
scroll to position [425, 0]
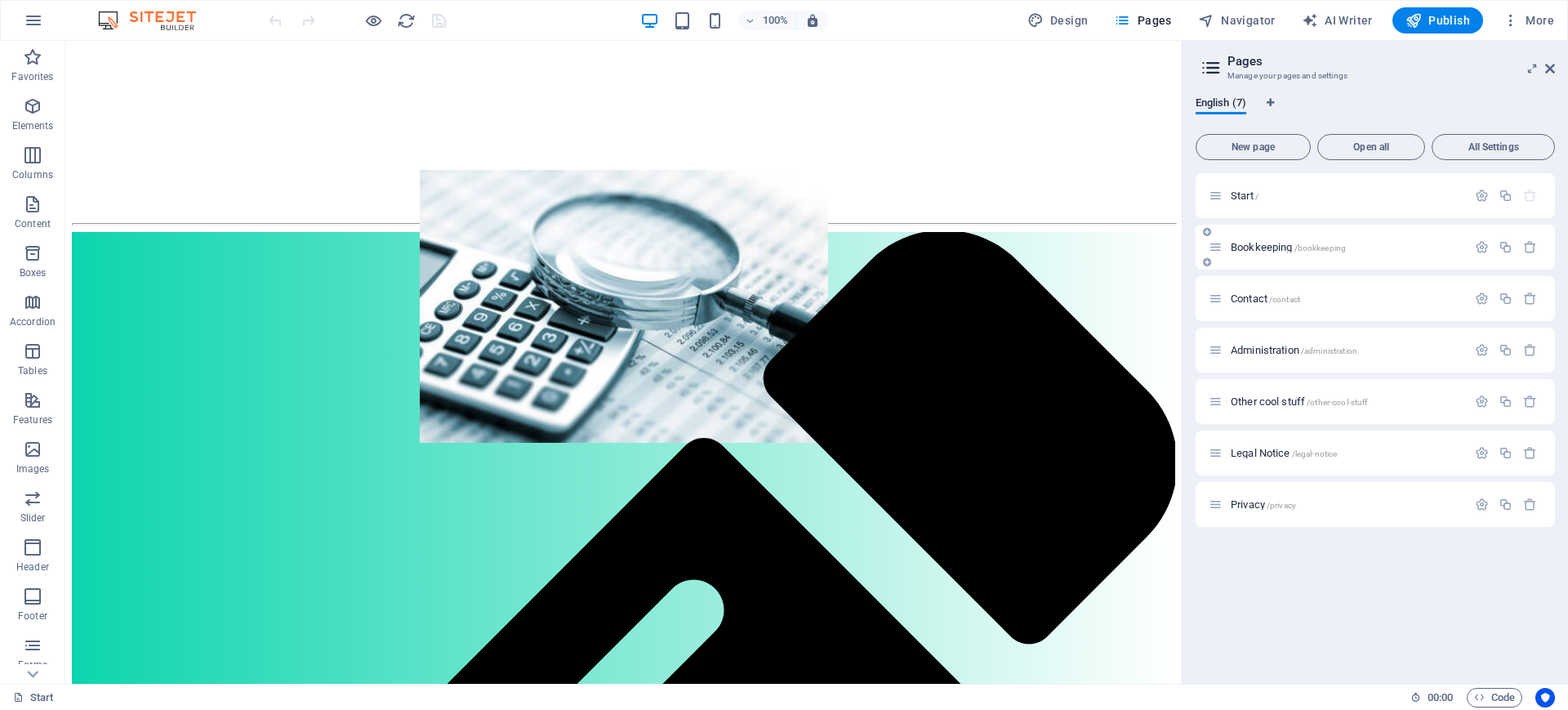
click at [1289, 240] on div "Bookkeeping /bookkeeping" at bounding box center [1337, 246] width 258 height 19
click at [1253, 245] on span "Bookkeeping /bookkeeping" at bounding box center [1288, 246] width 115 height 12
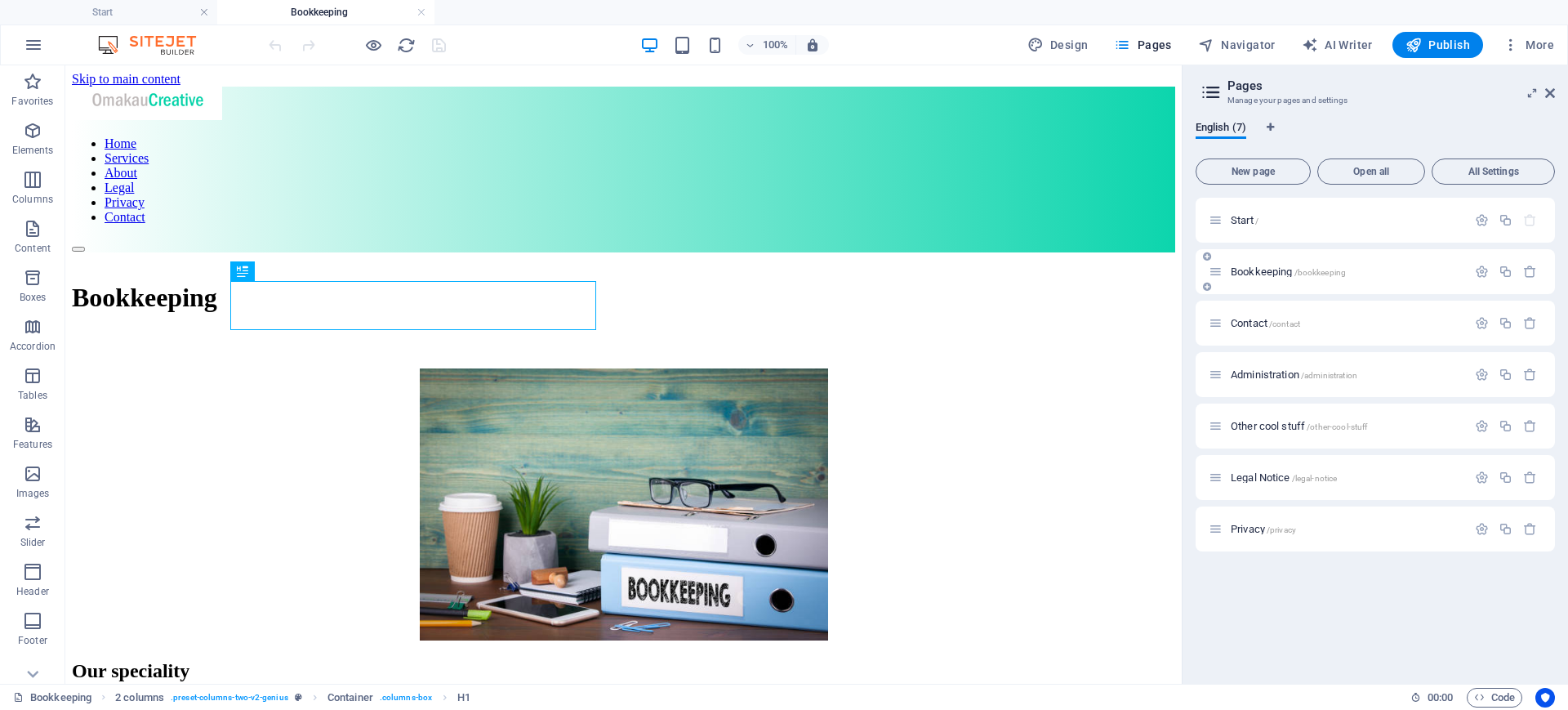
scroll to position [0, 0]
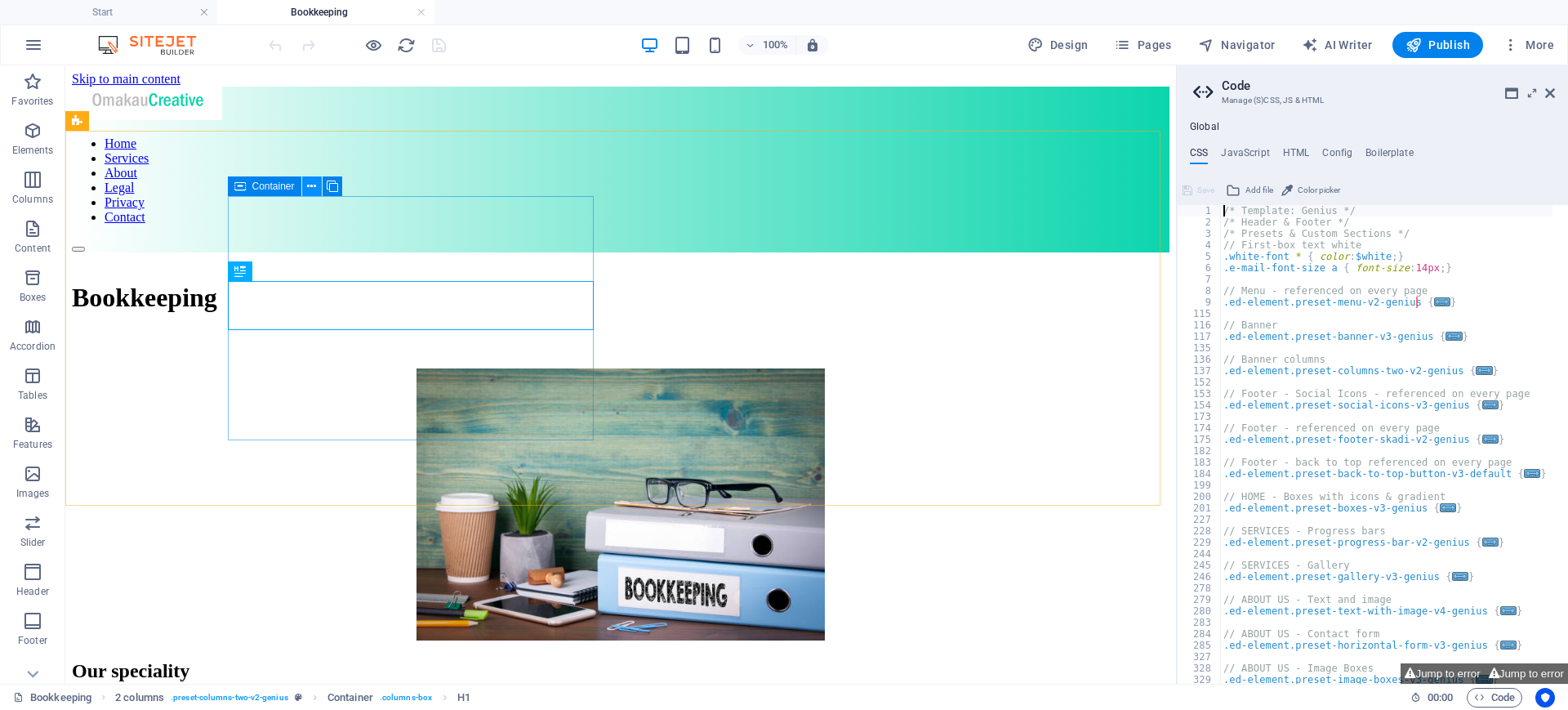
click at [316, 194] on button at bounding box center [311, 186] width 19 height 19
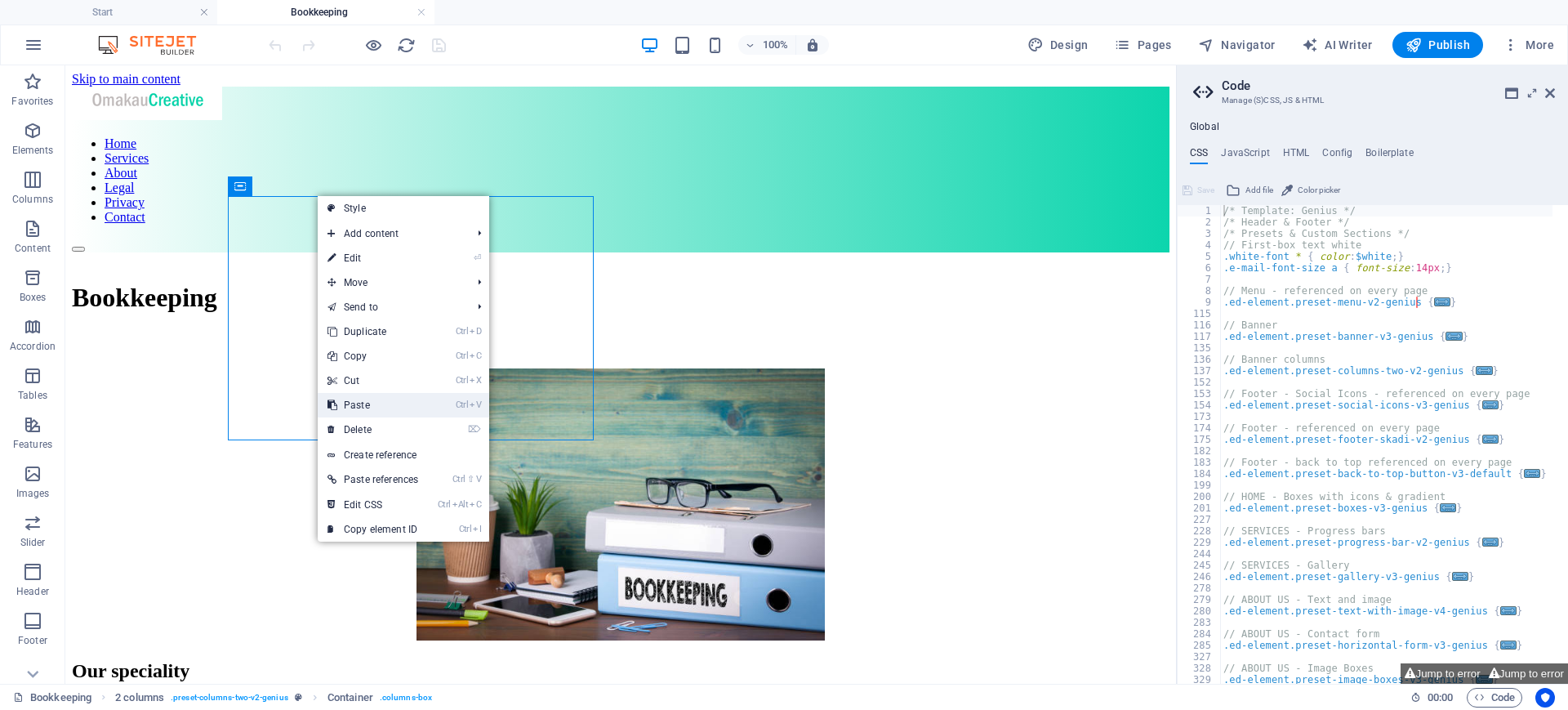
click at [385, 404] on link "Ctrl V Paste" at bounding box center [373, 405] width 110 height 25
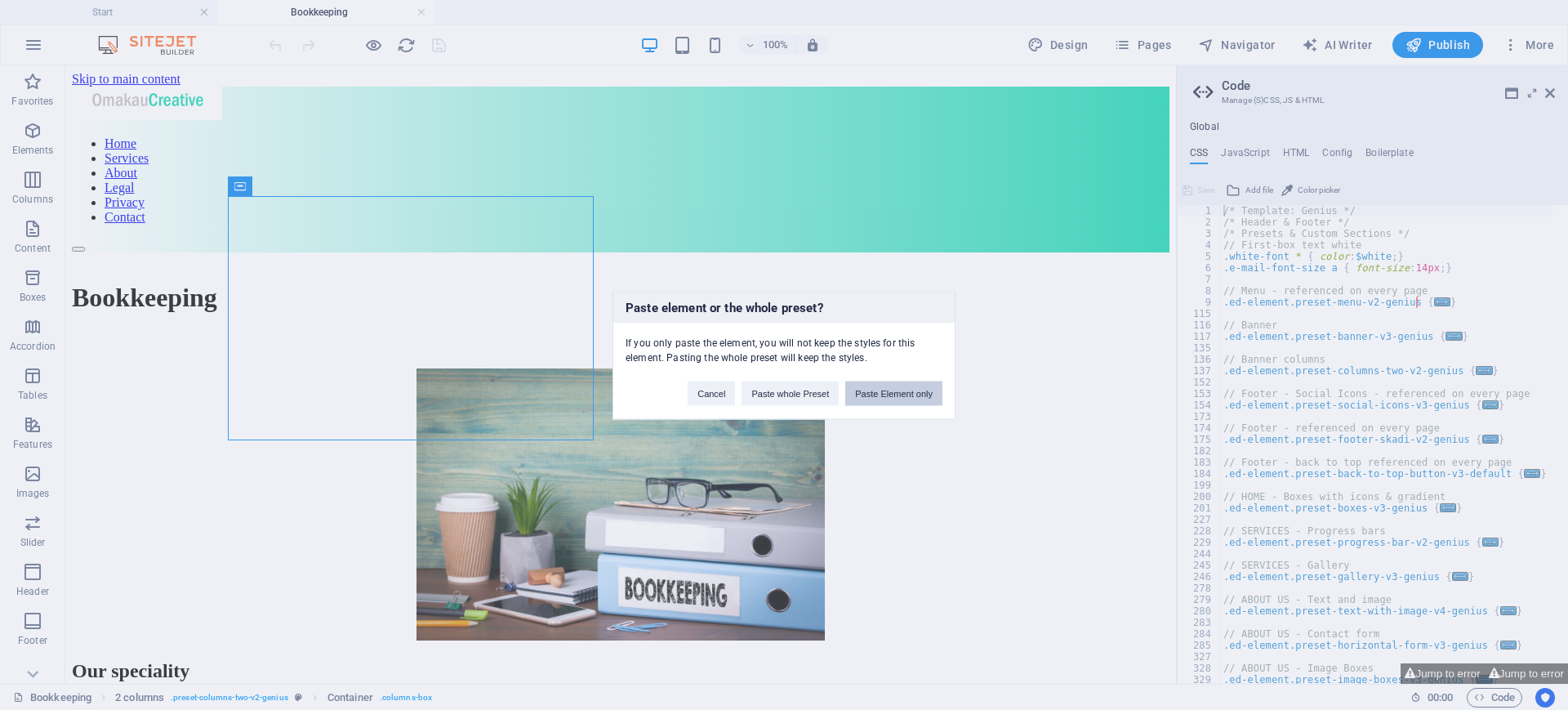
click at [916, 398] on button "Paste Element only" at bounding box center [894, 392] width 97 height 25
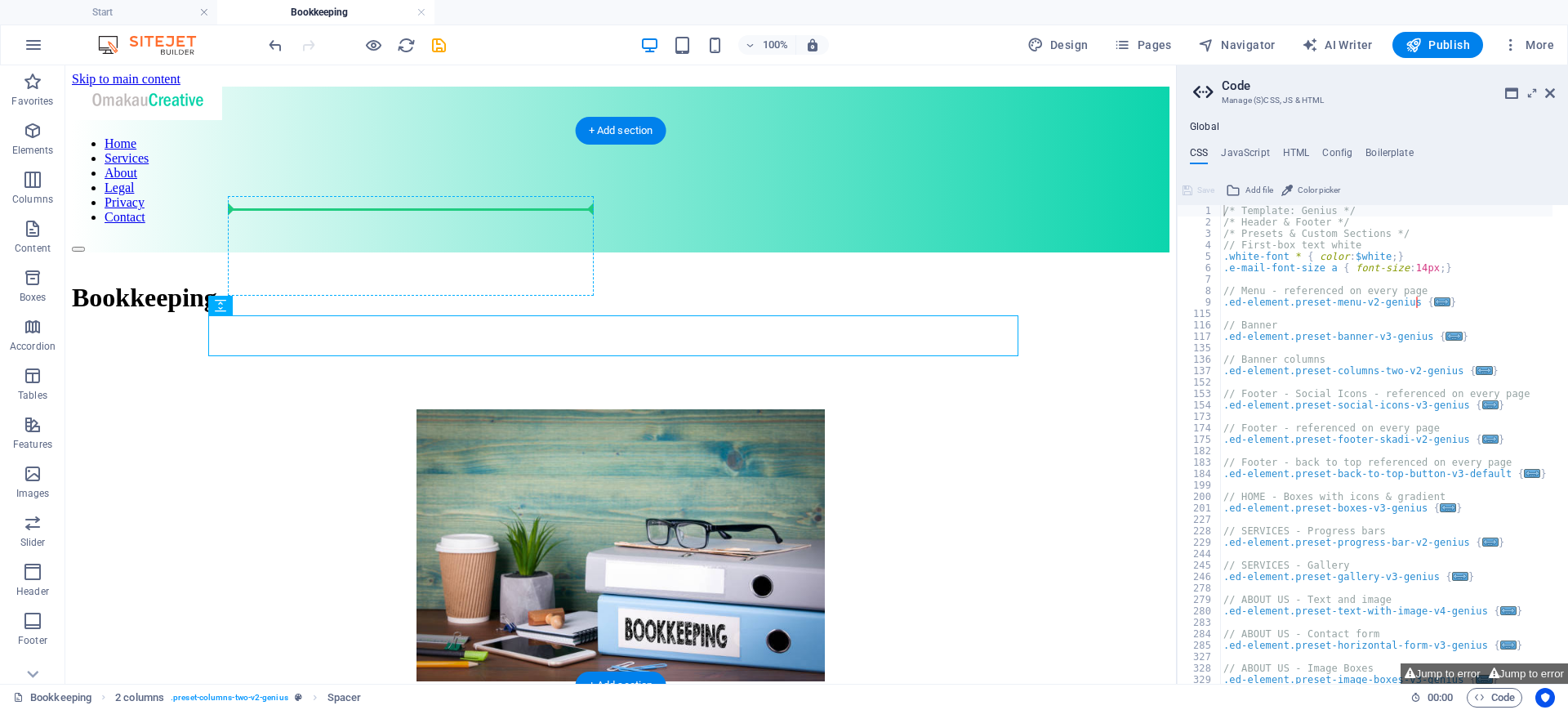
drag, startPoint x: 309, startPoint y: 376, endPoint x: 284, endPoint y: 224, distance: 154.0
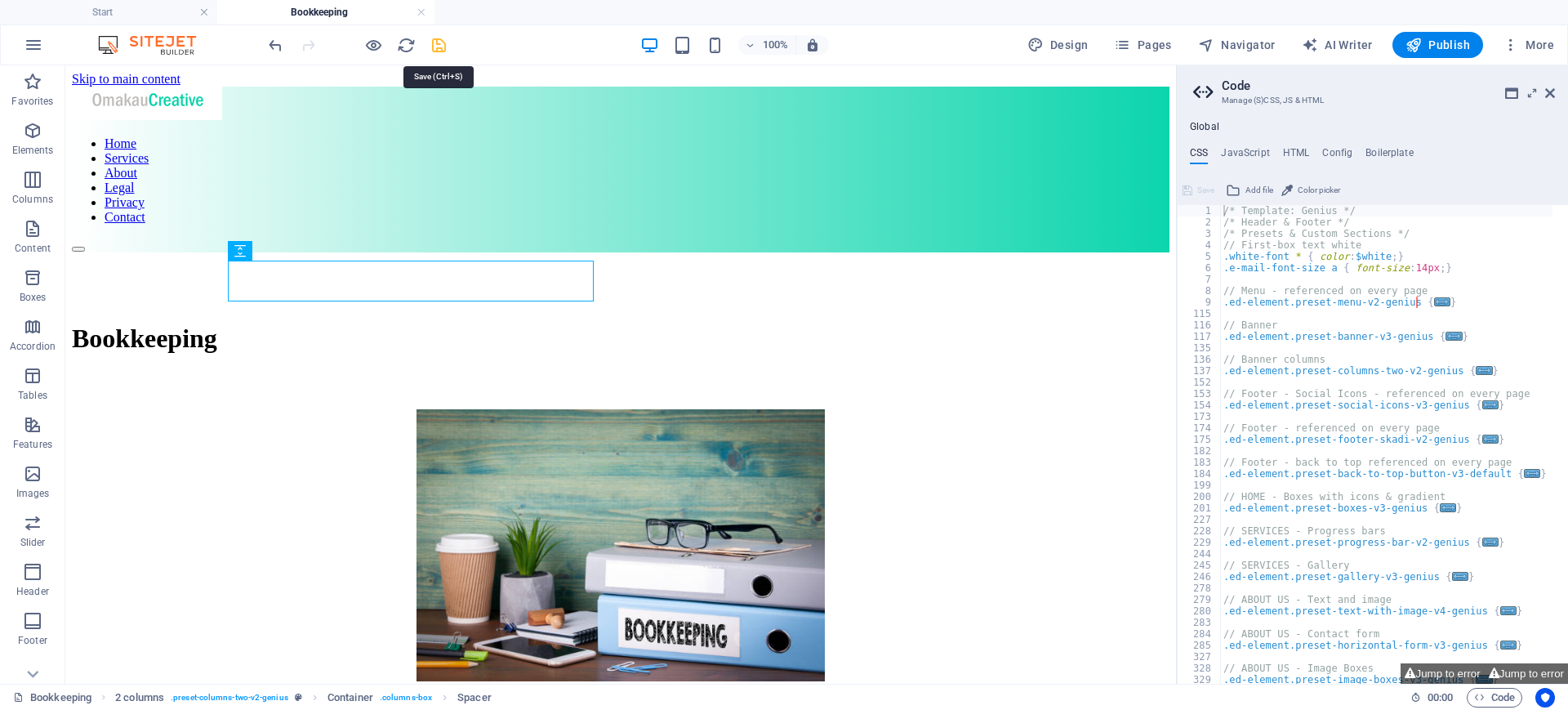
click at [436, 49] on icon "save" at bounding box center [439, 45] width 19 height 19
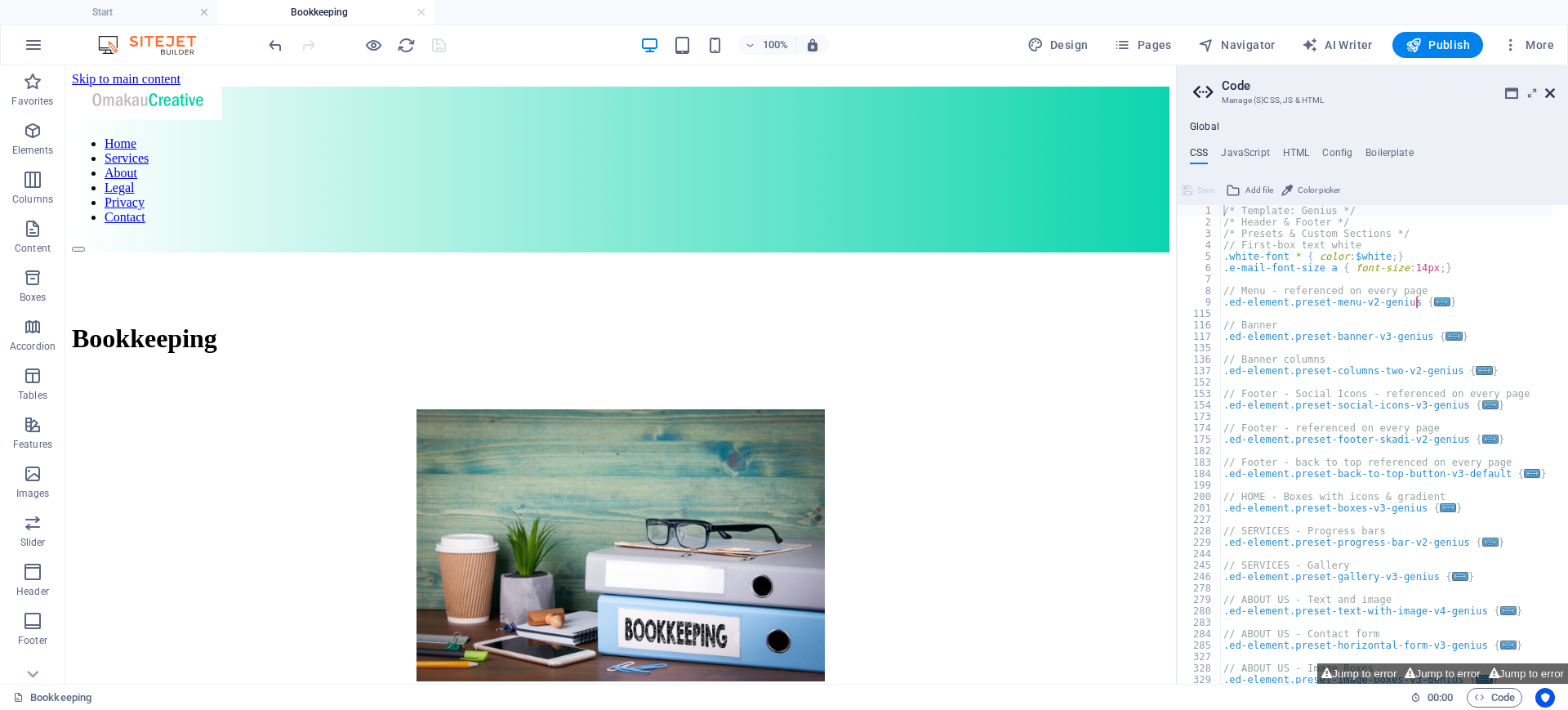
click at [1547, 93] on icon at bounding box center [1550, 93] width 10 height 13
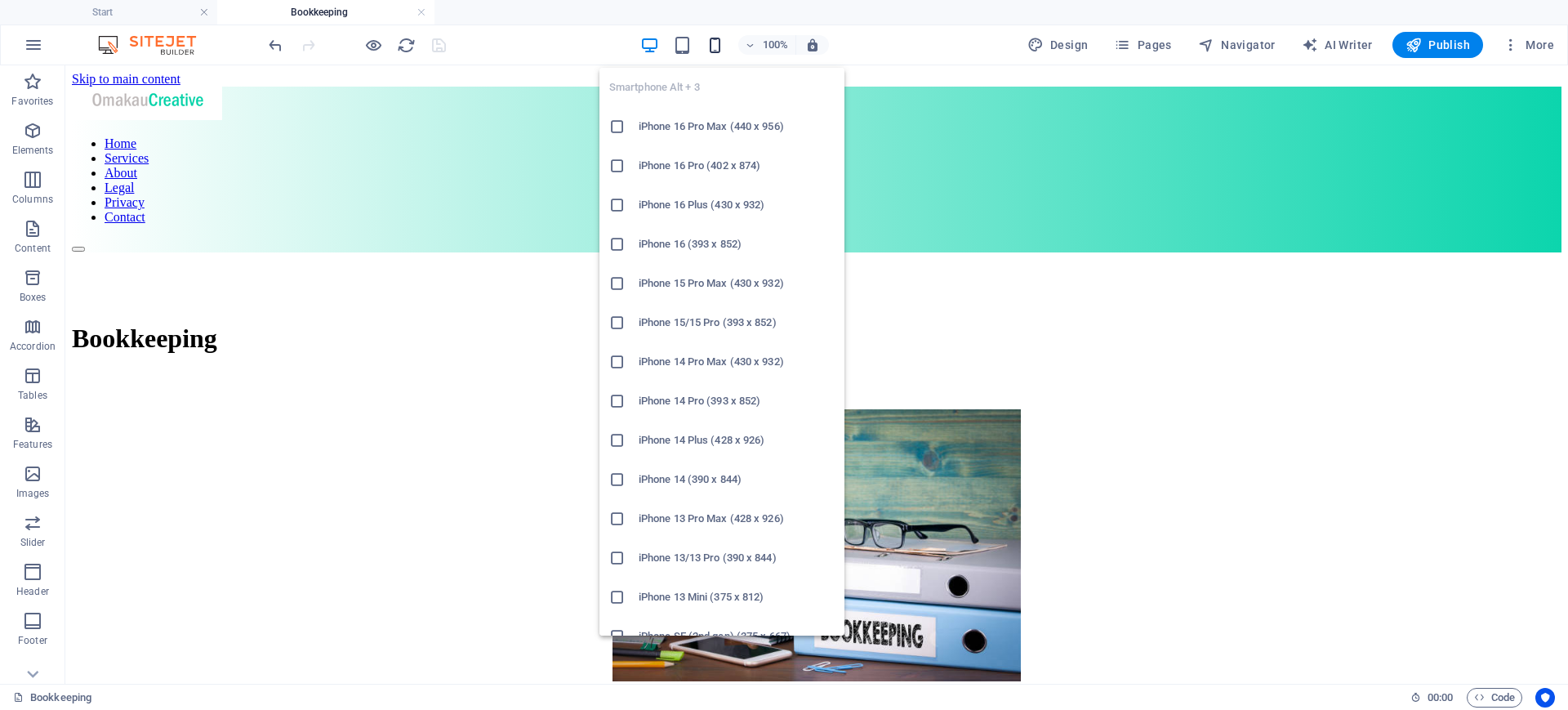
click at [718, 46] on icon "button" at bounding box center [714, 45] width 19 height 19
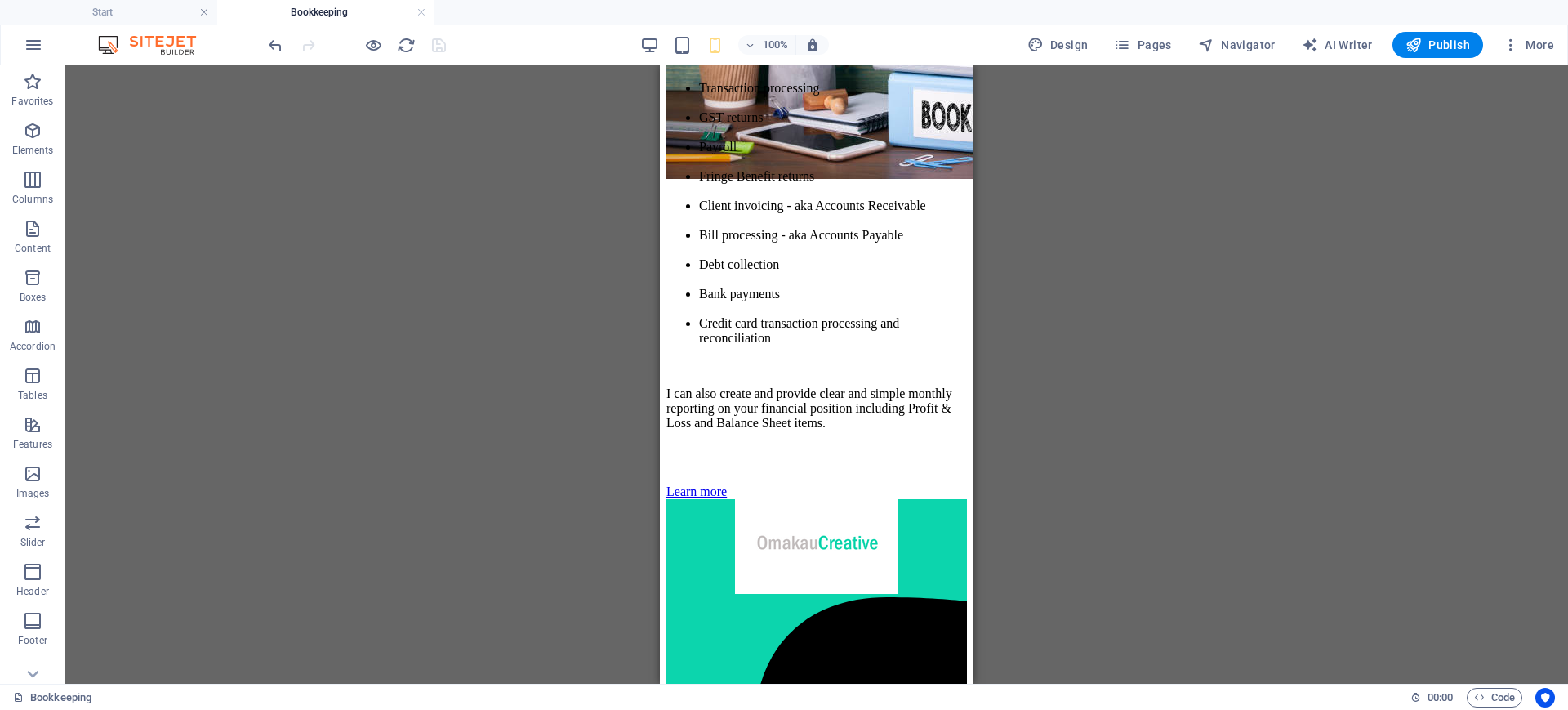
drag, startPoint x: 966, startPoint y: 162, endPoint x: 1634, endPoint y: 466, distance: 733.9
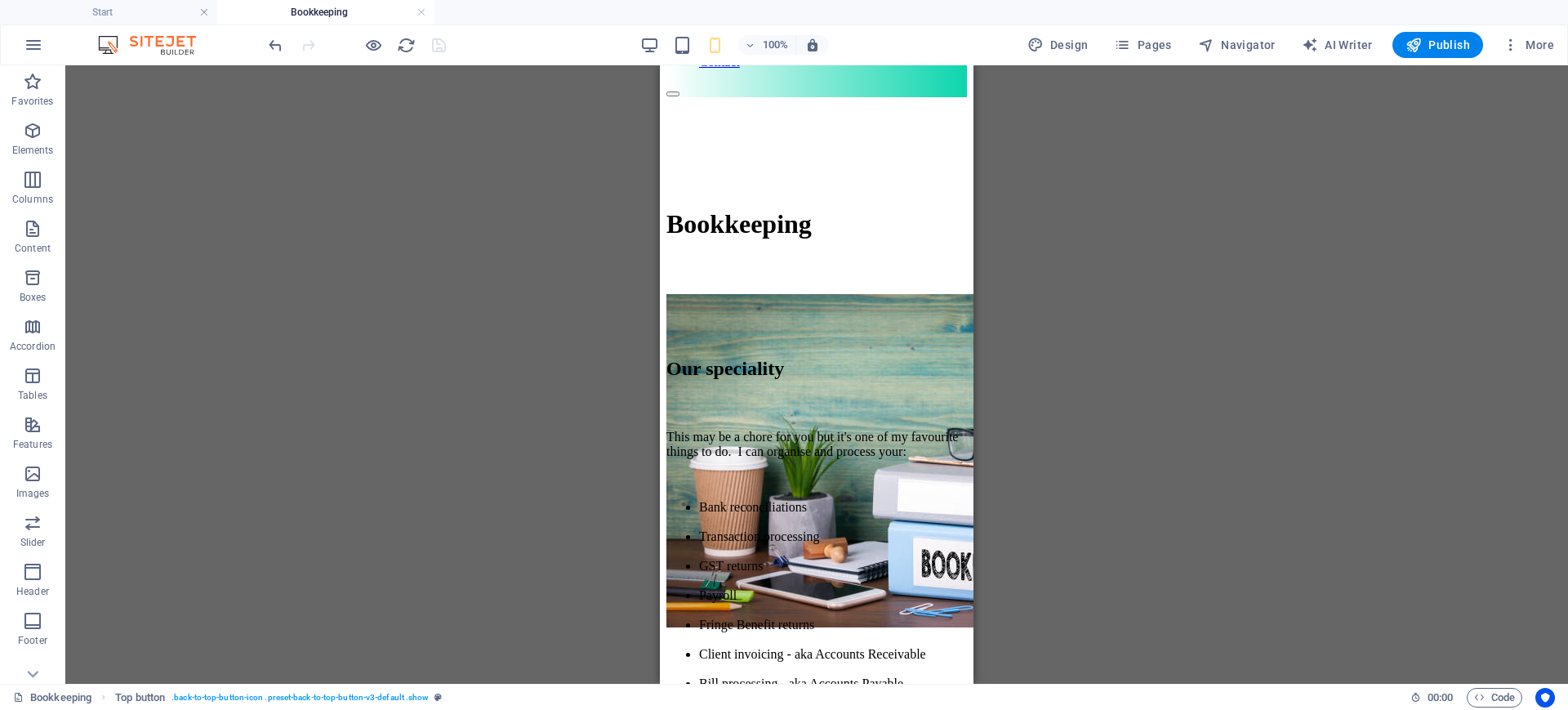
scroll to position [0, 0]
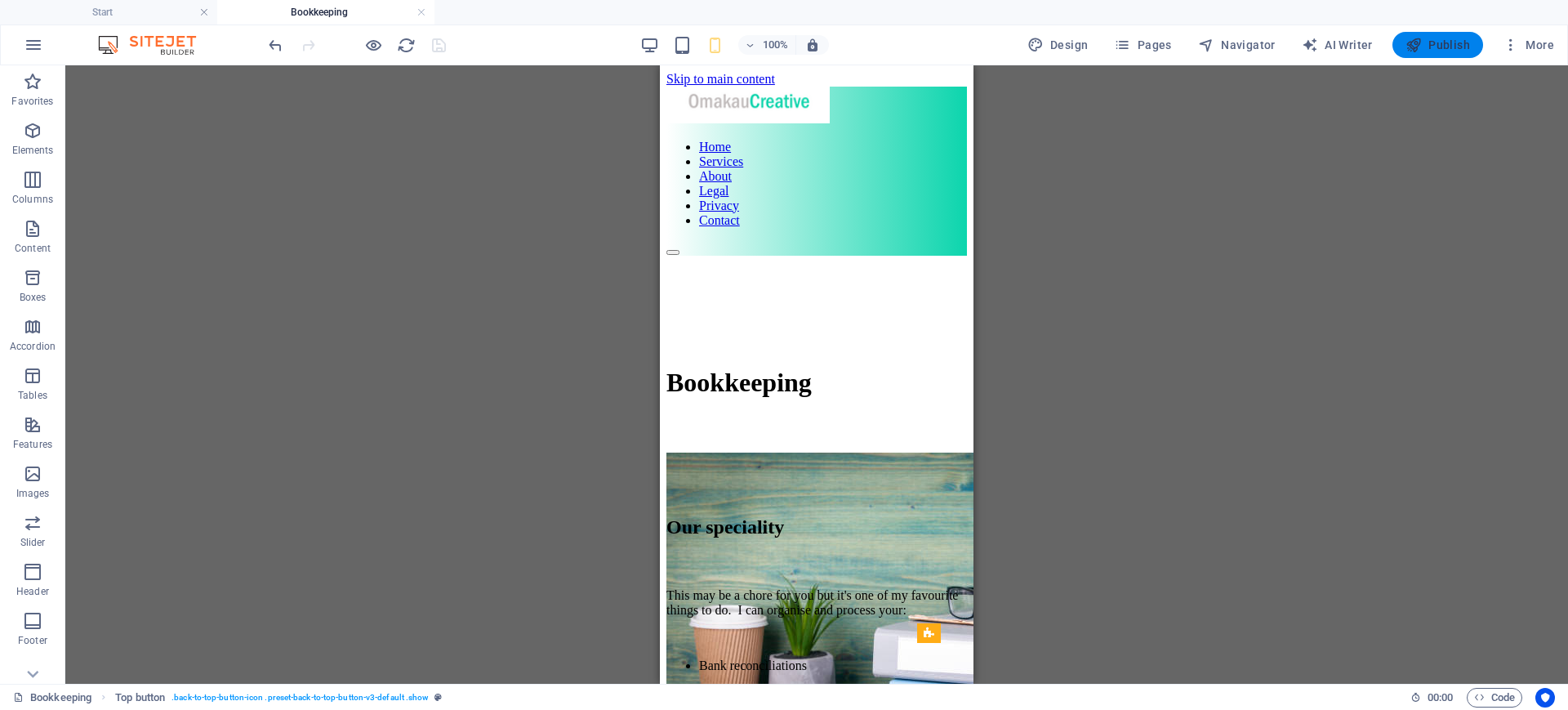
click at [1421, 49] on icon "button" at bounding box center [1413, 45] width 16 height 16
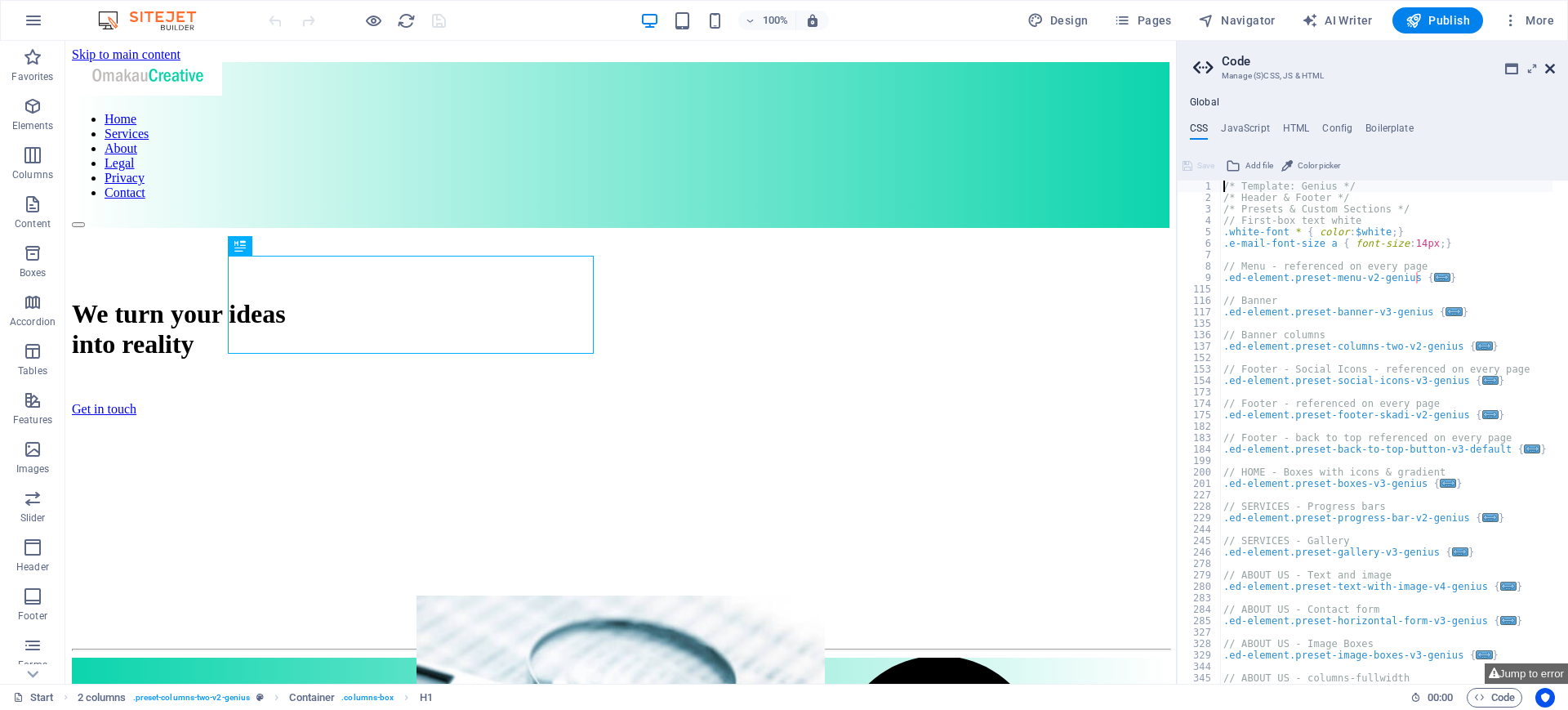
click at [1547, 69] on icon at bounding box center [1550, 69] width 10 height 13
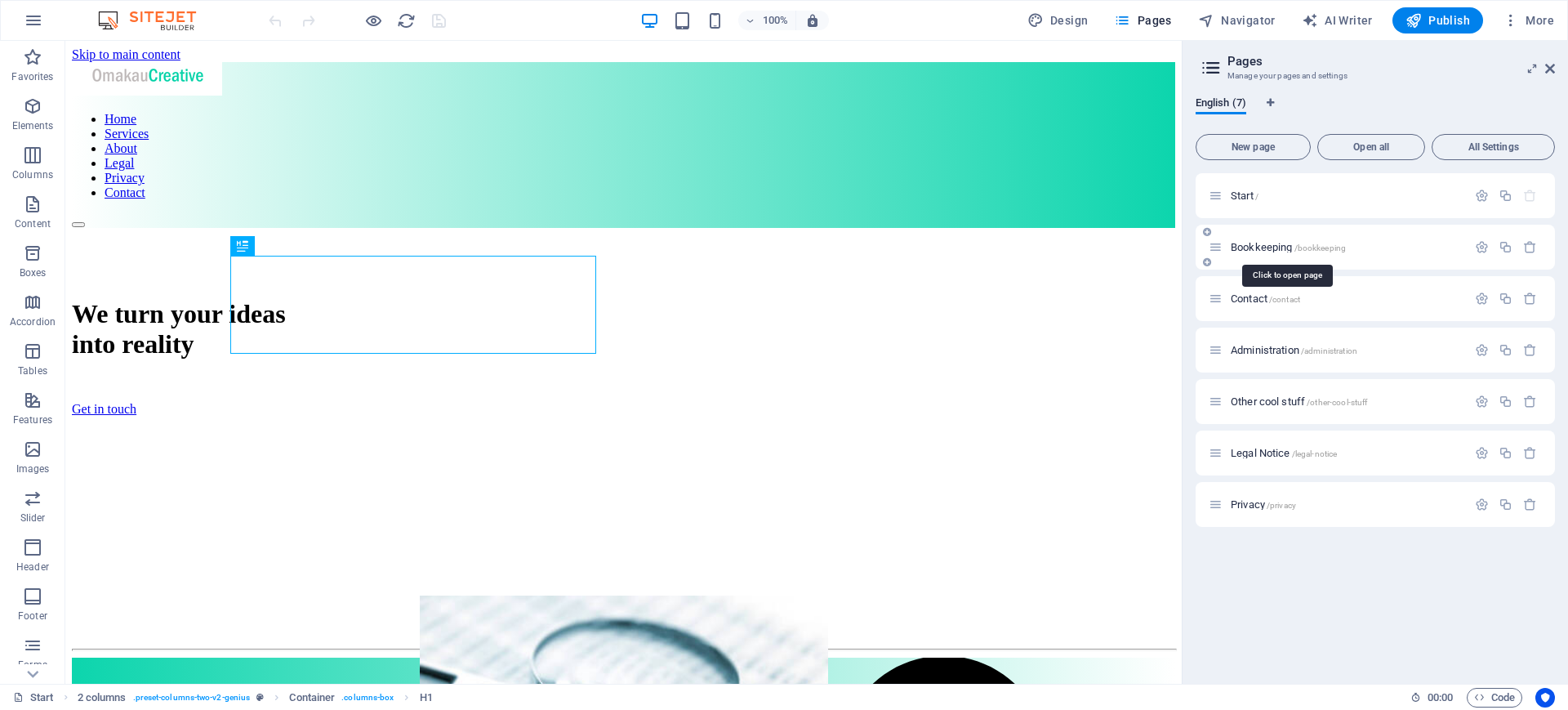
click at [1278, 244] on span "Bookkeeping /bookkeeping" at bounding box center [1288, 246] width 115 height 12
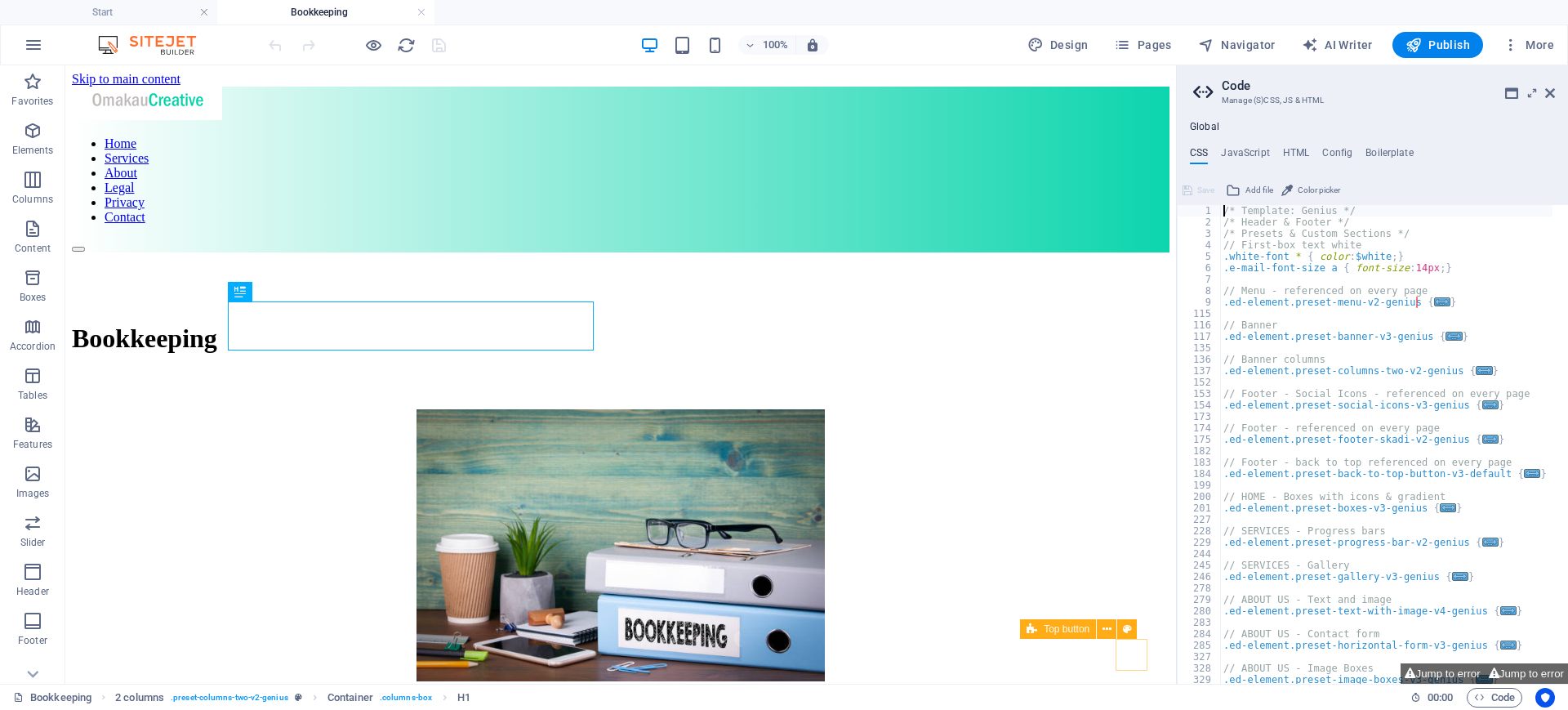
click at [1102, 628] on icon at bounding box center [1106, 629] width 9 height 17
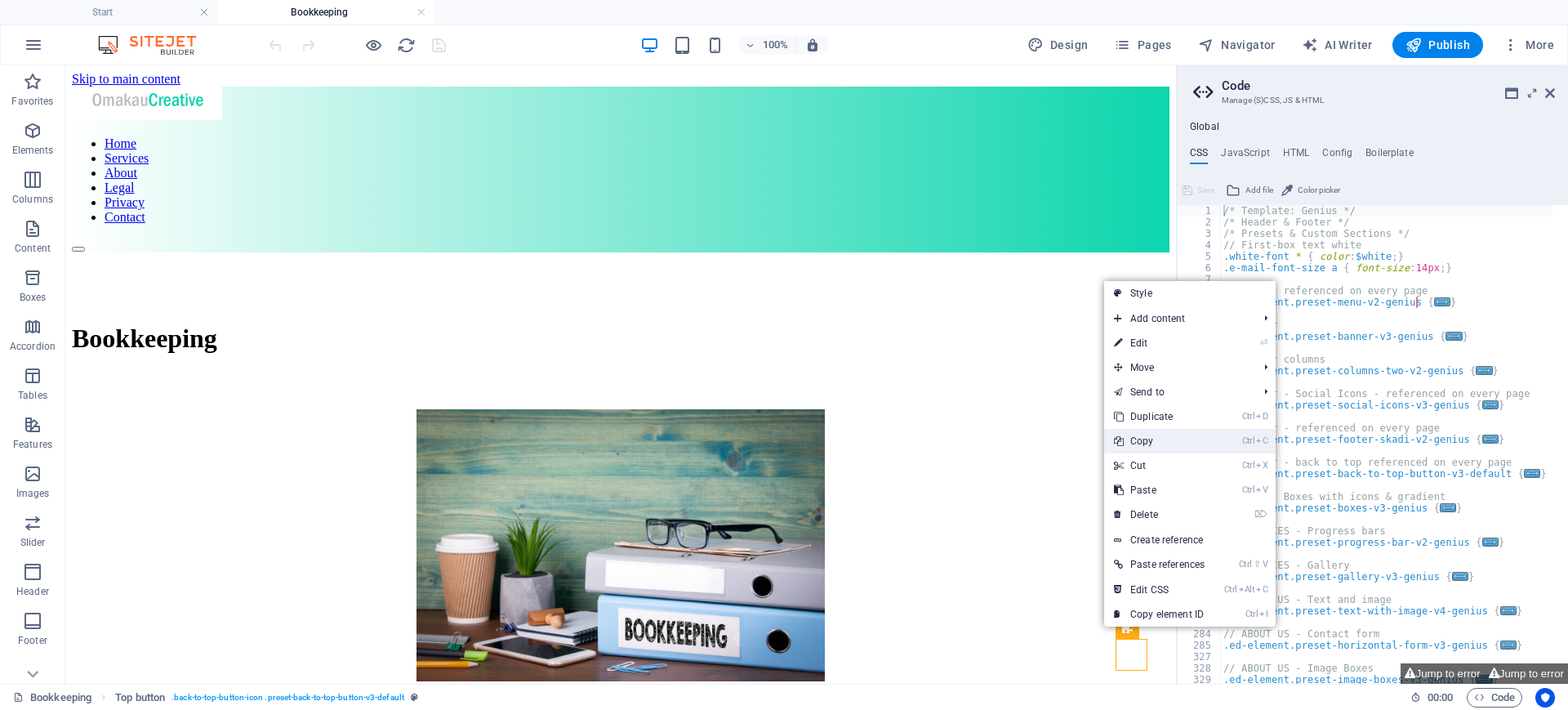
click at [1143, 432] on link "Ctrl C Copy" at bounding box center [1159, 441] width 110 height 25
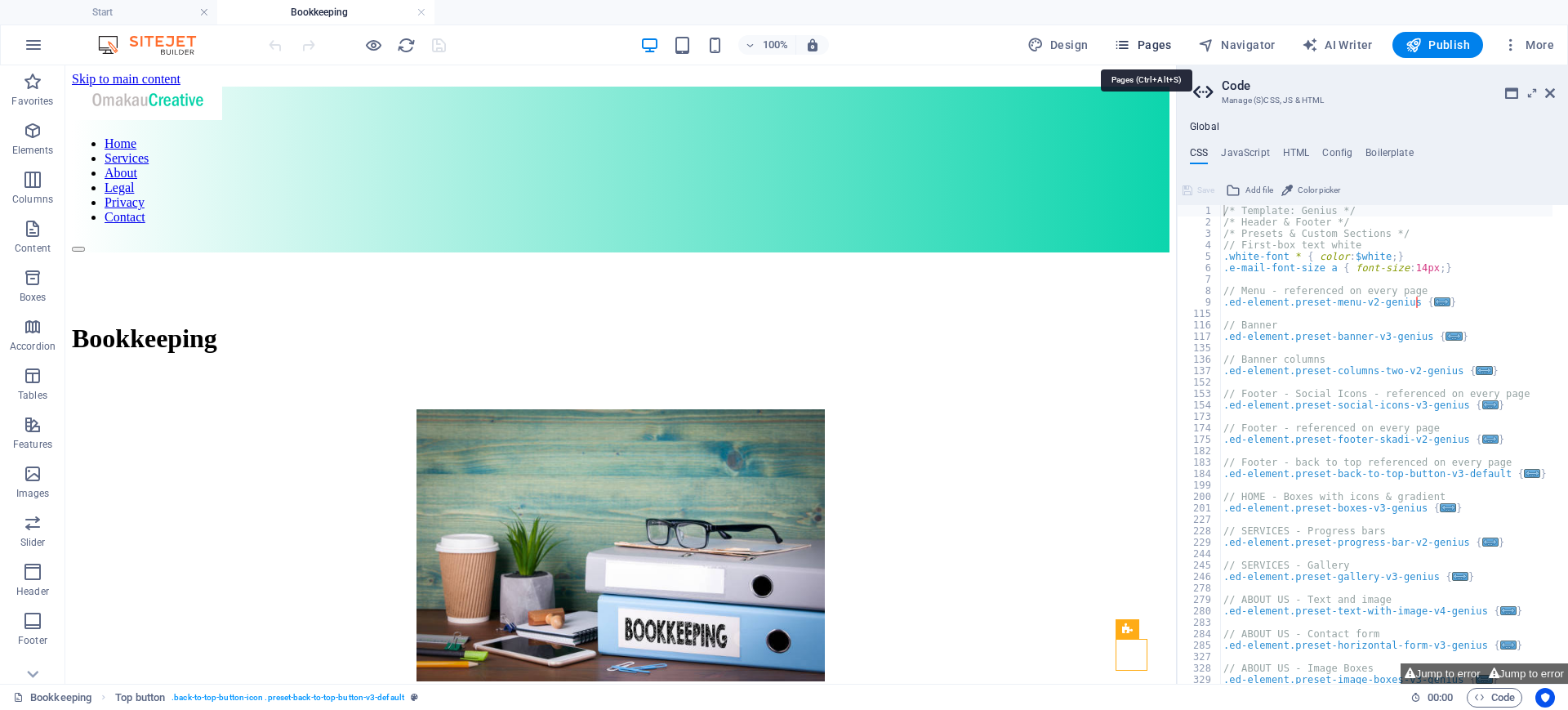
click at [1158, 47] on span "Pages" at bounding box center [1142, 45] width 57 height 16
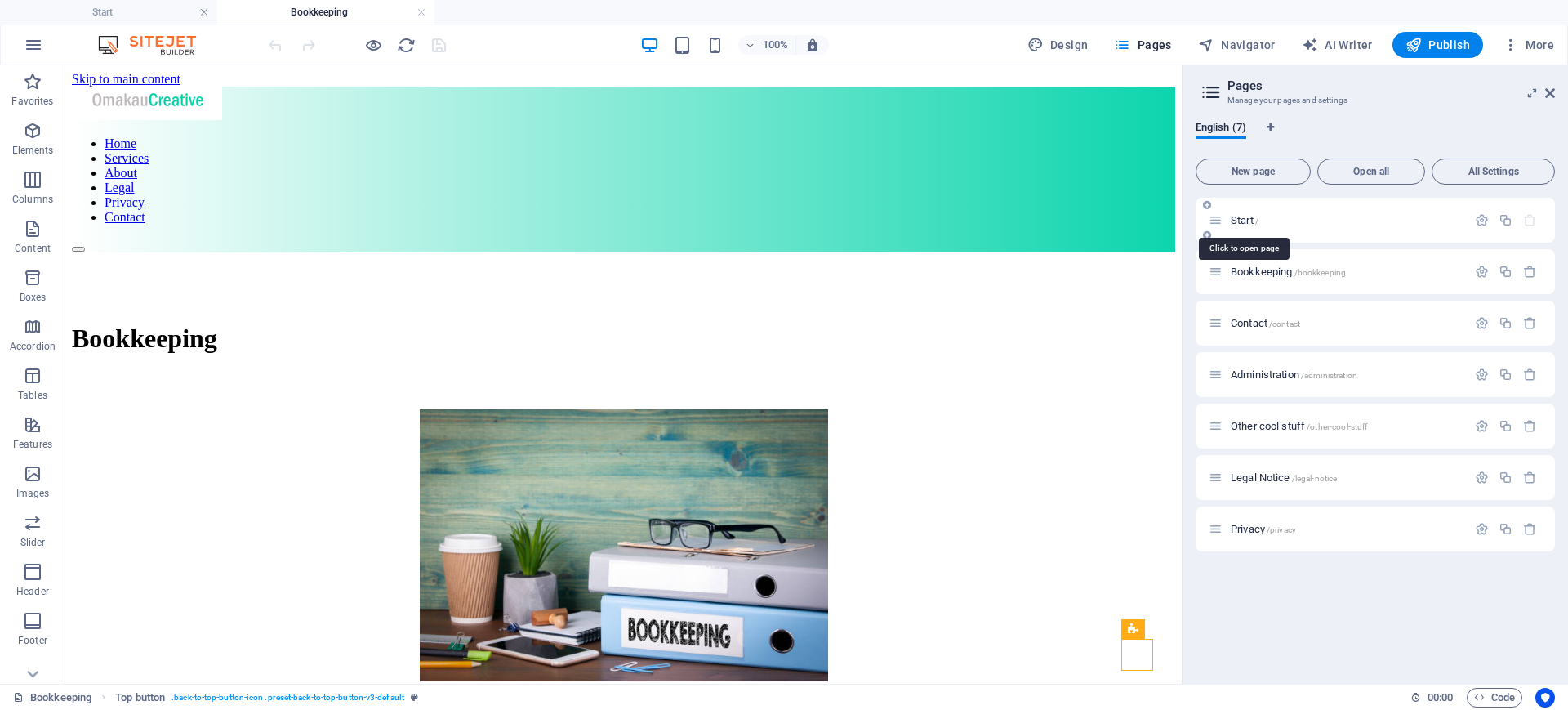
click at [1252, 222] on span "Start /" at bounding box center [1244, 220] width 27 height 12
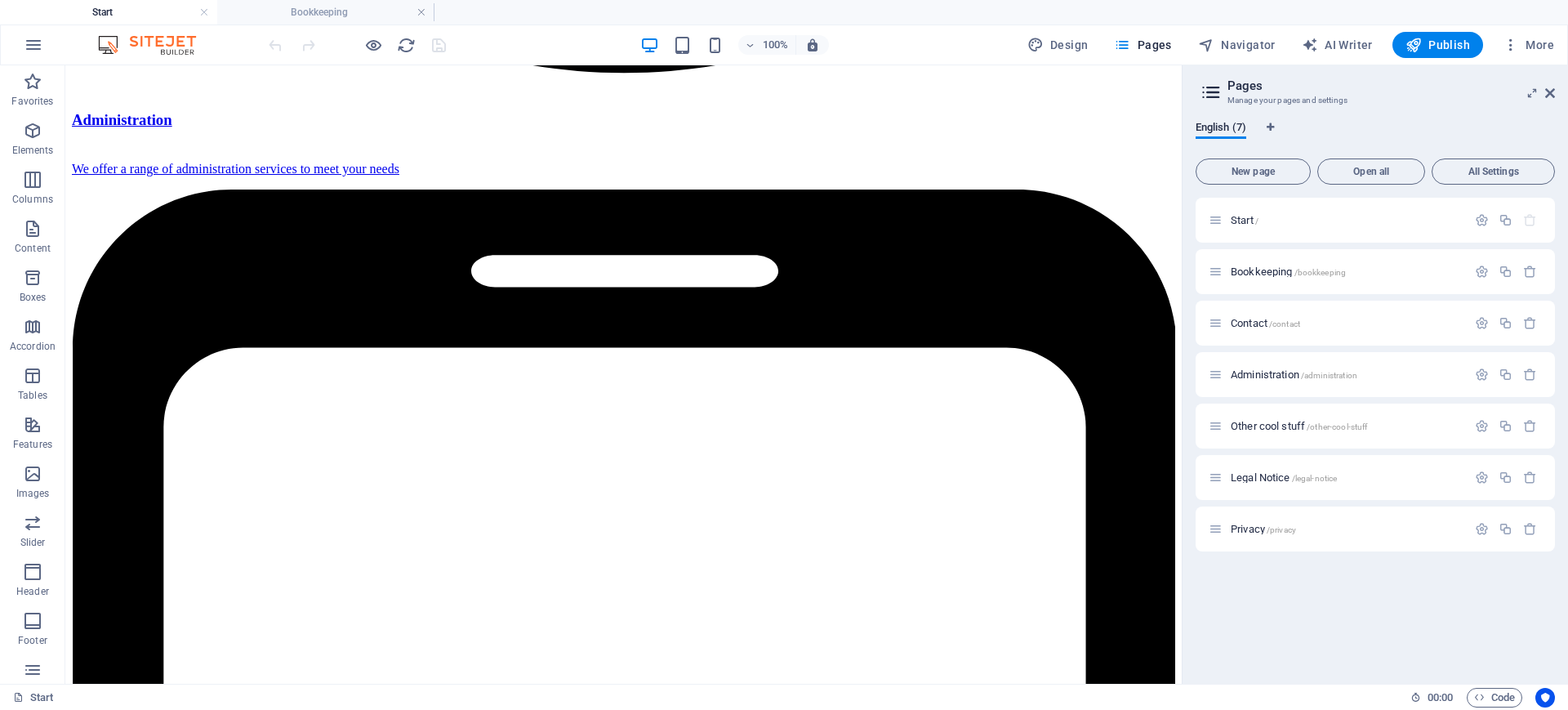
scroll to position [2972, 0]
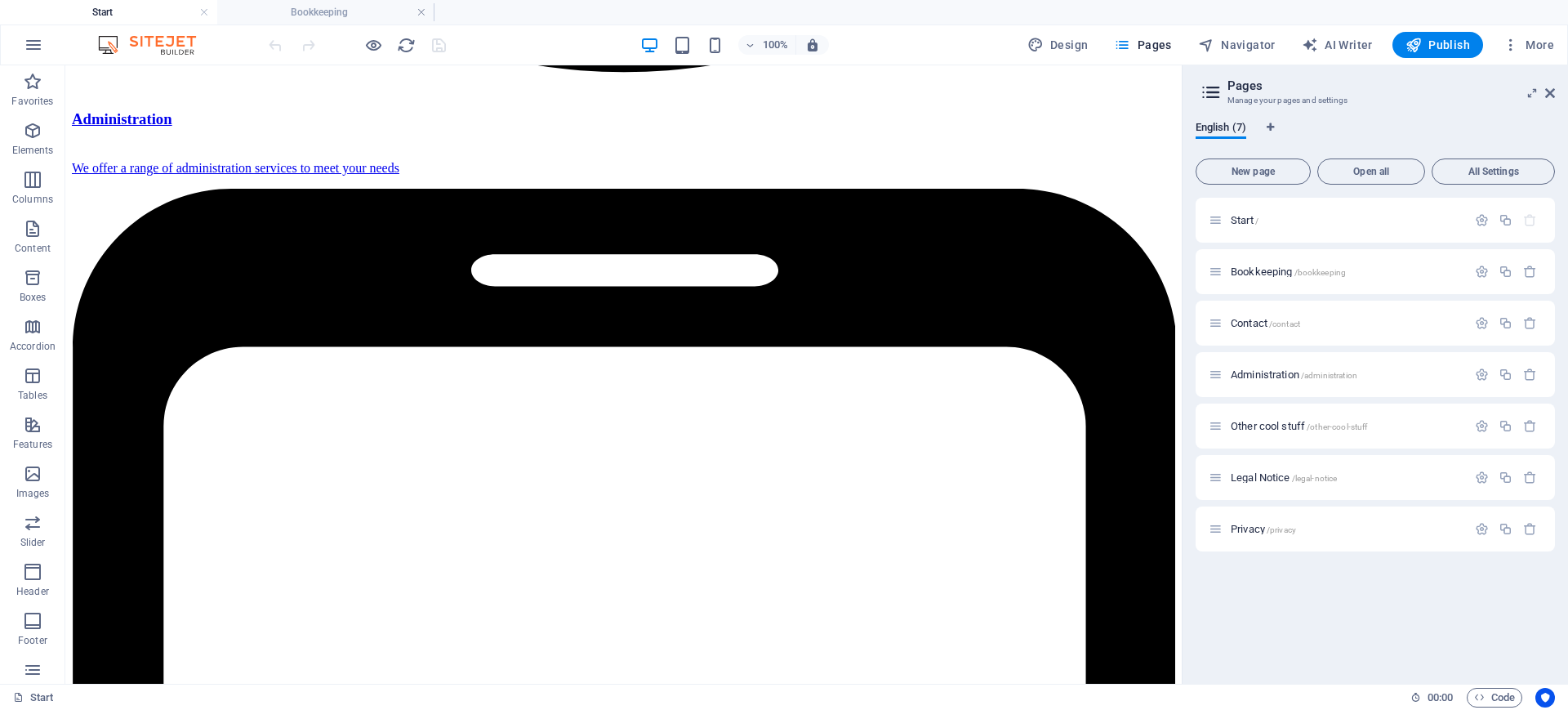
drag, startPoint x: 1175, startPoint y: 131, endPoint x: 1286, endPoint y: 635, distance: 516.1
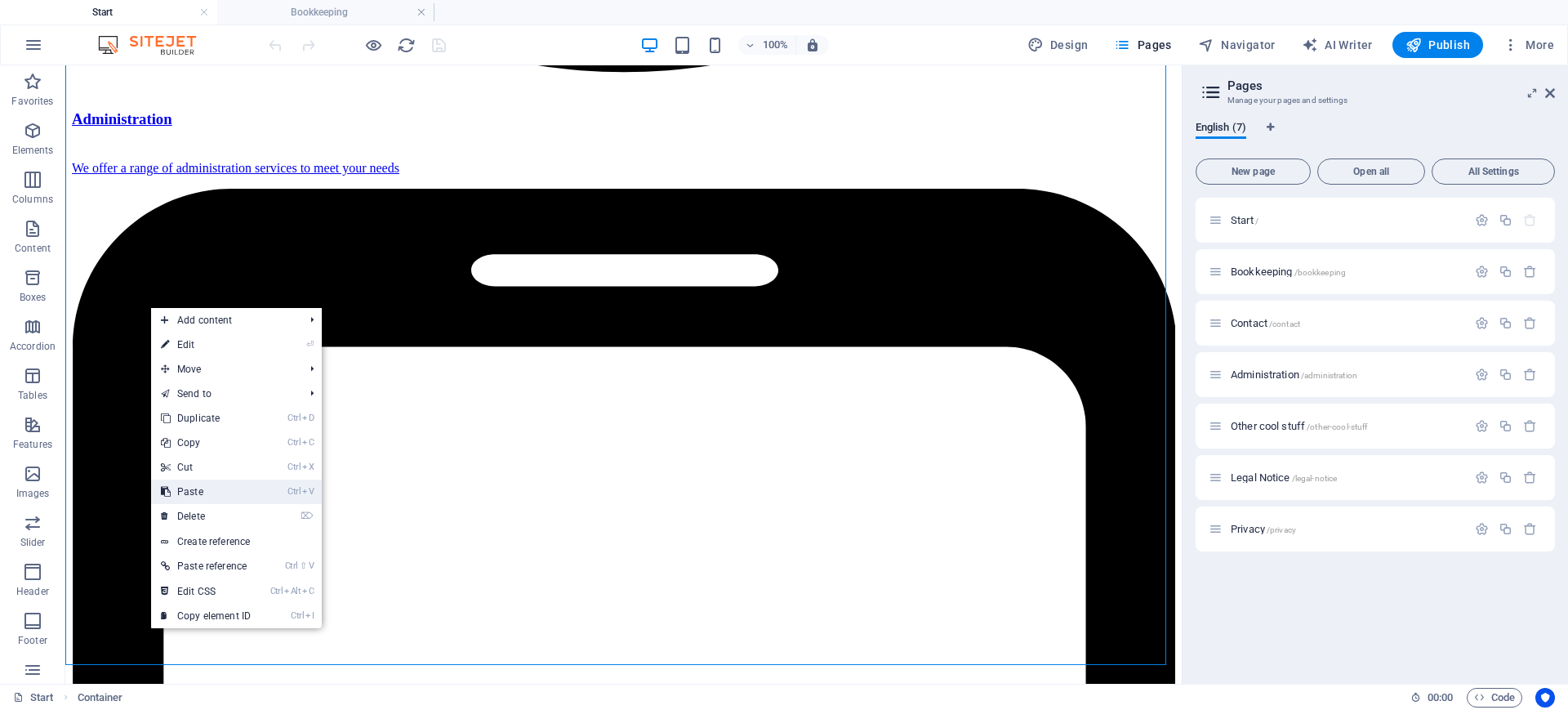
click at [202, 493] on link "Ctrl V Paste" at bounding box center [205, 491] width 109 height 25
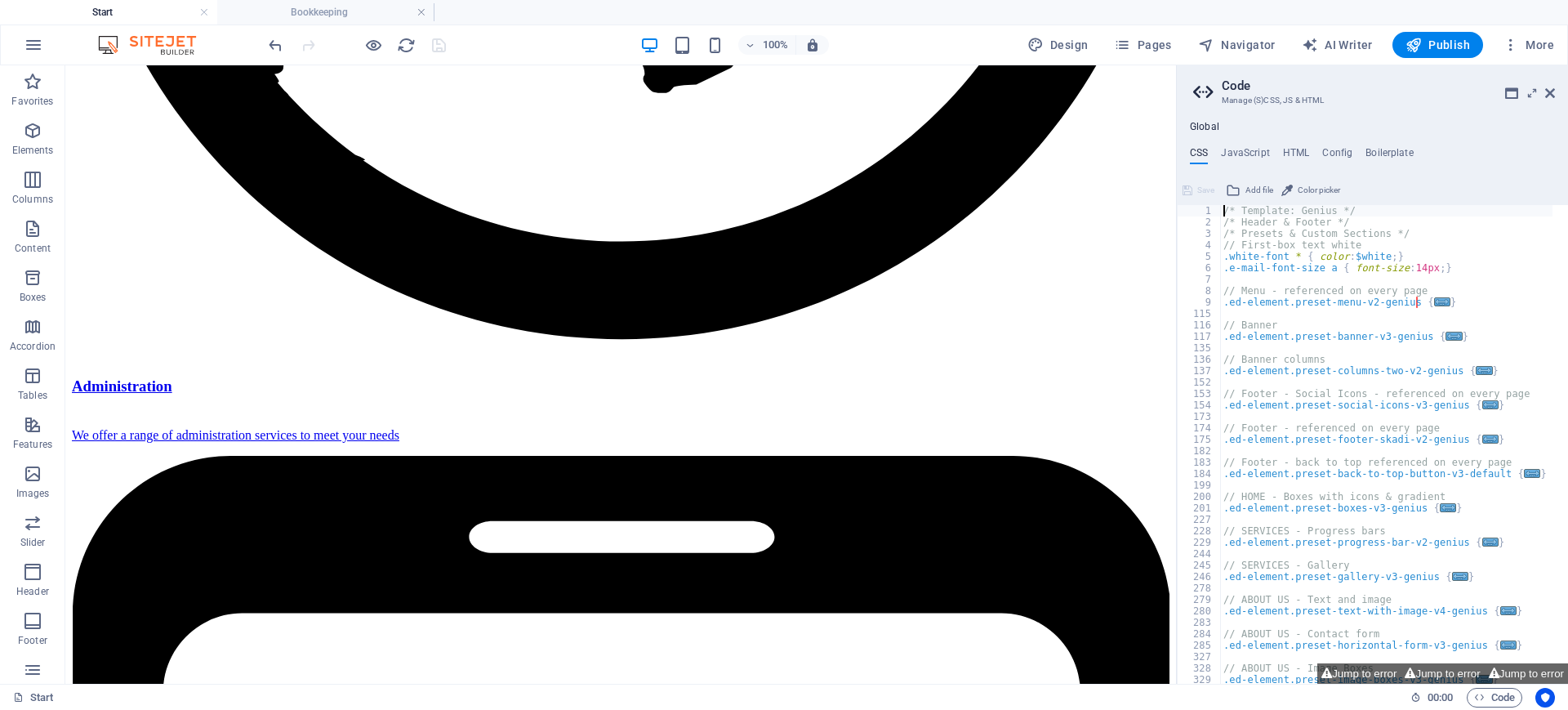
scroll to position [3006, 0]
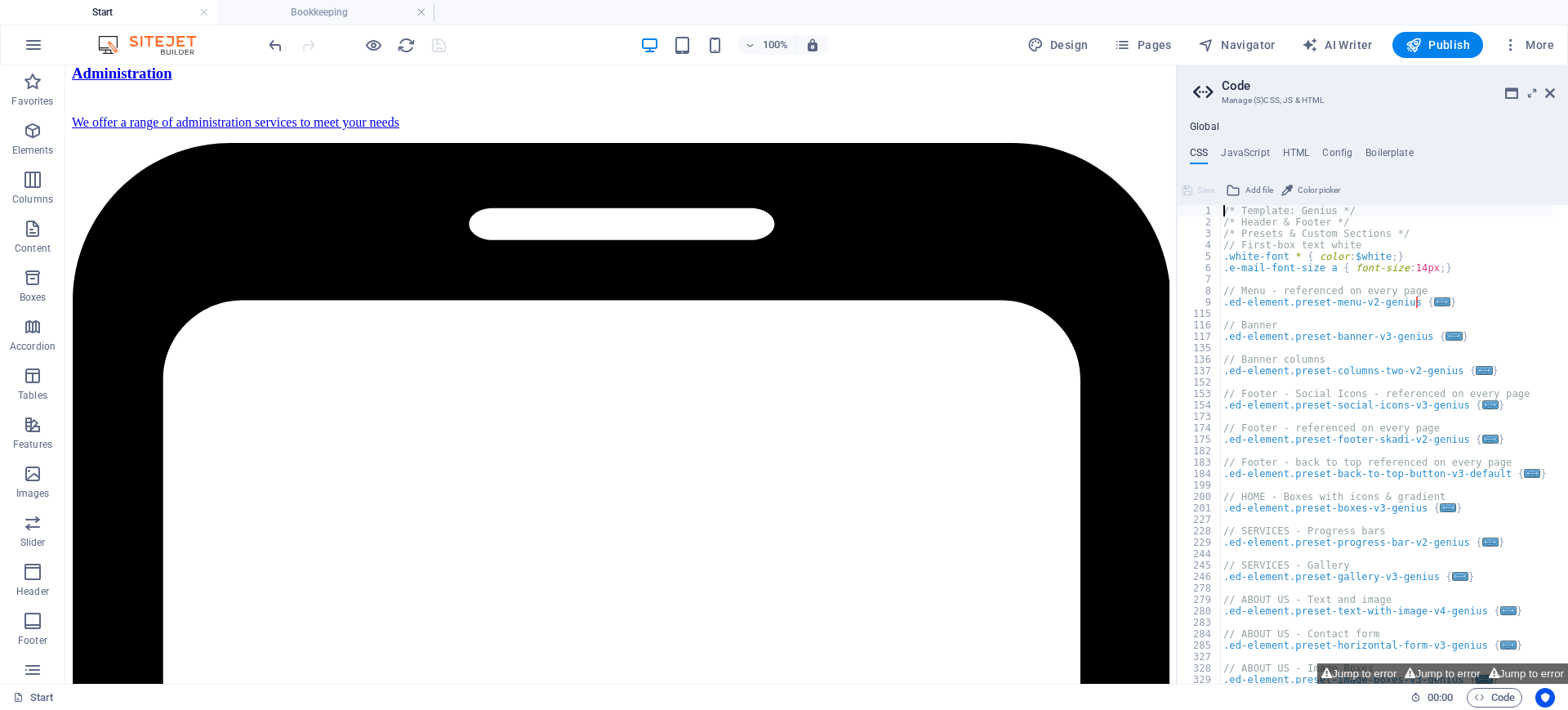
drag, startPoint x: 1558, startPoint y: 560, endPoint x: 1599, endPoint y: 388, distance: 176.8
click at [1553, 90] on icon at bounding box center [1550, 93] width 10 height 13
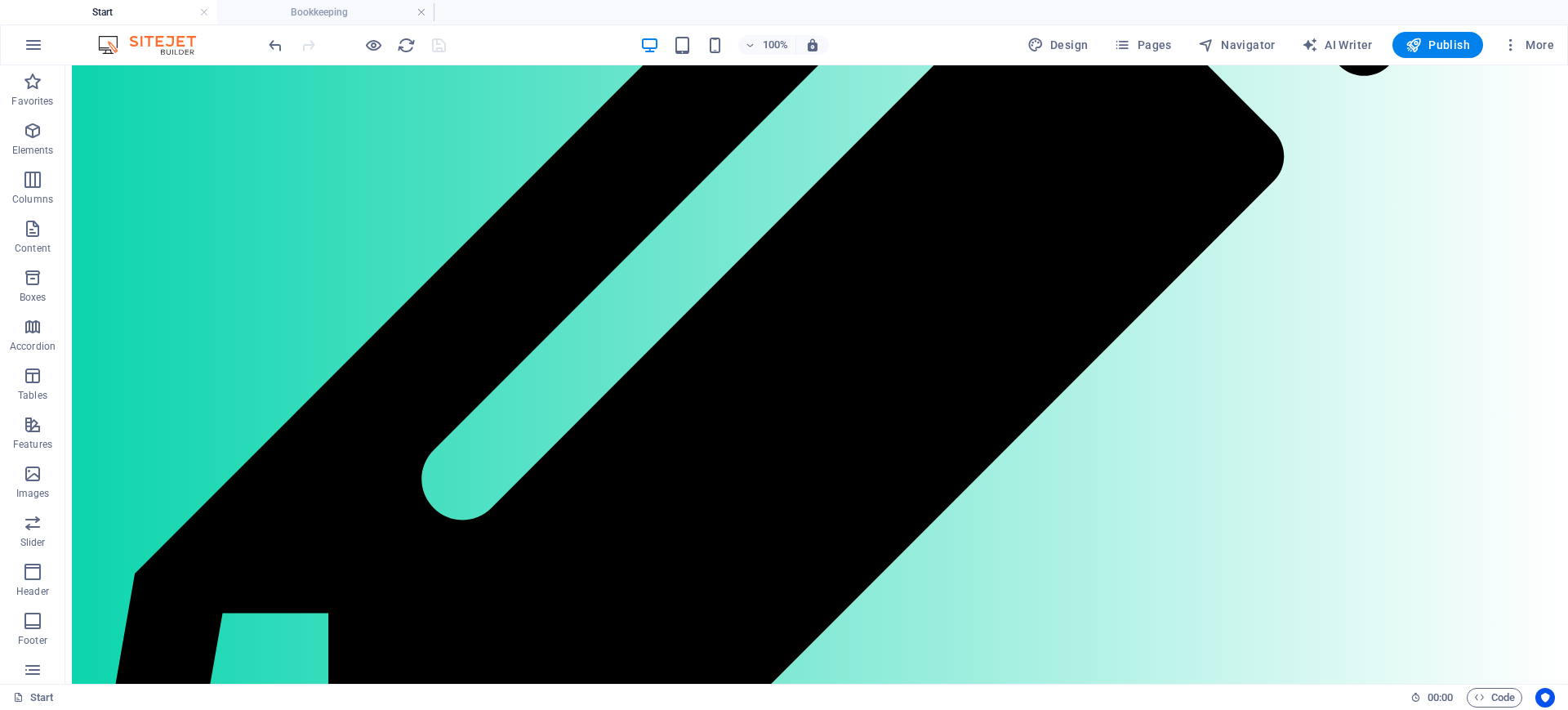
scroll to position [1167, 0]
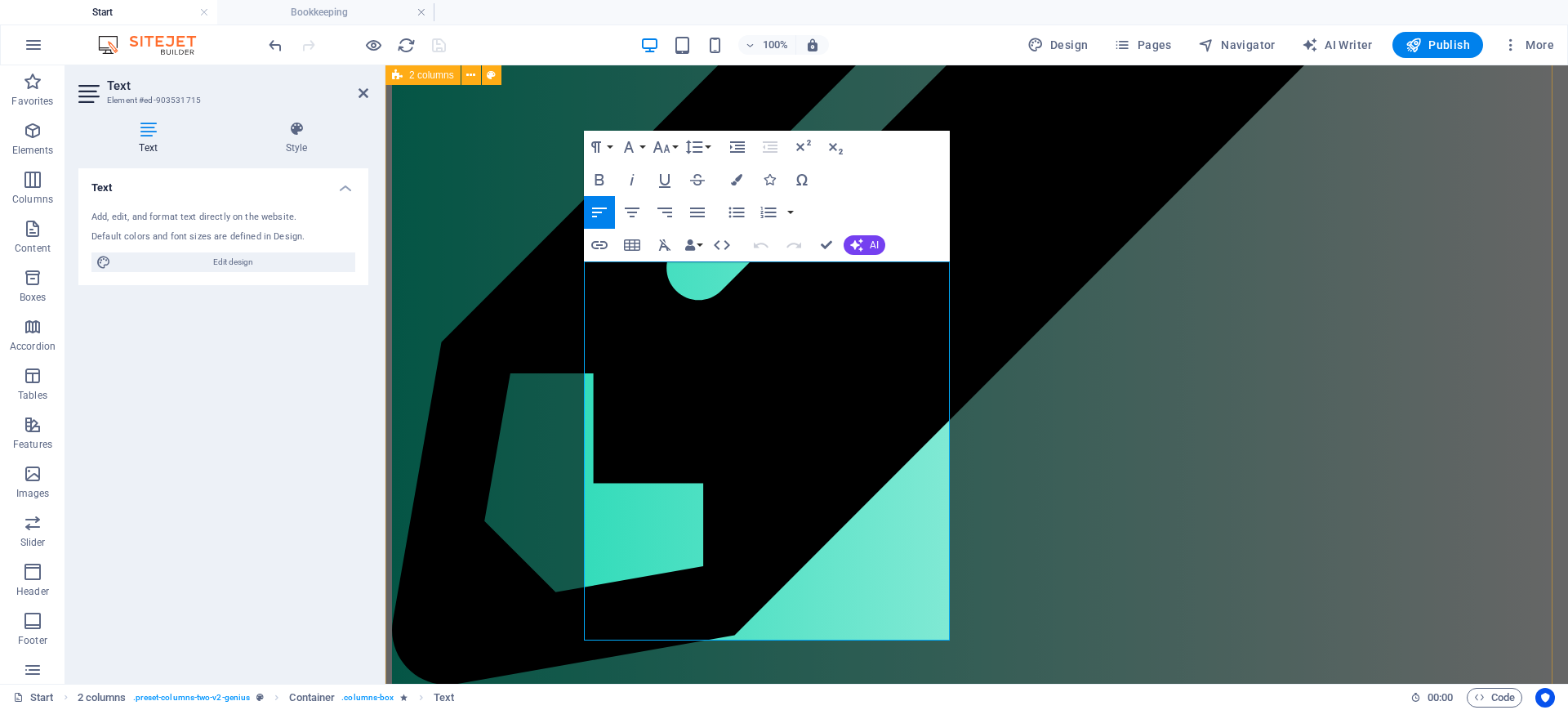
scroll to position [1148, 0]
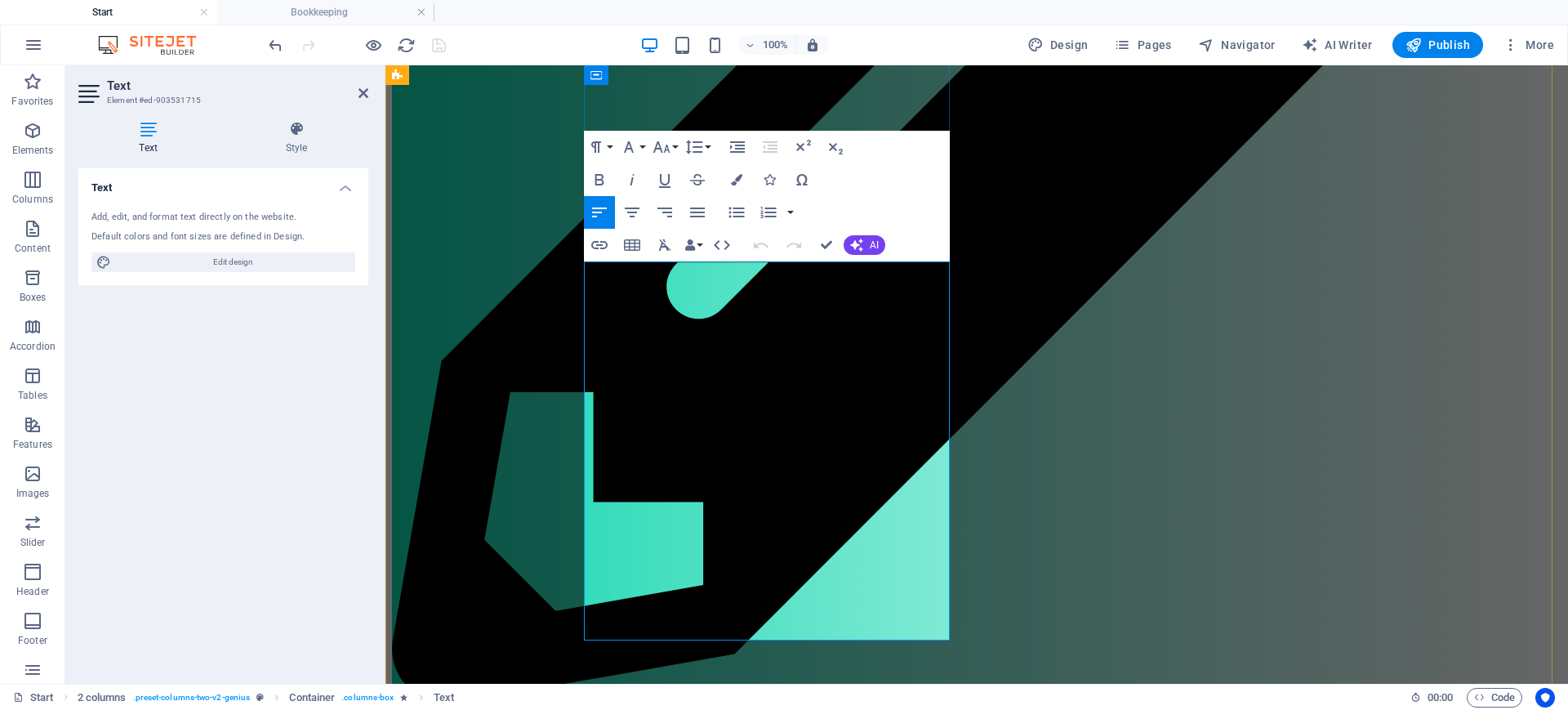
drag, startPoint x: 681, startPoint y: 352, endPoint x: 578, endPoint y: 355, distance: 103.0
click at [598, 246] on icon "button" at bounding box center [599, 245] width 19 height 19
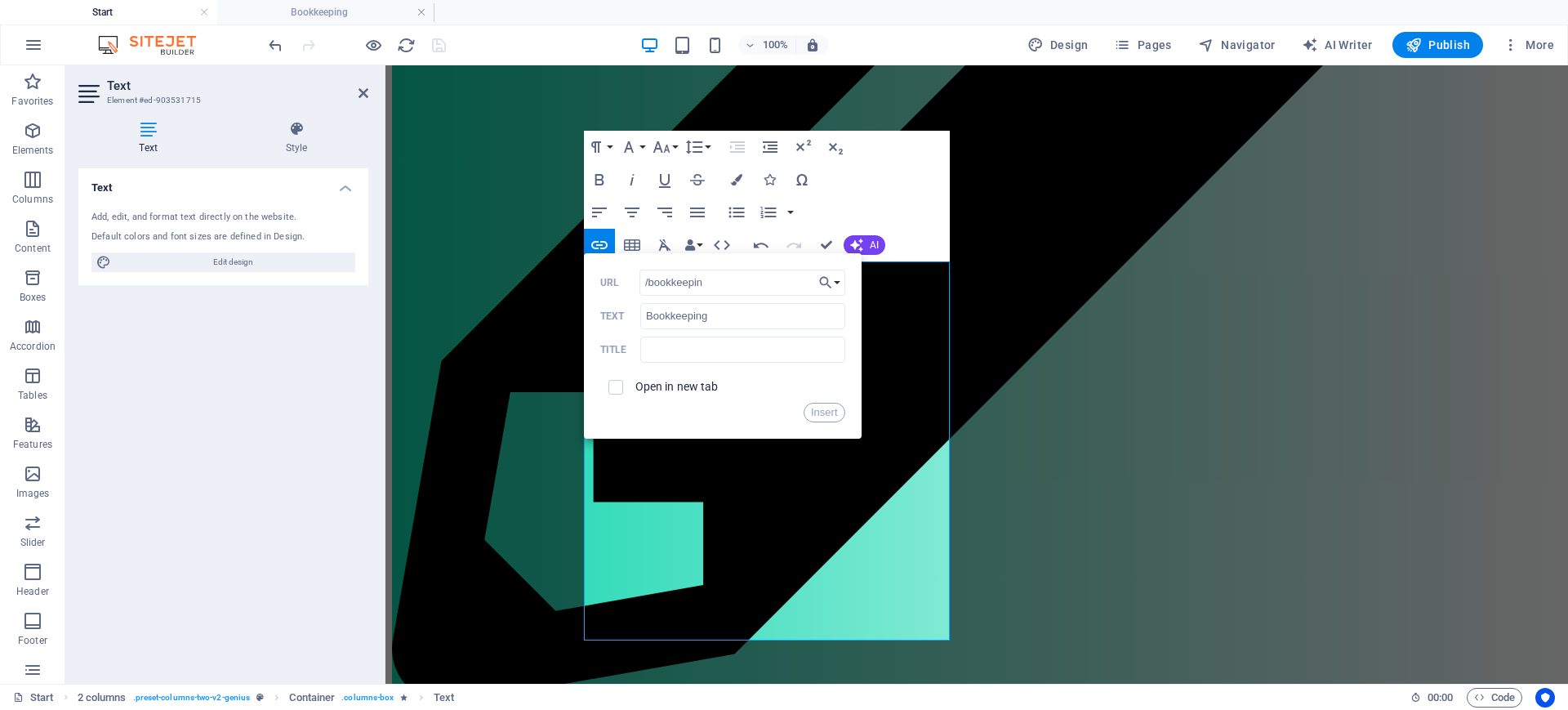
type input "/bookkeeping"
click at [823, 412] on button "Insert" at bounding box center [823, 411] width 41 height 19
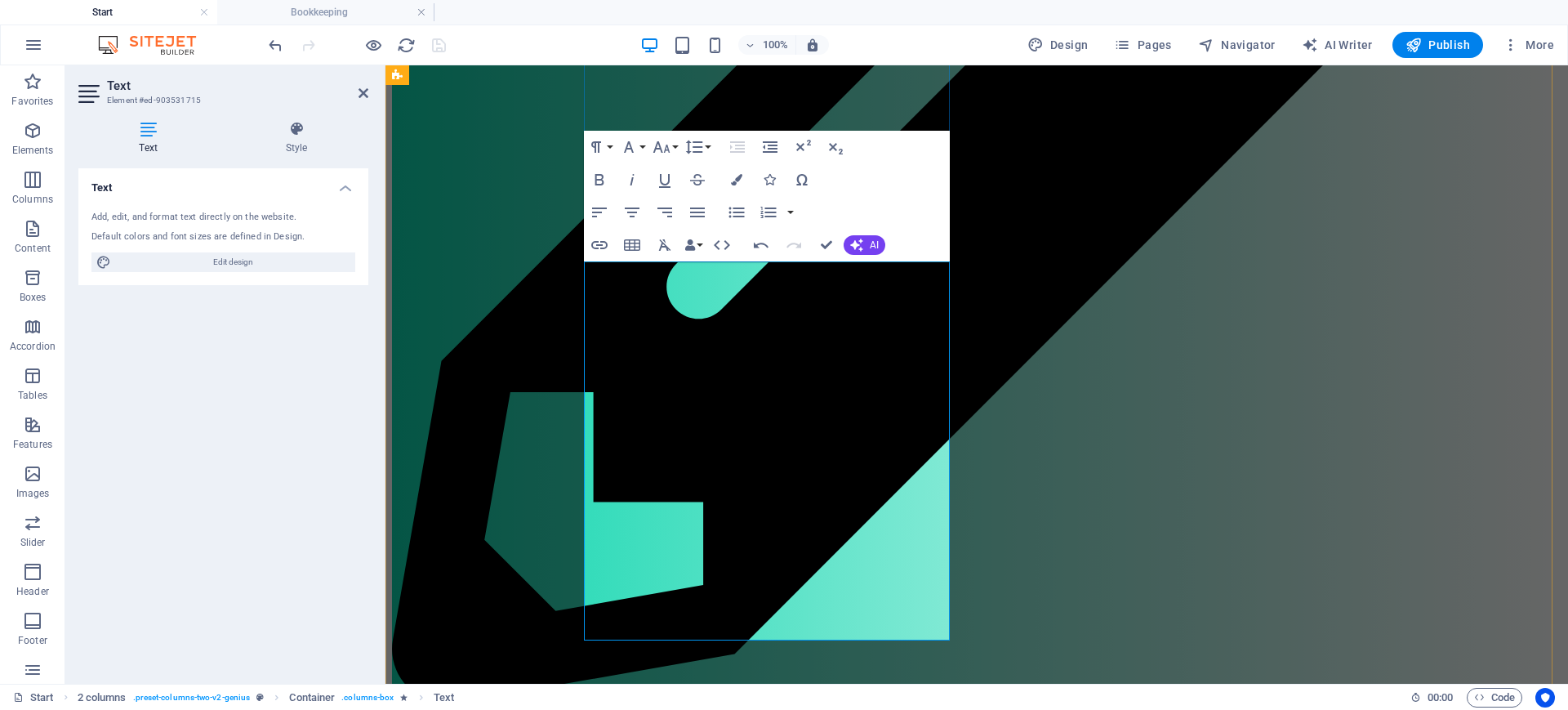
drag, startPoint x: 677, startPoint y: 387, endPoint x: 596, endPoint y: 392, distance: 81.2
type input "Administration"
click at [605, 241] on icon "button" at bounding box center [599, 245] width 19 height 19
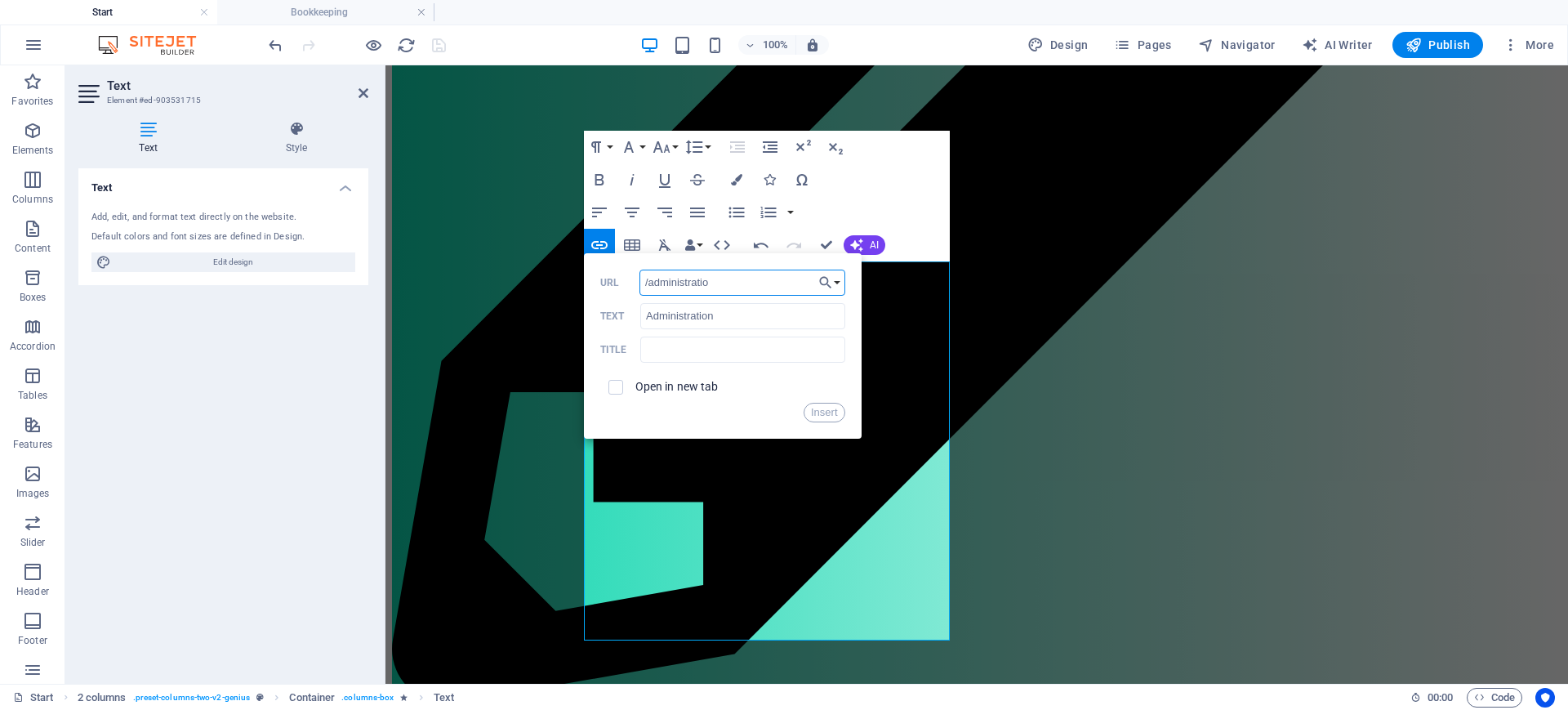
type input "/administration"
click at [830, 414] on button "Insert" at bounding box center [823, 411] width 41 height 19
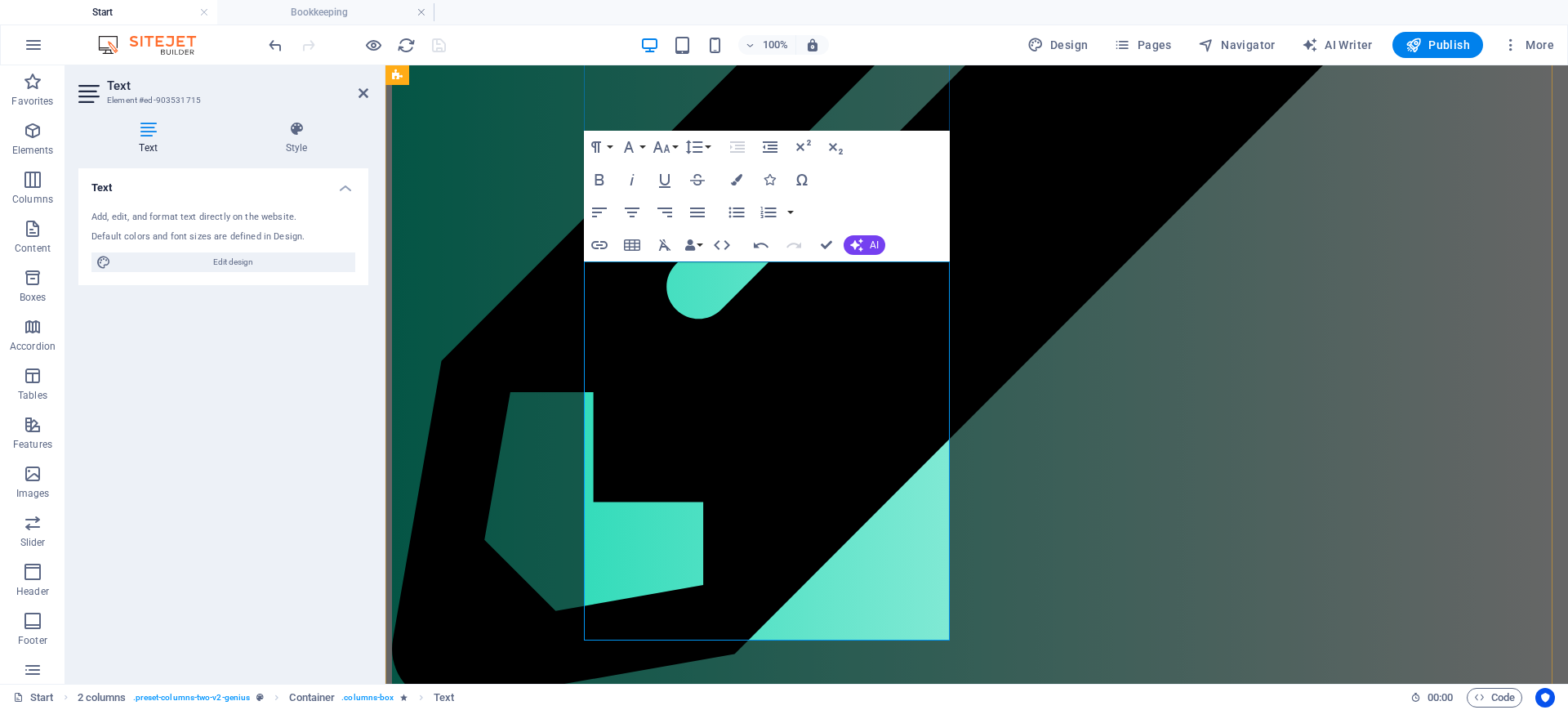
drag, startPoint x: 724, startPoint y: 627, endPoint x: 594, endPoint y: 633, distance: 130.1
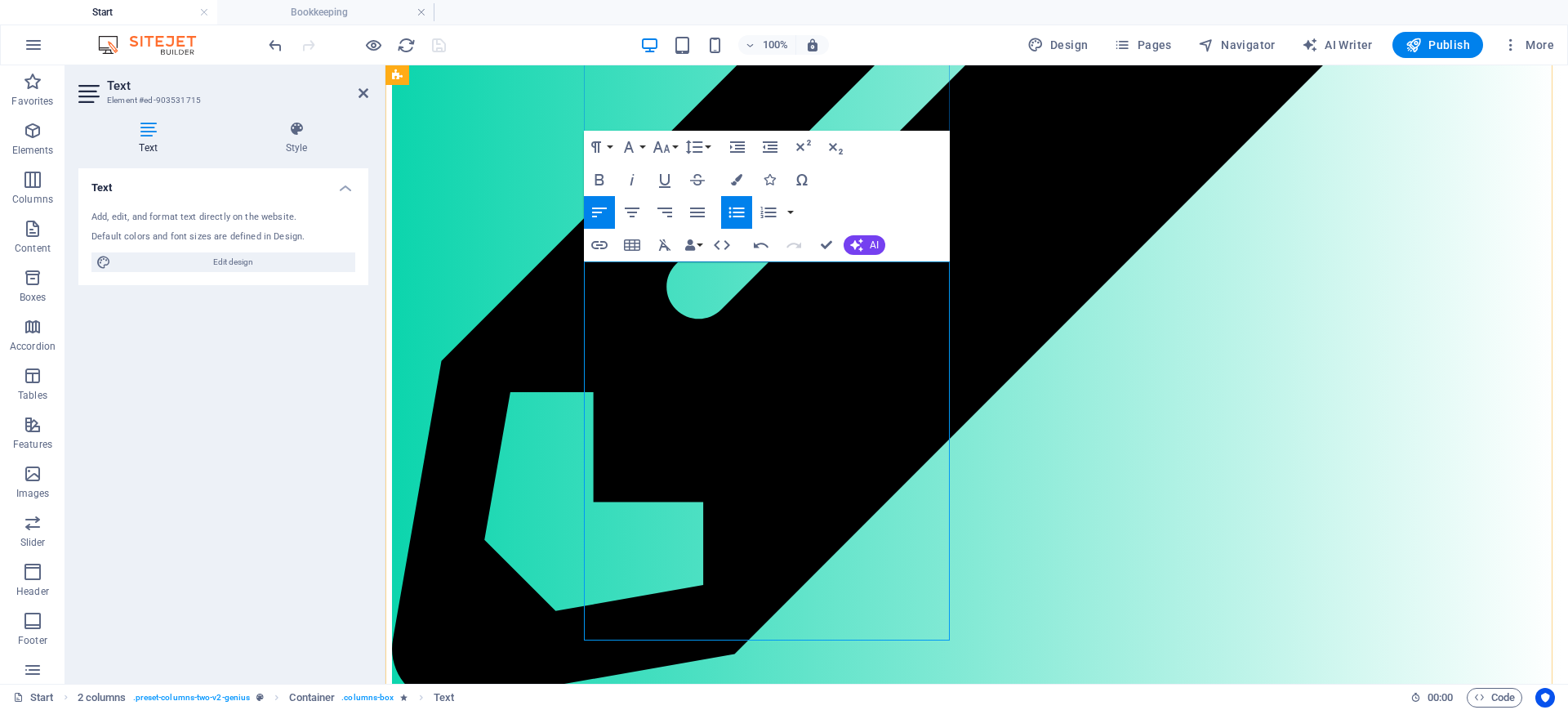
drag, startPoint x: 701, startPoint y: 625, endPoint x: 601, endPoint y: 635, distance: 100.5
type input "Other cool stuff"
click at [603, 244] on icon "button" at bounding box center [599, 245] width 19 height 19
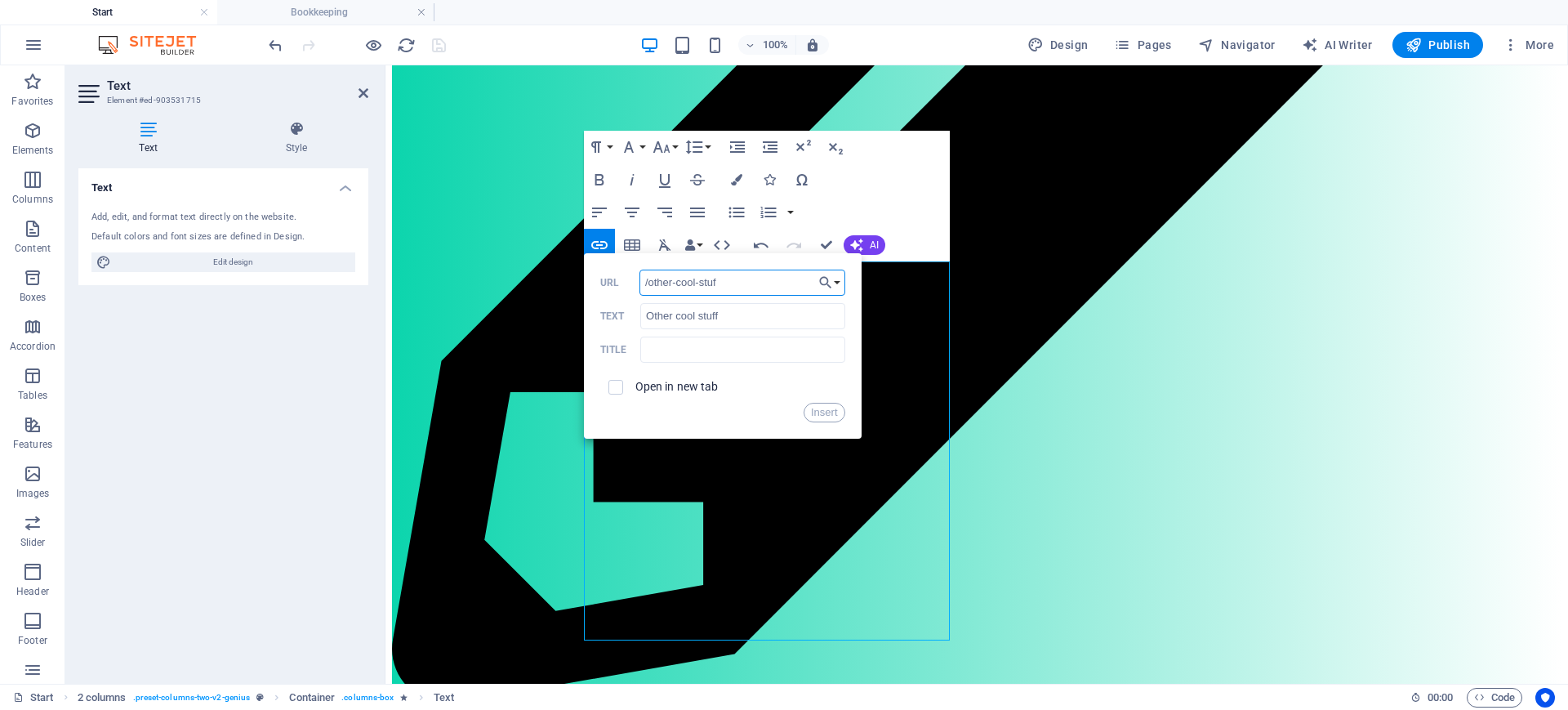
type input "/other-cool-stuff"
click at [831, 410] on button "Insert" at bounding box center [823, 411] width 41 height 19
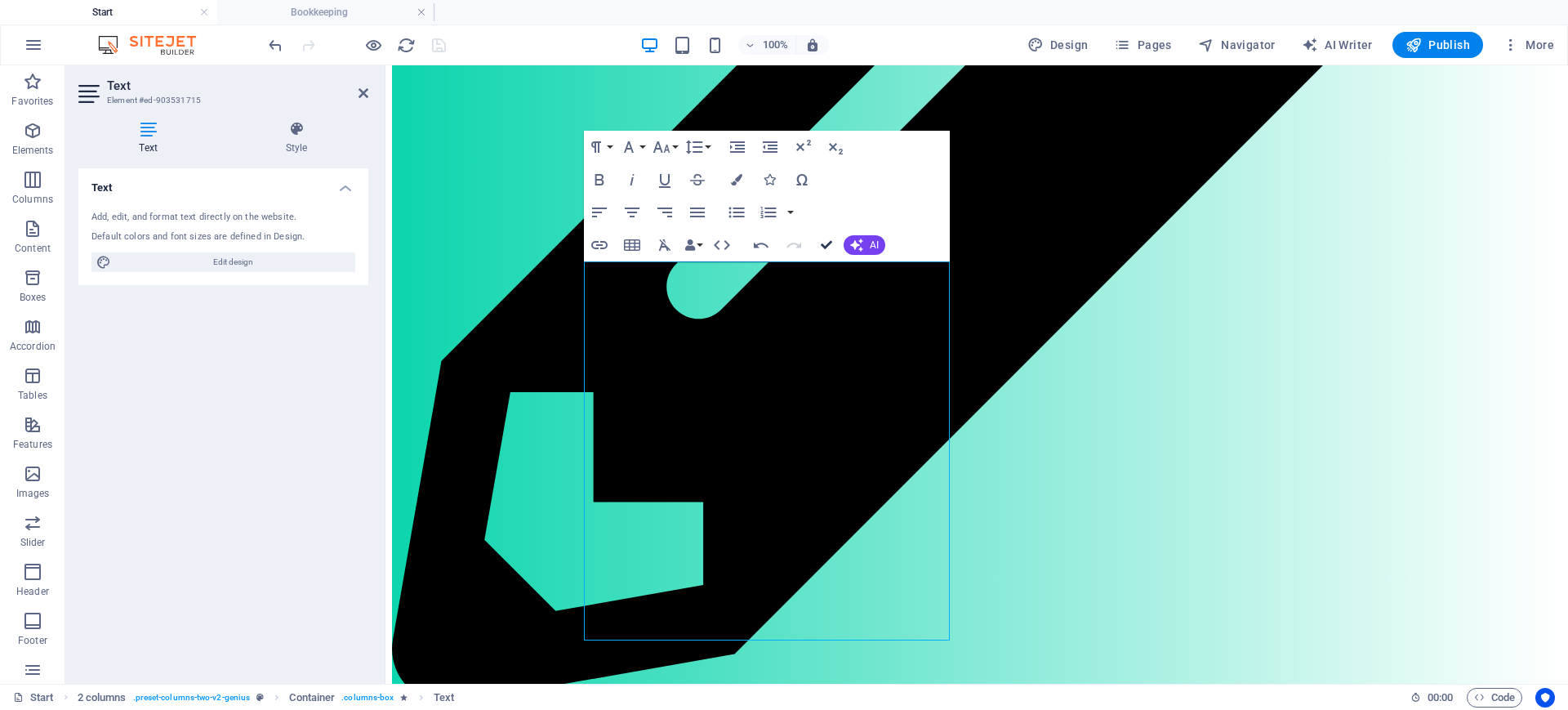
scroll to position [1167, 0]
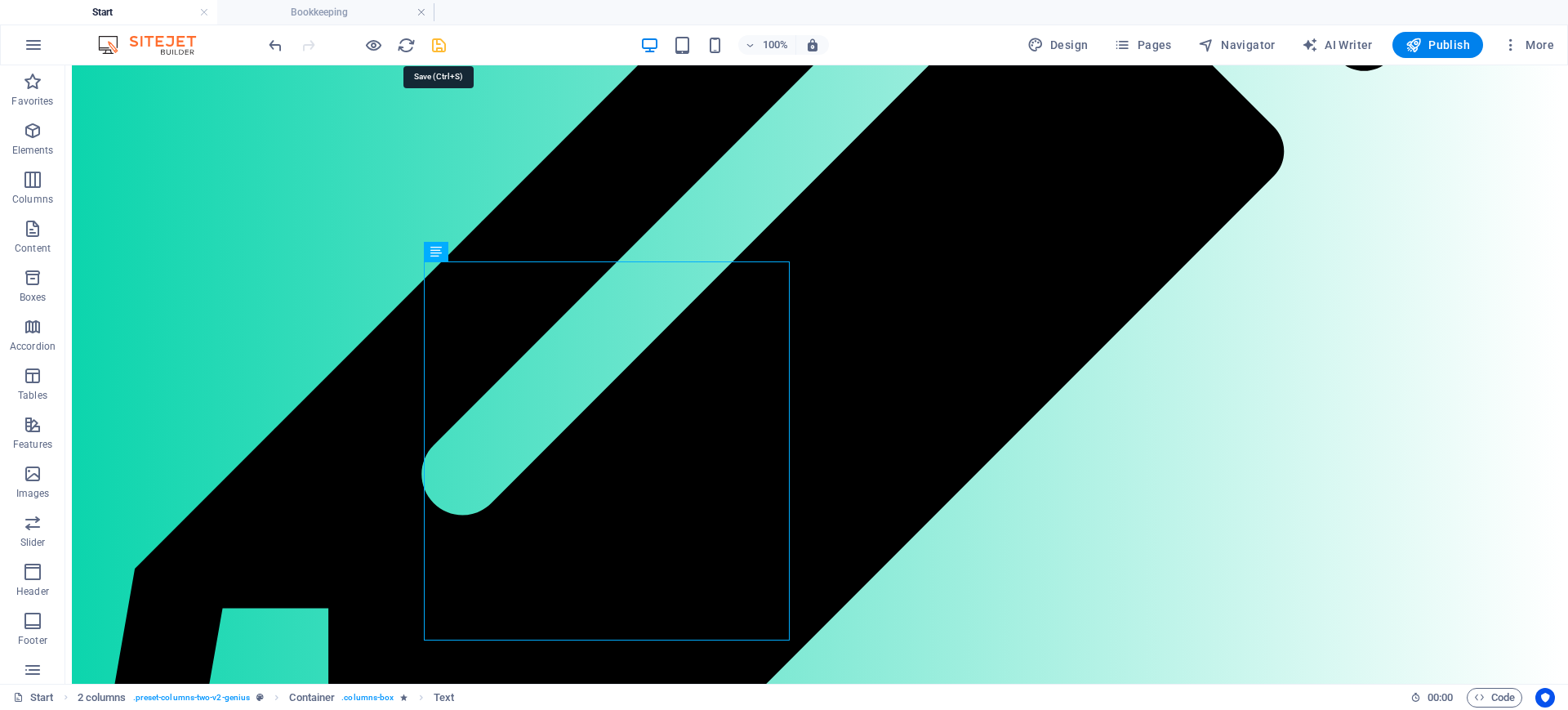
click at [436, 47] on icon "save" at bounding box center [439, 45] width 19 height 19
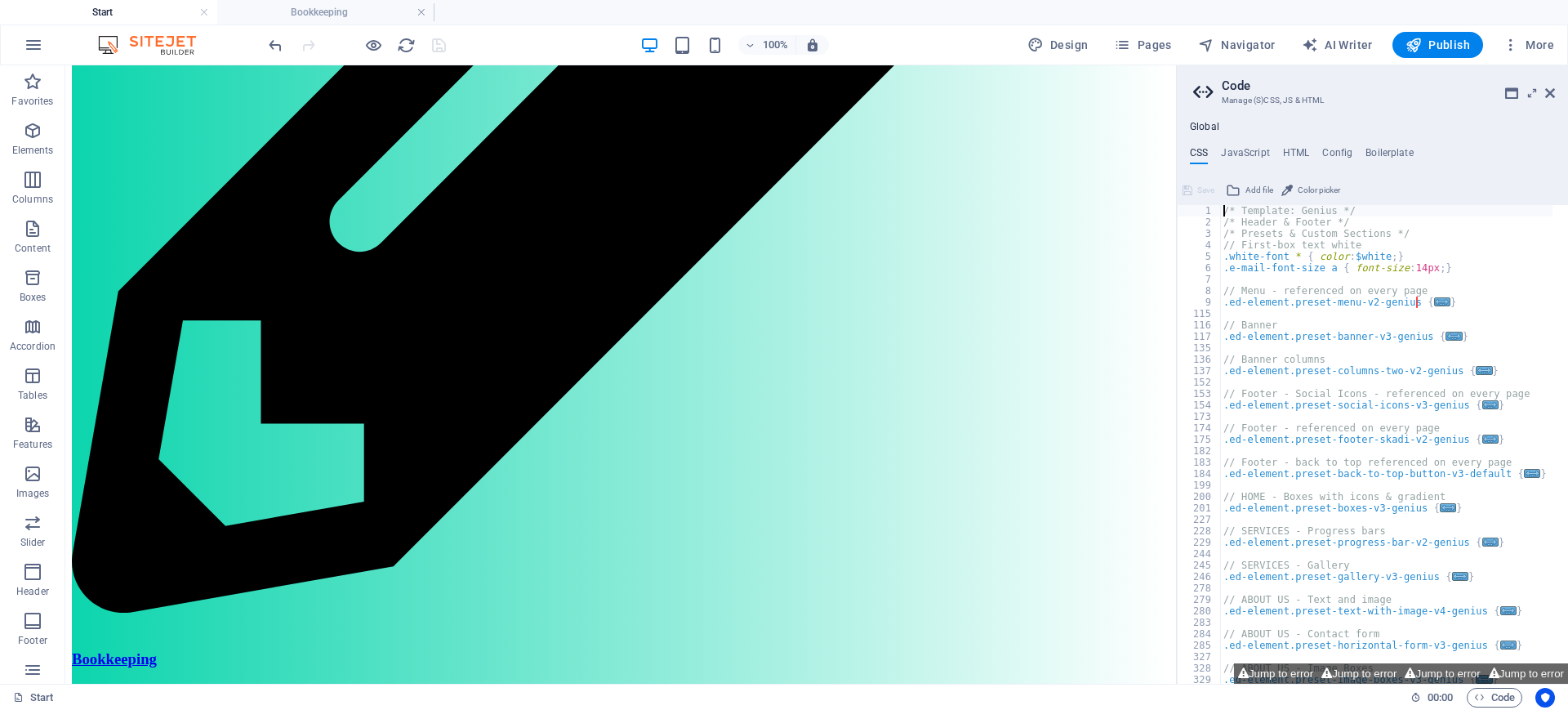
scroll to position [1144, 0]
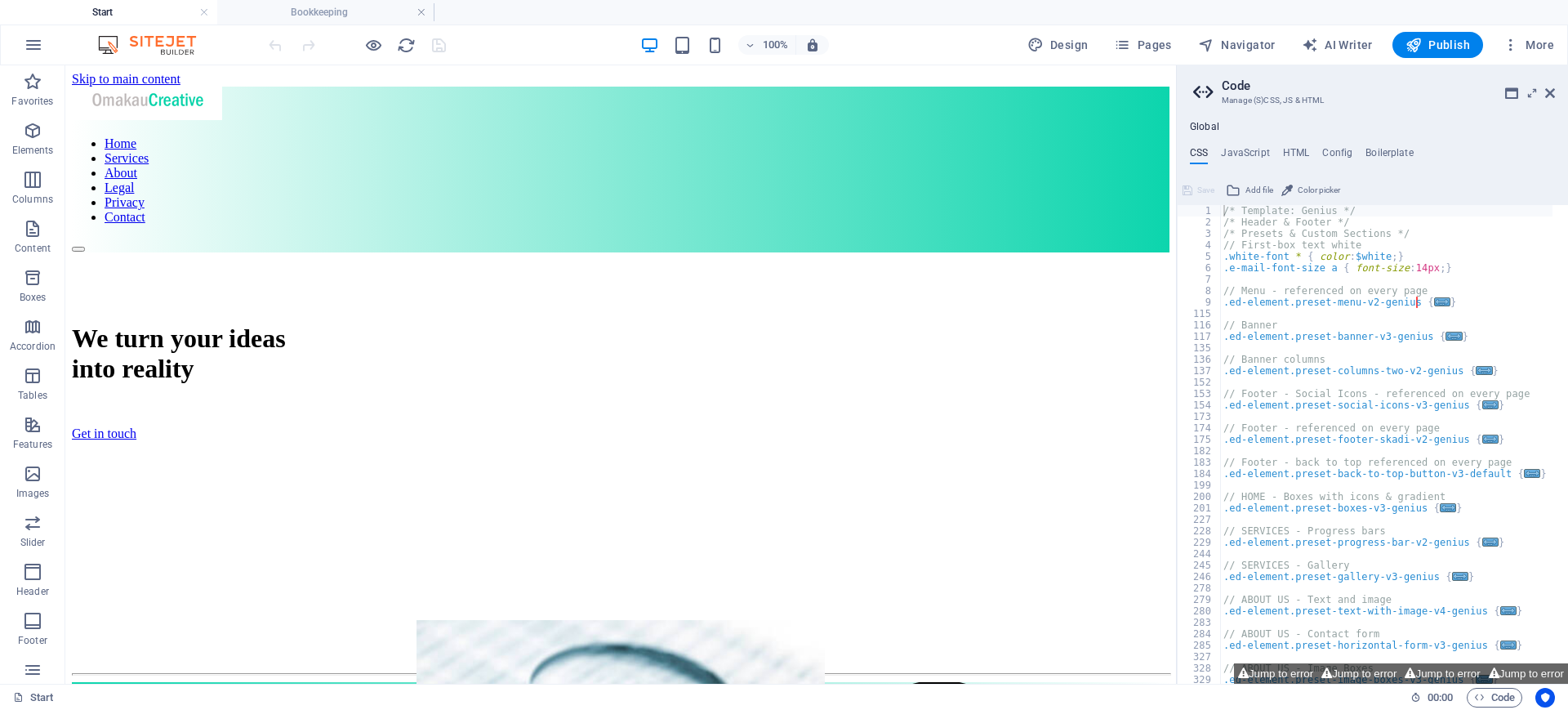
scroll to position [0, 0]
click at [1555, 89] on aside "Code Manage (S)CSS, JS & HTML Global CSS JavaScript HTML Config Boilerplate /* …" at bounding box center [1372, 374] width 392 height 618
click at [1554, 89] on aside "Code Manage (S)CSS, JS & HTML Global CSS JavaScript HTML Config Boilerplate /* …" at bounding box center [1372, 374] width 392 height 618
click at [1548, 94] on icon at bounding box center [1550, 93] width 10 height 13
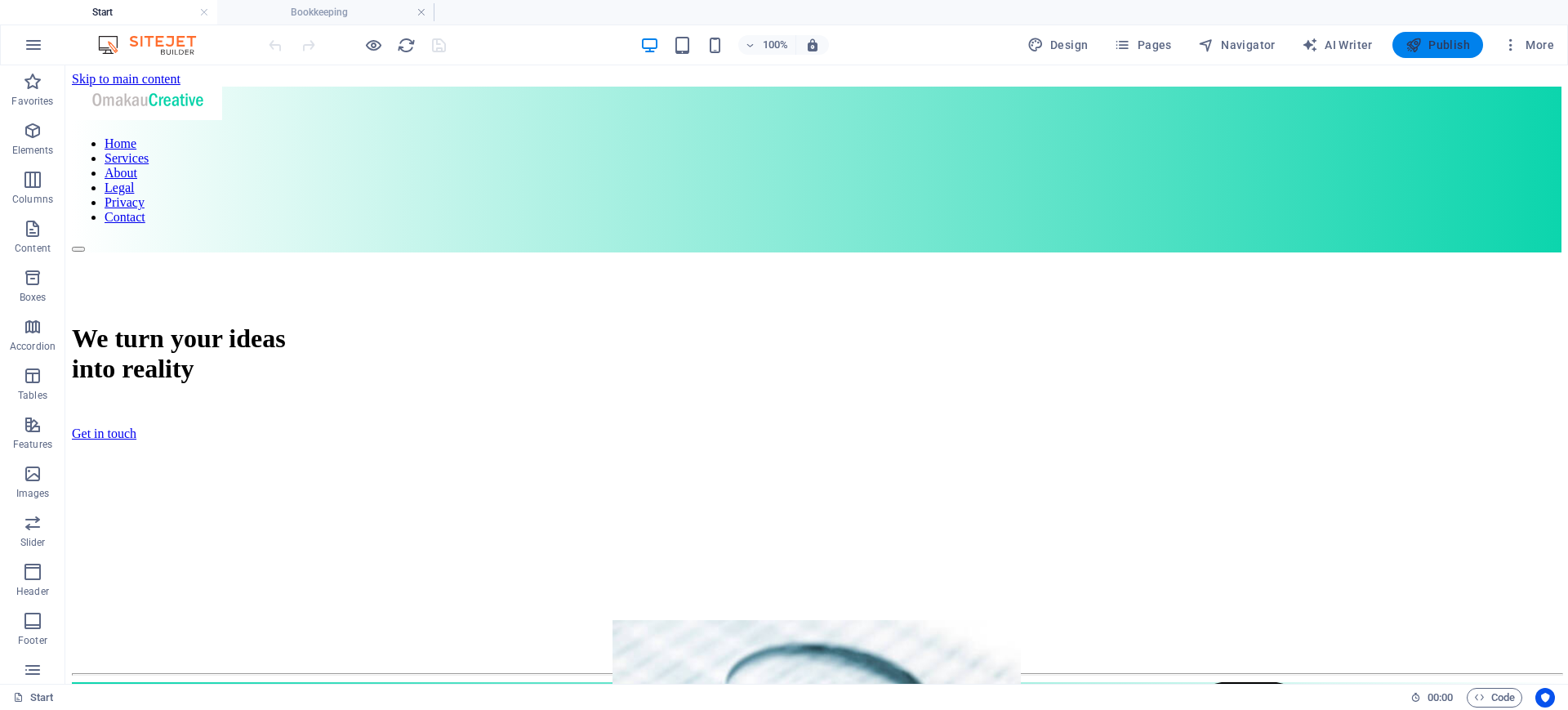
click at [1438, 41] on span "Publish" at bounding box center [1437, 45] width 64 height 16
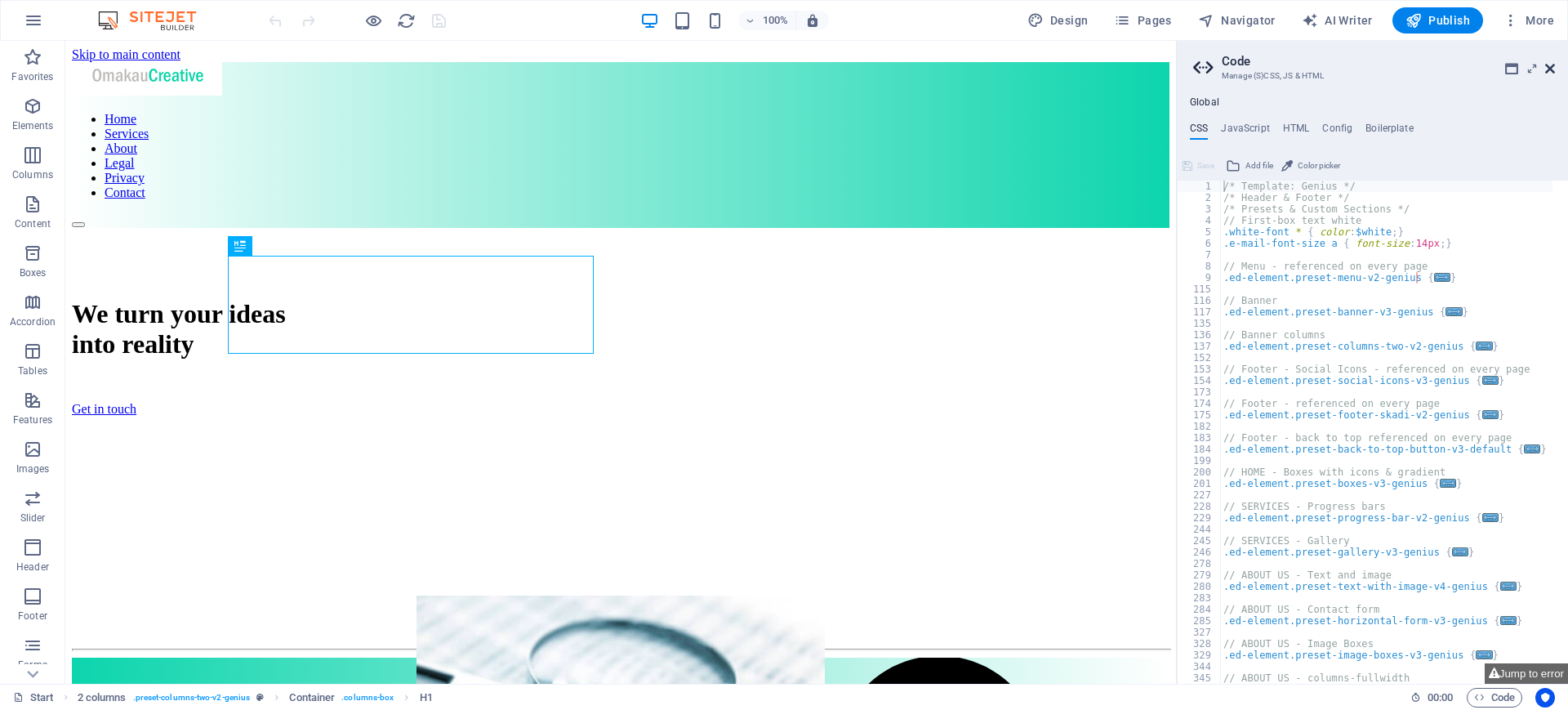
click at [1552, 71] on icon at bounding box center [1550, 69] width 10 height 13
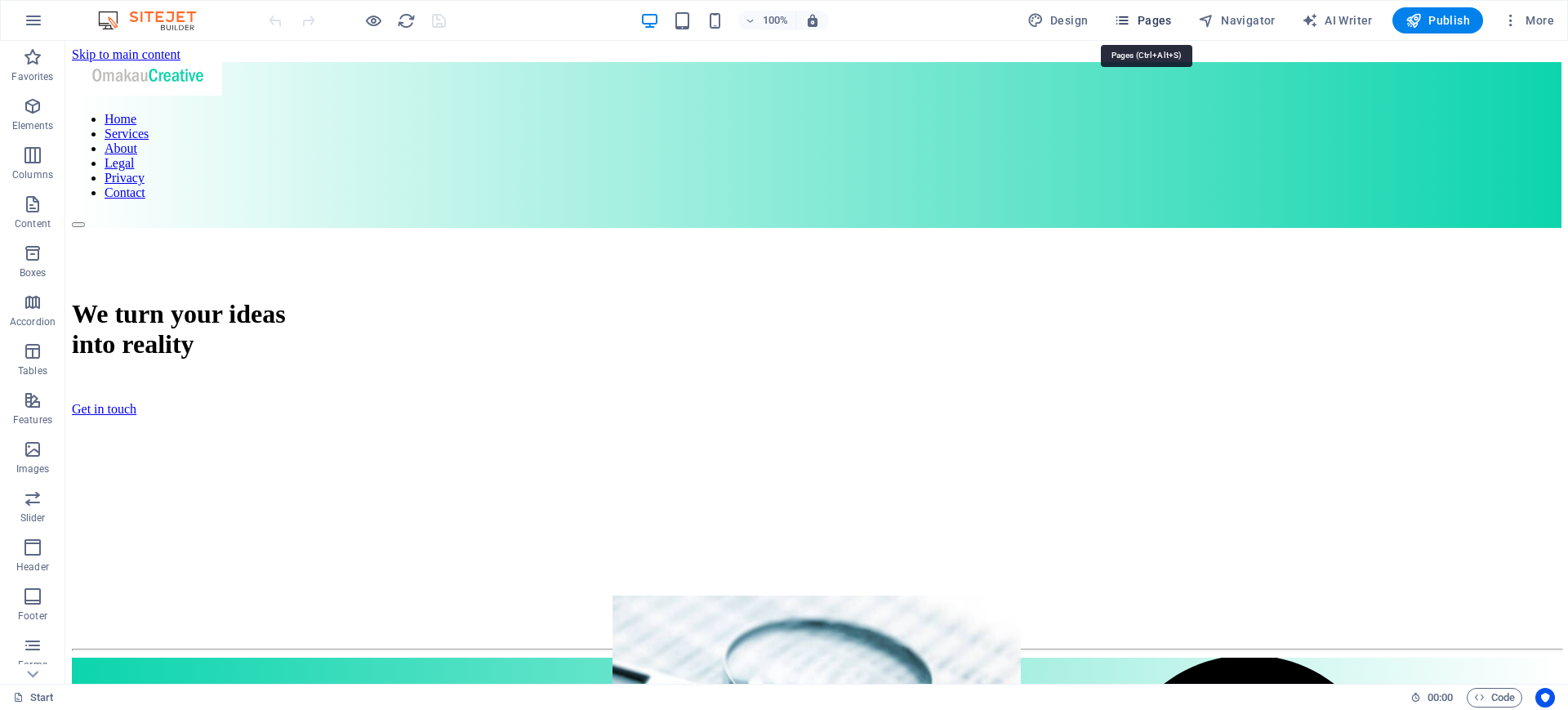
click at [1139, 21] on span "Pages" at bounding box center [1142, 20] width 57 height 16
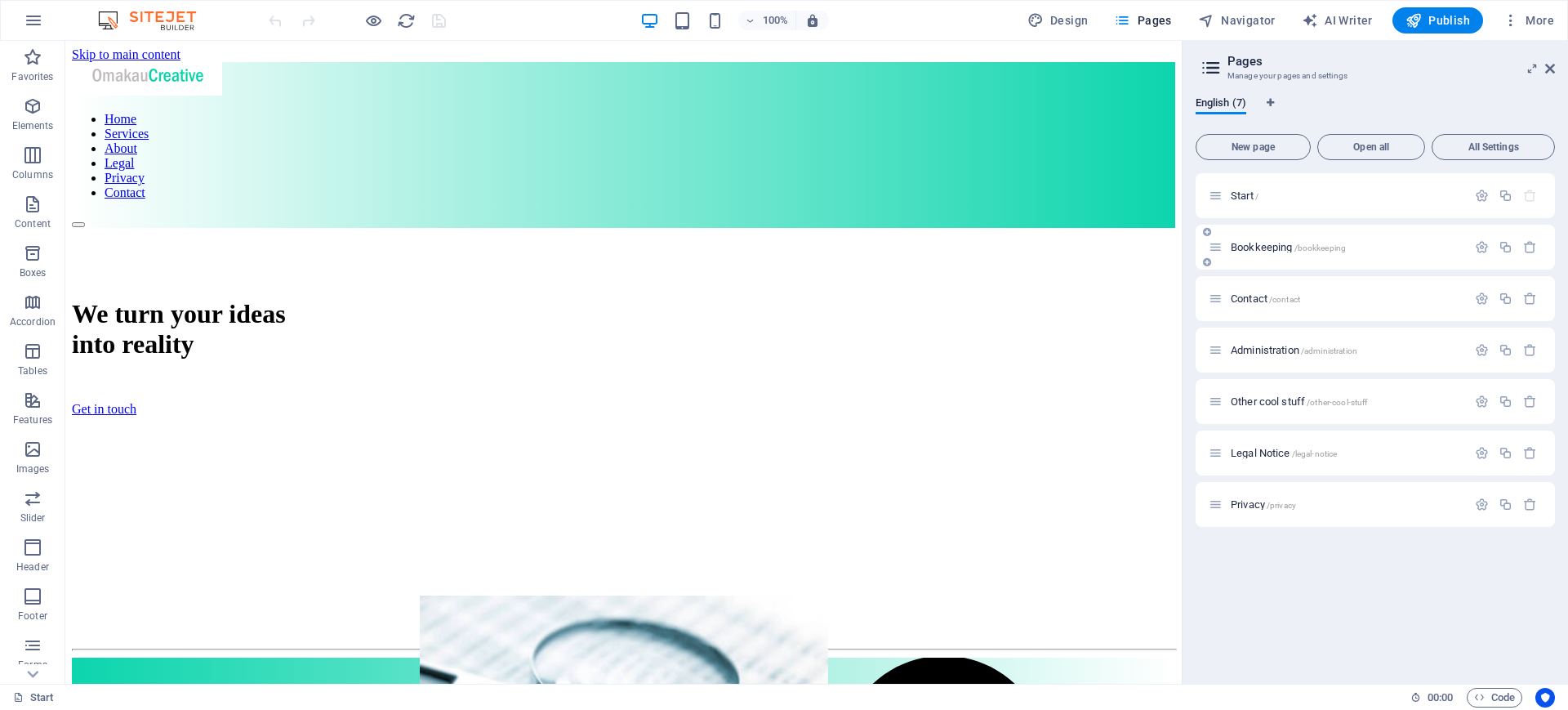
click at [1270, 230] on div "Bookkeeping /bookkeeping" at bounding box center [1375, 246] width 359 height 45
click at [1269, 250] on span "Bookkeeping /bookkeeping" at bounding box center [1288, 246] width 115 height 12
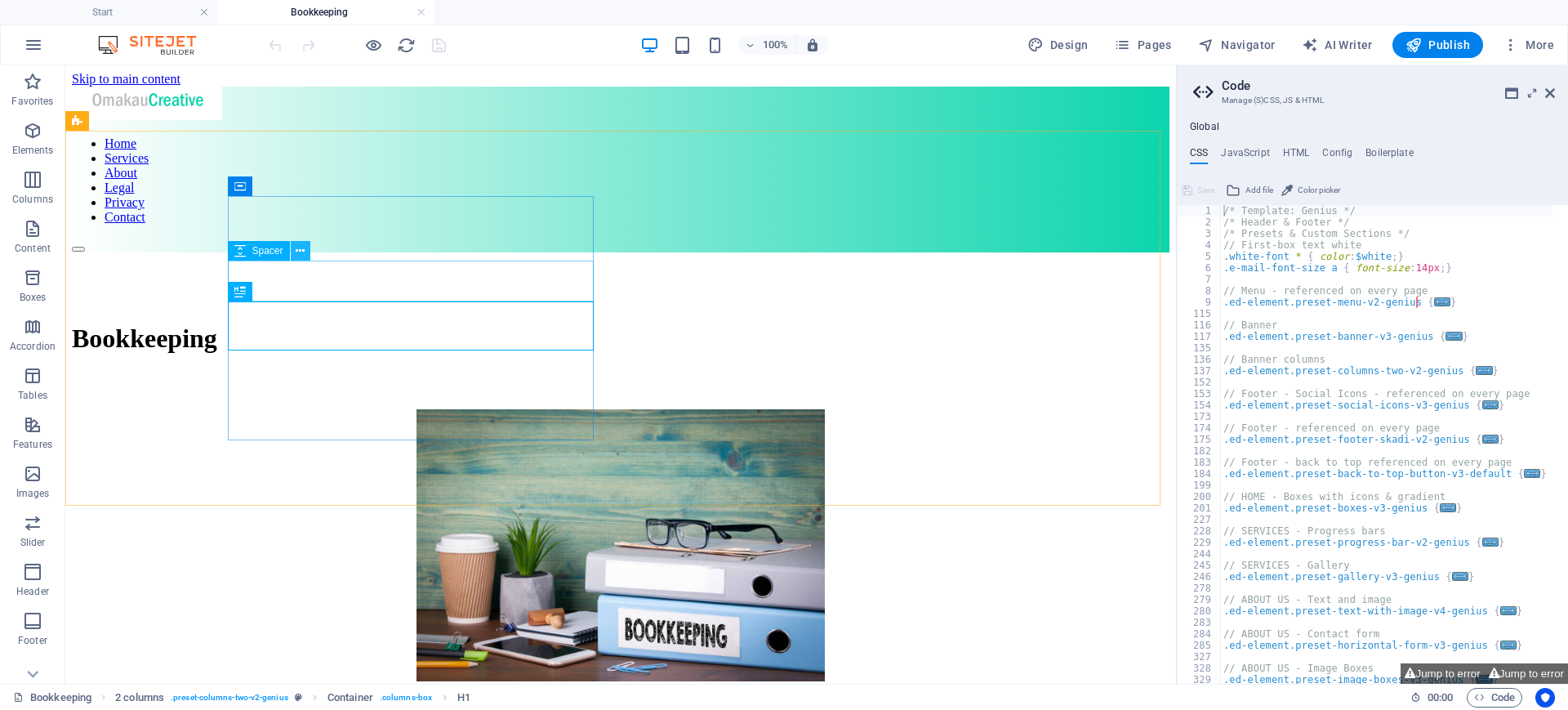
click at [303, 250] on icon at bounding box center [300, 251] width 9 height 17
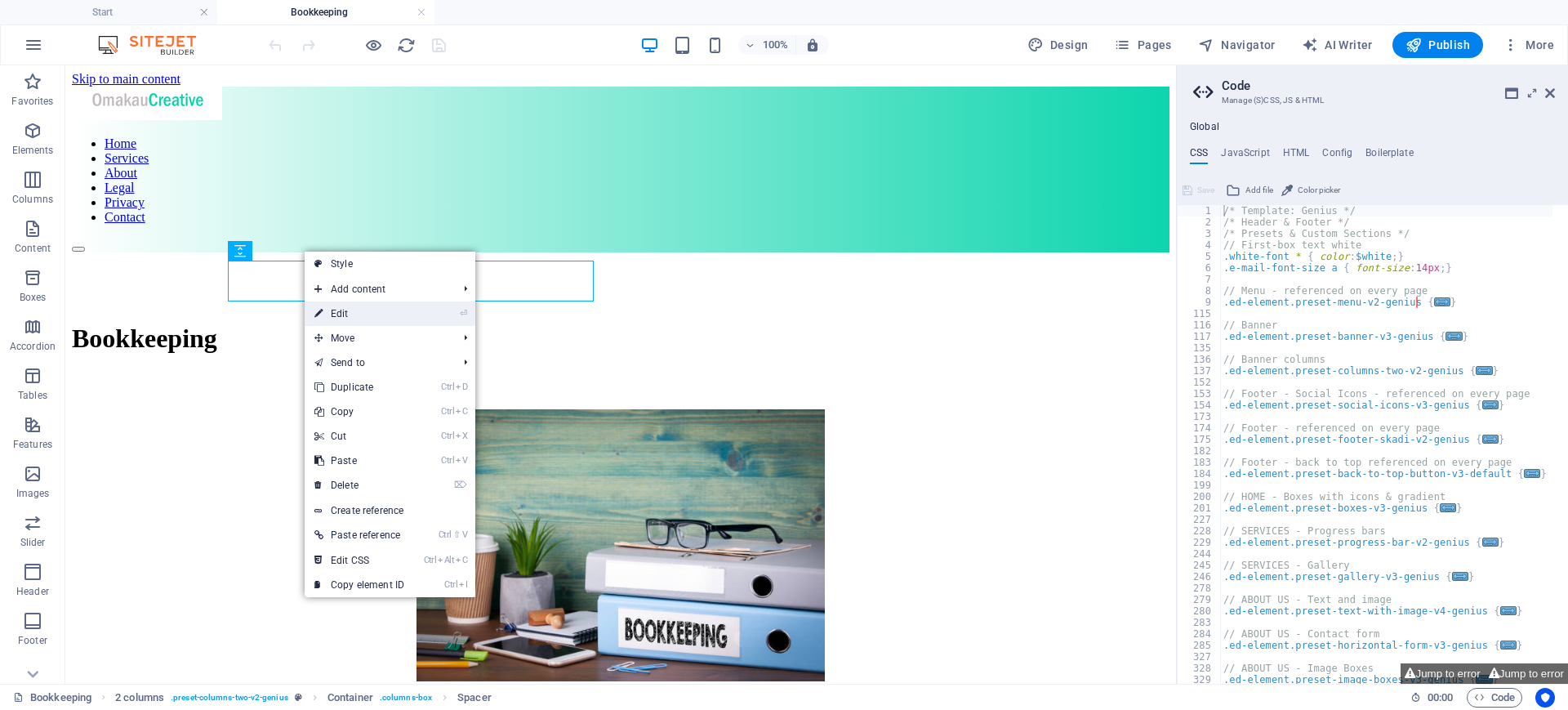
click at [349, 305] on link "⏎ Edit" at bounding box center [359, 313] width 109 height 25
select select "px"
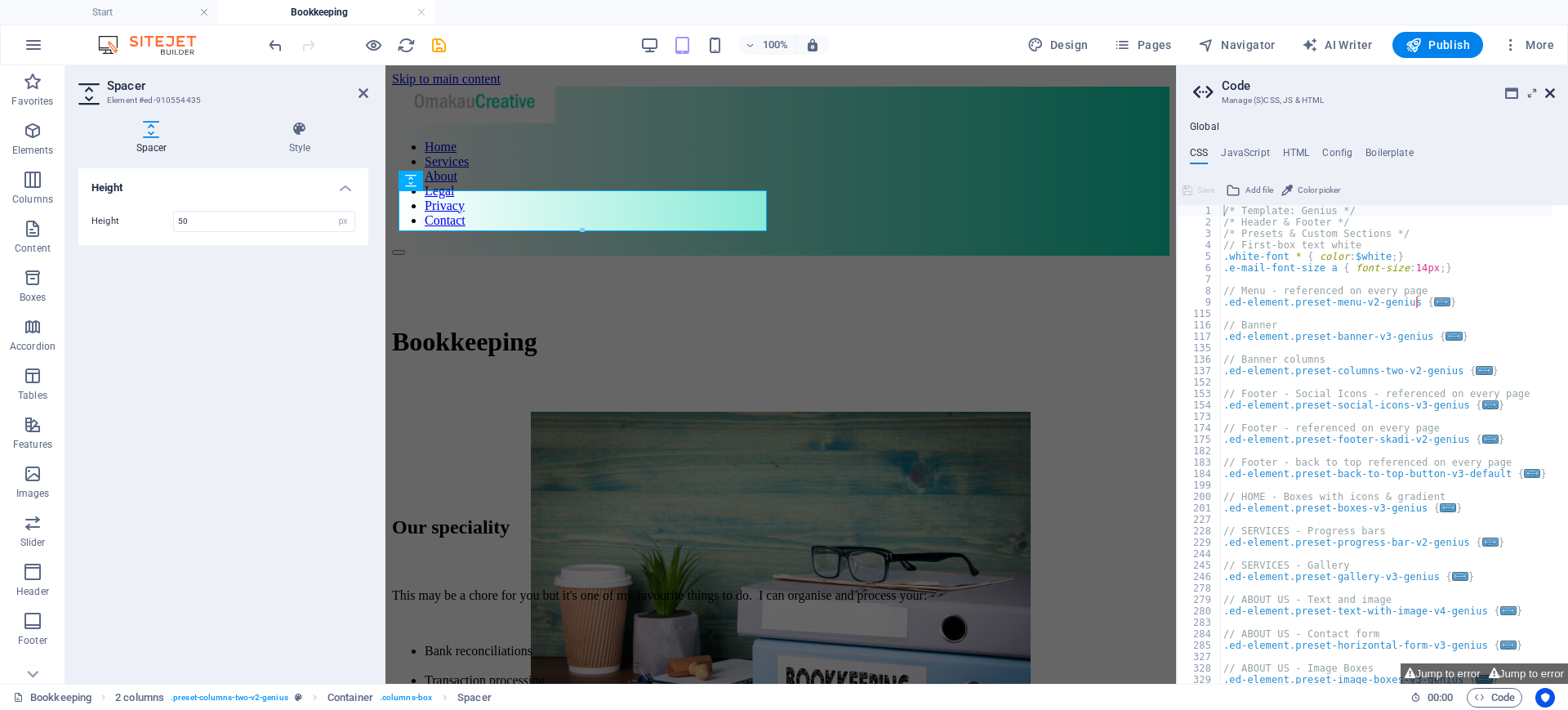
type input "50"
click at [1546, 94] on icon at bounding box center [1550, 93] width 10 height 13
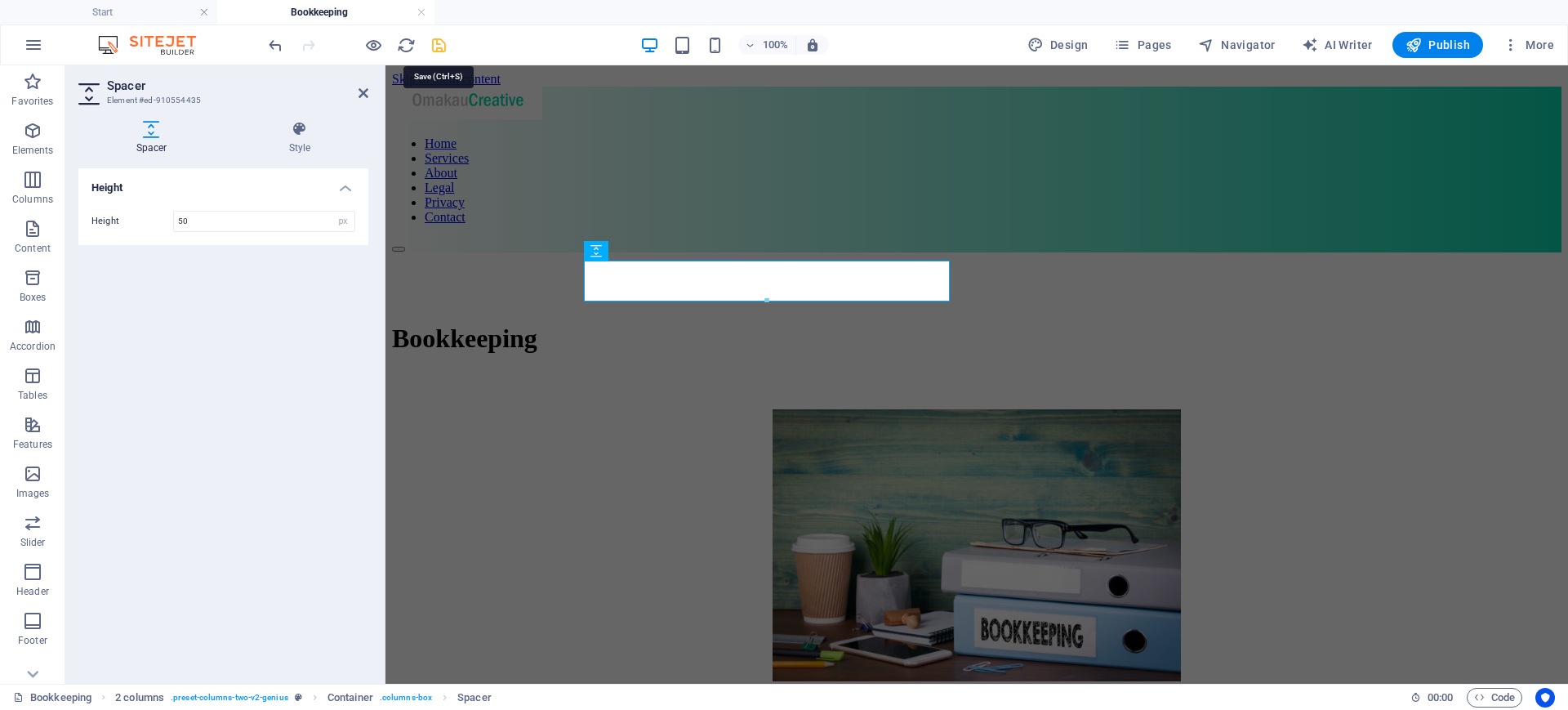
click at [433, 43] on icon "save" at bounding box center [439, 45] width 19 height 19
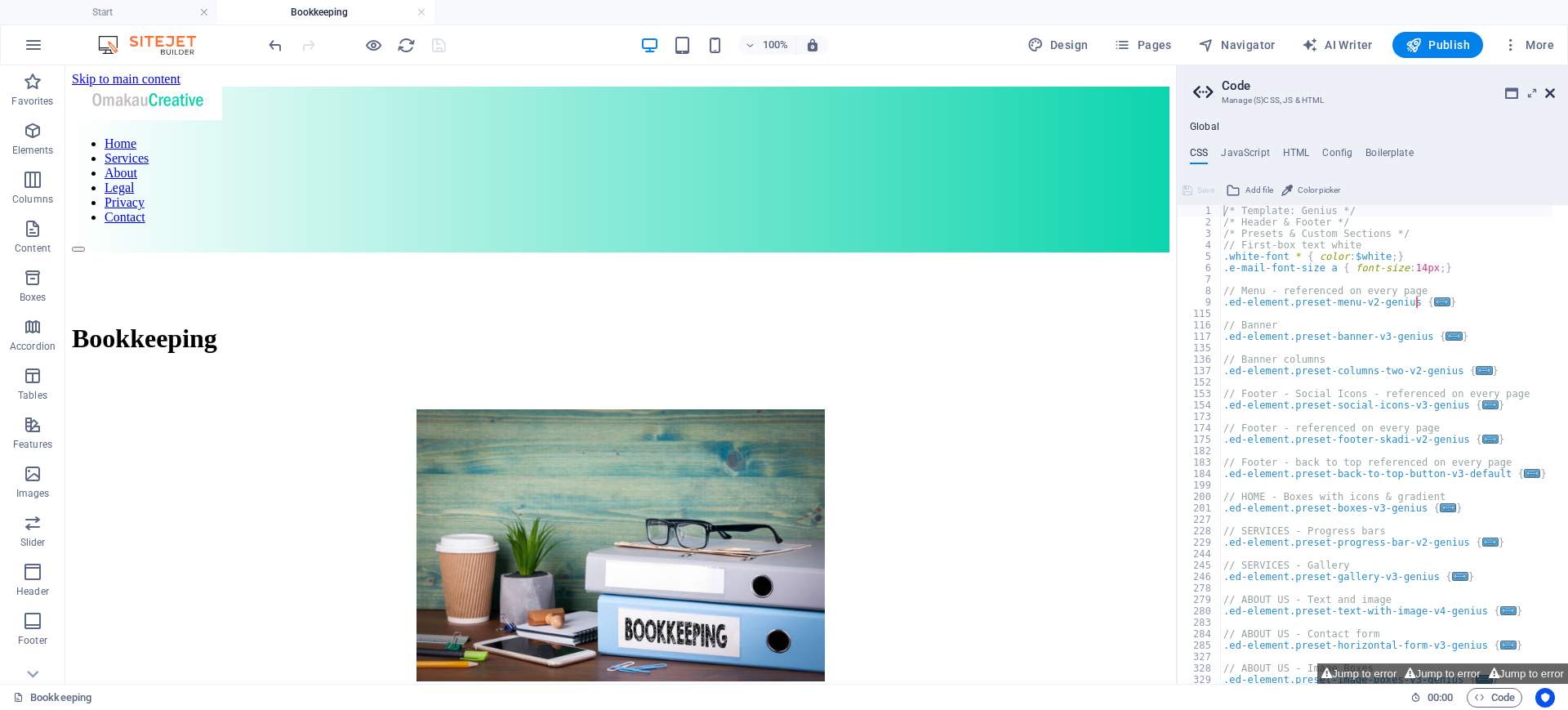
click at [1552, 95] on icon at bounding box center [1550, 93] width 10 height 13
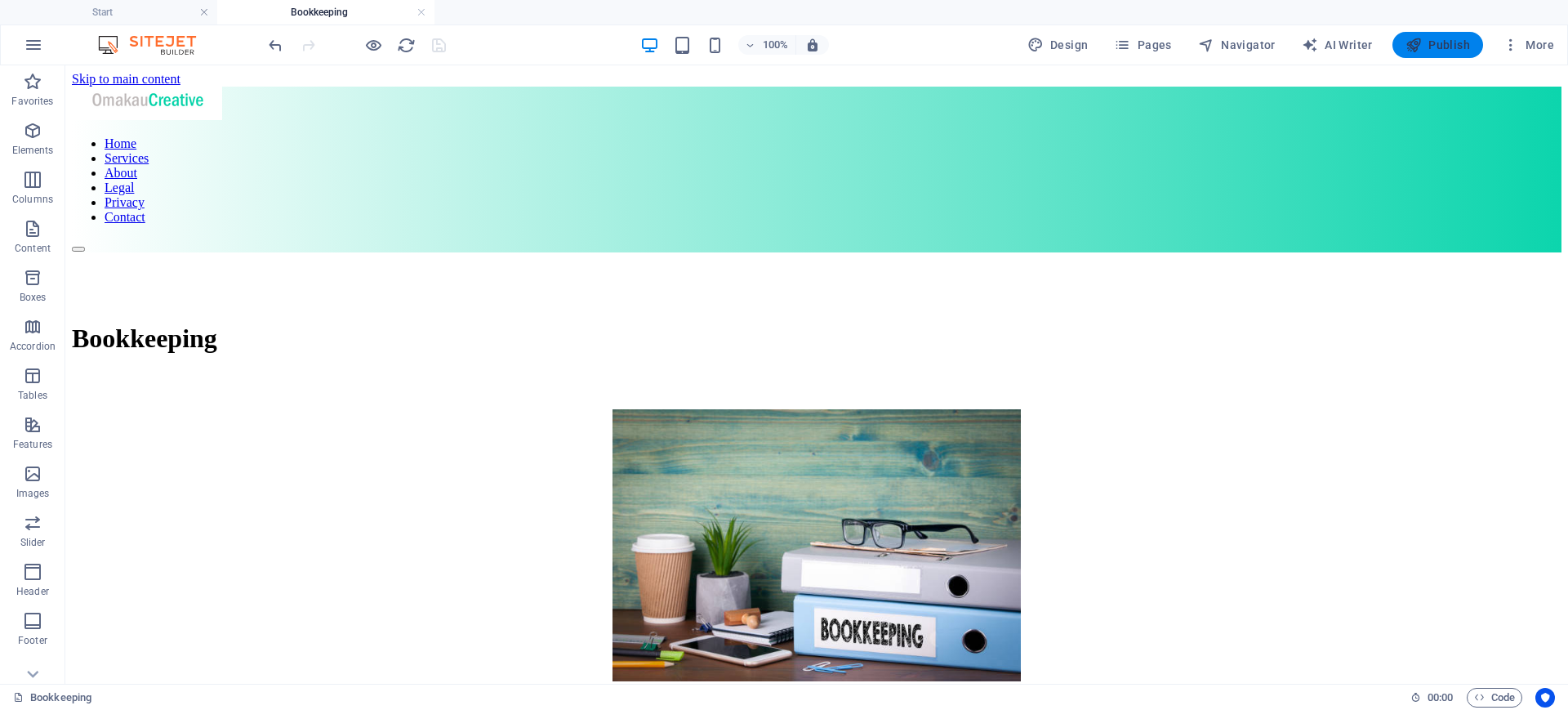
click at [1446, 53] on button "Publish" at bounding box center [1437, 45] width 91 height 27
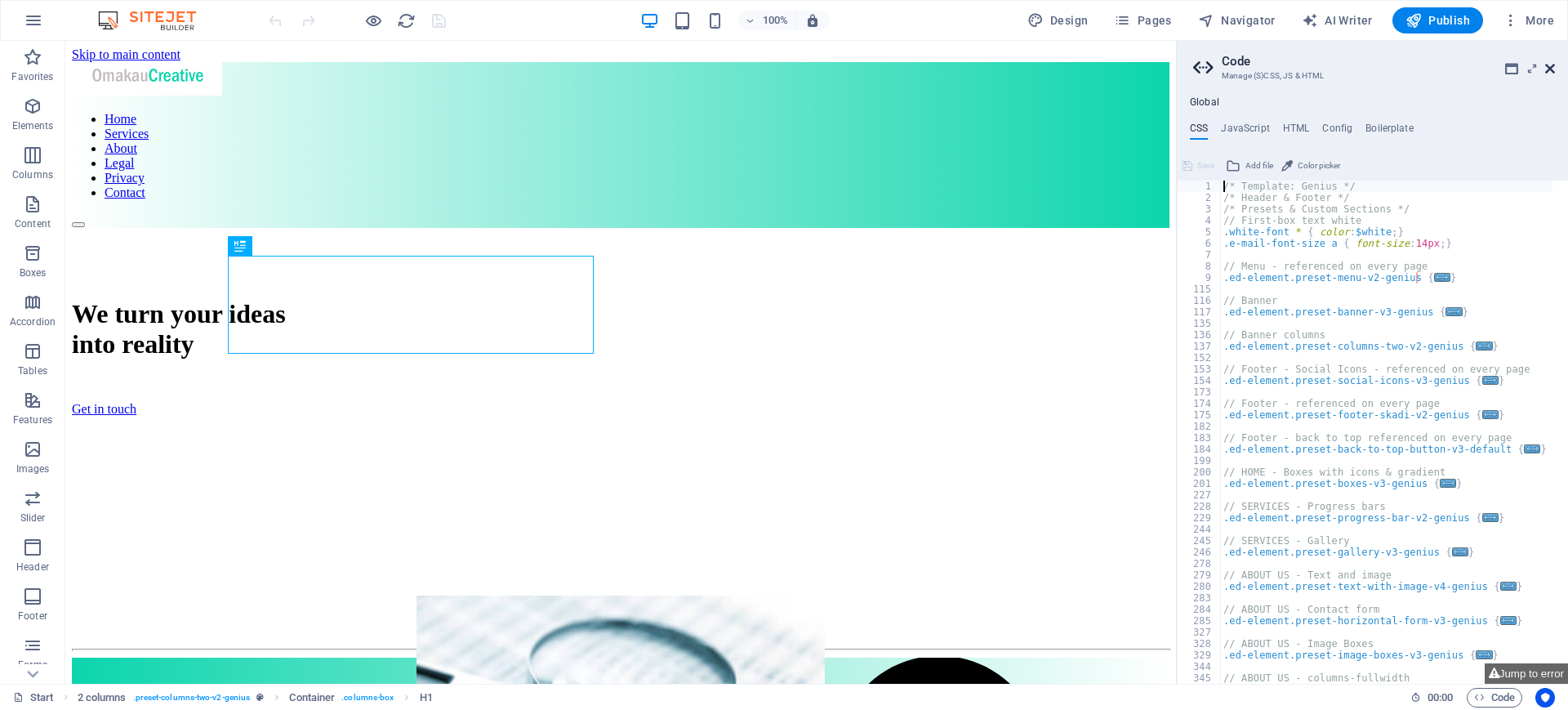
click at [1549, 67] on icon at bounding box center [1550, 69] width 10 height 13
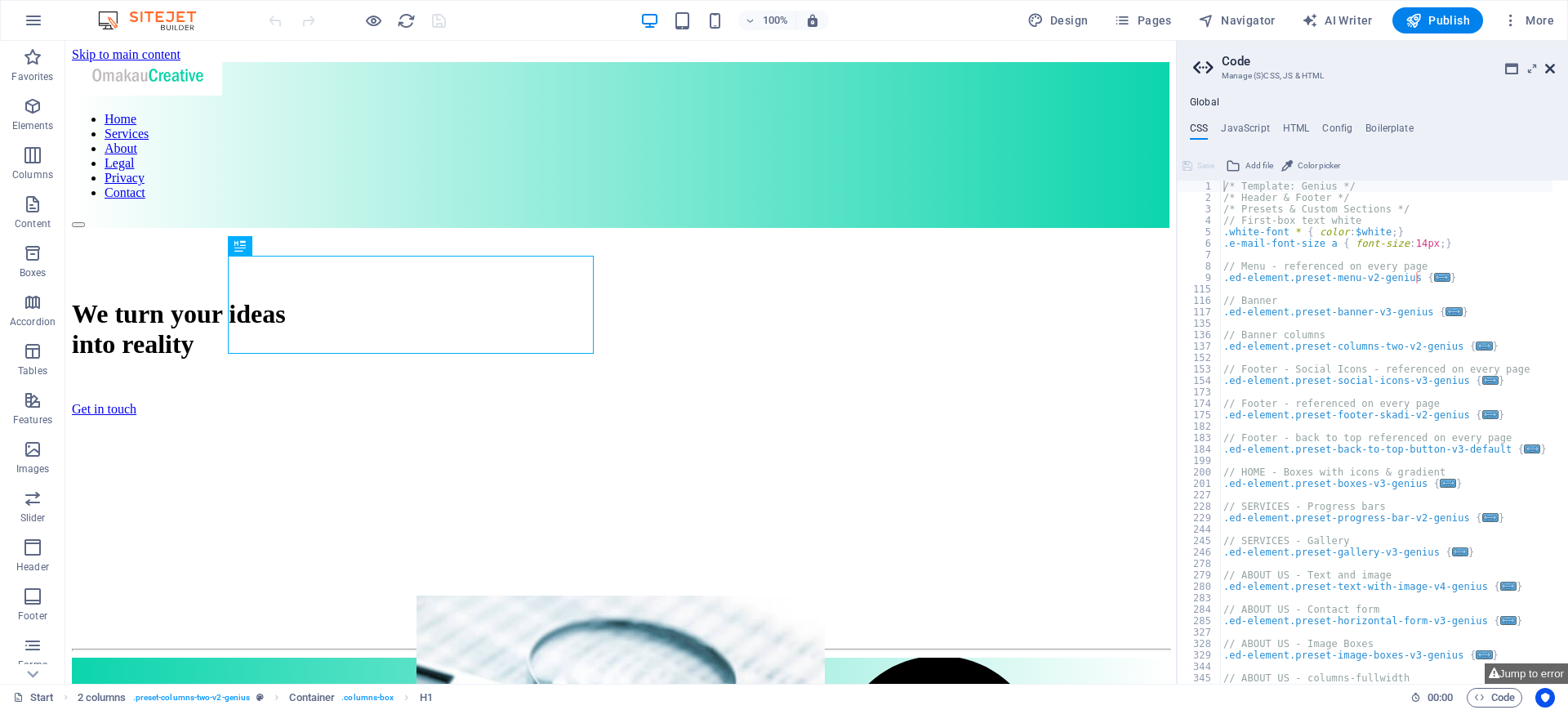
click at [1546, 62] on icon at bounding box center [1550, 69] width 10 height 13
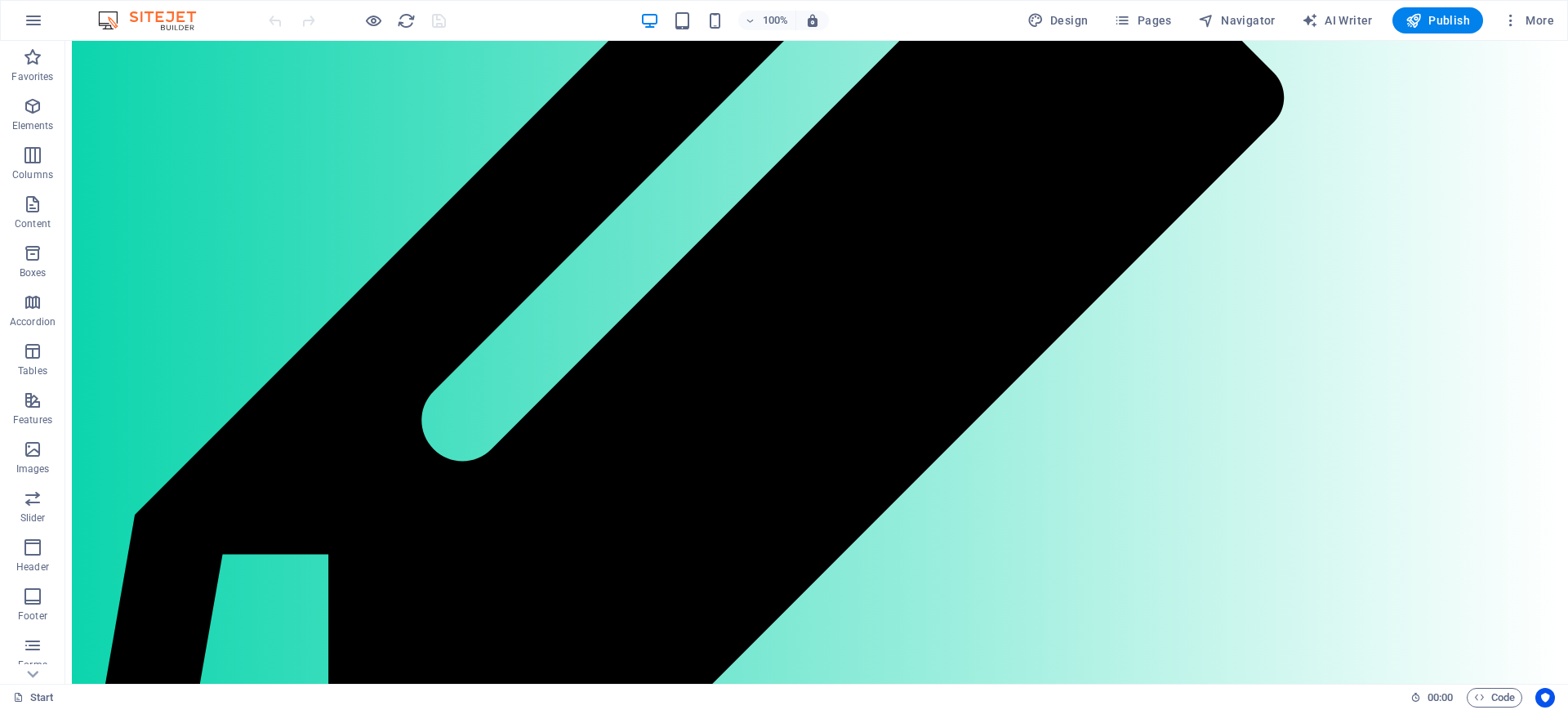
scroll to position [1207, 0]
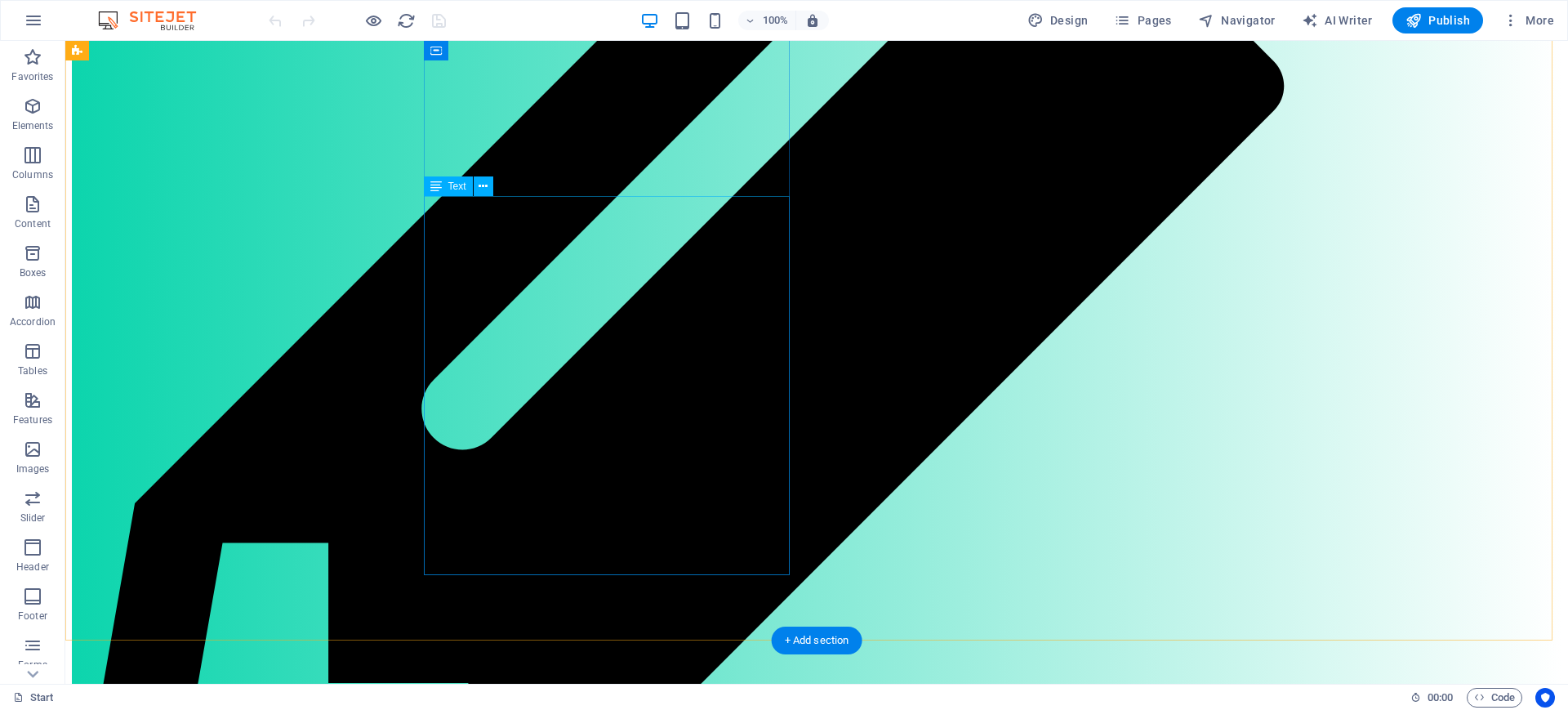
click at [481, 179] on icon at bounding box center [483, 186] width 9 height 17
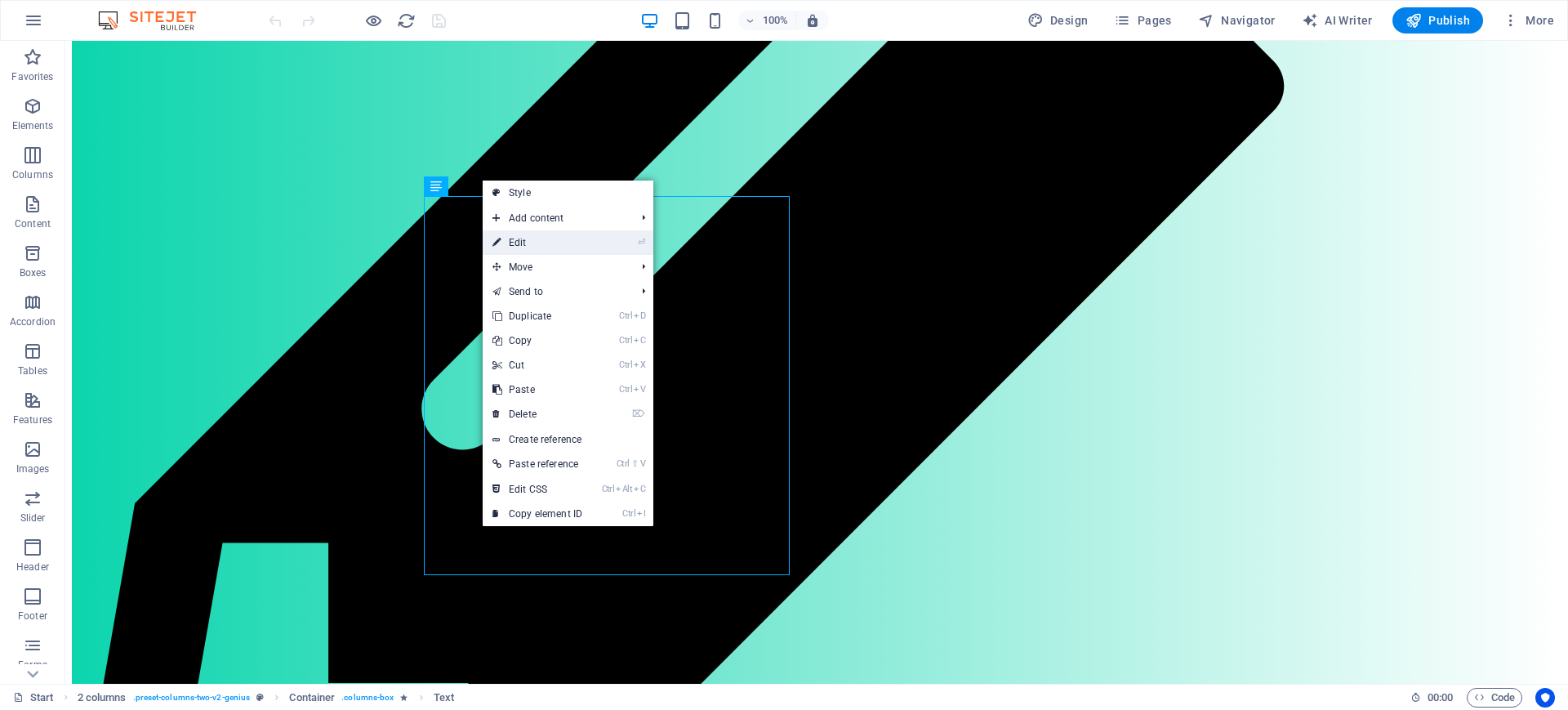
click at [515, 239] on link "⏎ Edit" at bounding box center [537, 242] width 109 height 25
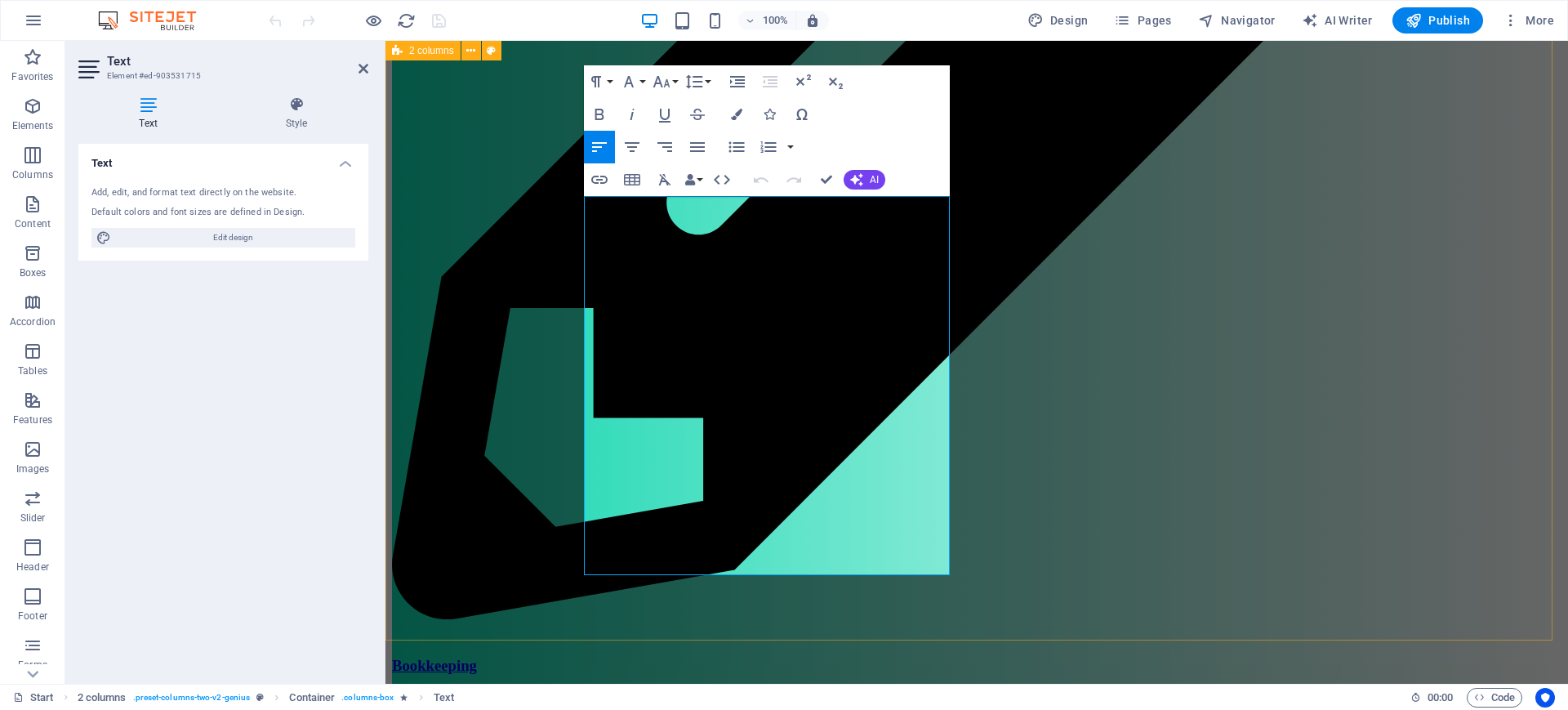
scroll to position [1189, 0]
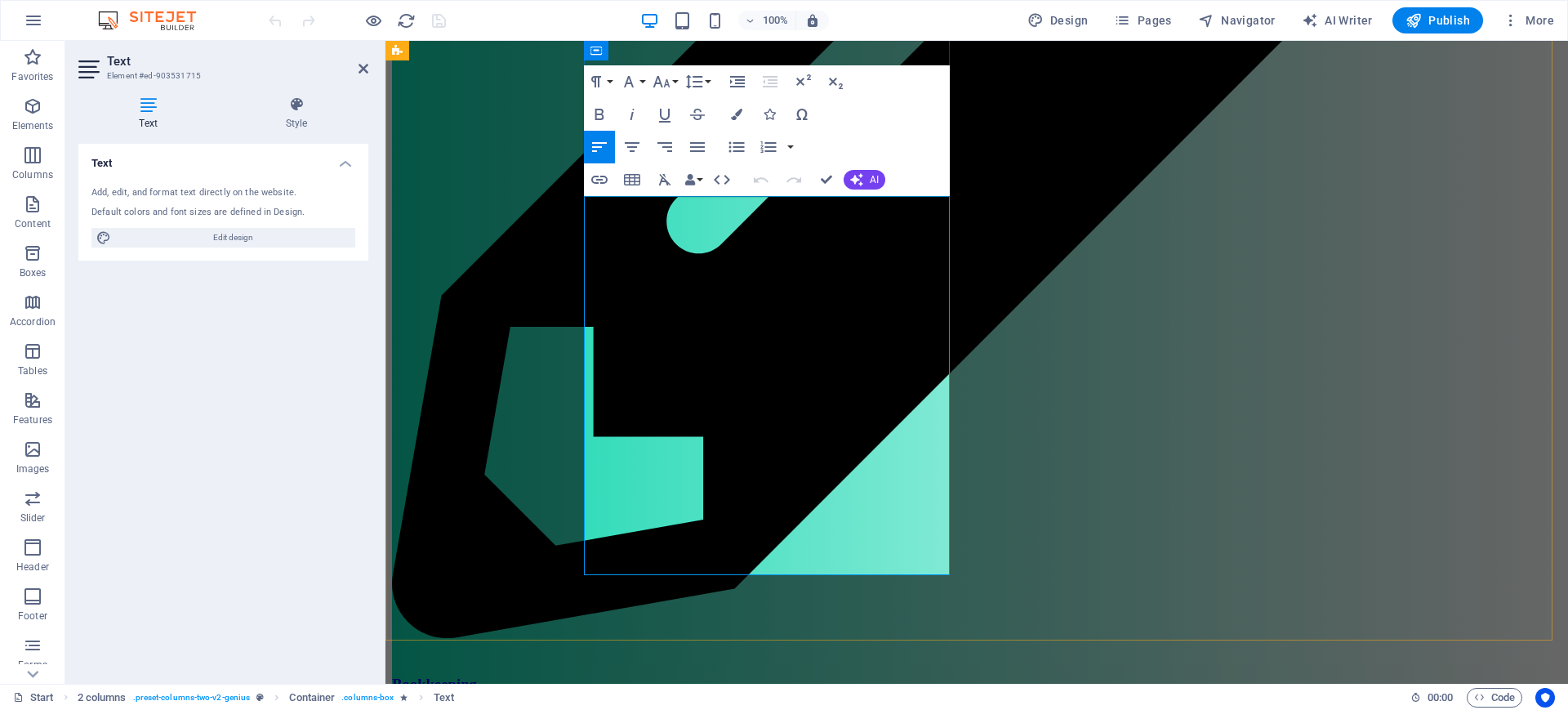
drag, startPoint x: 675, startPoint y: 283, endPoint x: 591, endPoint y: 292, distance: 84.5
click at [643, 78] on button "Font Family" at bounding box center [632, 82] width 31 height 33
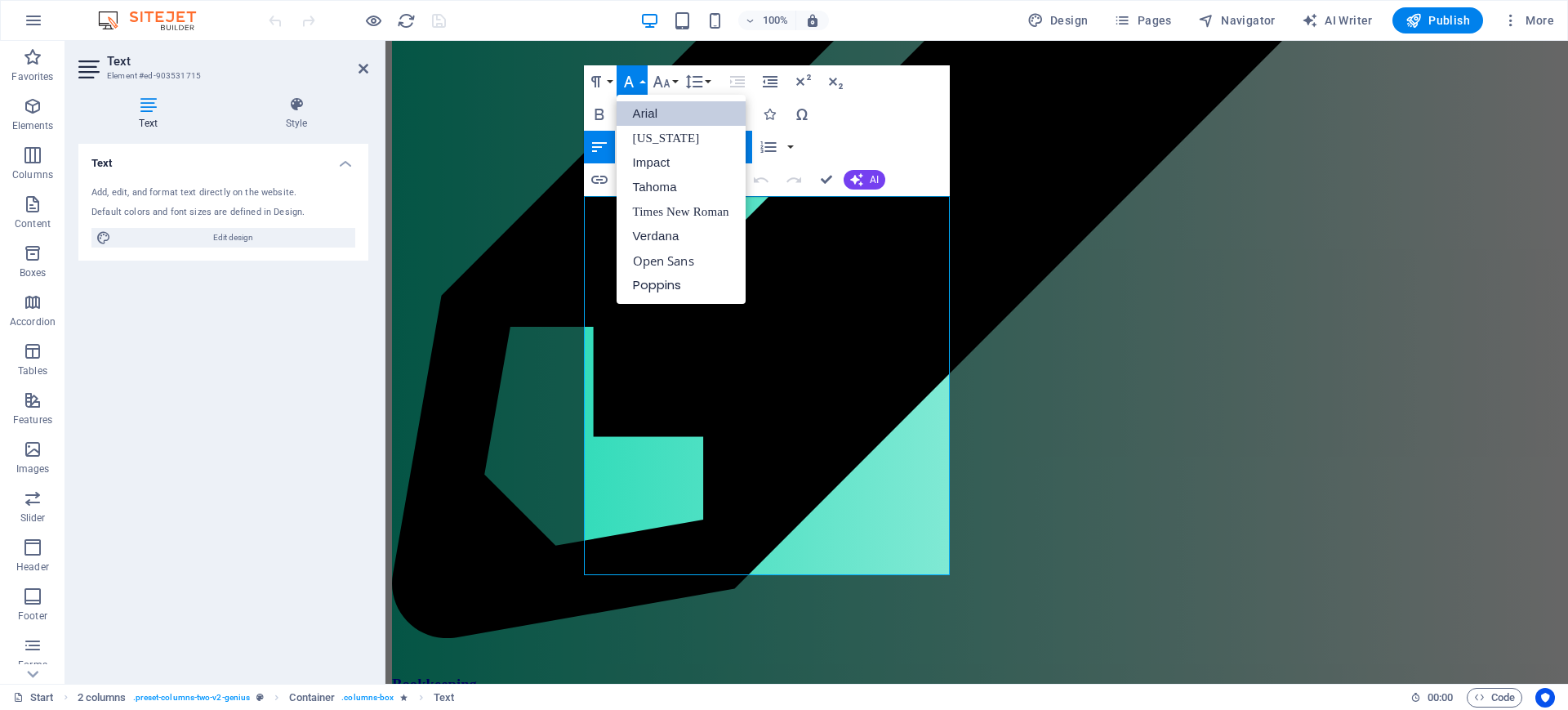
scroll to position [0, 0]
click at [877, 84] on div "Paragraph Format Normal Heading 1 Heading 2 Heading 3 Heading 4 Heading 5 Headi…" at bounding box center [766, 130] width 365 height 131
click at [918, 79] on div "Paragraph Format Normal Heading 1 Heading 2 Heading 3 Heading 4 Heading 5 Headi…" at bounding box center [766, 130] width 365 height 131
click at [919, 79] on div "Paragraph Format Normal Heading 1 Heading 2 Heading 3 Heading 4 Heading 5 Headi…" at bounding box center [766, 130] width 365 height 131
click at [917, 125] on div "Paragraph Format Normal Heading 1 Heading 2 Heading 3 Heading 4 Heading 5 Headi…" at bounding box center [766, 130] width 365 height 131
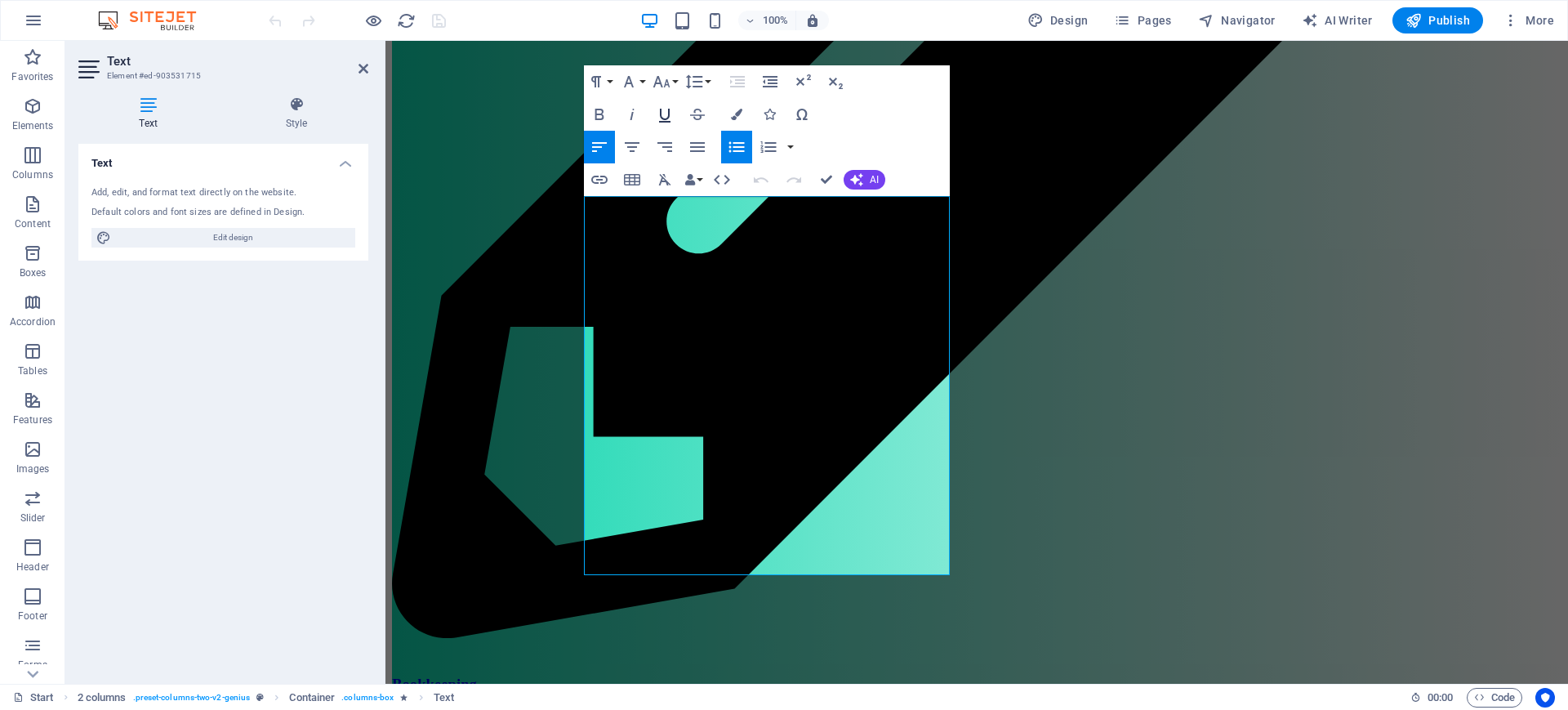
click at [666, 115] on icon "button" at bounding box center [664, 114] width 19 height 19
drag, startPoint x: 681, startPoint y: 321, endPoint x: 593, endPoint y: 323, distance: 88.0
click at [664, 109] on icon "button" at bounding box center [664, 114] width 19 height 19
drag, startPoint x: 684, startPoint y: 562, endPoint x: 597, endPoint y: 562, distance: 87.0
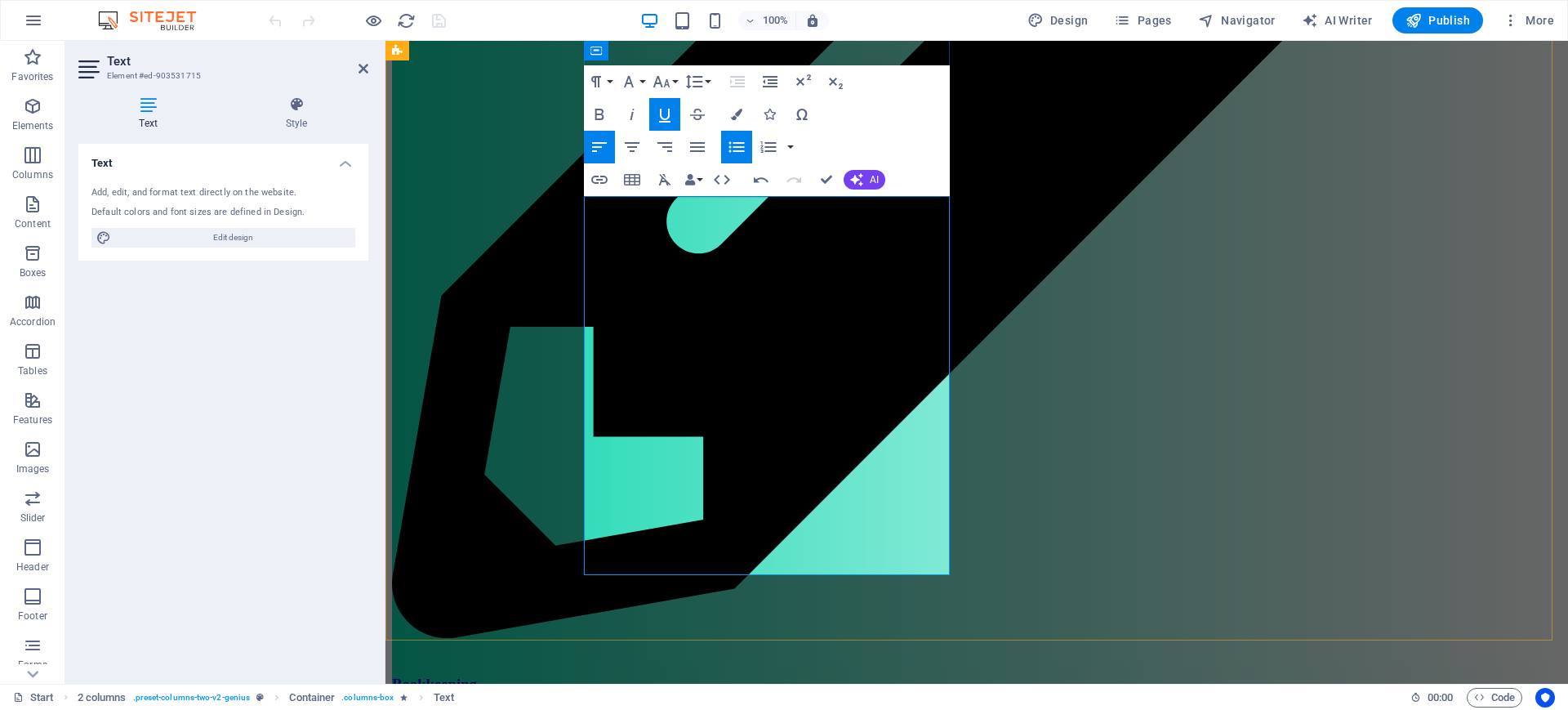
click at [661, 116] on icon "button" at bounding box center [664, 114] width 19 height 19
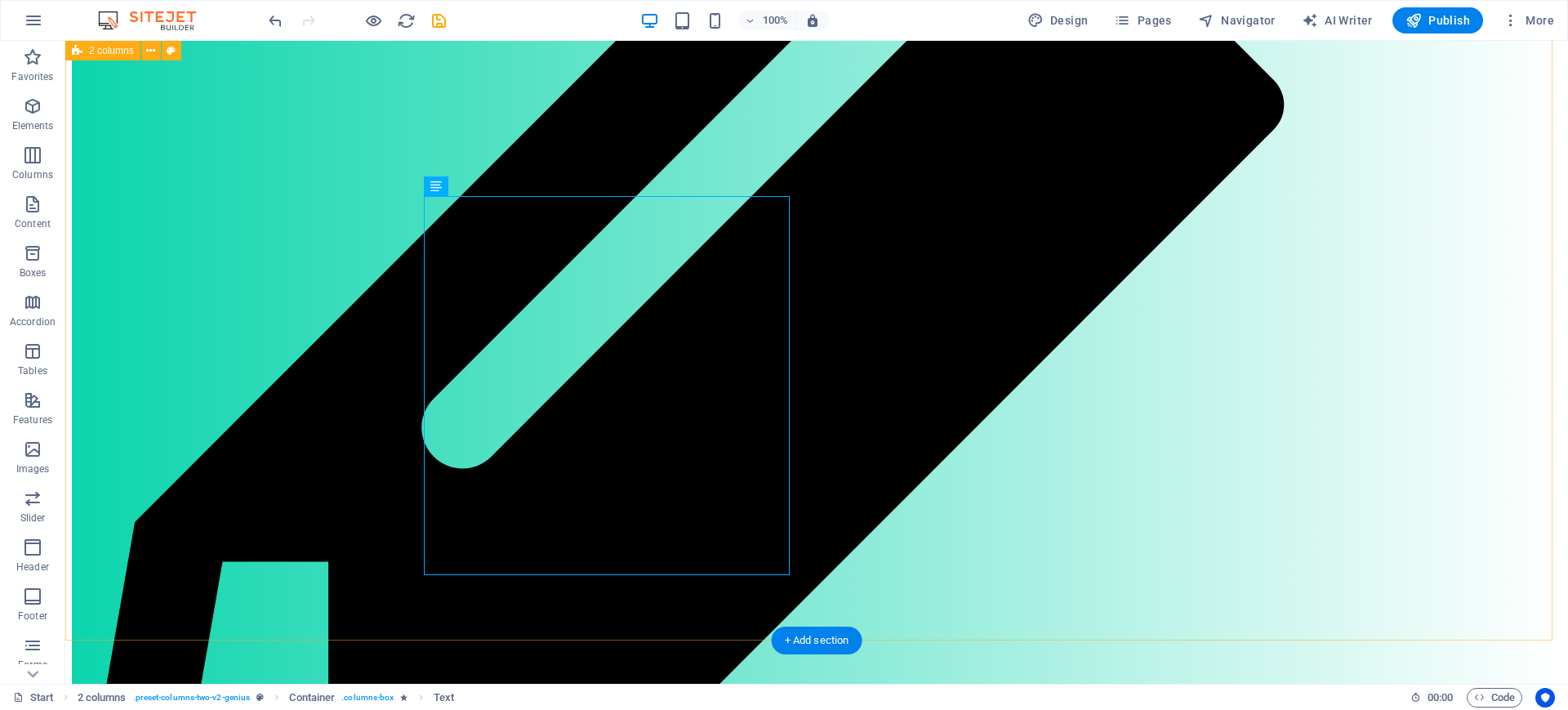
scroll to position [1207, 0]
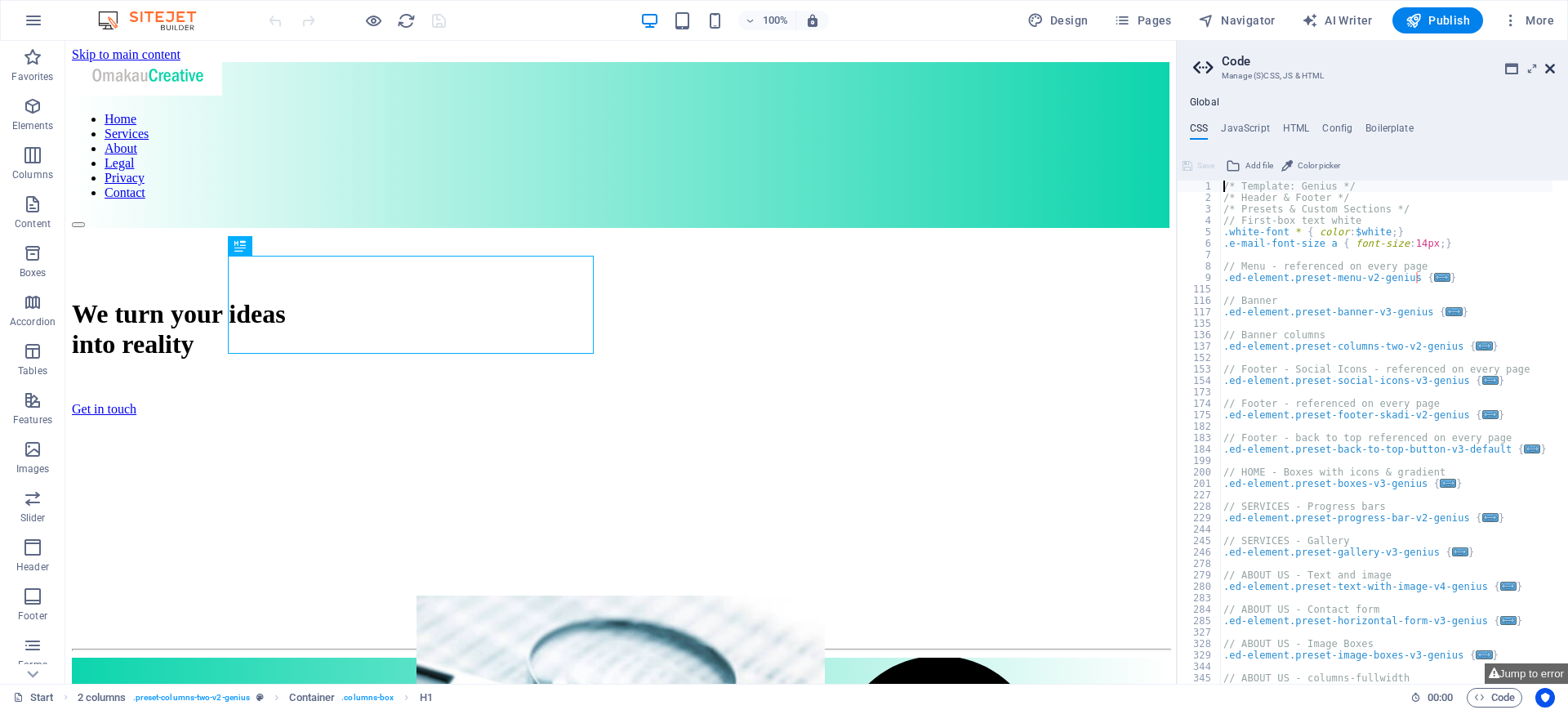
click at [1548, 66] on icon at bounding box center [1550, 69] width 10 height 13
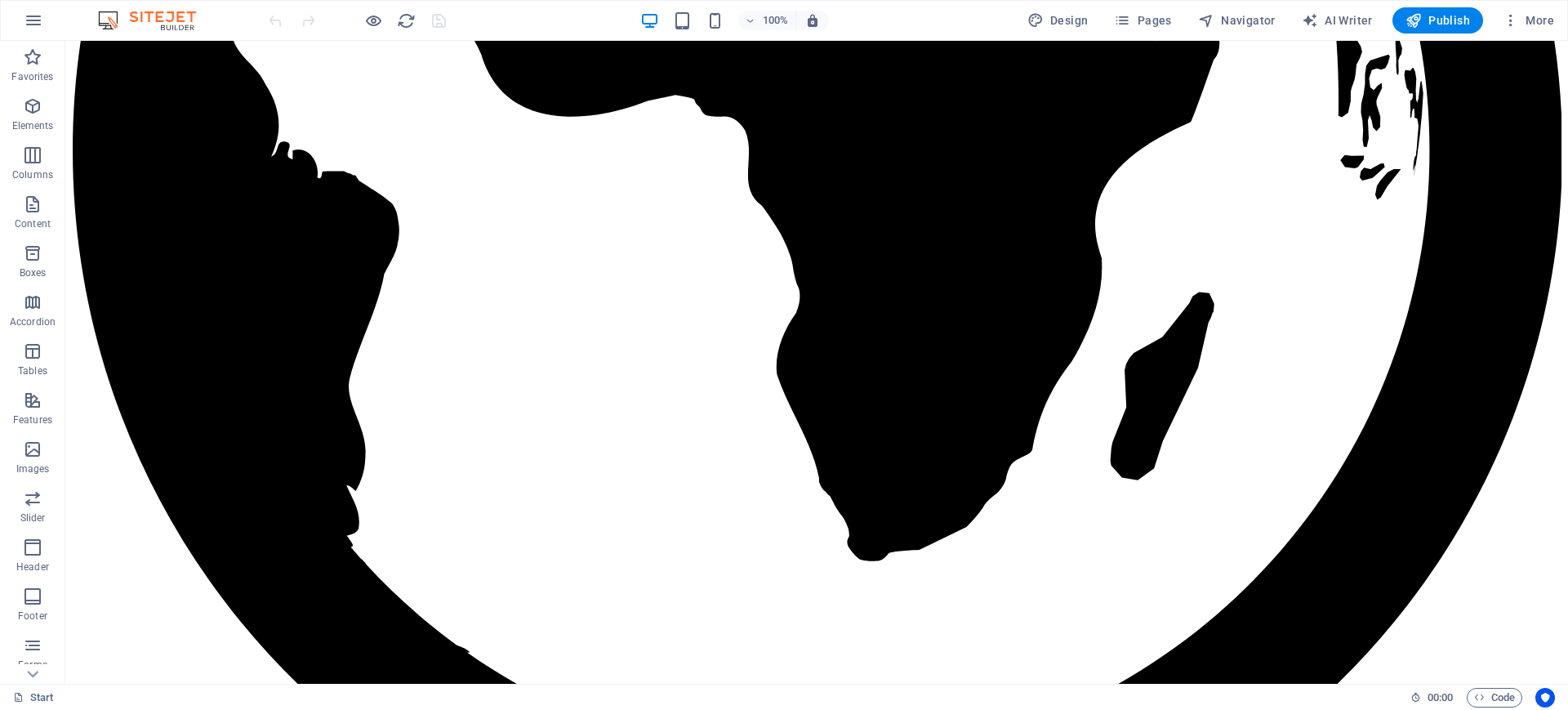
scroll to position [2913, 0]
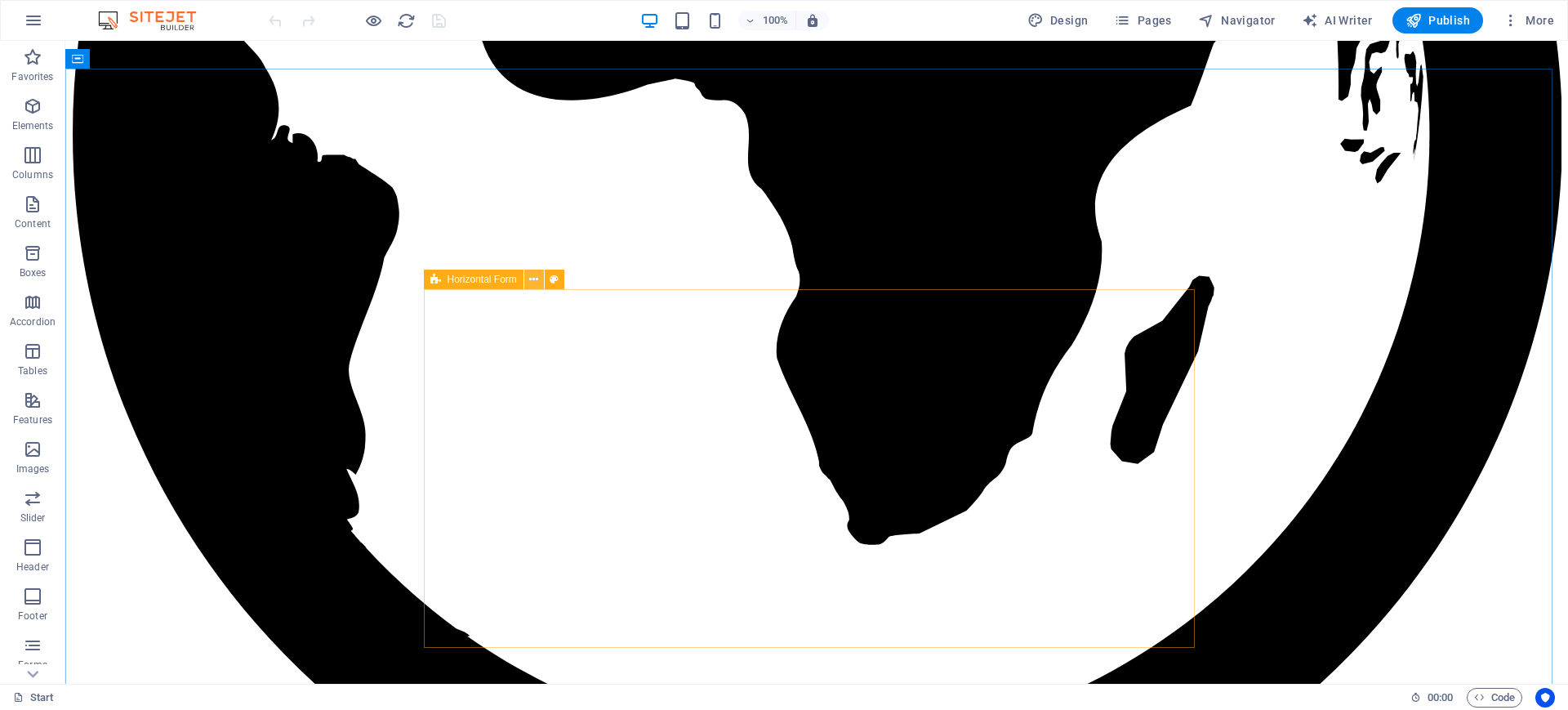
click at [537, 280] on icon at bounding box center [534, 279] width 9 height 17
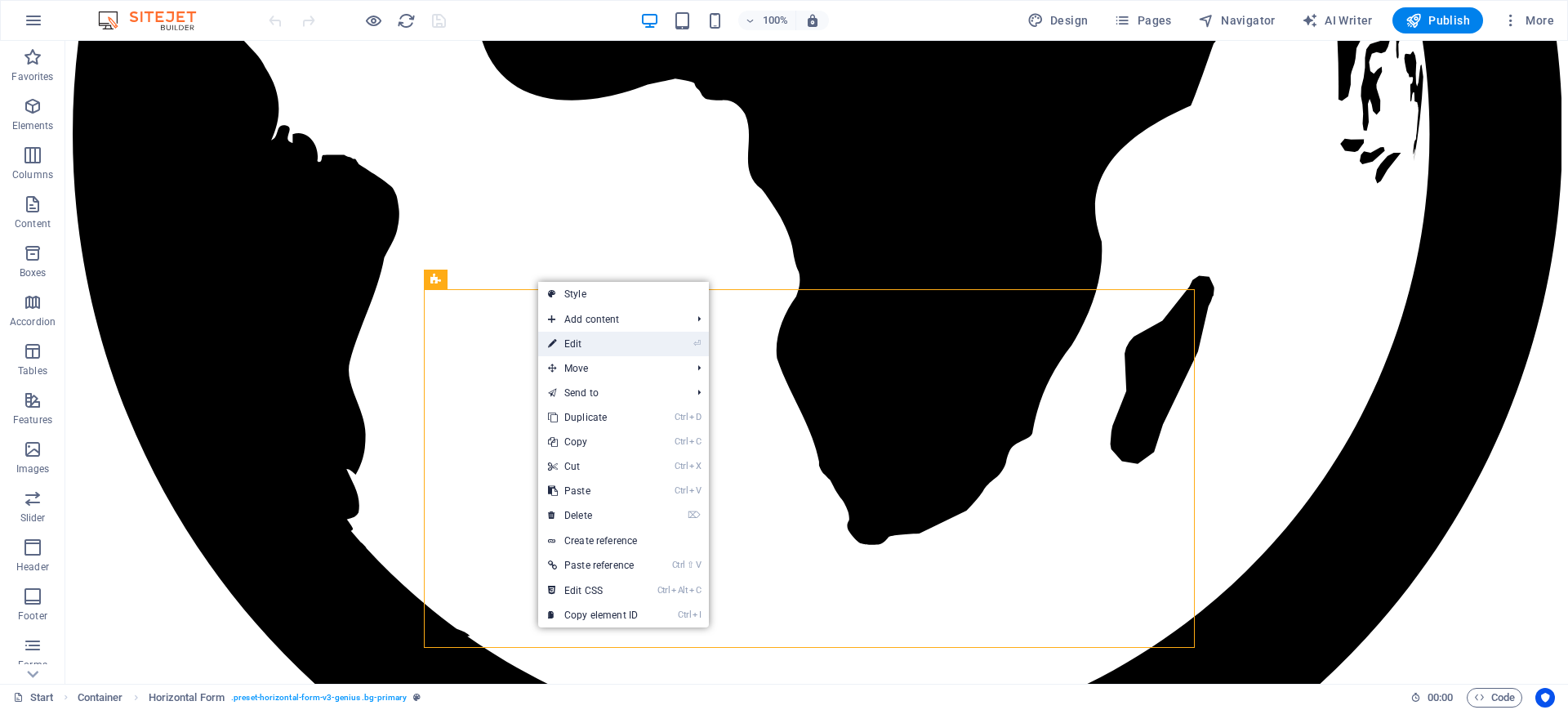
click at [583, 345] on link "⏎ Edit" at bounding box center [592, 344] width 109 height 25
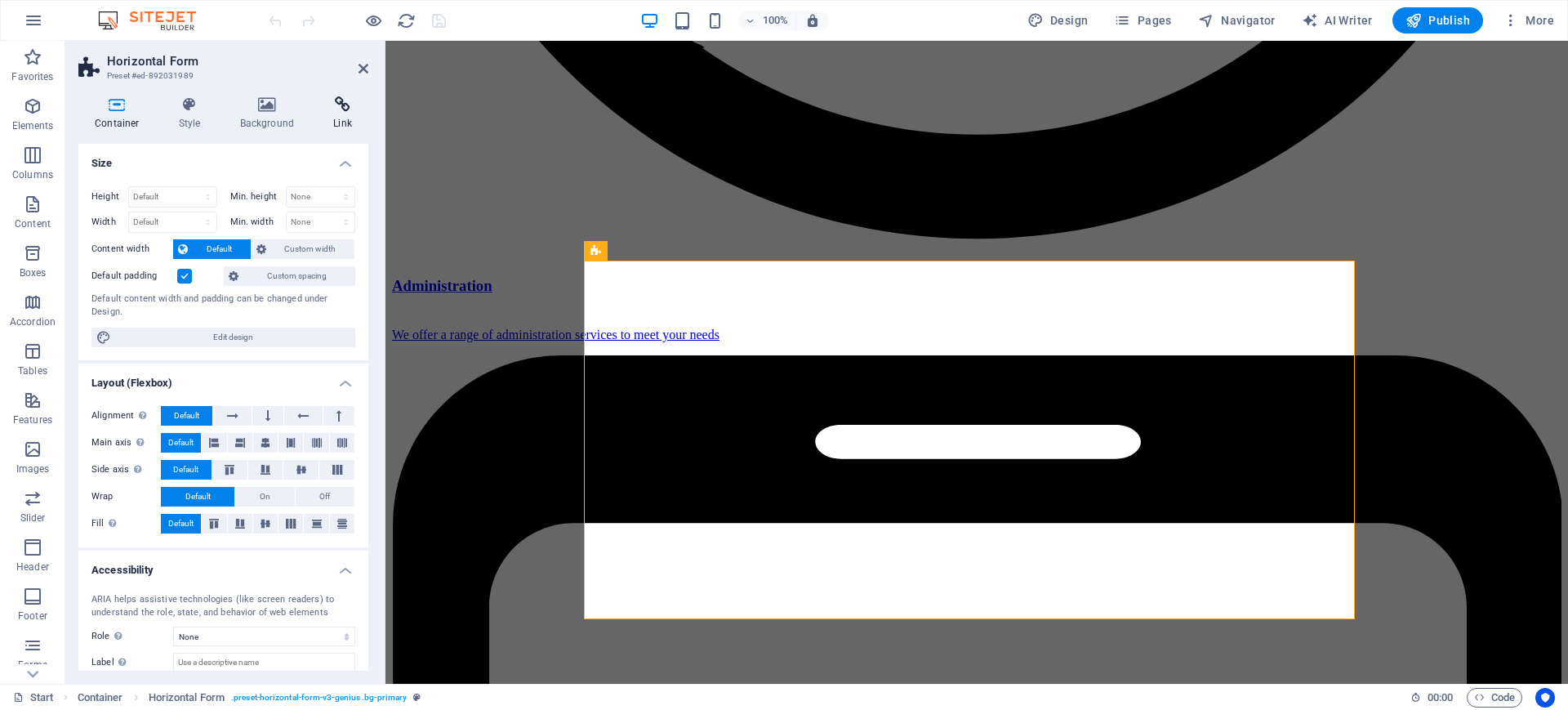
click at [347, 117] on h4 "Link" at bounding box center [343, 113] width 51 height 34
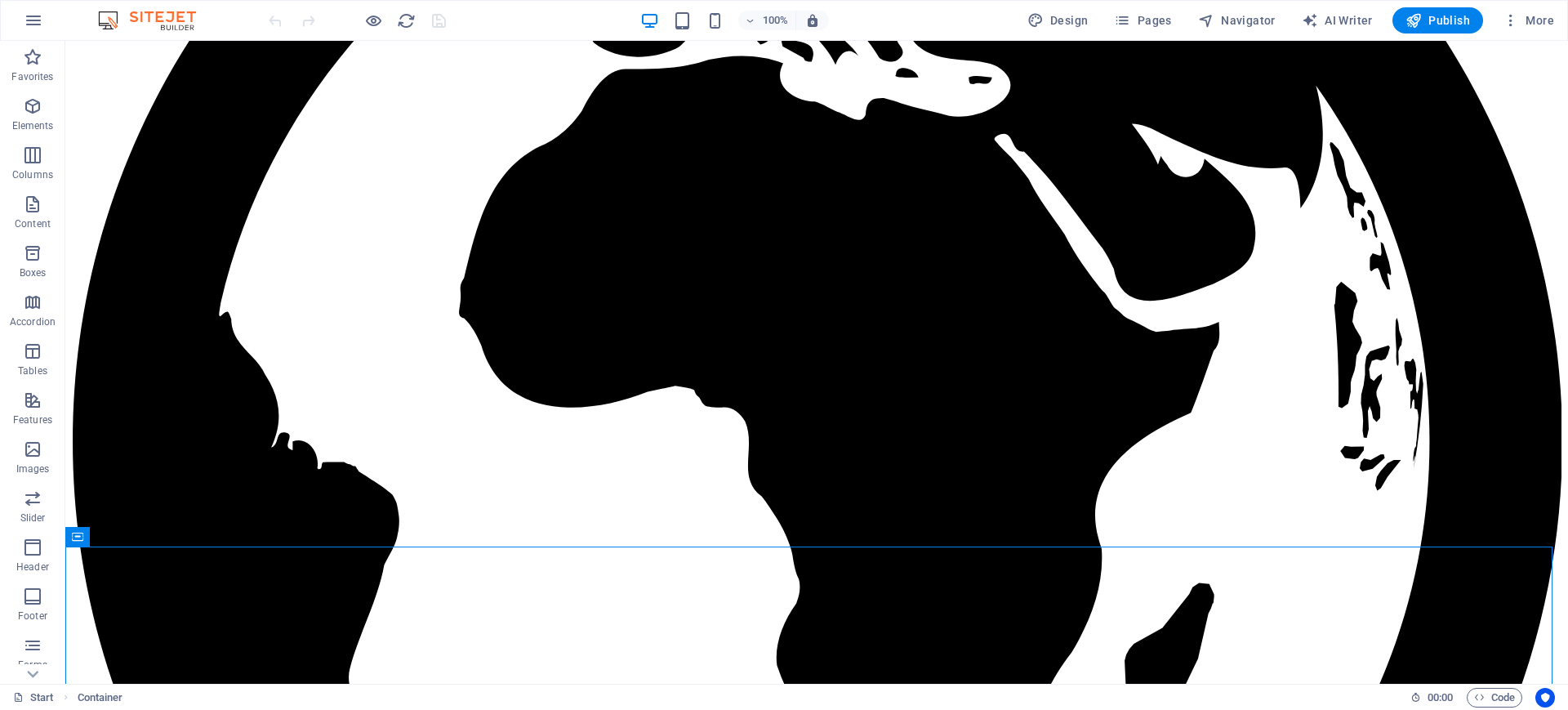
scroll to position [2370, 0]
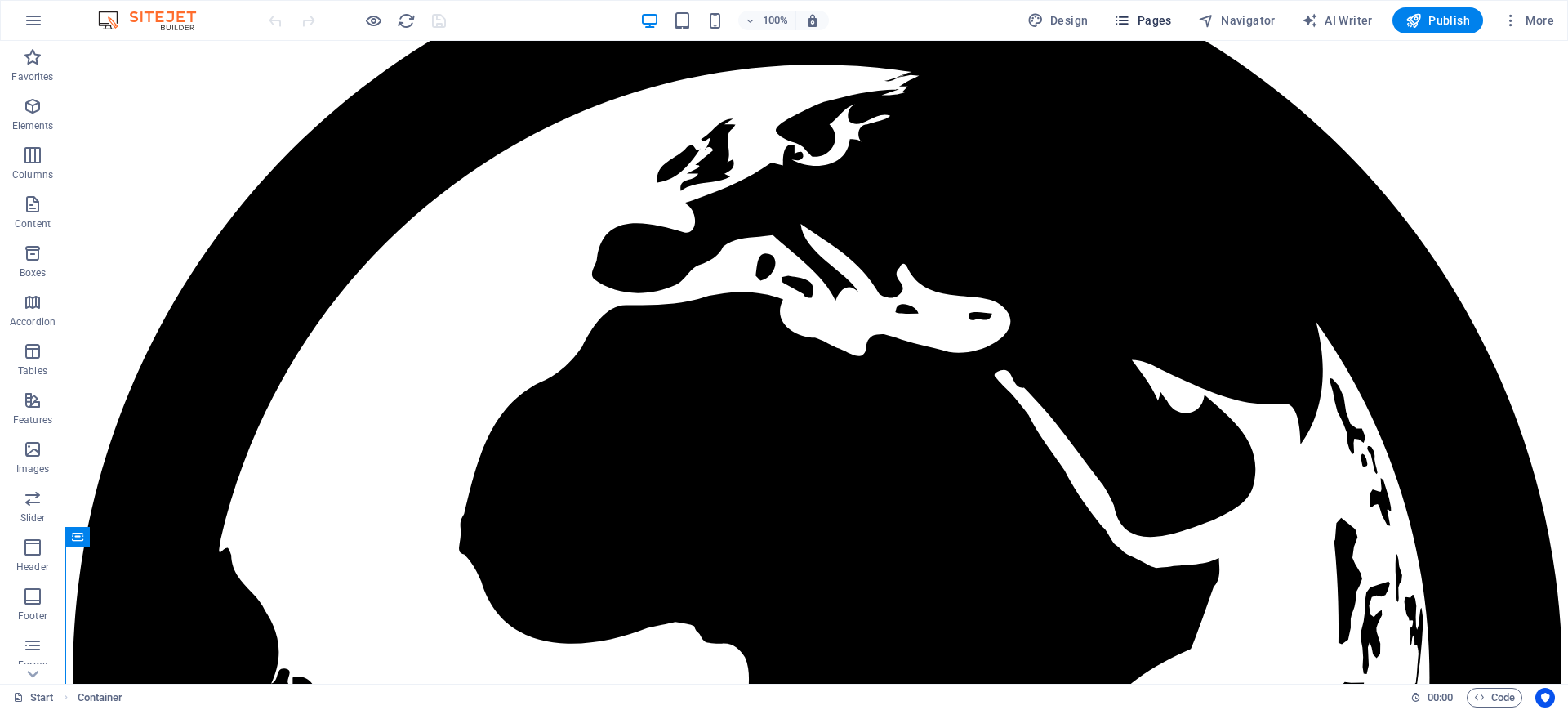
click at [1136, 22] on span "Pages" at bounding box center [1142, 20] width 57 height 16
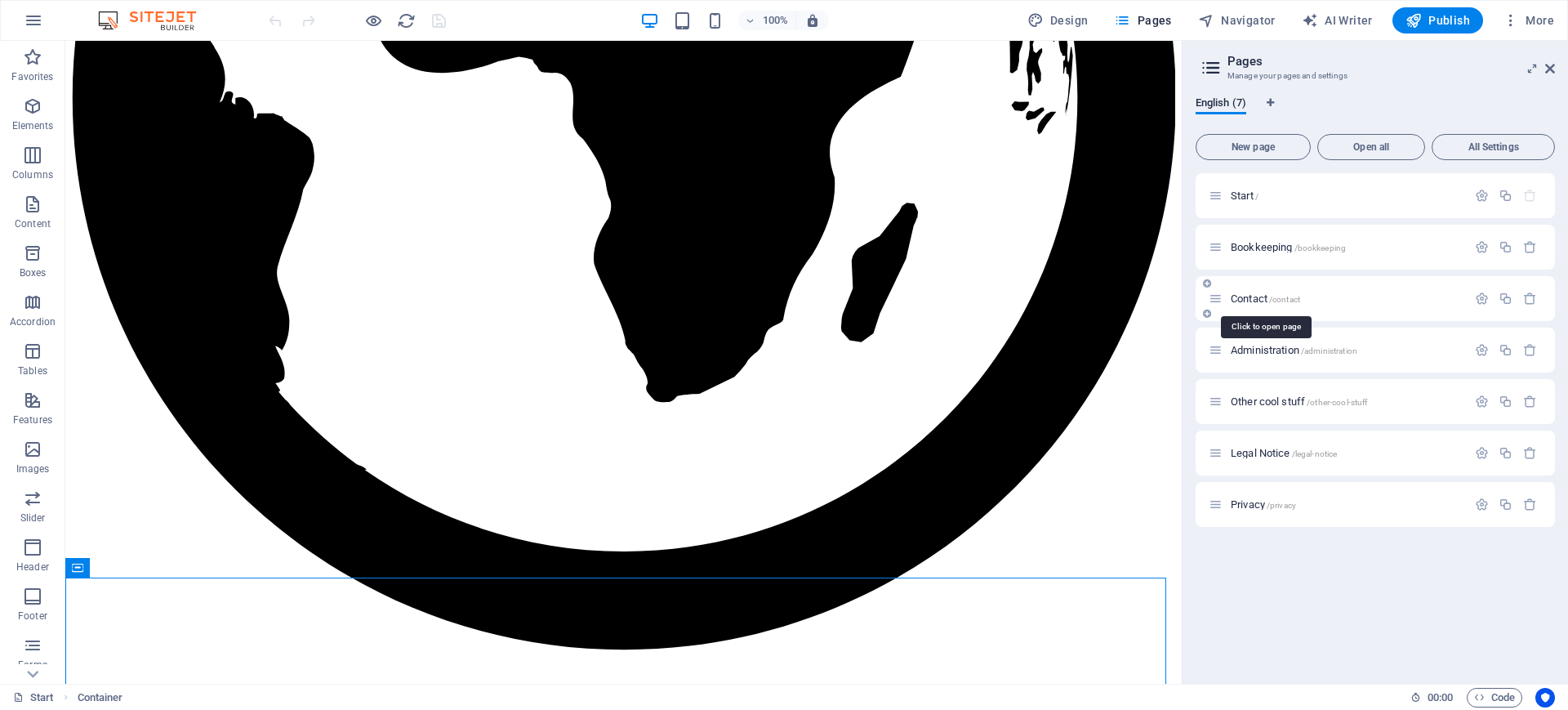
click at [1253, 294] on span "Contact /contact" at bounding box center [1265, 298] width 70 height 12
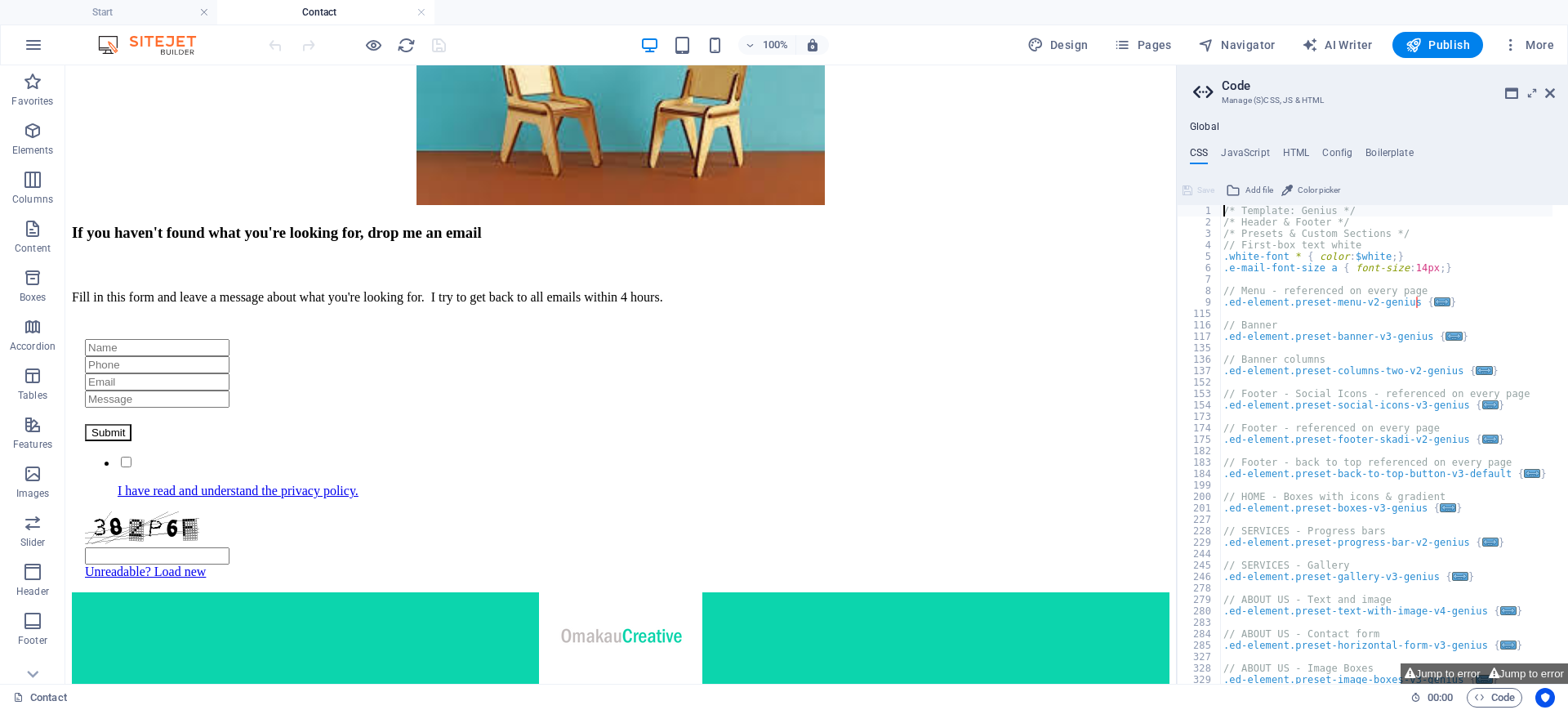
scroll to position [459, 0]
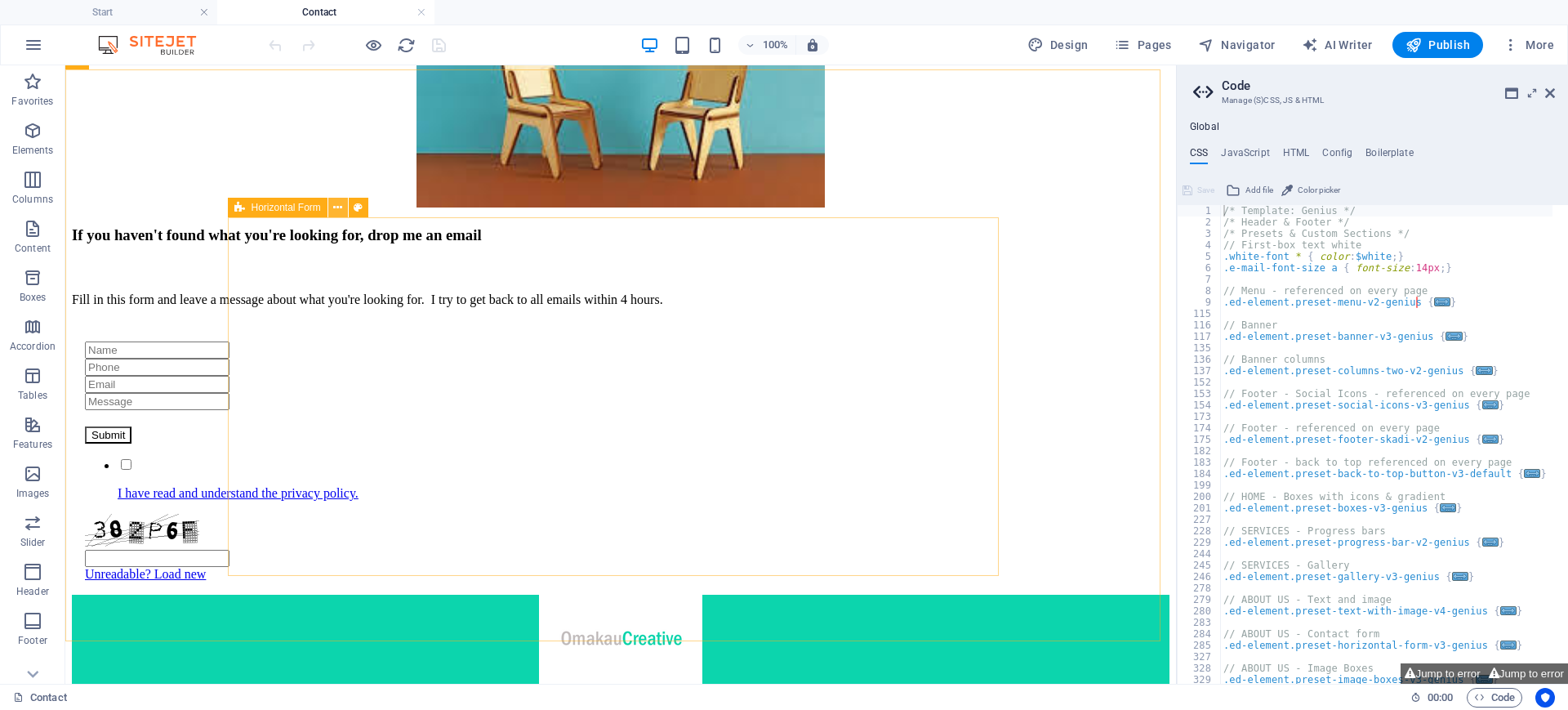
click at [339, 207] on icon at bounding box center [338, 208] width 9 height 17
click at [339, 202] on icon at bounding box center [338, 208] width 9 height 17
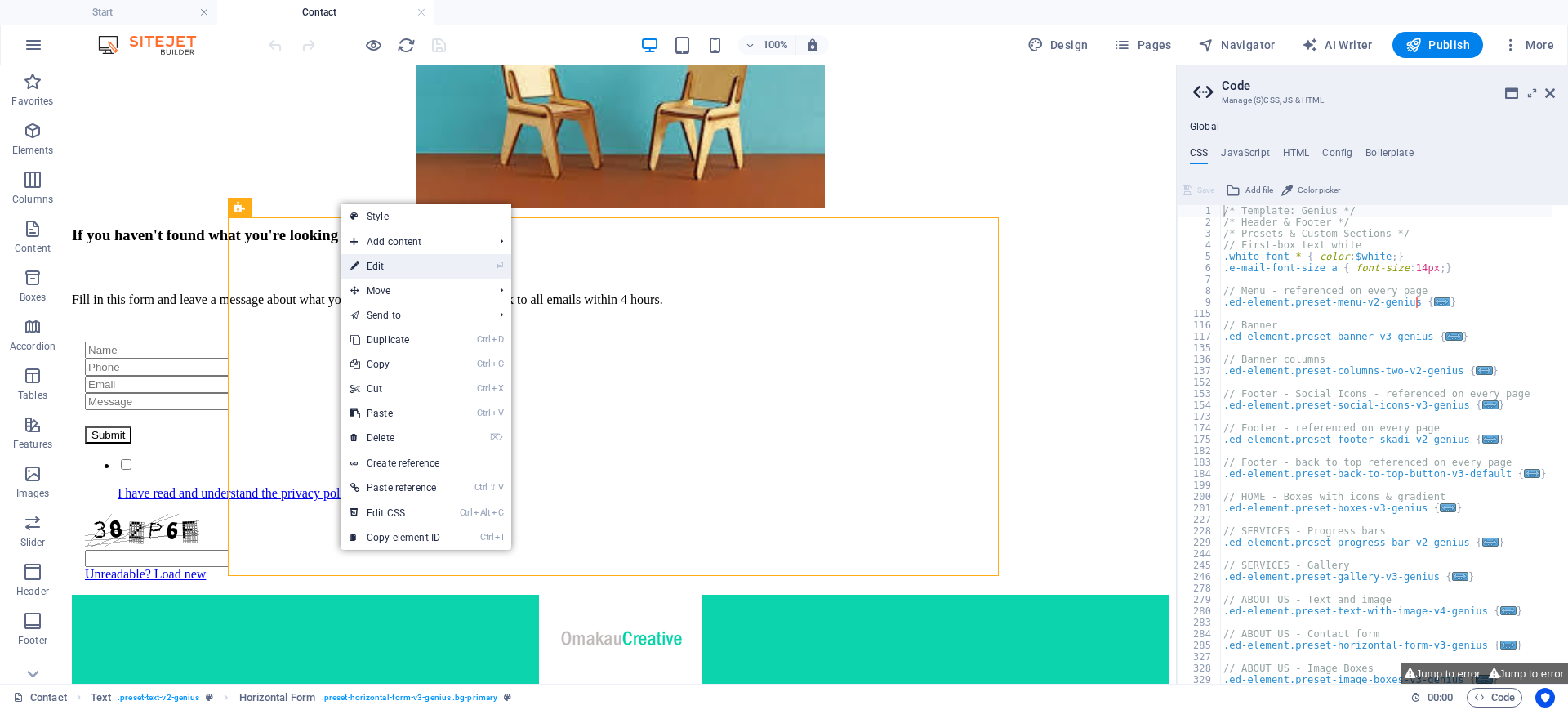
click at [382, 260] on link "⏎ Edit" at bounding box center [395, 266] width 109 height 25
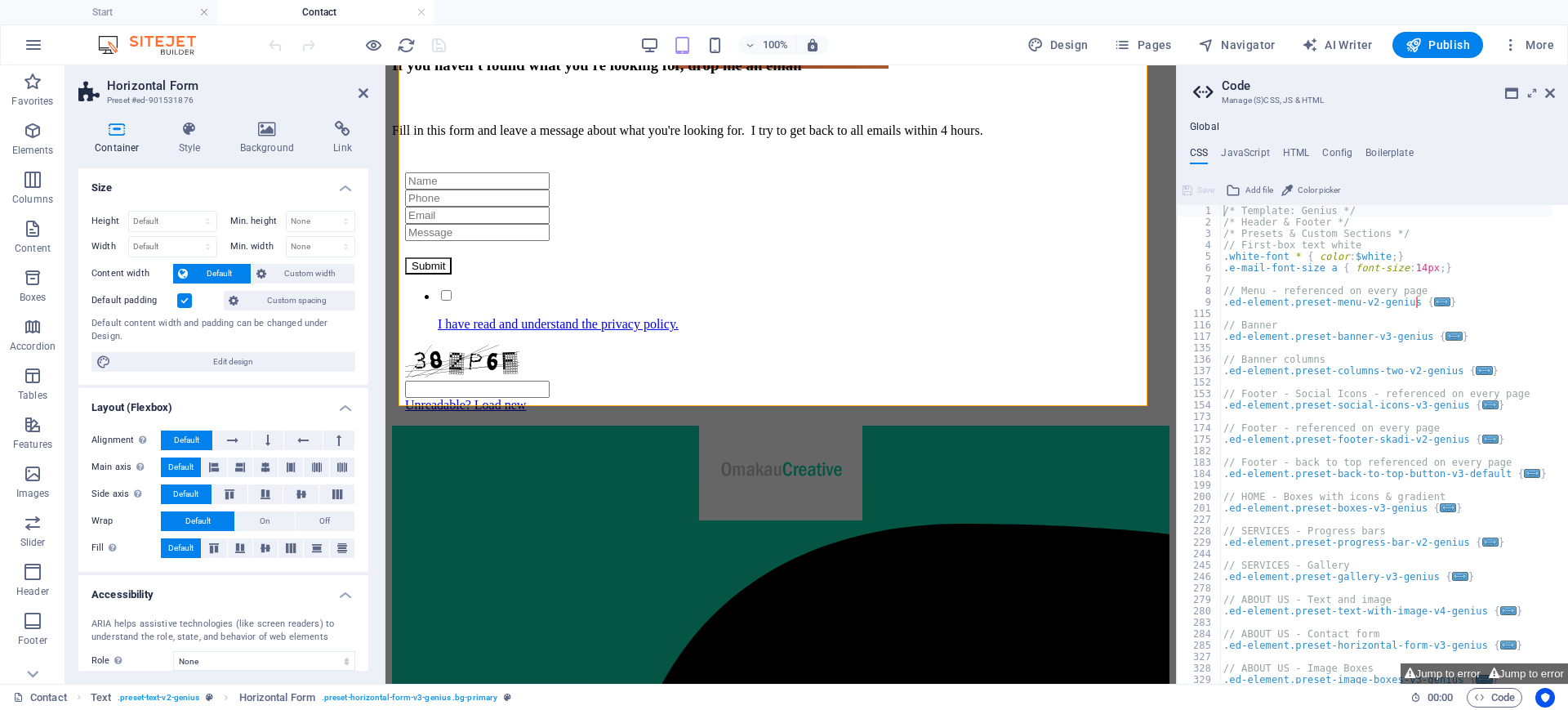
scroll to position [463, 0]
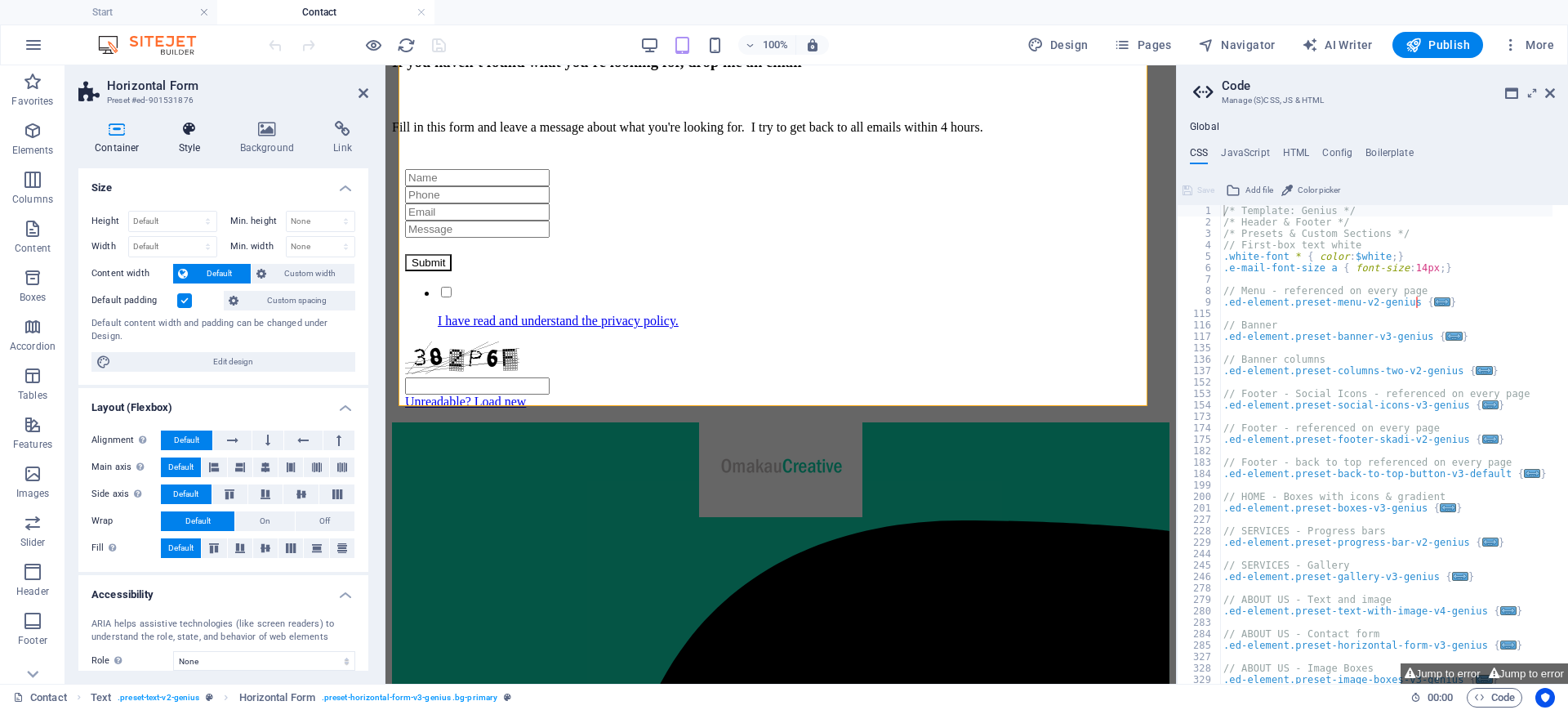
click at [198, 137] on icon at bounding box center [190, 129] width 55 height 16
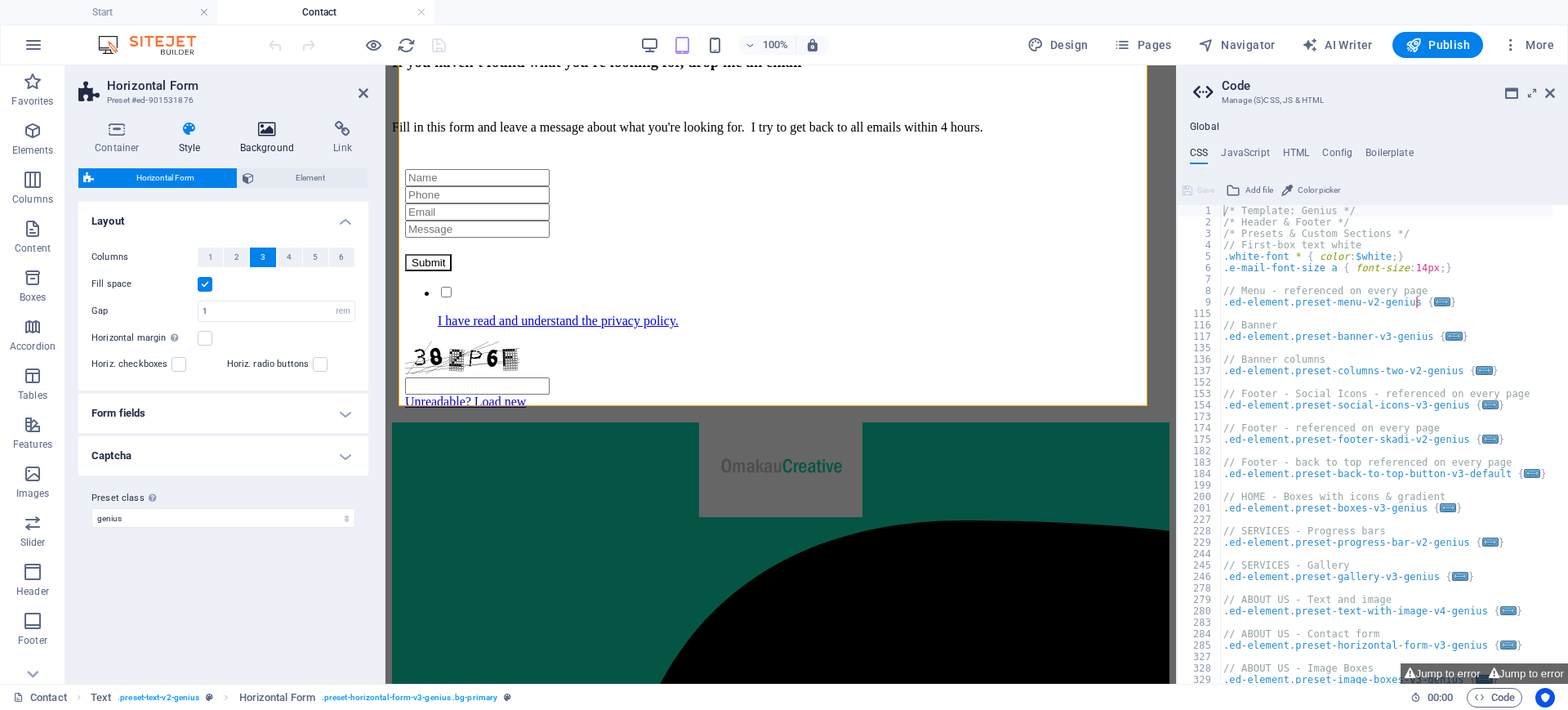
click at [268, 149] on h4 "Background" at bounding box center [270, 137] width 94 height 34
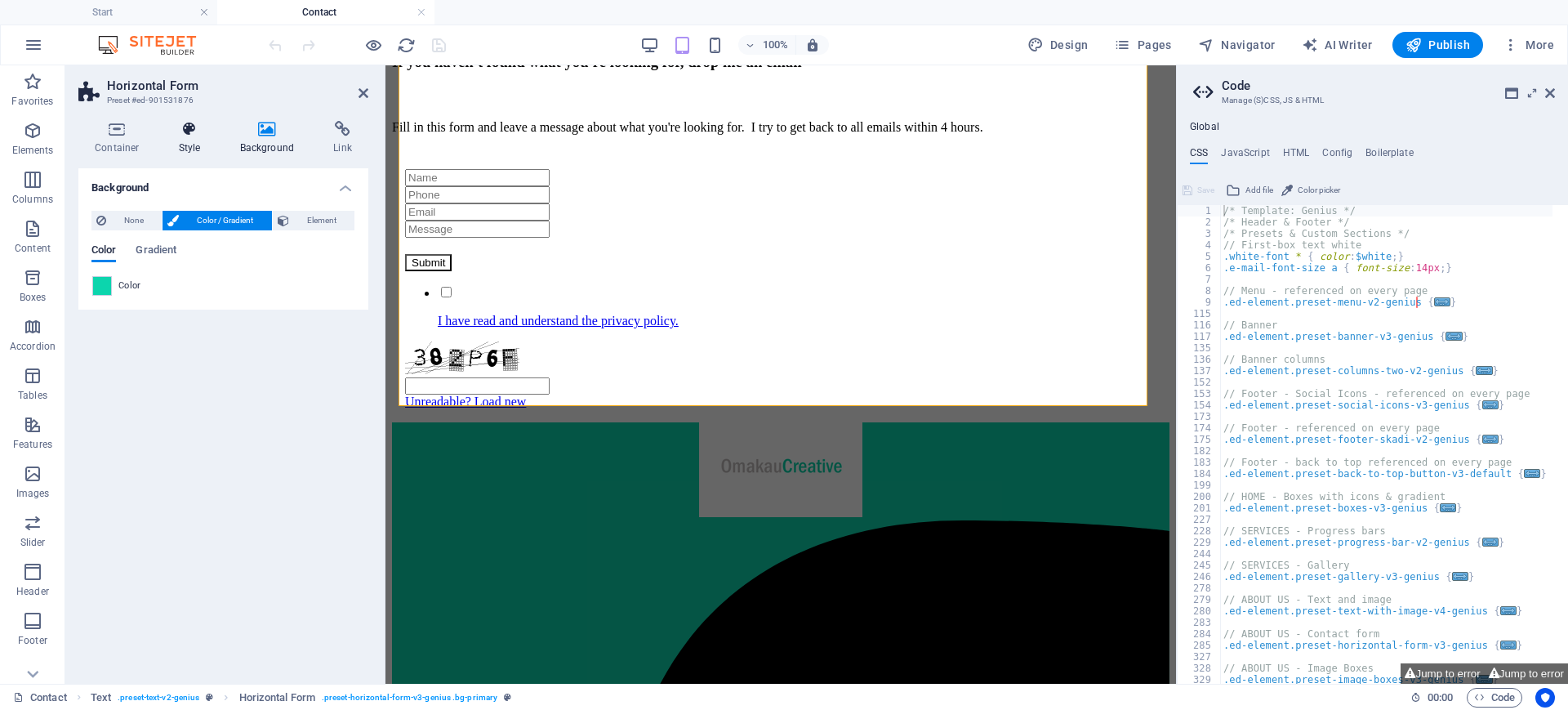
click at [182, 126] on icon at bounding box center [190, 129] width 55 height 16
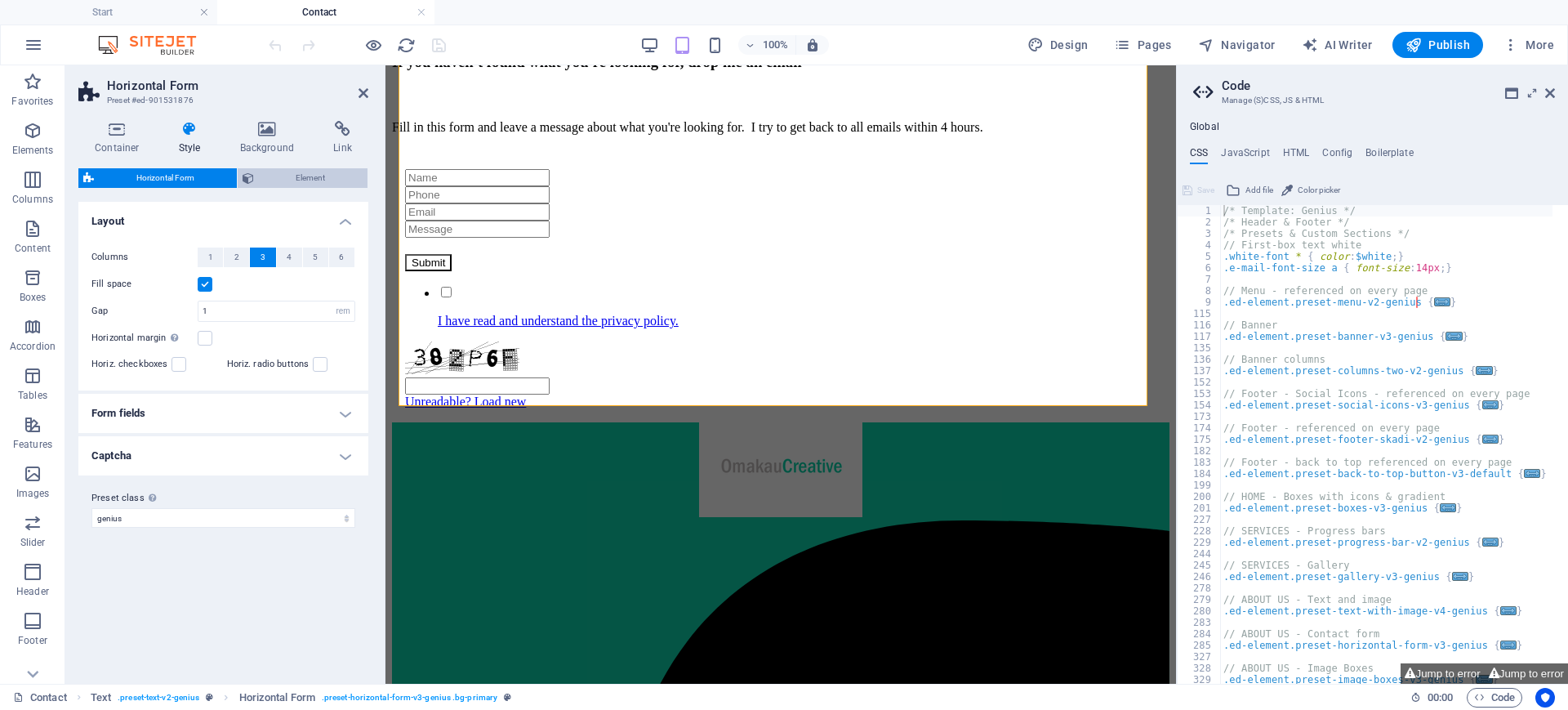
click at [292, 176] on span "Element" at bounding box center [311, 178] width 104 height 19
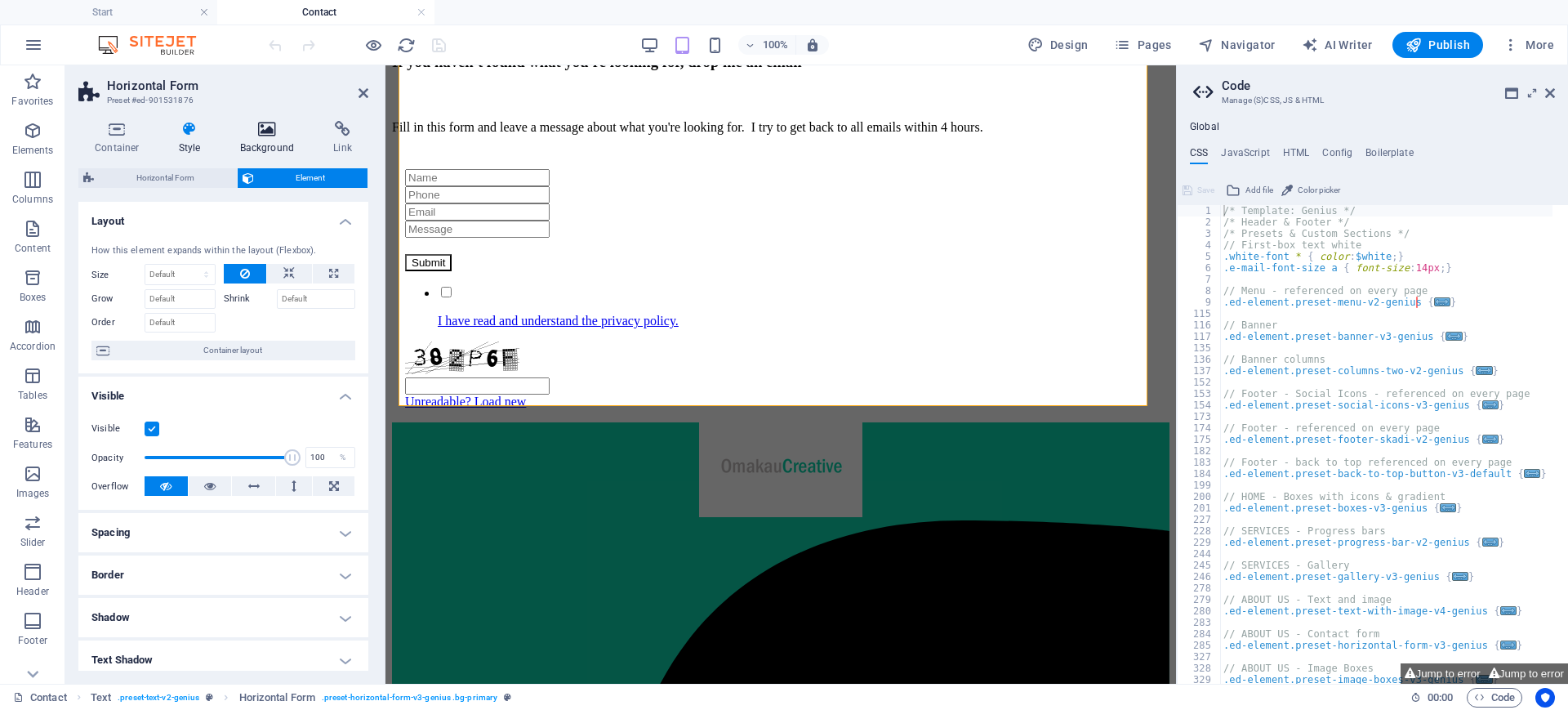
click at [275, 123] on icon at bounding box center [267, 129] width 87 height 16
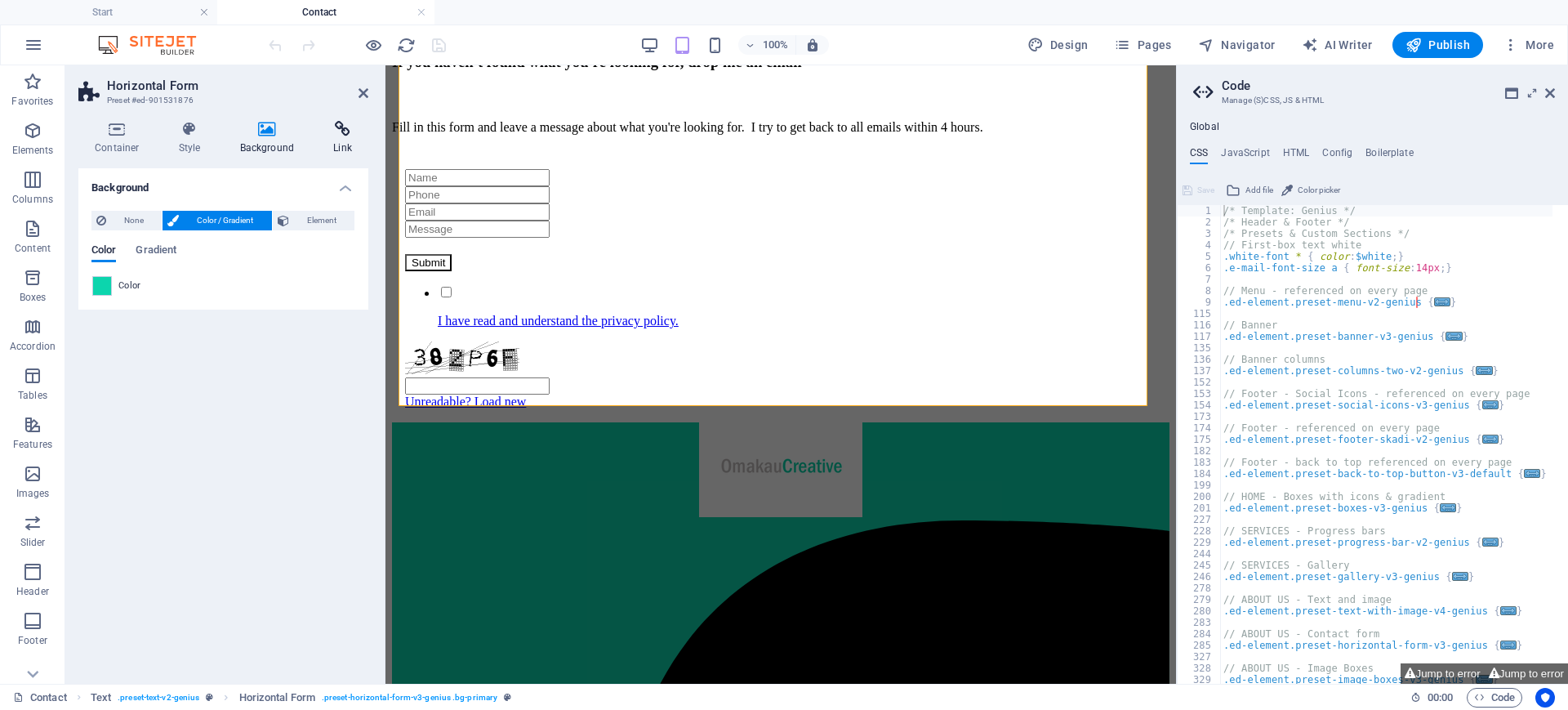
click at [343, 134] on icon at bounding box center [343, 129] width 51 height 16
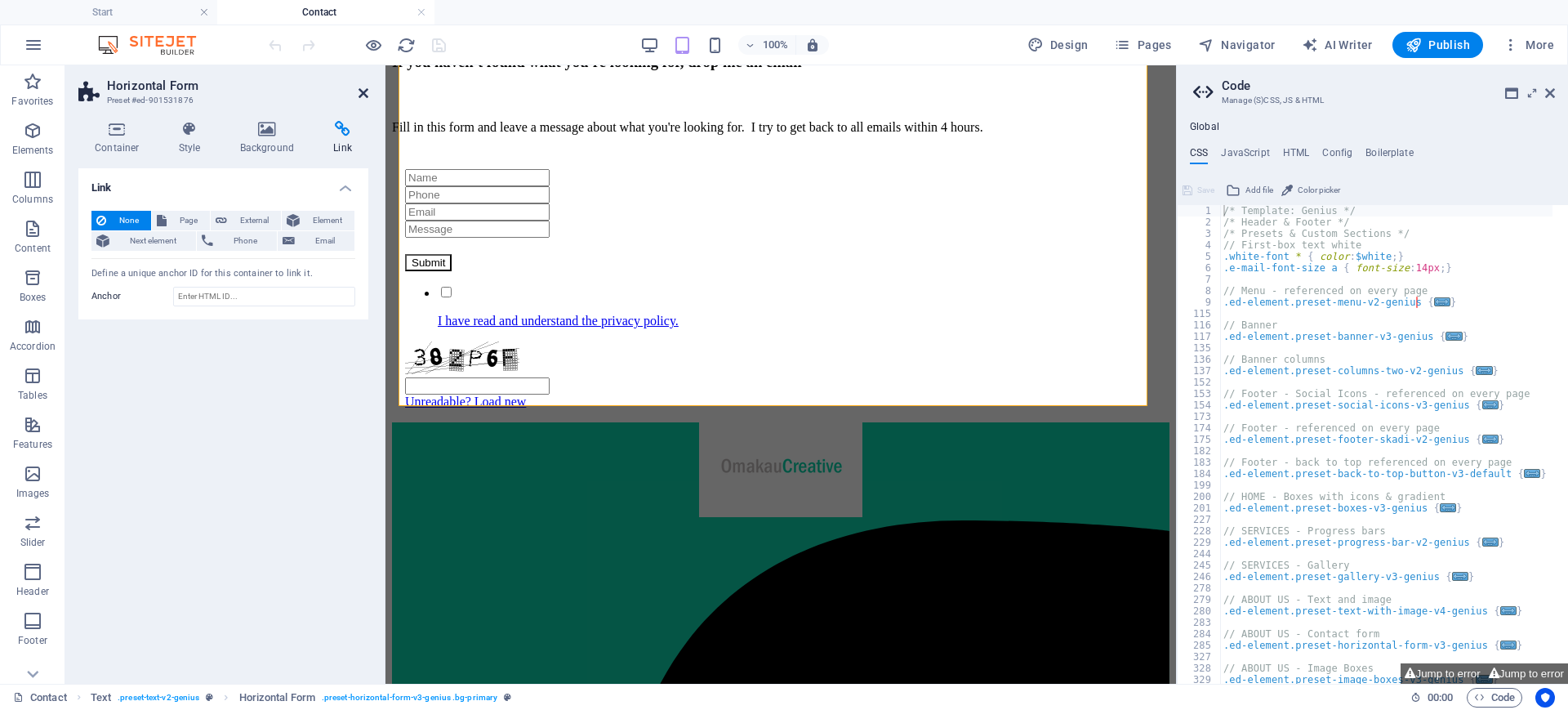
click at [365, 91] on icon at bounding box center [363, 93] width 10 height 13
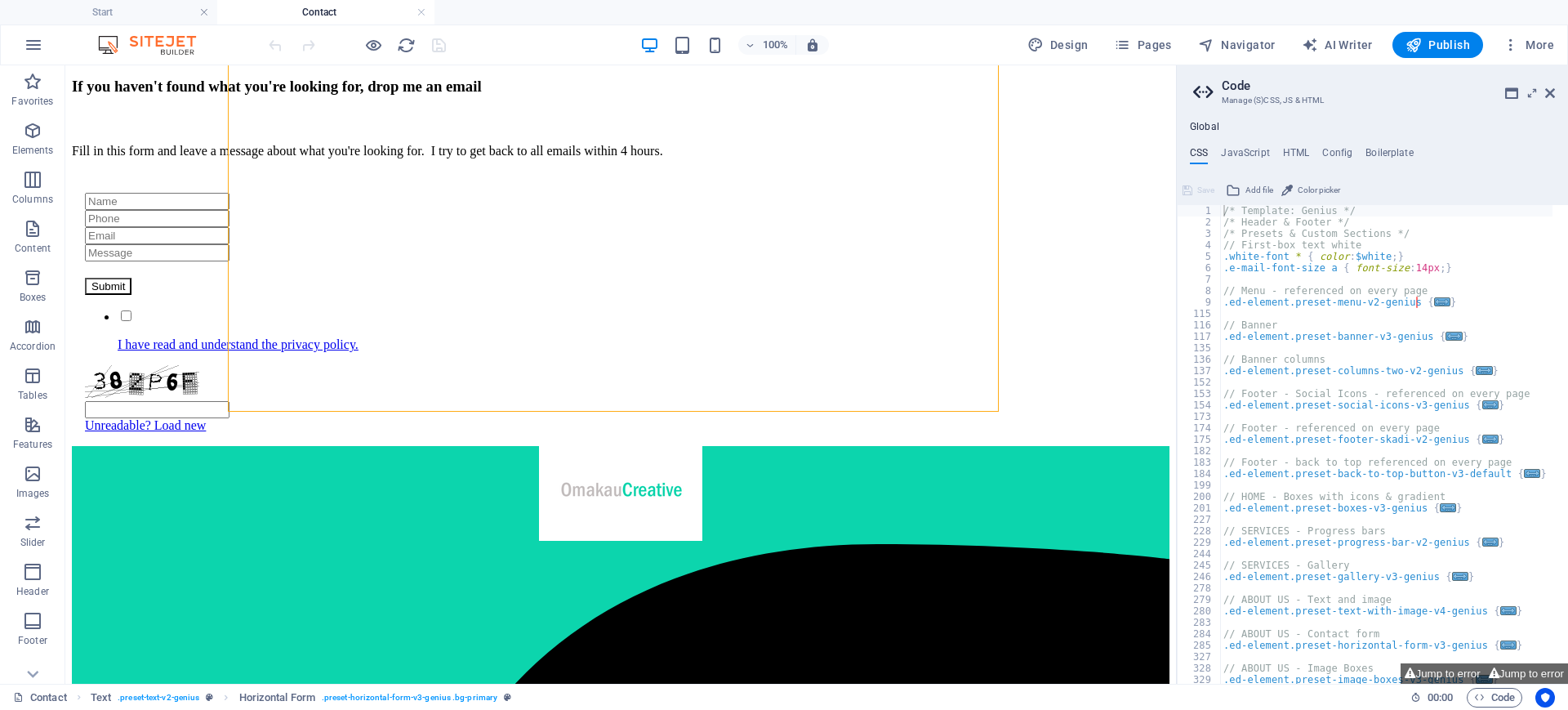
scroll to position [606, 0]
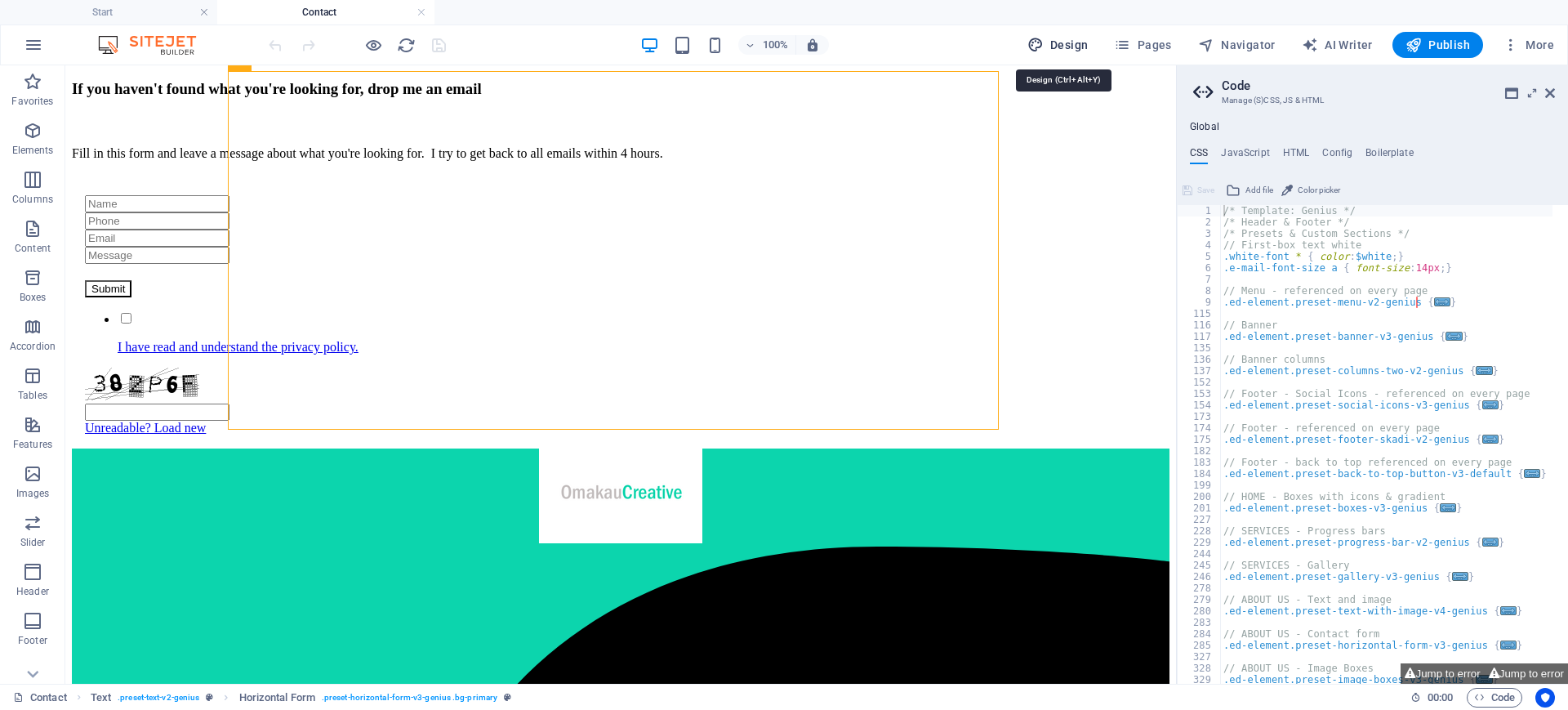
click at [1077, 42] on span "Design" at bounding box center [1057, 45] width 61 height 16
select select "px"
select select "400"
select select "px"
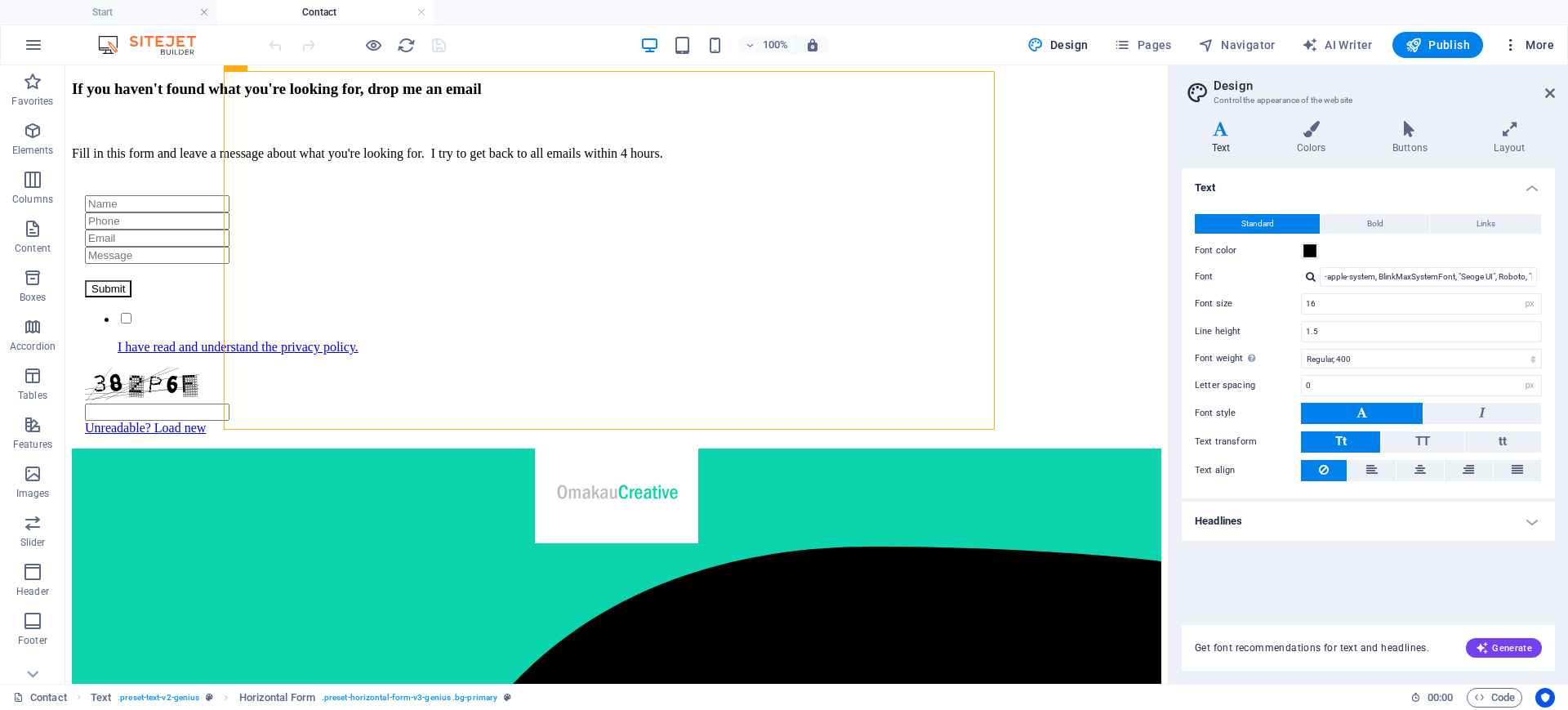
click at [1516, 46] on icon "button" at bounding box center [1510, 45] width 16 height 16
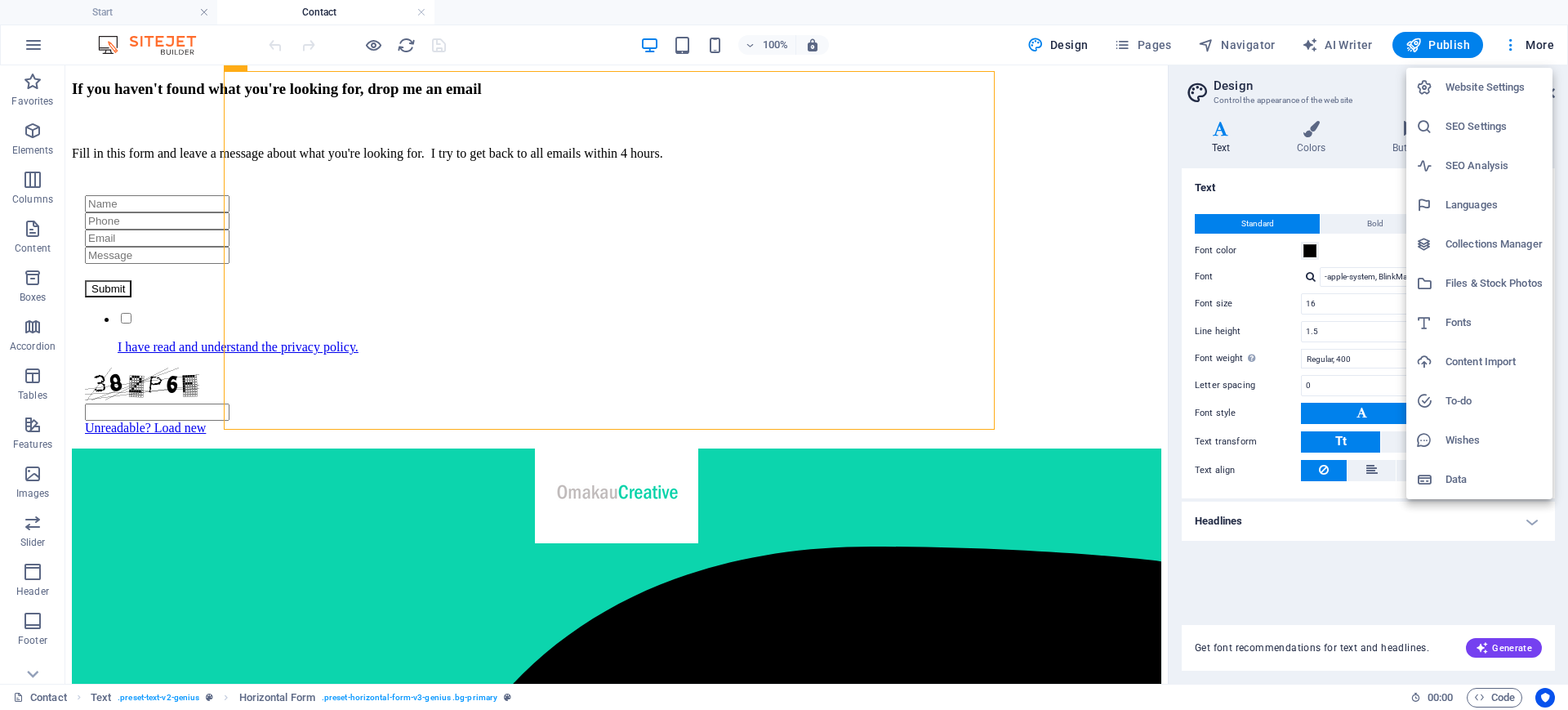
click at [1451, 464] on li "Data" at bounding box center [1479, 479] width 147 height 39
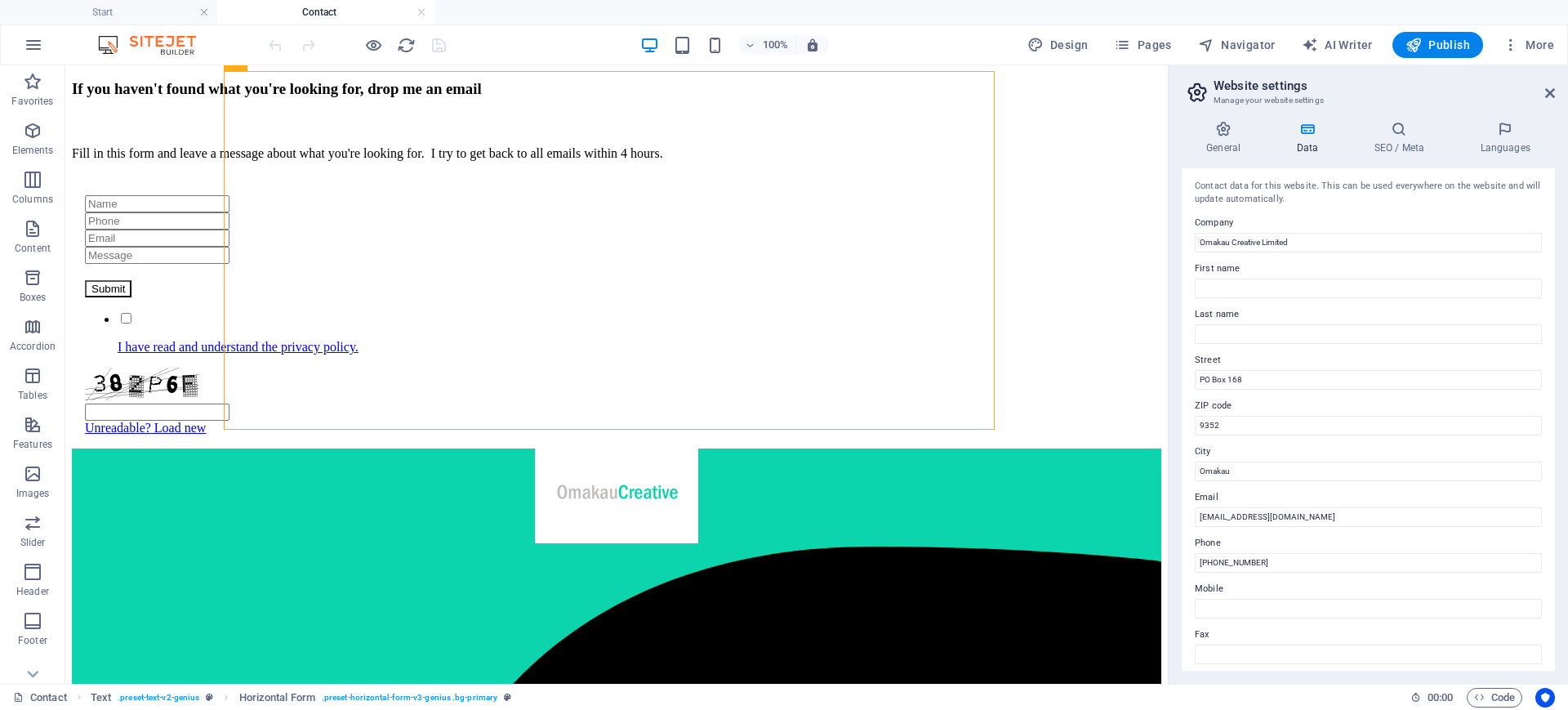
scroll to position [0, 0]
click at [1218, 132] on icon at bounding box center [1223, 129] width 83 height 16
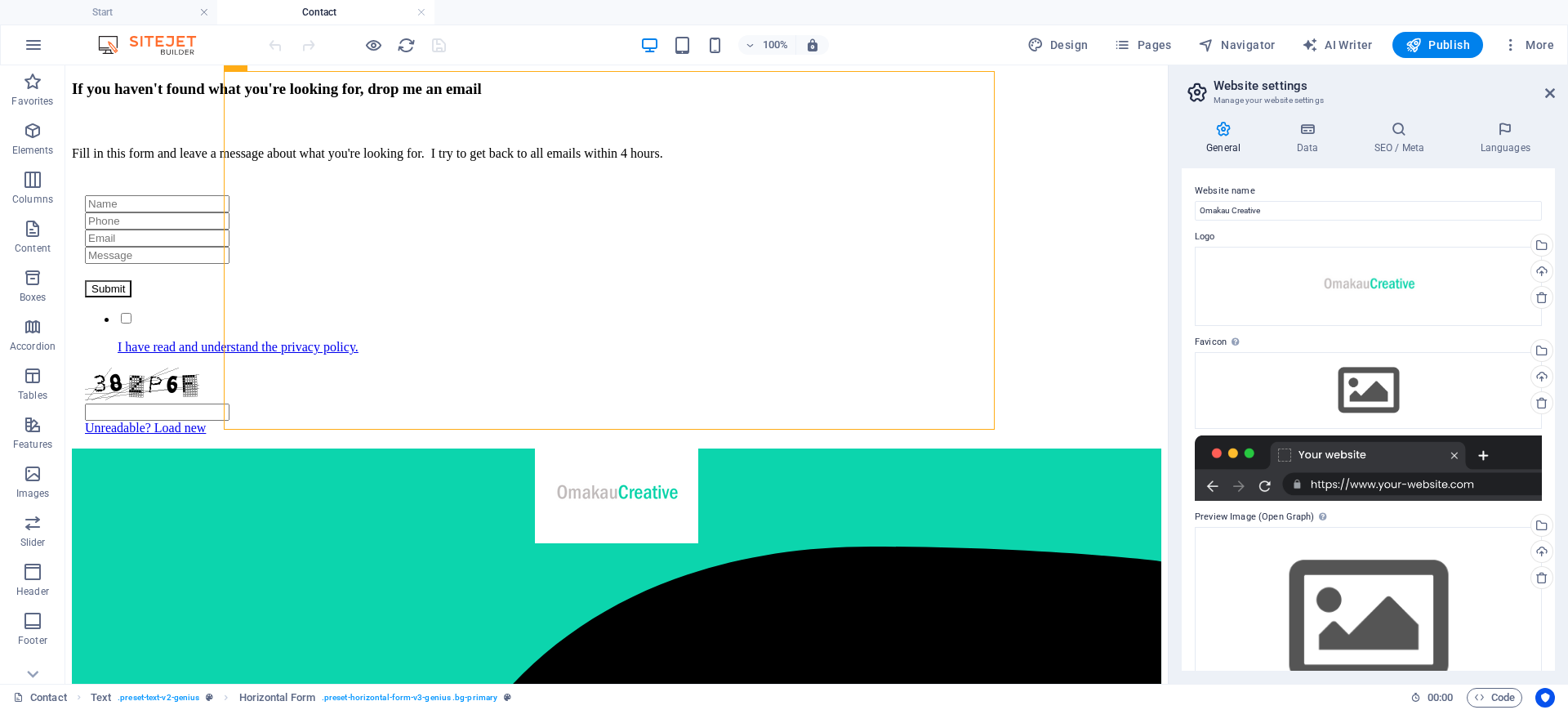
drag, startPoint x: 1554, startPoint y: 288, endPoint x: 1558, endPoint y: 315, distance: 27.3
click at [1558, 315] on div "General Data SEO / Meta Languages Website name Omakau Creative Logo Drag files …" at bounding box center [1368, 396] width 399 height 575
click at [1301, 136] on icon at bounding box center [1307, 129] width 71 height 16
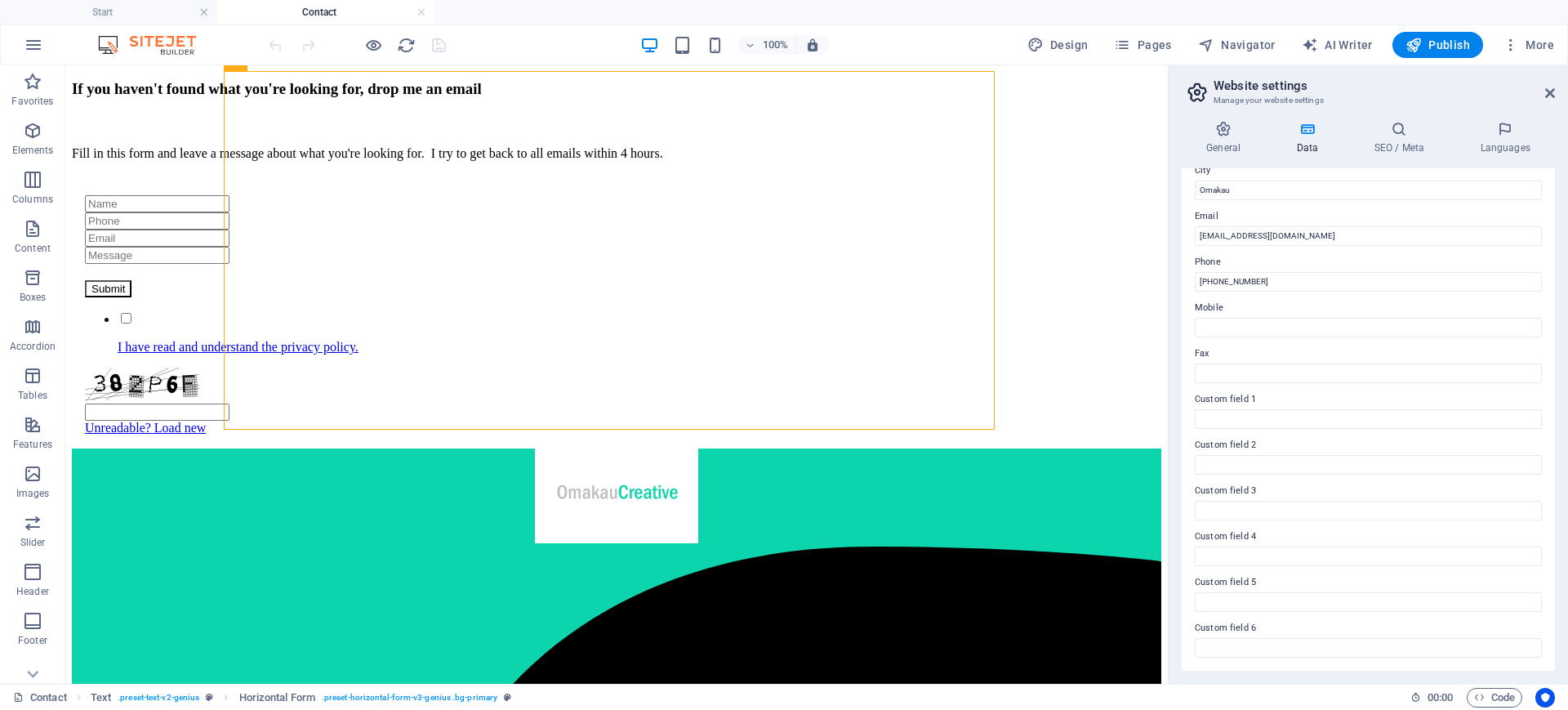
scroll to position [256, 0]
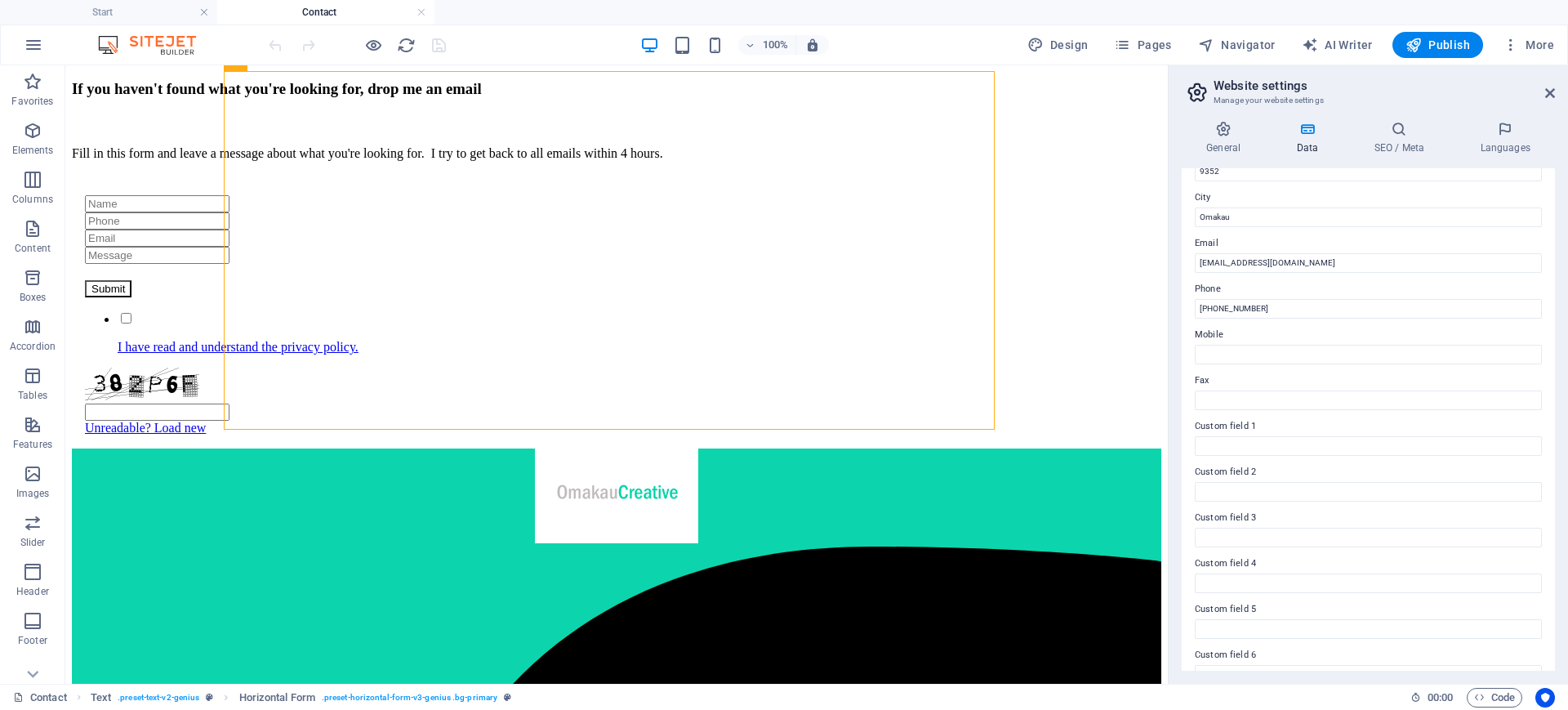
click at [1396, 108] on div "General Data SEO / Meta Languages Website name Omakau Creative Logo Drag files …" at bounding box center [1368, 396] width 399 height 575
click at [1396, 130] on icon at bounding box center [1399, 129] width 100 height 16
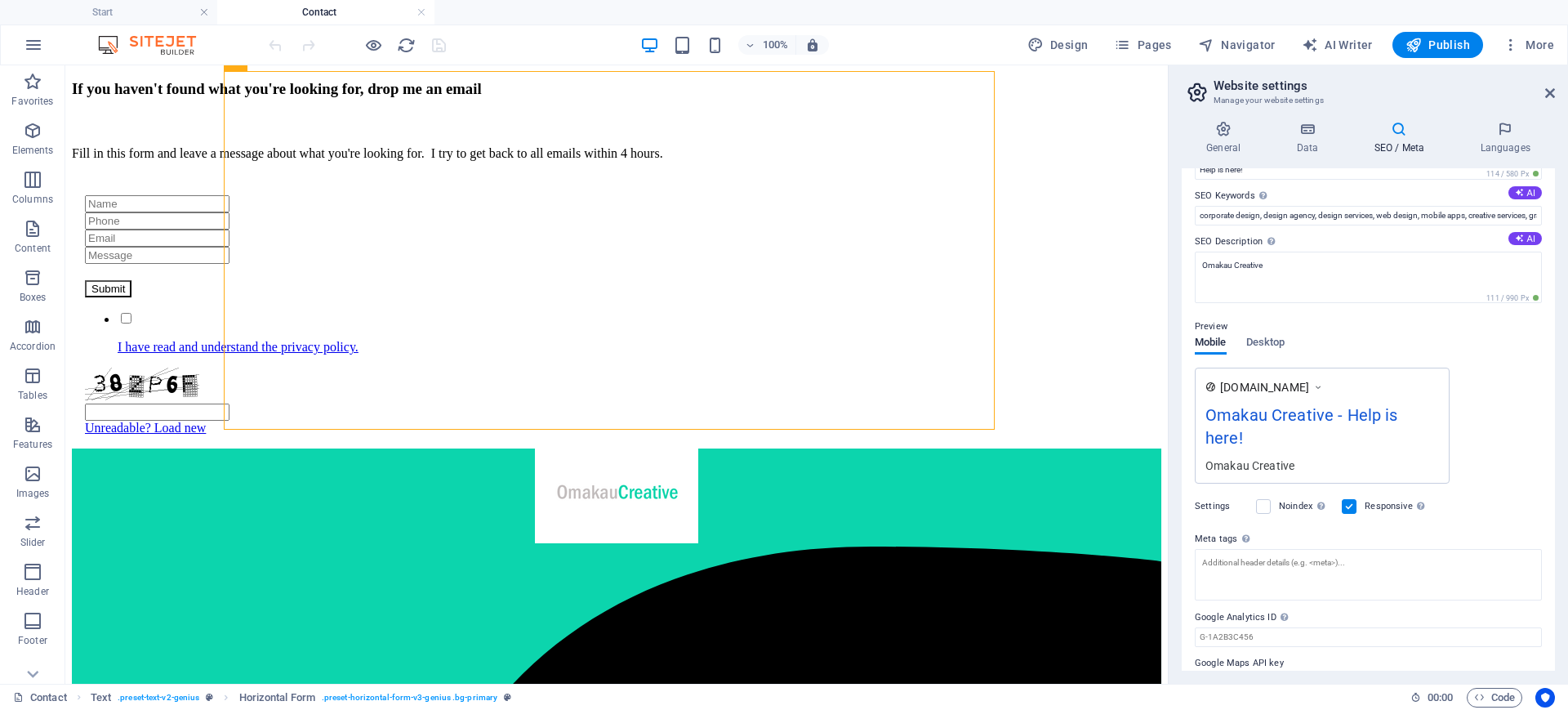
scroll to position [76, 0]
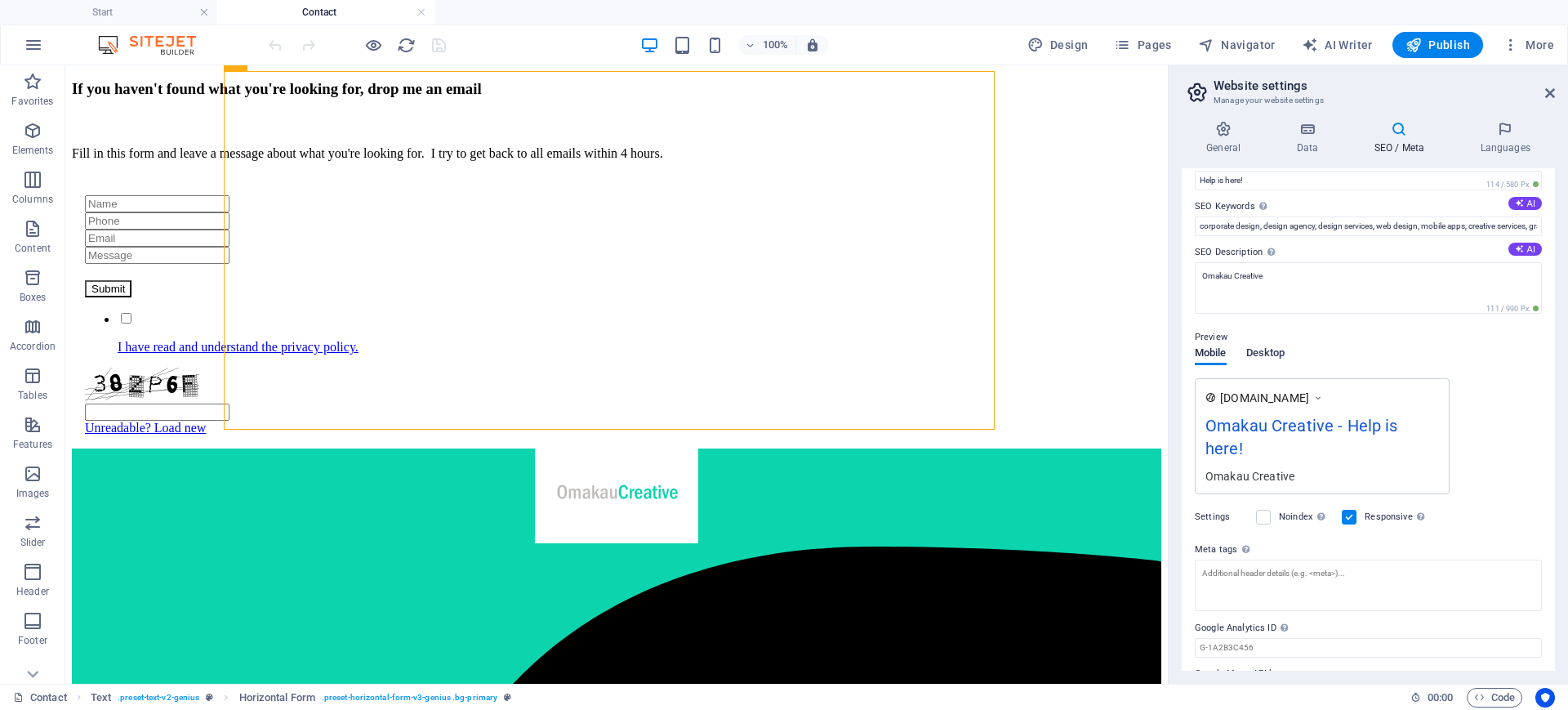
click at [1264, 346] on span "Desktop" at bounding box center [1265, 354] width 39 height 23
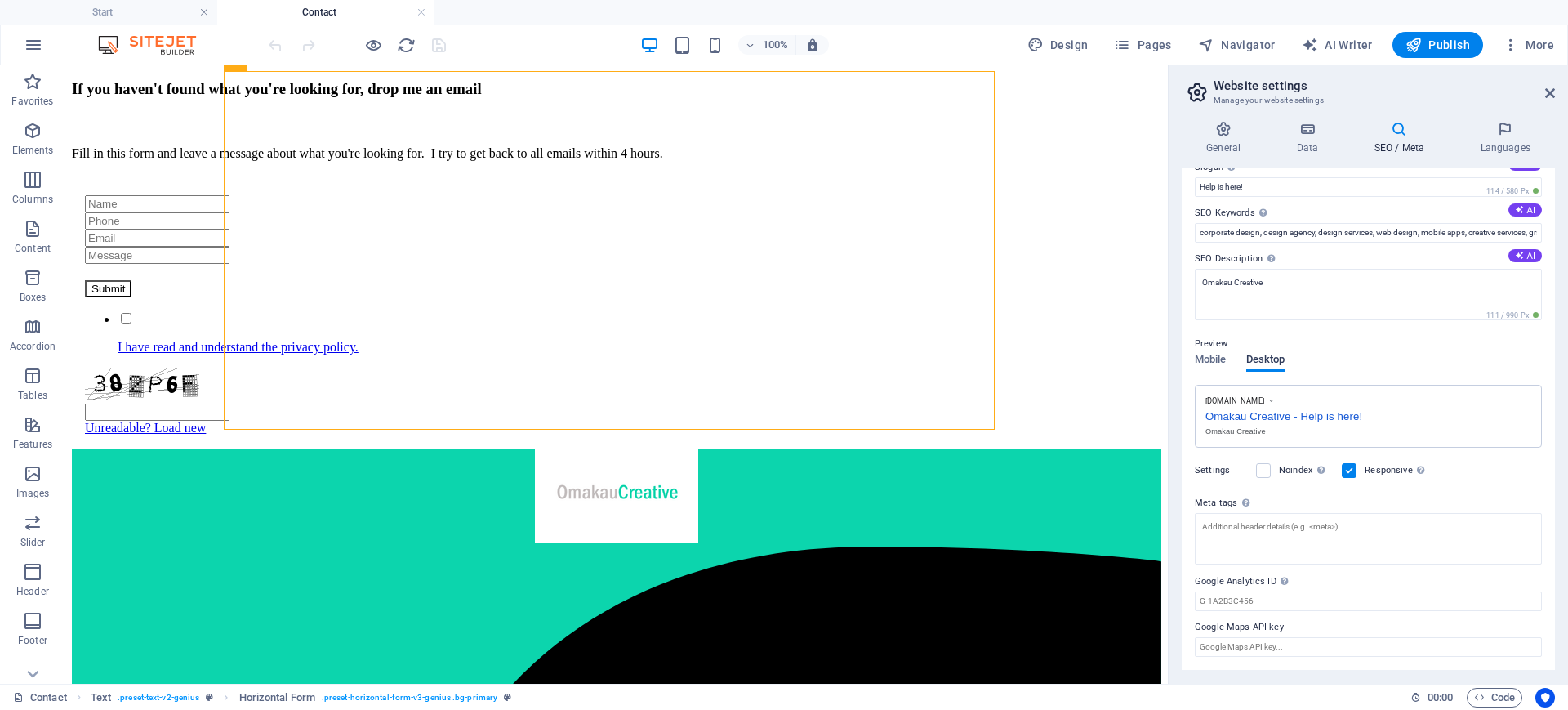
scroll to position [70, 0]
drag, startPoint x: 1546, startPoint y: 315, endPoint x: 1553, endPoint y: 244, distance: 71.3
click at [1553, 244] on div "SEO Title The title of your website - make it something that stands out in sear…" at bounding box center [1367, 420] width 373 height 502
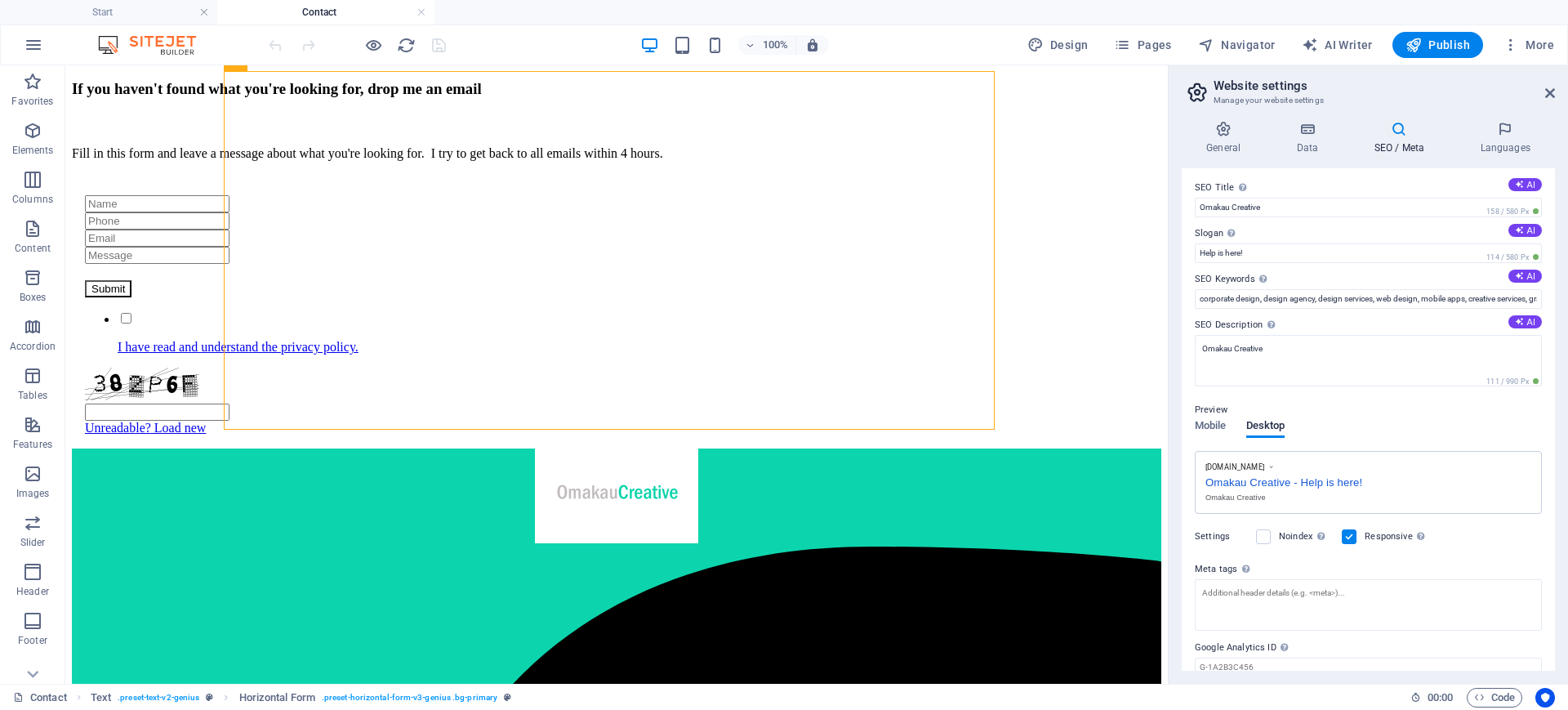
scroll to position [0, 0]
click at [1516, 138] on h4 "Languages" at bounding box center [1505, 137] width 100 height 34
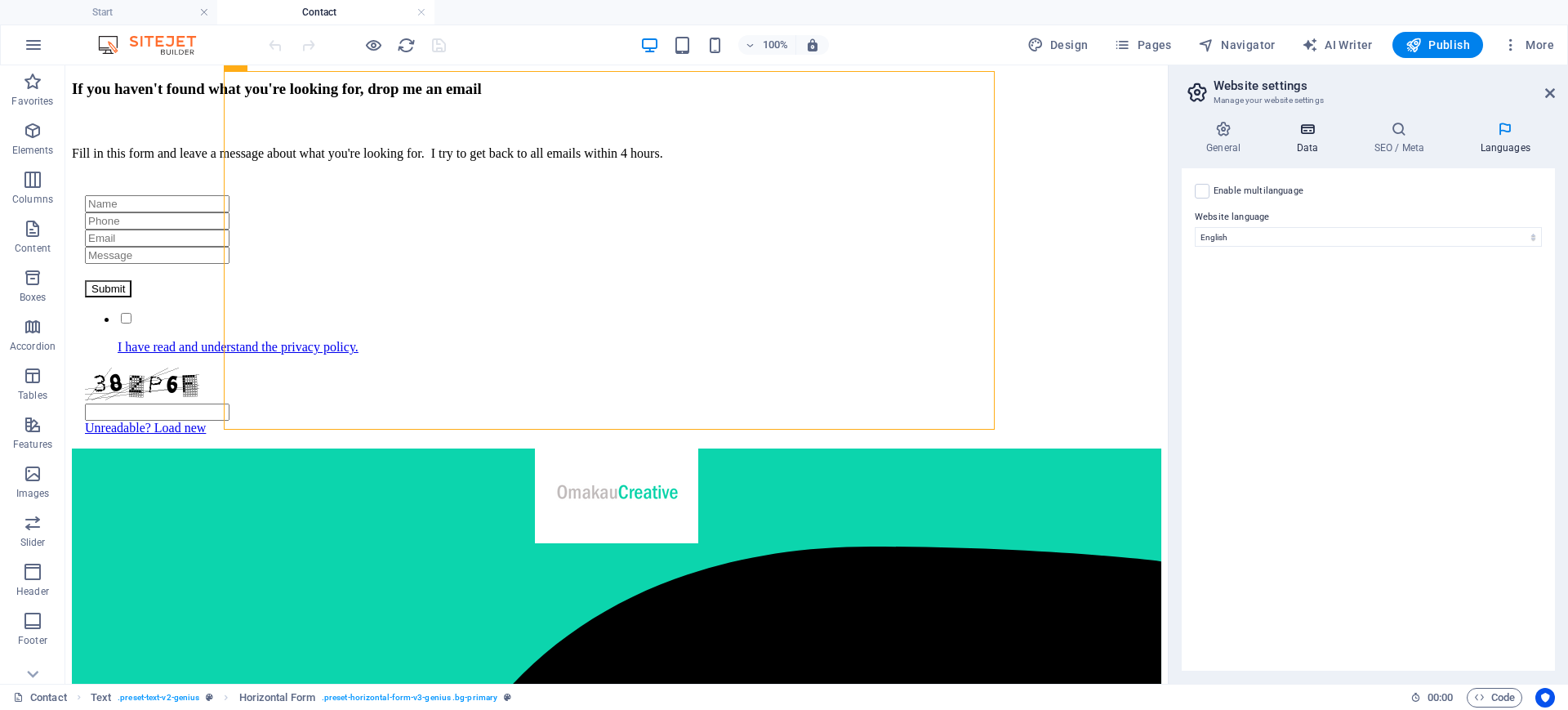
click at [1303, 130] on icon at bounding box center [1307, 129] width 71 height 16
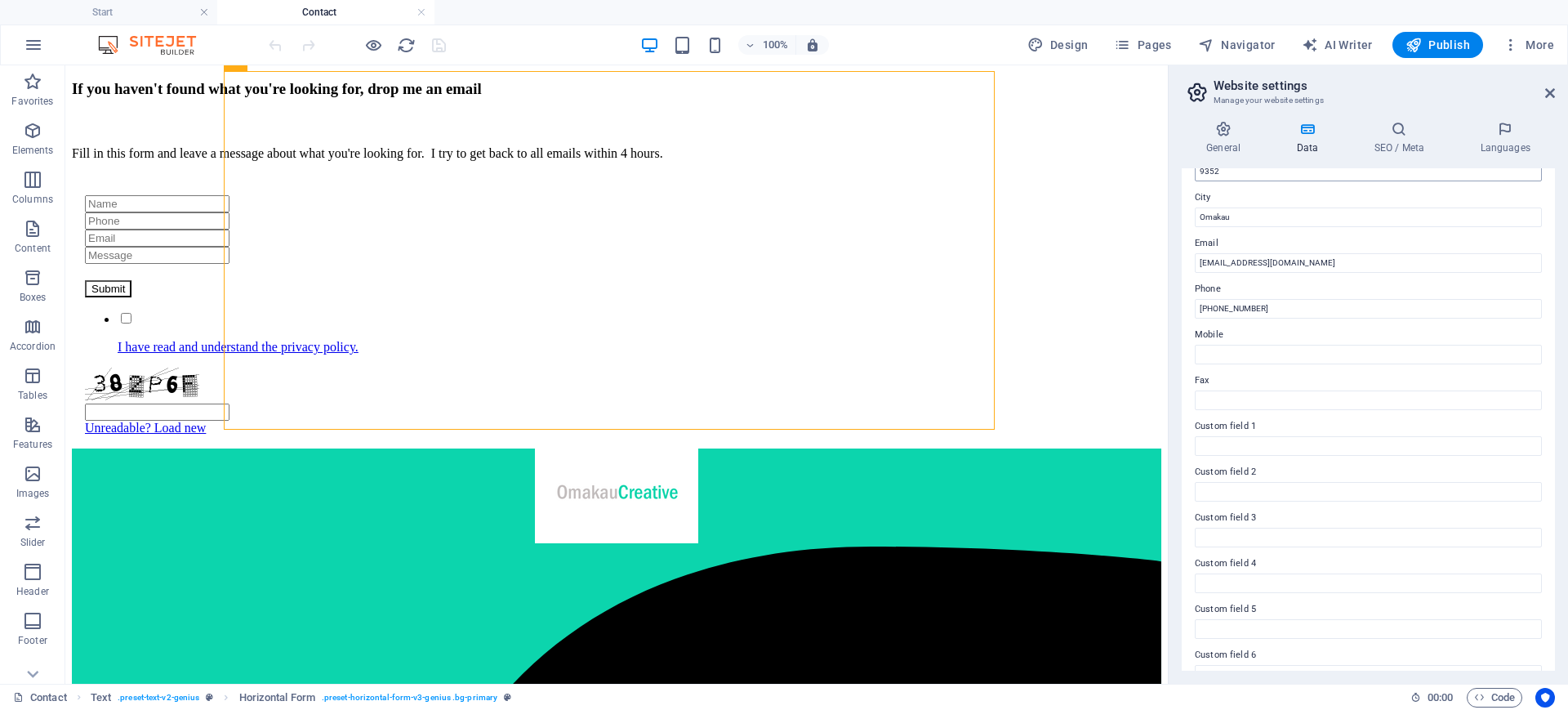
drag, startPoint x: 1551, startPoint y: 361, endPoint x: 1532, endPoint y: 173, distance: 189.0
click at [1532, 173] on div "Contact data for this website. This can be used everywhere on the website and w…" at bounding box center [1367, 420] width 373 height 502
click at [1550, 99] on icon at bounding box center [1550, 93] width 10 height 13
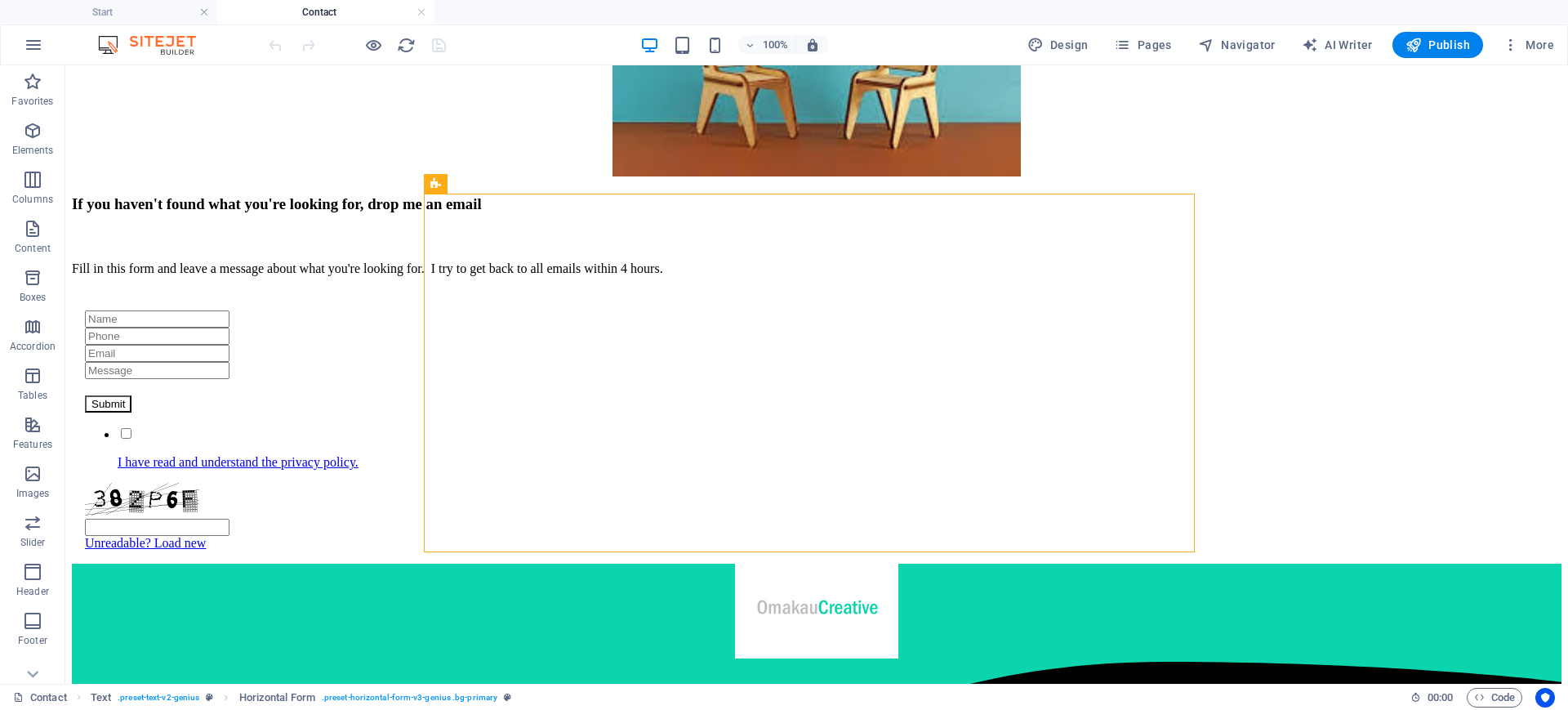
scroll to position [483, 0]
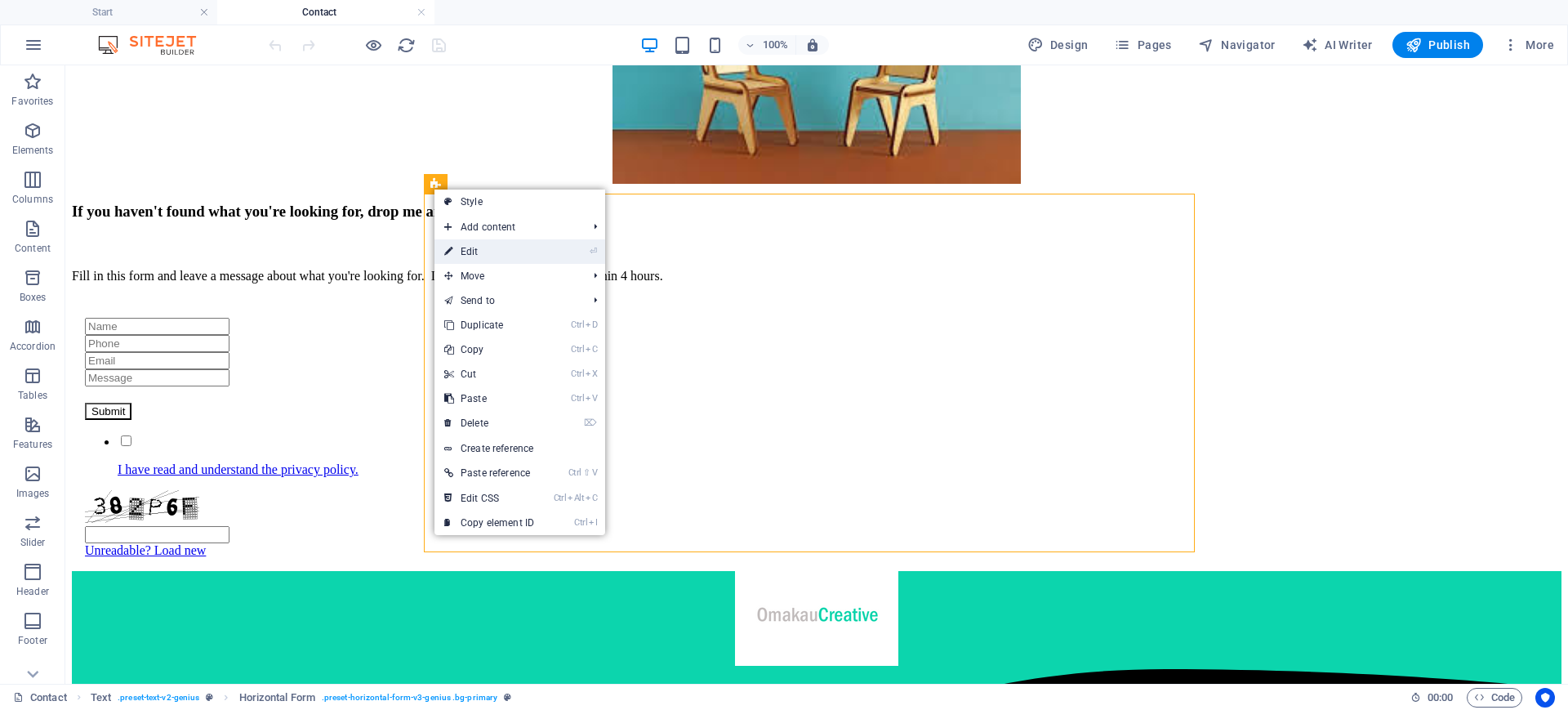
click at [477, 243] on link "⏎ Edit" at bounding box center [488, 251] width 109 height 25
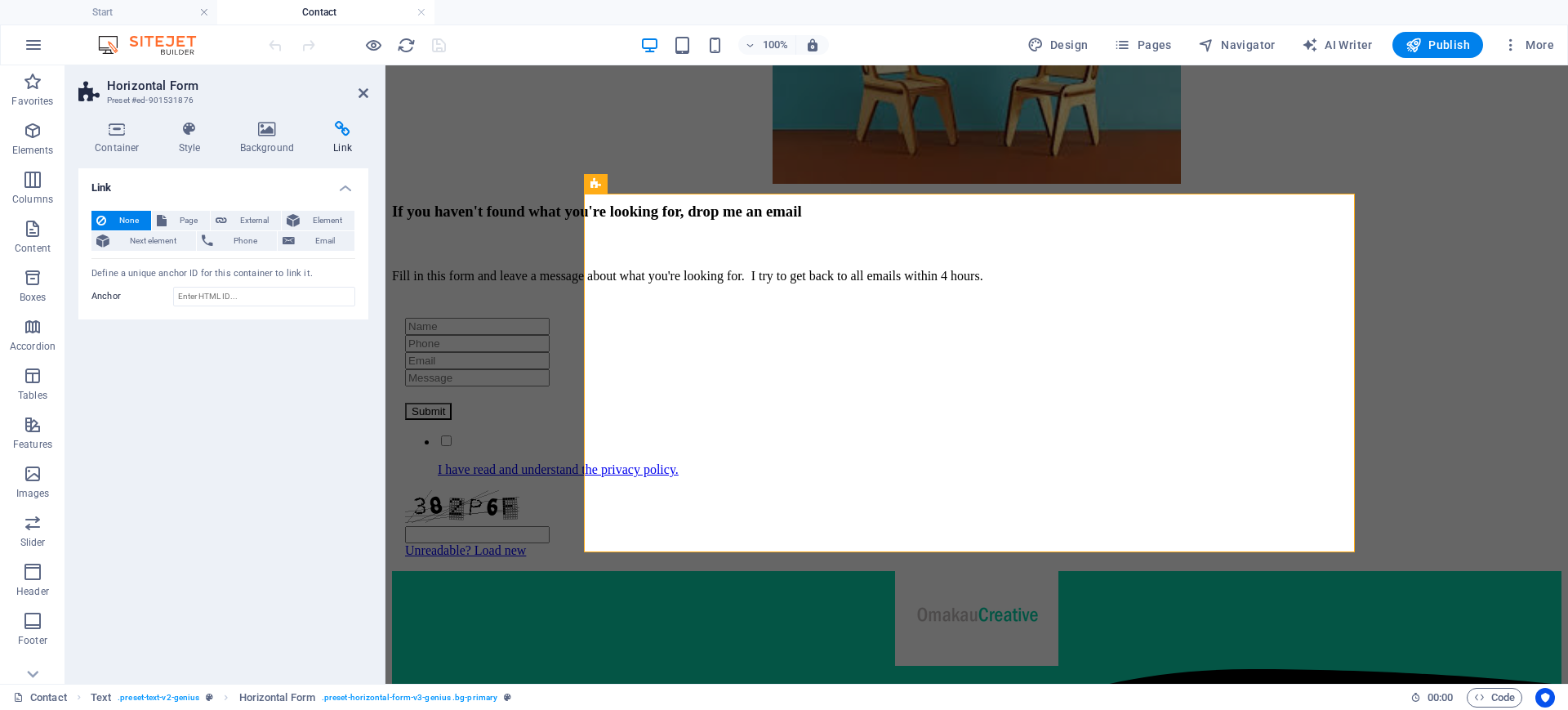
click at [343, 123] on icon at bounding box center [343, 129] width 51 height 16
click at [343, 146] on h4 "Link" at bounding box center [343, 137] width 51 height 34
click at [346, 139] on h4 "Link" at bounding box center [343, 137] width 51 height 34
click at [324, 243] on span "Email" at bounding box center [324, 240] width 49 height 19
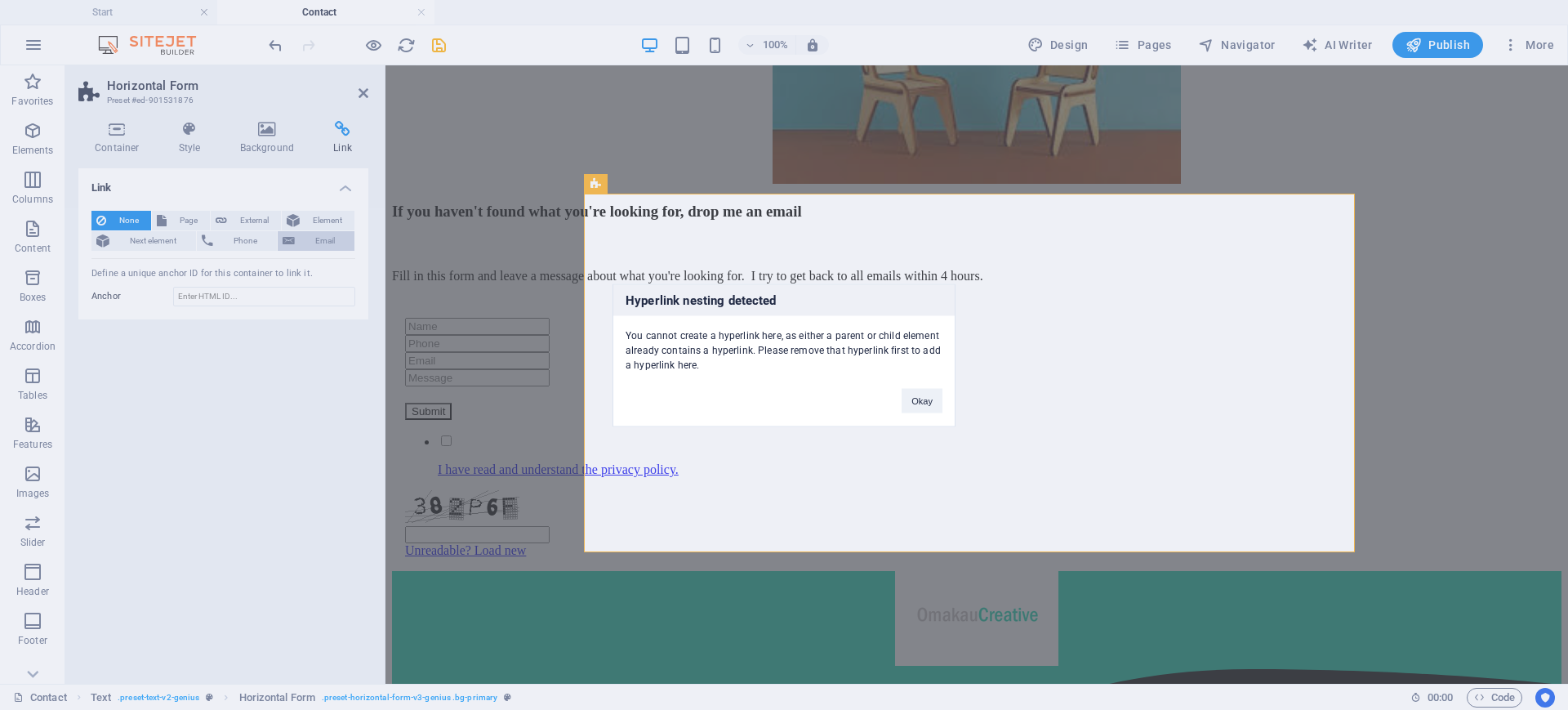
click at [324, 243] on div "Hyperlink nesting detected You cannot create a hyperlink here, as either a pare…" at bounding box center [784, 355] width 1568 height 710
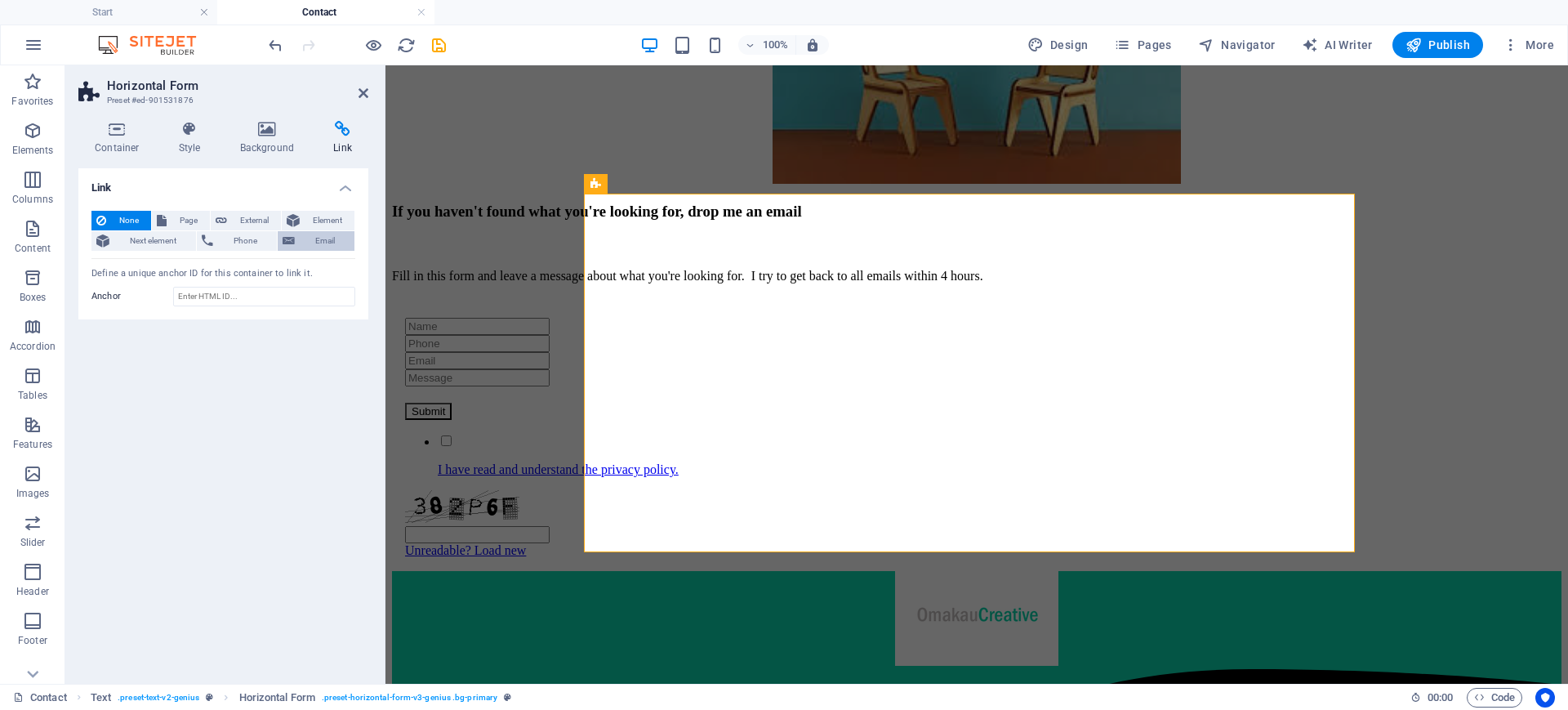
click at [324, 243] on span "Email" at bounding box center [324, 240] width 49 height 19
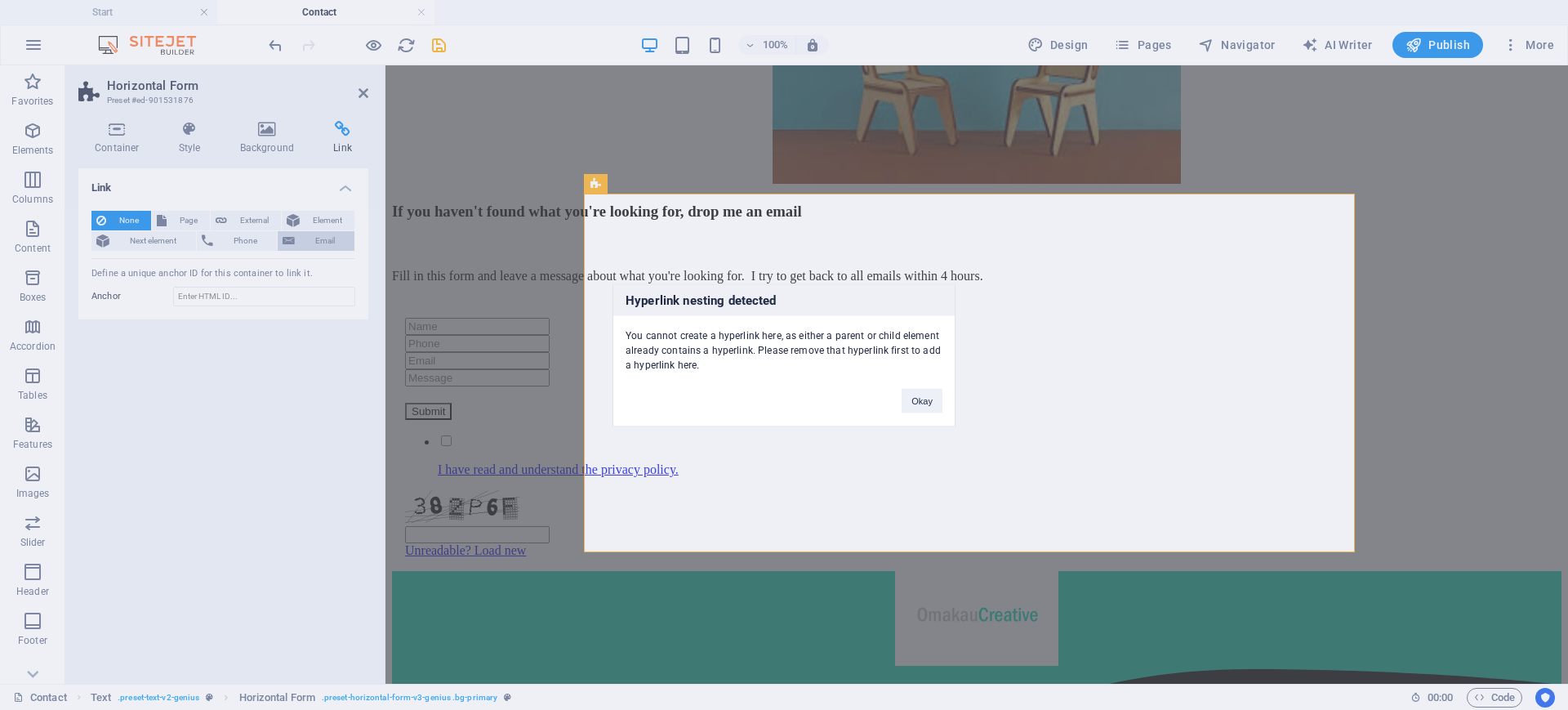
click at [324, 243] on div "Hyperlink nesting detected You cannot create a hyperlink here, as either a pare…" at bounding box center [784, 355] width 1568 height 710
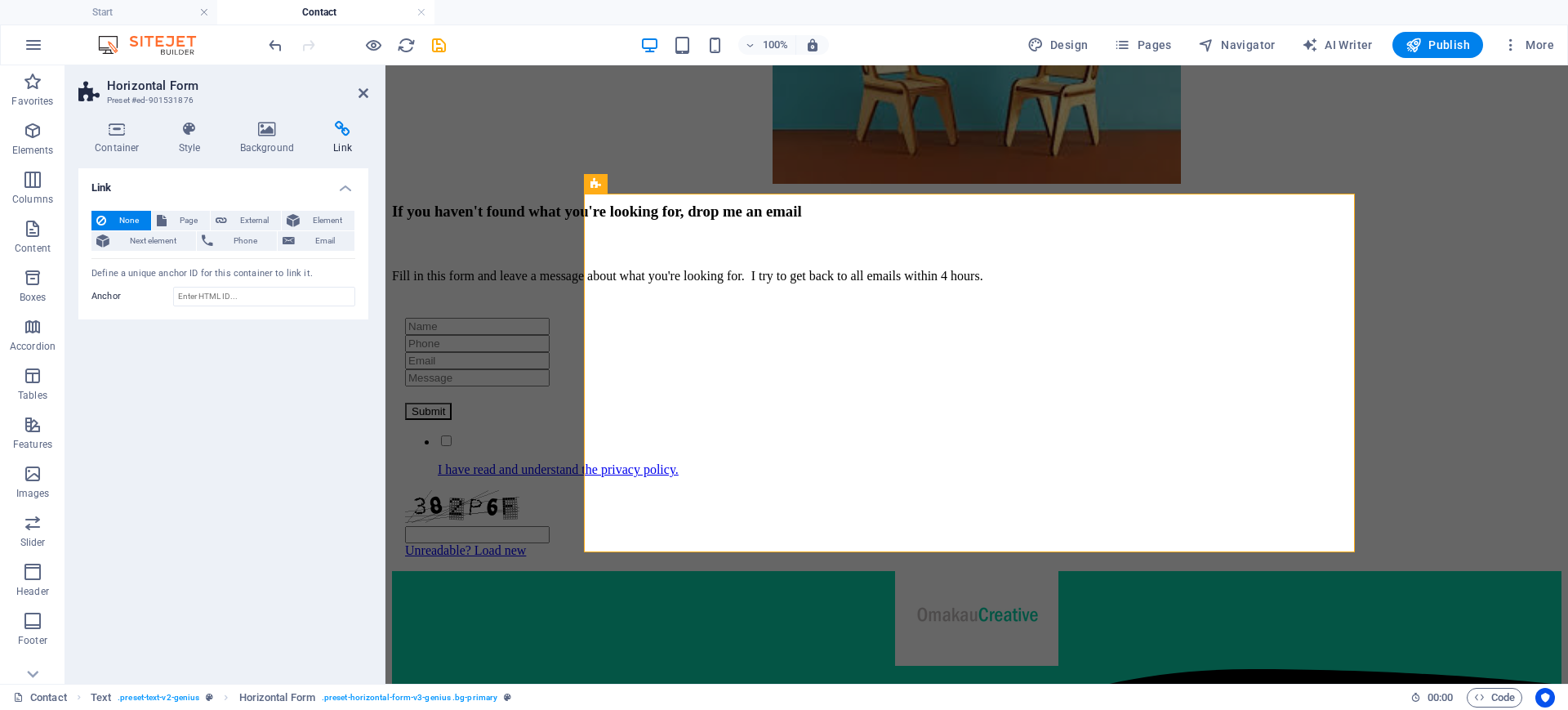
click at [343, 129] on icon at bounding box center [343, 129] width 51 height 16
click at [245, 220] on span "External" at bounding box center [254, 220] width 44 height 19
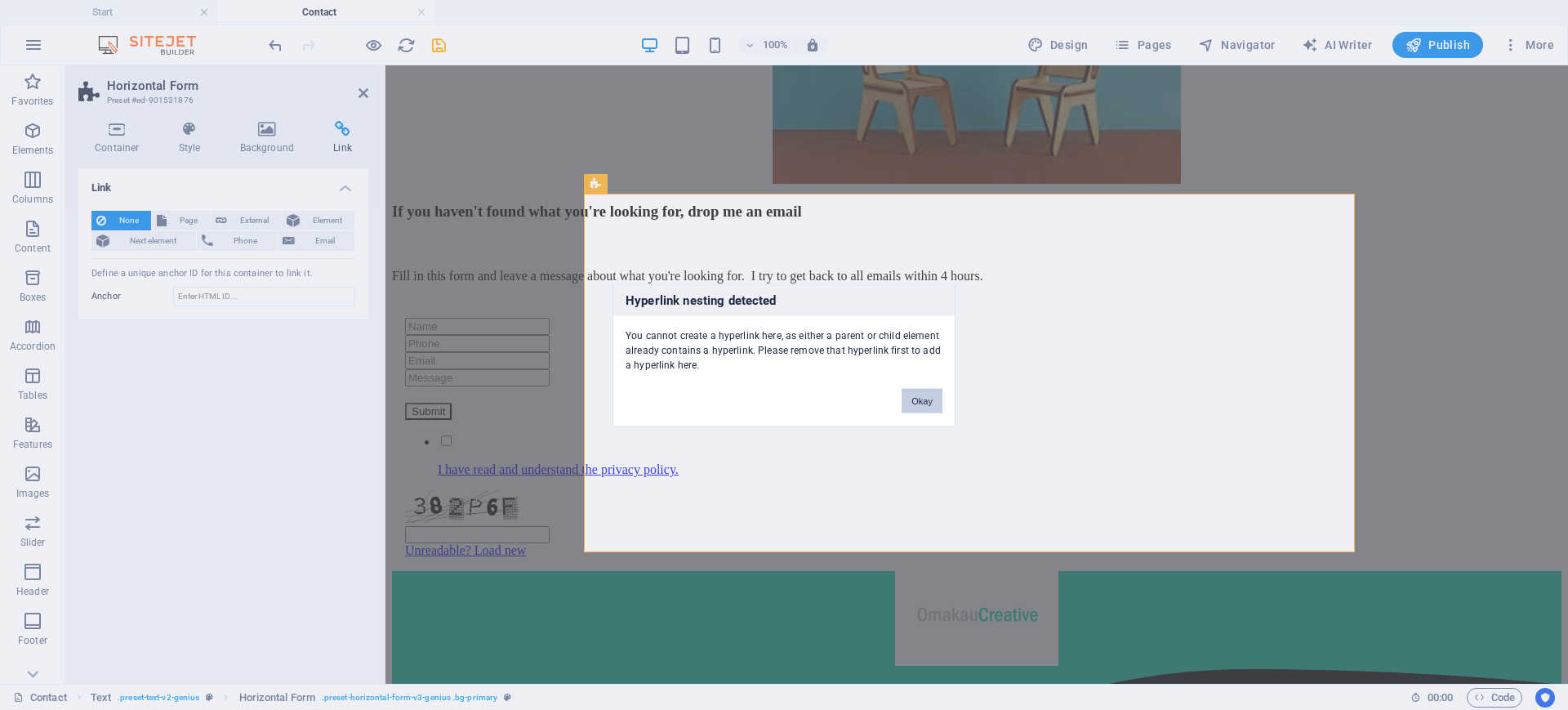
click at [920, 395] on button "Okay" at bounding box center [921, 399] width 41 height 25
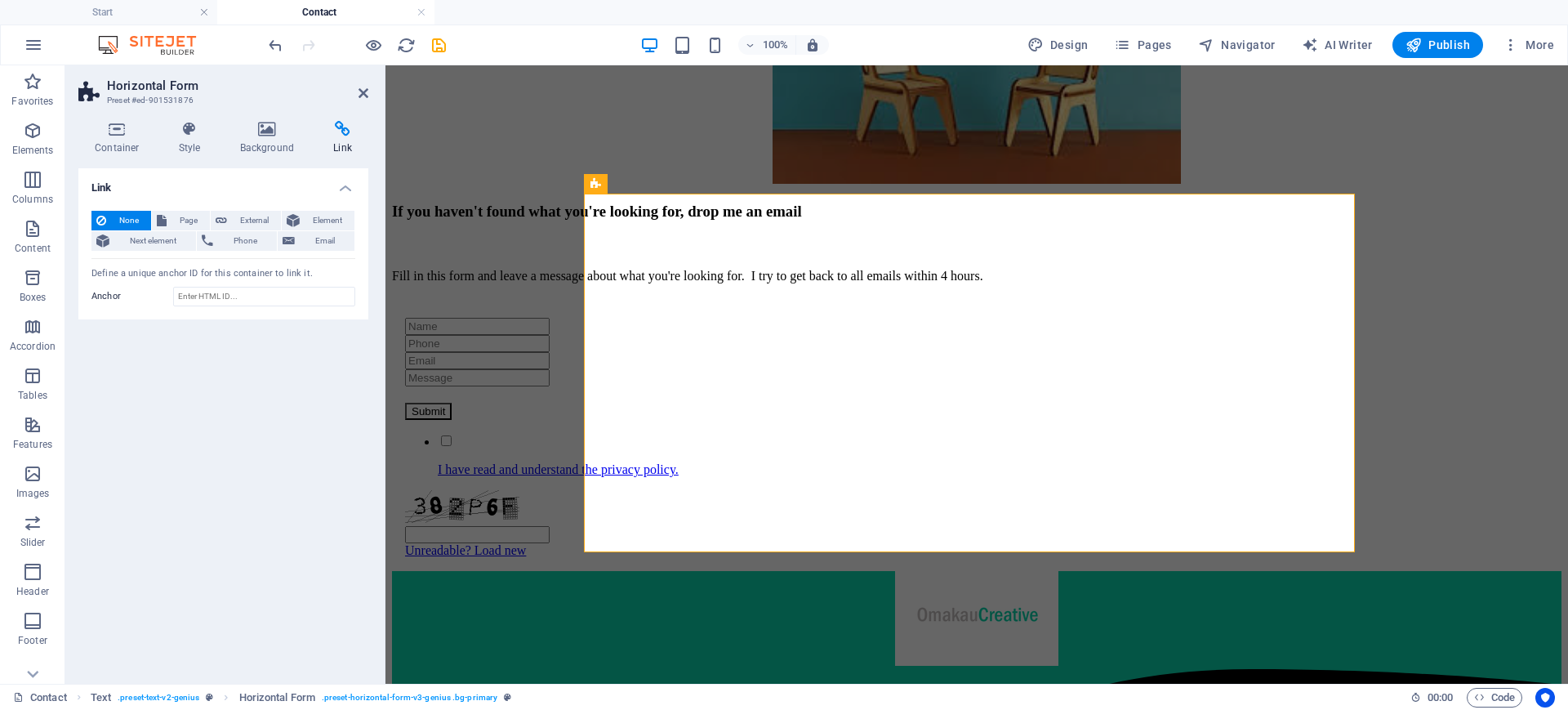
click at [121, 213] on span "None" at bounding box center [128, 220] width 35 height 19
click at [121, 126] on icon at bounding box center [117, 129] width 78 height 16
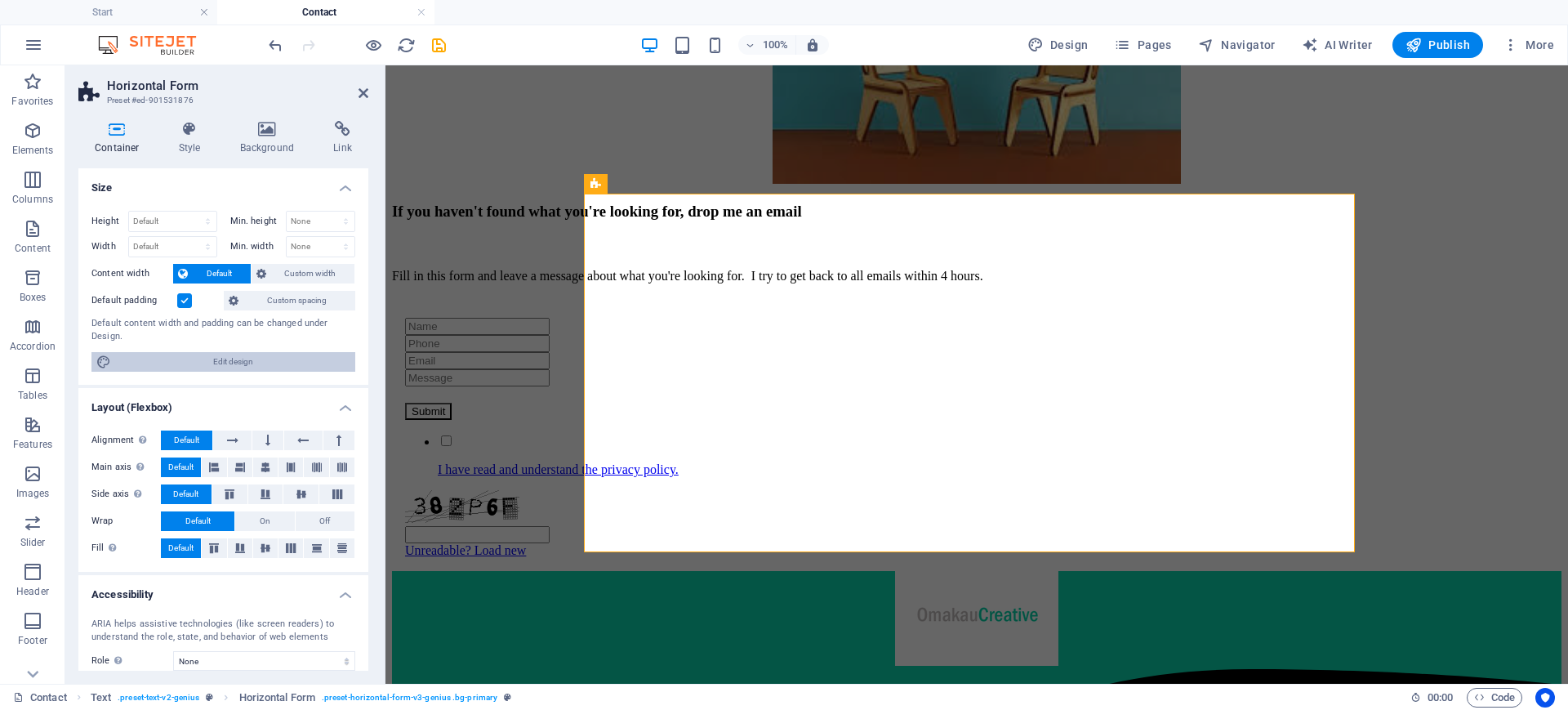
click at [197, 363] on span "Edit design" at bounding box center [234, 361] width 234 height 19
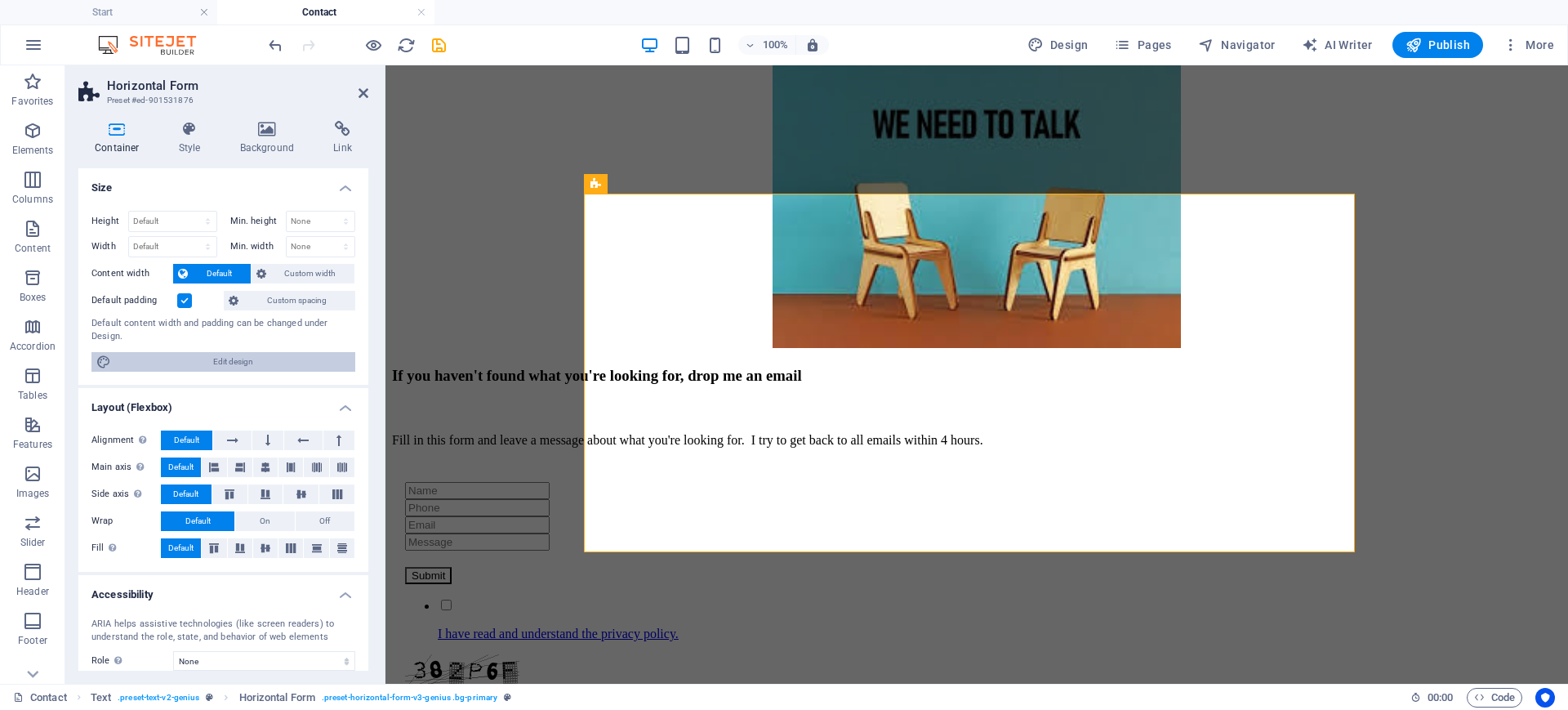
select select "rem"
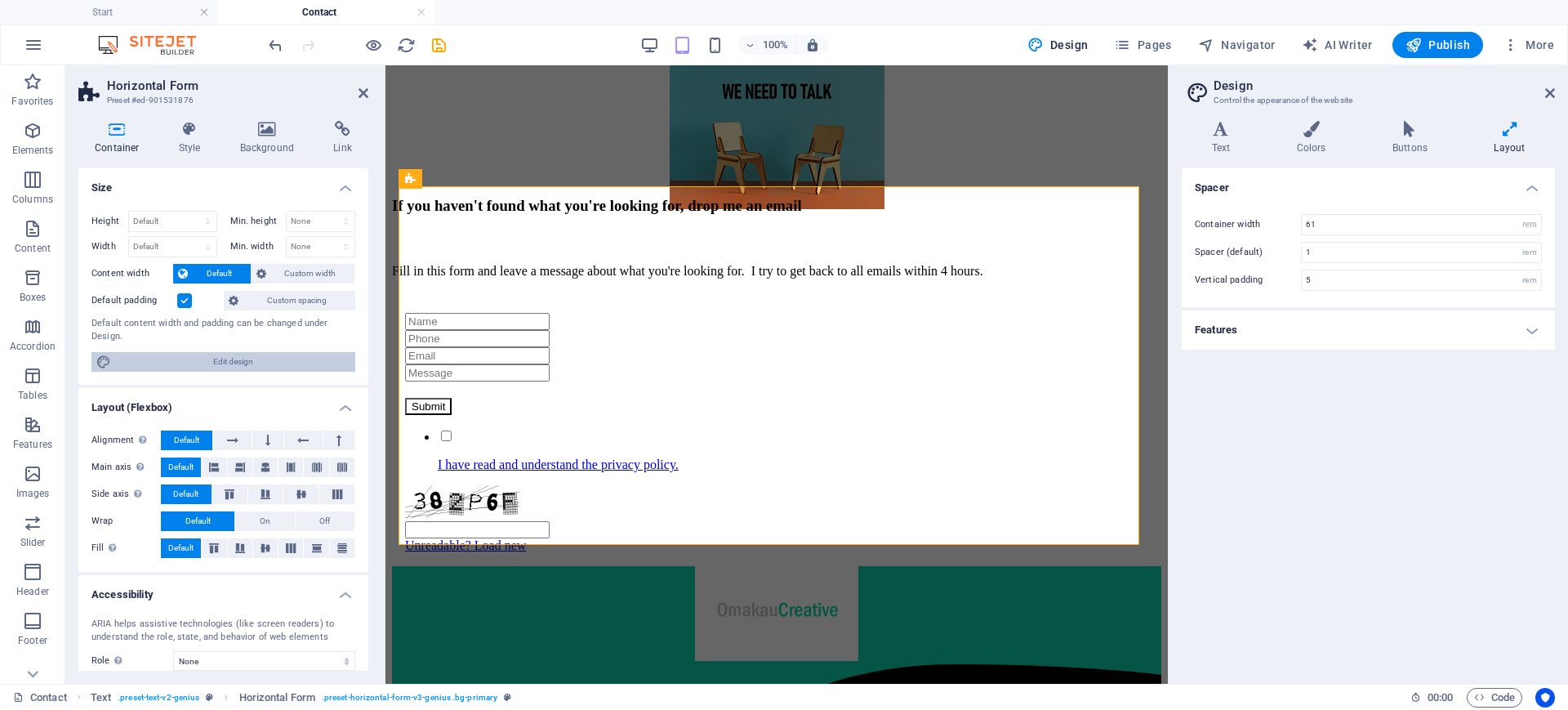
scroll to position [321, 0]
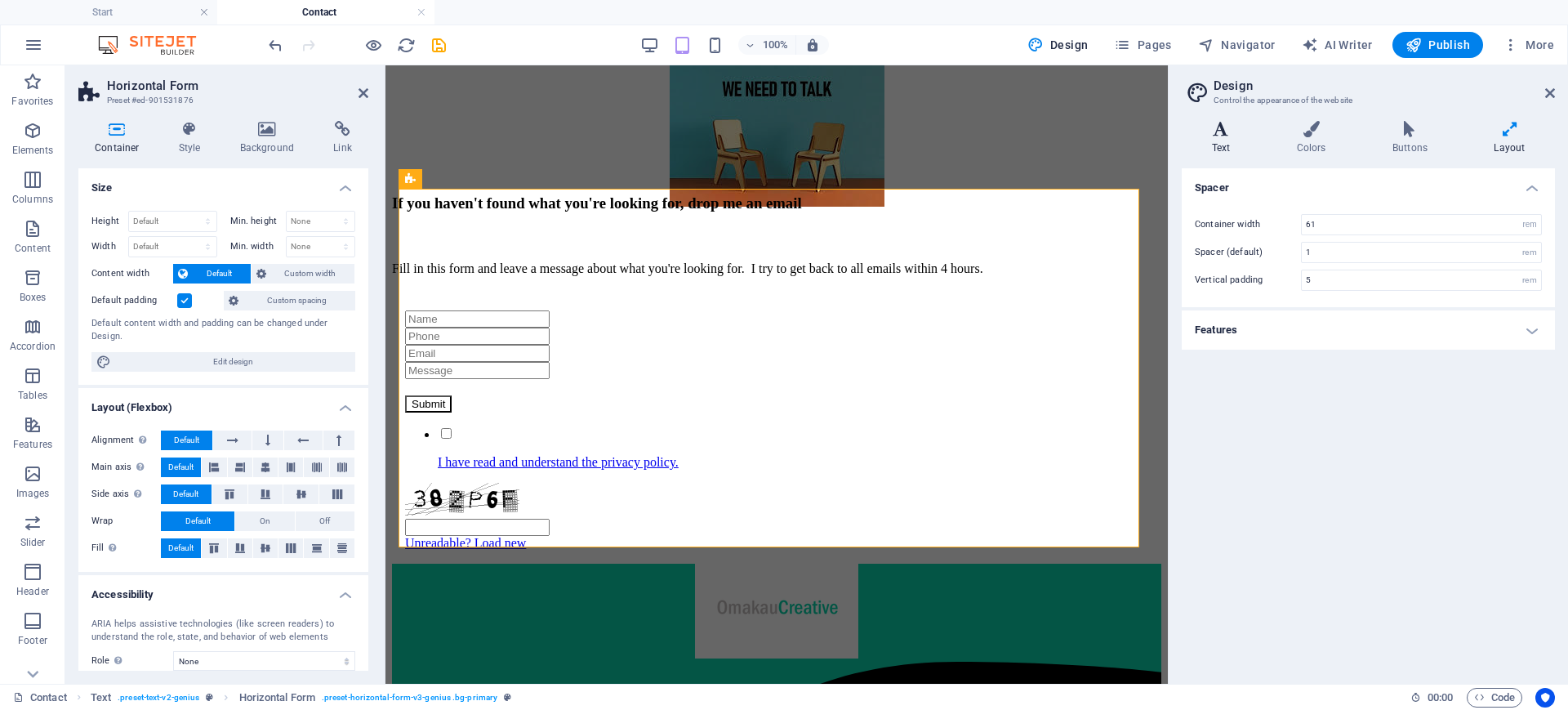
click at [1221, 127] on icon at bounding box center [1221, 129] width 79 height 16
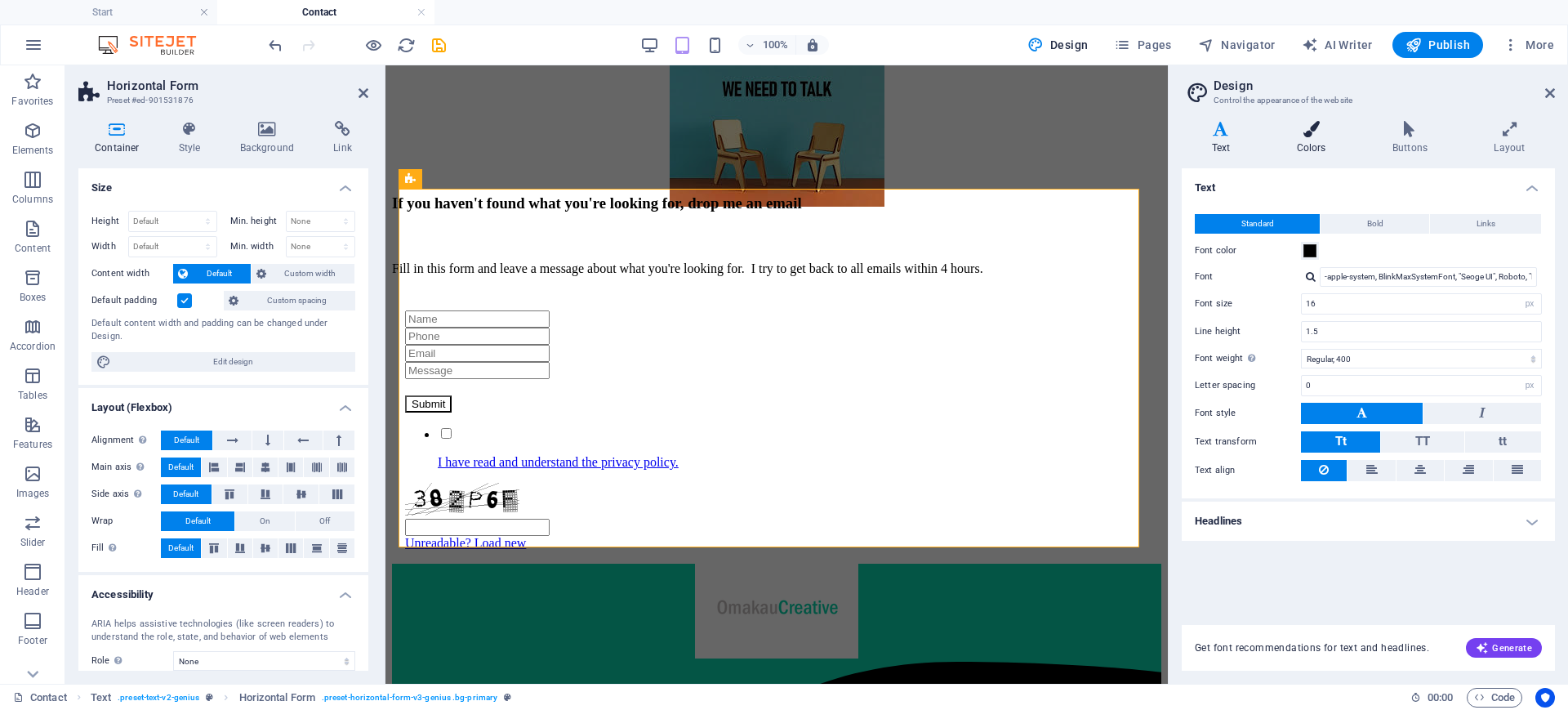
click at [1301, 133] on icon at bounding box center [1311, 129] width 89 height 16
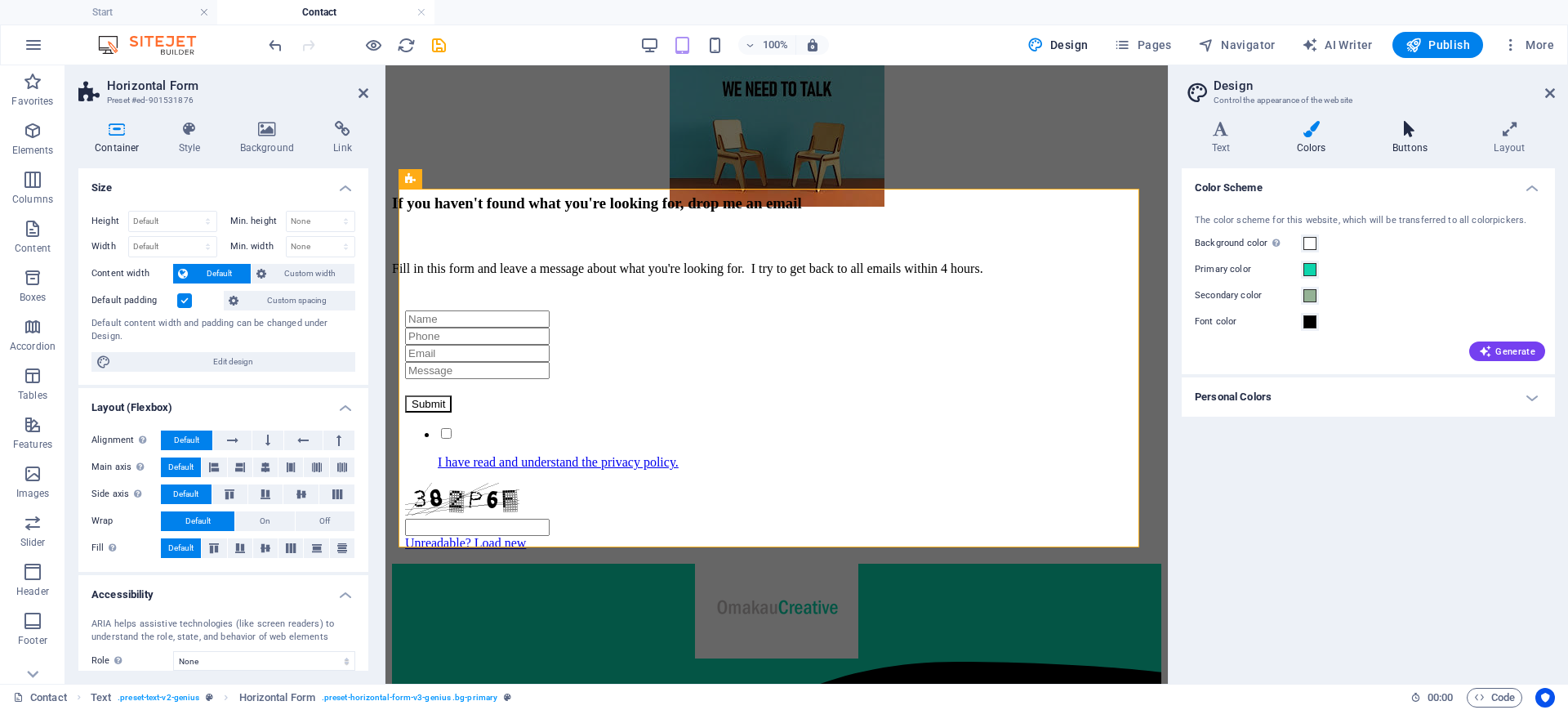
click at [1410, 132] on icon at bounding box center [1409, 129] width 94 height 16
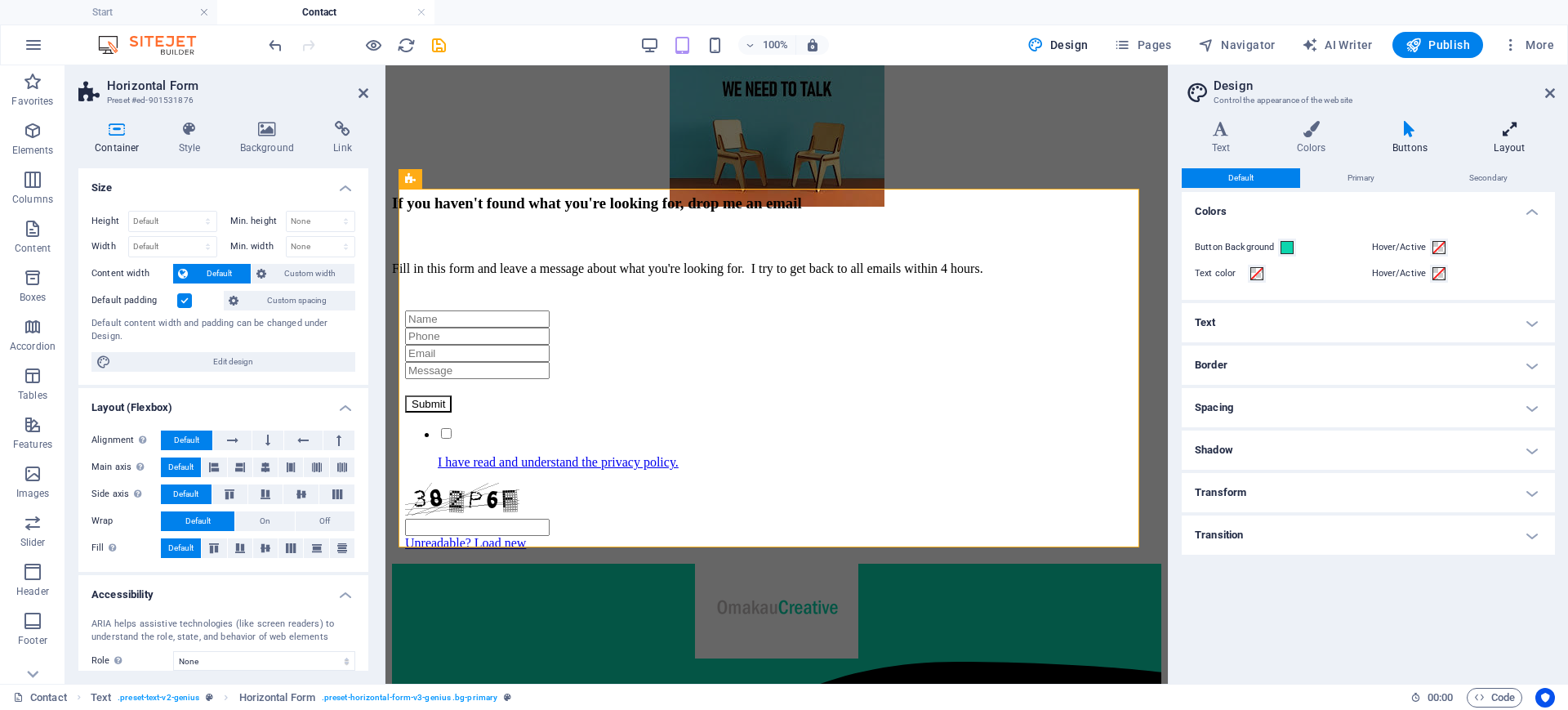
click at [1519, 136] on icon at bounding box center [1508, 129] width 91 height 16
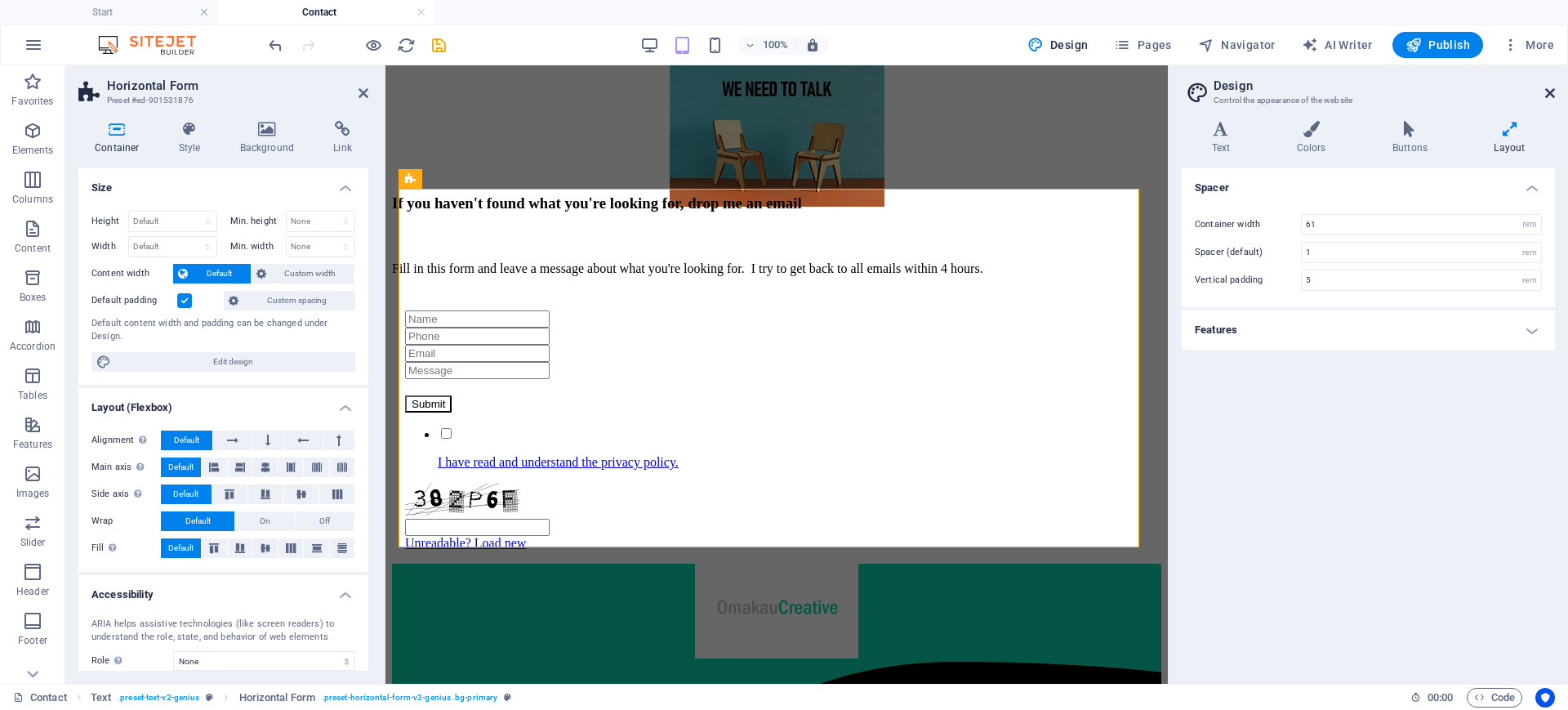
click at [1549, 94] on icon at bounding box center [1550, 93] width 10 height 13
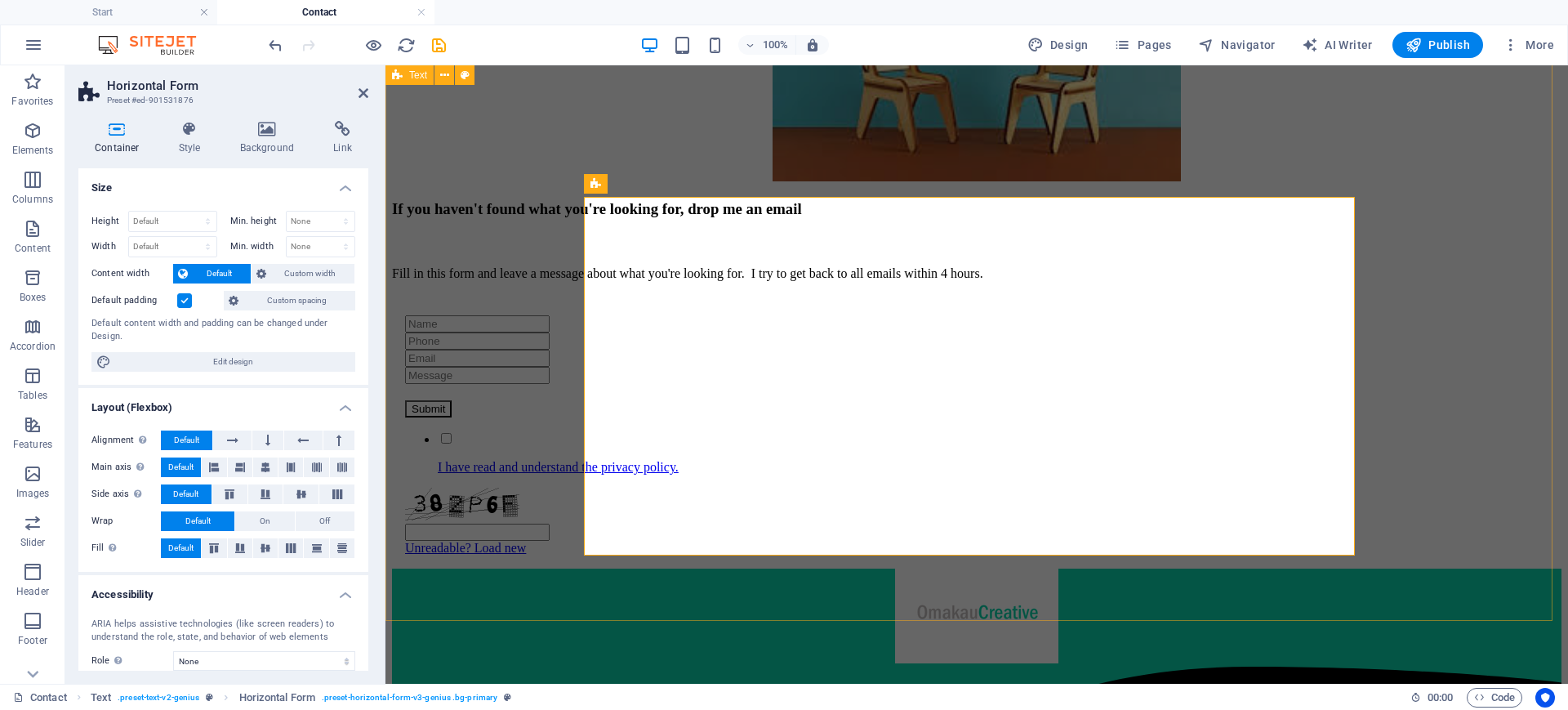
scroll to position [484, 0]
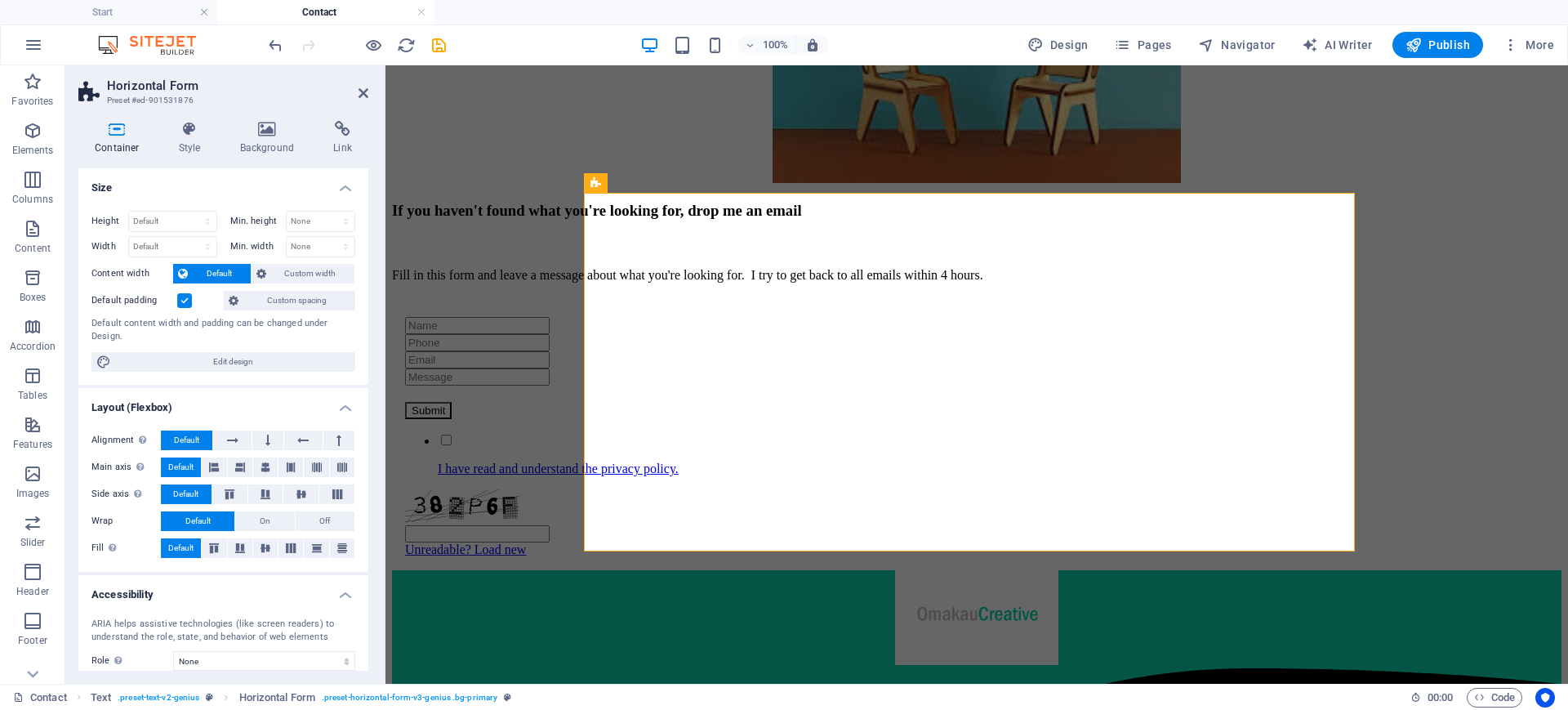
click at [339, 186] on h4 "Size" at bounding box center [223, 183] width 289 height 29
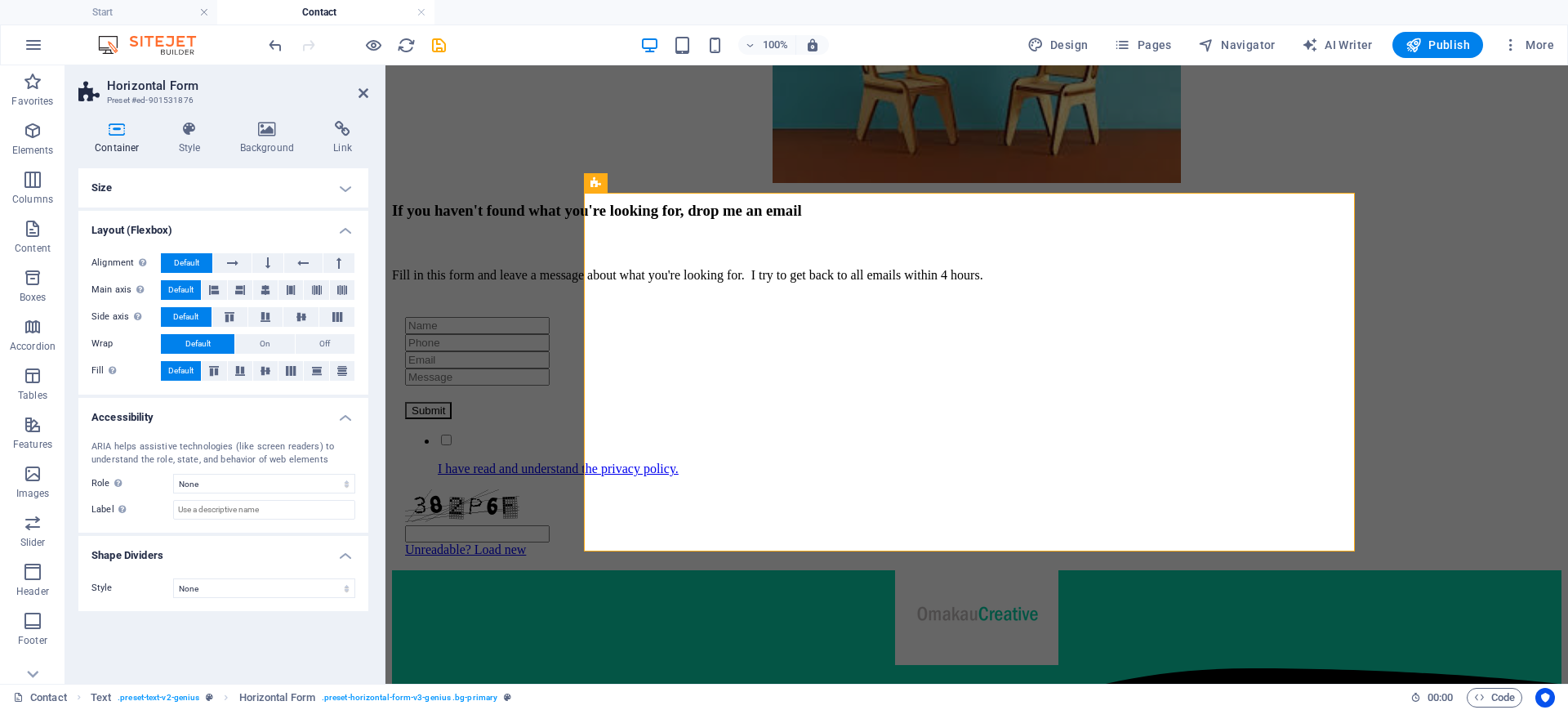
click at [350, 237] on h4 "Layout (Flexbox)" at bounding box center [223, 225] width 289 height 29
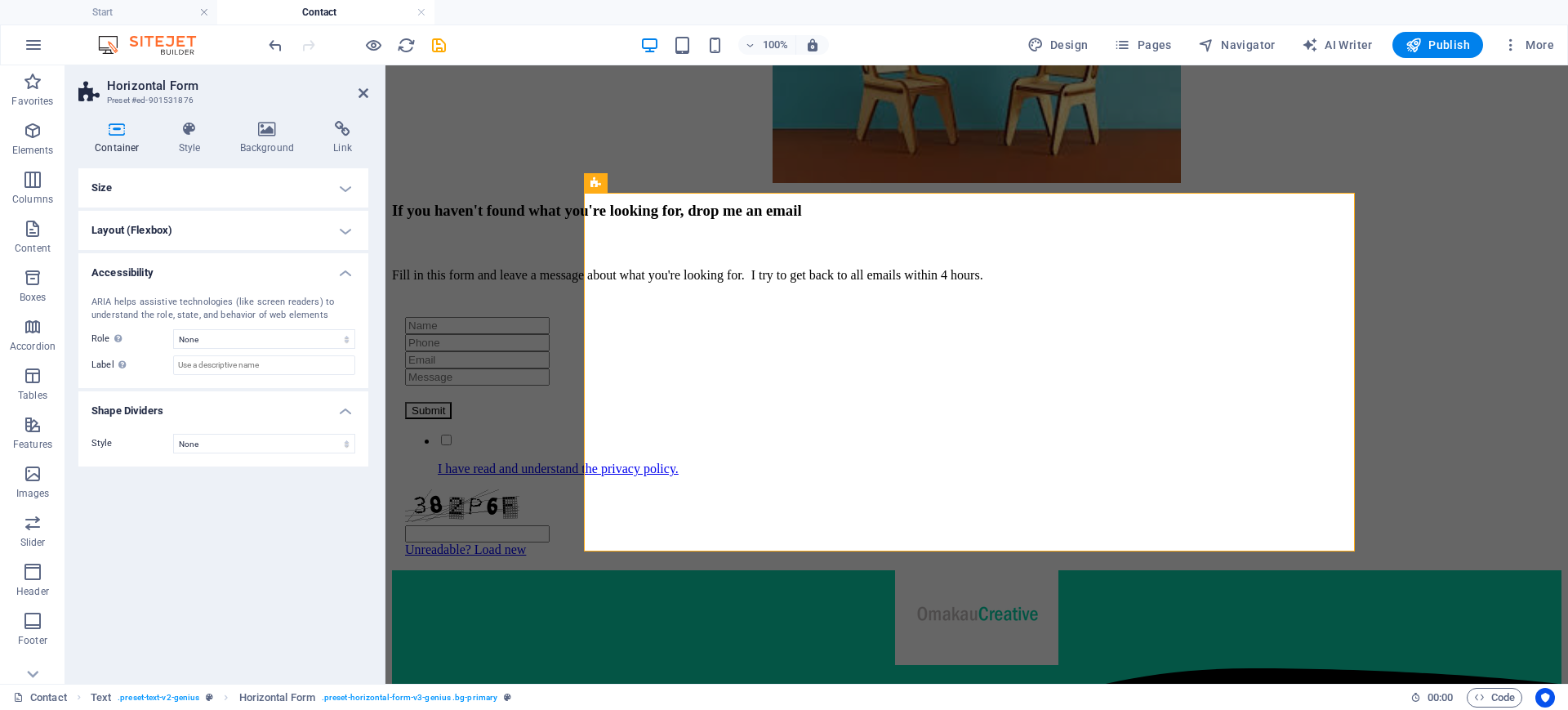
click at [344, 274] on h4 "Accessibility" at bounding box center [223, 268] width 289 height 29
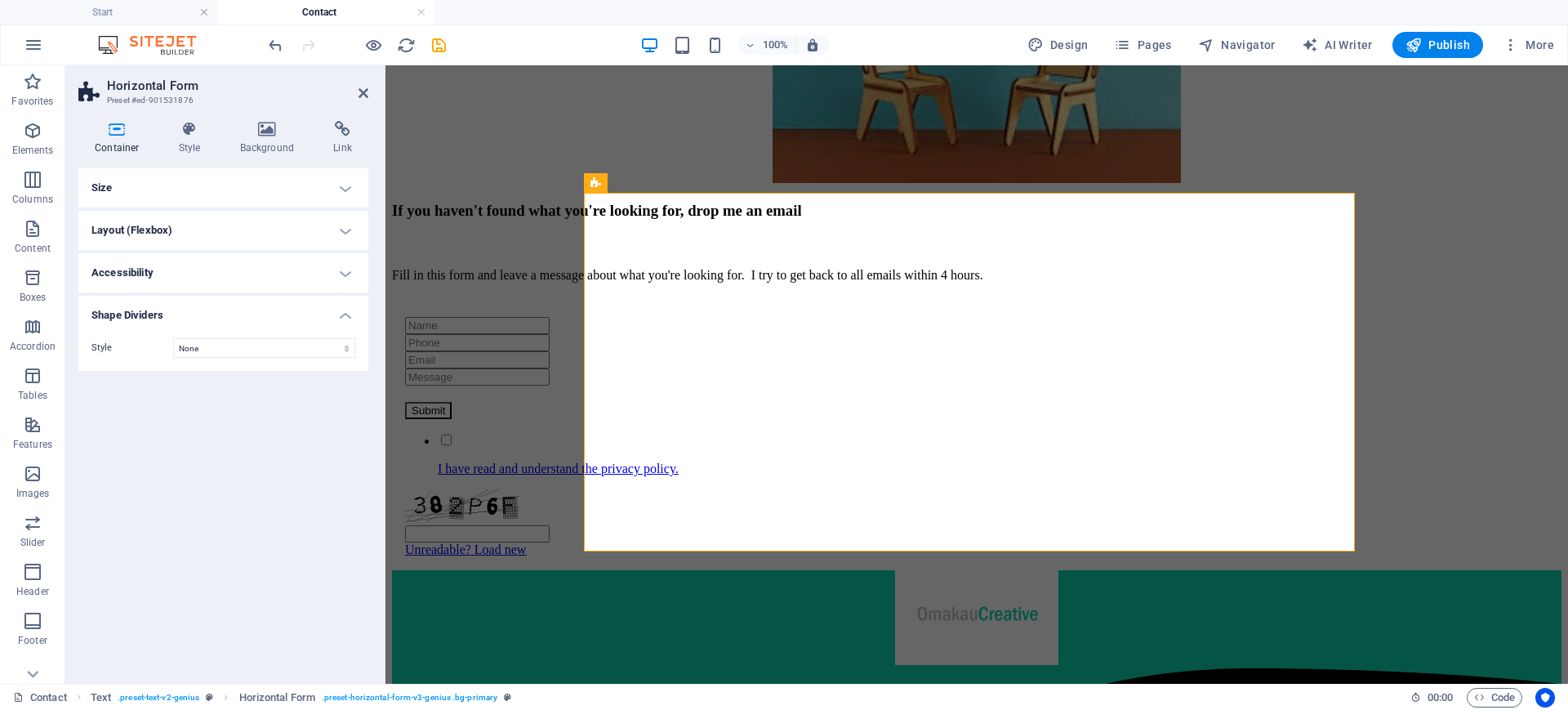
click at [346, 319] on h4 "Shape Dividers" at bounding box center [223, 311] width 289 height 29
click at [196, 139] on h4 "Style" at bounding box center [192, 137] width 61 height 34
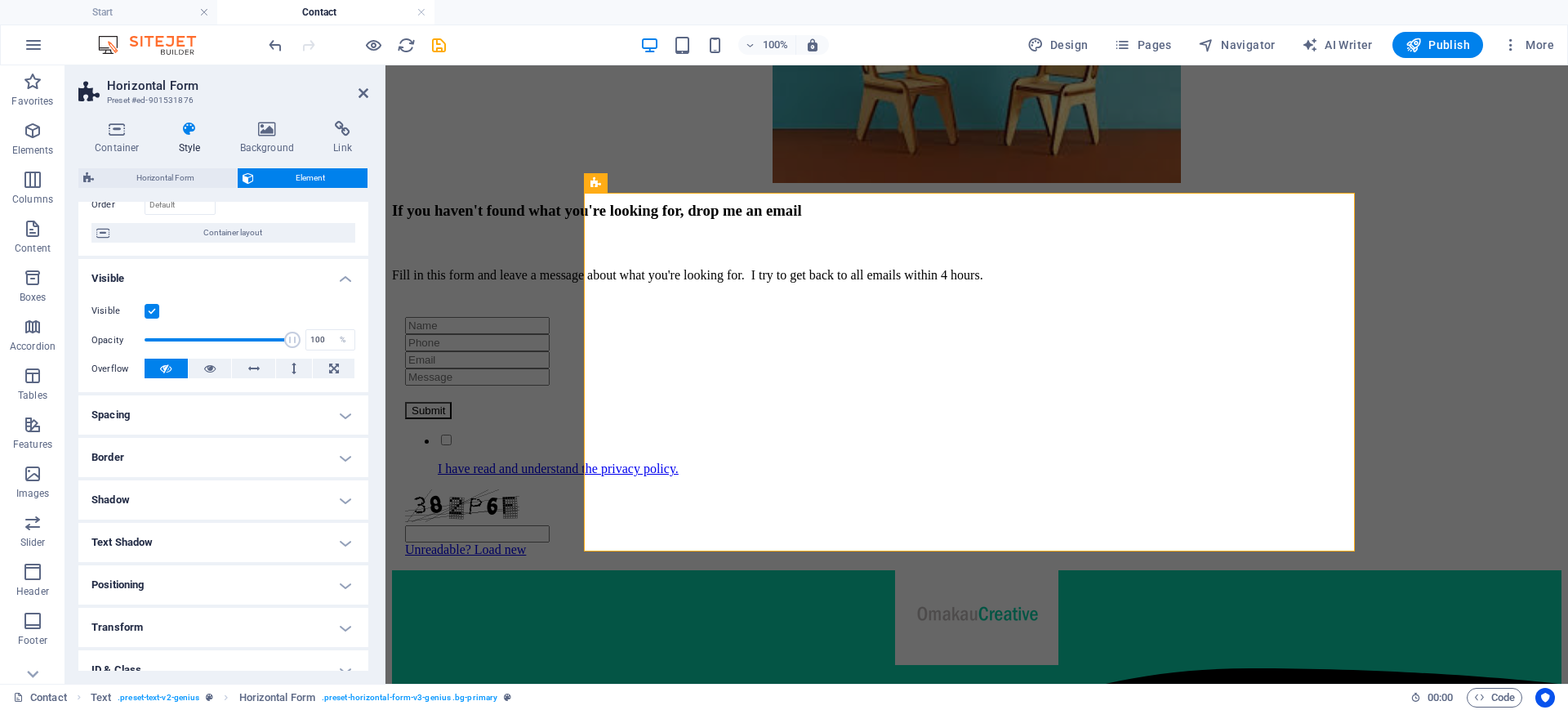
scroll to position [0, 0]
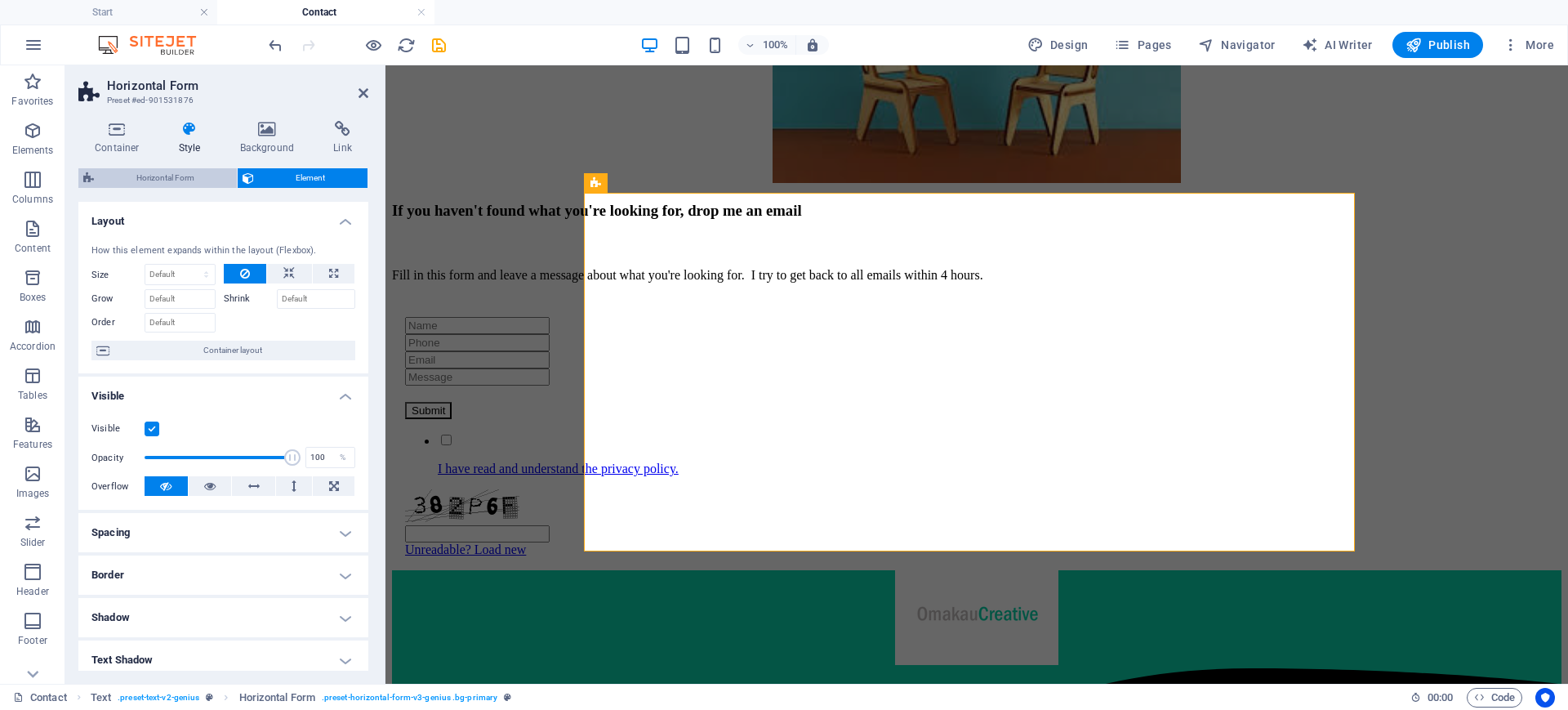
click at [149, 172] on span "Horizontal Form" at bounding box center [165, 178] width 133 height 19
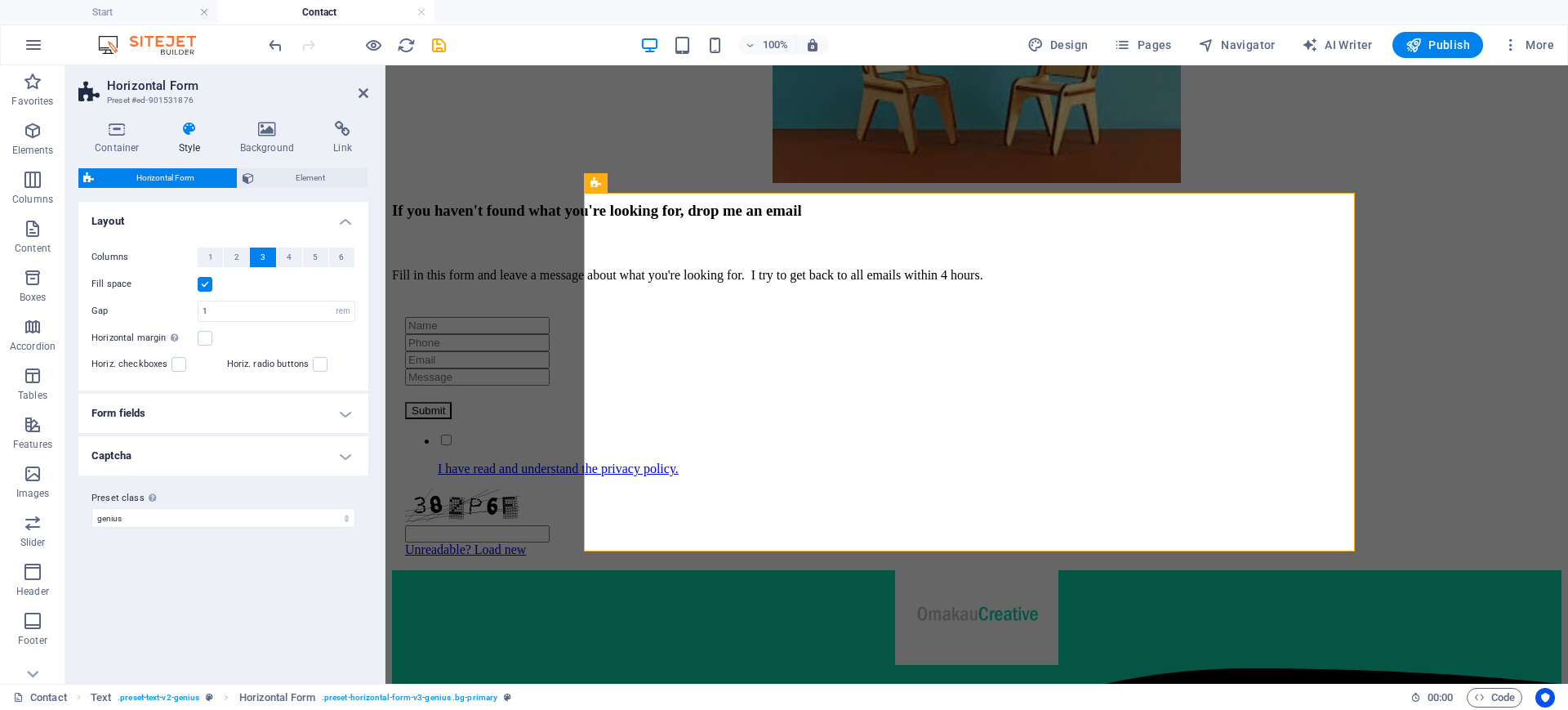
click at [149, 172] on span "Horizontal Form" at bounding box center [165, 178] width 133 height 19
click at [347, 417] on h4 "Form fields" at bounding box center [223, 413] width 289 height 39
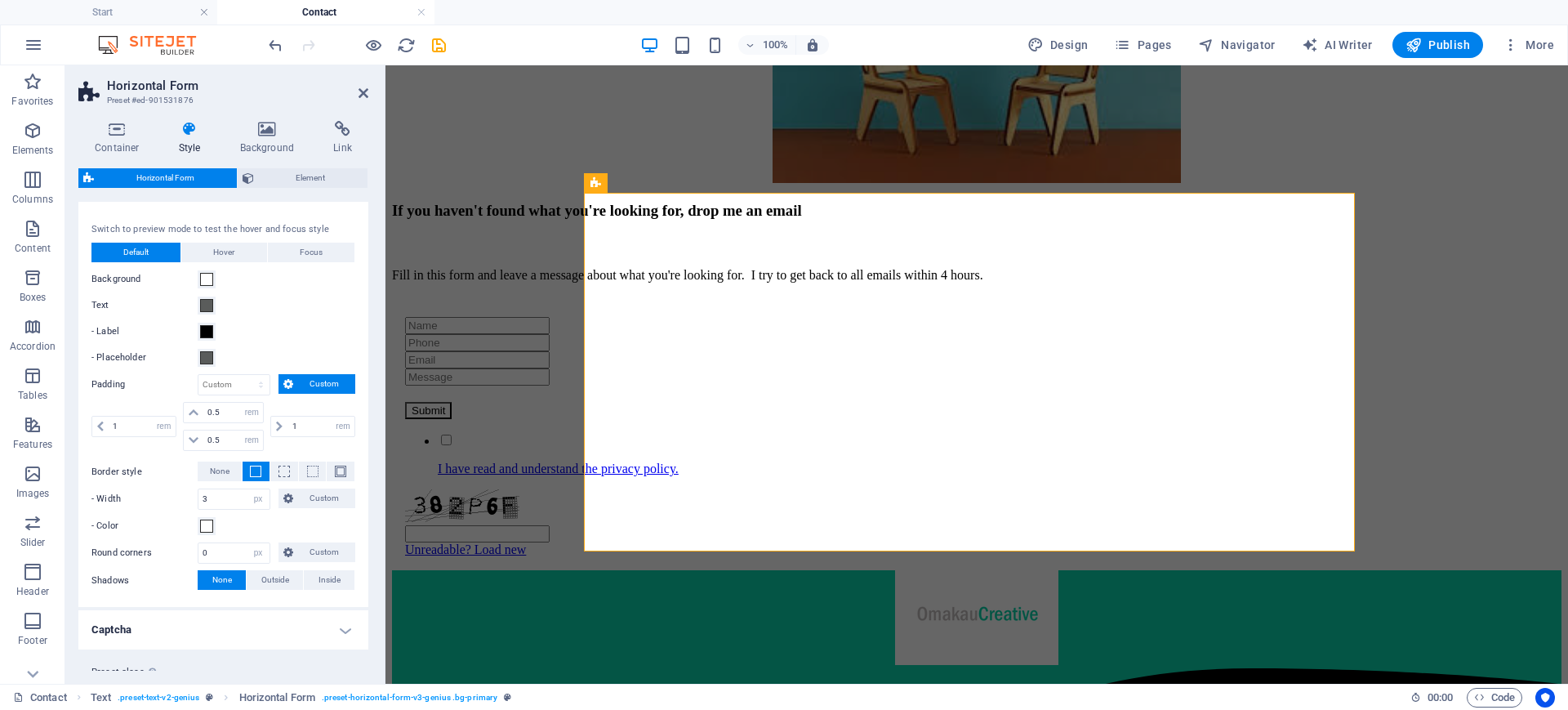
scroll to position [260, 0]
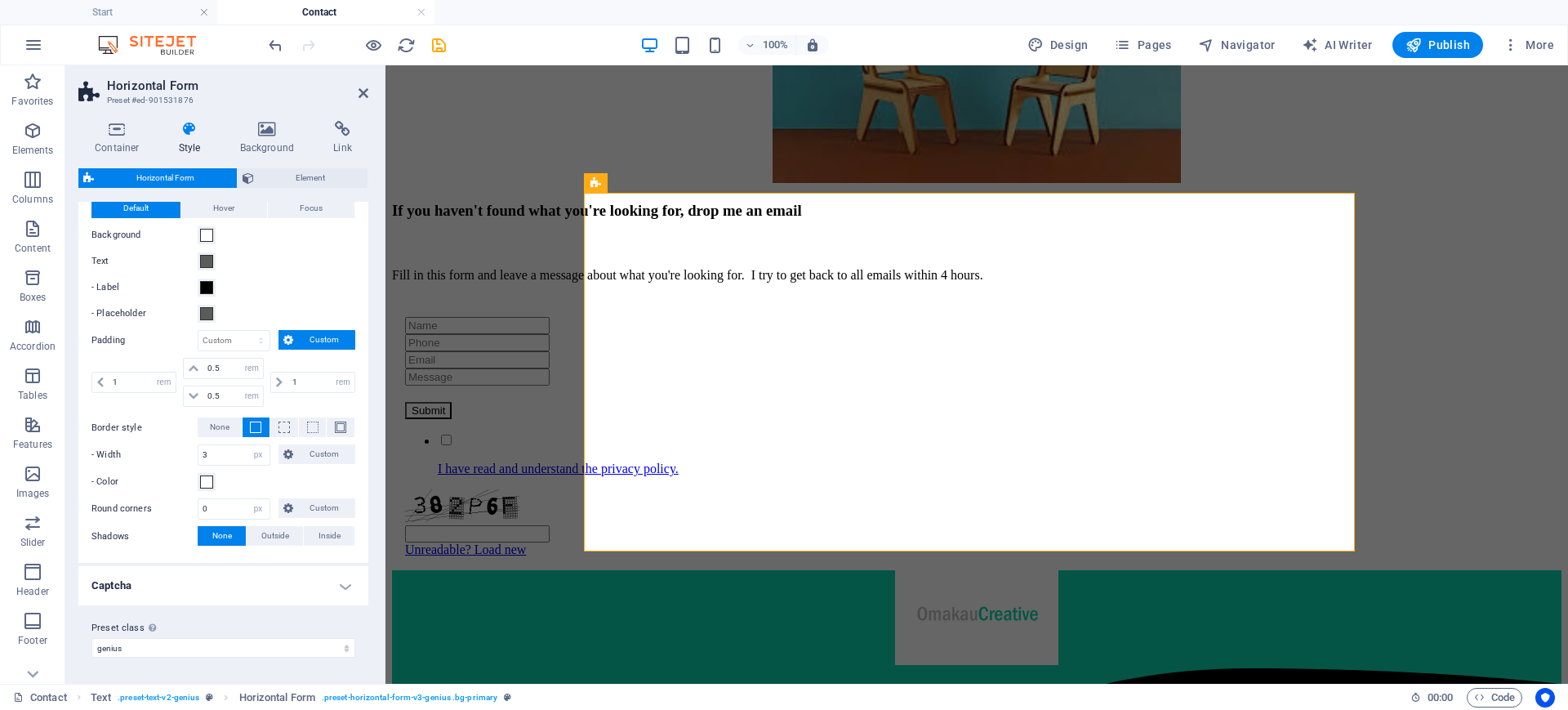
click at [345, 323] on div "Switch to preview mode to test the hover and focus style Default Hover Focus Ba…" at bounding box center [223, 363] width 297 height 401
click at [339, 591] on h4 "Captcha" at bounding box center [223, 585] width 289 height 39
click at [343, 586] on h4 "Captcha" at bounding box center [223, 581] width 289 height 29
drag, startPoint x: 361, startPoint y: 463, endPoint x: 357, endPoint y: 428, distance: 35.2
click at [357, 428] on div "Switch to preview mode to test the hover and focus style Default Hover Focus Ba…" at bounding box center [223, 363] width 297 height 401
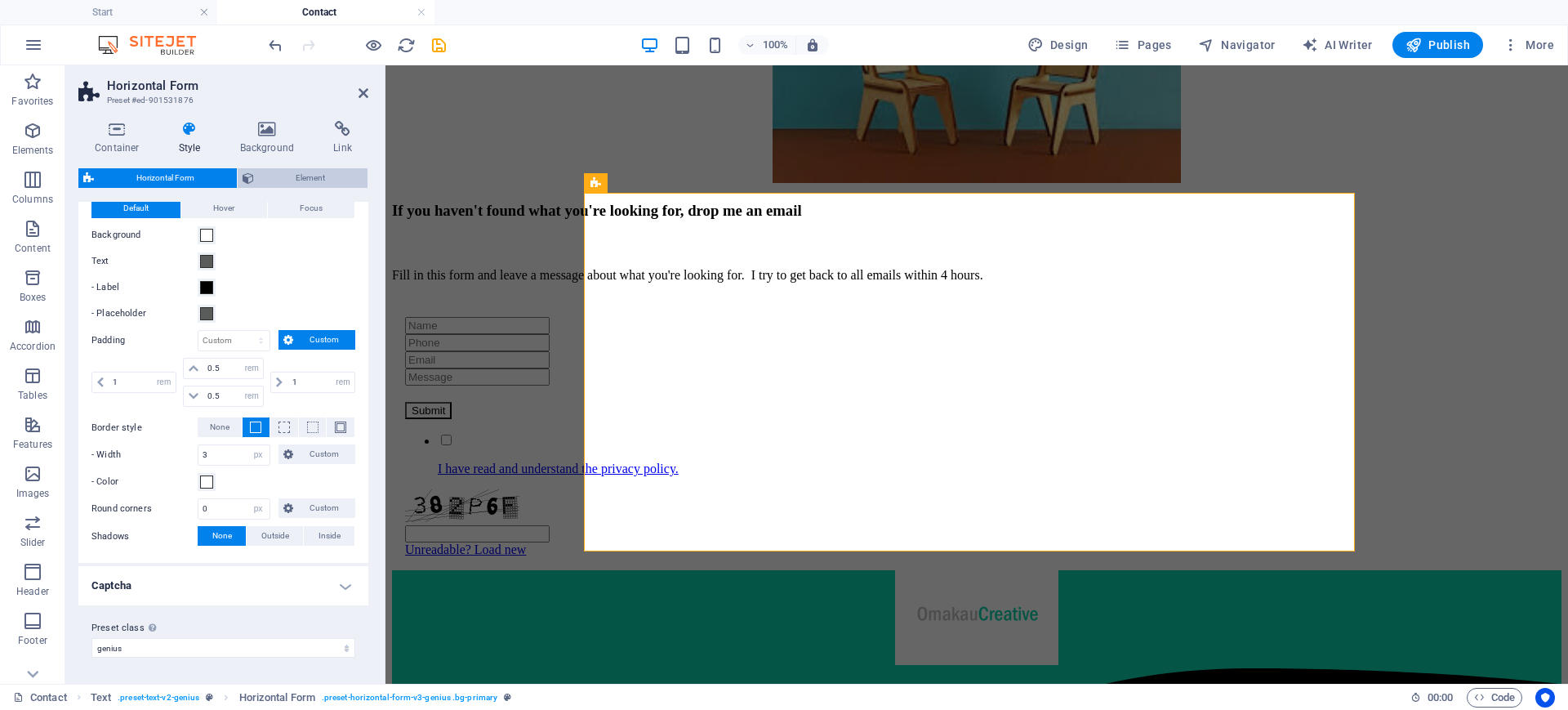
click at [318, 169] on span "Element" at bounding box center [311, 178] width 104 height 19
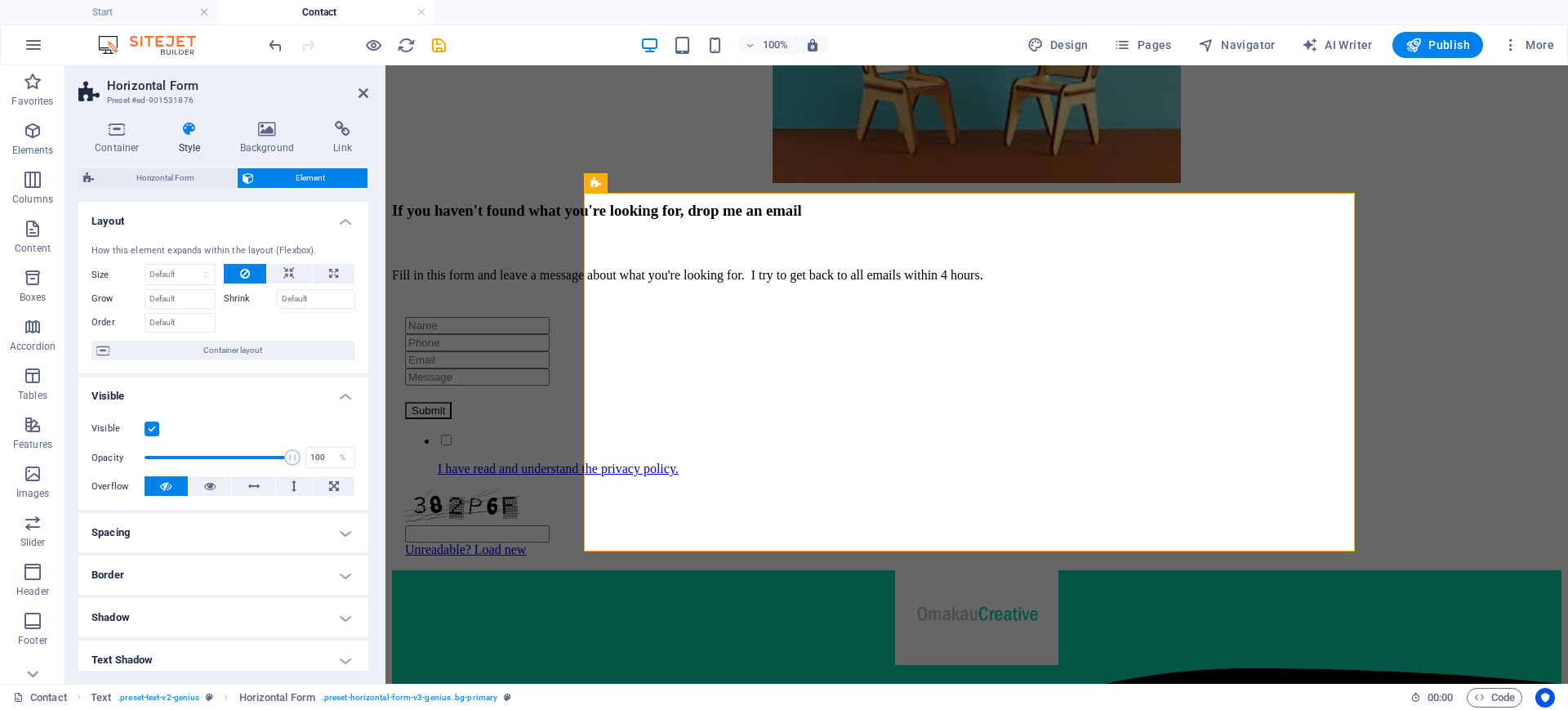
click at [342, 219] on h4 "Layout" at bounding box center [223, 216] width 289 height 29
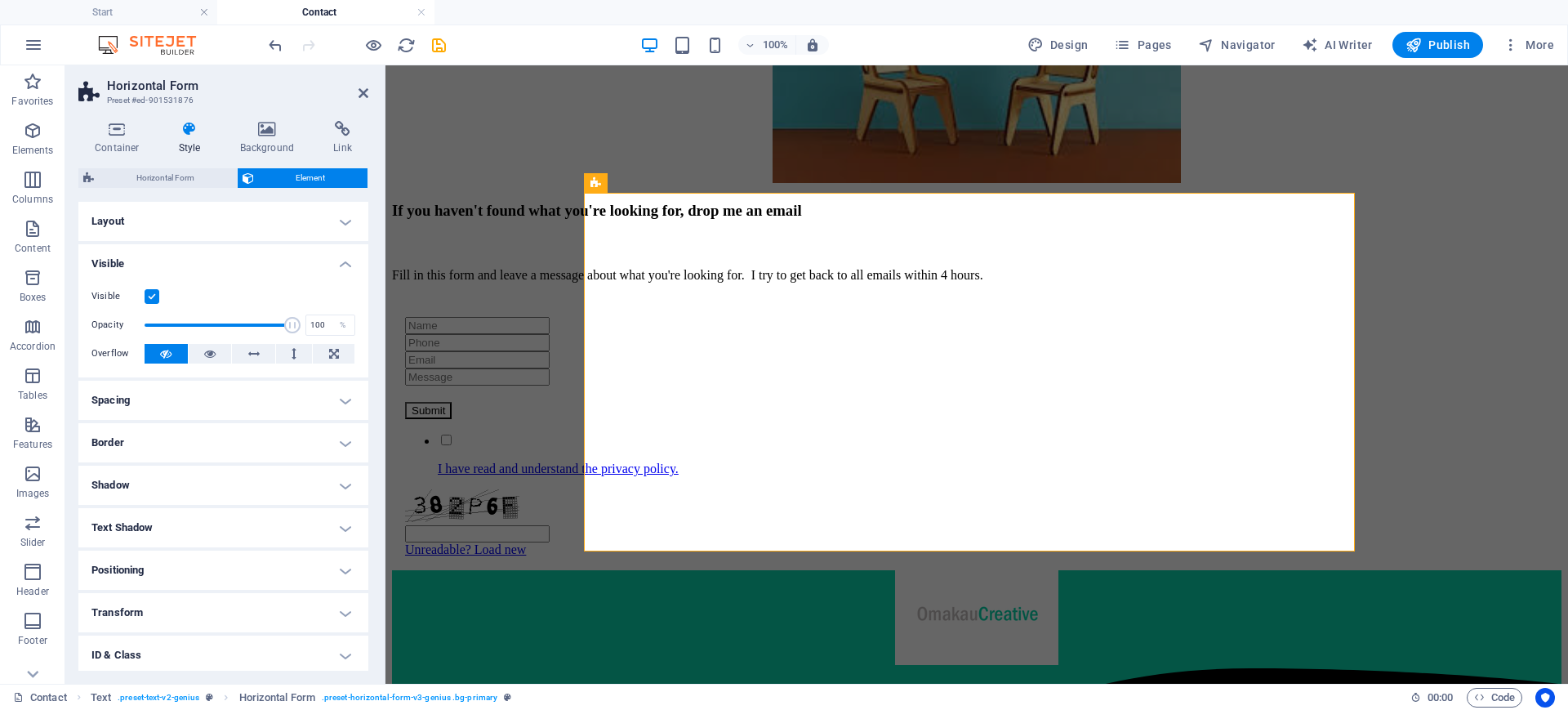
click at [343, 274] on div "Visible Opacity 100 % Overflow" at bounding box center [223, 325] width 289 height 104
click at [342, 263] on h4 "Visible" at bounding box center [223, 259] width 289 height 29
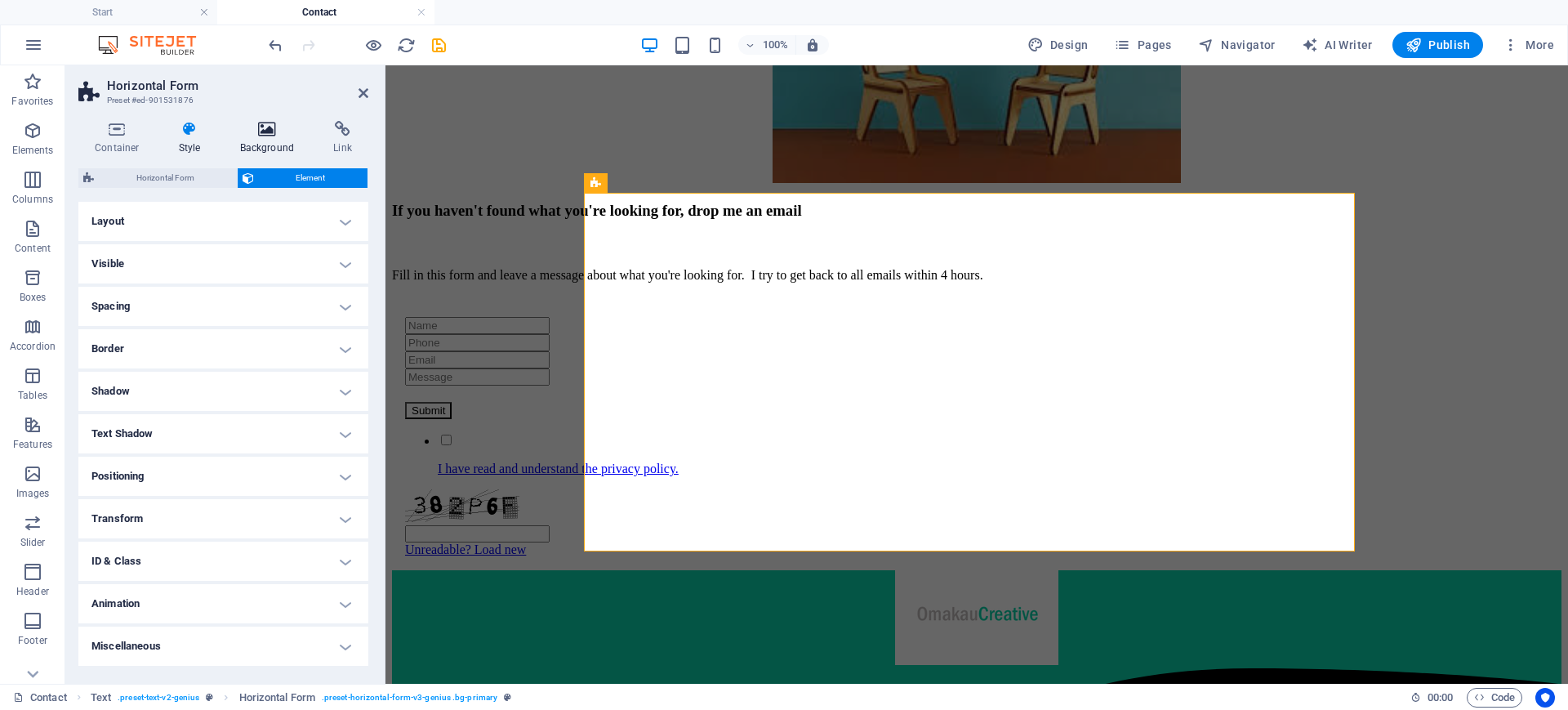
click at [270, 127] on icon at bounding box center [267, 129] width 87 height 16
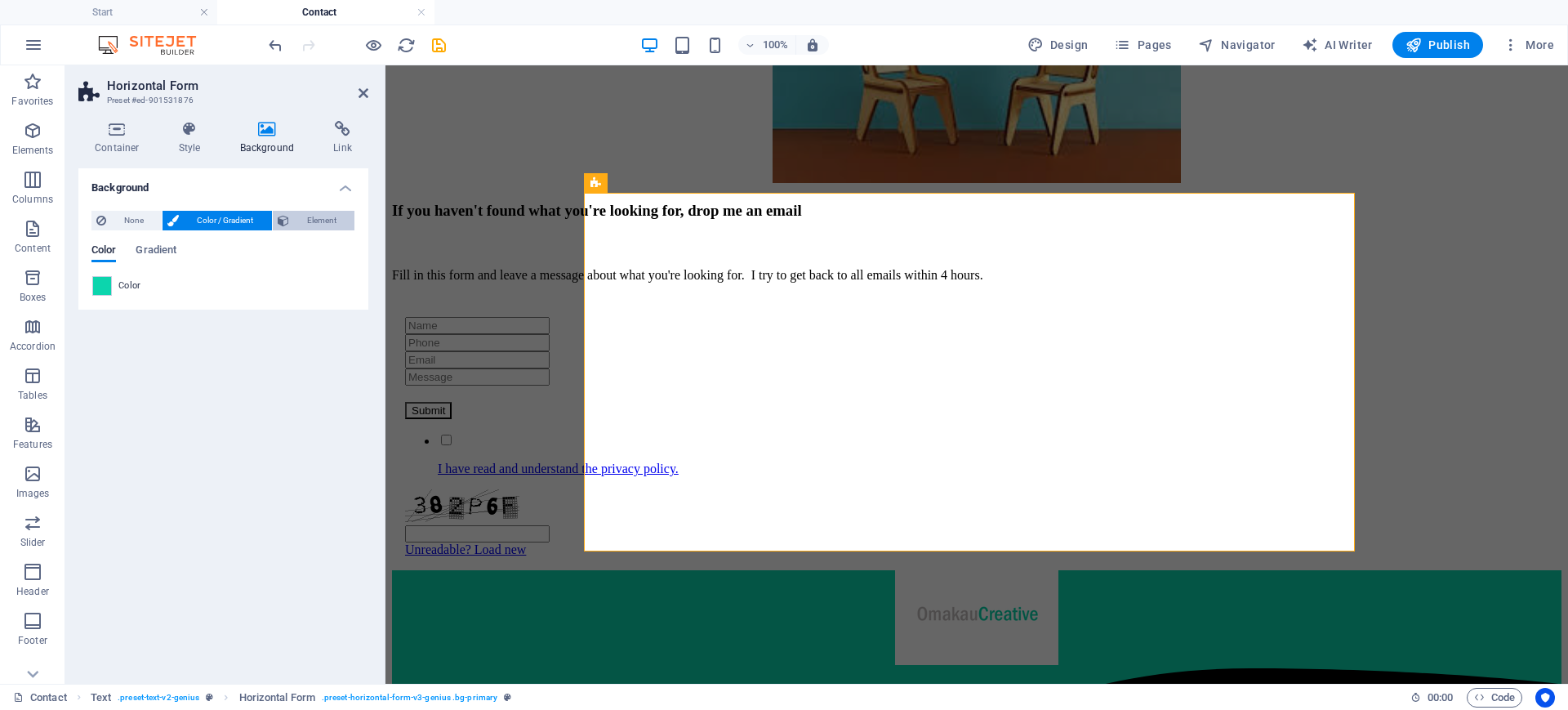
click at [312, 224] on span "Element" at bounding box center [321, 220] width 56 height 19
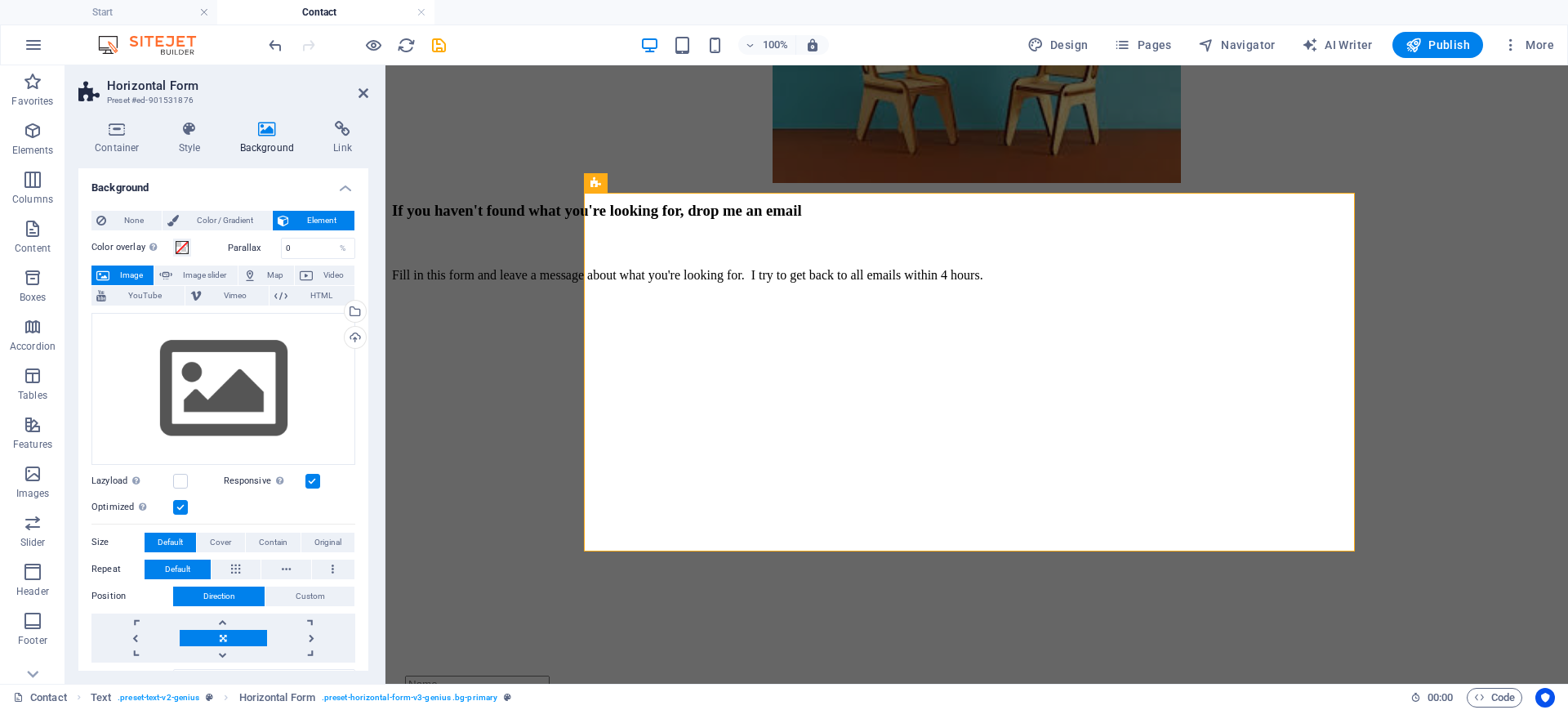
click at [239, 231] on div "Color overlay Places an overlay over the background to colorize it Parallax 0 %…" at bounding box center [223, 519] width 264 height 575
click at [207, 214] on span "Color / Gradient" at bounding box center [225, 220] width 82 height 19
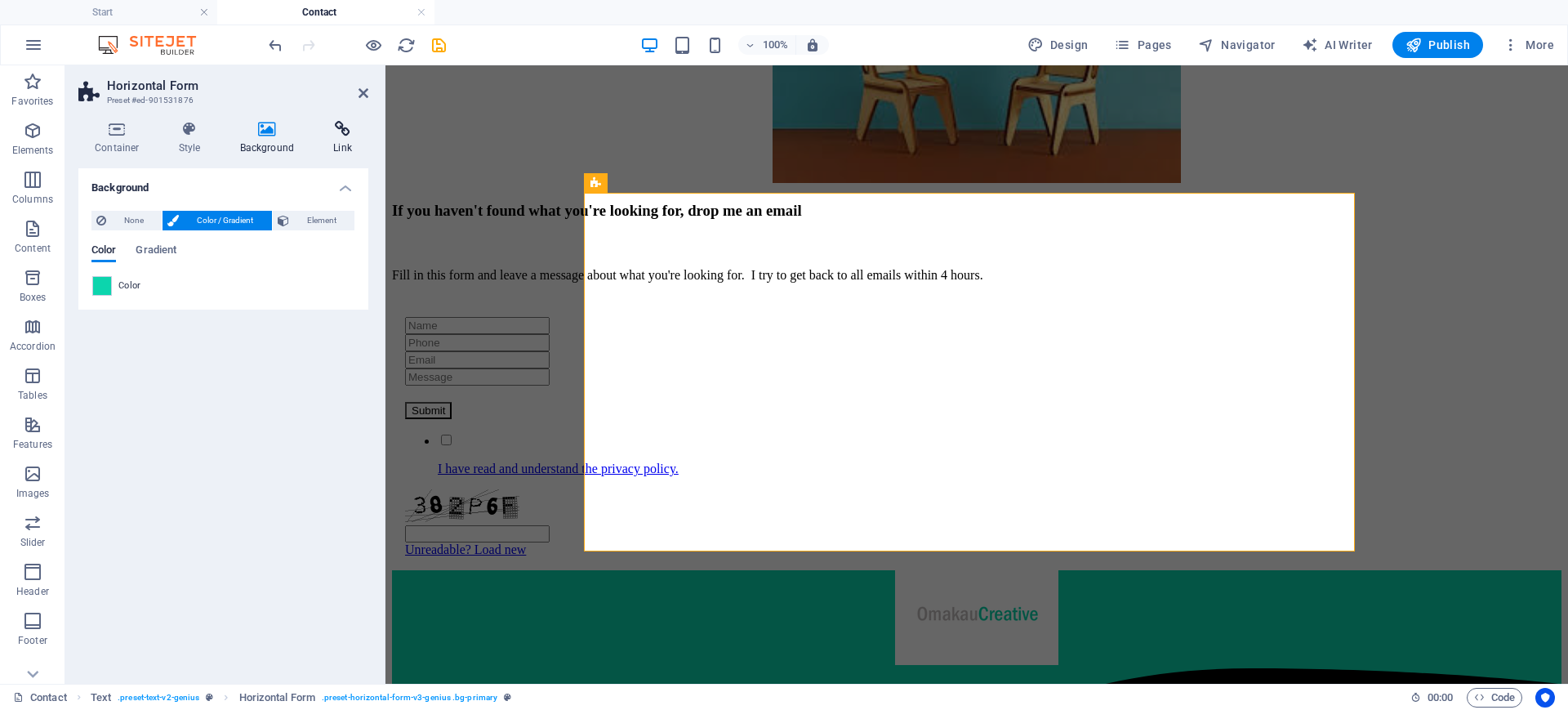
click at [347, 139] on h4 "Link" at bounding box center [343, 137] width 51 height 34
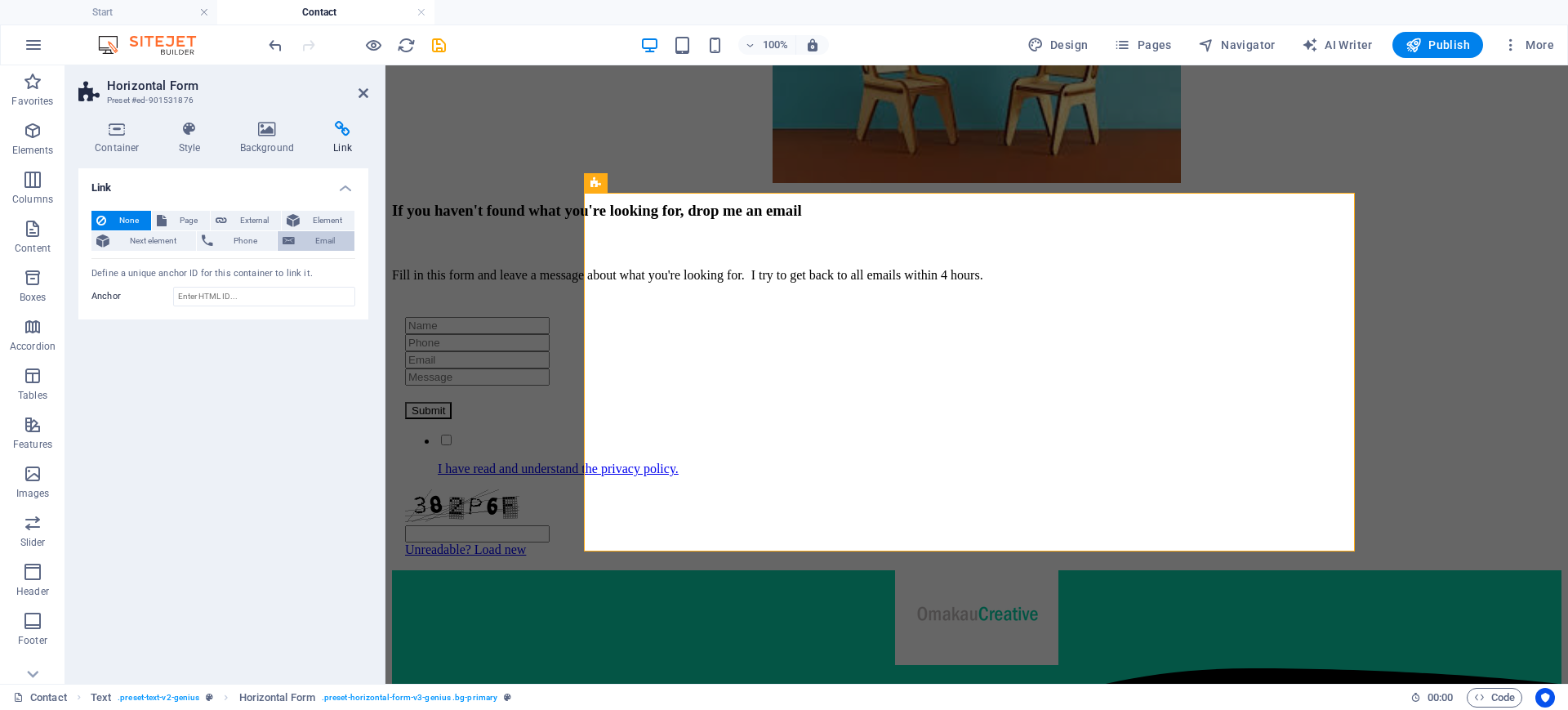
click at [294, 241] on icon at bounding box center [288, 240] width 12 height 19
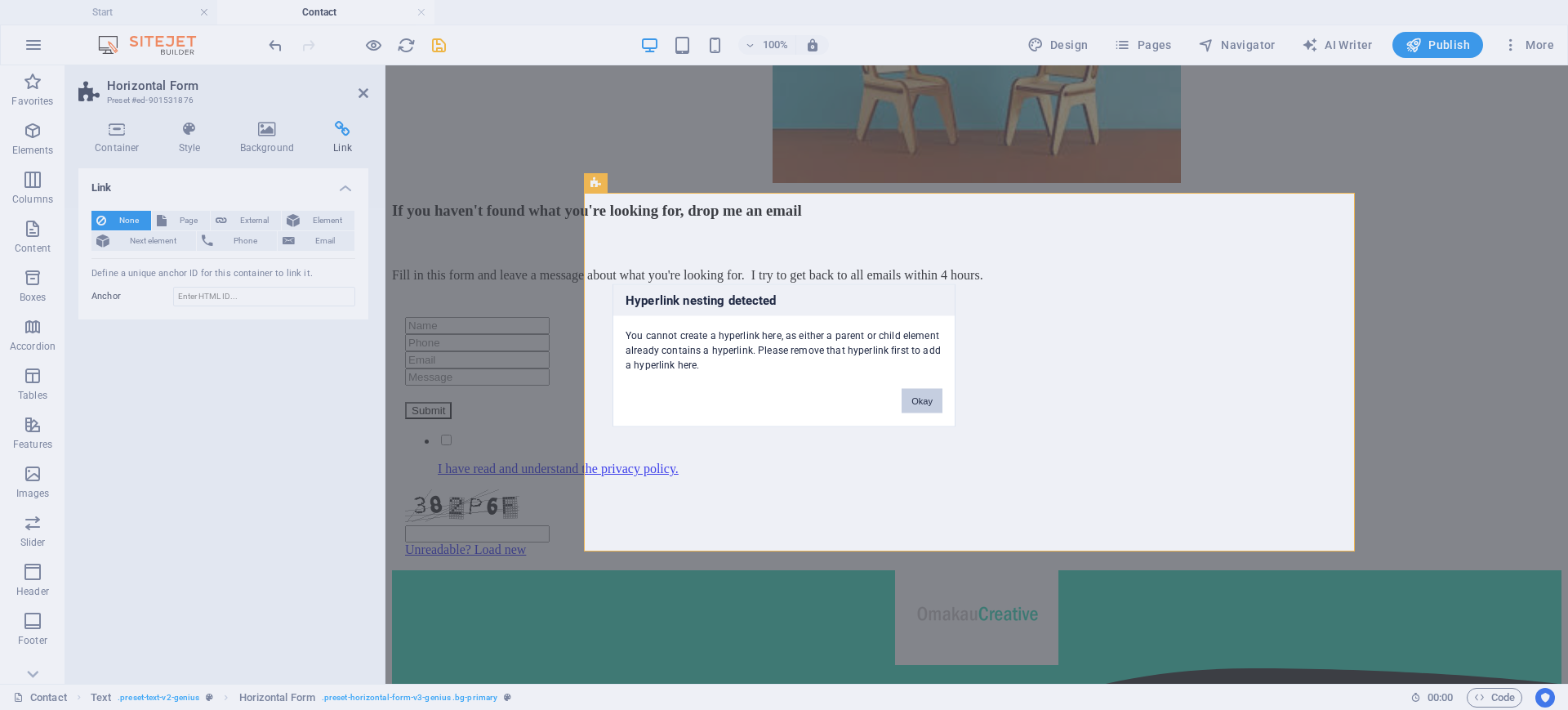
click at [920, 397] on button "Okay" at bounding box center [921, 399] width 41 height 25
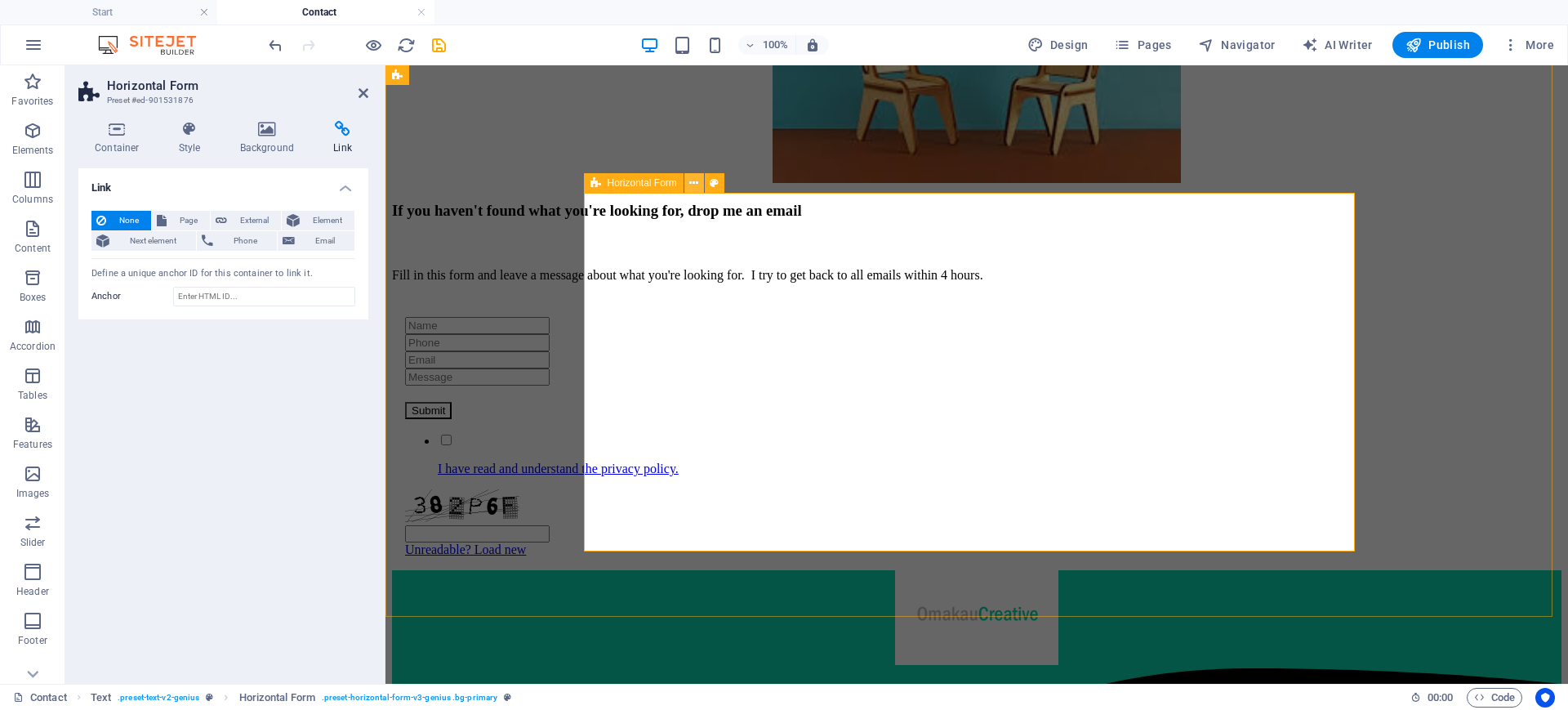
click at [689, 181] on icon at bounding box center [693, 183] width 9 height 17
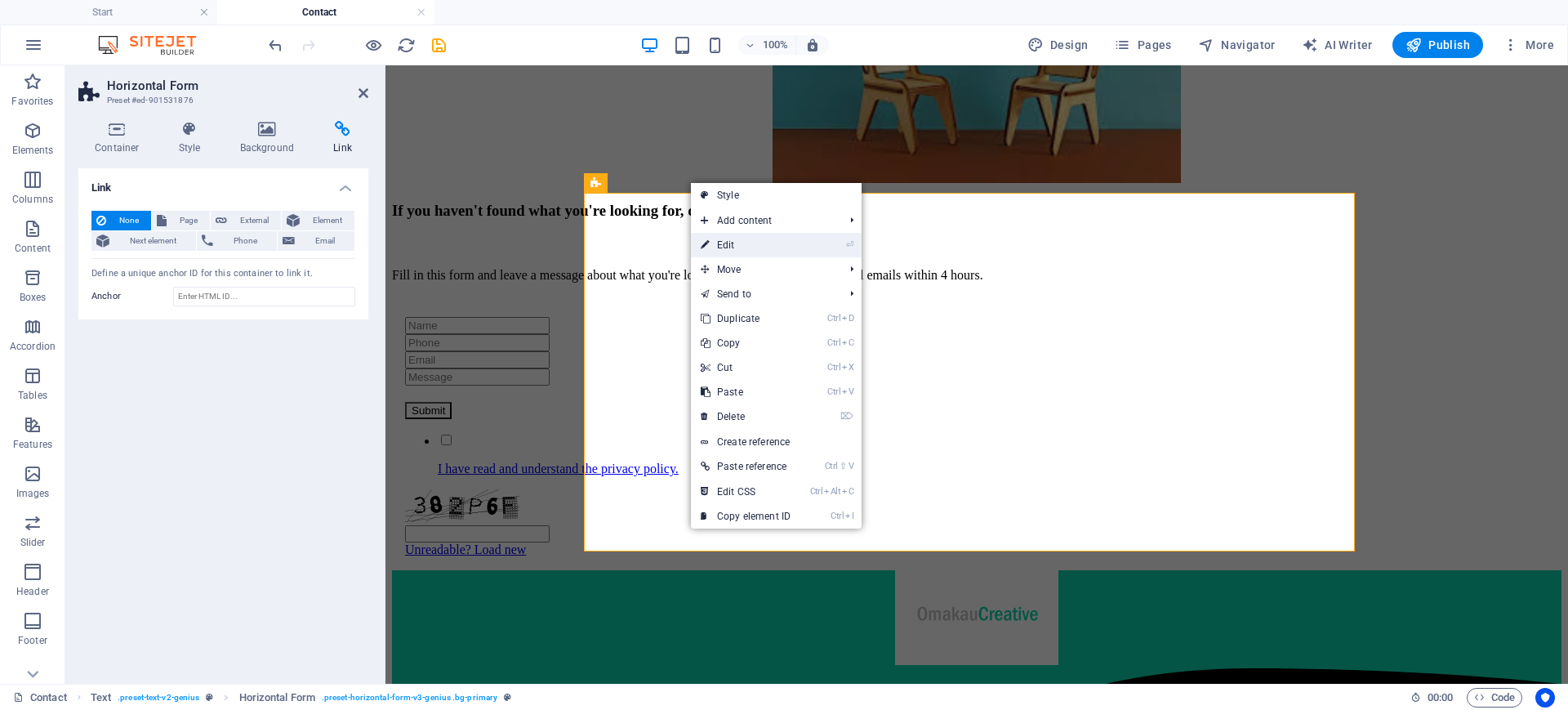
click at [728, 244] on link "⏎ Edit" at bounding box center [745, 245] width 109 height 25
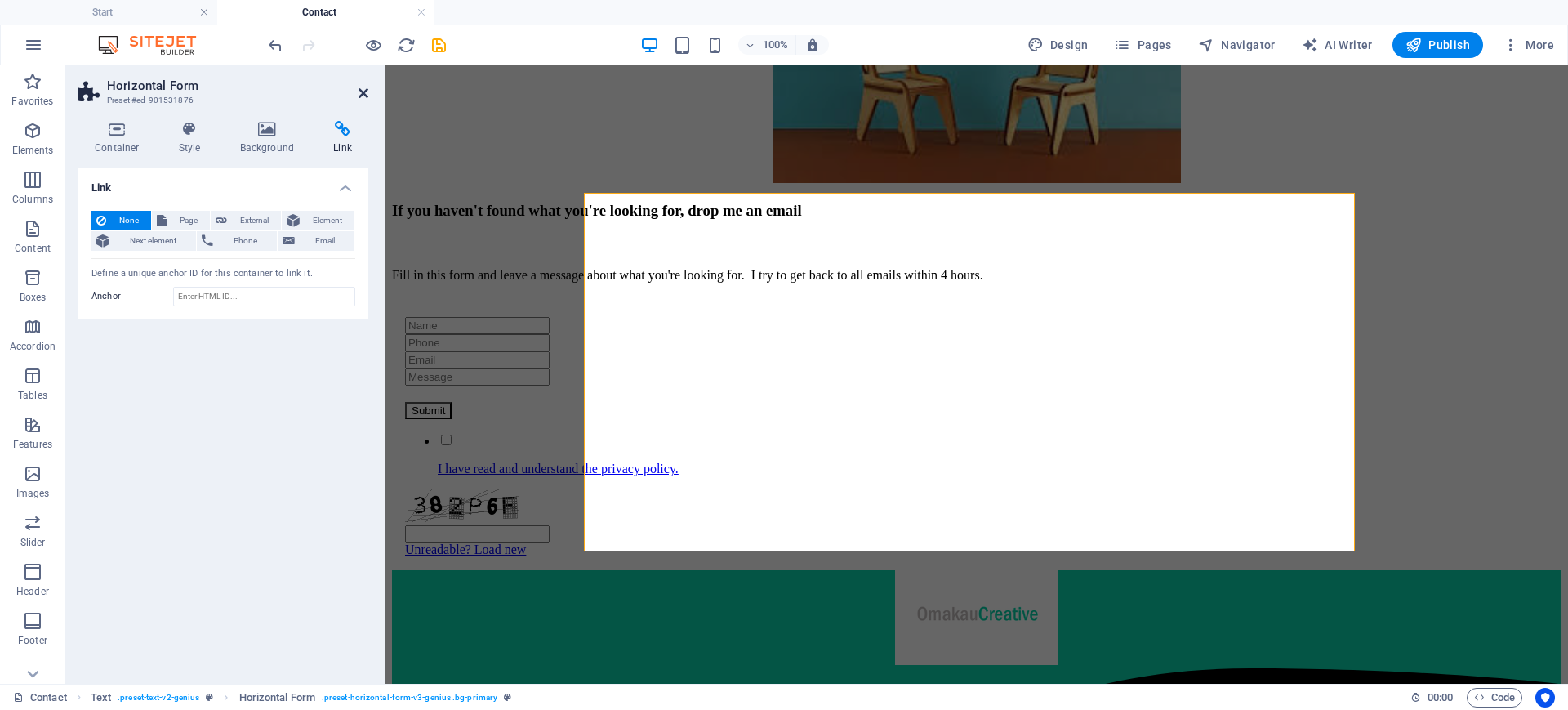
click at [367, 95] on icon at bounding box center [363, 93] width 10 height 13
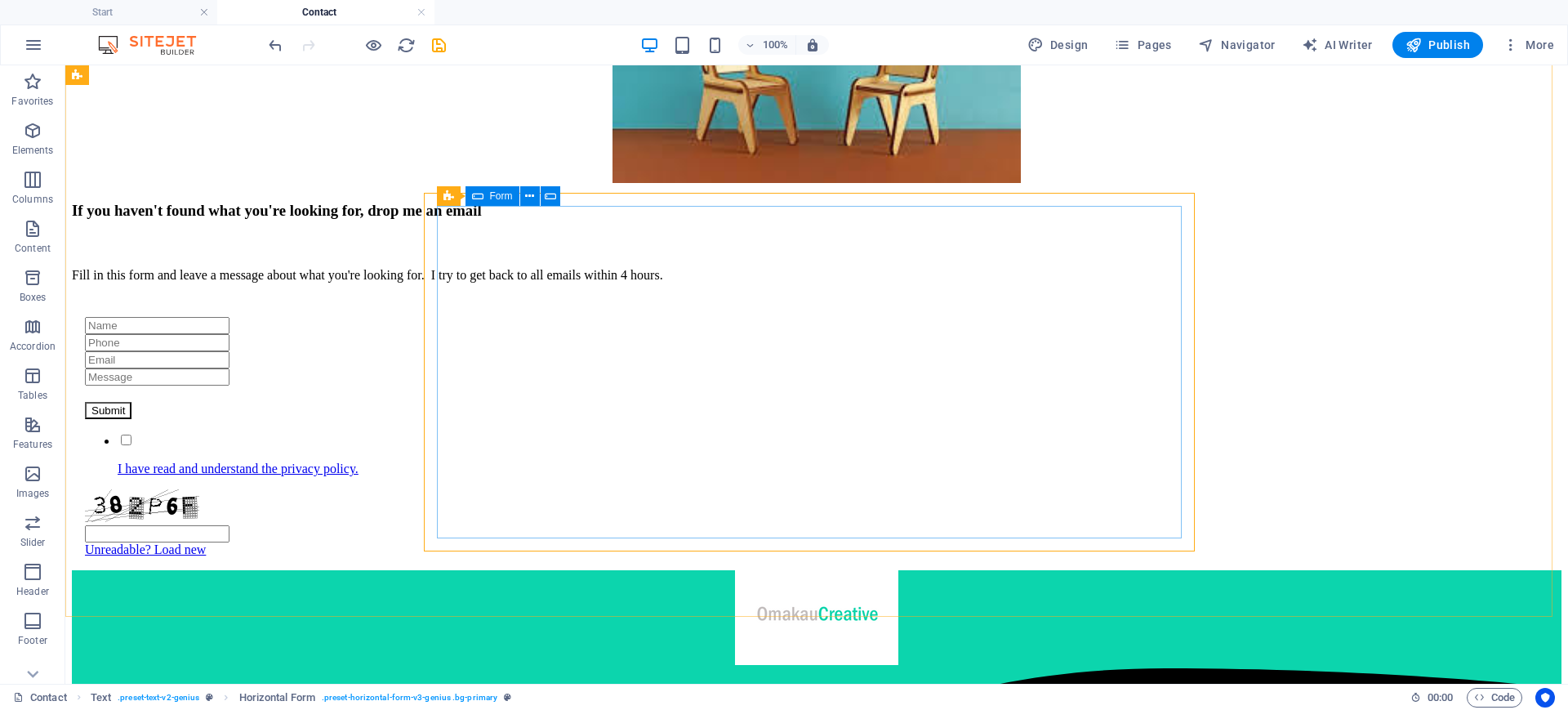
click at [481, 200] on icon at bounding box center [477, 195] width 11 height 19
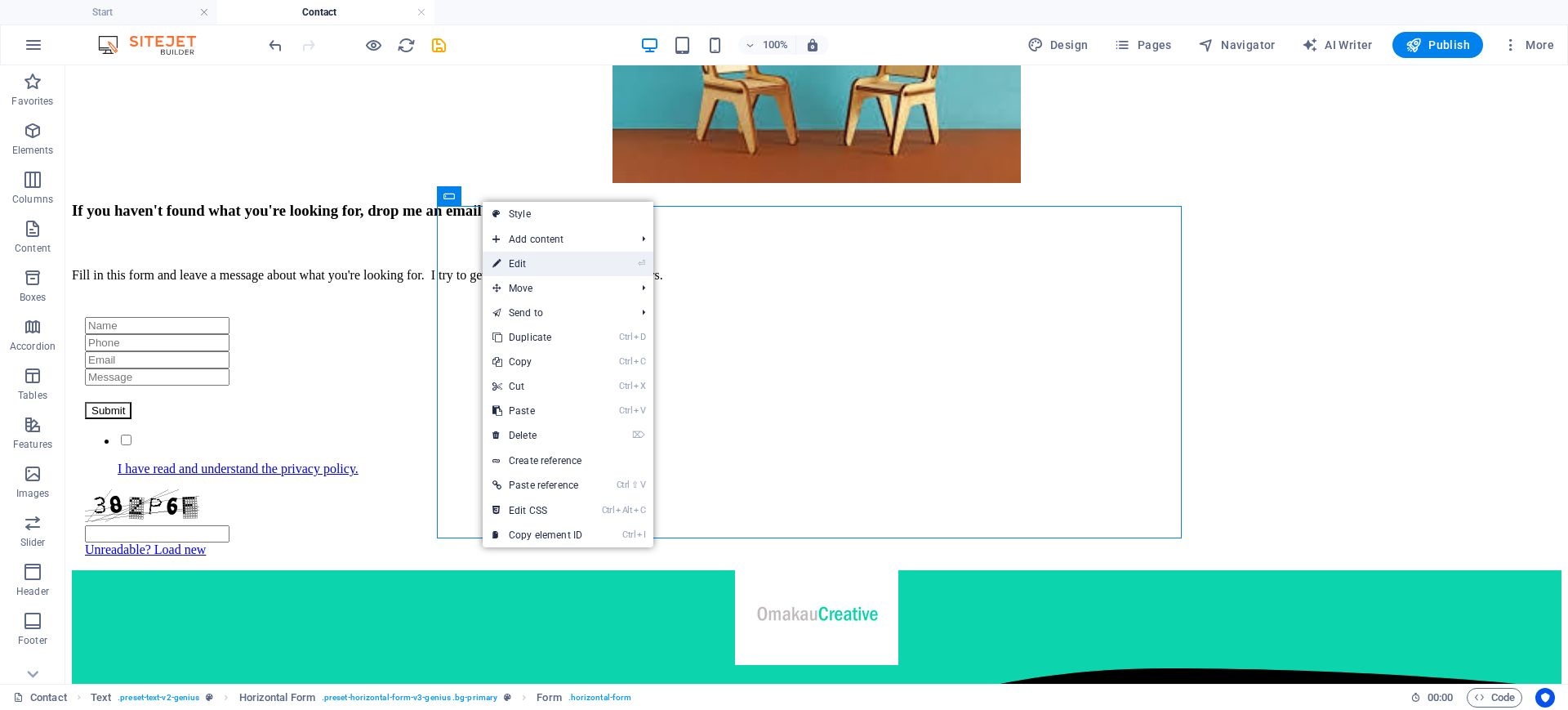
click at [522, 273] on link "⏎ Edit" at bounding box center [537, 264] width 109 height 25
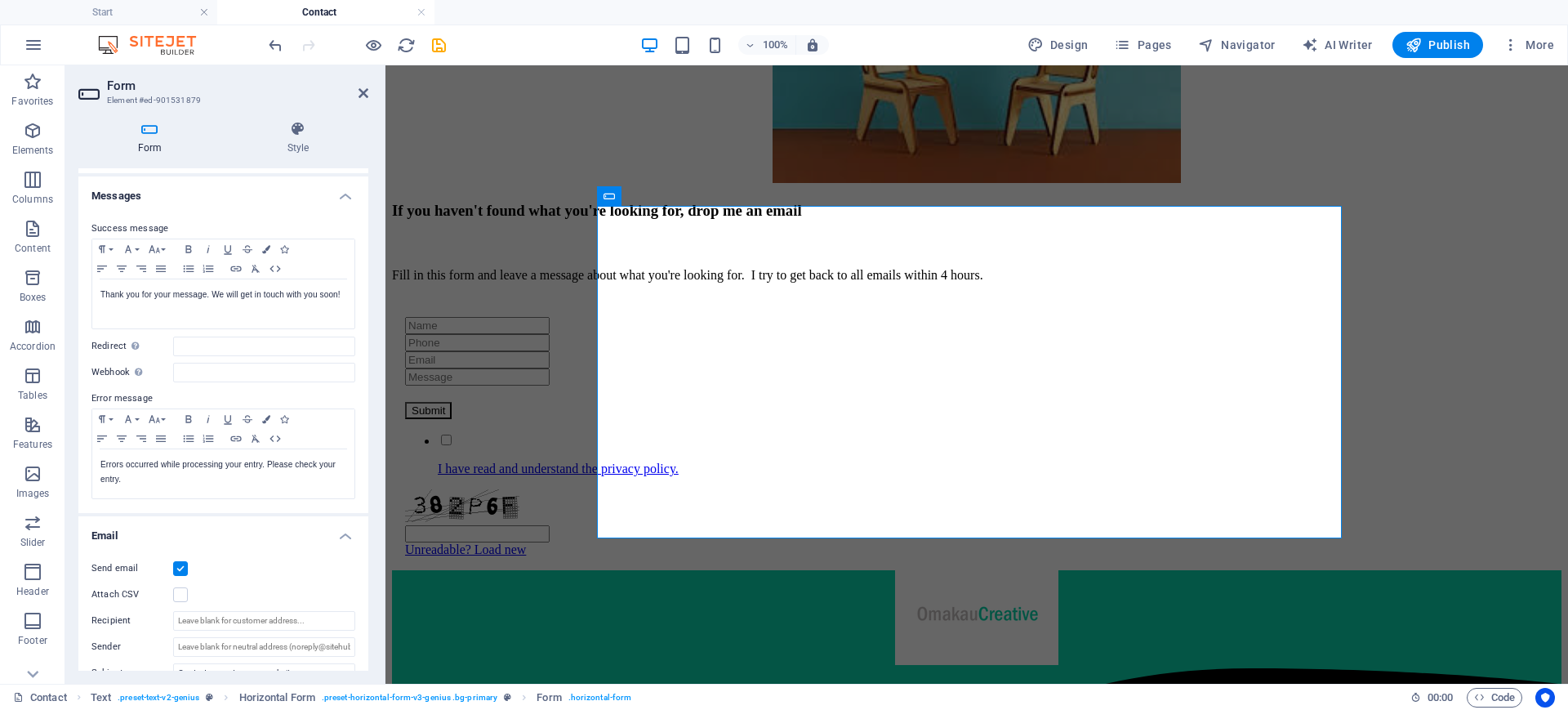
scroll to position [0, 0]
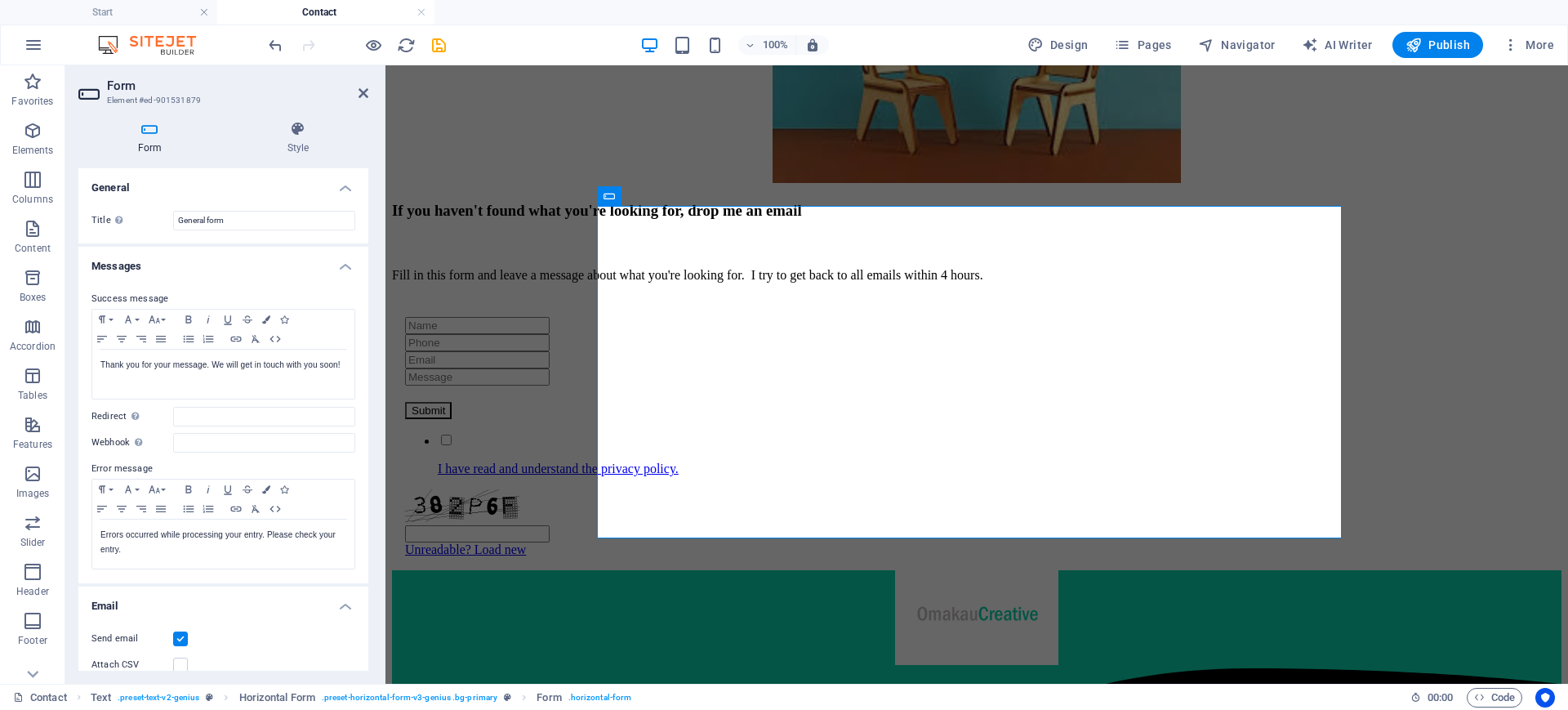
click at [102, 217] on label "Title Define a name for the form." at bounding box center [132, 220] width 82 height 19
click at [173, 217] on input "General form" at bounding box center [264, 220] width 182 height 19
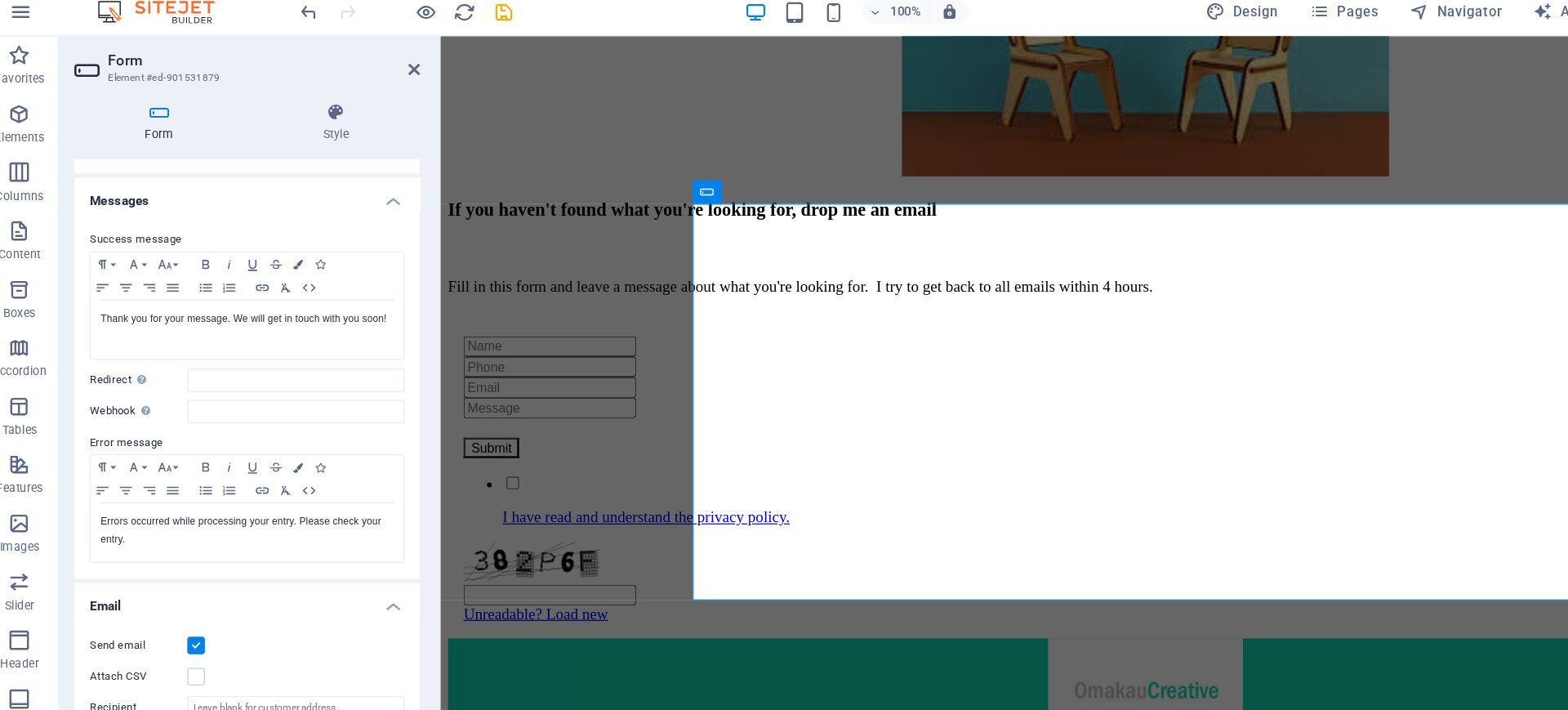
scroll to position [61, 0]
click at [364, 231] on div "Success message Paragraph Format Normal Heading 1 Heading 2 Heading 3 Heading 4…" at bounding box center [223, 367] width 289 height 307
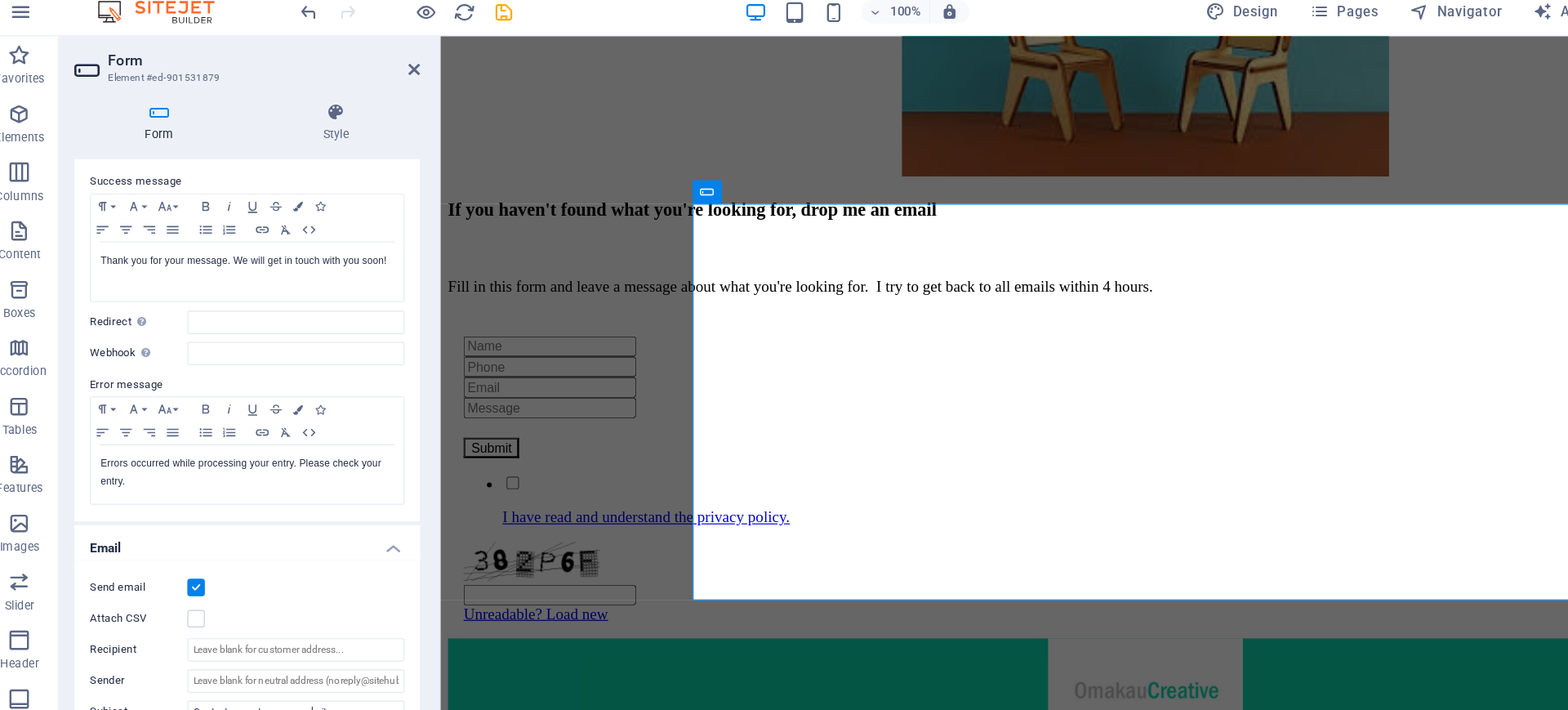
scroll to position [89, 0]
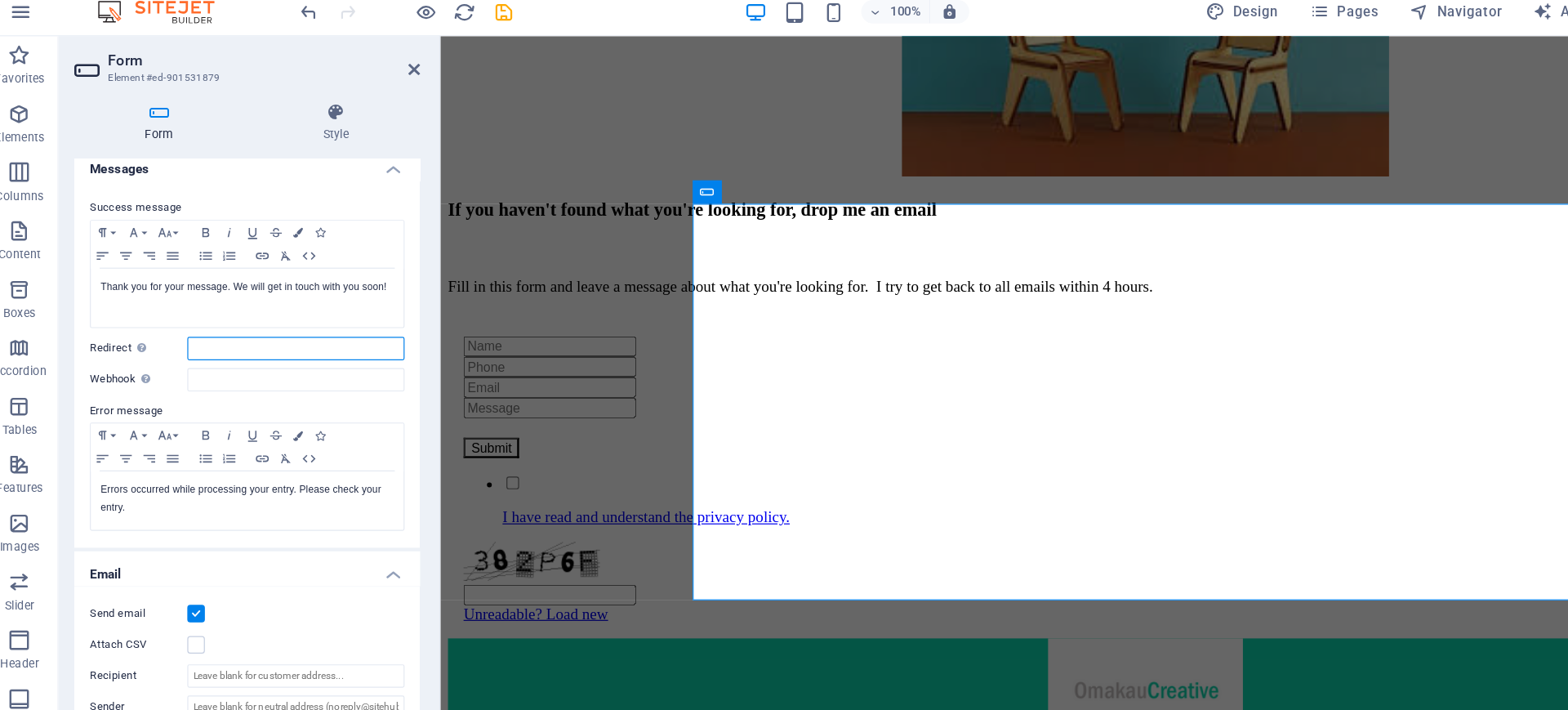
click at [185, 329] on input "Redirect Define a redirect target upon successful form submission; for example,…" at bounding box center [264, 327] width 182 height 19
click at [1130, 48] on icon "button" at bounding box center [1122, 45] width 16 height 16
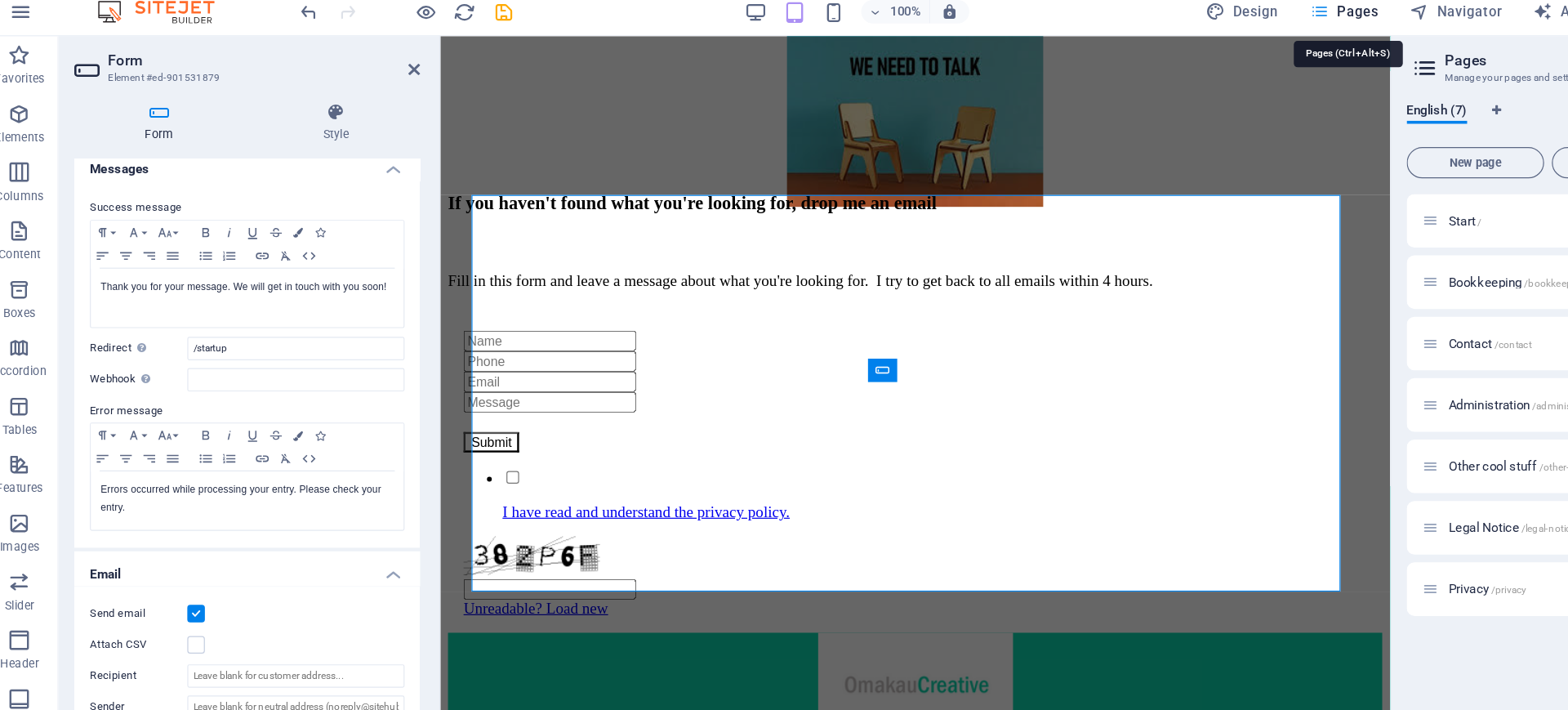
scroll to position [322, 0]
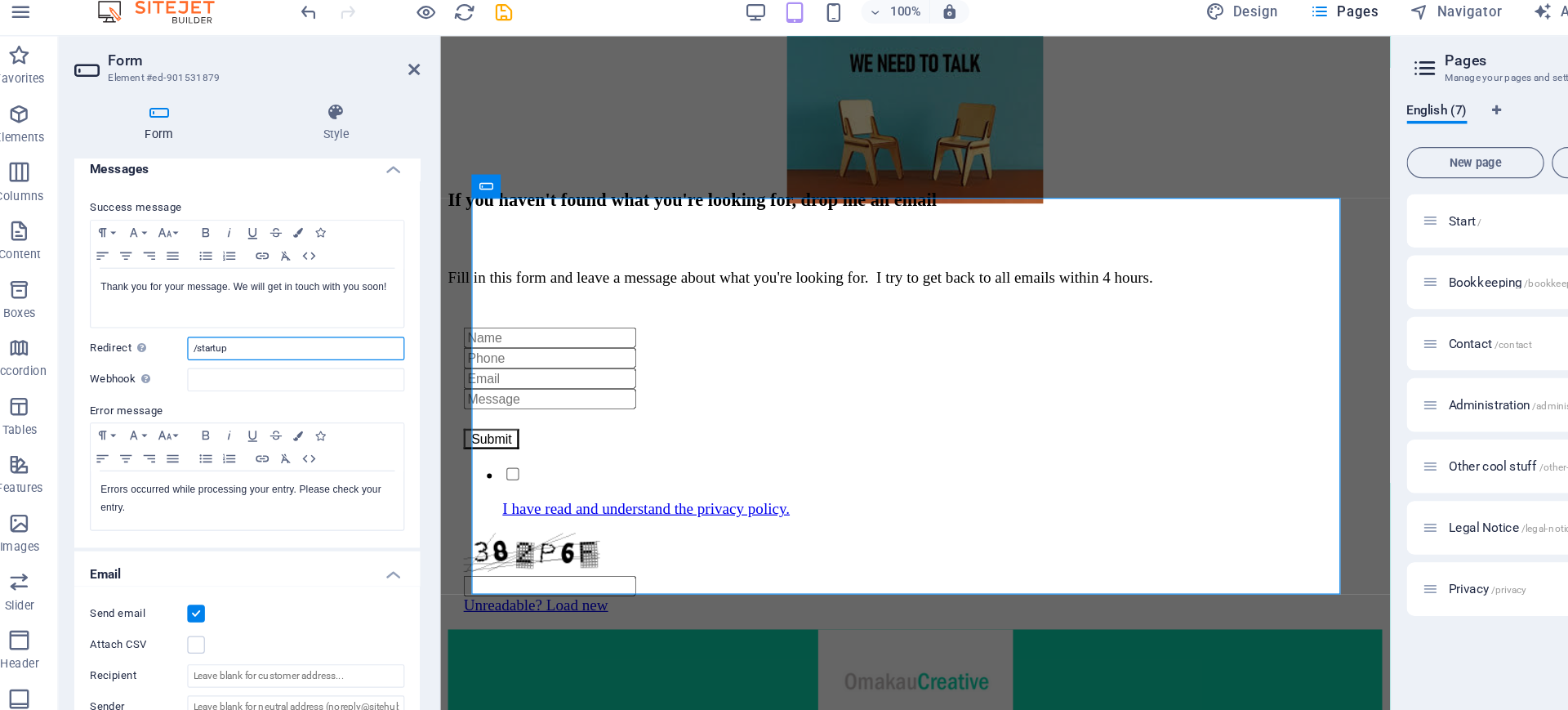
click at [222, 329] on input "/startup" at bounding box center [264, 327] width 182 height 19
type input "/start"
drag, startPoint x: 364, startPoint y: 289, endPoint x: 365, endPoint y: 305, distance: 16.0
click at [365, 305] on div "Success message Paragraph Format Normal Heading 1 Heading 2 Heading 3 Heading 4…" at bounding box center [223, 340] width 289 height 307
drag, startPoint x: 368, startPoint y: 300, endPoint x: 370, endPoint y: 334, distance: 34.1
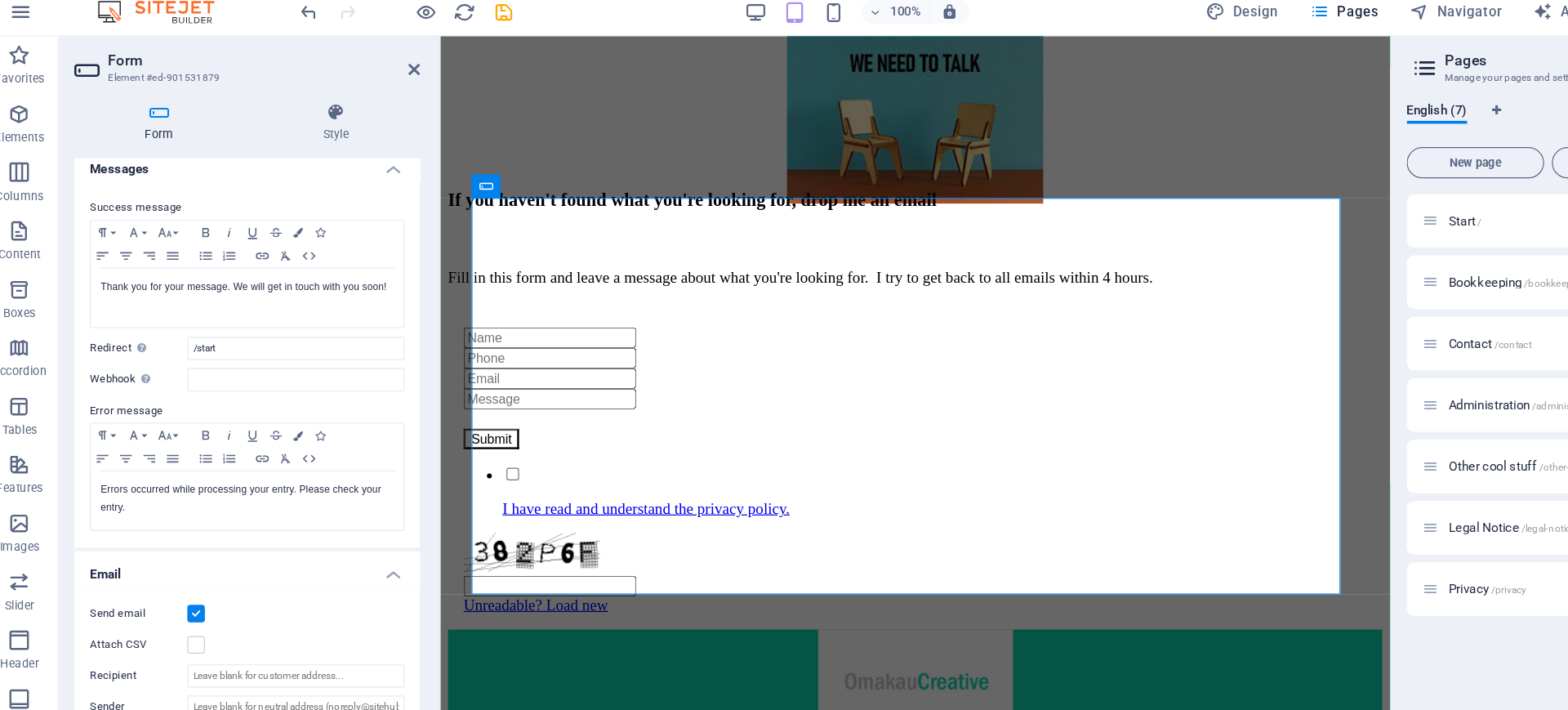
click at [370, 334] on div "Form Style General Title Define a name for the form. General form Messages Succ…" at bounding box center [223, 396] width 316 height 575
drag, startPoint x: 364, startPoint y: 311, endPoint x: 367, endPoint y: 400, distance: 89.1
click at [367, 400] on div "General Title Define a name for the form. General form Messages Success message…" at bounding box center [223, 420] width 289 height 502
drag, startPoint x: 367, startPoint y: 400, endPoint x: 364, endPoint y: 563, distance: 163.0
click at [364, 563] on div "General Title Define a name for the form. General form Messages Success message…" at bounding box center [223, 420] width 289 height 502
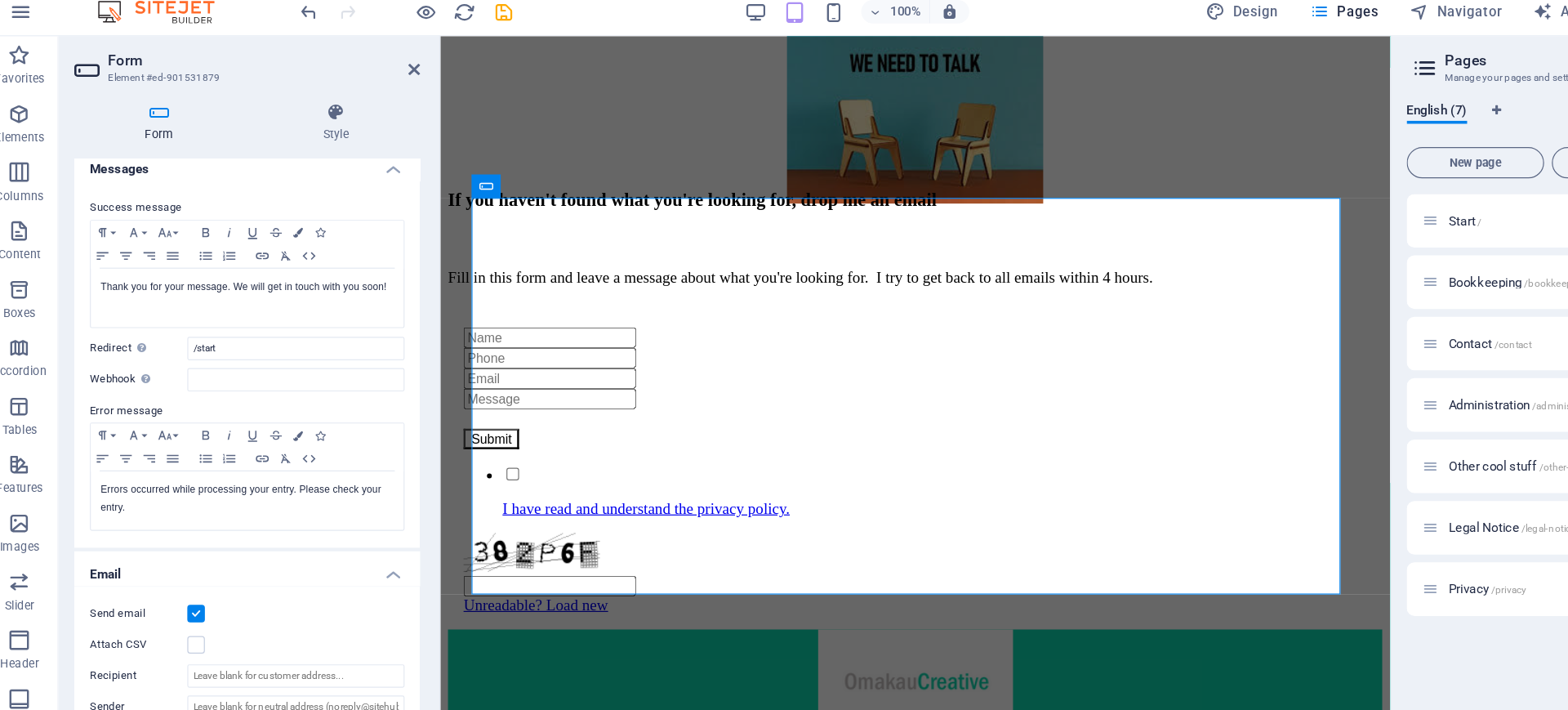
click at [343, 176] on h4 "Messages" at bounding box center [223, 172] width 289 height 29
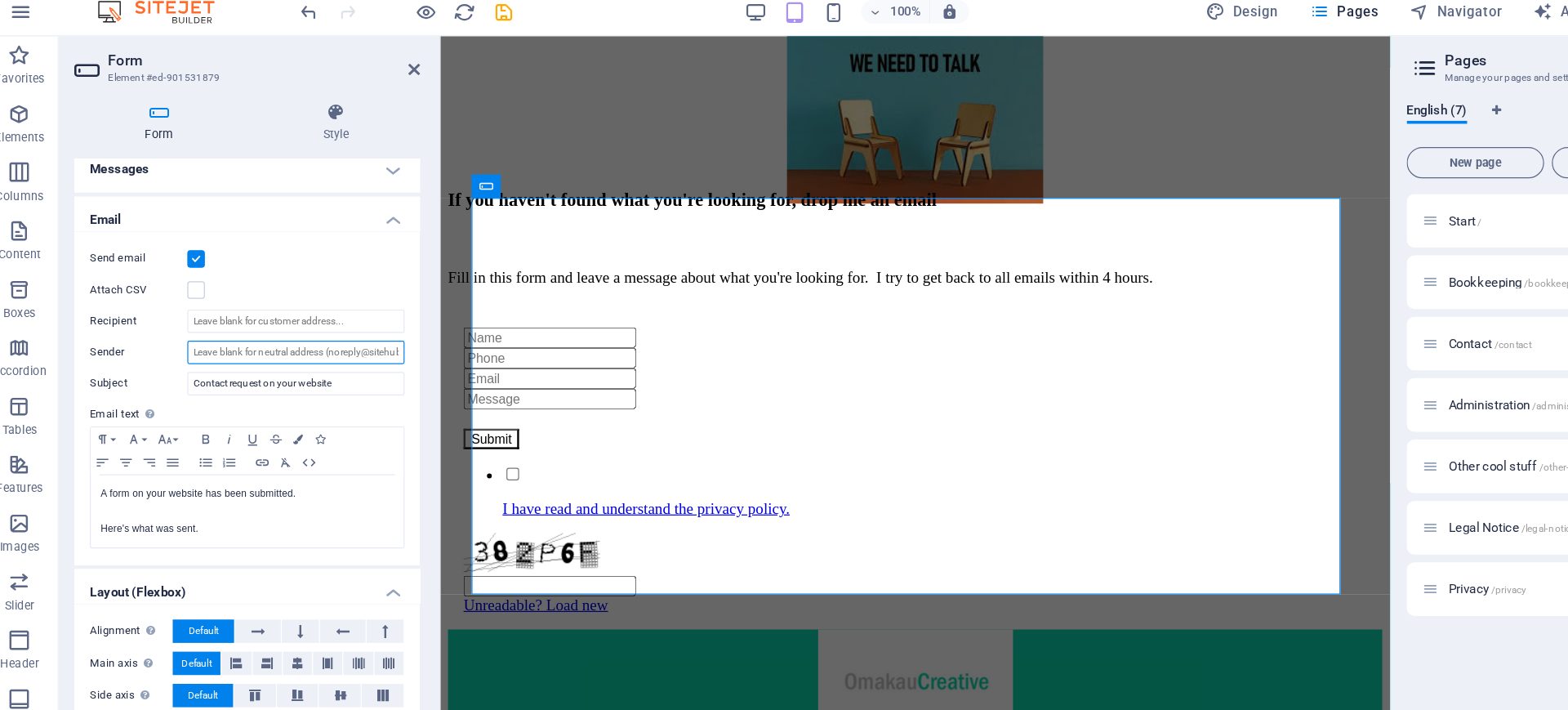
click at [223, 334] on input "Sender" at bounding box center [264, 330] width 182 height 19
type input "noreply@omakaucreative.co.nz"
drag, startPoint x: 365, startPoint y: 281, endPoint x: 359, endPoint y: 305, distance: 24.7
click at [359, 305] on div "Send email Attach CSV Recipient Sender noreply@omakaucreative.co.nz Subject Con…" at bounding box center [223, 369] width 289 height 279
click at [358, 93] on icon at bounding box center [363, 93] width 10 height 13
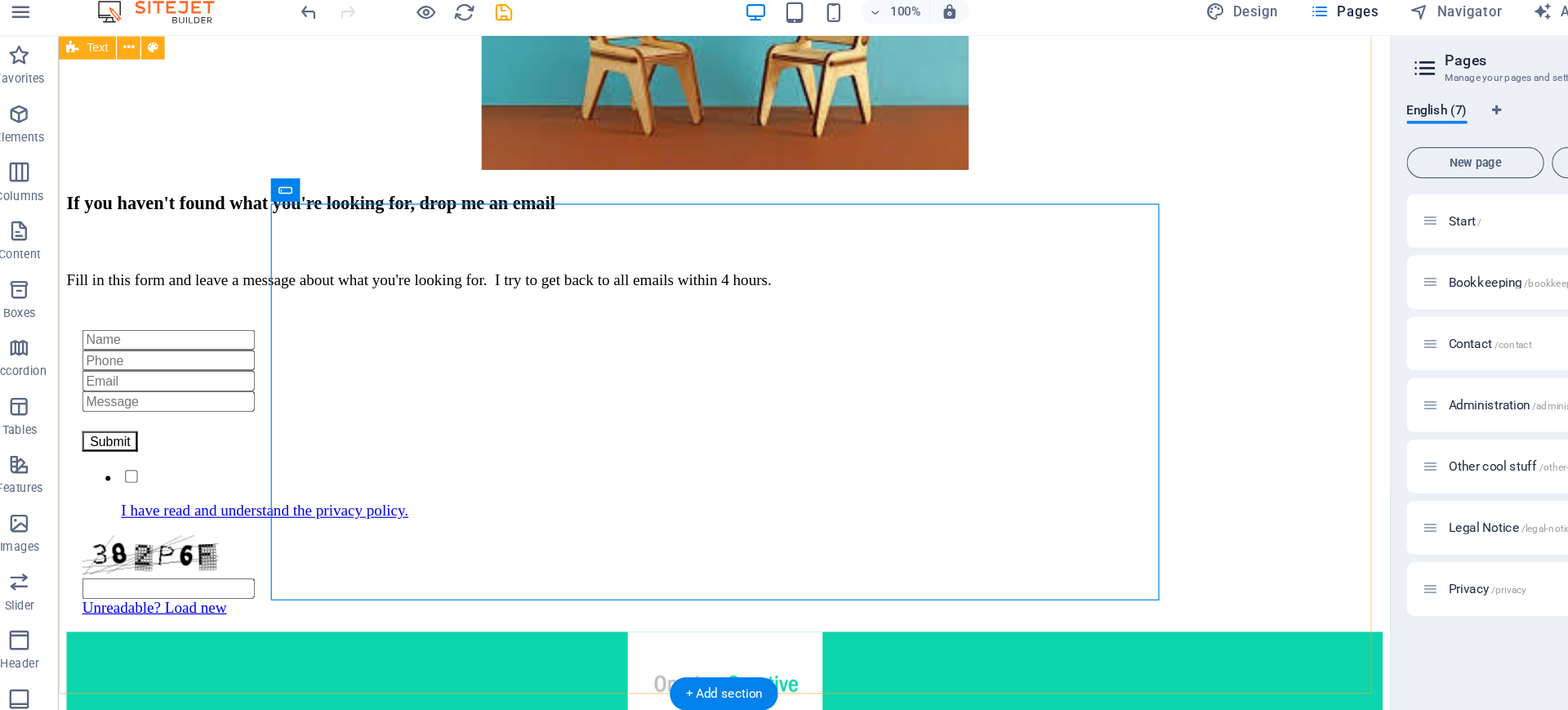
scroll to position [486, 0]
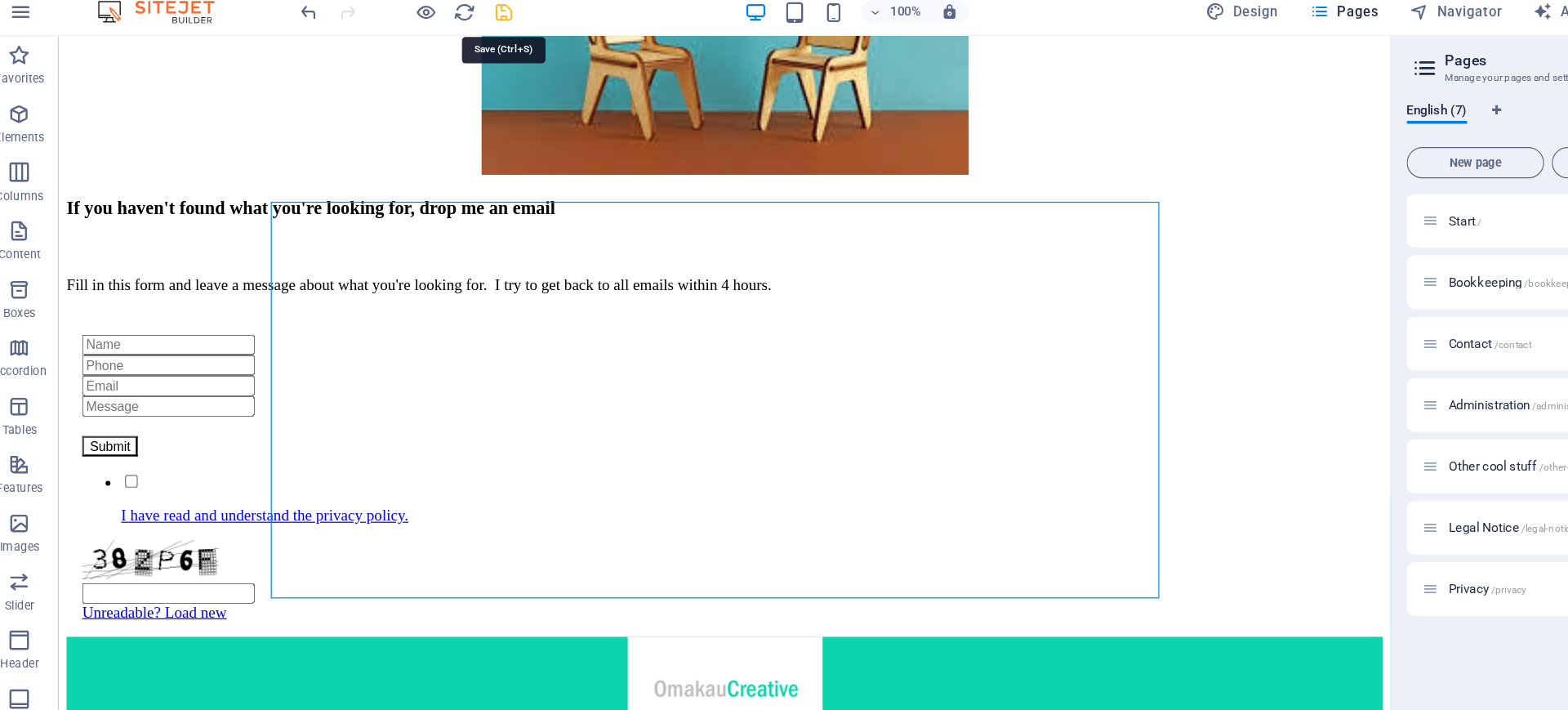
click at [432, 48] on icon "save" at bounding box center [439, 45] width 19 height 19
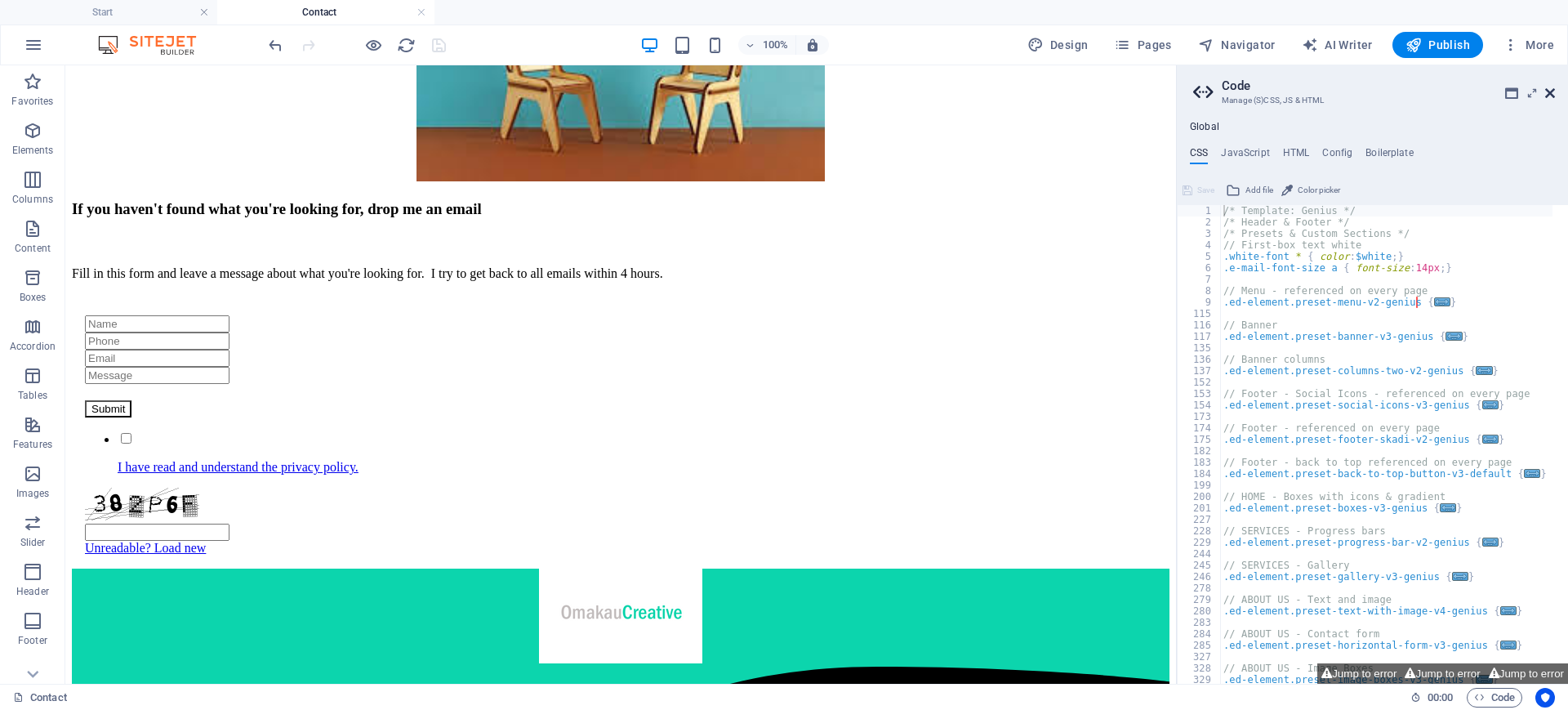
click at [1551, 92] on icon at bounding box center [1550, 93] width 10 height 13
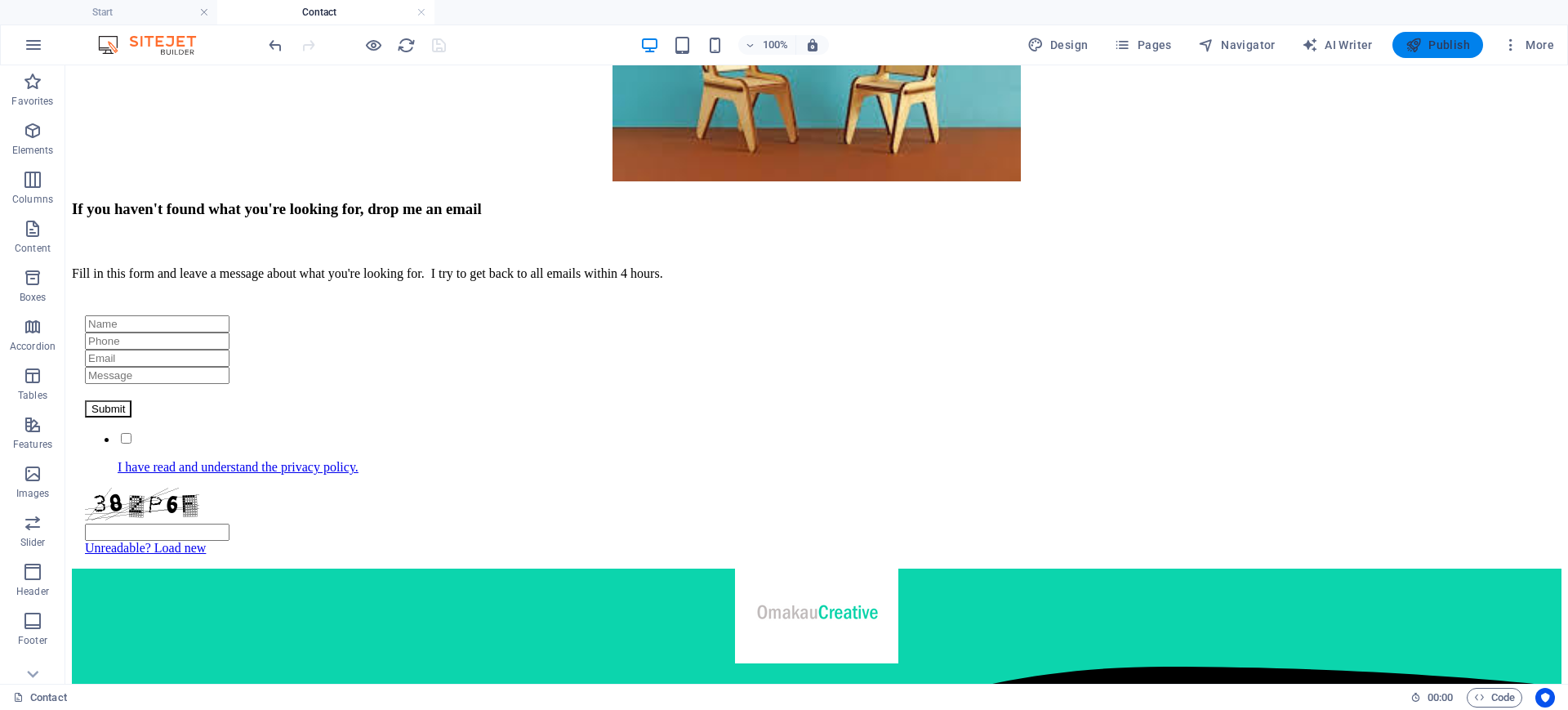
click at [1433, 38] on span "Publish" at bounding box center [1437, 45] width 64 height 16
click at [1440, 45] on span "Publish" at bounding box center [1437, 45] width 64 height 16
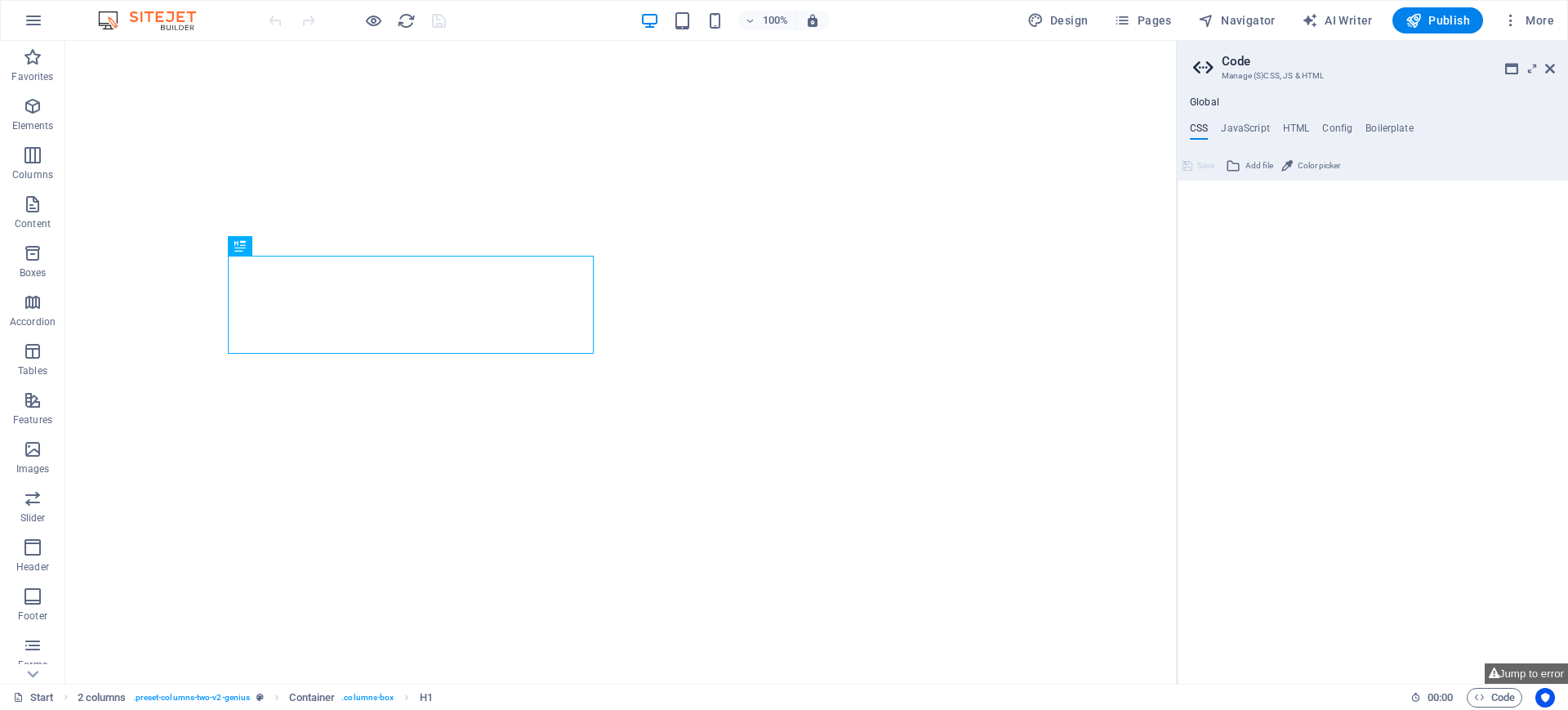
type textarea "/* Template: Genius */"
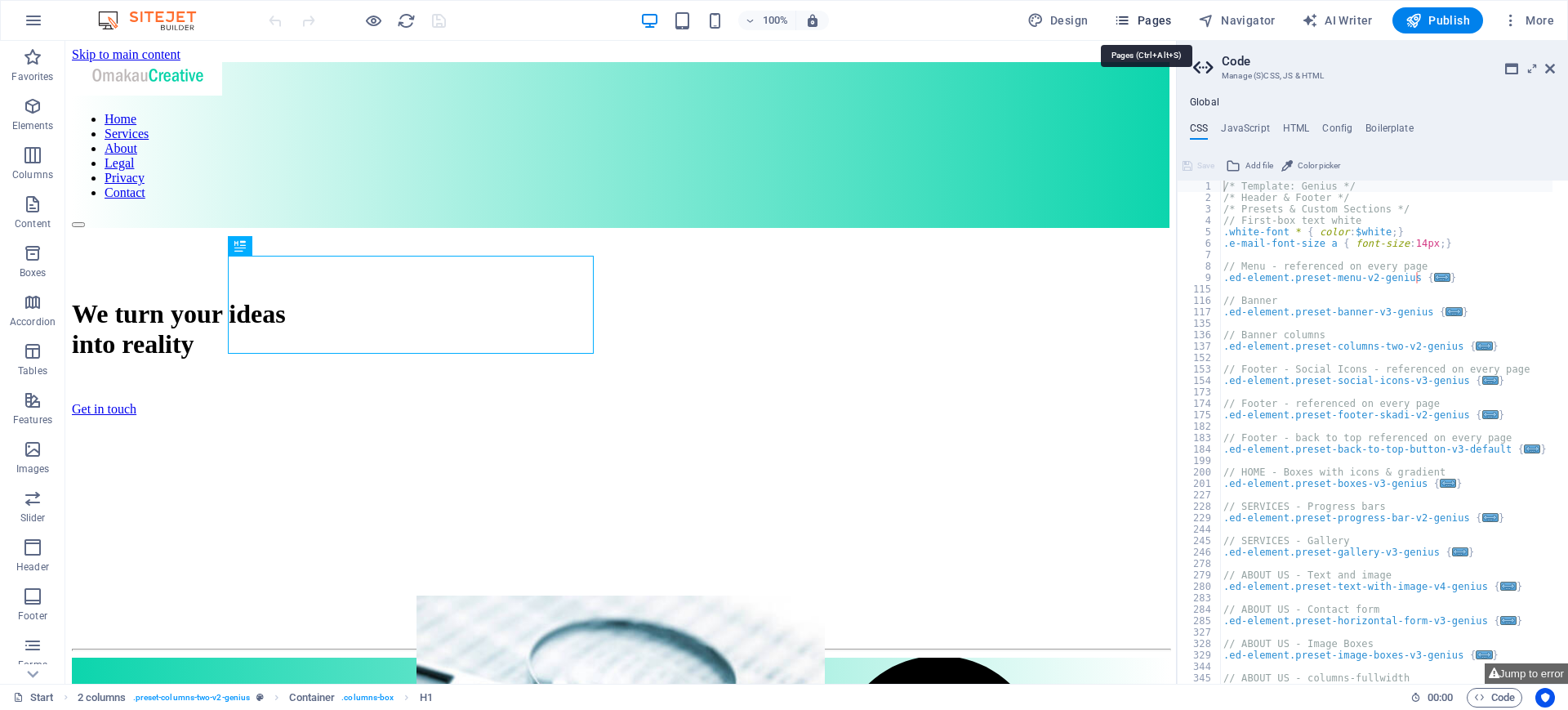
click at [1146, 21] on span "Pages" at bounding box center [1142, 20] width 57 height 16
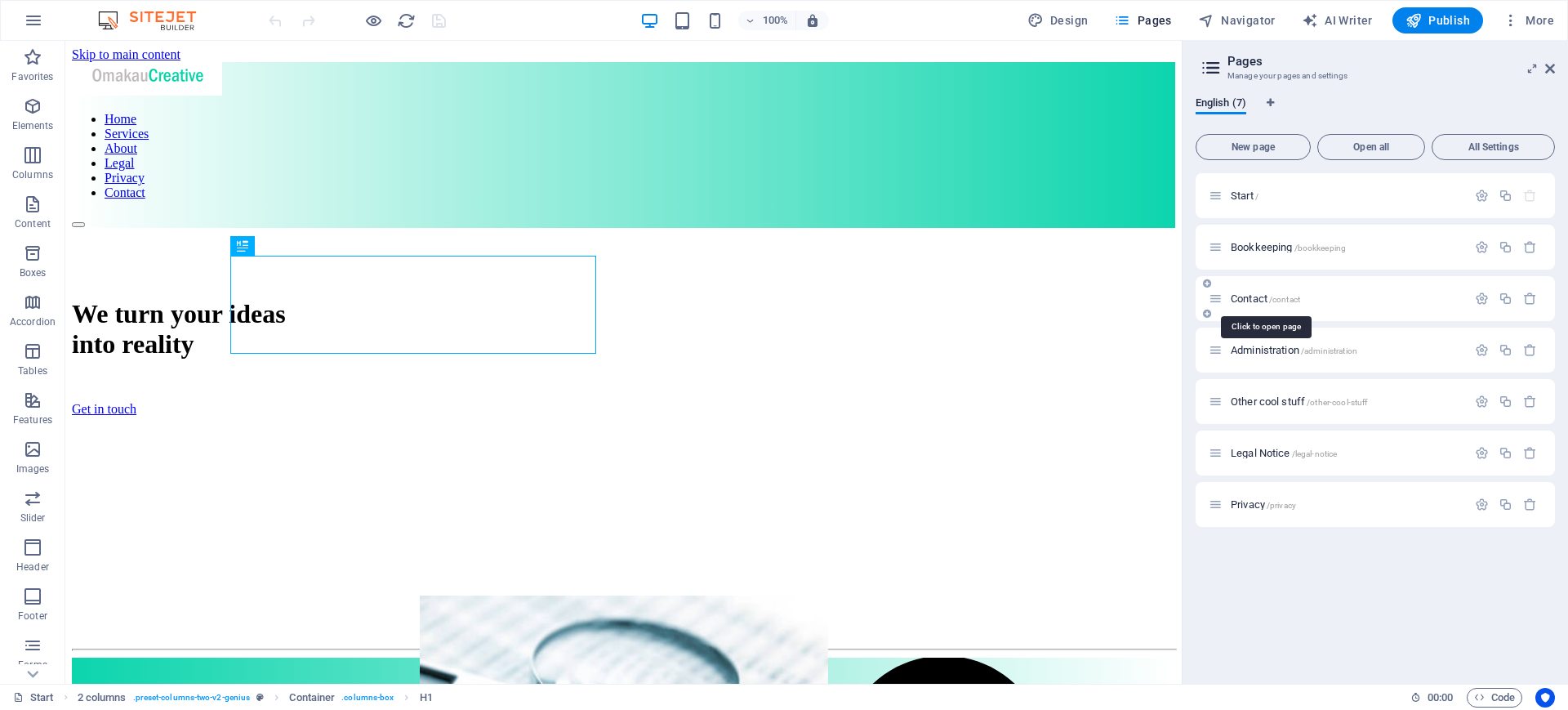
click at [1246, 297] on span "Contact /contact" at bounding box center [1265, 298] width 70 height 12
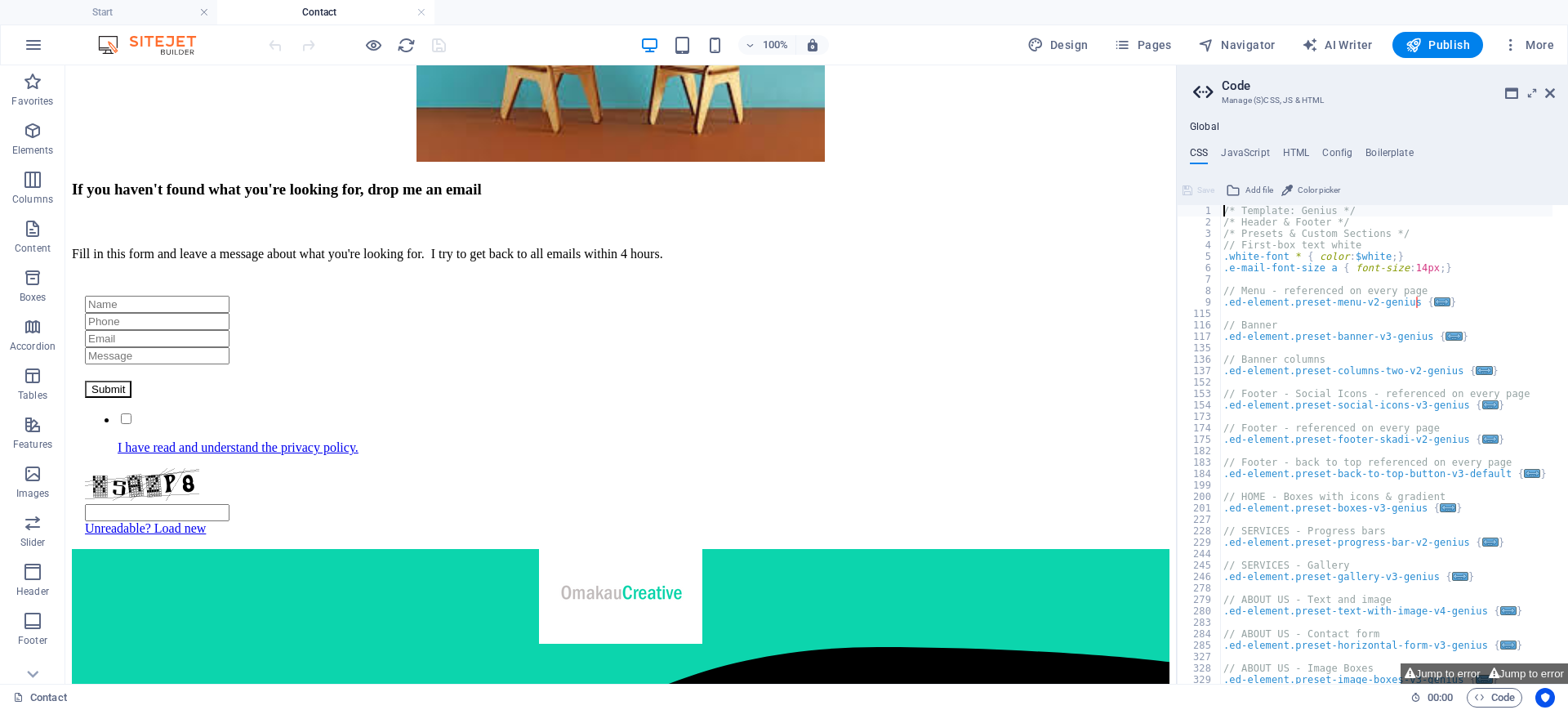
scroll to position [488, 0]
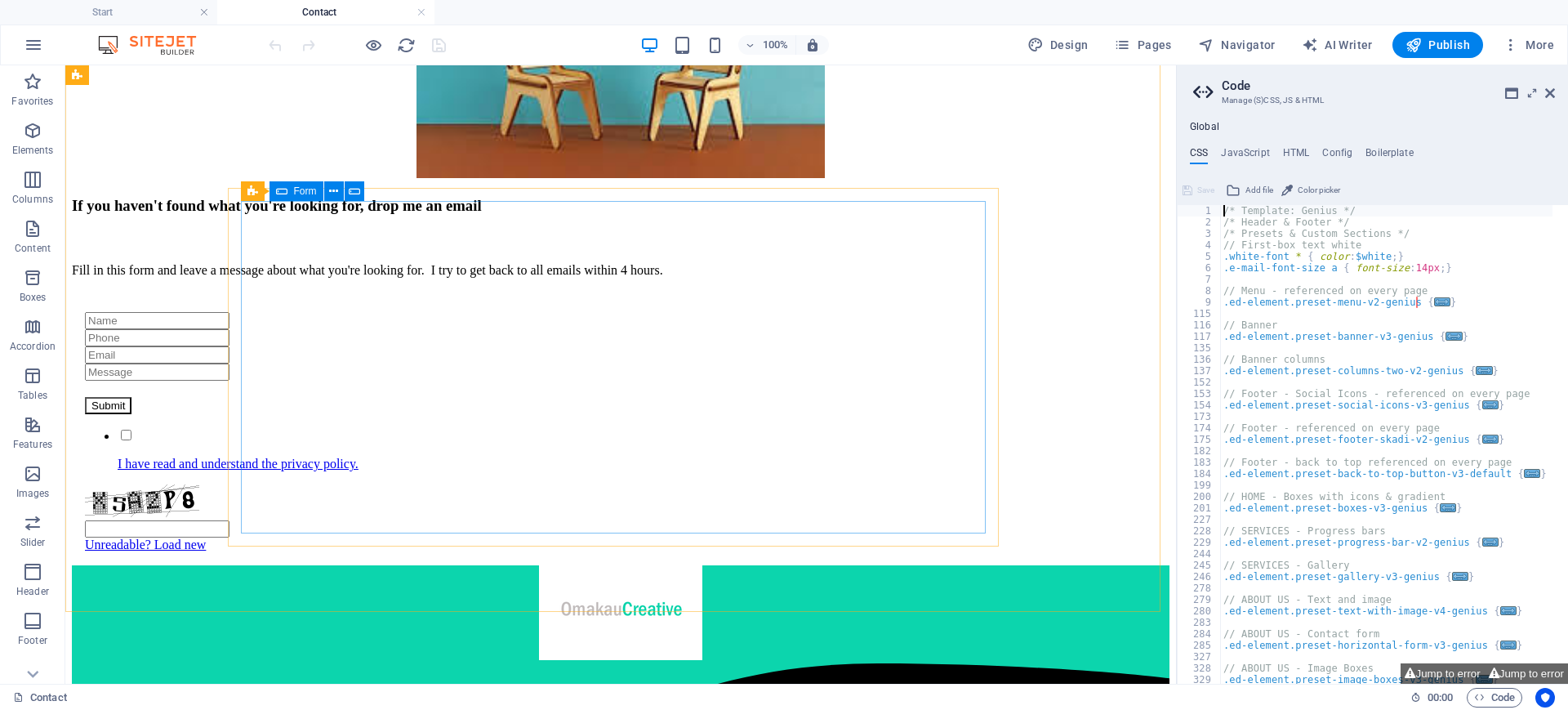
click at [281, 191] on icon at bounding box center [281, 191] width 11 height 19
click at [289, 191] on div "Form" at bounding box center [296, 191] width 54 height 19
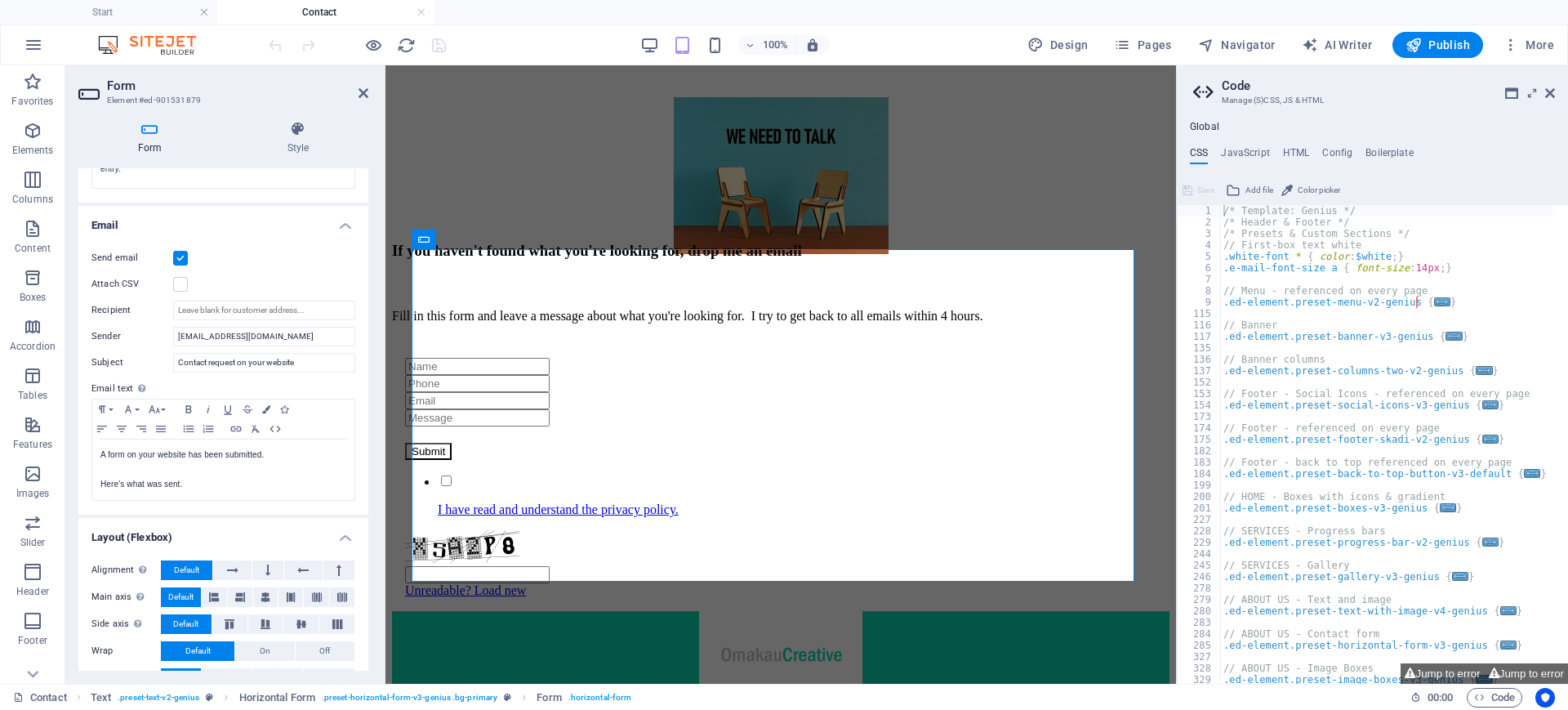
scroll to position [383, 0]
drag, startPoint x: 299, startPoint y: 335, endPoint x: 151, endPoint y: 337, distance: 148.0
click at [151, 337] on div "Sender [EMAIL_ADDRESS][DOMAIN_NAME]" at bounding box center [223, 333] width 264 height 19
click at [366, 88] on icon at bounding box center [363, 93] width 10 height 13
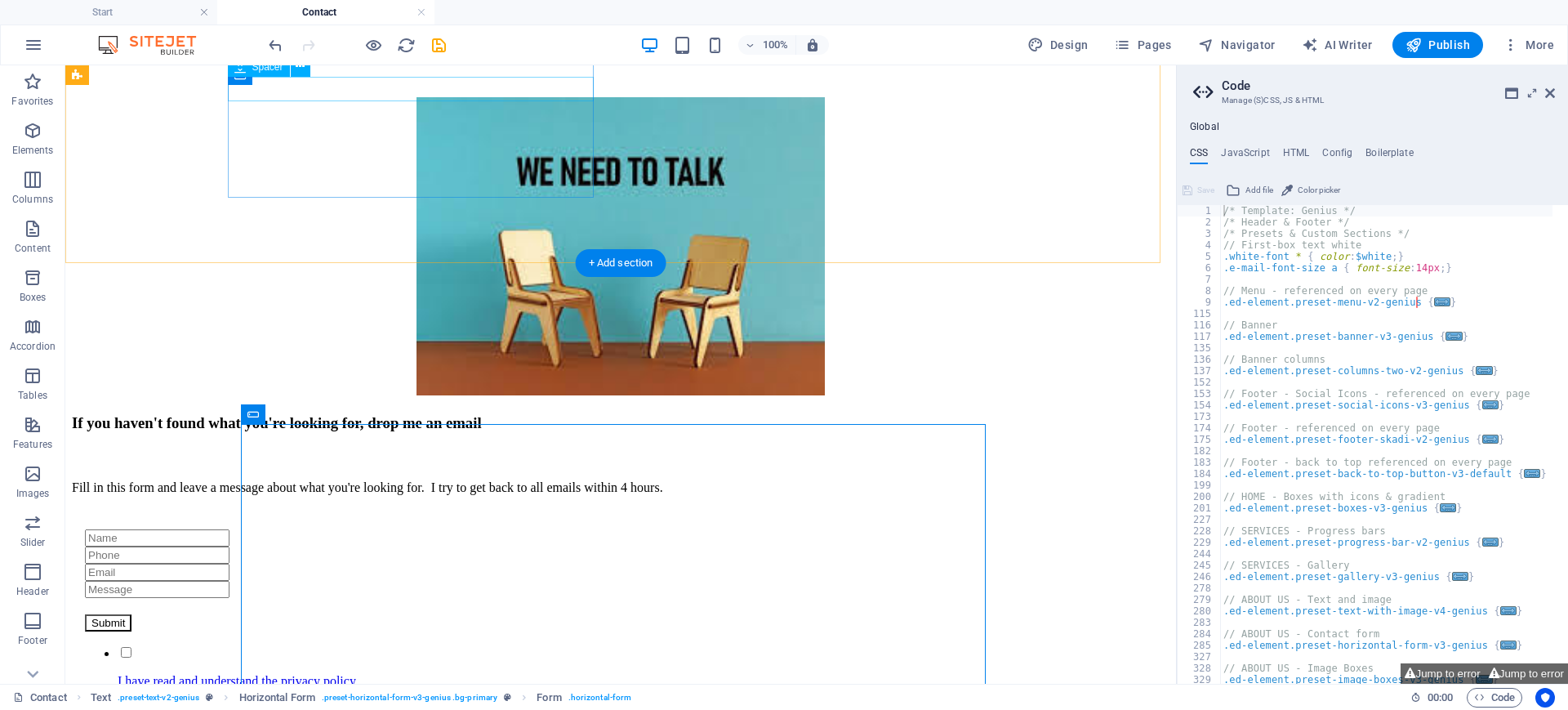
scroll to position [267, 0]
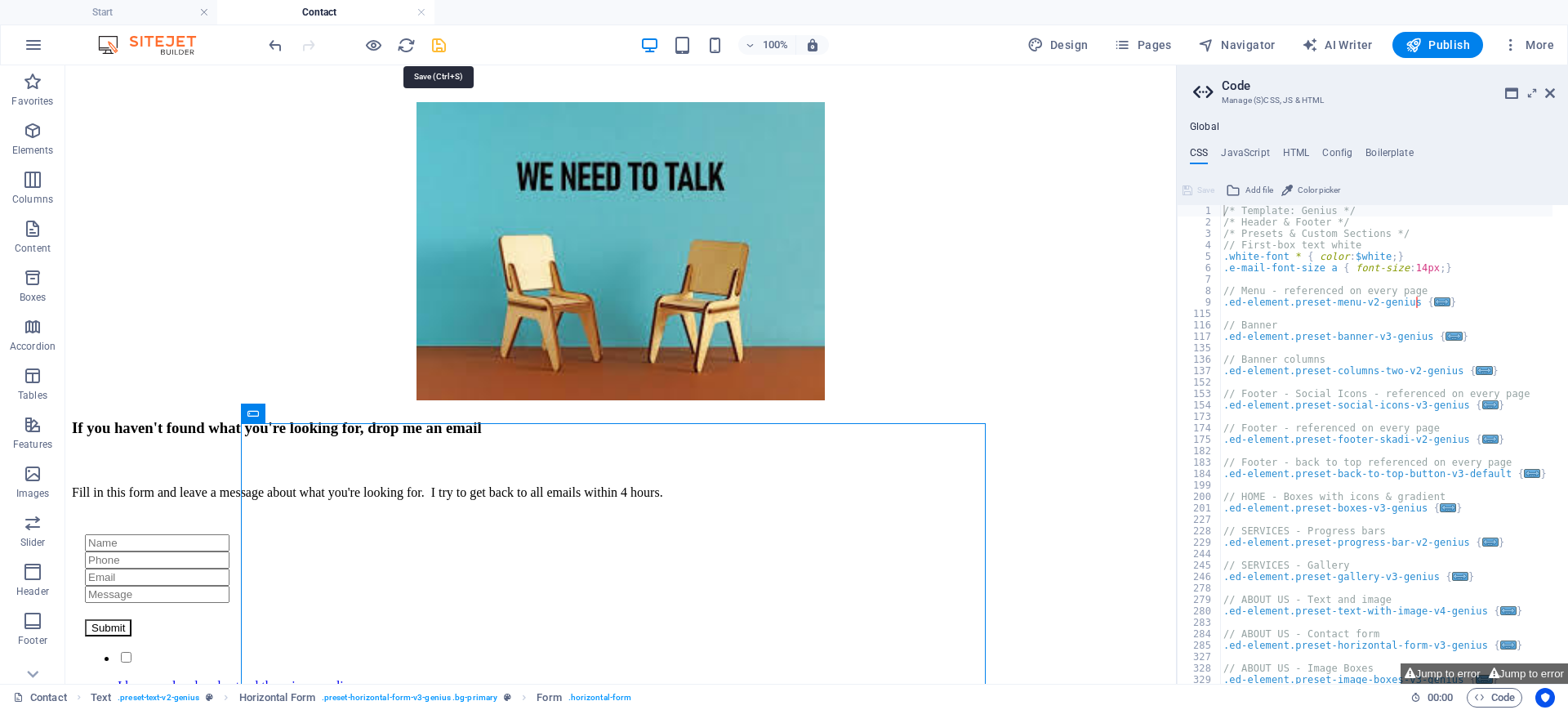
click at [441, 45] on icon "save" at bounding box center [439, 45] width 19 height 19
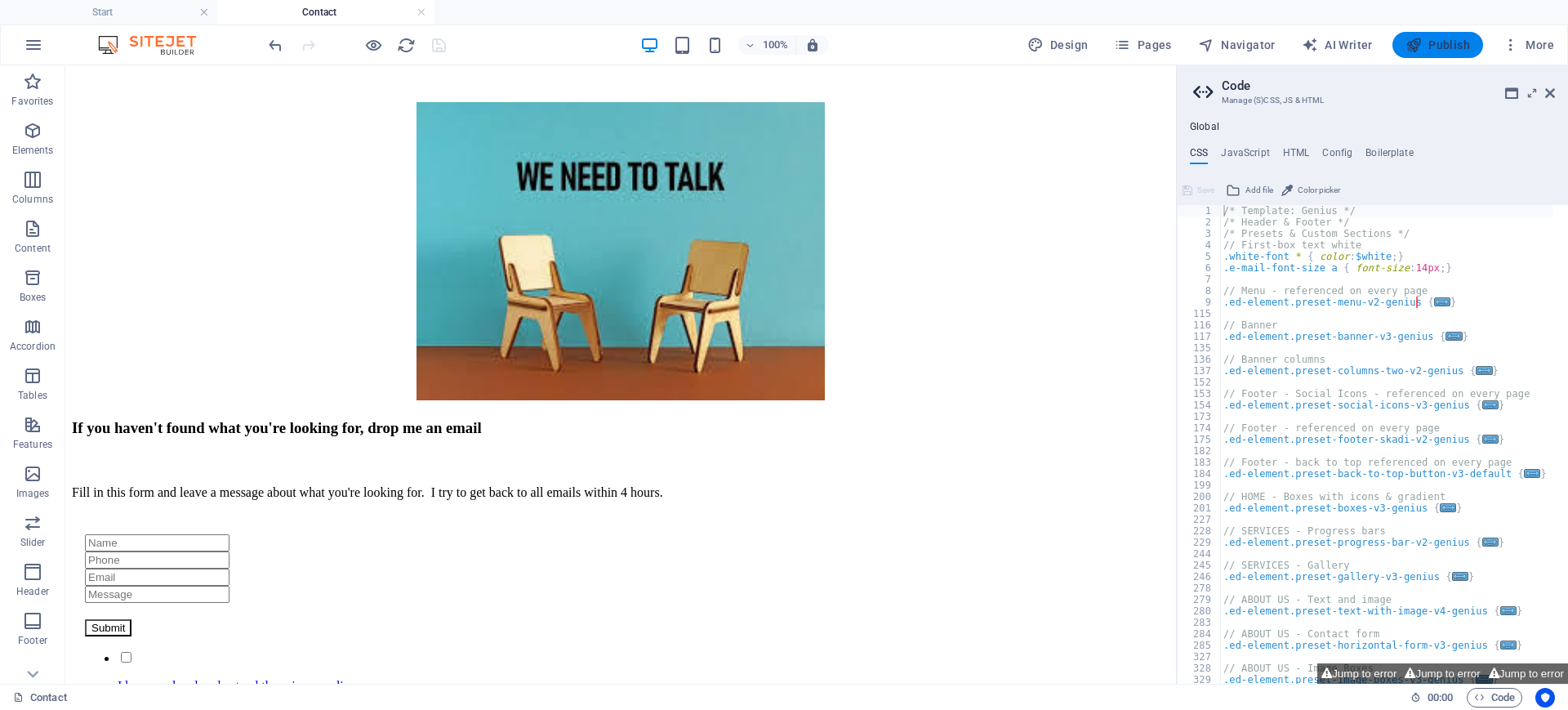
click at [1426, 41] on span "Publish" at bounding box center [1437, 45] width 64 height 16
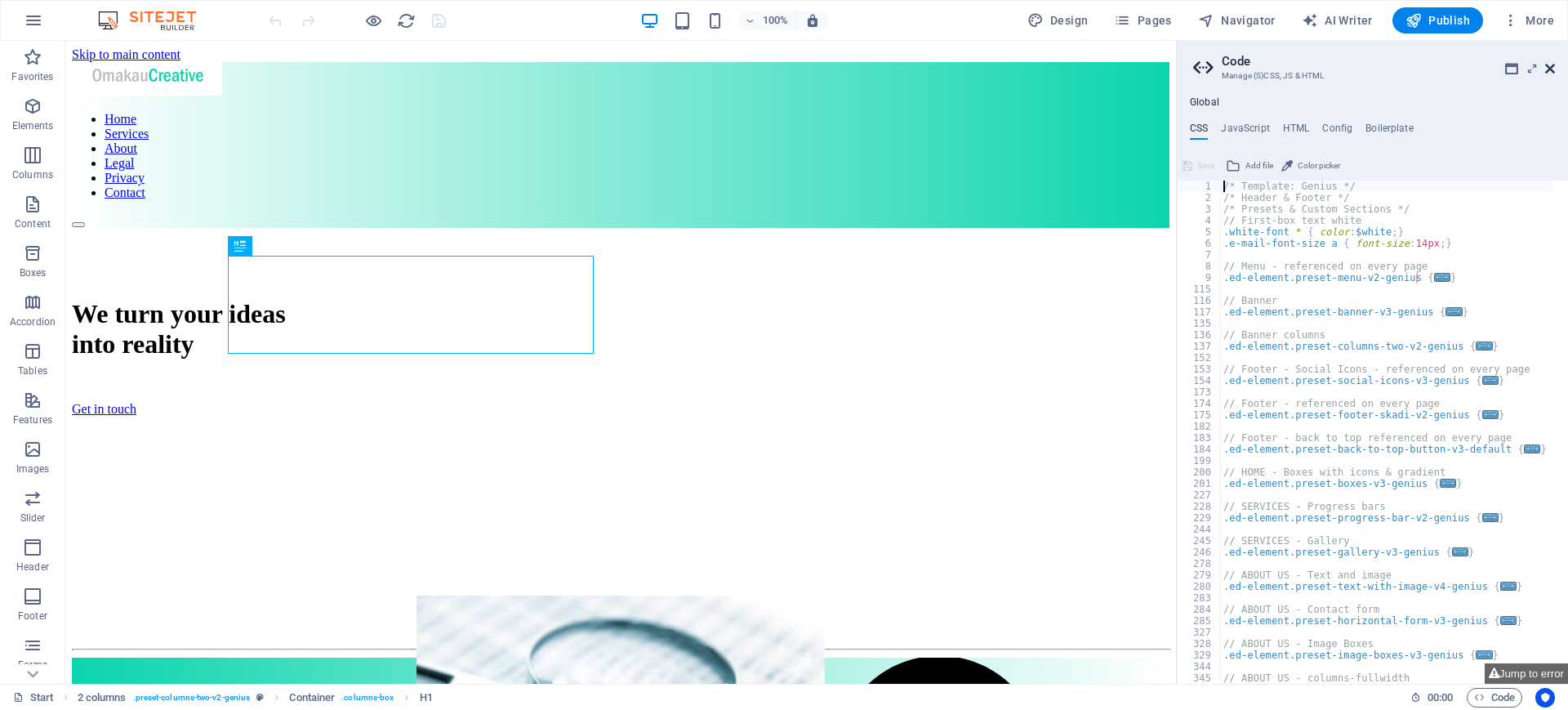
click at [1549, 68] on icon at bounding box center [1550, 69] width 10 height 13
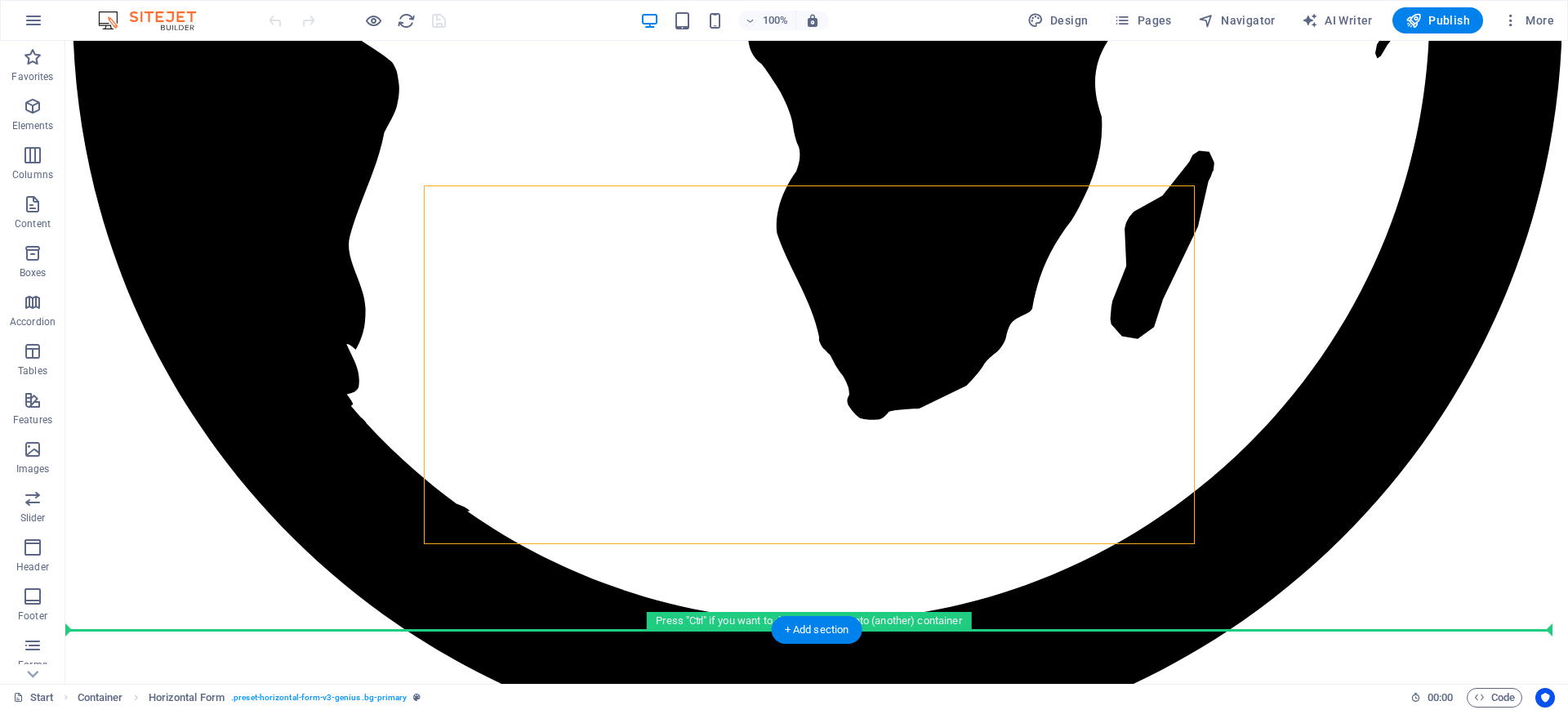
scroll to position [3048, 0]
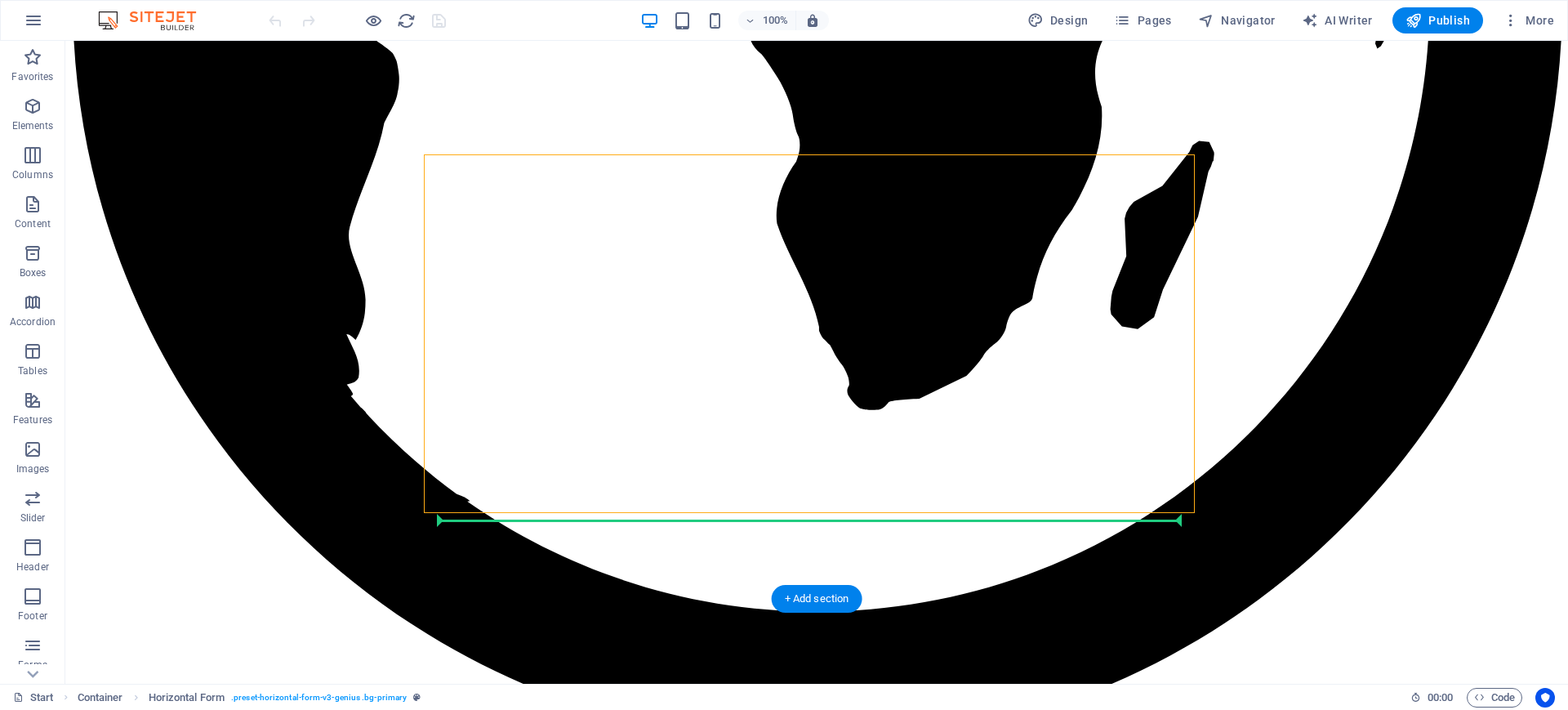
drag, startPoint x: 537, startPoint y: 388, endPoint x: 495, endPoint y: 516, distance: 134.7
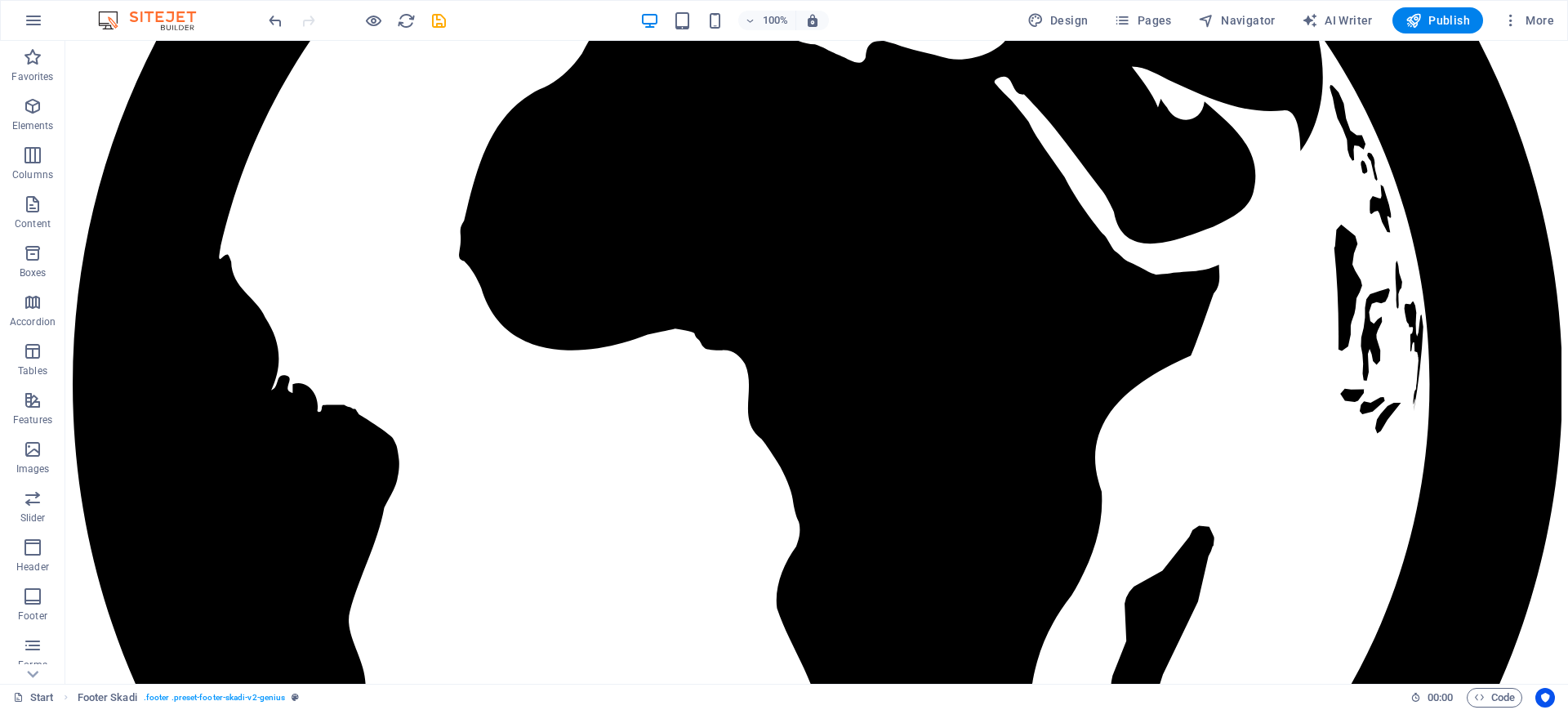
scroll to position [2960, 0]
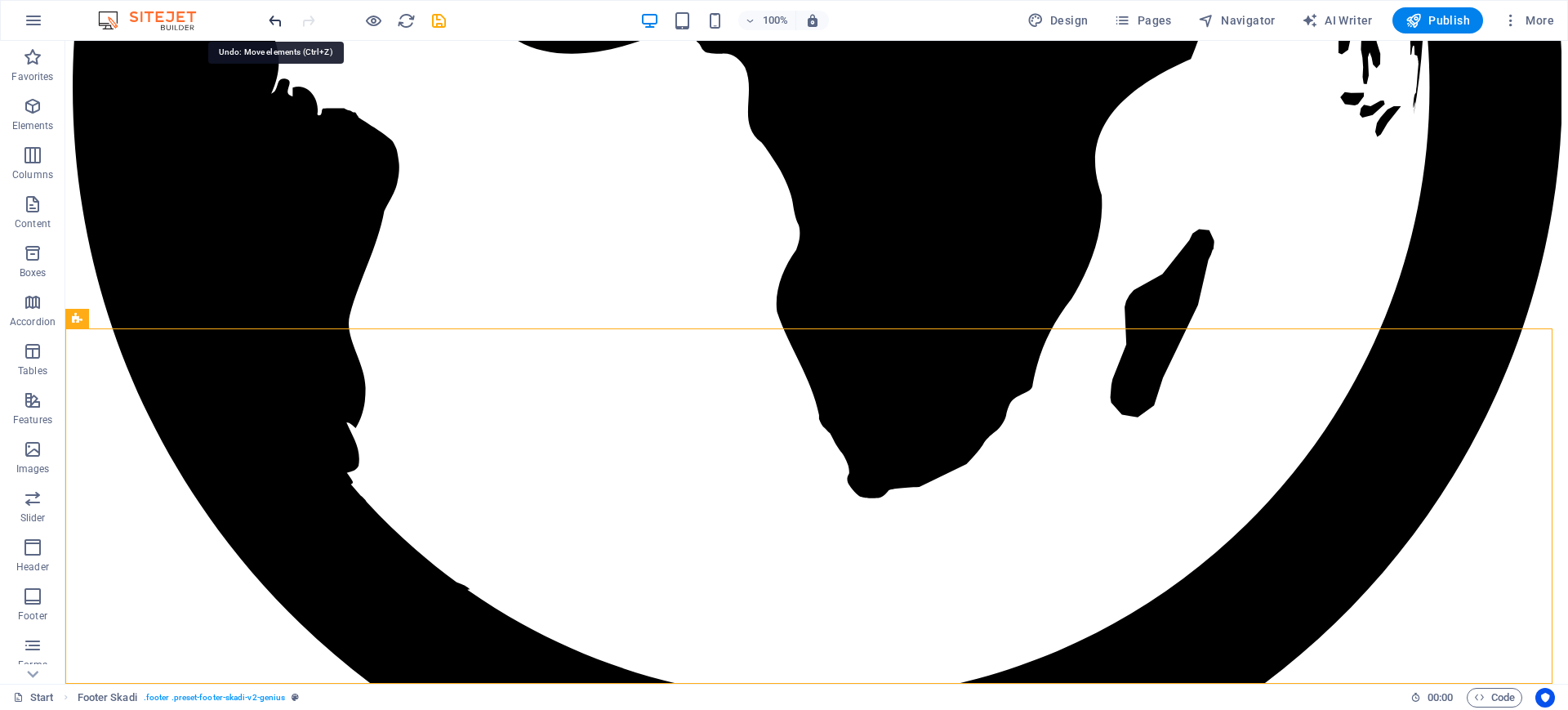
click at [275, 20] on icon "undo" at bounding box center [276, 20] width 19 height 19
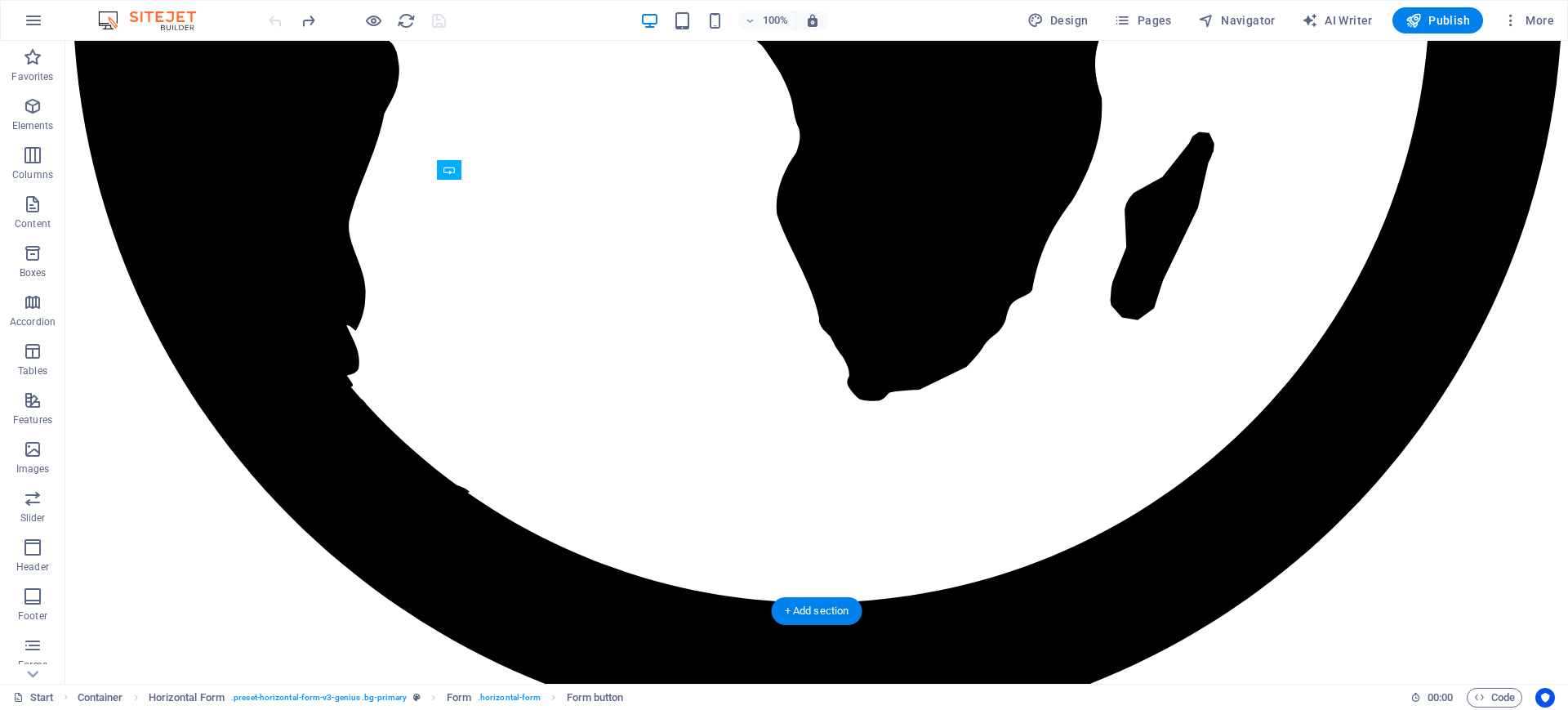
scroll to position [3085, 0]
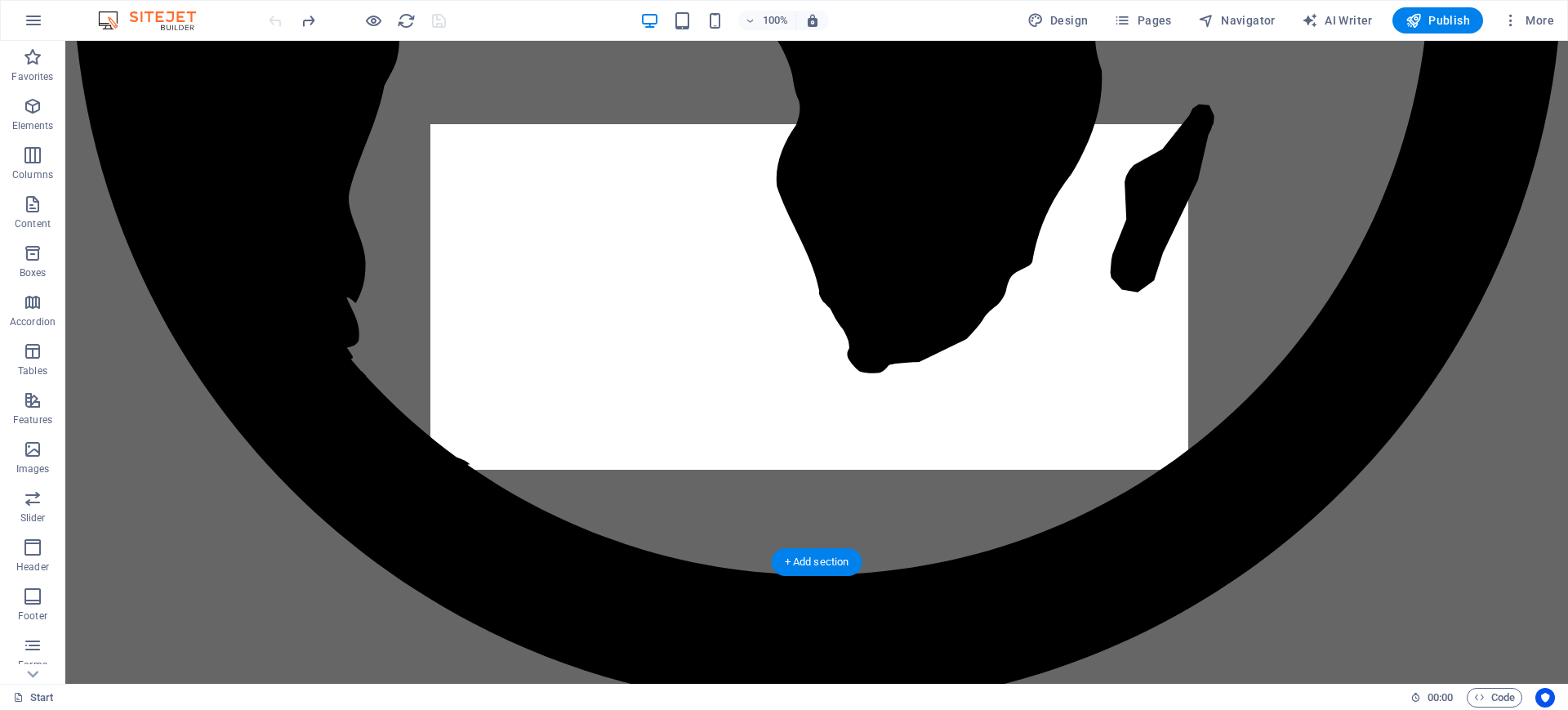
drag, startPoint x: 556, startPoint y: 380, endPoint x: 569, endPoint y: 249, distance: 131.6
drag, startPoint x: 541, startPoint y: 251, endPoint x: 469, endPoint y: 460, distance: 221.1
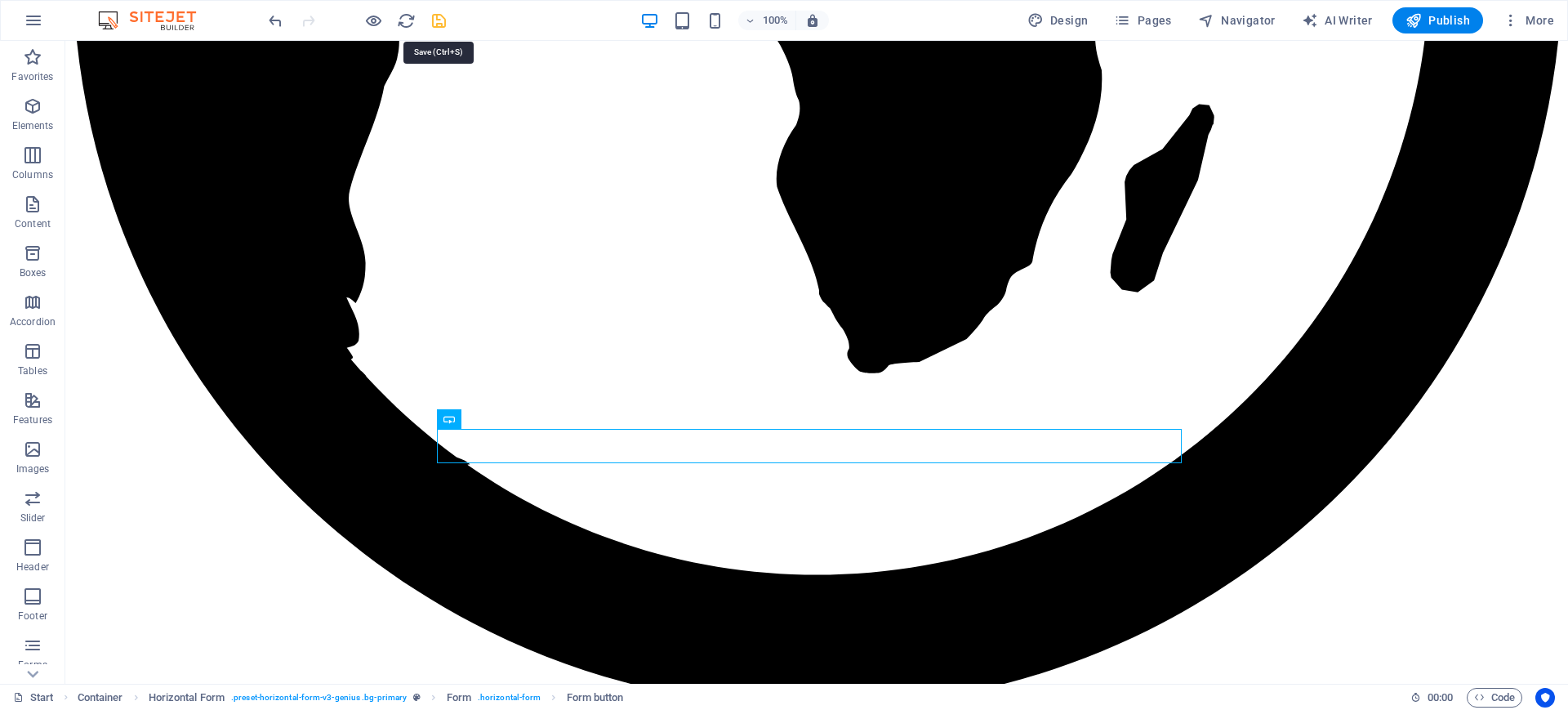
click at [441, 20] on icon "save" at bounding box center [439, 20] width 19 height 19
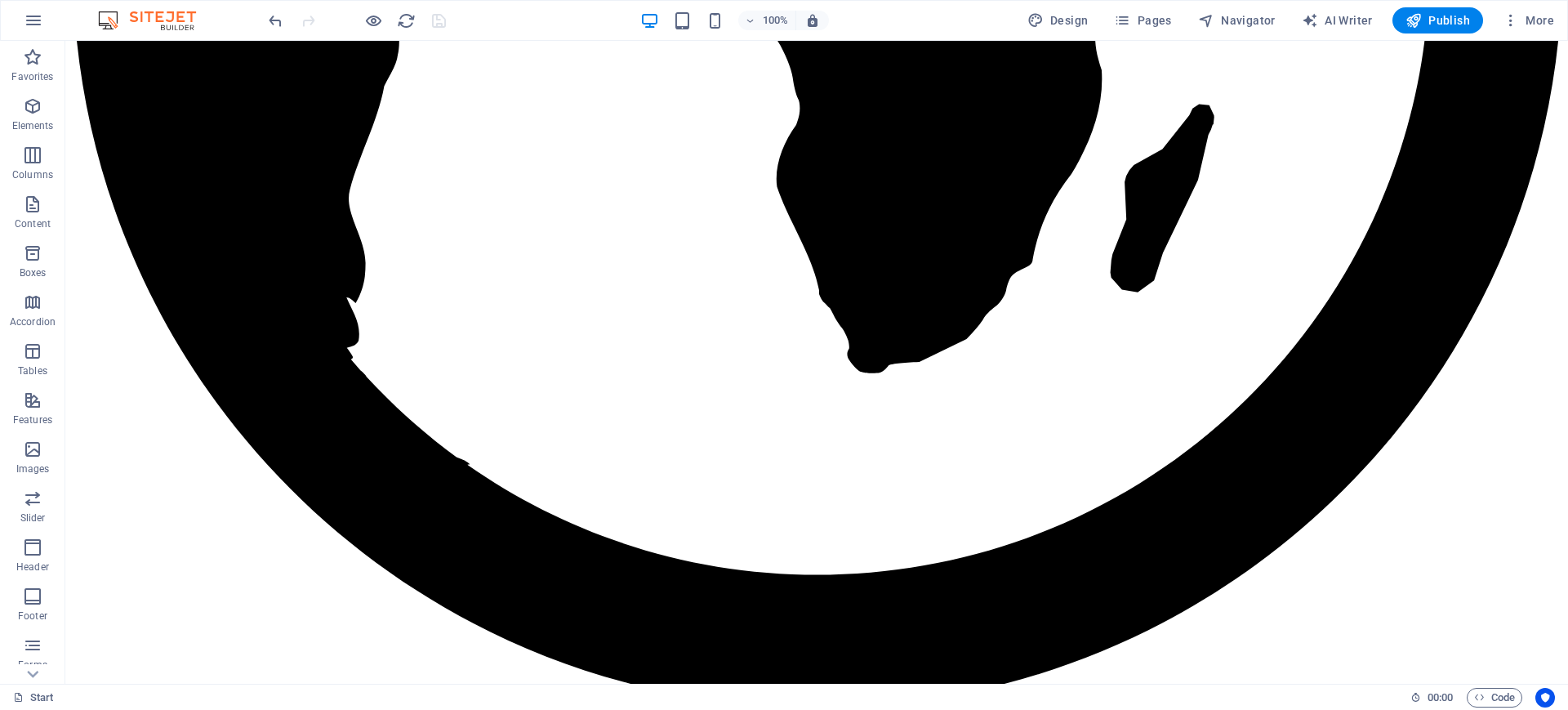
scroll to position [3050, 0]
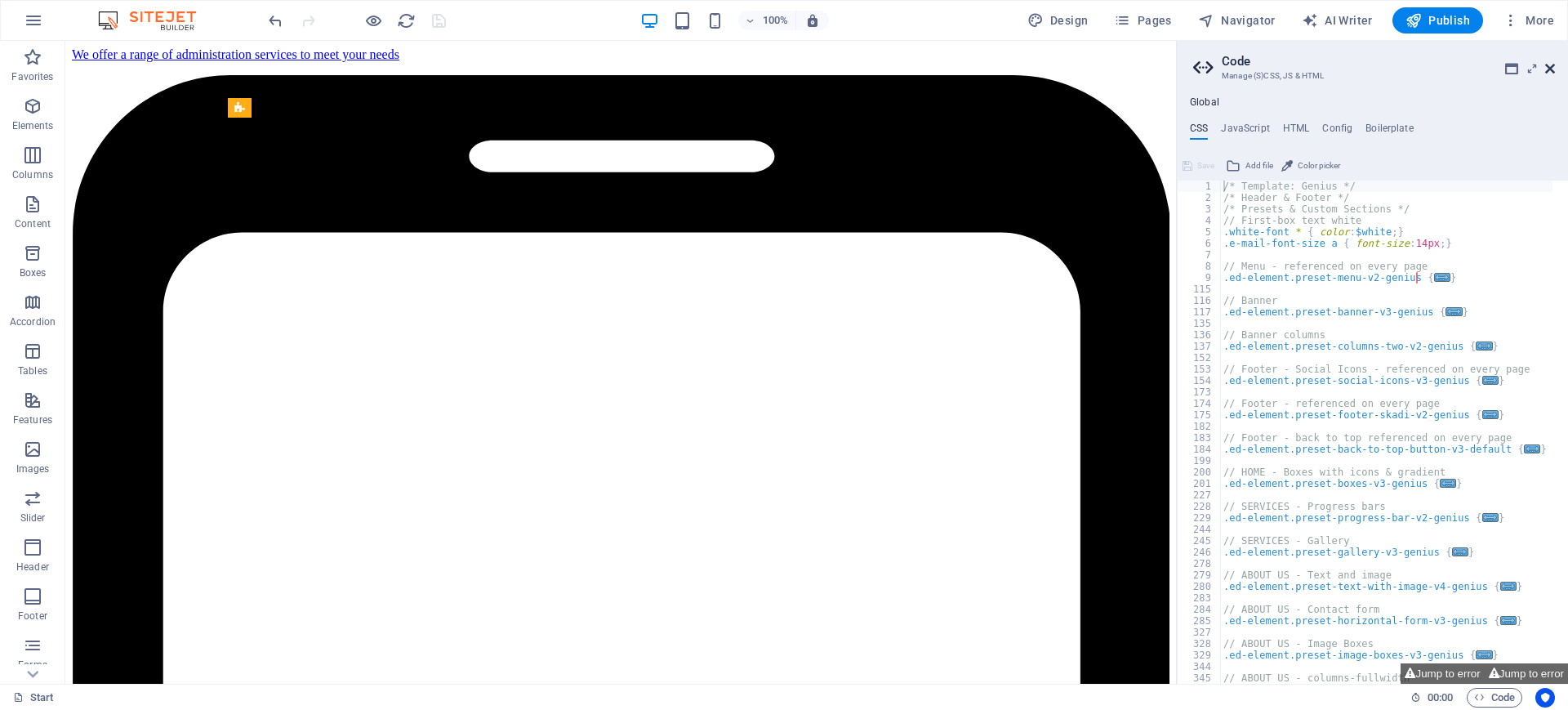
click at [1551, 62] on icon at bounding box center [1550, 69] width 10 height 13
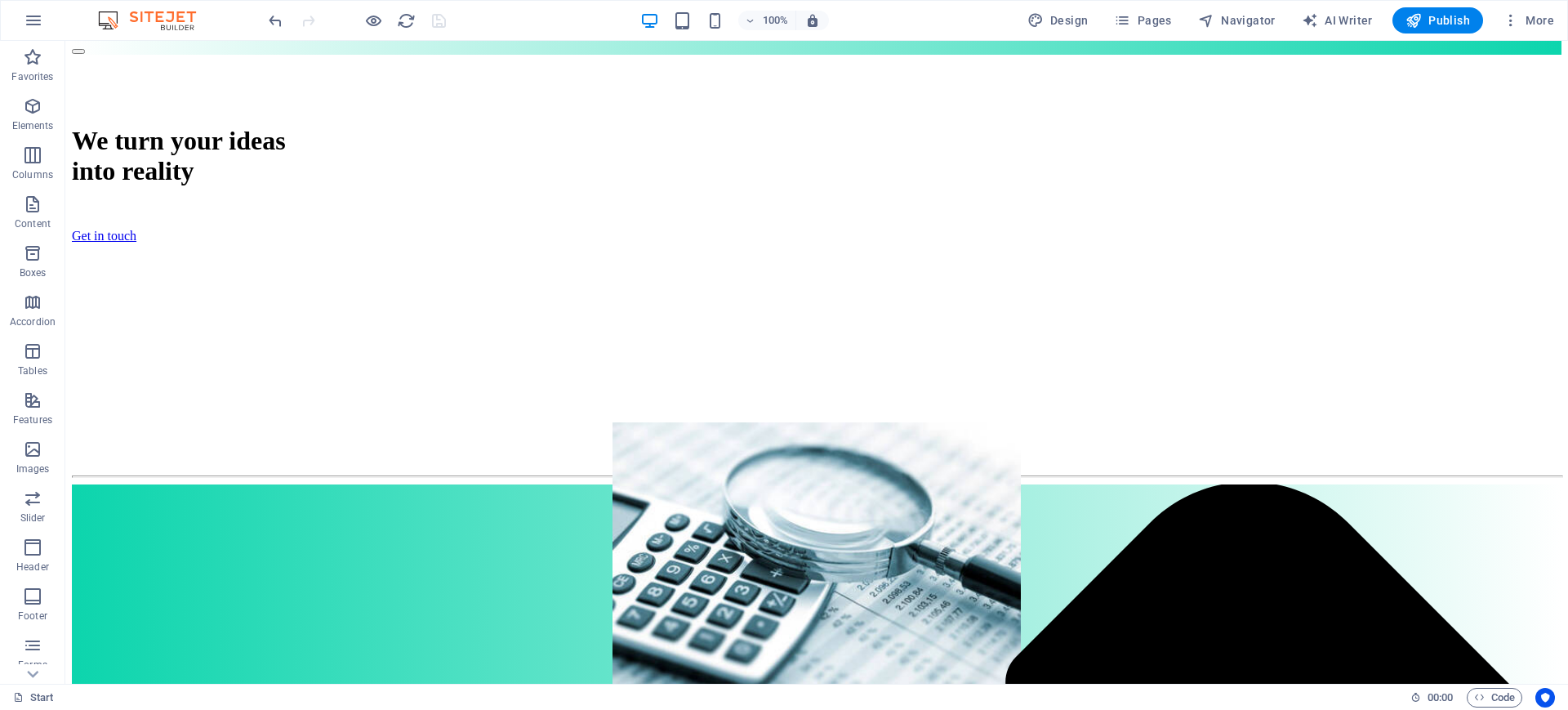
scroll to position [0, 0]
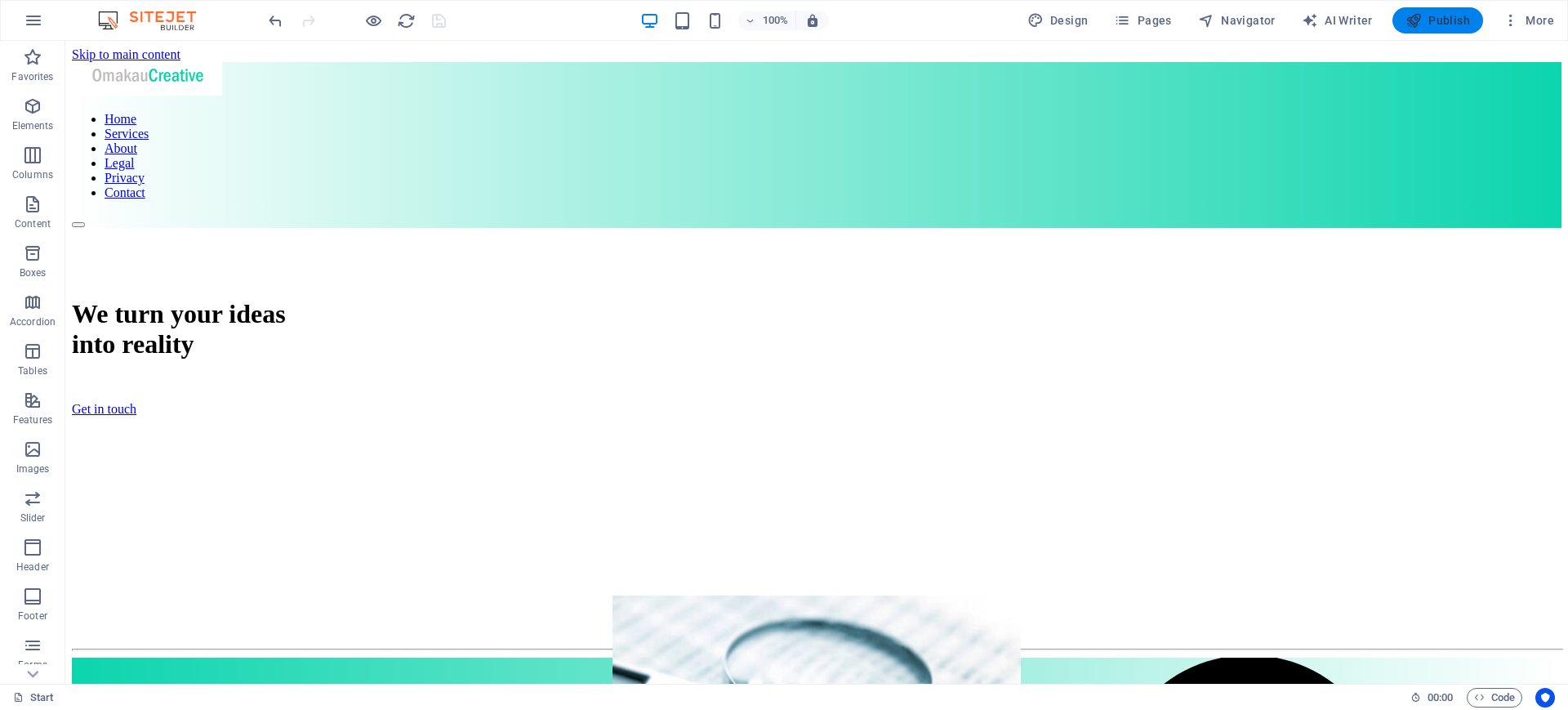
click at [1443, 15] on span "Publish" at bounding box center [1437, 20] width 64 height 16
